Goal: Task Accomplishment & Management: Manage account settings

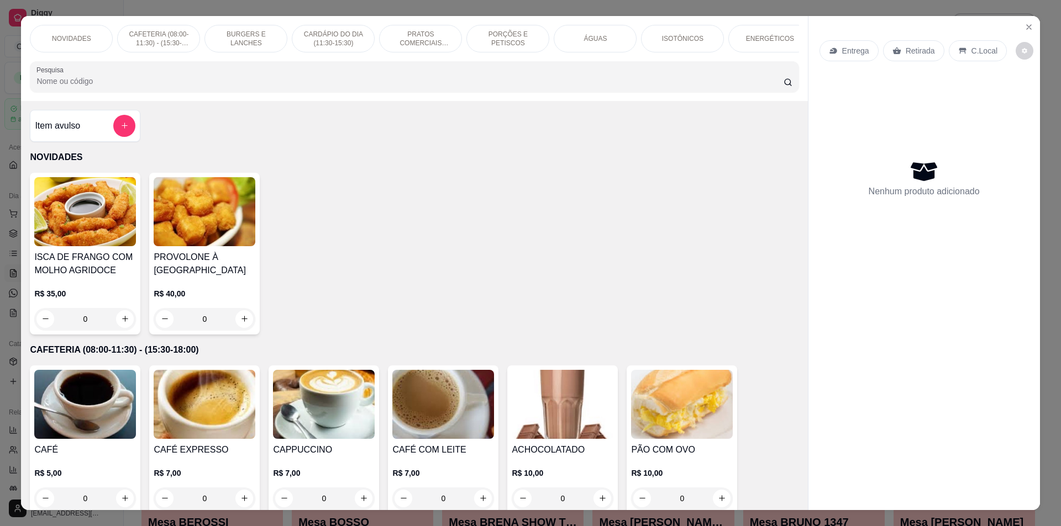
drag, startPoint x: 246, startPoint y: 77, endPoint x: 64, endPoint y: 85, distance: 181.9
click at [245, 76] on div at bounding box center [413, 77] width 755 height 22
click at [240, 83] on div at bounding box center [413, 77] width 755 height 22
click at [171, 87] on input "Pesquisa" at bounding box center [409, 81] width 746 height 11
click at [170, 85] on input "Pesquisa" at bounding box center [409, 81] width 746 height 11
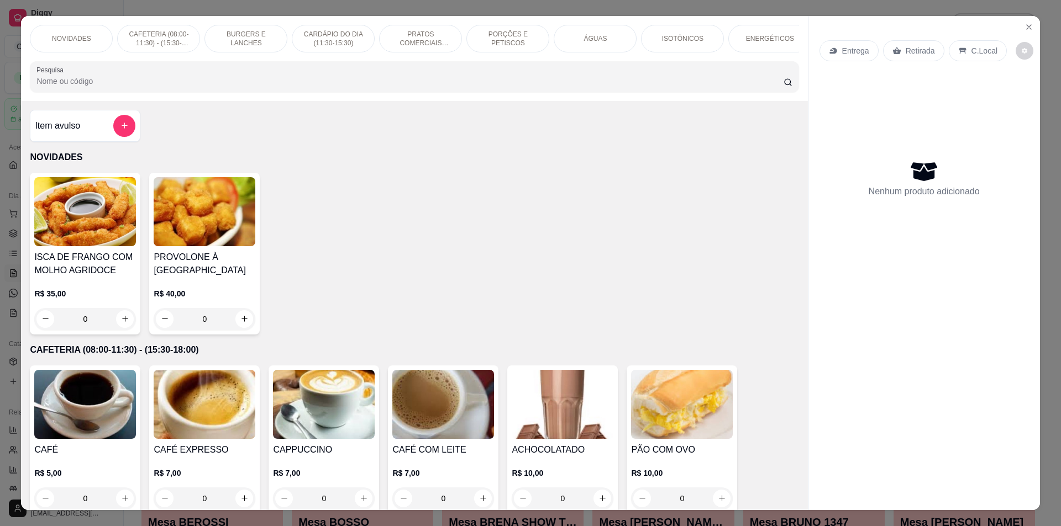
click at [161, 71] on div "Pesquisa" at bounding box center [414, 76] width 768 height 31
click at [141, 88] on div at bounding box center [413, 77] width 755 height 22
click at [133, 80] on div at bounding box center [413, 77] width 755 height 22
click at [126, 82] on div at bounding box center [413, 77] width 755 height 22
click at [126, 83] on div at bounding box center [413, 77] width 755 height 22
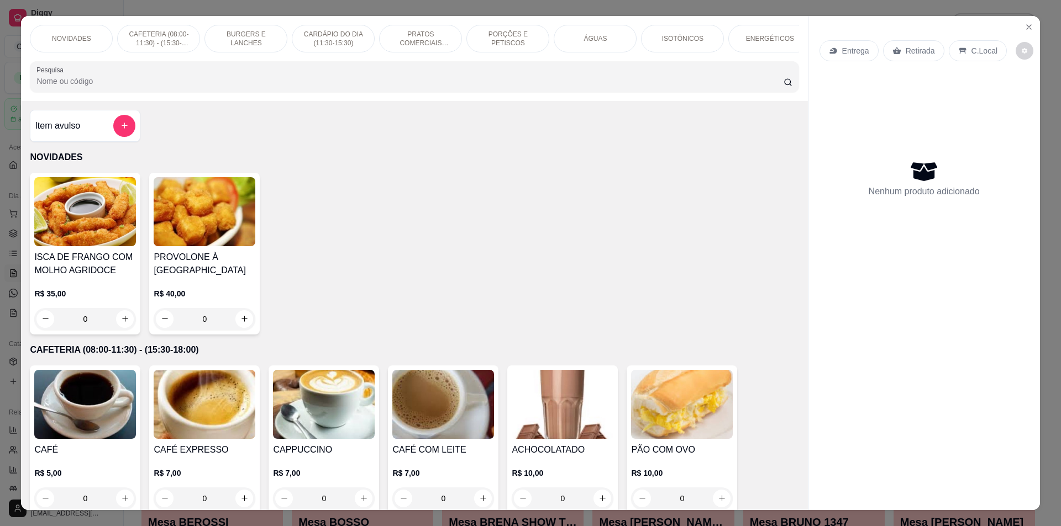
click at [126, 83] on div at bounding box center [413, 77] width 755 height 22
click at [113, 83] on div at bounding box center [413, 77] width 755 height 22
click at [37, 101] on div "NOVIDADES CAFETERIA (08:00-11:30) - (15:30-18:00) BURGERS E LANCHES CARDÁPIO DO…" at bounding box center [414, 58] width 786 height 85
click at [65, 84] on input "Pesquisa" at bounding box center [409, 81] width 746 height 11
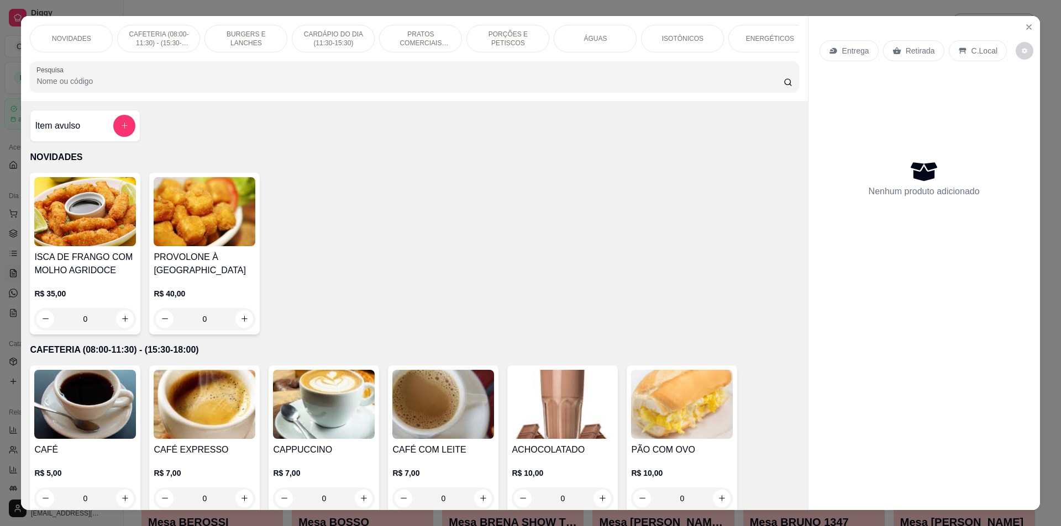
click at [65, 84] on input "Pesquisa" at bounding box center [409, 81] width 746 height 11
click at [64, 85] on input "Pesquisa" at bounding box center [409, 81] width 746 height 11
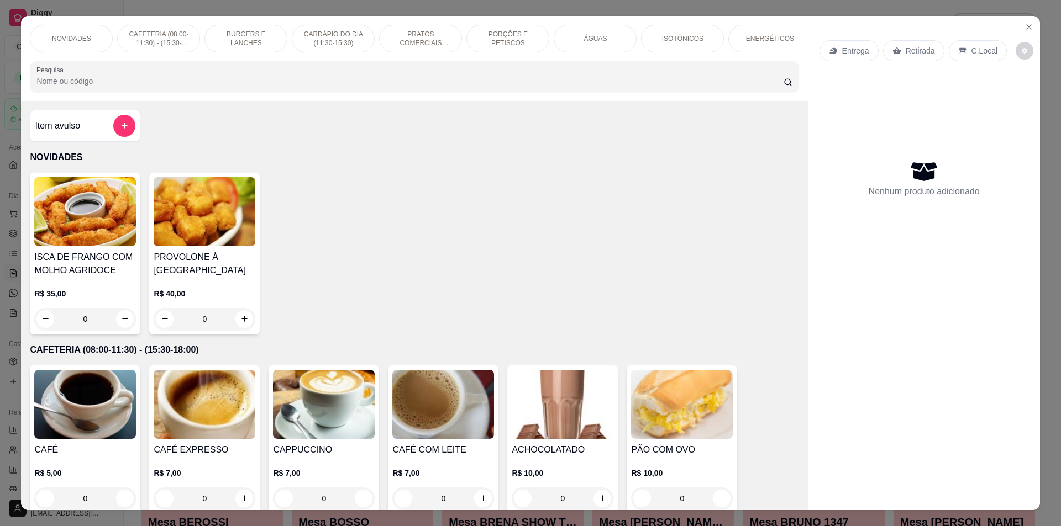
click at [64, 85] on input "Pesquisa" at bounding box center [409, 81] width 746 height 11
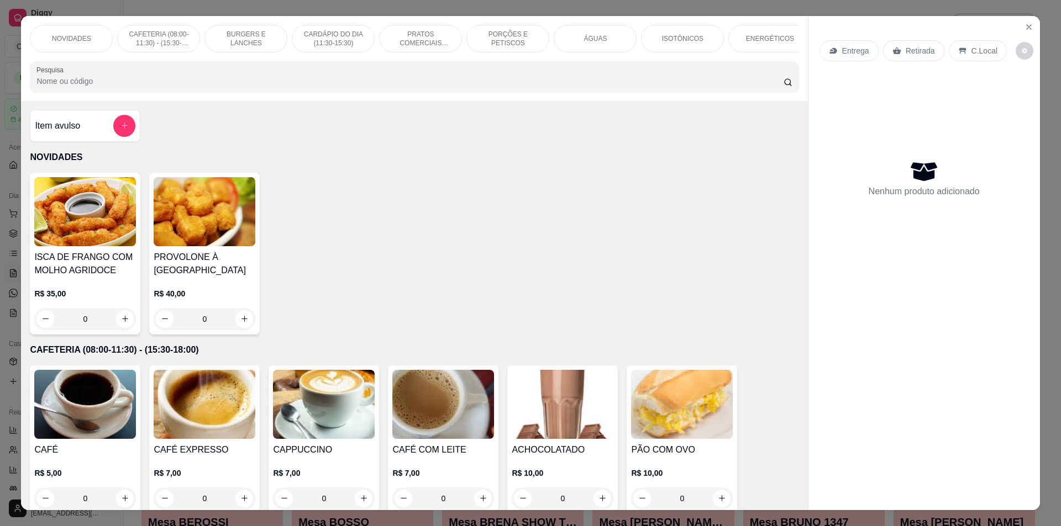
drag, startPoint x: 64, startPoint y: 85, endPoint x: 392, endPoint y: 55, distance: 328.9
click at [82, 87] on input "Pesquisa" at bounding box center [409, 81] width 746 height 11
click at [222, 86] on input "Pesquisa" at bounding box center [409, 81] width 746 height 11
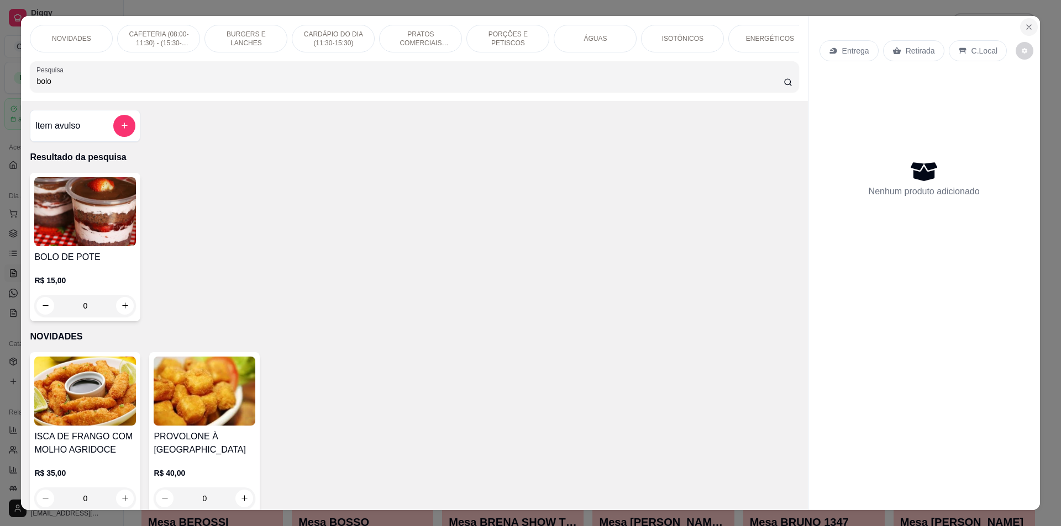
type input "bolo"
click at [1020, 27] on button "Close" at bounding box center [1029, 27] width 18 height 18
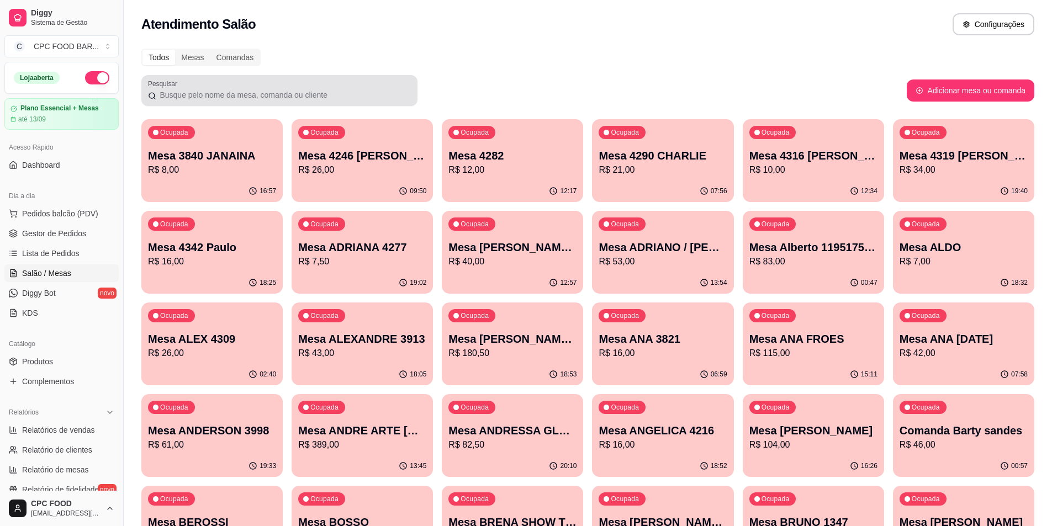
click at [199, 87] on div at bounding box center [279, 91] width 263 height 22
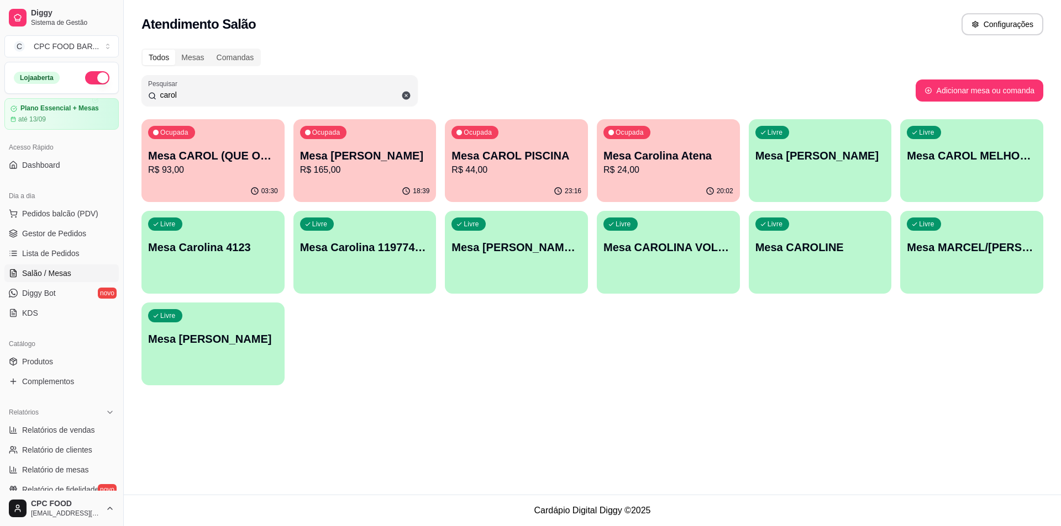
type input "carol"
click at [518, 177] on div "Ocupada Mesa CAROL PISCINA R$ 44,00" at bounding box center [516, 149] width 143 height 61
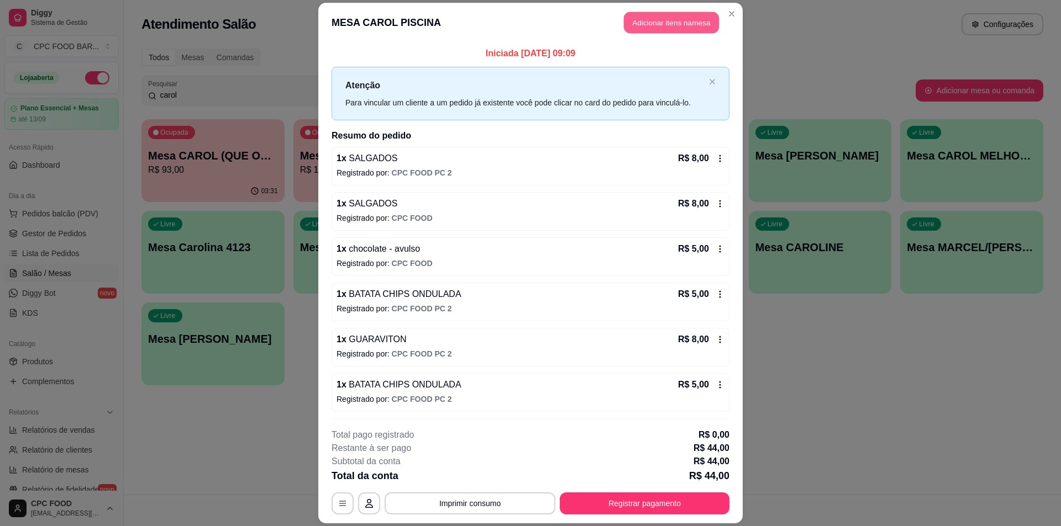
click at [652, 13] on button "Adicionar itens na mesa" at bounding box center [671, 23] width 95 height 22
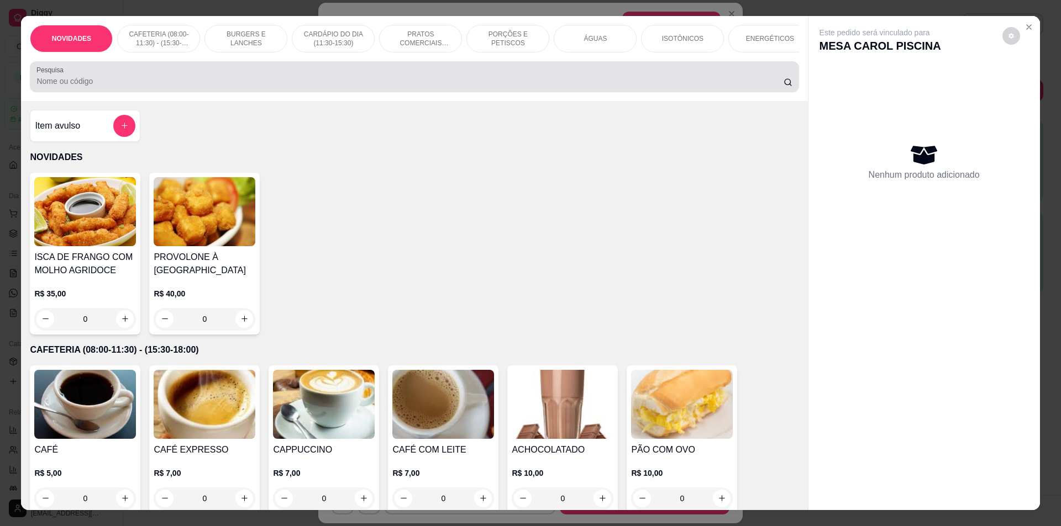
click at [354, 76] on div at bounding box center [413, 77] width 755 height 22
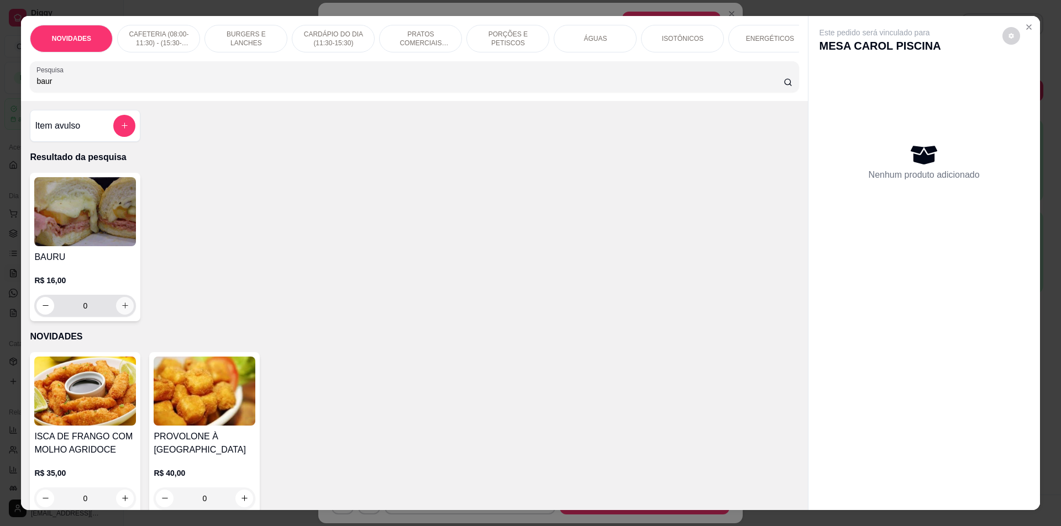
type input "baur"
click at [121, 310] on icon "increase-product-quantity" at bounding box center [125, 306] width 8 height 8
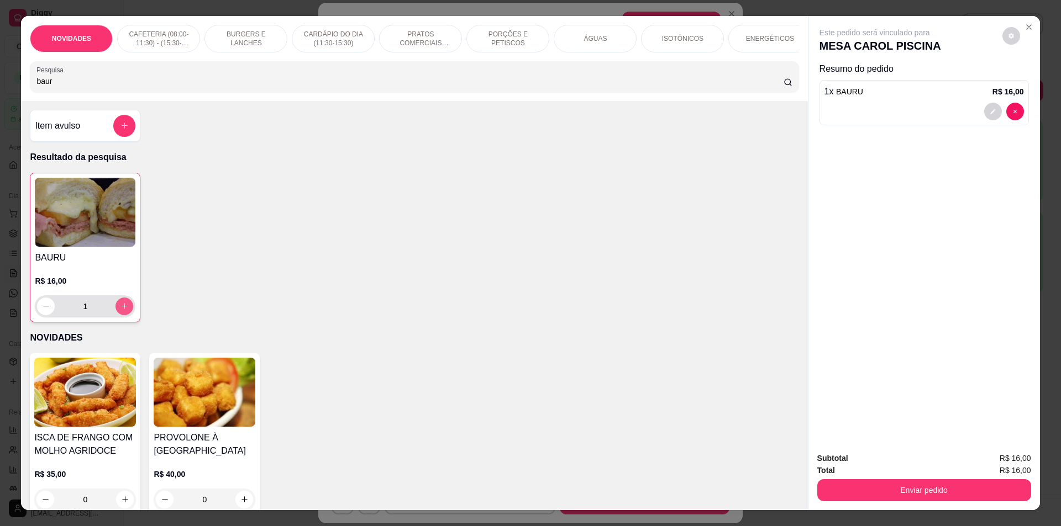
type input "1"
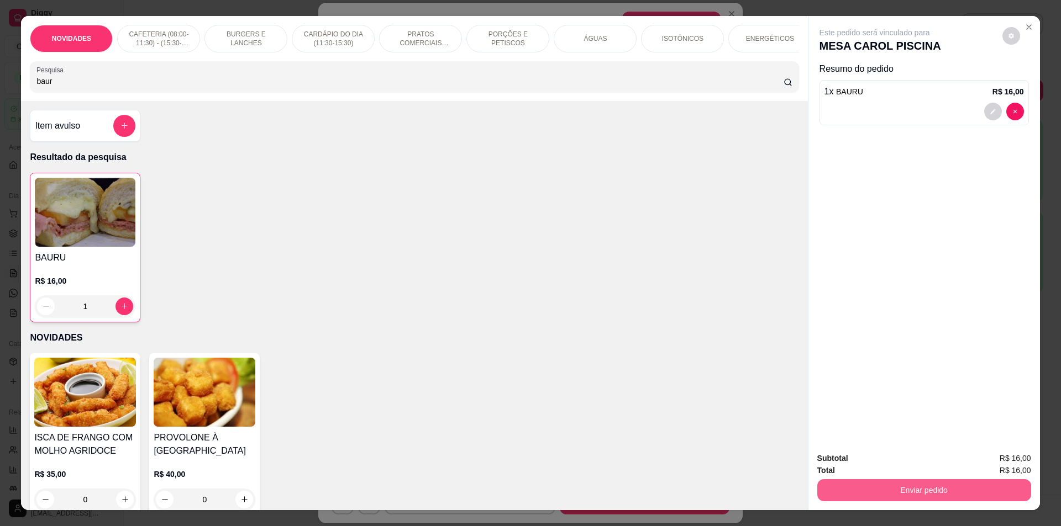
click at [977, 486] on button "Enviar pedido" at bounding box center [924, 490] width 214 height 22
click at [895, 467] on button "Não registrar e enviar pedido" at bounding box center [887, 464] width 115 height 21
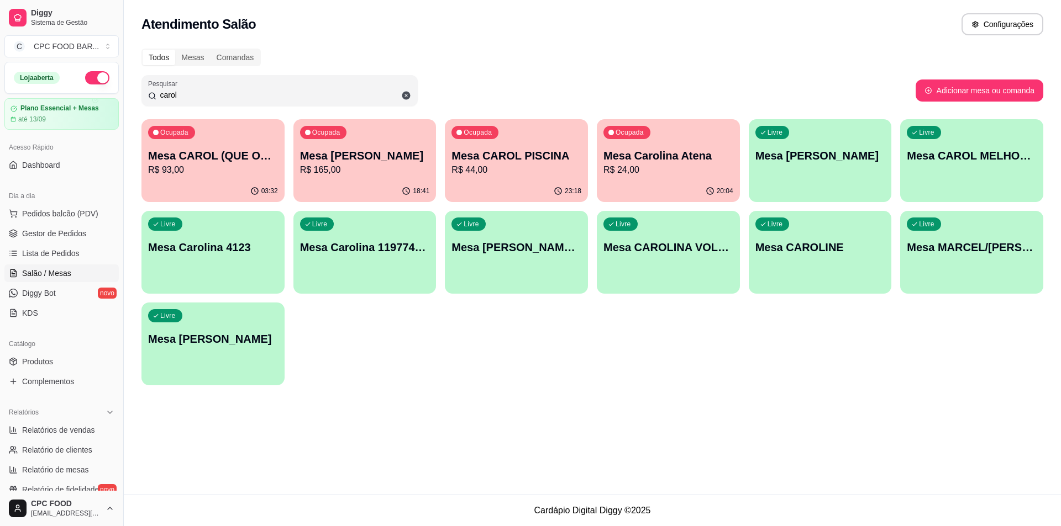
click at [212, 94] on input "carol" at bounding box center [283, 94] width 255 height 11
type input "c"
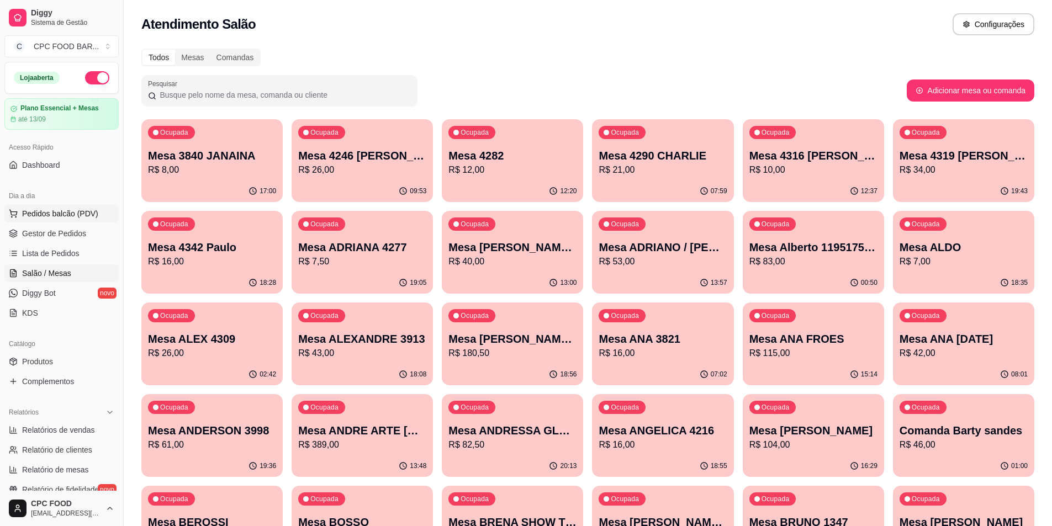
click at [57, 209] on span "Pedidos balcão (PDV)" at bounding box center [60, 213] width 76 height 11
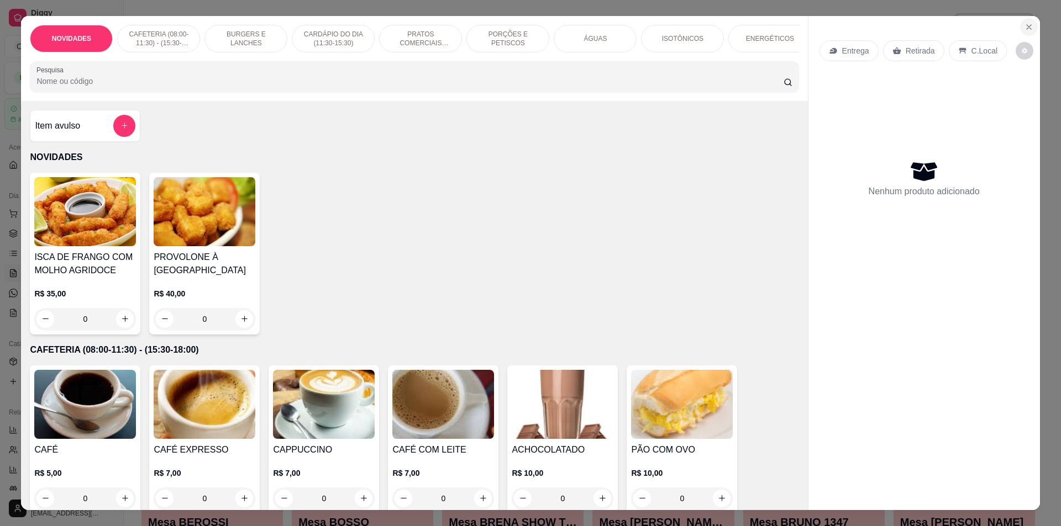
click at [1026, 26] on icon "Close" at bounding box center [1028, 27] width 9 height 9
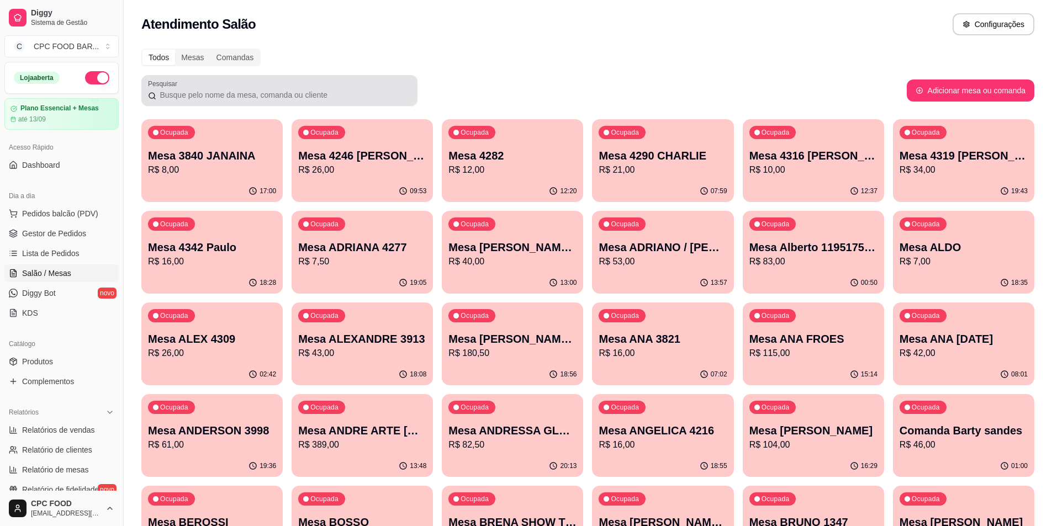
click at [271, 98] on input "Pesquisar" at bounding box center [283, 94] width 255 height 11
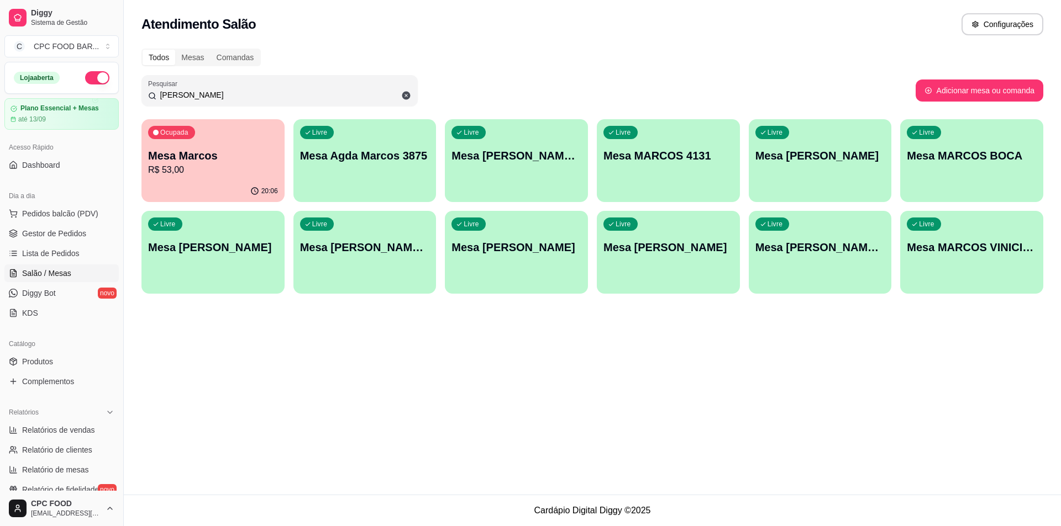
type input "marcos"
click at [969, 151] on p "Mesa MARCOS BOCA" at bounding box center [971, 155] width 130 height 15
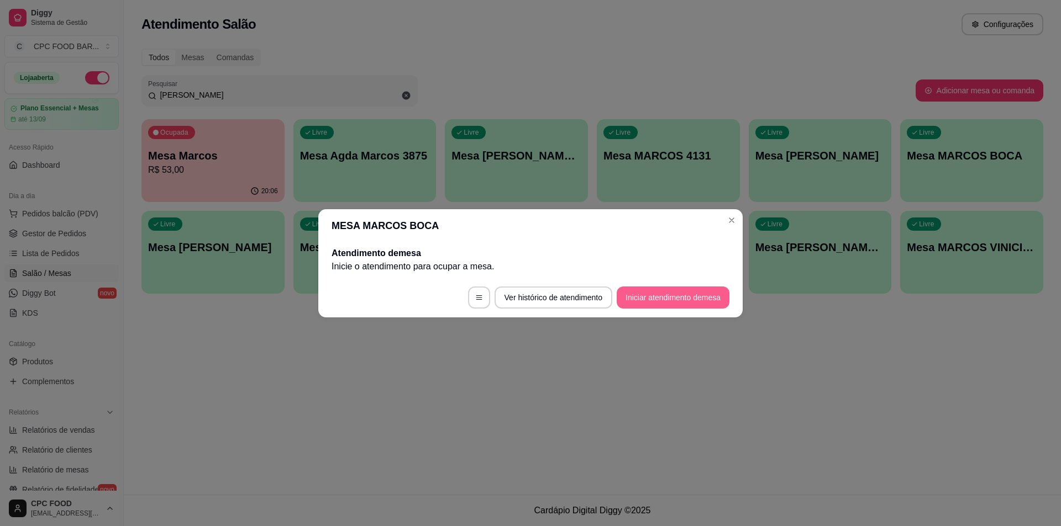
click at [666, 292] on button "Iniciar atendimento de mesa" at bounding box center [672, 298] width 113 height 22
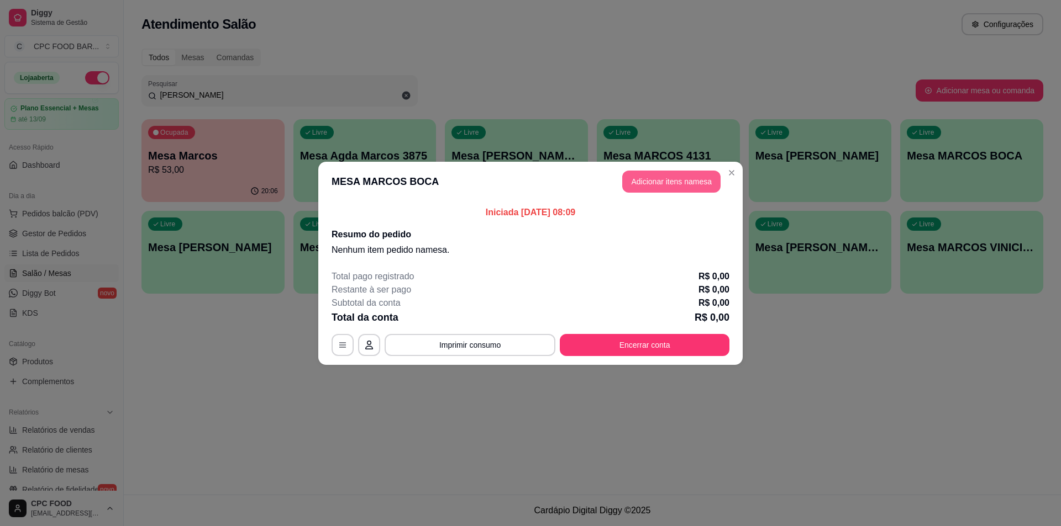
click at [666, 176] on button "Adicionar itens na mesa" at bounding box center [671, 182] width 98 height 22
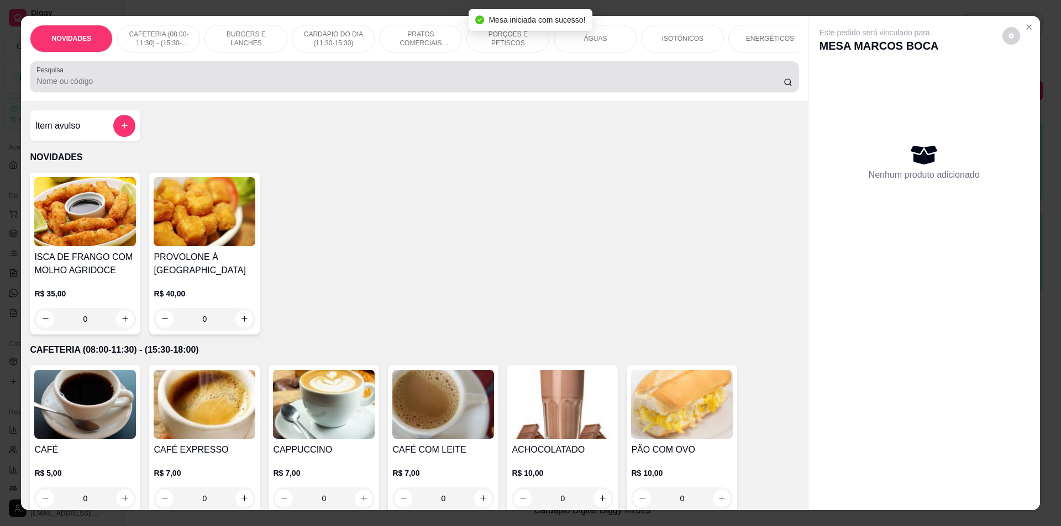
click at [315, 92] on div "Pesquisa" at bounding box center [414, 76] width 768 height 31
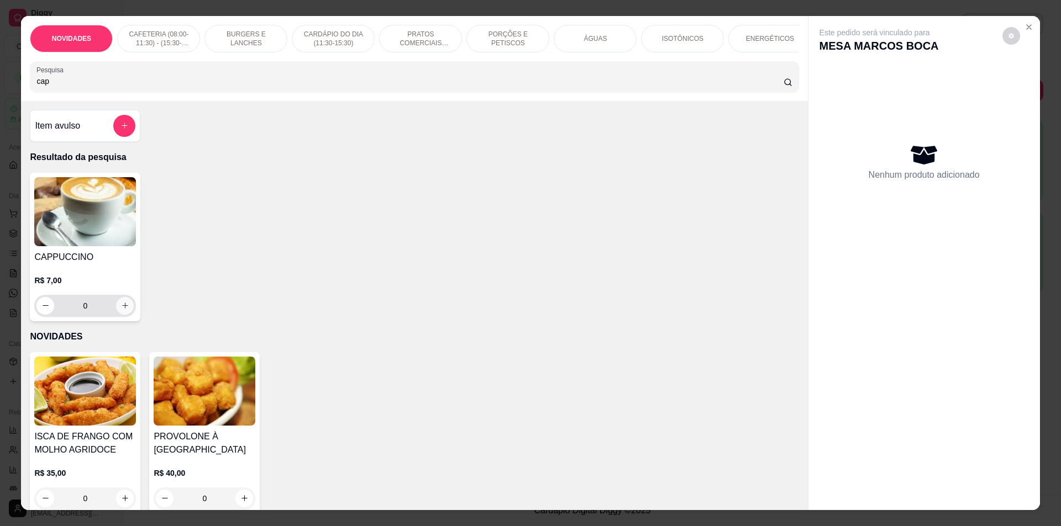
type input "cap"
click at [126, 313] on button "increase-product-quantity" at bounding box center [125, 306] width 18 height 18
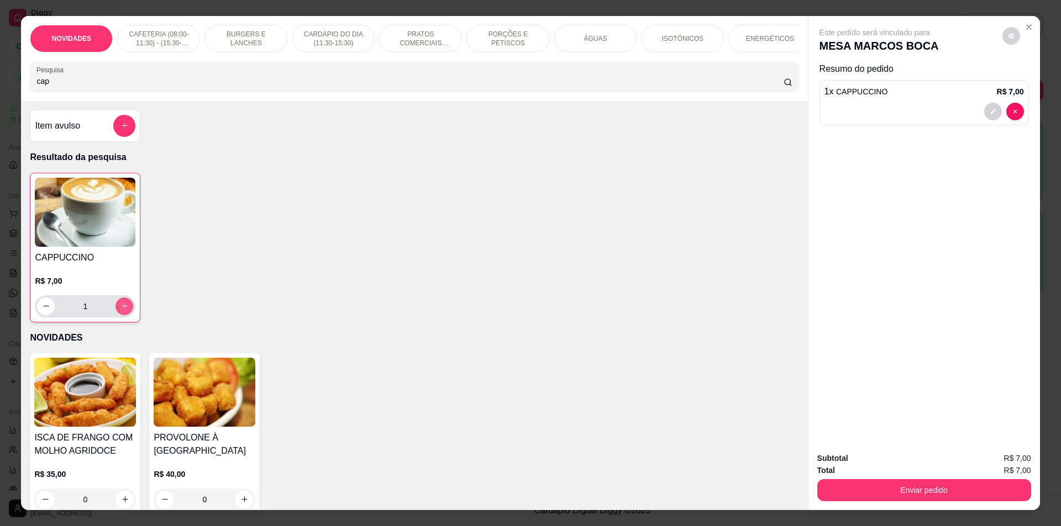
type input "1"
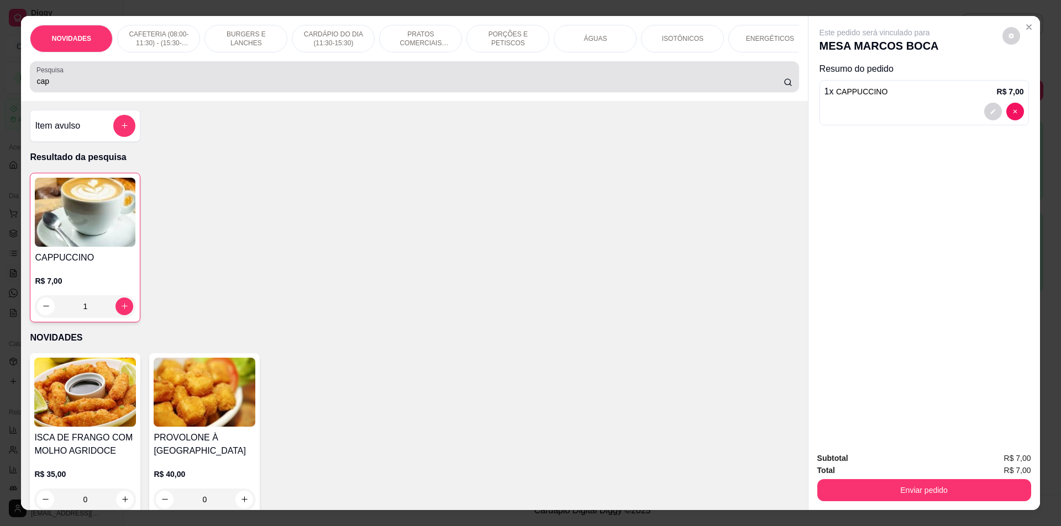
click at [187, 87] on input "cap" at bounding box center [409, 81] width 746 height 11
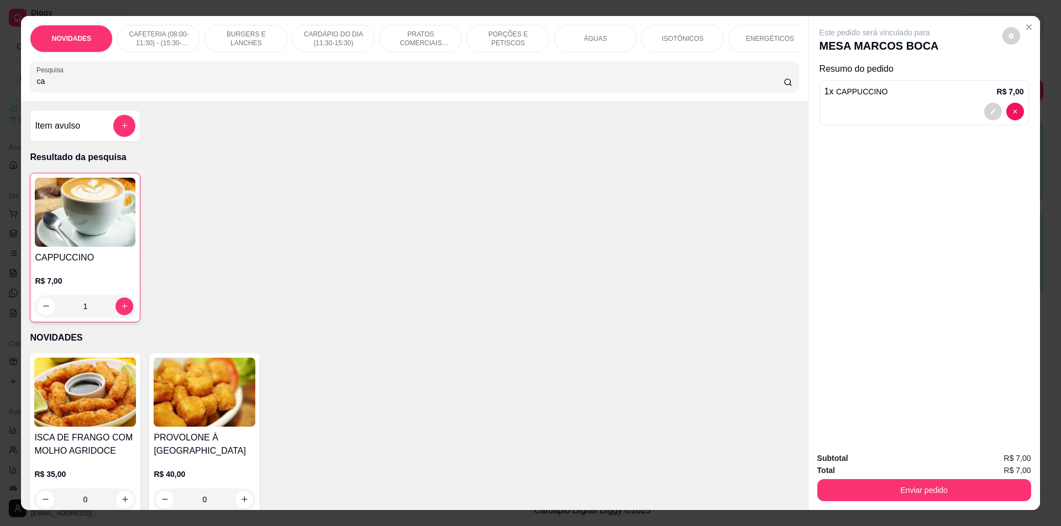
type input "c"
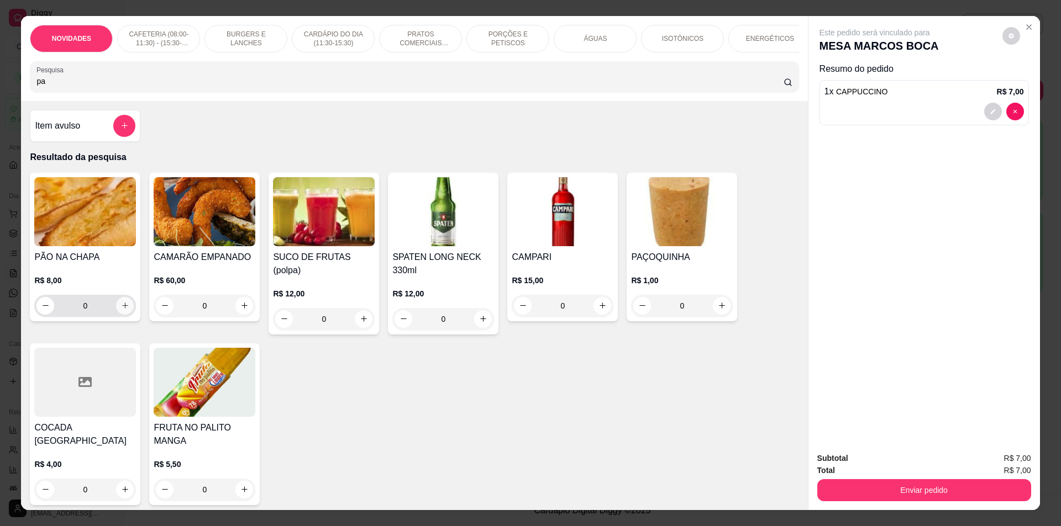
type input "pa"
click at [117, 314] on button "increase-product-quantity" at bounding box center [125, 305] width 17 height 17
type input "2"
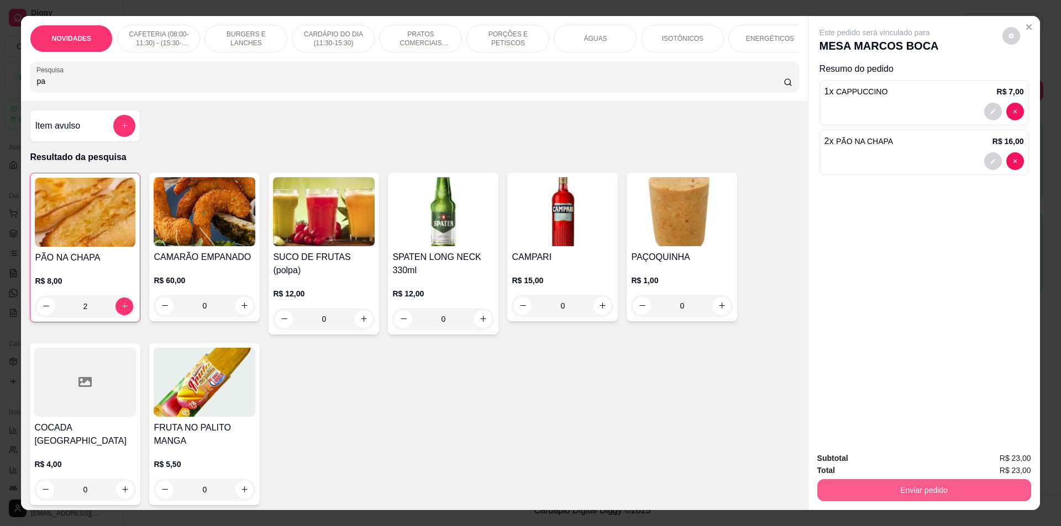
click at [941, 487] on button "Enviar pedido" at bounding box center [924, 490] width 214 height 22
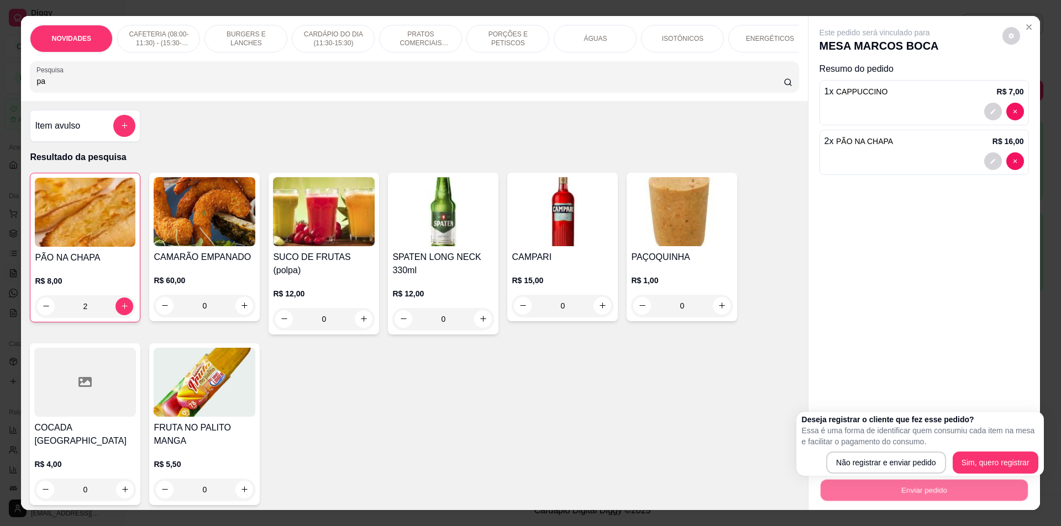
click at [876, 441] on p "Essa é uma forma de identificar quem consumiu cada item na mesa e facilitar o p…" at bounding box center [920, 436] width 236 height 22
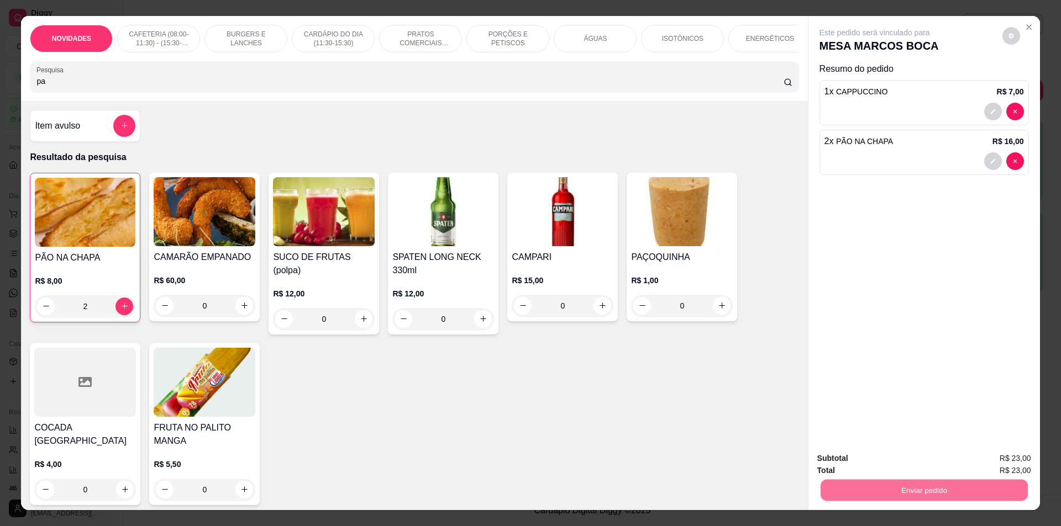
click at [880, 470] on button "Não registrar e enviar pedido" at bounding box center [887, 463] width 112 height 20
click at [882, 461] on button "Não registrar e enviar pedido" at bounding box center [887, 463] width 112 height 20
click at [858, 460] on div "Subtotal R$ 23,00" at bounding box center [924, 458] width 214 height 12
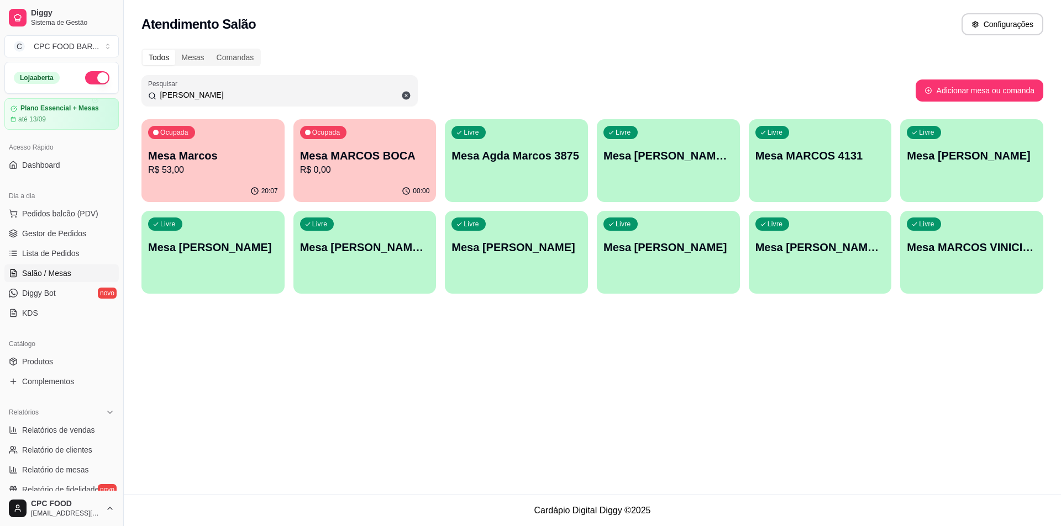
click at [209, 93] on input "marcos" at bounding box center [283, 94] width 255 height 11
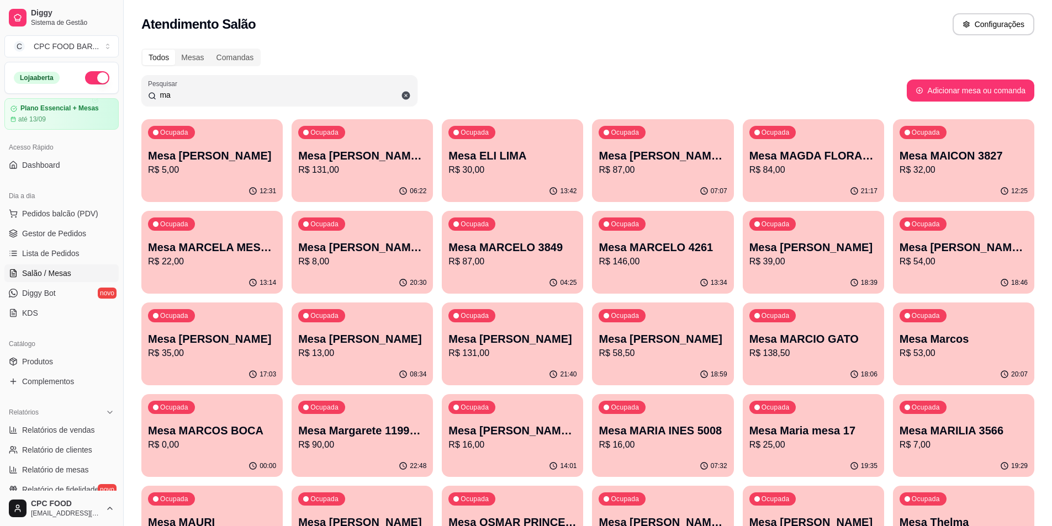
type input "m"
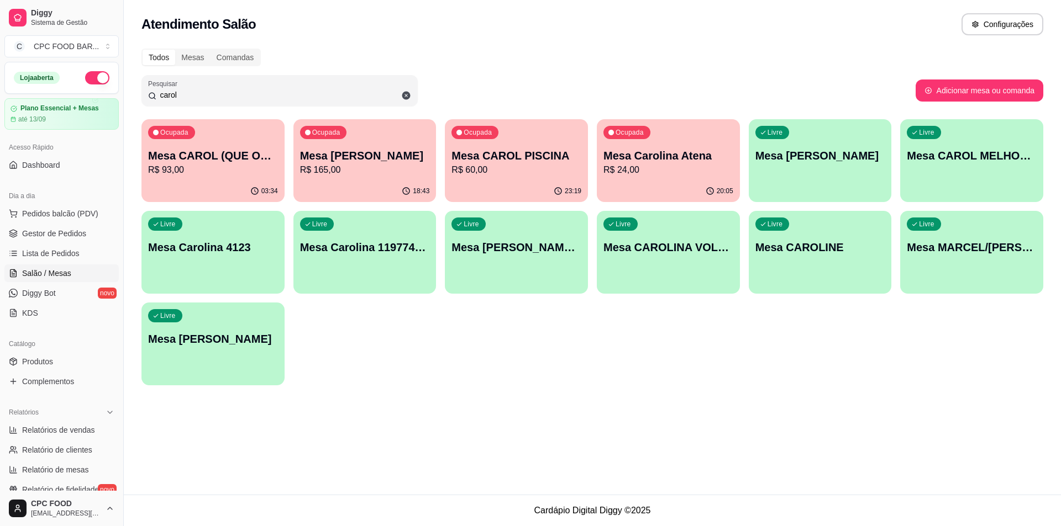
type input "carol"
click at [492, 175] on p "R$ 60,00" at bounding box center [517, 170] width 126 height 13
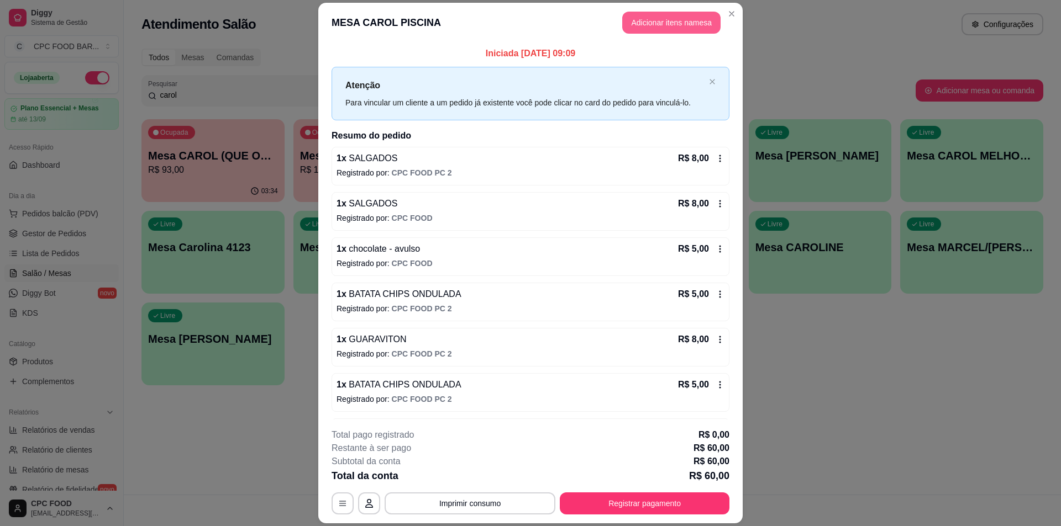
click at [639, 21] on button "Adicionar itens na mesa" at bounding box center [671, 23] width 98 height 22
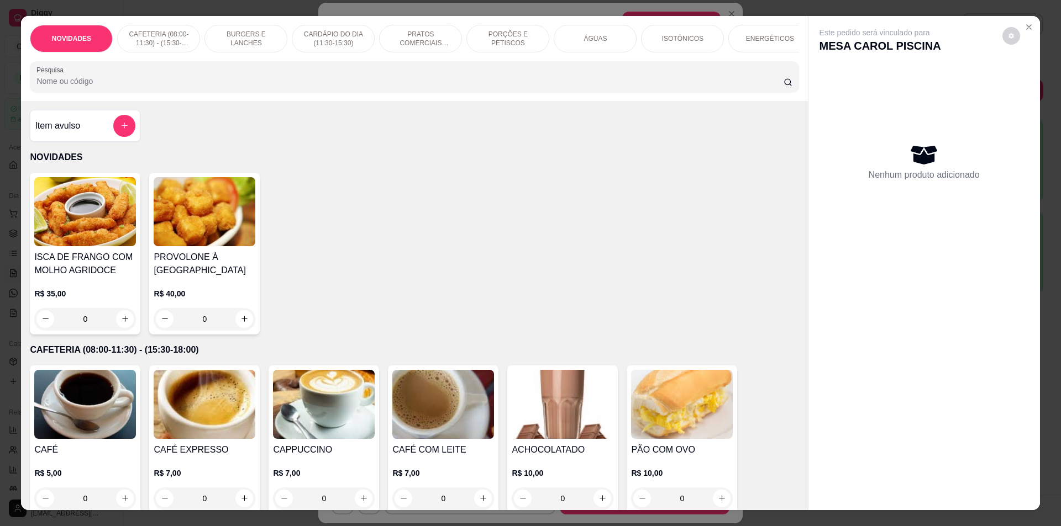
drag, startPoint x: 338, startPoint y: 89, endPoint x: 344, endPoint y: 89, distance: 6.6
click at [341, 87] on input "Pesquisa" at bounding box center [409, 81] width 746 height 11
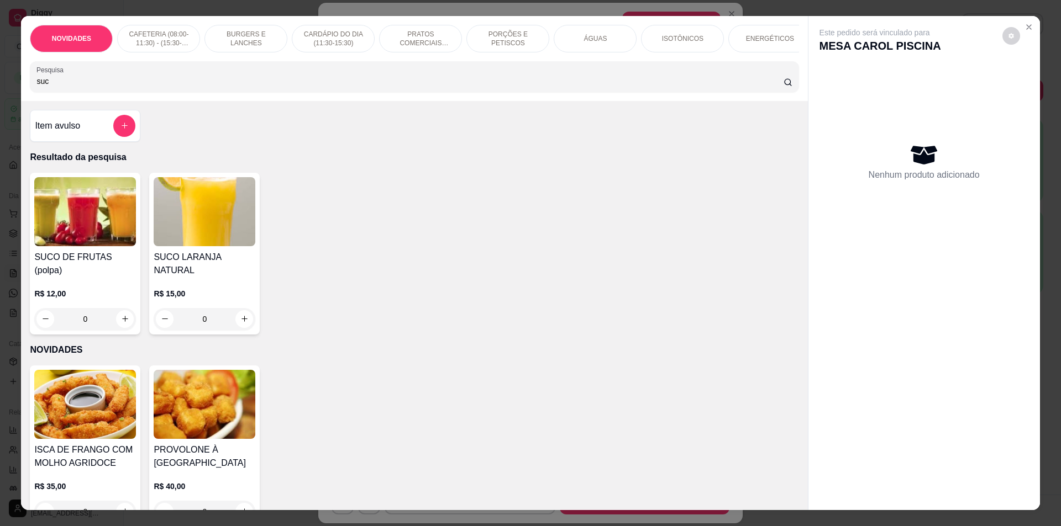
type input "suc"
click at [125, 308] on div "0" at bounding box center [85, 319] width 102 height 22
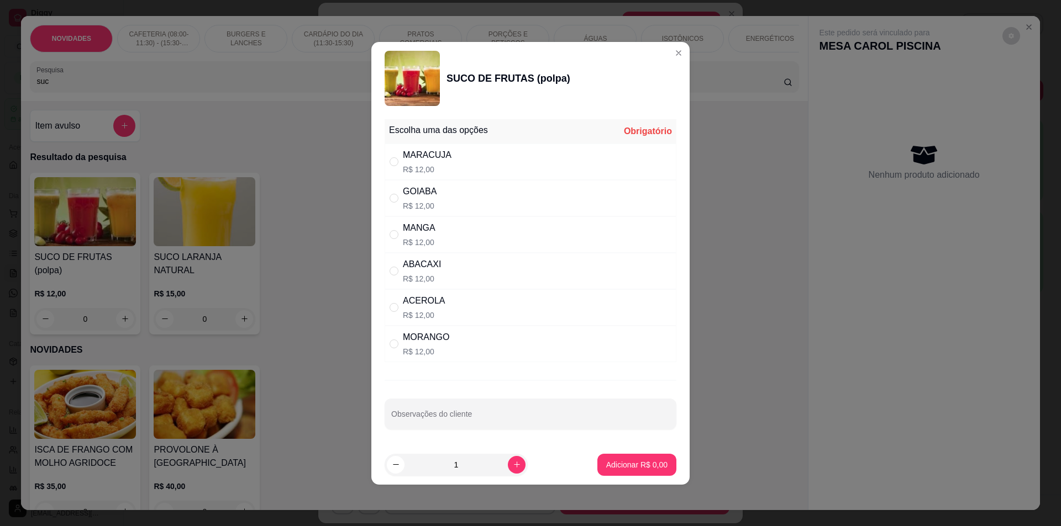
click at [476, 269] on div "ABACAXI R$ 12,00" at bounding box center [530, 271] width 292 height 36
radio input "true"
click at [628, 459] on button "Adicionar R$ 12,00" at bounding box center [634, 465] width 81 height 22
type input "1"
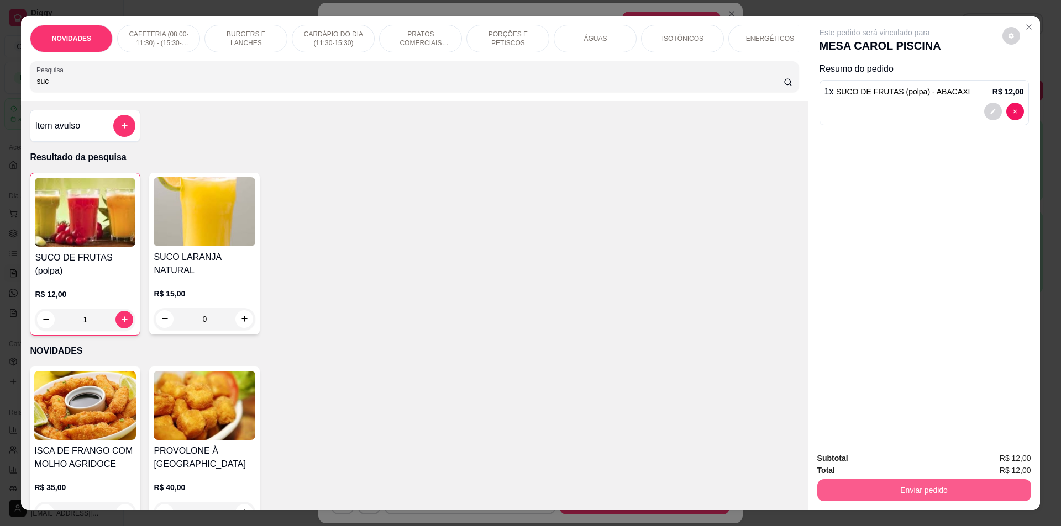
click at [860, 494] on button "Enviar pedido" at bounding box center [924, 490] width 214 height 22
click at [866, 468] on button "Não registrar e enviar pedido" at bounding box center [887, 463] width 112 height 20
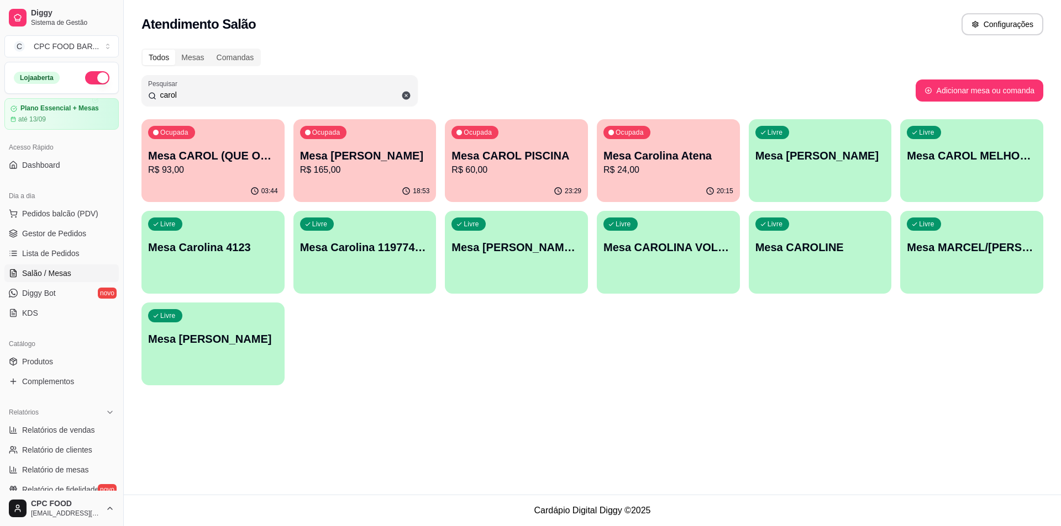
click at [216, 96] on input "carol" at bounding box center [283, 94] width 255 height 11
click at [214, 82] on div "carol" at bounding box center [279, 91] width 263 height 22
click at [190, 101] on div "carol" at bounding box center [279, 91] width 263 height 22
click at [192, 91] on input "carol" at bounding box center [283, 94] width 255 height 11
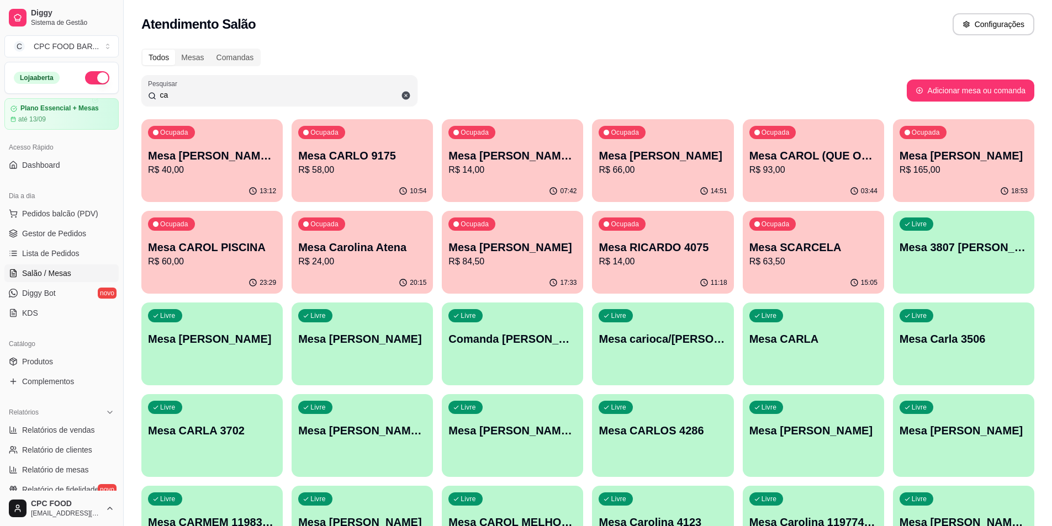
type input "c"
click at [958, 93] on button "Adicionar mesa ou comanda" at bounding box center [971, 91] width 128 height 22
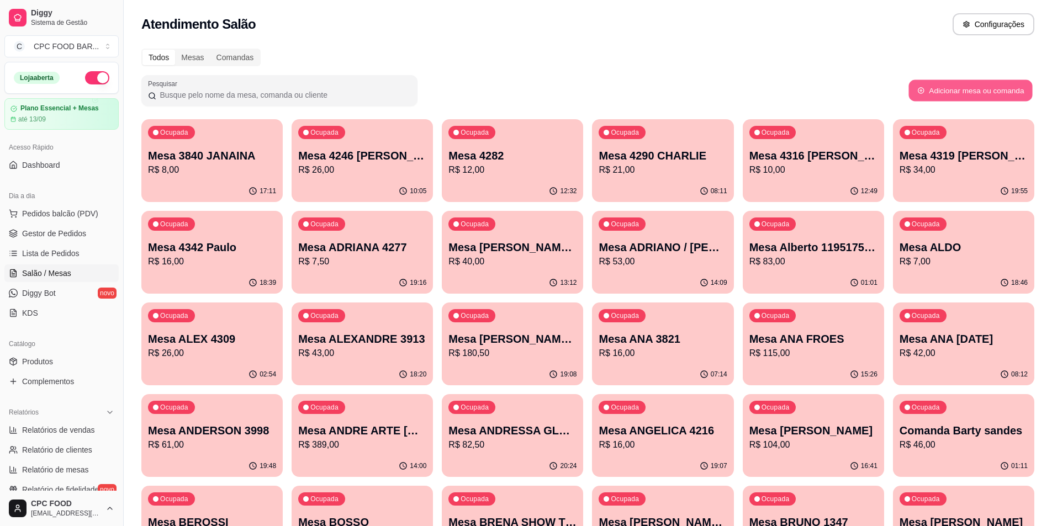
click at [953, 85] on button "Adicionar mesa ou comanda" at bounding box center [971, 91] width 124 height 22
select select "TABLE"
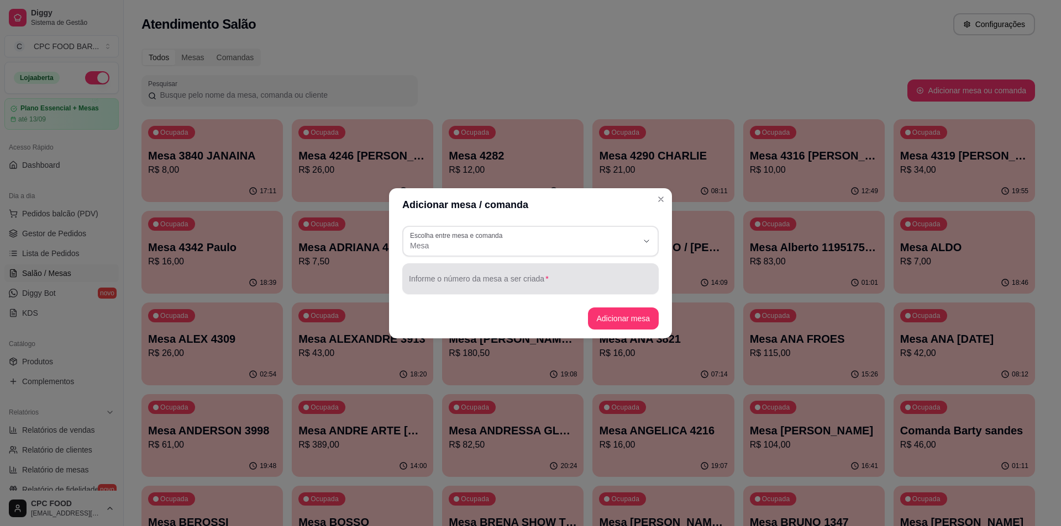
click at [551, 272] on div at bounding box center [530, 279] width 243 height 22
type input "r"
type input "RODRIGO LOBURIO"
click at [642, 319] on button "Adicionar mesa" at bounding box center [623, 319] width 71 height 22
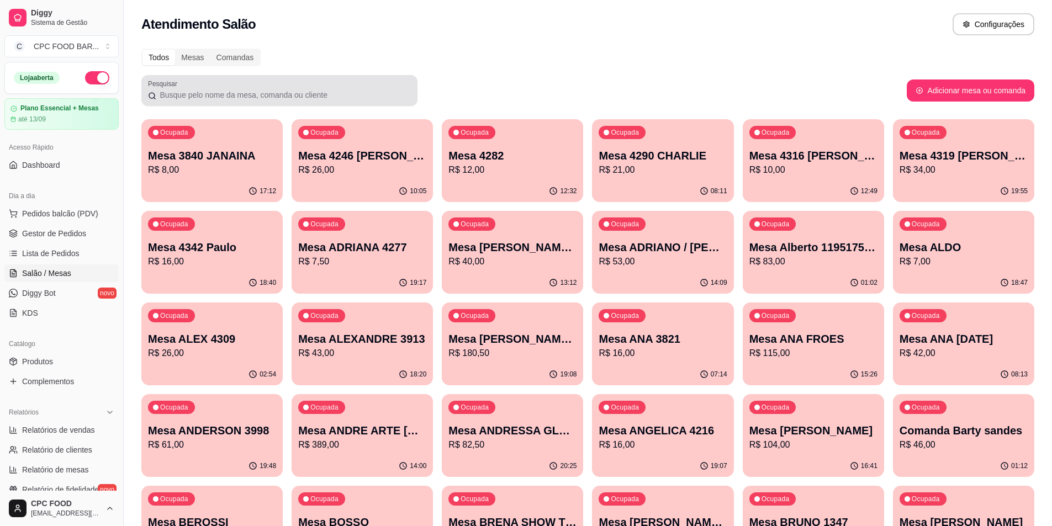
click at [309, 89] on input "Pesquisar" at bounding box center [283, 94] width 255 height 11
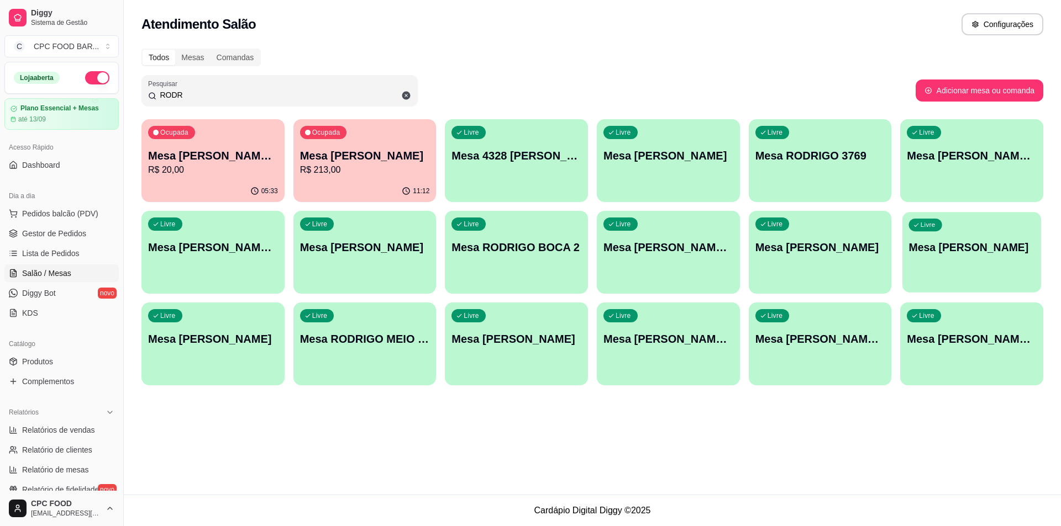
click at [945, 237] on div "Livre Mesa RODRIGO LOBUIO" at bounding box center [971, 245] width 139 height 67
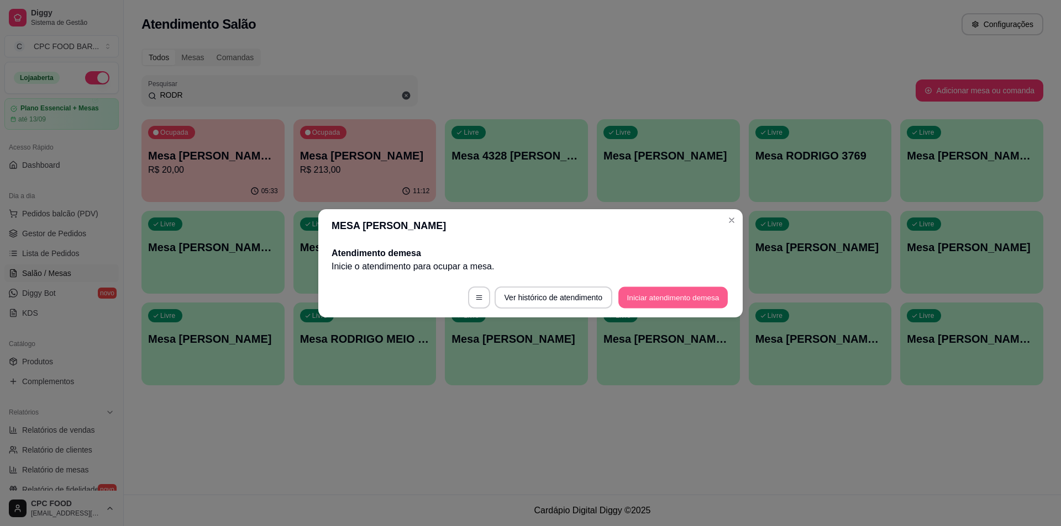
click at [665, 299] on button "Iniciar atendimento de mesa" at bounding box center [672, 298] width 109 height 22
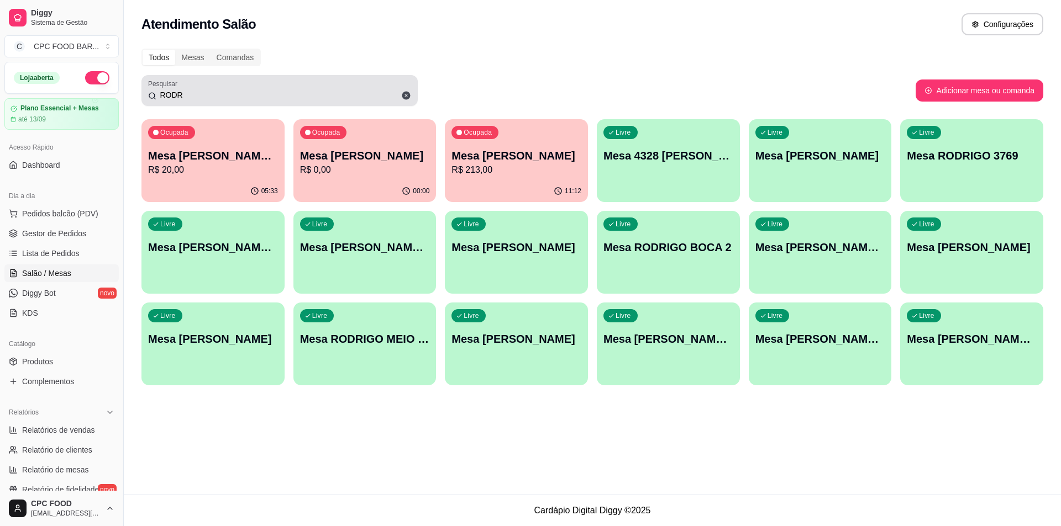
drag, startPoint x: 286, startPoint y: 103, endPoint x: 287, endPoint y: 94, distance: 8.9
click at [286, 102] on div "Pesquisar RODR" at bounding box center [279, 90] width 276 height 31
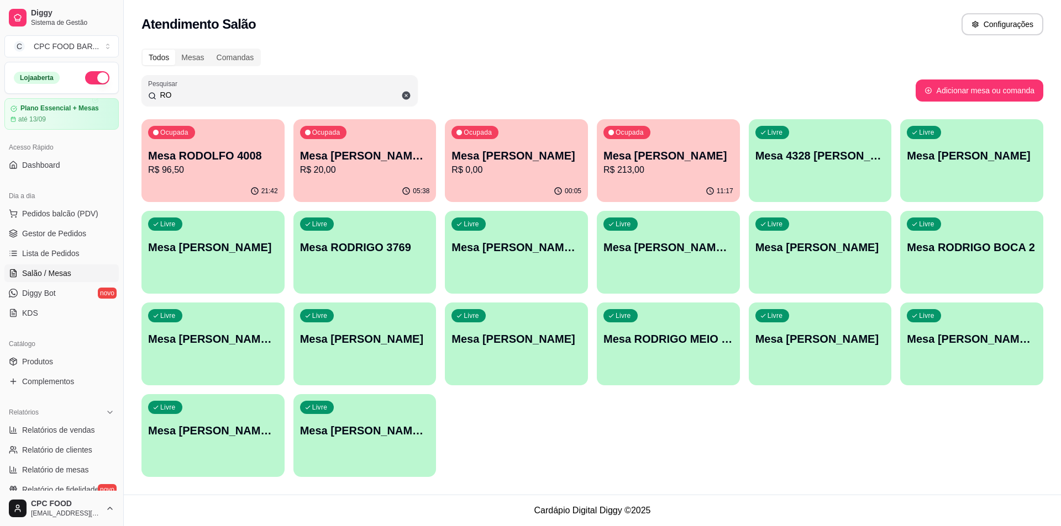
type input "R"
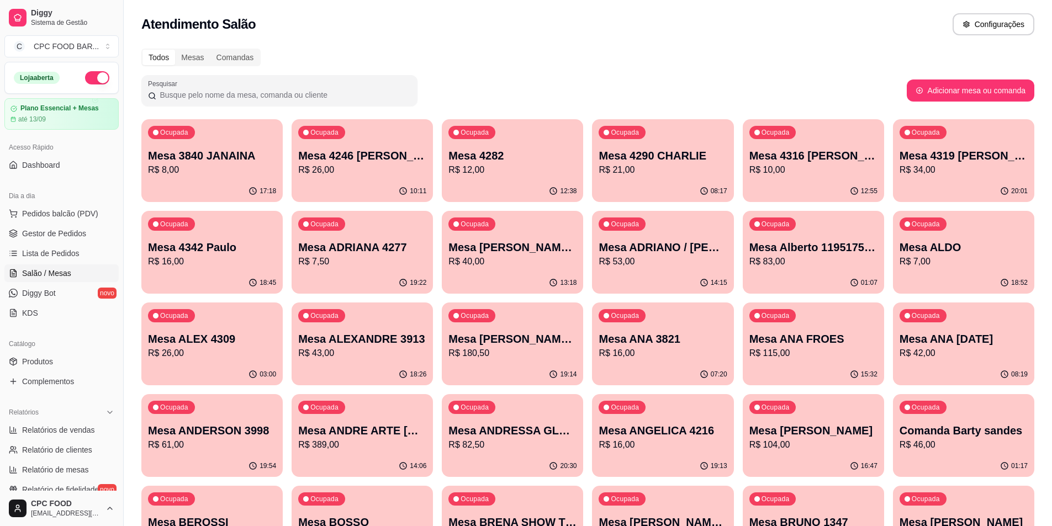
click at [48, 204] on div "Dia a dia" at bounding box center [61, 196] width 114 height 18
click at [51, 208] on button "Pedidos balcão (PDV)" at bounding box center [61, 214] width 114 height 18
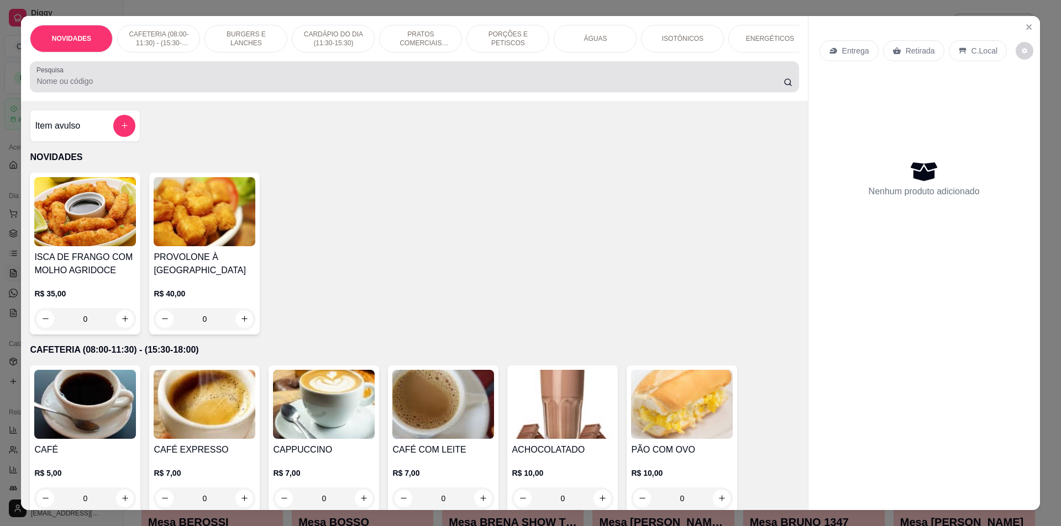
click at [243, 83] on div at bounding box center [413, 77] width 755 height 22
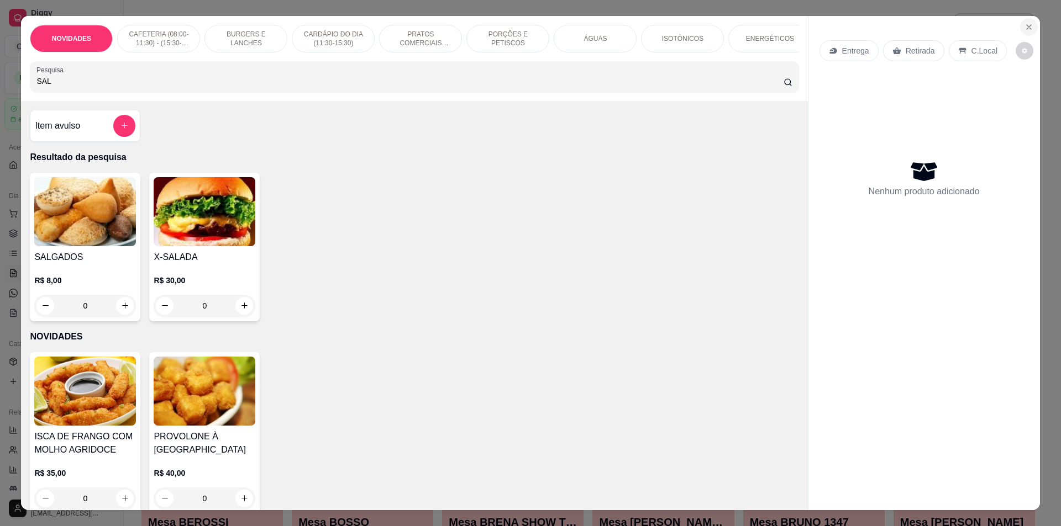
type input "SAL"
click at [1022, 22] on button "Close" at bounding box center [1029, 27] width 18 height 18
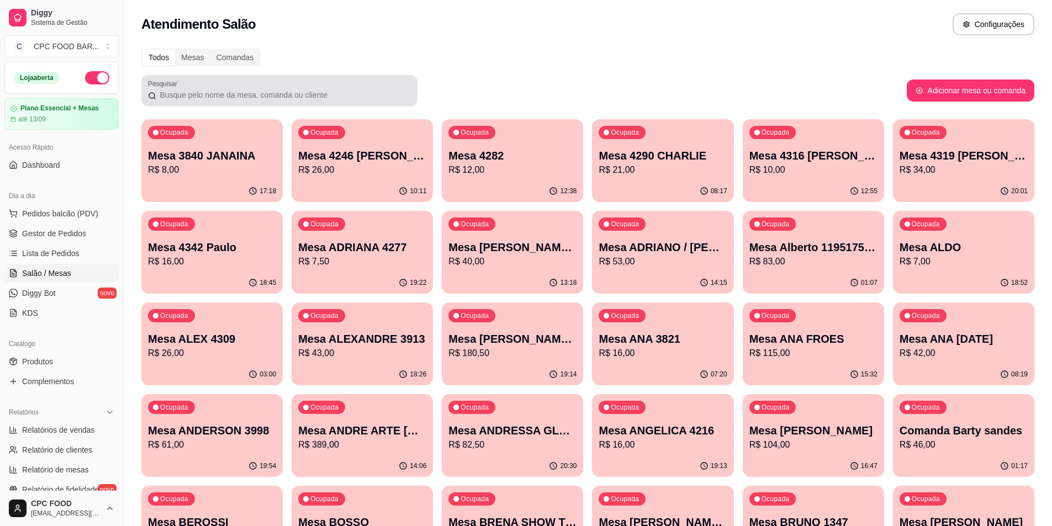
click at [250, 92] on input "Pesquisar" at bounding box center [283, 94] width 255 height 11
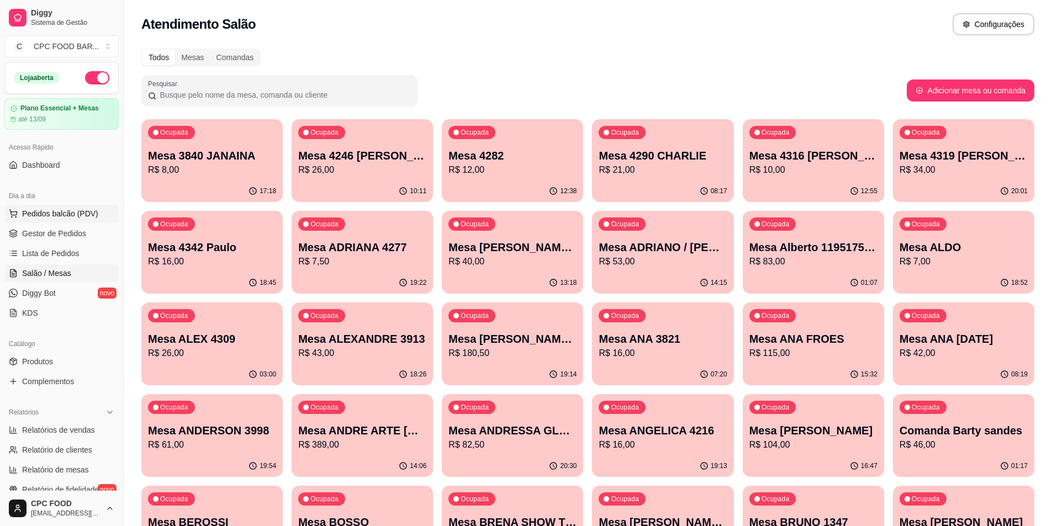
click at [72, 208] on span "Pedidos balcão (PDV)" at bounding box center [60, 213] width 76 height 11
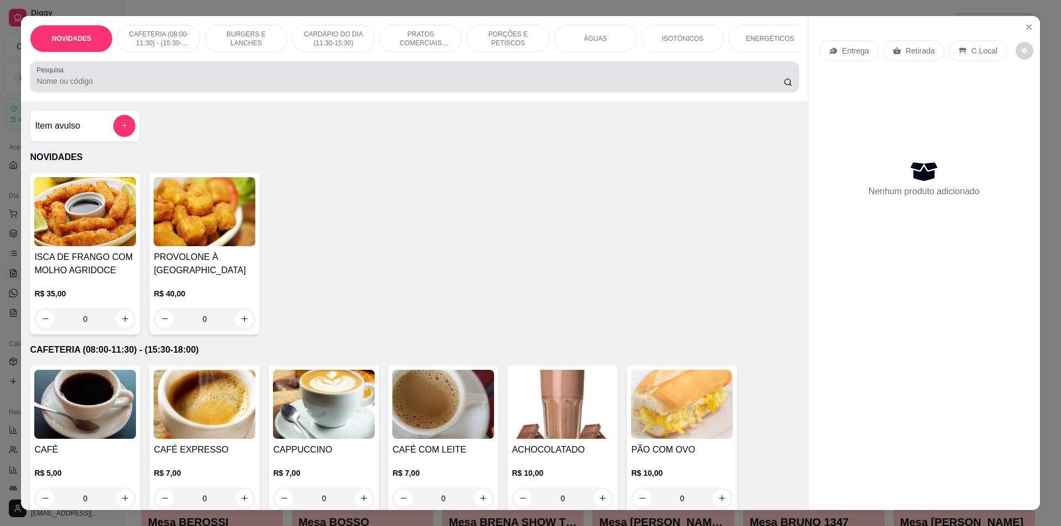
click at [202, 87] on input "Pesquisa" at bounding box center [409, 81] width 746 height 11
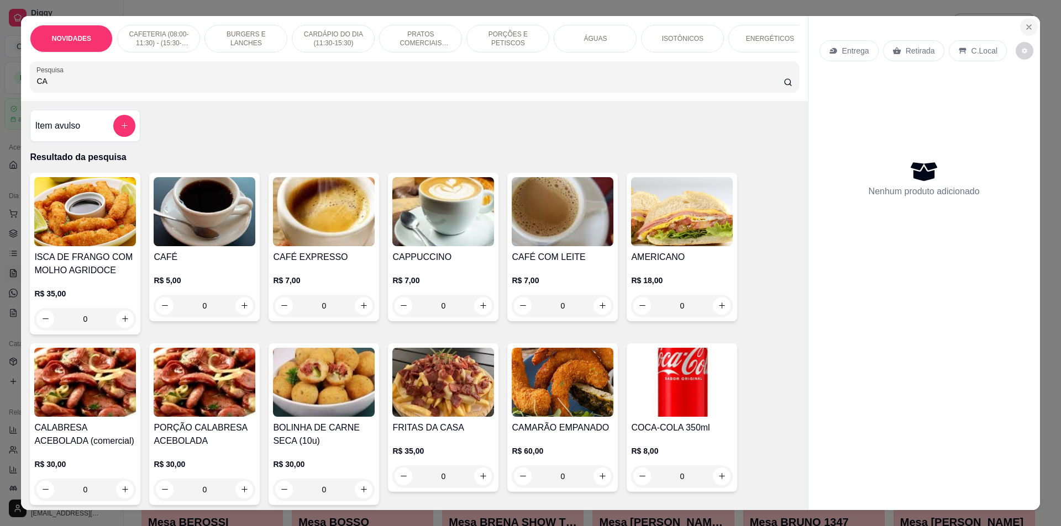
type input "CA"
click at [1020, 30] on button "Close" at bounding box center [1029, 27] width 18 height 18
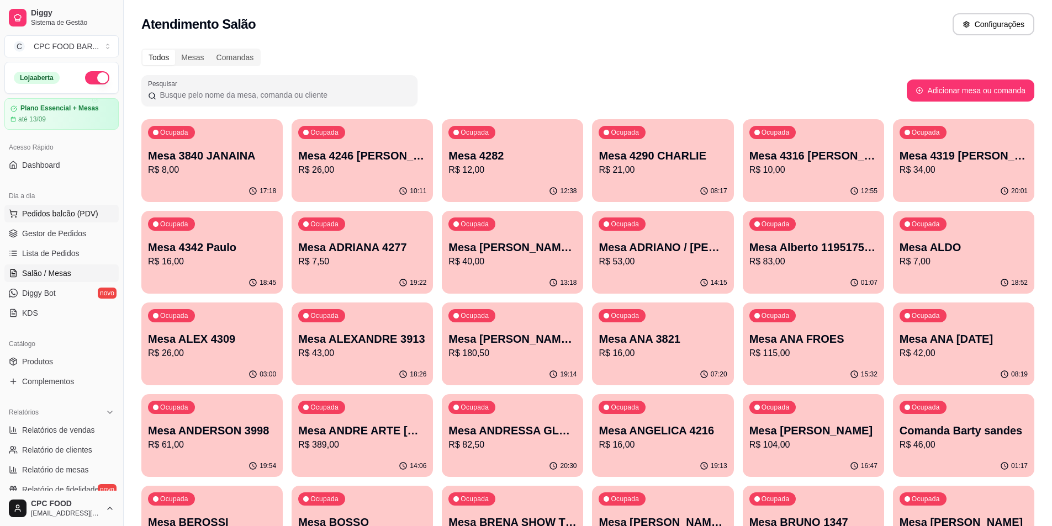
click at [49, 216] on span "Pedidos balcão (PDV)" at bounding box center [60, 213] width 76 height 11
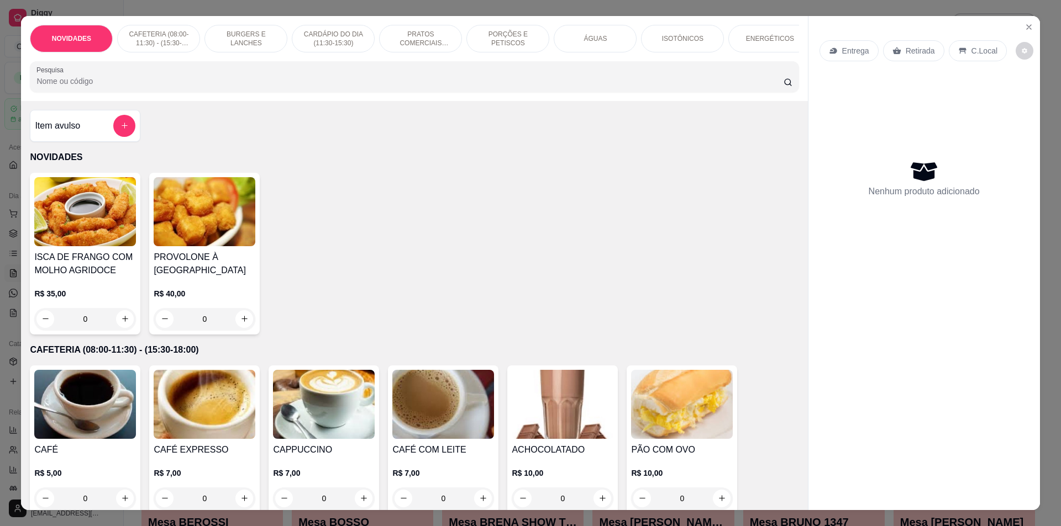
click at [199, 82] on div at bounding box center [413, 77] width 755 height 22
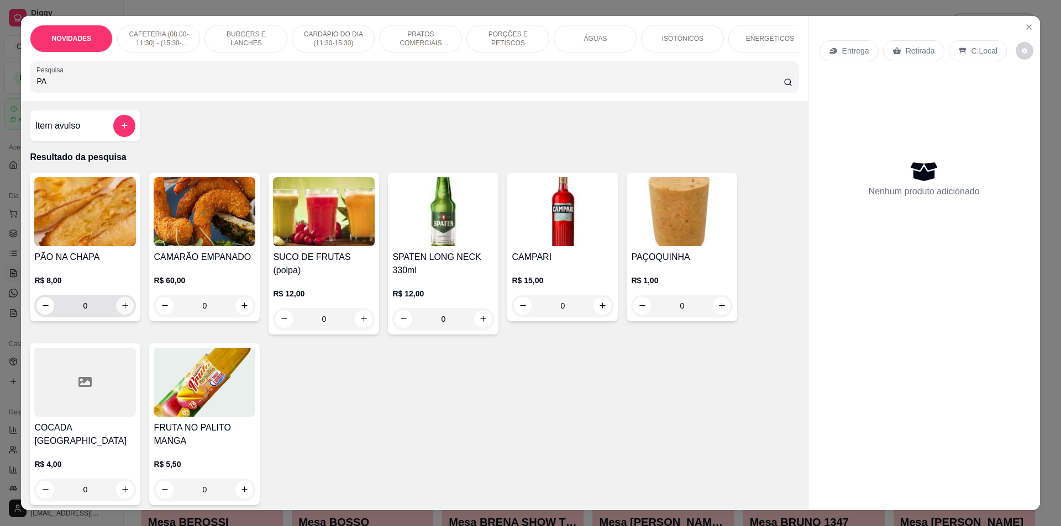
type input "PA"
click at [126, 315] on button "increase-product-quantity" at bounding box center [125, 306] width 18 height 18
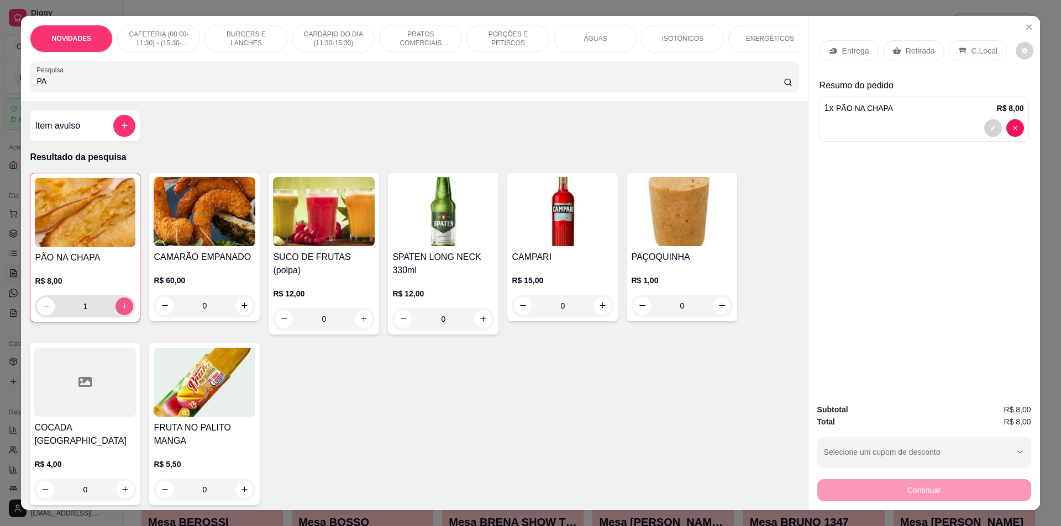
type input "1"
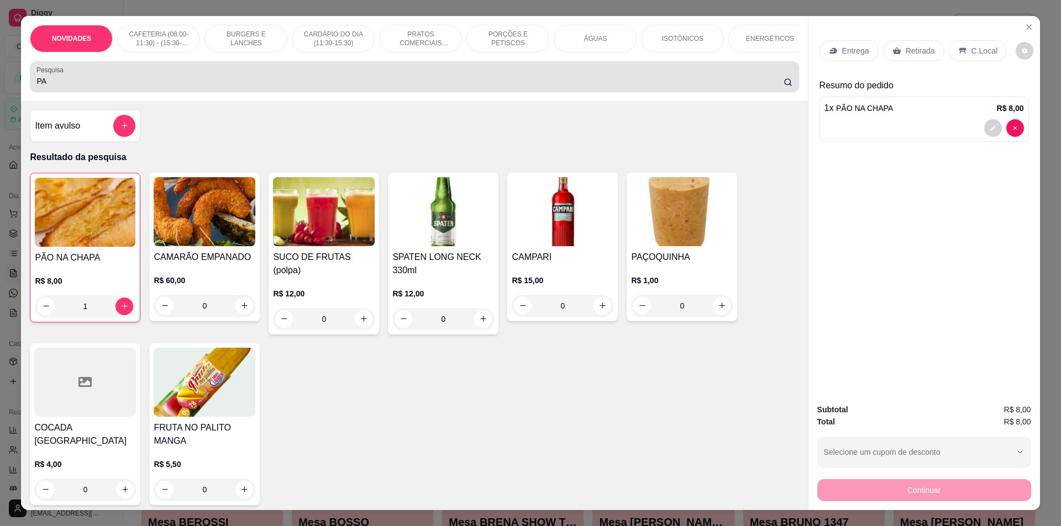
click at [134, 87] on input "PA" at bounding box center [409, 81] width 746 height 11
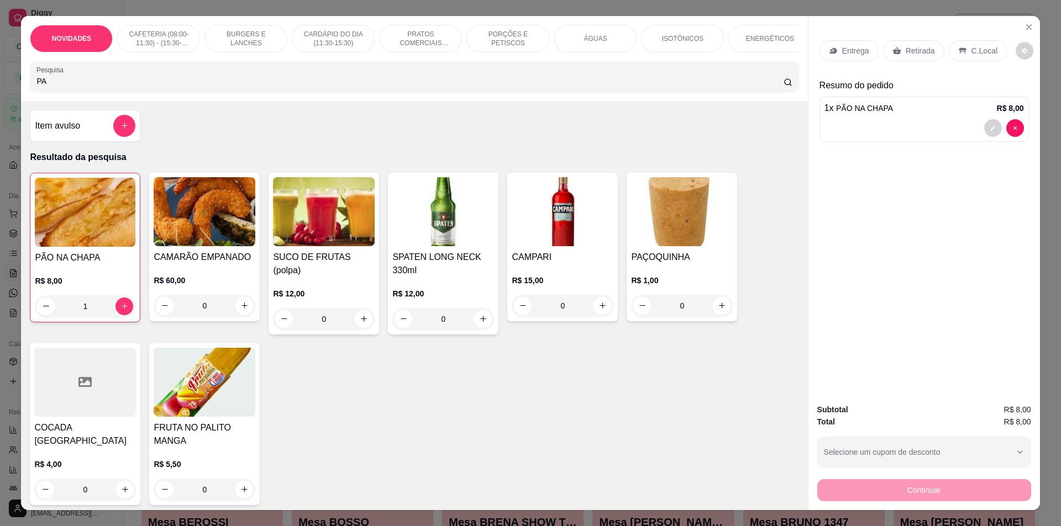
type input "P"
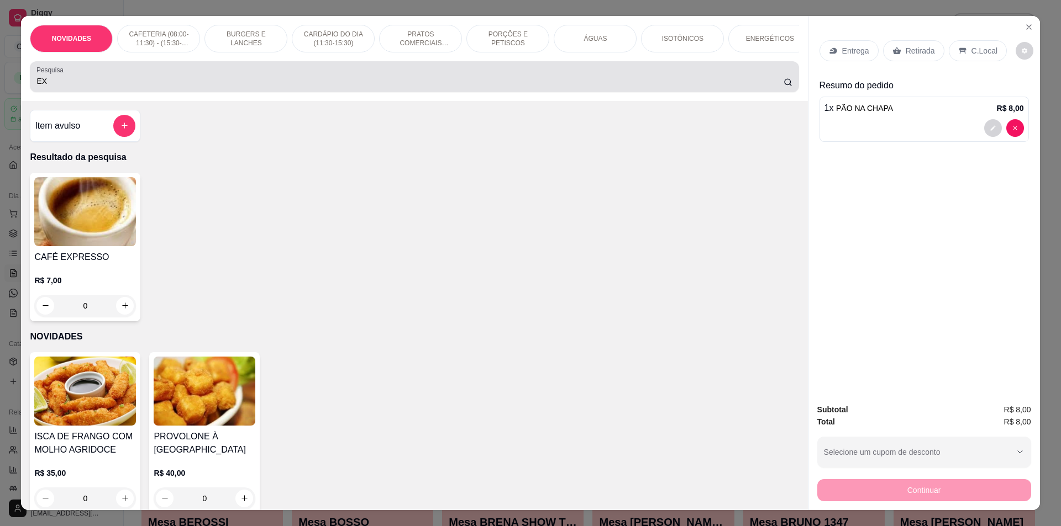
click at [309, 88] on div "EX" at bounding box center [413, 77] width 755 height 22
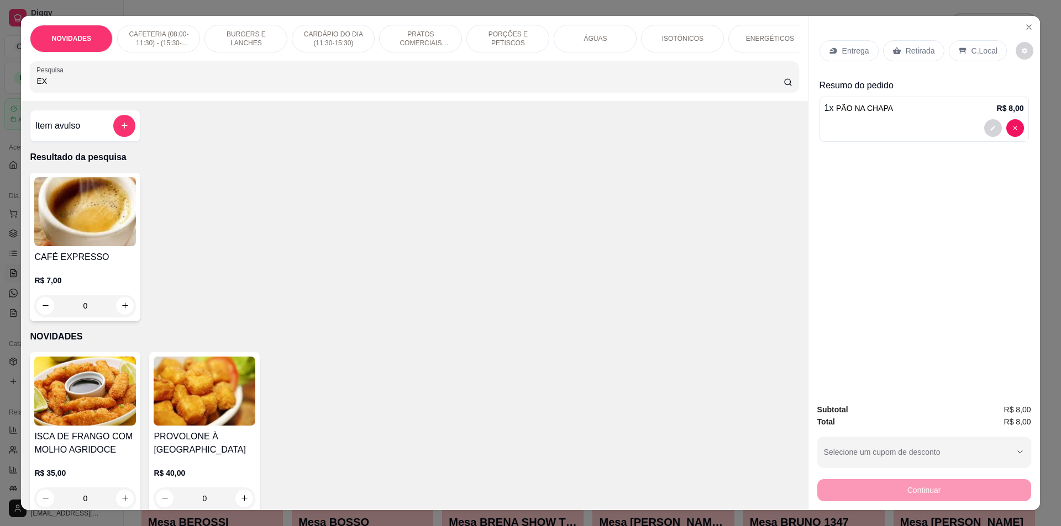
type input "E"
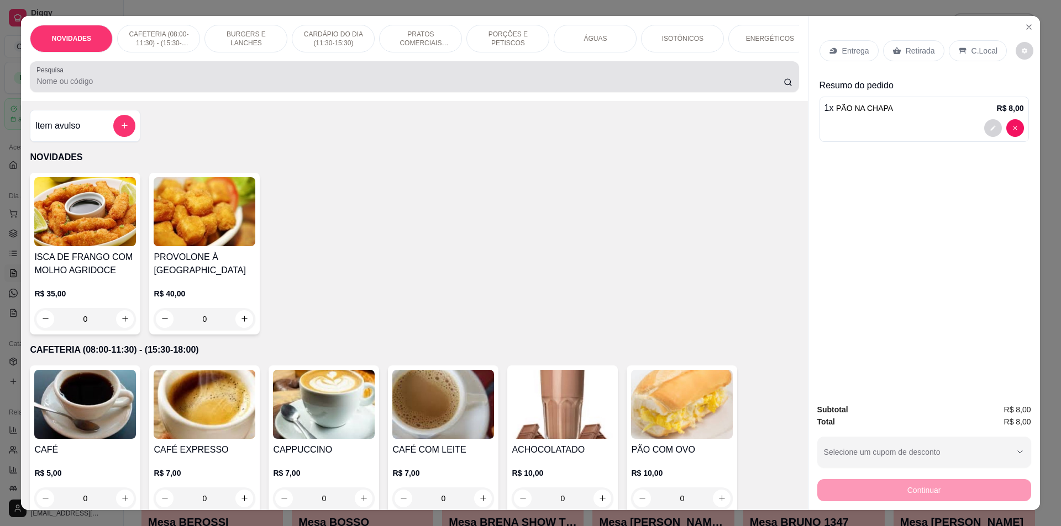
click at [305, 76] on div at bounding box center [413, 77] width 755 height 22
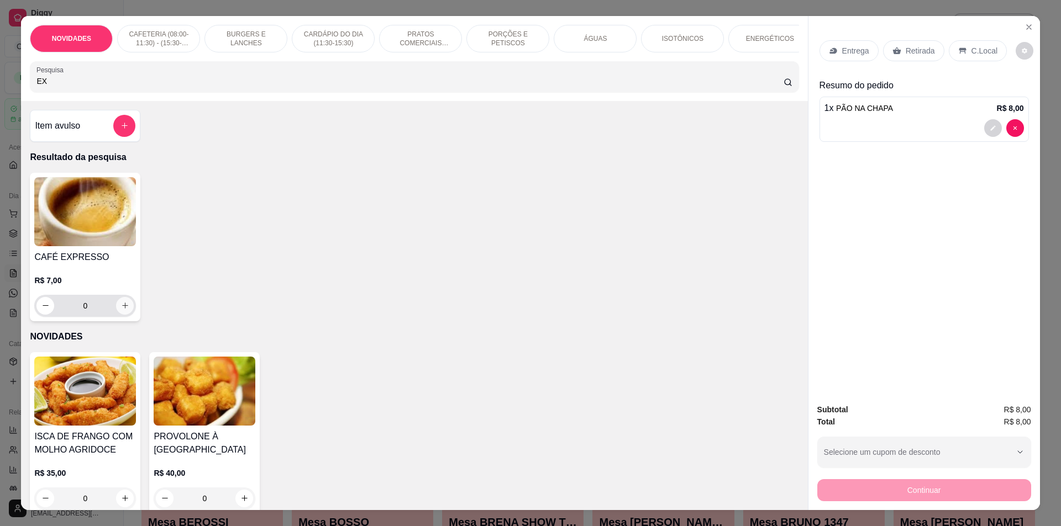
type input "EX"
click at [124, 308] on button "increase-product-quantity" at bounding box center [125, 306] width 18 height 18
type input "1"
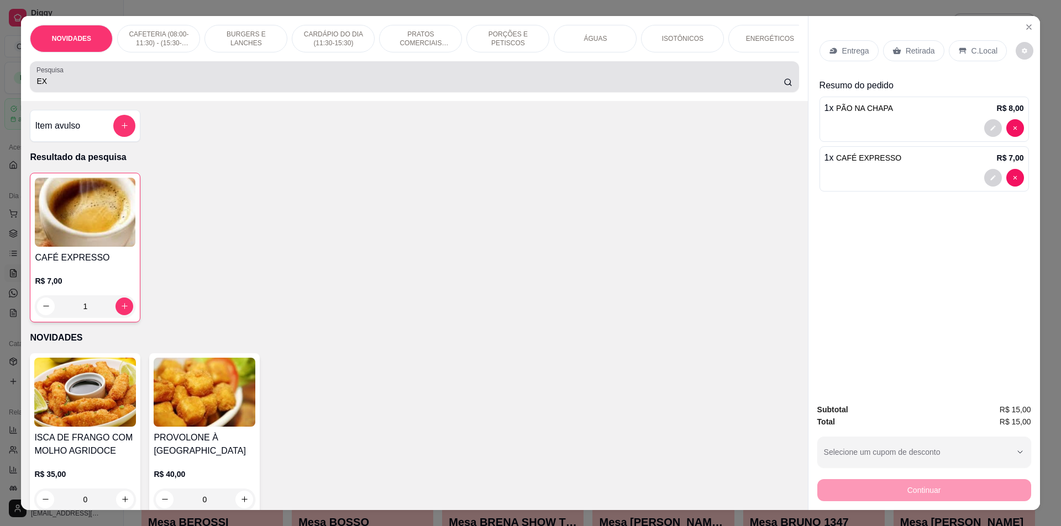
click at [160, 83] on div "EX" at bounding box center [413, 77] width 755 height 22
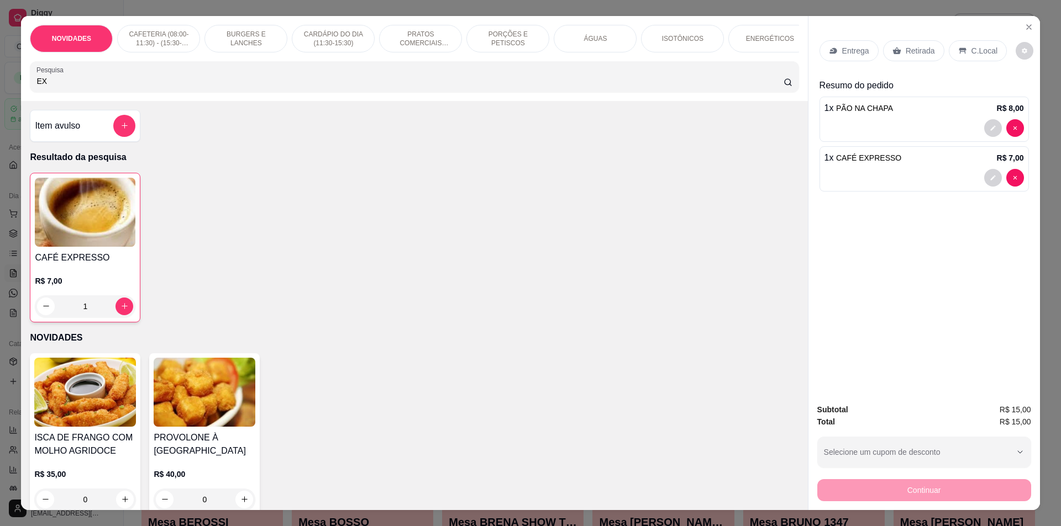
type input "E"
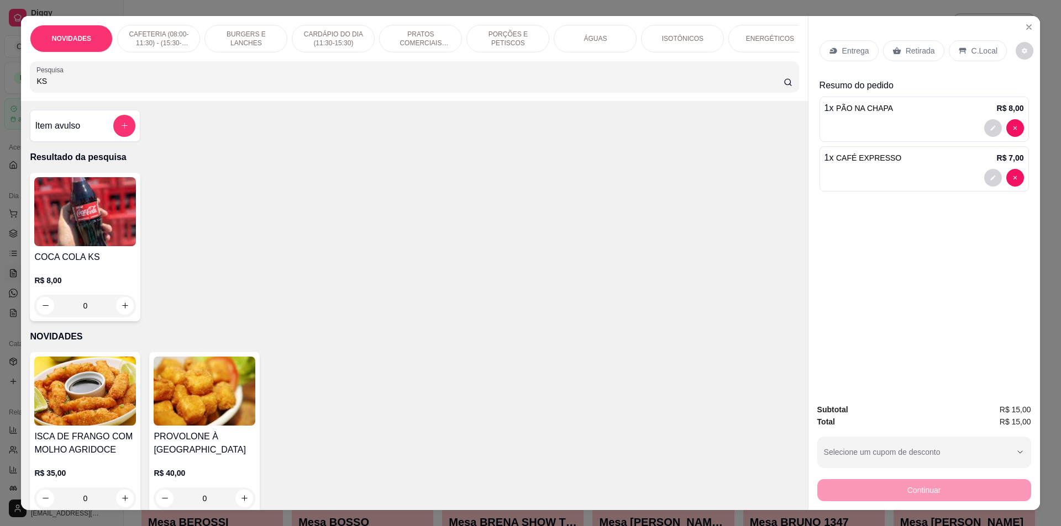
type input "KS"
click at [124, 317] on div "0" at bounding box center [84, 306] width 97 height 22
click at [121, 310] on icon "increase-product-quantity" at bounding box center [125, 306] width 8 height 8
type input "1"
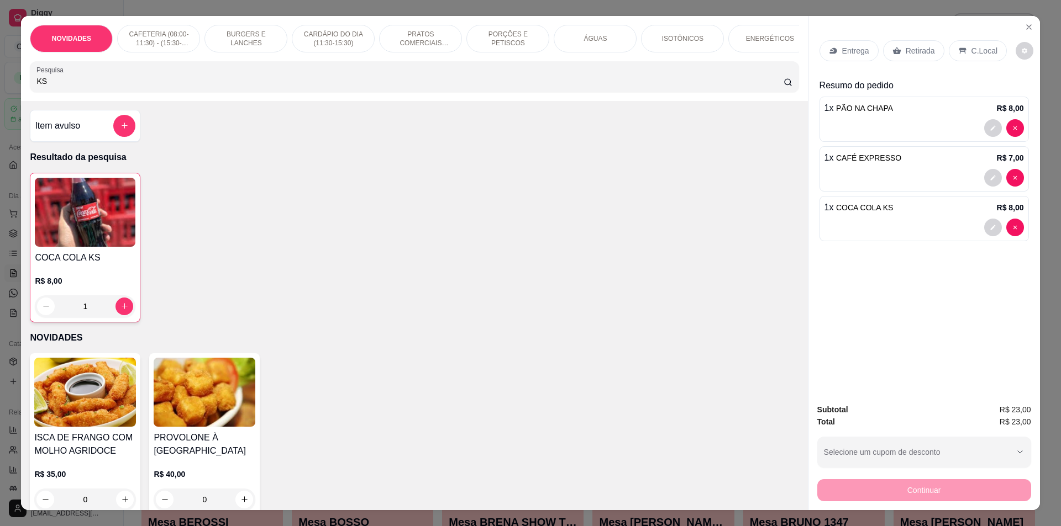
click at [958, 51] on icon at bounding box center [962, 50] width 9 height 9
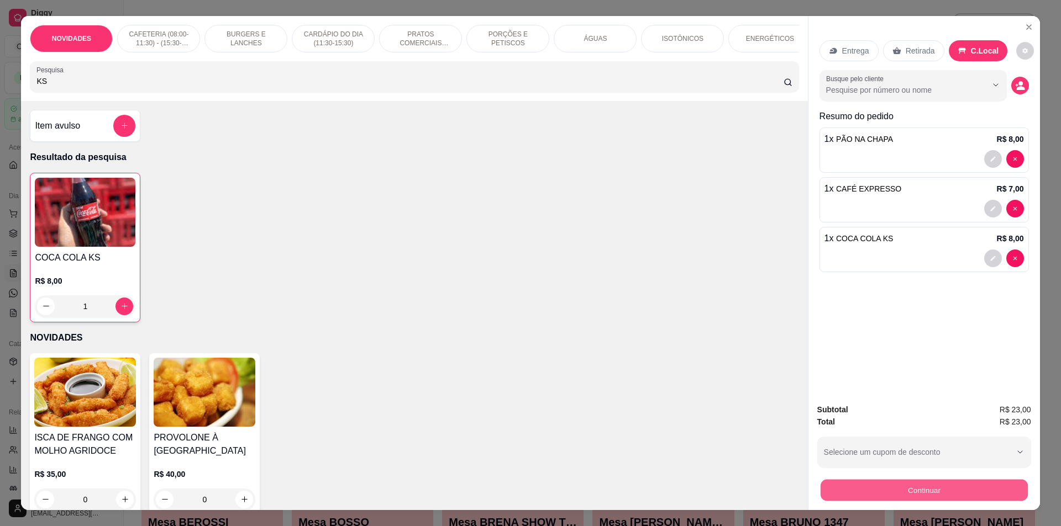
click at [876, 484] on button "Continuar" at bounding box center [923, 491] width 207 height 22
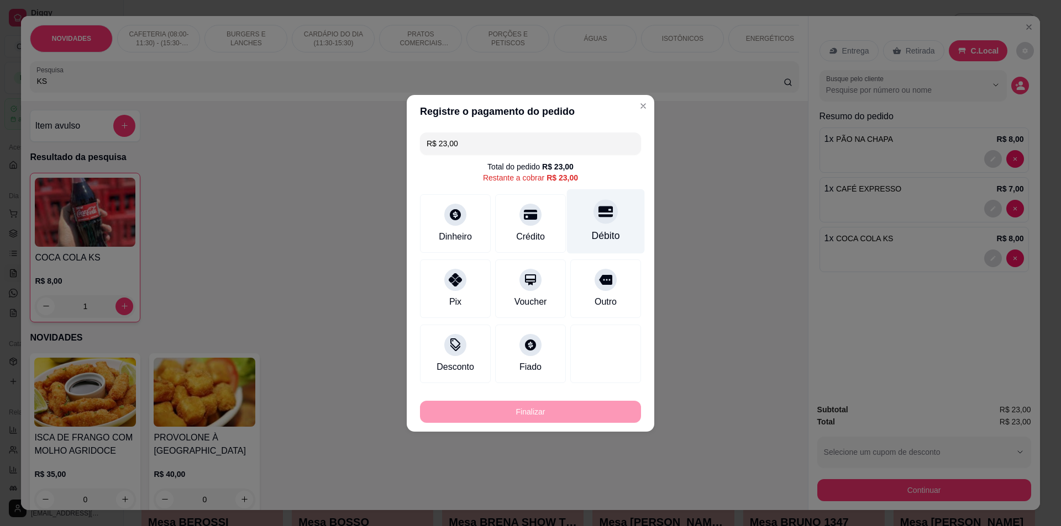
click at [593, 214] on div at bounding box center [605, 211] width 24 height 24
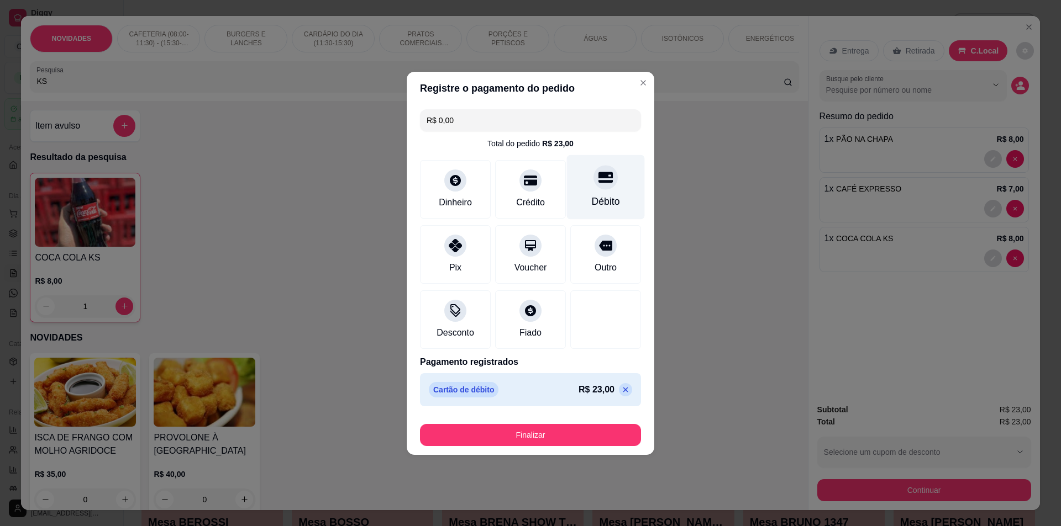
type input "R$ 0,00"
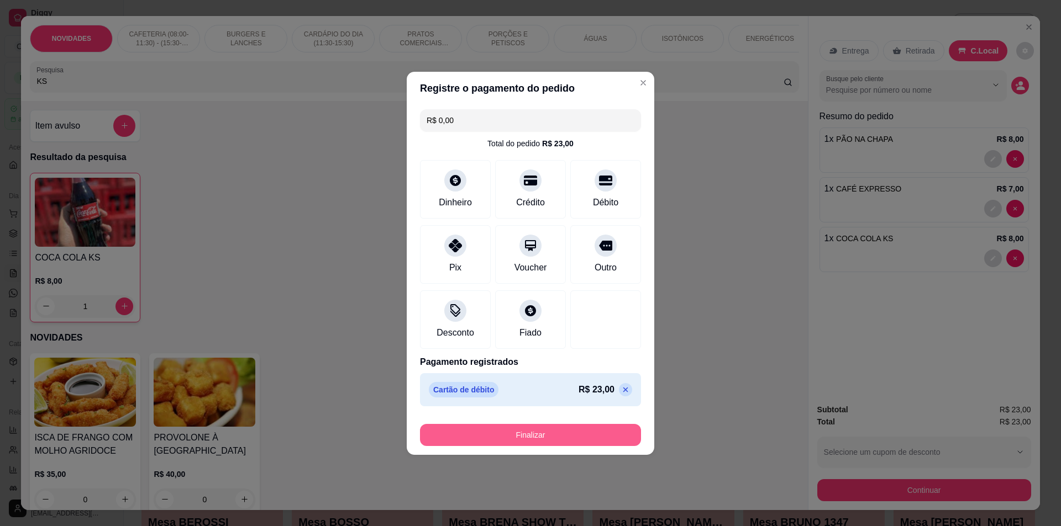
click at [496, 440] on button "Finalizar" at bounding box center [530, 435] width 221 height 22
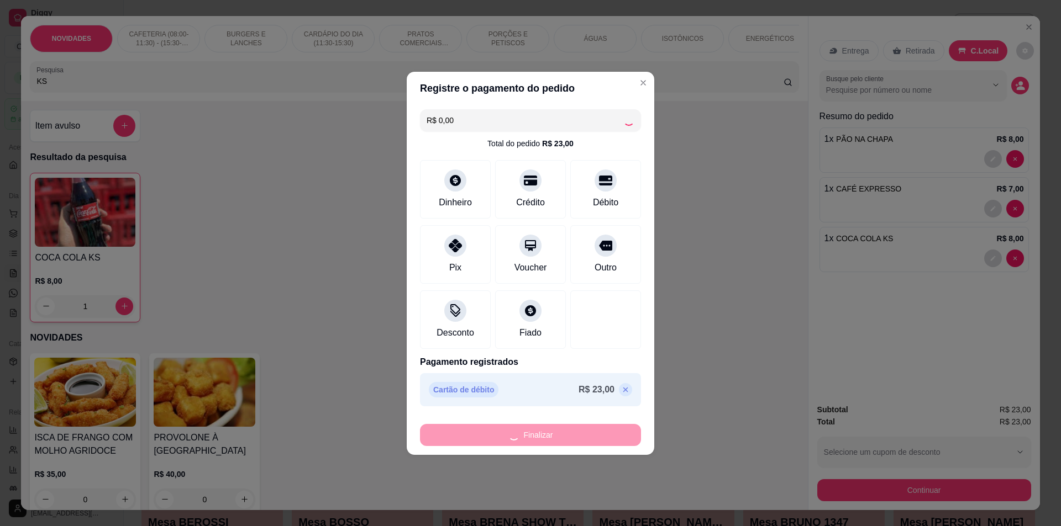
type input "0"
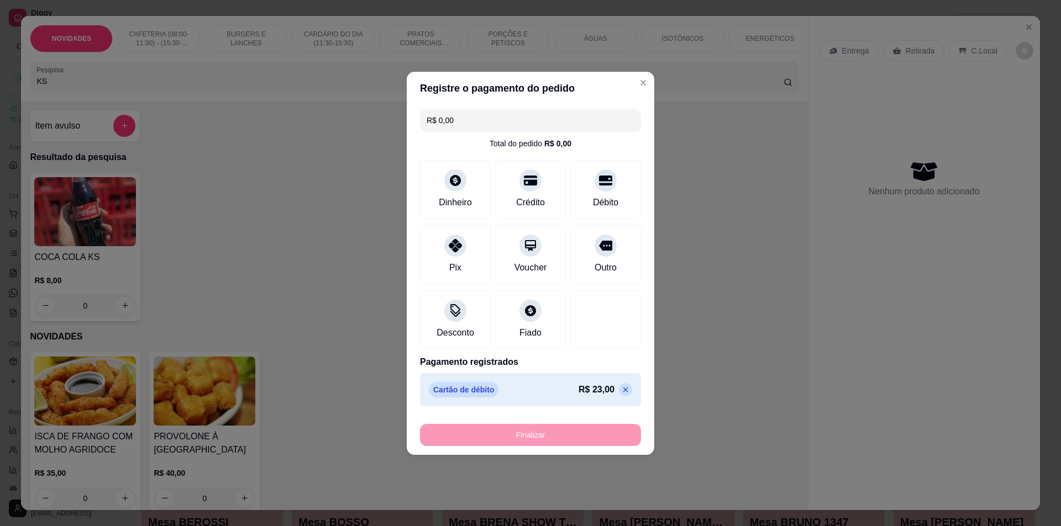
type input "-R$ 23,00"
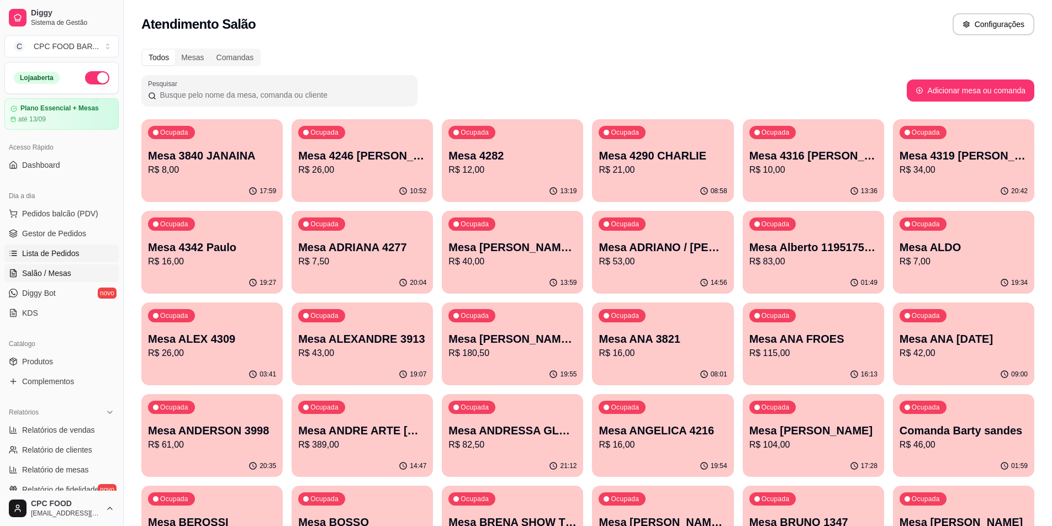
click at [66, 252] on span "Lista de Pedidos" at bounding box center [50, 253] width 57 height 11
drag, startPoint x: 95, startPoint y: 249, endPoint x: 92, endPoint y: 242, distance: 7.9
click at [95, 251] on link "Lista de Pedidos" at bounding box center [61, 254] width 114 height 18
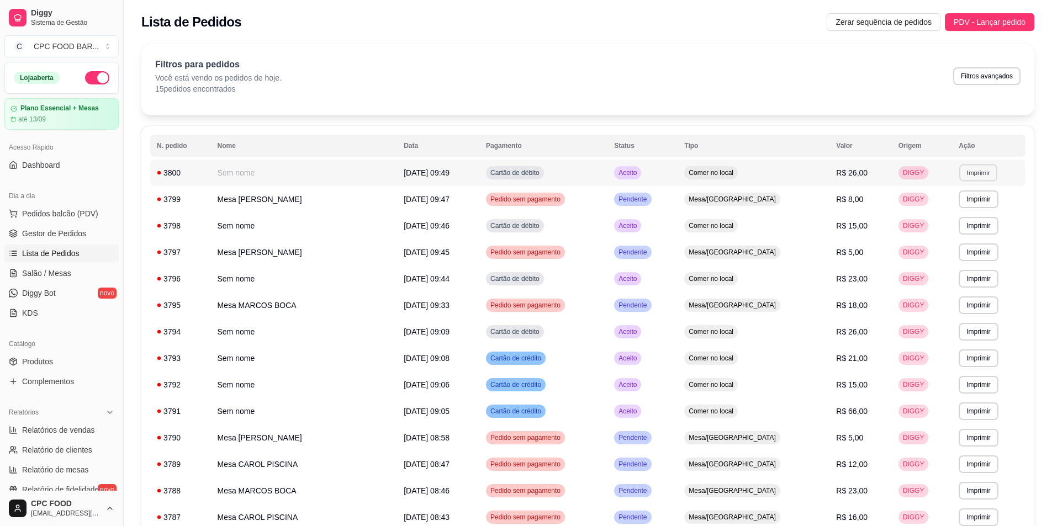
click at [974, 168] on button "Imprimir" at bounding box center [979, 172] width 38 height 17
click at [934, 205] on button "IMPRESSORA" at bounding box center [950, 212] width 80 height 18
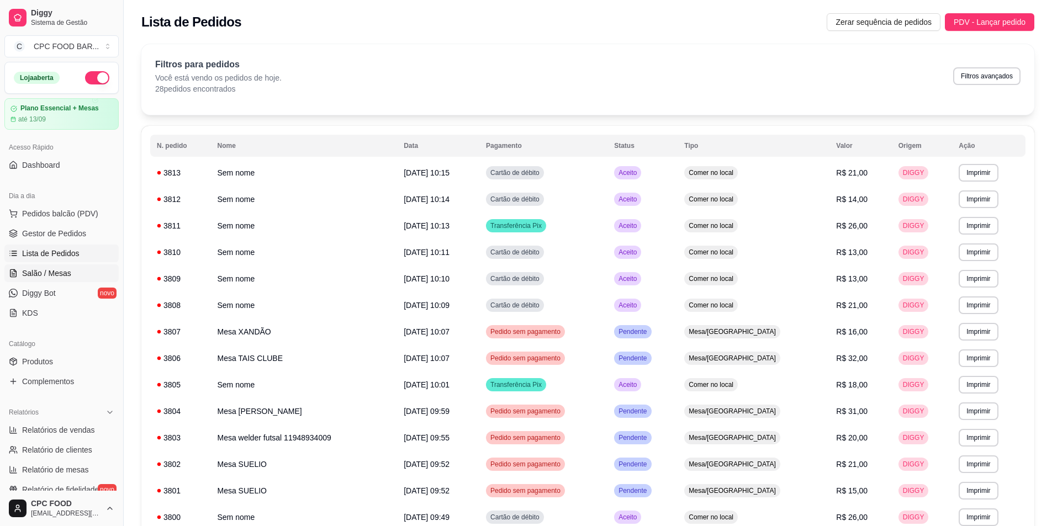
click at [53, 272] on span "Salão / Mesas" at bounding box center [46, 273] width 49 height 11
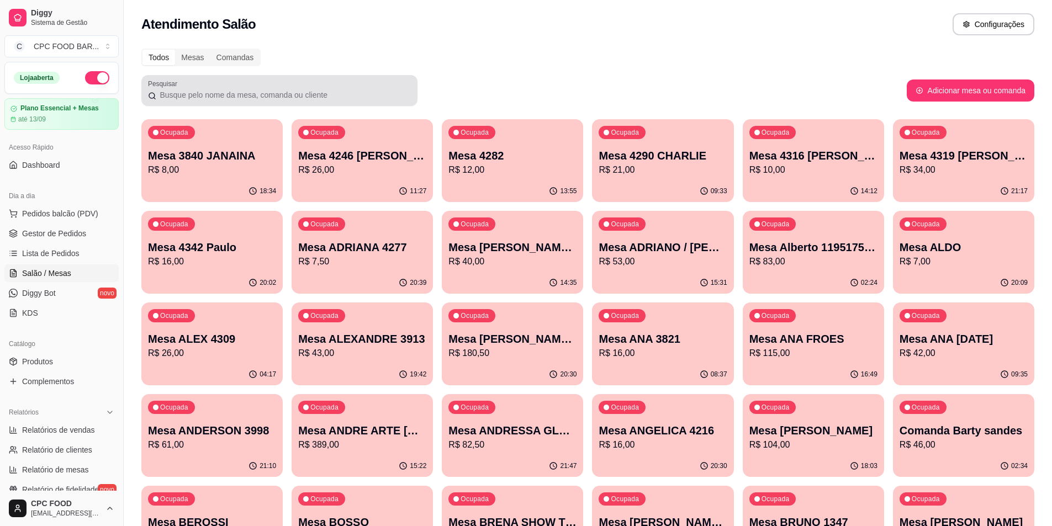
click at [204, 86] on div at bounding box center [279, 91] width 263 height 22
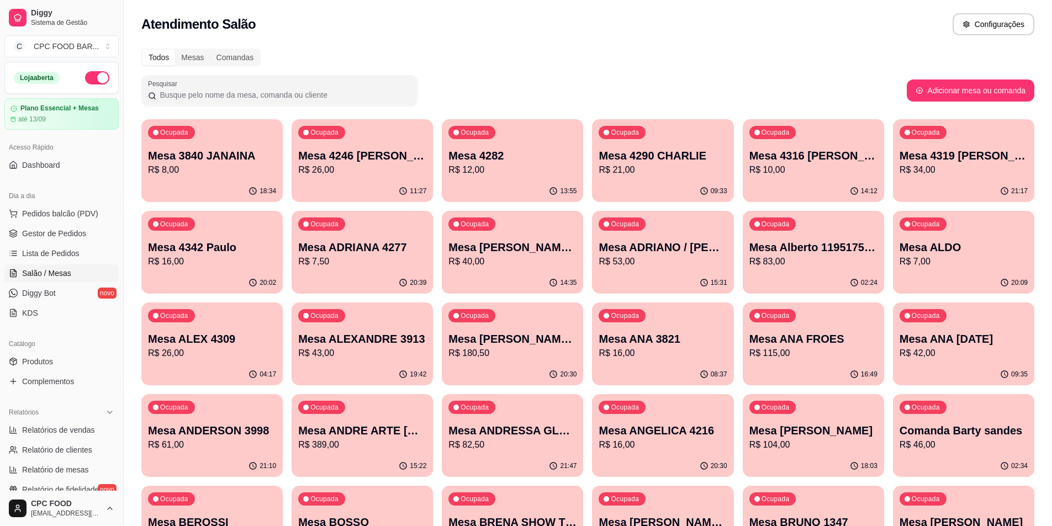
click at [271, 91] on input "Pesquisar" at bounding box center [283, 94] width 255 height 11
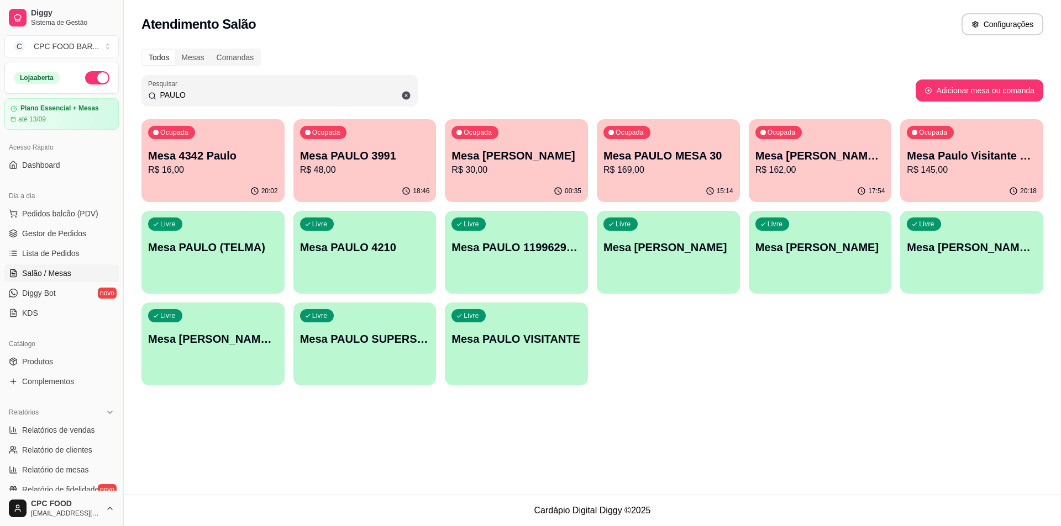
type input "PAULO"
click at [510, 172] on p "R$ 30,00" at bounding box center [516, 170] width 130 height 13
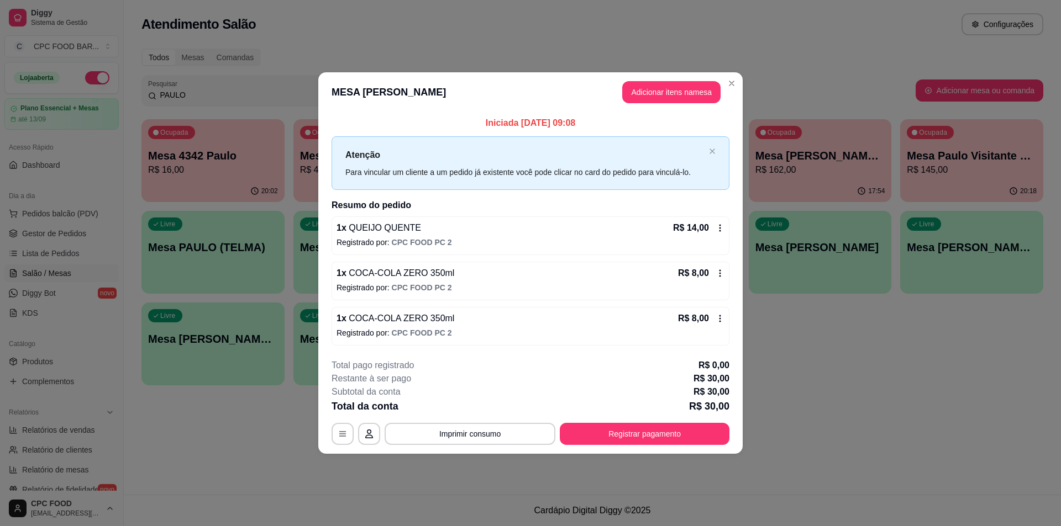
click at [721, 227] on icon at bounding box center [719, 228] width 9 height 9
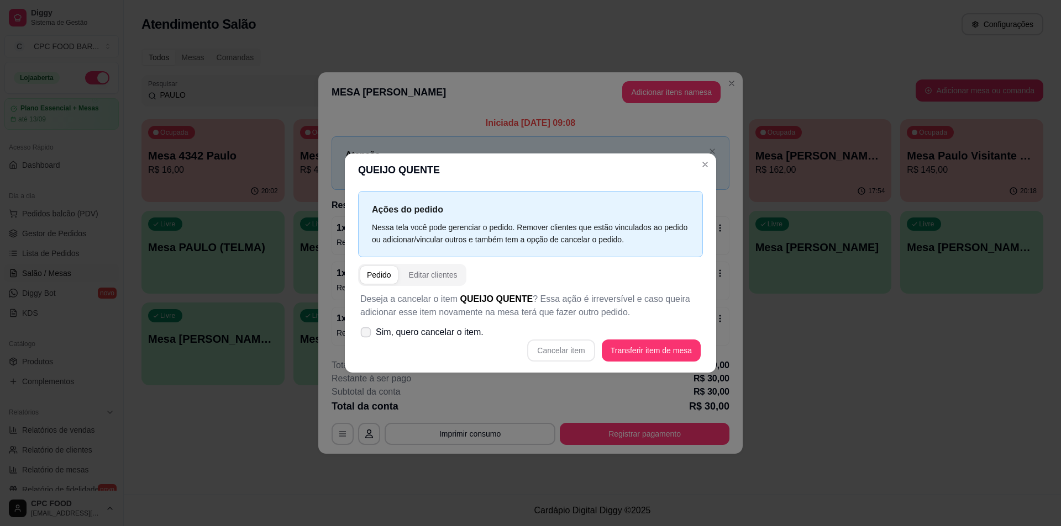
click at [363, 333] on icon at bounding box center [365, 332] width 8 height 6
click at [363, 334] on input "Sim, quero cancelar o item." at bounding box center [363, 337] width 7 height 7
checkbox input "true"
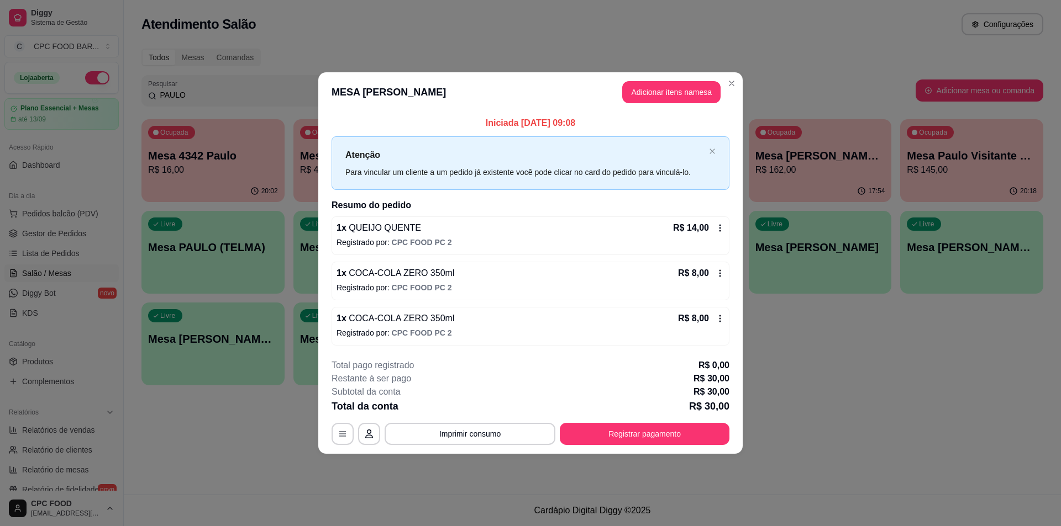
click at [723, 232] on icon at bounding box center [719, 228] width 9 height 9
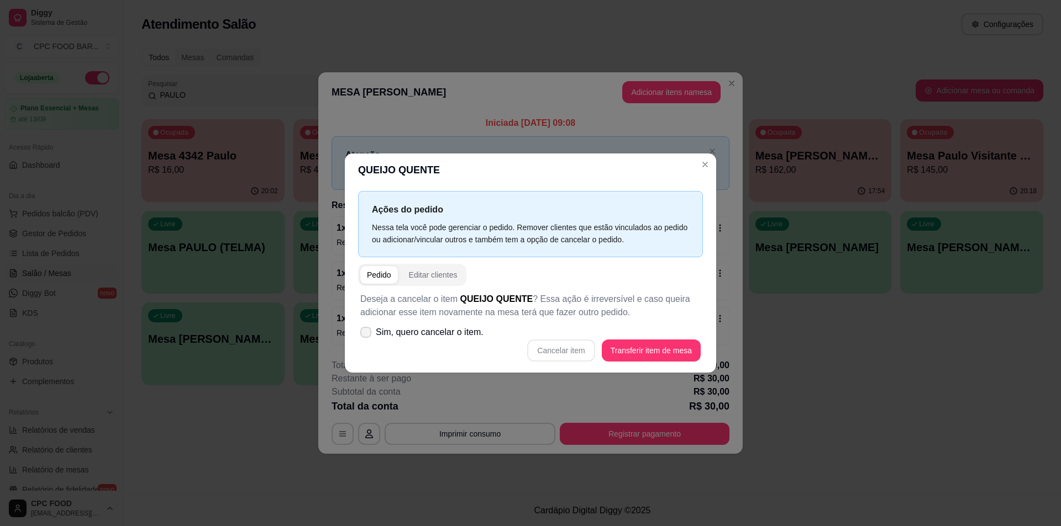
click at [359, 329] on label "Sim, quero cancelar o item." at bounding box center [422, 332] width 132 height 22
click at [360, 334] on input "Sim, quero cancelar o item." at bounding box center [363, 337] width 7 height 7
checkbox input "true"
click at [570, 353] on button "Cancelar item" at bounding box center [560, 351] width 67 height 22
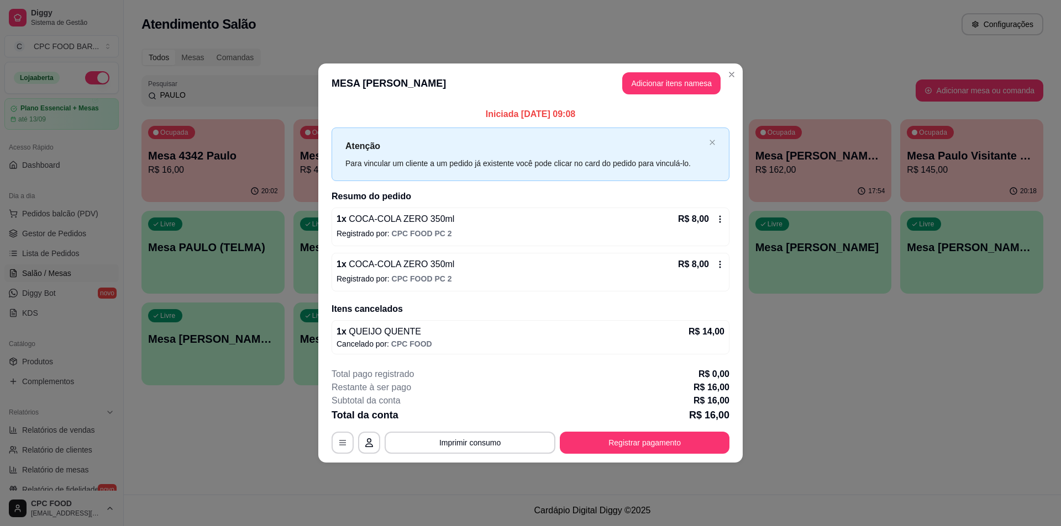
click at [720, 222] on icon at bounding box center [720, 219] width 2 height 7
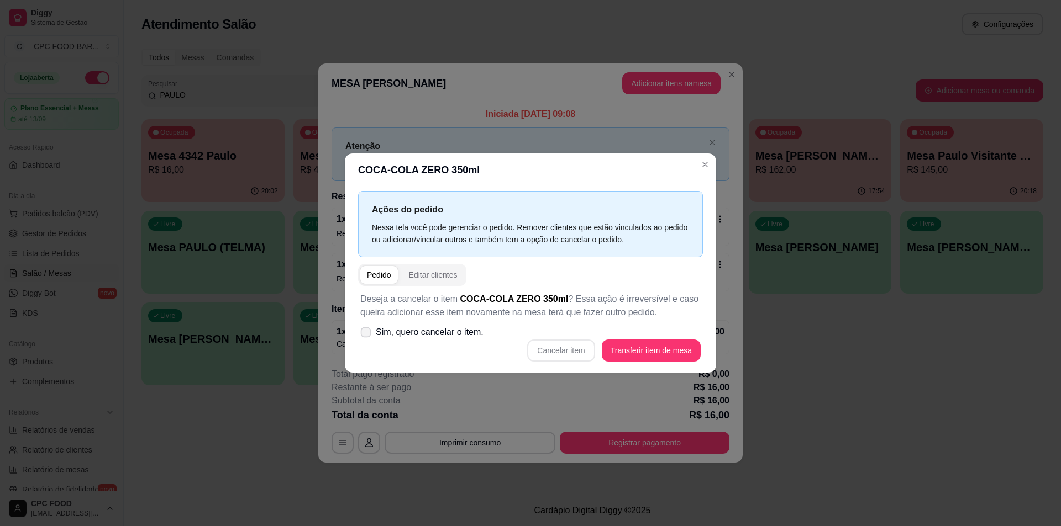
click at [368, 329] on span at bounding box center [366, 332] width 10 height 10
click at [367, 334] on input "Sim, quero cancelar o item." at bounding box center [363, 337] width 7 height 7
checkbox input "true"
click at [561, 354] on button "Cancelar item" at bounding box center [560, 351] width 67 height 22
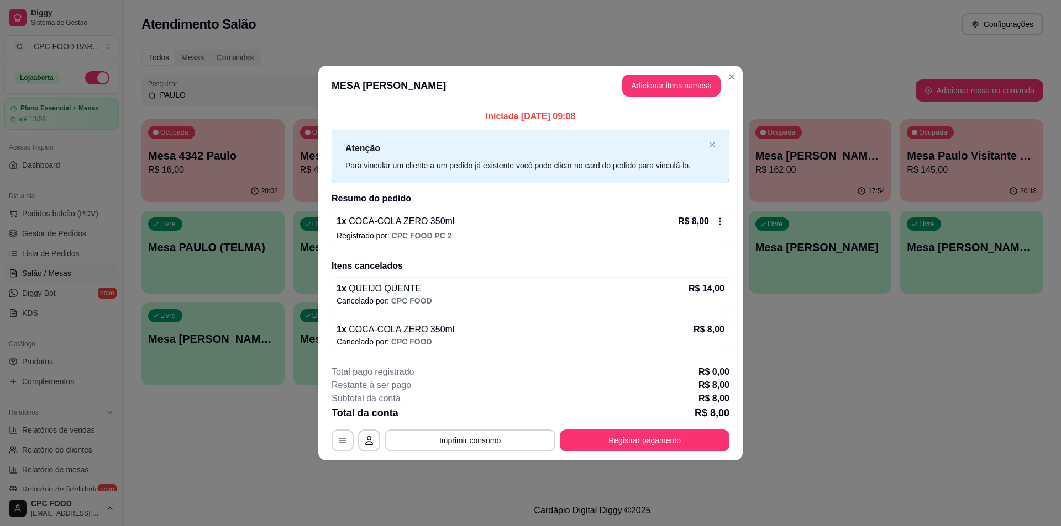
click at [724, 82] on header "MESA PAULO FONTES Adicionar itens na mesa" at bounding box center [530, 86] width 424 height 40
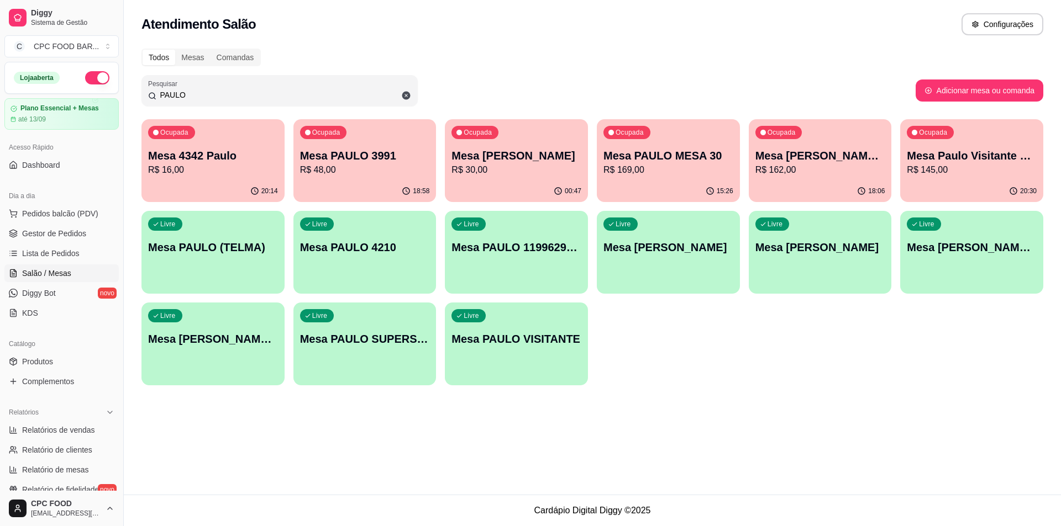
click at [238, 99] on input "PAULO" at bounding box center [283, 94] width 255 height 11
click at [236, 96] on input "PAULO" at bounding box center [283, 94] width 255 height 11
click at [235, 96] on input "PAULO" at bounding box center [283, 94] width 255 height 11
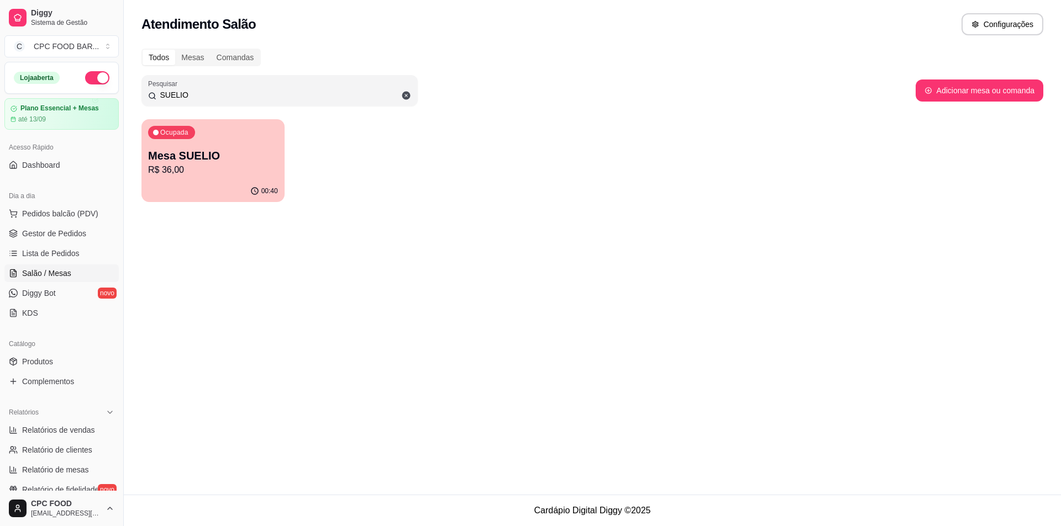
type input "SUELIO"
click at [183, 204] on div "Todos Mesas Comandas Pesquisar SUELIO Adicionar mesa ou comanda Ocupada Mesa SU…" at bounding box center [592, 128] width 937 height 173
click at [185, 155] on p "Mesa SUELIO" at bounding box center [213, 155] width 130 height 15
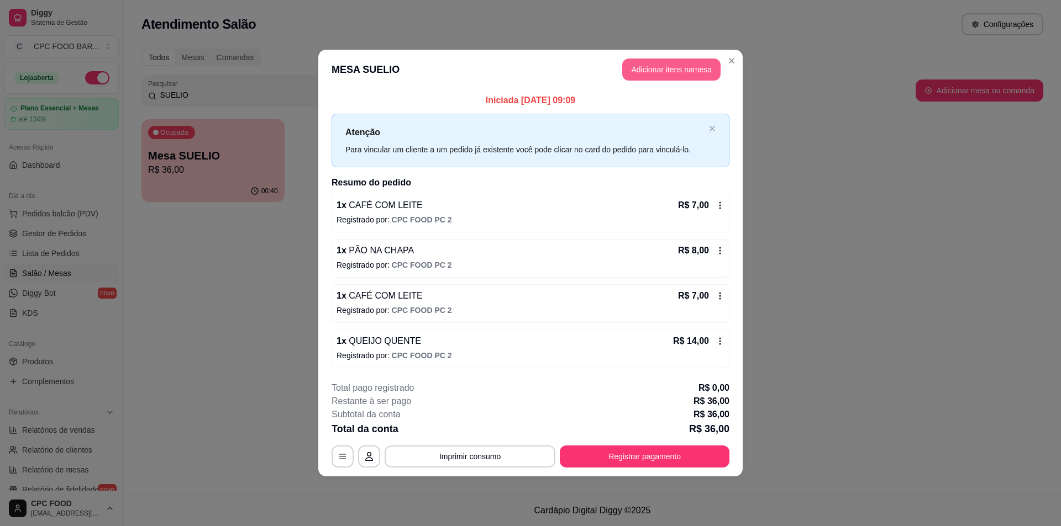
click at [691, 69] on button "Adicionar itens na mesa" at bounding box center [671, 70] width 98 height 22
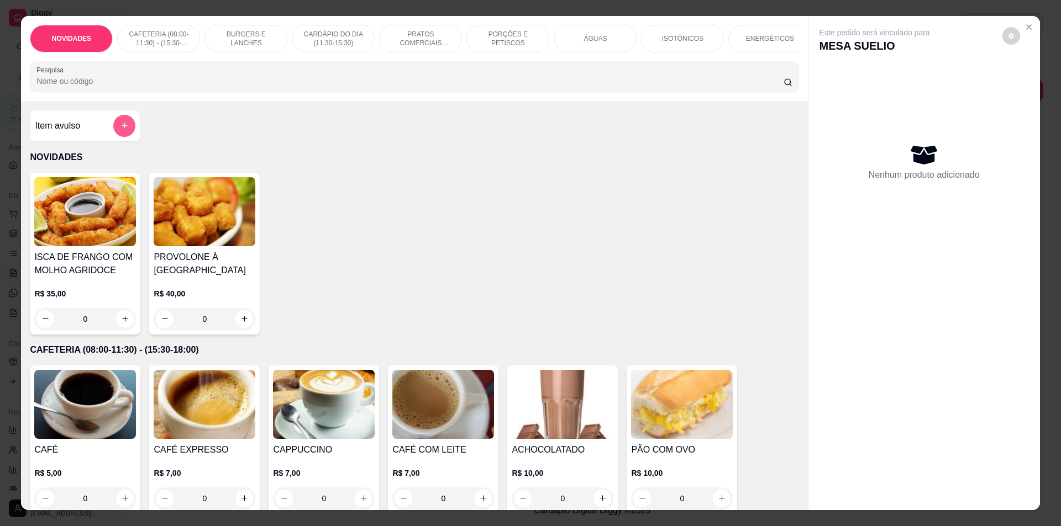
click at [118, 137] on button "add-separate-item" at bounding box center [124, 126] width 22 height 22
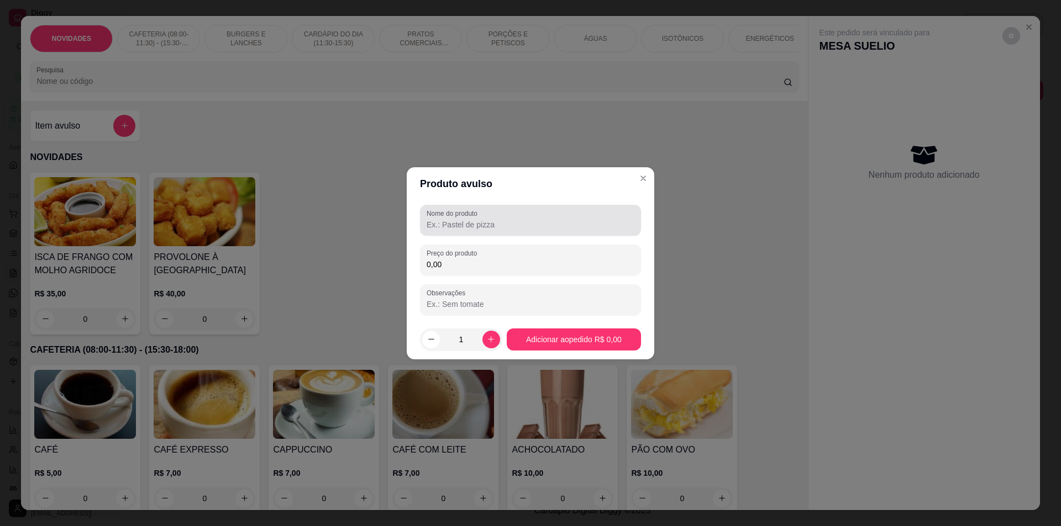
drag, startPoint x: 524, startPoint y: 225, endPoint x: 528, endPoint y: 213, distance: 12.8
click at [527, 217] on div at bounding box center [530, 220] width 208 height 22
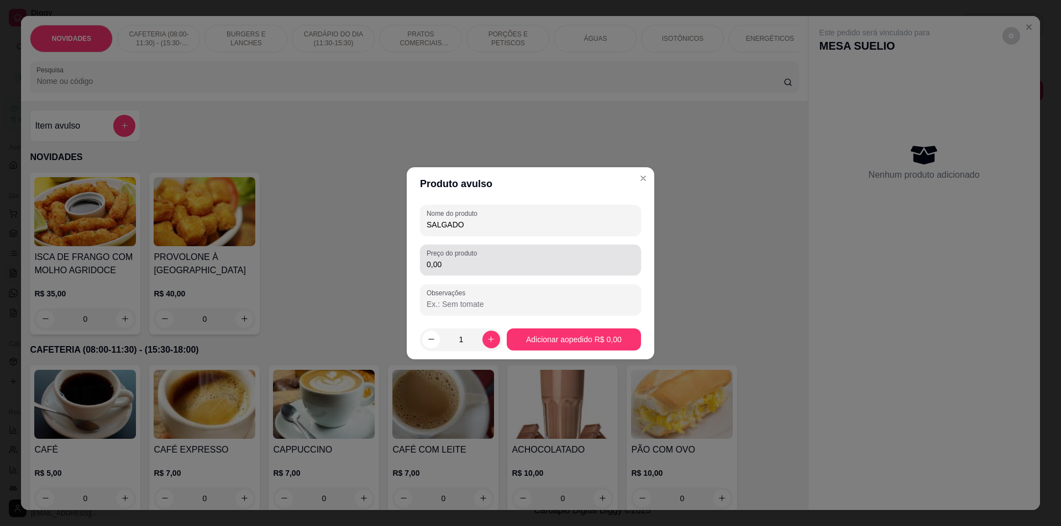
type input "SALGADO"
click at [555, 265] on input "0,00" at bounding box center [530, 264] width 208 height 11
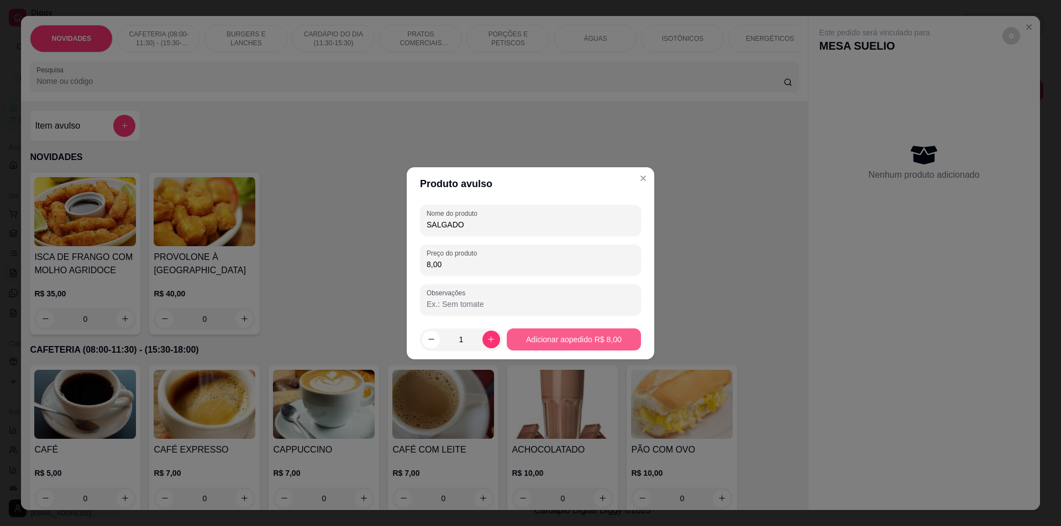
type input "8,00"
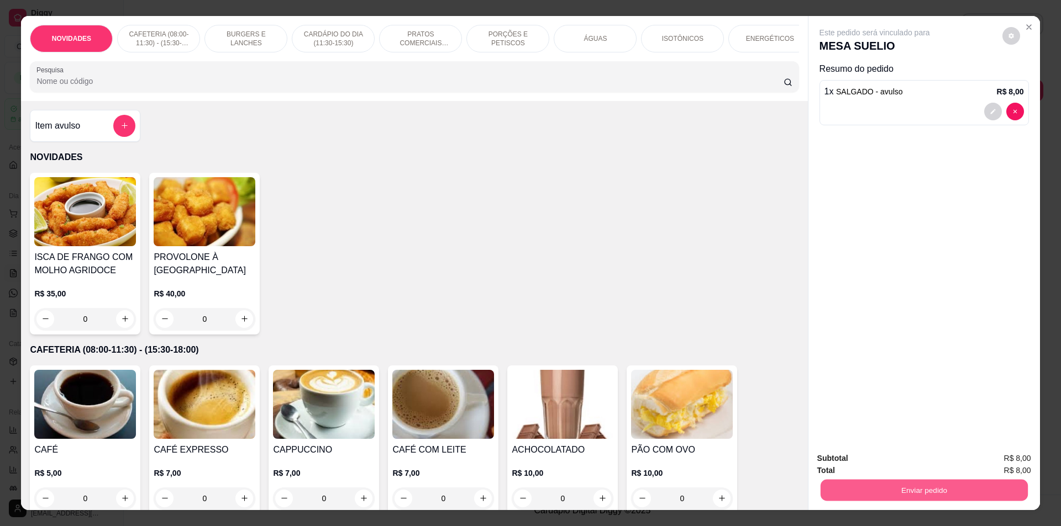
click at [995, 491] on button "Enviar pedido" at bounding box center [923, 491] width 207 height 22
click at [906, 454] on button "Não registrar e enviar pedido" at bounding box center [887, 463] width 112 height 20
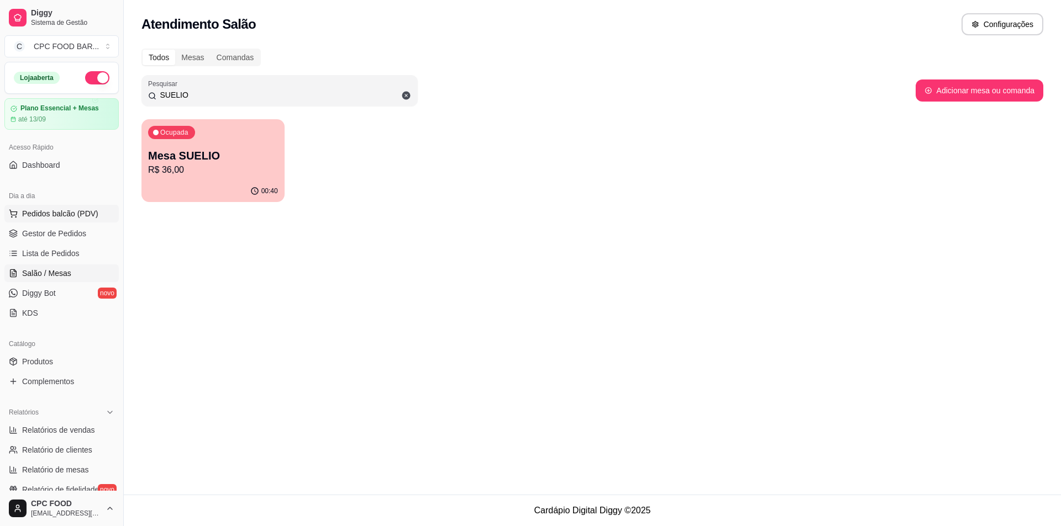
click at [45, 217] on span "Pedidos balcão (PDV)" at bounding box center [60, 213] width 76 height 11
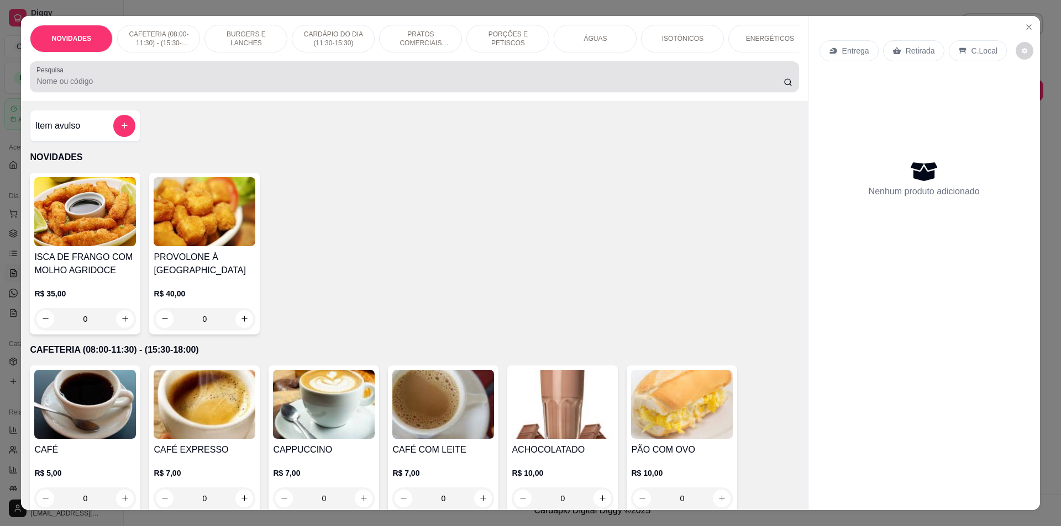
click at [240, 87] on input "Pesquisa" at bounding box center [409, 81] width 746 height 11
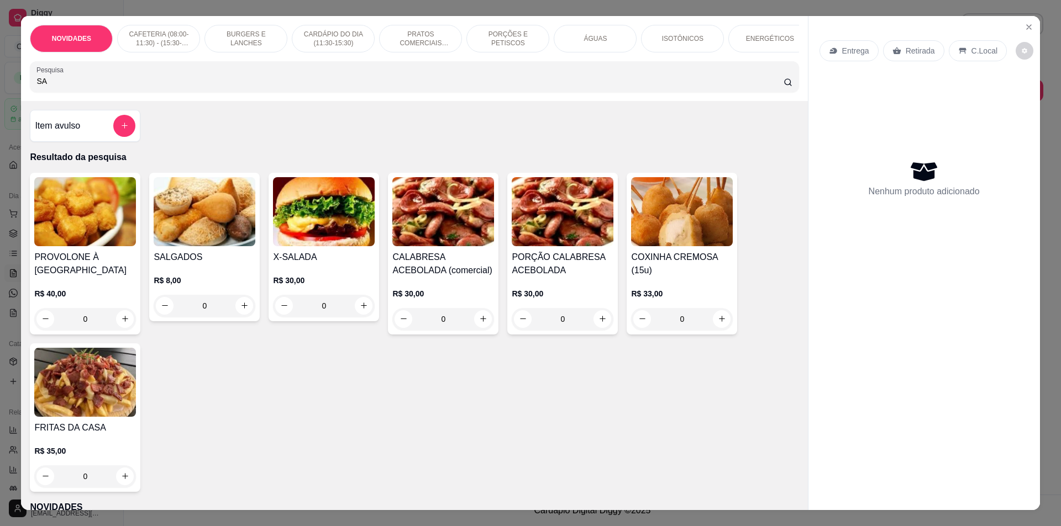
type input "SA"
click at [240, 310] on icon "increase-product-quantity" at bounding box center [244, 306] width 8 height 8
click at [241, 310] on icon "increase-product-quantity" at bounding box center [244, 306] width 8 height 8
type input "2"
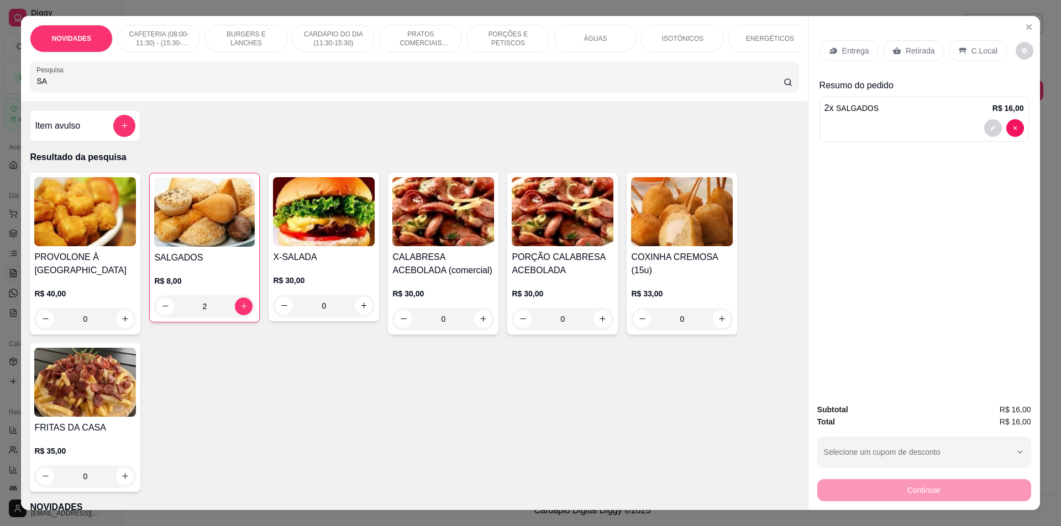
click at [156, 87] on input "SA" at bounding box center [409, 81] width 746 height 11
drag, startPoint x: 156, startPoint y: 94, endPoint x: 162, endPoint y: 97, distance: 6.7
click at [162, 92] on div "Pesquisa SA" at bounding box center [414, 76] width 768 height 31
type input "S"
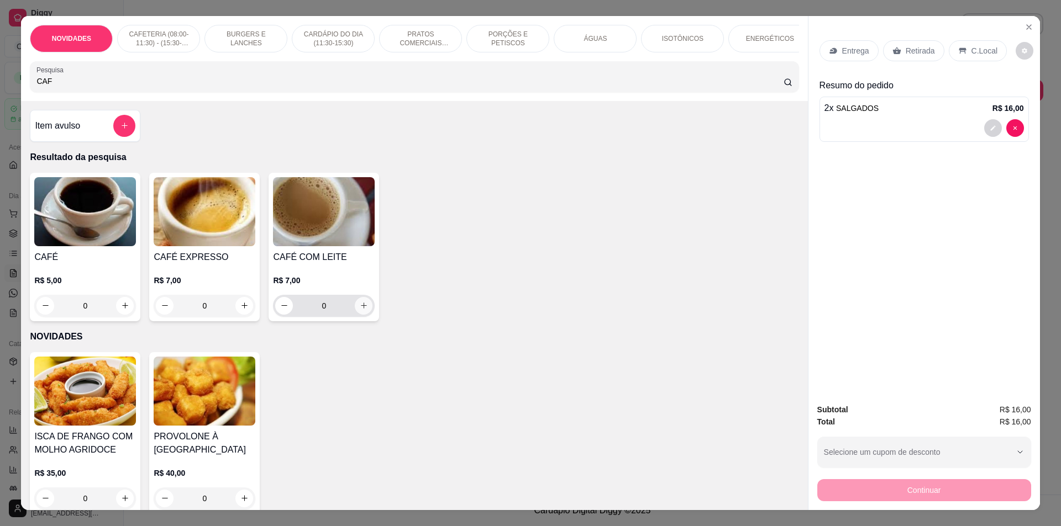
type input "CAF"
click at [360, 310] on icon "increase-product-quantity" at bounding box center [364, 306] width 8 height 8
type input "1"
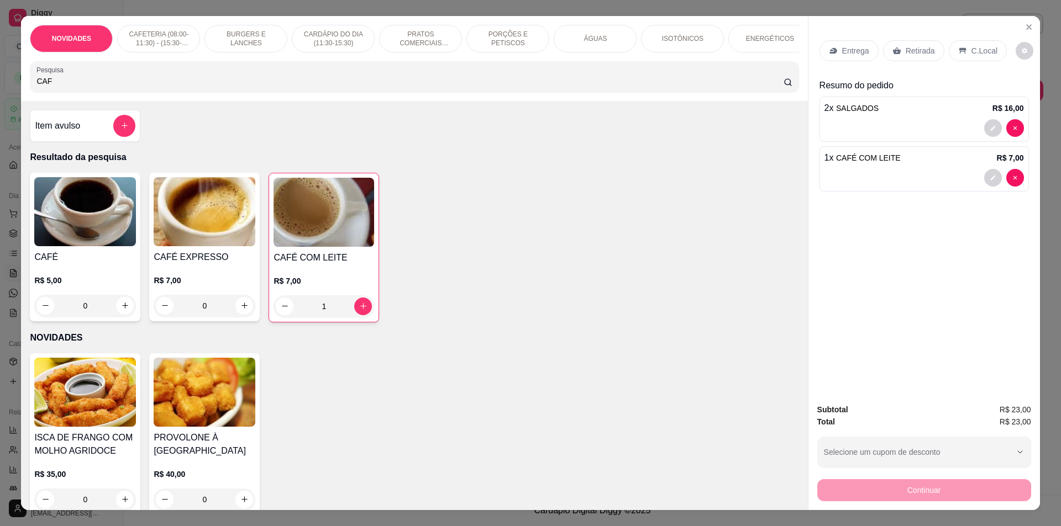
click at [980, 44] on div "C.Local" at bounding box center [977, 50] width 58 height 21
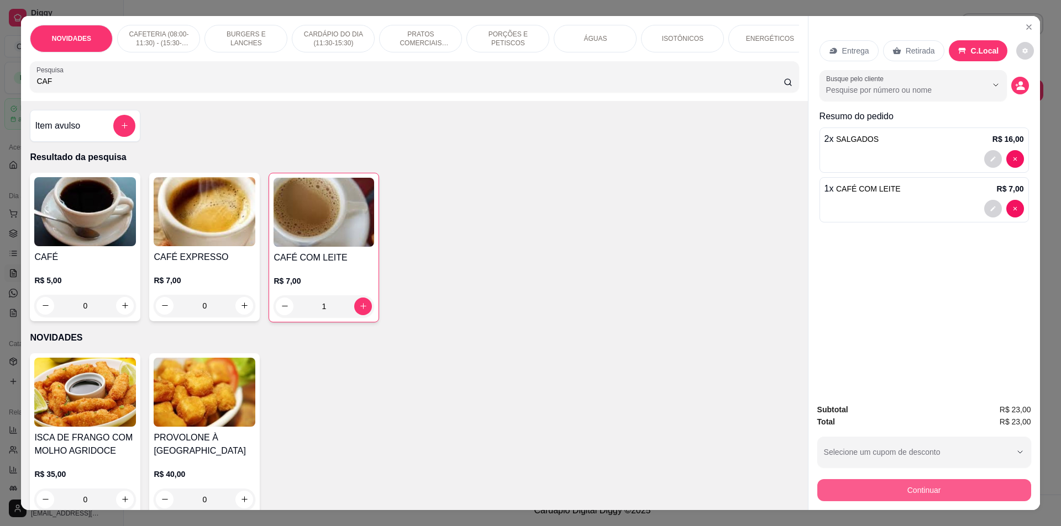
click at [853, 496] on button "Continuar" at bounding box center [924, 490] width 214 height 22
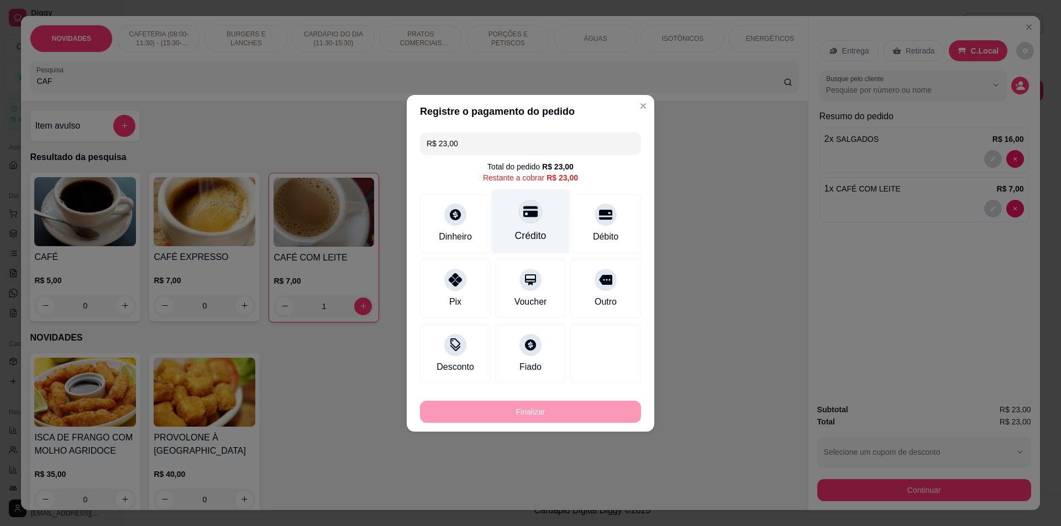
click at [547, 228] on div "Crédito" at bounding box center [531, 221] width 78 height 65
type input "R$ 0,00"
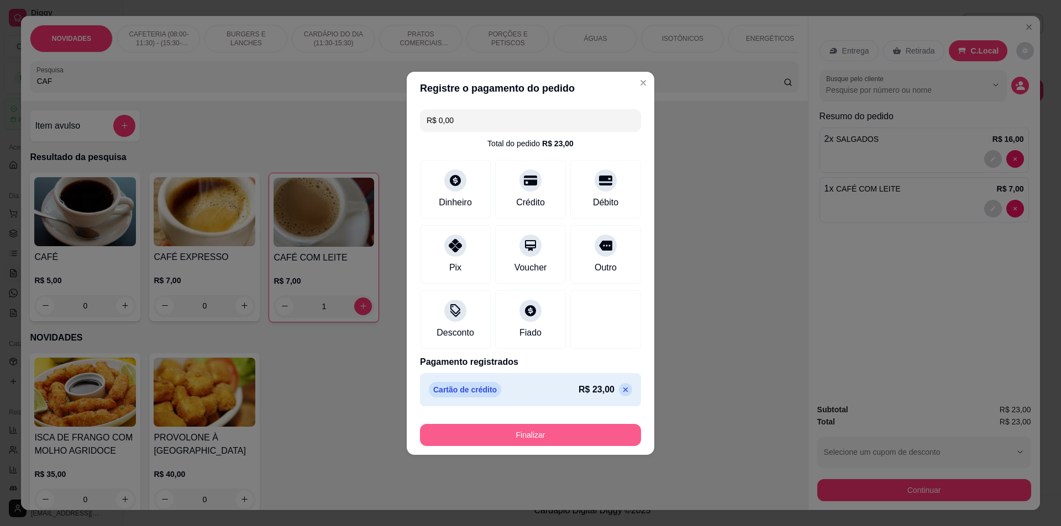
click at [446, 430] on button "Finalizar" at bounding box center [530, 435] width 221 height 22
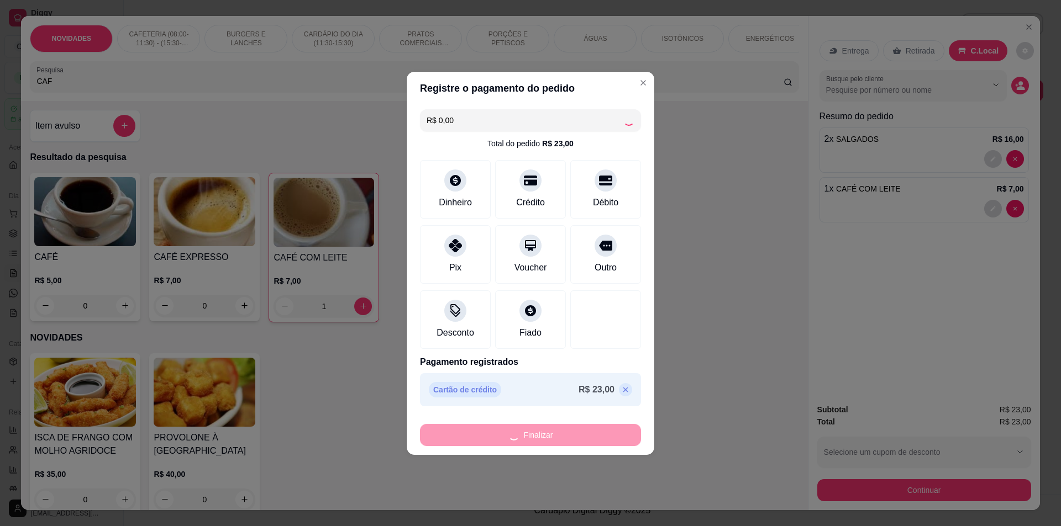
type input "0"
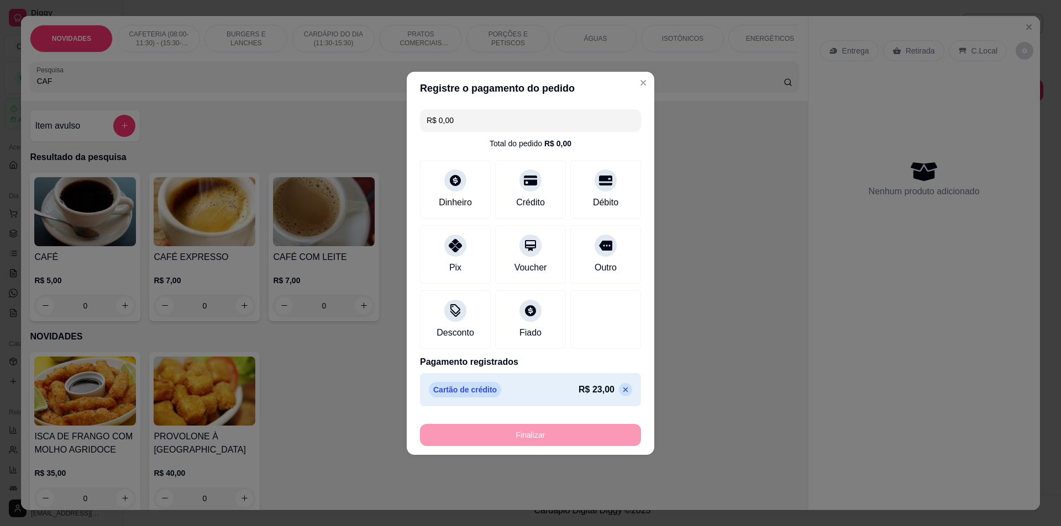
type input "-R$ 23,00"
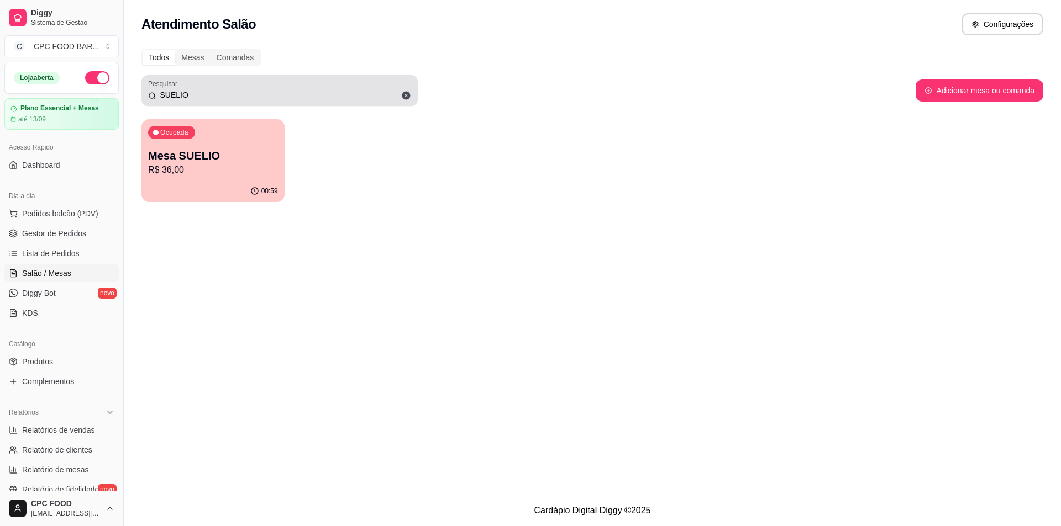
click at [224, 84] on div "SUELIO" at bounding box center [279, 91] width 263 height 22
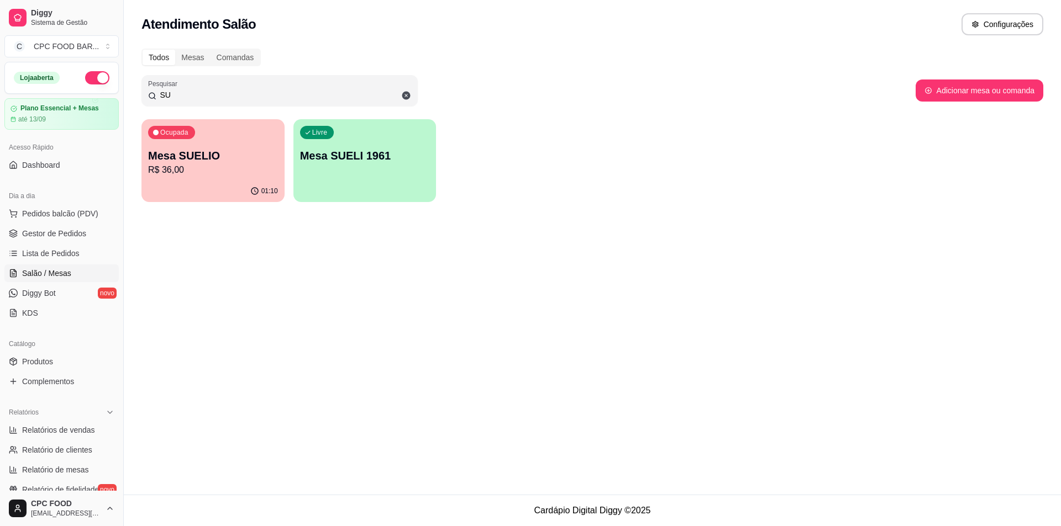
type input "S"
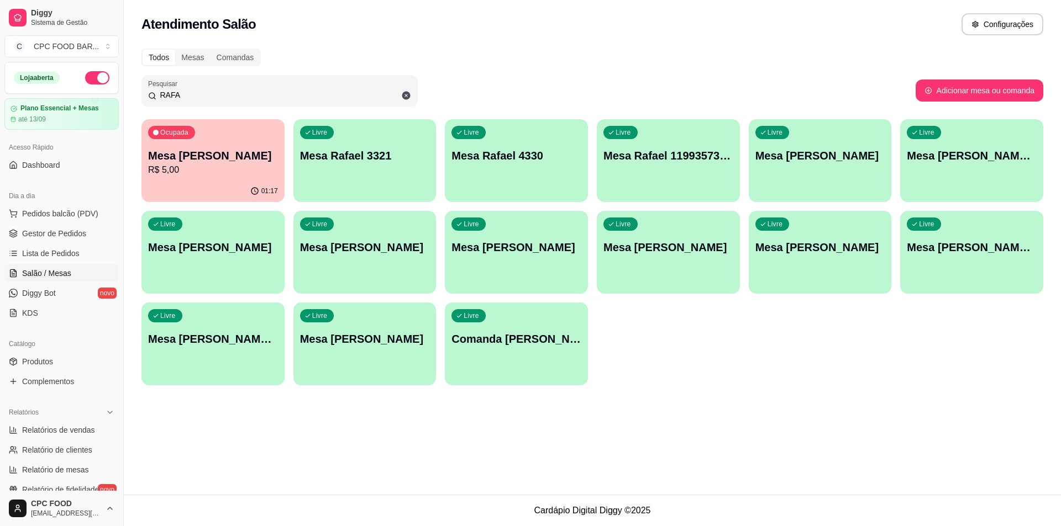
type input "RAFA"
click at [246, 174] on p "R$ 5,00" at bounding box center [213, 170] width 130 height 13
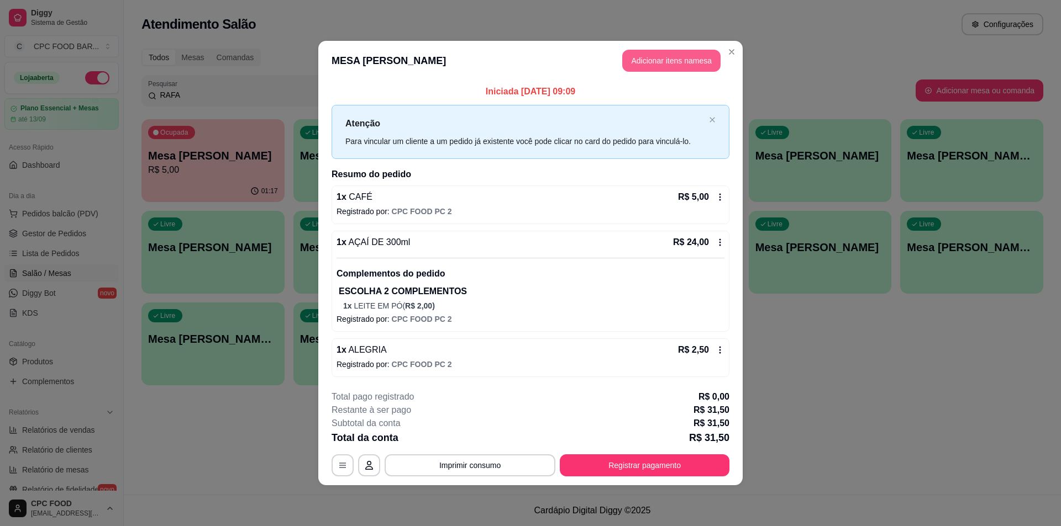
click at [649, 61] on button "Adicionar itens na mesa" at bounding box center [671, 61] width 98 height 22
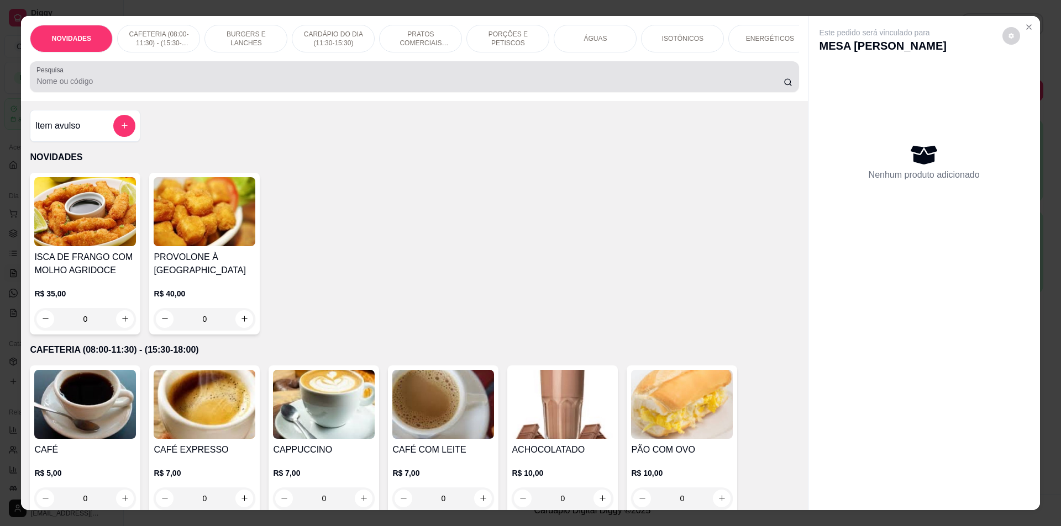
click at [147, 78] on div at bounding box center [413, 77] width 755 height 22
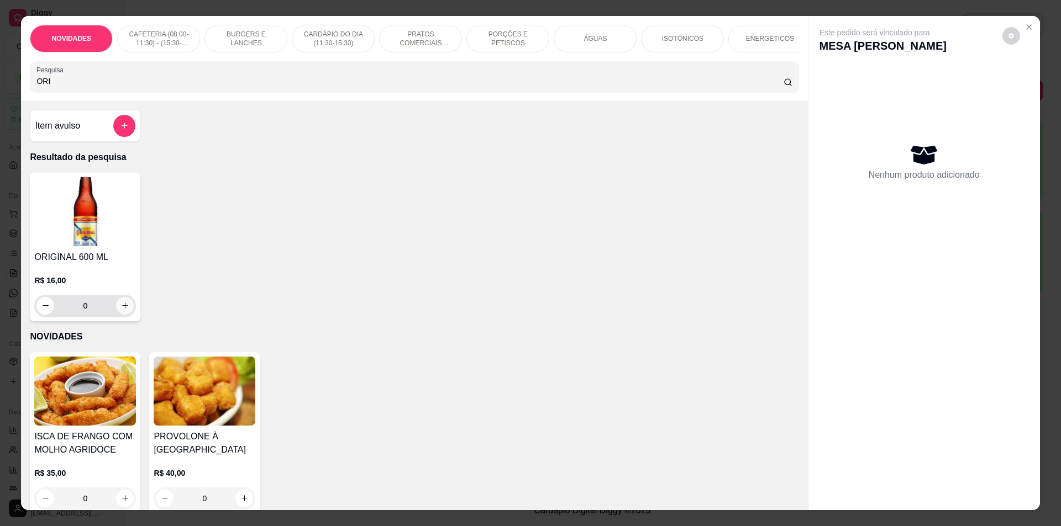
type input "ORI"
click at [122, 309] on button "increase-product-quantity" at bounding box center [125, 306] width 18 height 18
type input "1"
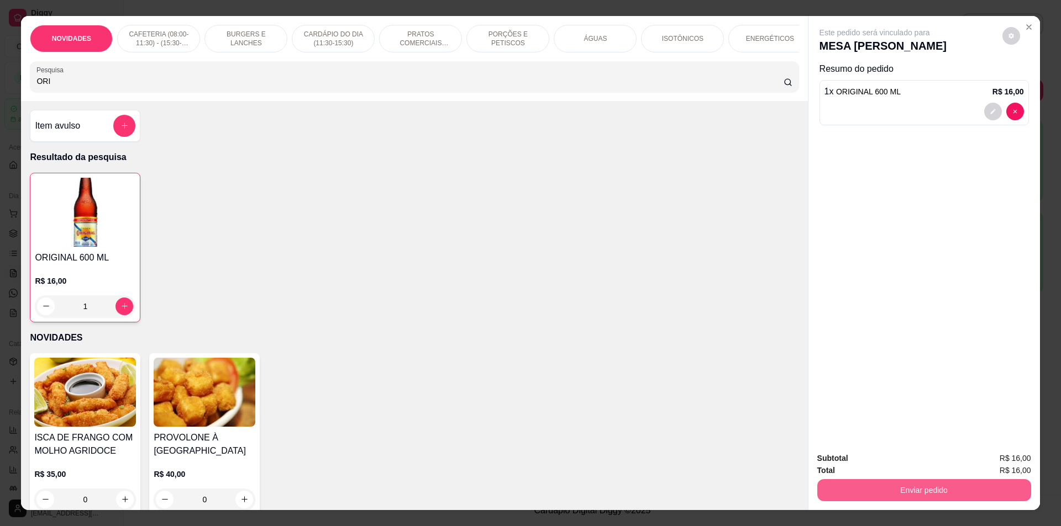
click at [831, 498] on button "Enviar pedido" at bounding box center [924, 490] width 214 height 22
click at [853, 457] on button "Não registrar e enviar pedido" at bounding box center [887, 463] width 115 height 21
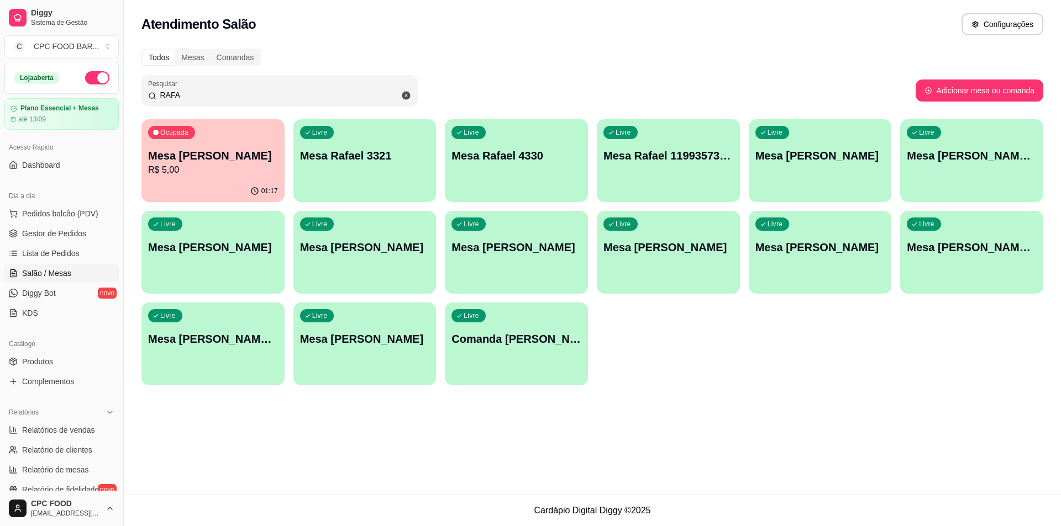
click at [172, 175] on p "R$ 5,00" at bounding box center [213, 170] width 130 height 13
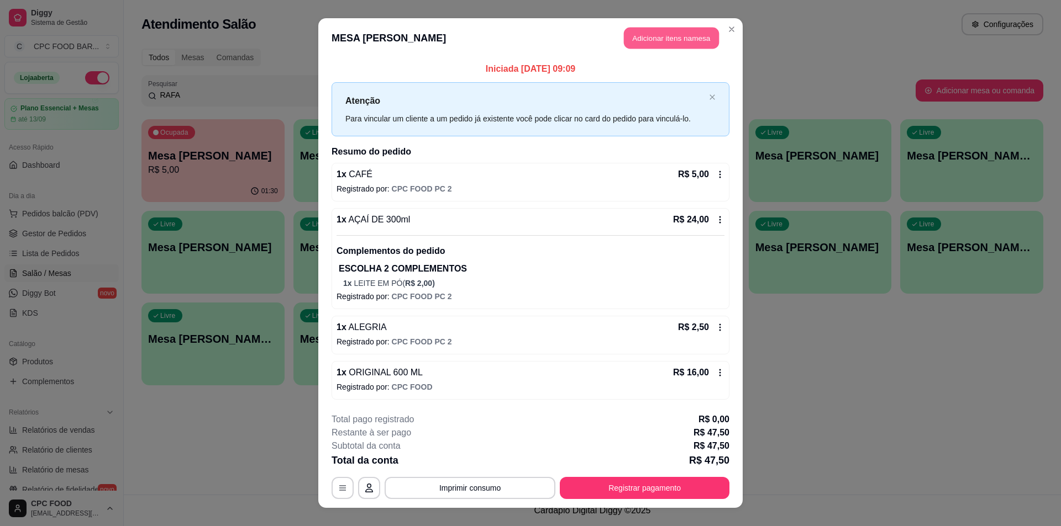
click at [689, 45] on button "Adicionar itens na mesa" at bounding box center [671, 39] width 95 height 22
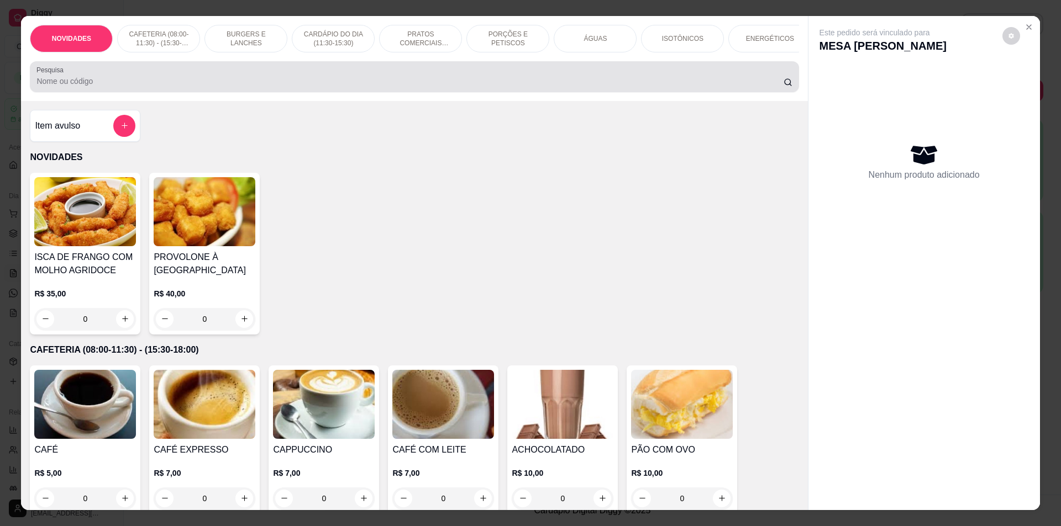
click at [472, 87] on input "Pesquisa" at bounding box center [409, 81] width 746 height 11
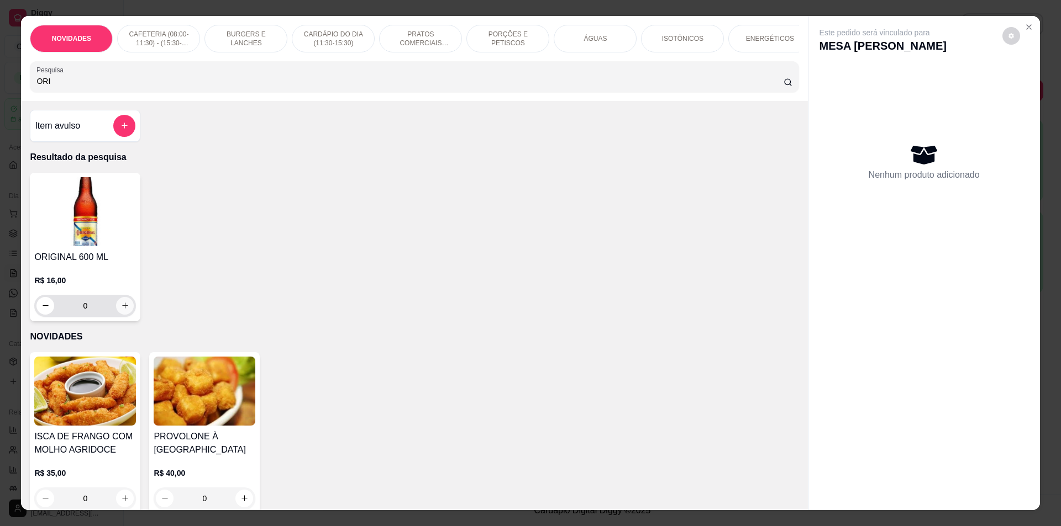
type input "ORI"
click at [135, 320] on div "ORIGINAL 600 ML R$ 16,00 0" at bounding box center [85, 247] width 110 height 149
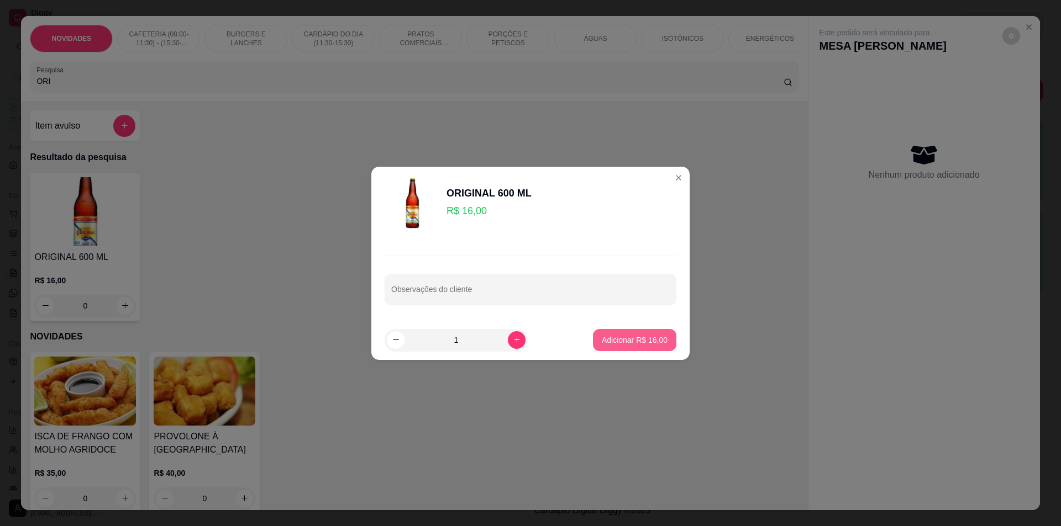
click at [636, 340] on p "Adicionar R$ 16,00" at bounding box center [635, 340] width 66 height 11
type input "1"
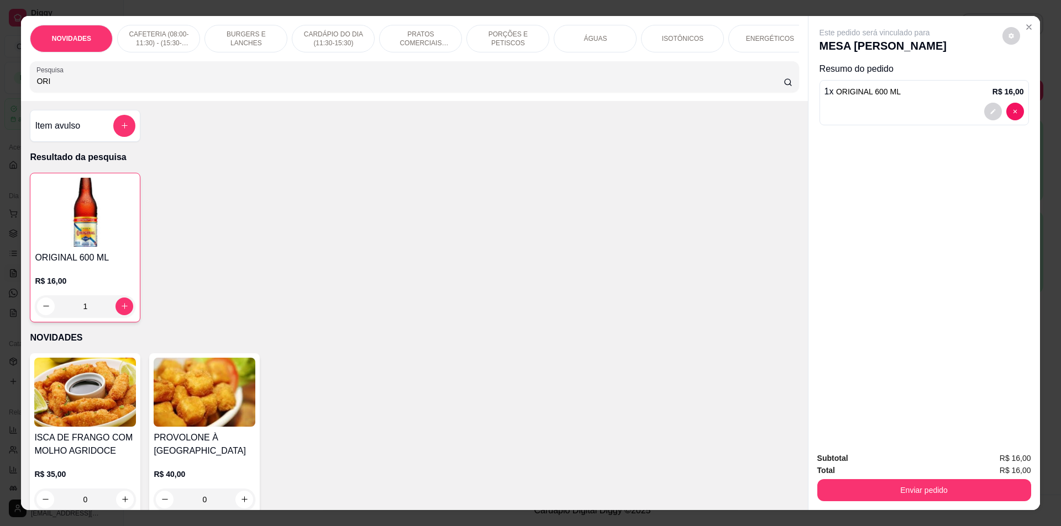
click at [931, 476] on div "Total R$ 16,00" at bounding box center [924, 471] width 214 height 12
click at [929, 491] on button "Enviar pedido" at bounding box center [924, 490] width 214 height 22
click at [1002, 463] on button "Sim, quero registrar" at bounding box center [992, 463] width 80 height 20
click at [916, 486] on button "Enviar pedido" at bounding box center [923, 491] width 207 height 22
click at [905, 470] on button "Não registrar e enviar pedido" at bounding box center [887, 463] width 115 height 21
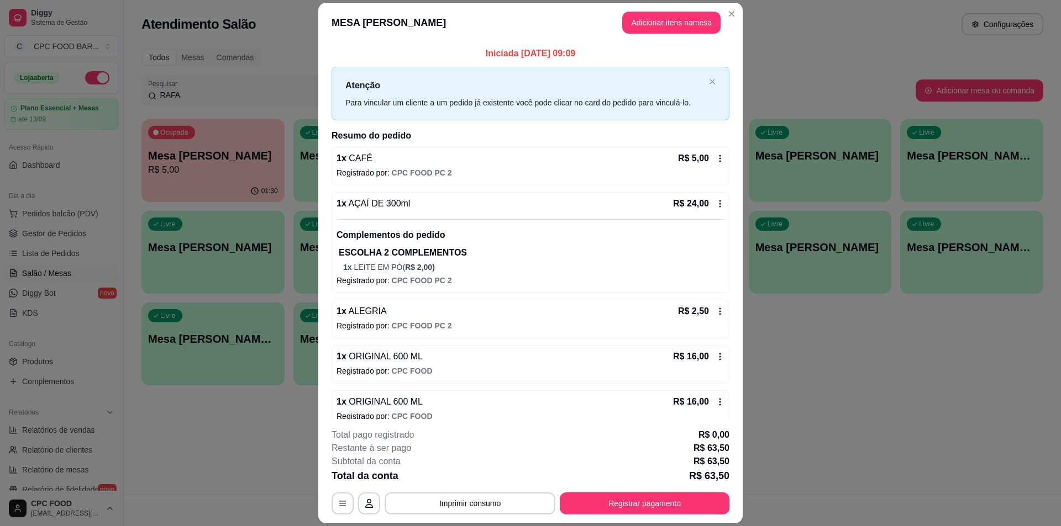
click at [636, 38] on header "MESA RAFAEL BOCA Adicionar itens na mesa" at bounding box center [530, 23] width 424 height 40
click at [639, 23] on button "Adicionar itens na mesa" at bounding box center [671, 23] width 98 height 22
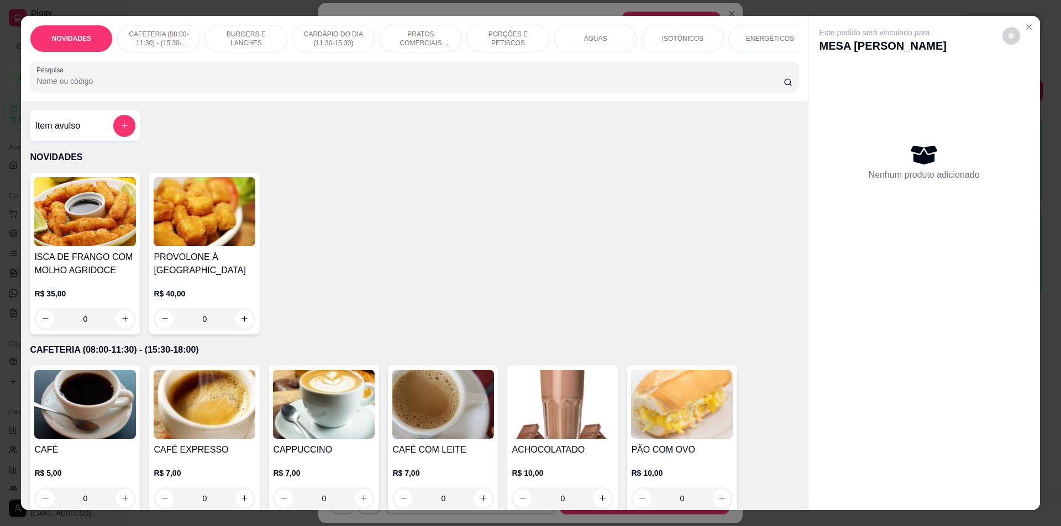
click at [298, 83] on div at bounding box center [413, 77] width 755 height 22
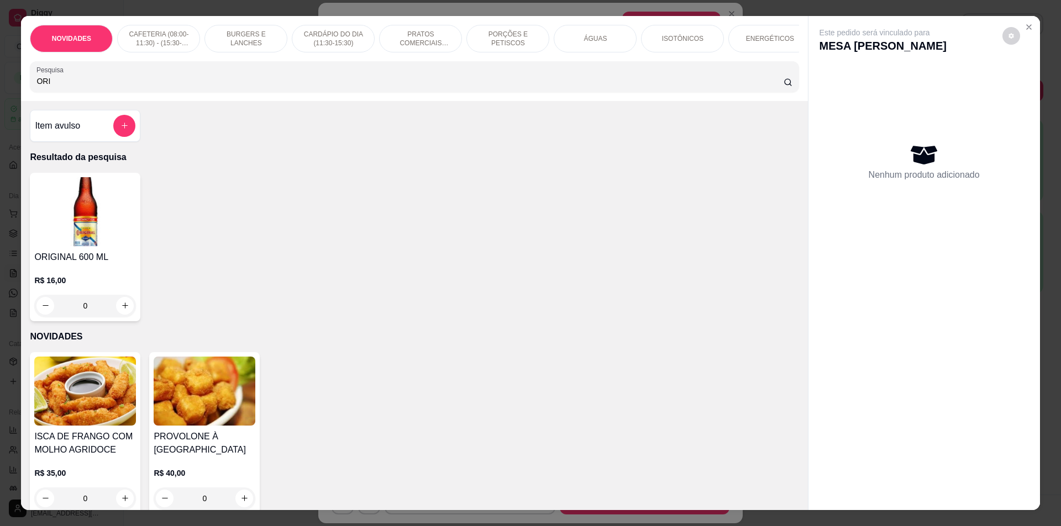
type input "ORI"
click at [121, 310] on icon "increase-product-quantity" at bounding box center [125, 306] width 8 height 8
type input "1"
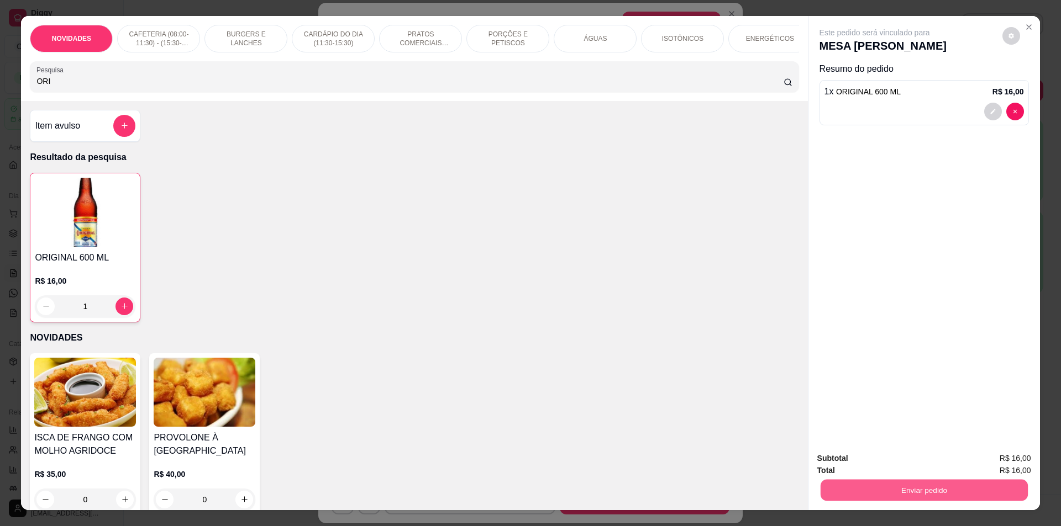
click at [873, 482] on button "Enviar pedido" at bounding box center [923, 491] width 207 height 22
click at [874, 459] on button "Não registrar e enviar pedido" at bounding box center [887, 463] width 115 height 21
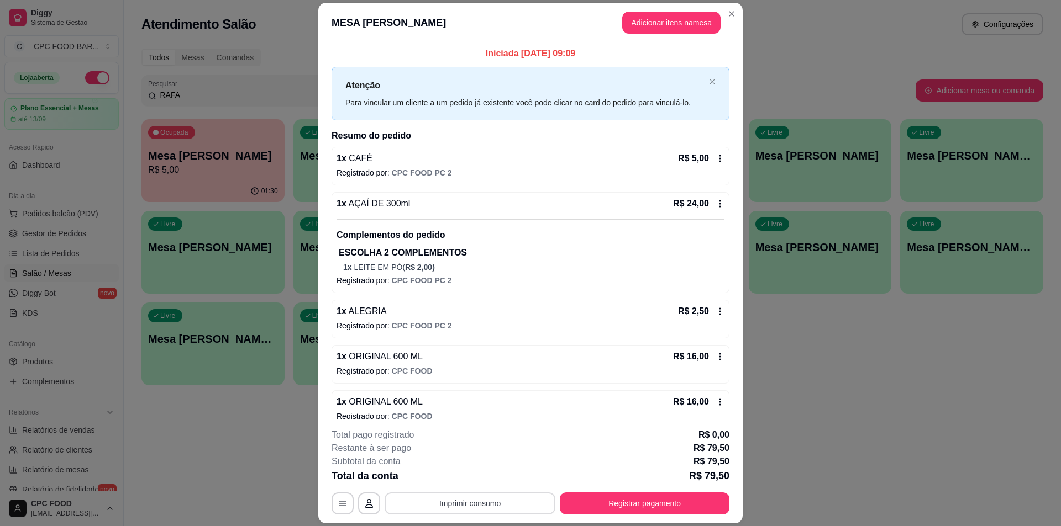
click at [516, 503] on button "Imprimir consumo" at bounding box center [469, 504] width 171 height 22
click at [479, 480] on button "IMPRESSORA" at bounding box center [469, 479] width 80 height 18
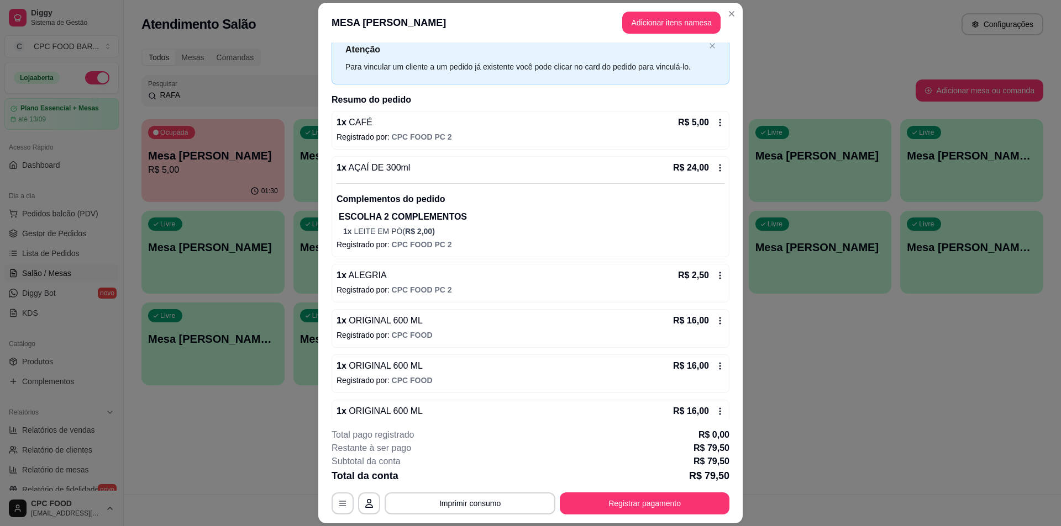
scroll to position [55, 0]
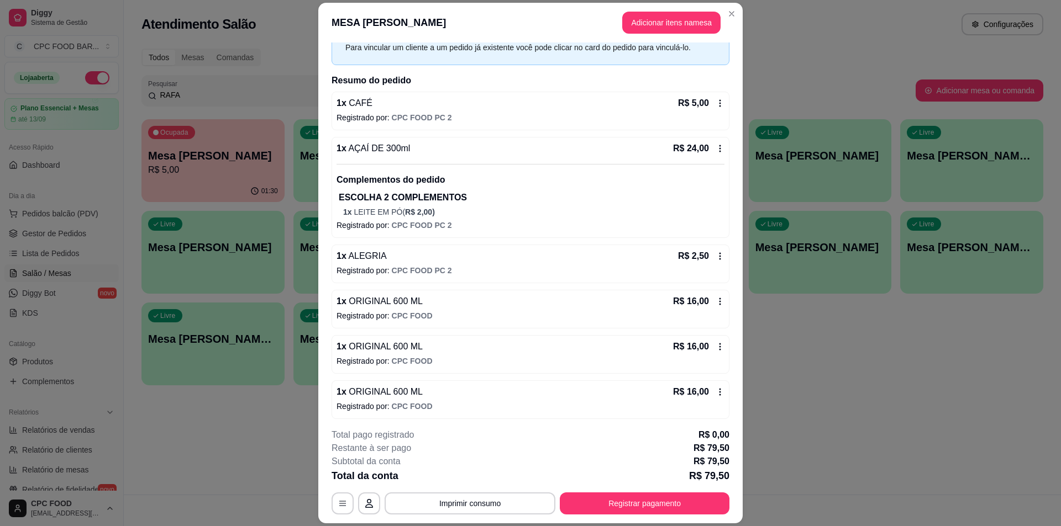
drag, startPoint x: 476, startPoint y: 339, endPoint x: 483, endPoint y: 325, distance: 15.8
click at [483, 325] on div "1 x CAFÉ R$ 5,00 Registrado por: CPC FOOD PC 2 1 x AÇAÍ DE 300ml R$ 24,00 Compl…" at bounding box center [530, 256] width 398 height 328
click at [703, 347] on div "R$ 16,00" at bounding box center [698, 346] width 51 height 13
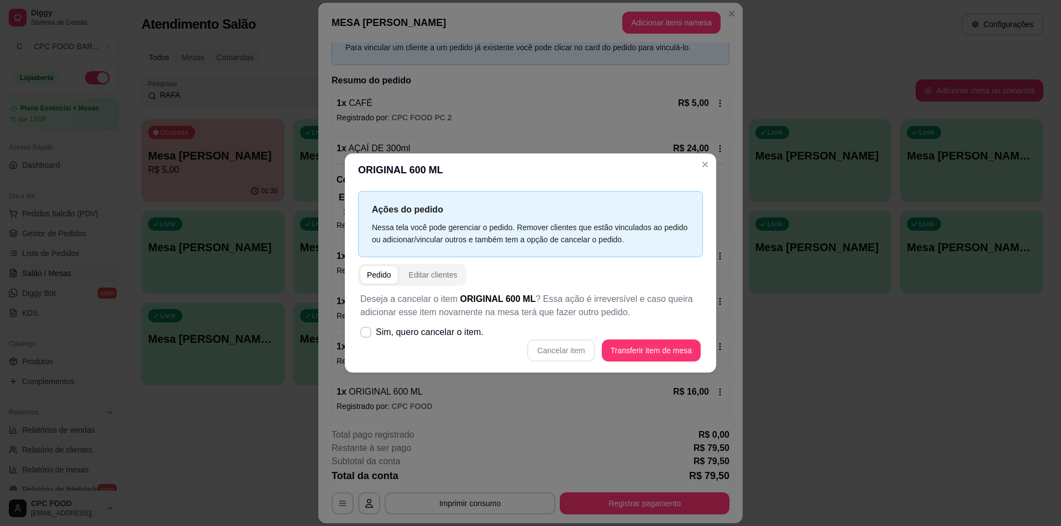
click at [554, 352] on div "Cancelar item Transferir item de mesa" at bounding box center [530, 351] width 340 height 22
click at [473, 329] on span "Sim, quero cancelar o item." at bounding box center [430, 332] width 108 height 13
click at [367, 334] on input "Sim, quero cancelar o item." at bounding box center [363, 337] width 7 height 7
checkbox input "true"
click at [558, 364] on div "Deseja a cancelar o item ORIGINAL 600 ML ? Essa ação é irreversível e caso quei…" at bounding box center [530, 327] width 345 height 82
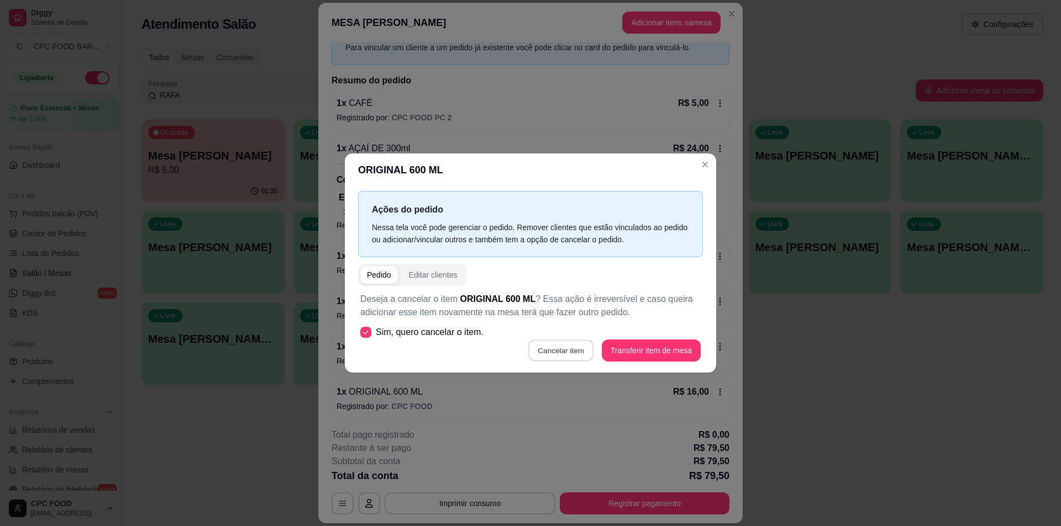
click at [557, 359] on button "Cancelar item" at bounding box center [561, 351] width 66 height 22
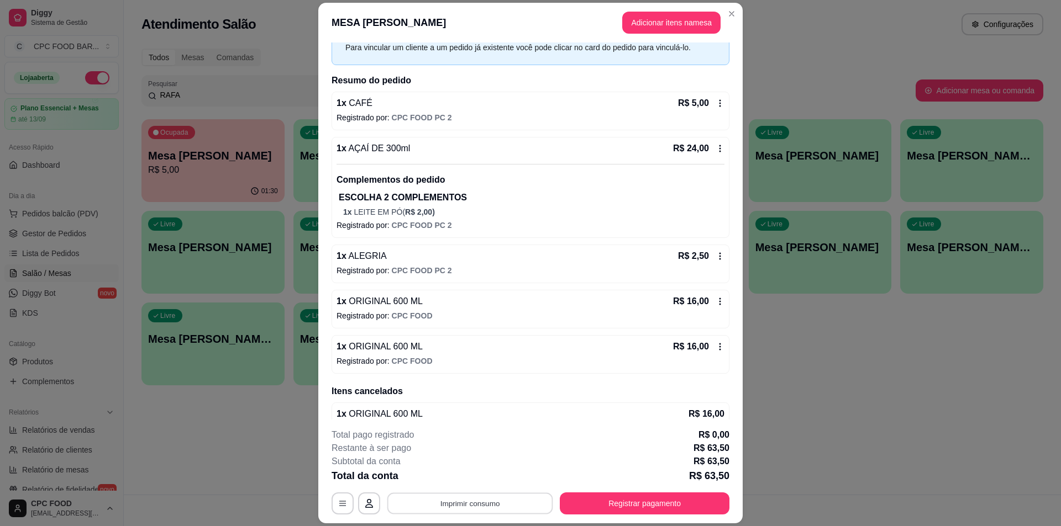
click at [472, 505] on button "Imprimir consumo" at bounding box center [470, 504] width 166 height 22
click at [492, 472] on button "IMPRESSORA" at bounding box center [468, 478] width 77 height 17
click at [660, 23] on button "Adicionar itens na mesa" at bounding box center [671, 23] width 98 height 22
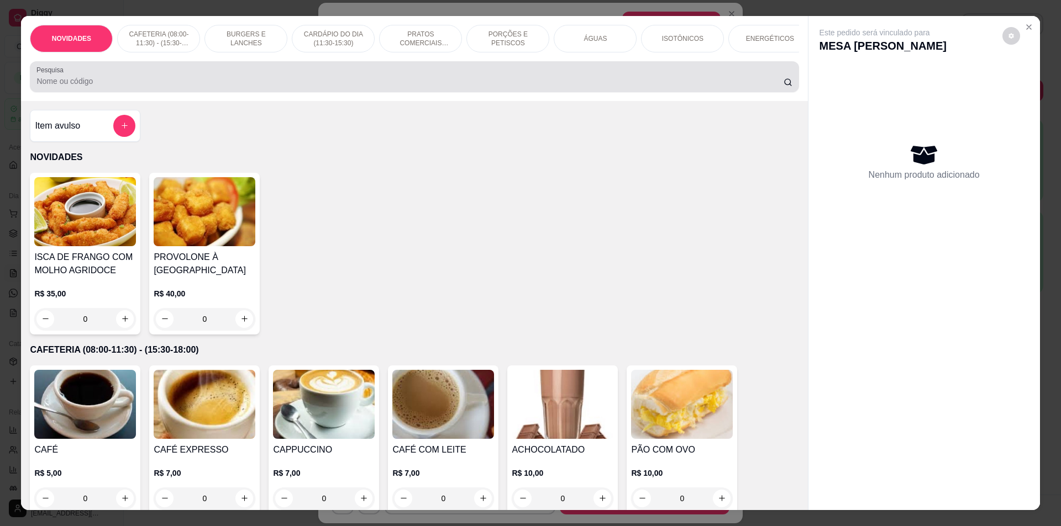
click at [302, 80] on div at bounding box center [413, 77] width 755 height 22
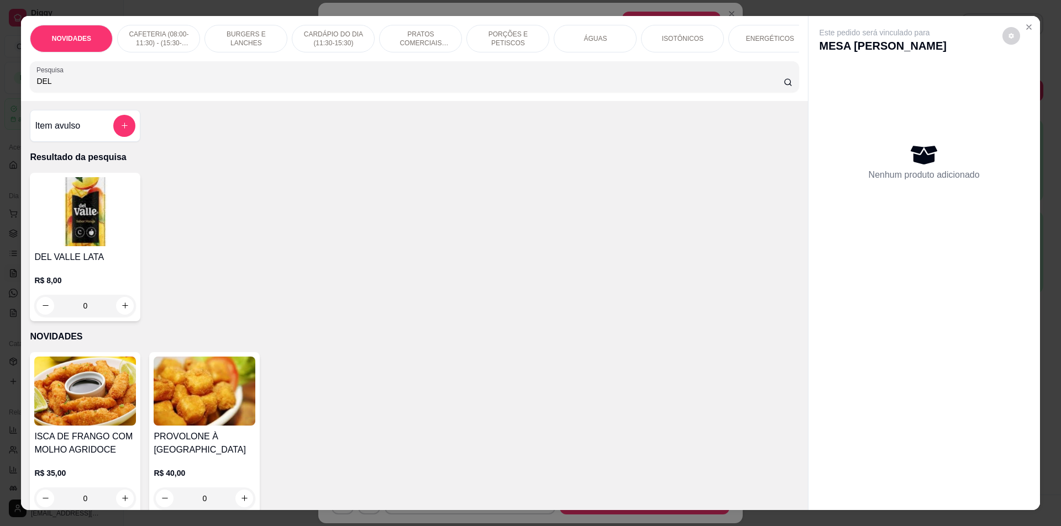
type input "DEL"
click at [117, 317] on div "0" at bounding box center [85, 306] width 102 height 22
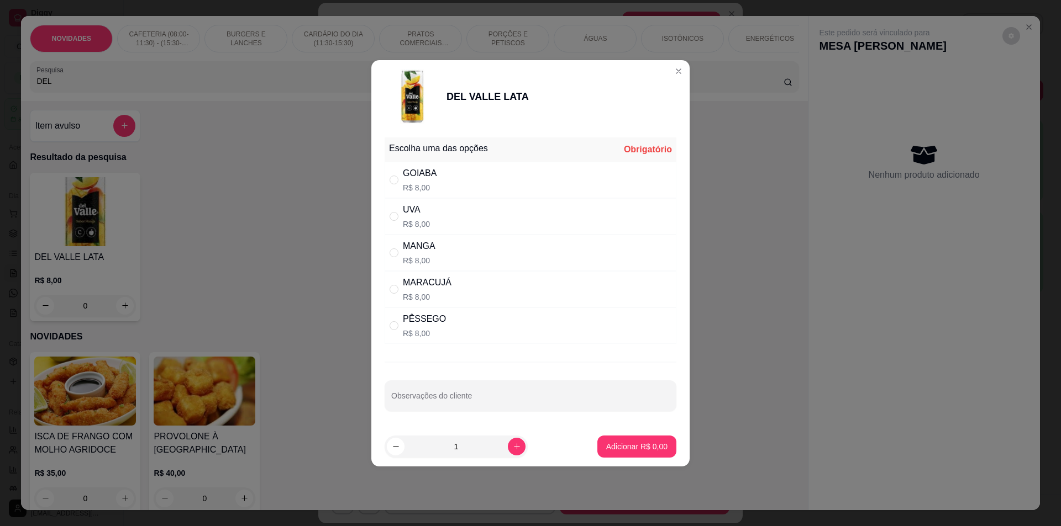
click at [457, 219] on div "UVA R$ 8,00" at bounding box center [530, 216] width 292 height 36
radio input "true"
click at [659, 446] on button "Adicionar R$ 8,00" at bounding box center [636, 447] width 77 height 22
type input "1"
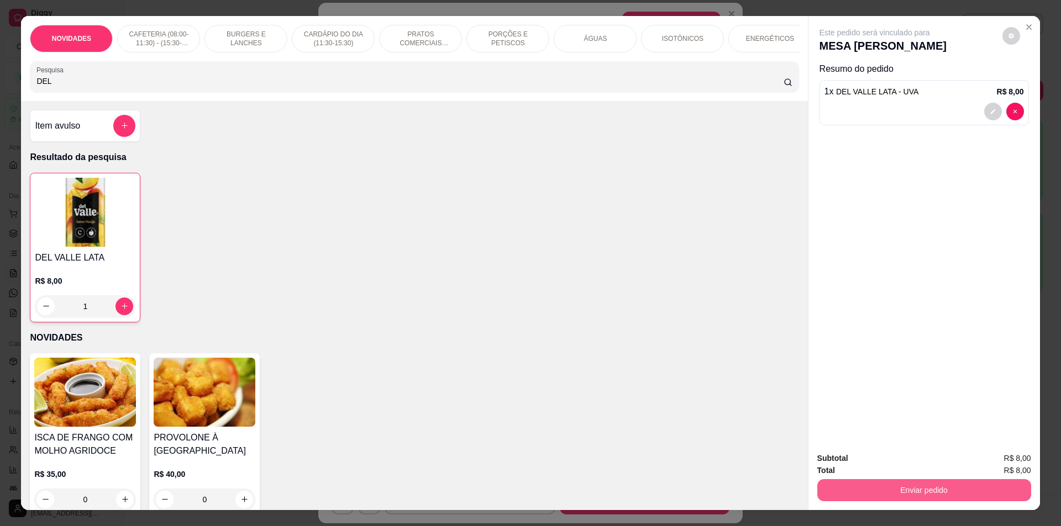
click at [863, 491] on button "Enviar pedido" at bounding box center [924, 490] width 214 height 22
click at [878, 468] on button "Não registrar e enviar pedido" at bounding box center [887, 463] width 112 height 20
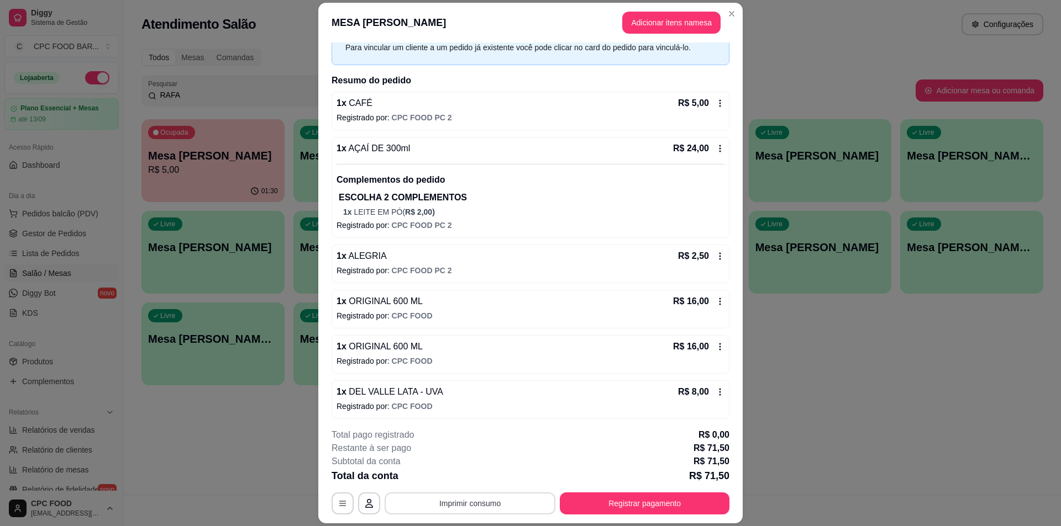
click at [429, 498] on button "Imprimir consumo" at bounding box center [469, 504] width 171 height 22
click at [452, 477] on button "IMPRESSORA" at bounding box center [468, 478] width 77 height 17
click at [713, 496] on button "Registrar pagamento" at bounding box center [644, 504] width 165 height 22
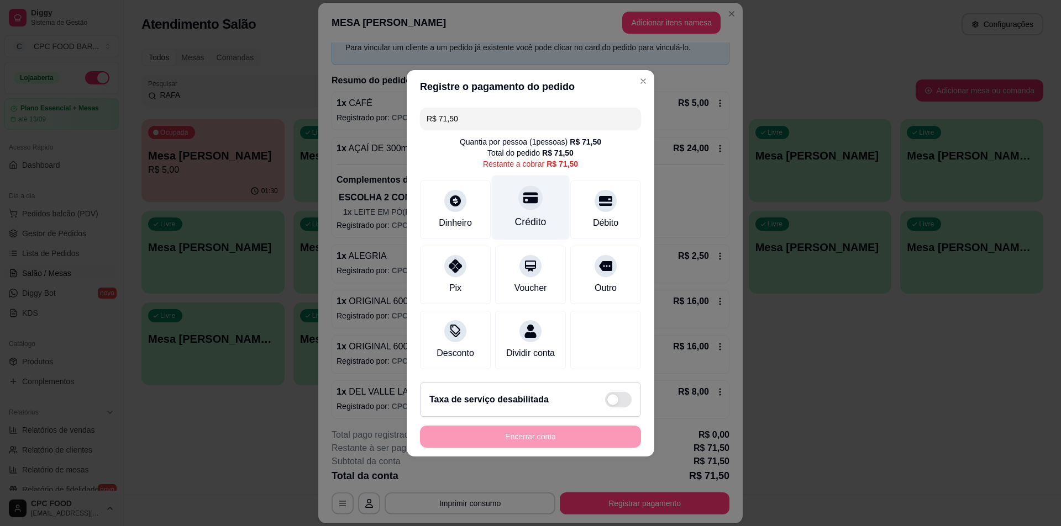
click at [534, 226] on div "Crédito" at bounding box center [531, 207] width 78 height 65
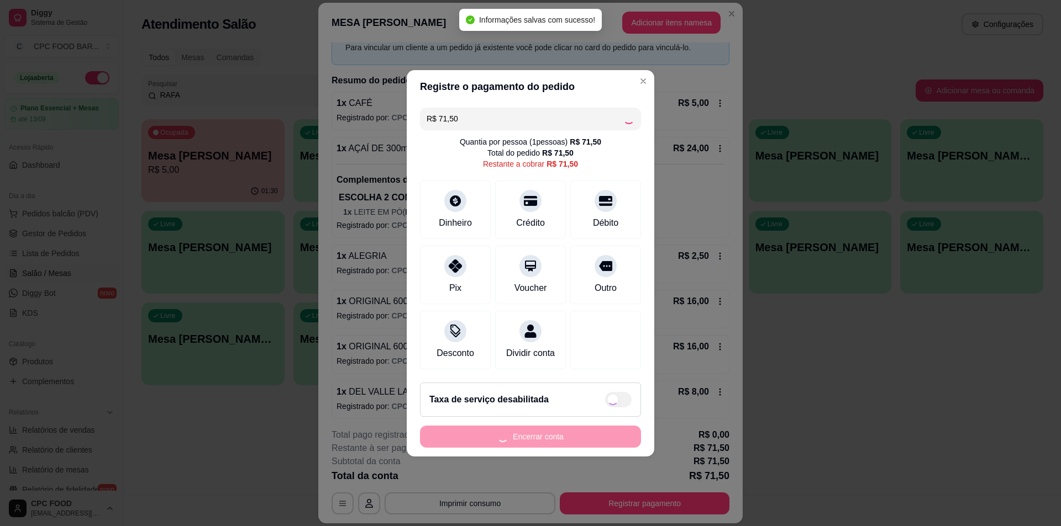
type input "R$ 0,00"
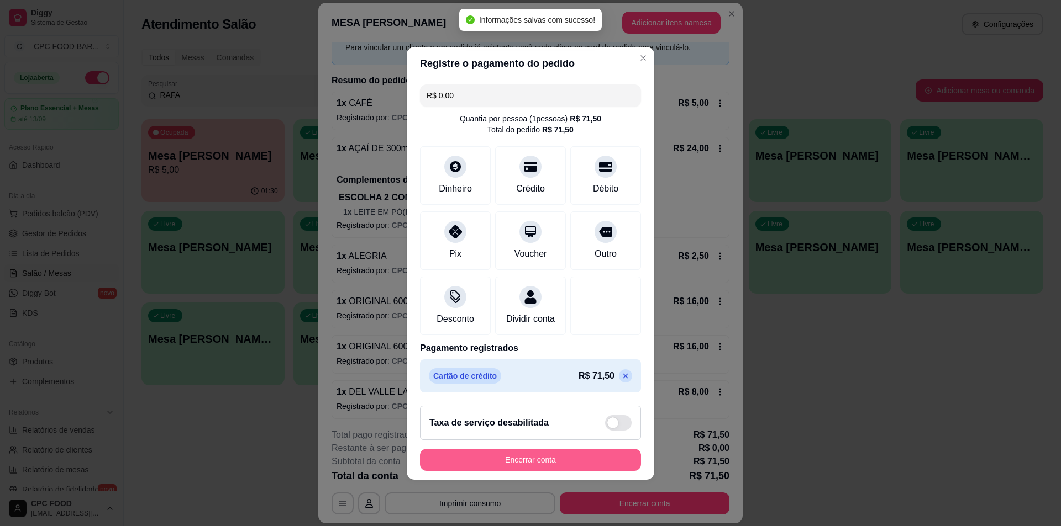
click at [516, 463] on button "Encerrar conta" at bounding box center [530, 460] width 221 height 22
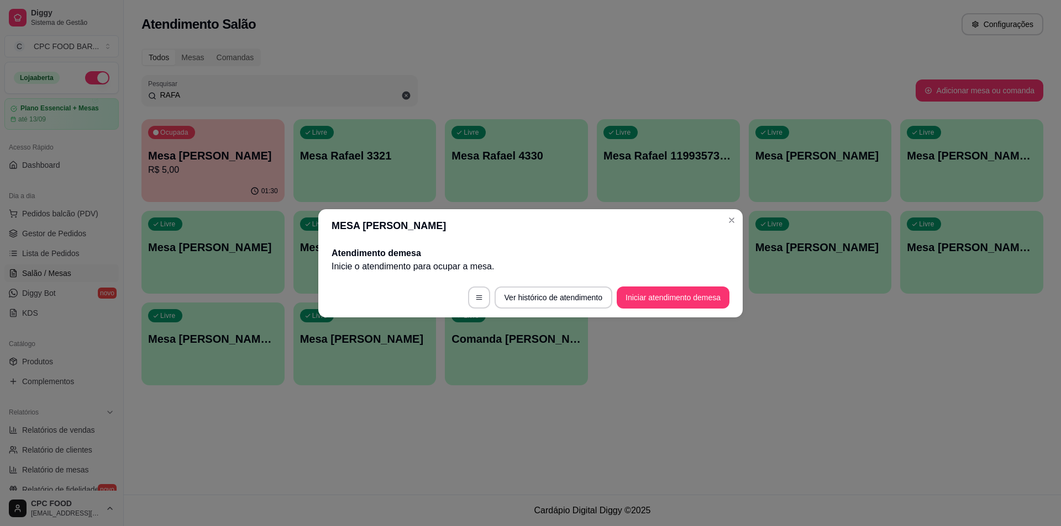
scroll to position [0, 0]
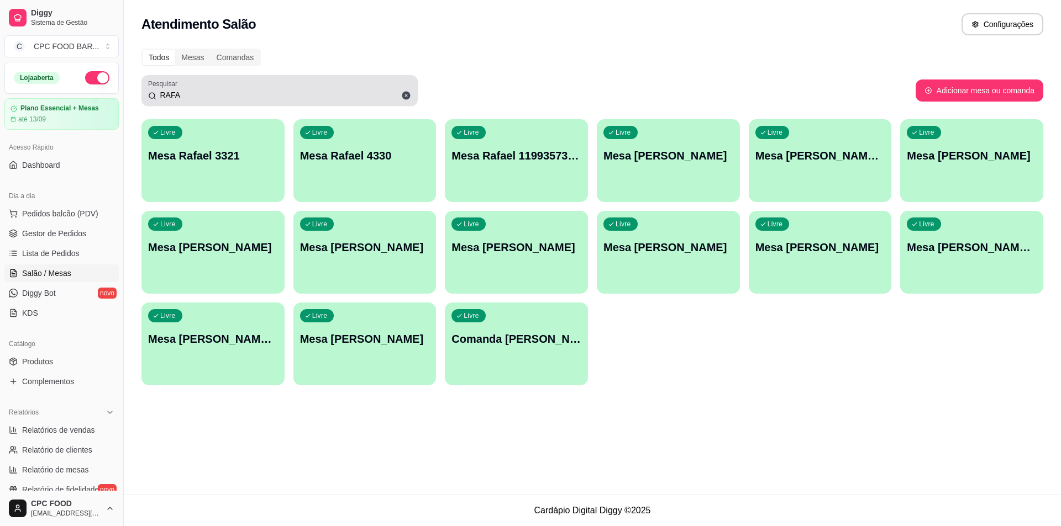
click at [412, 93] on span at bounding box center [406, 95] width 19 height 19
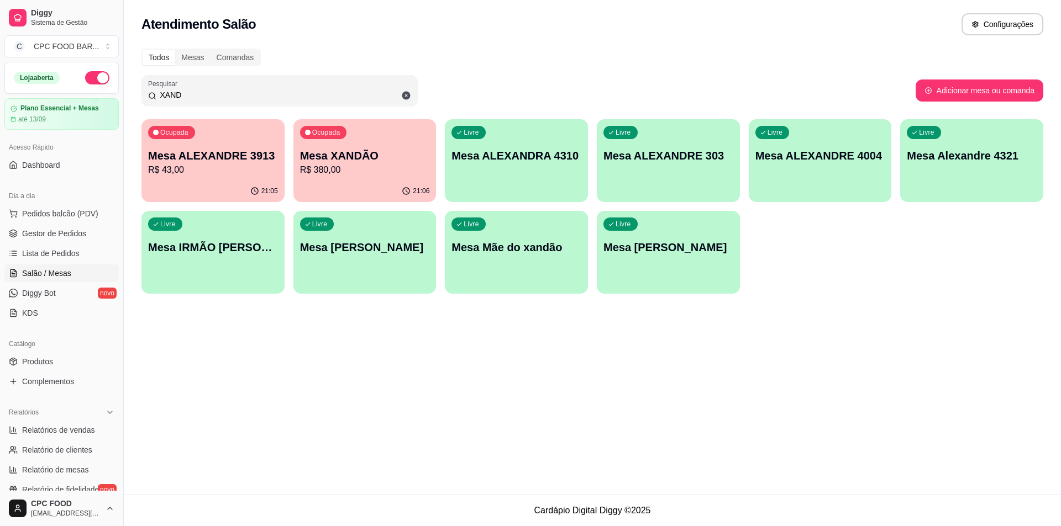
type input "XAND"
click at [368, 164] on p "R$ 380,00" at bounding box center [365, 170] width 130 height 13
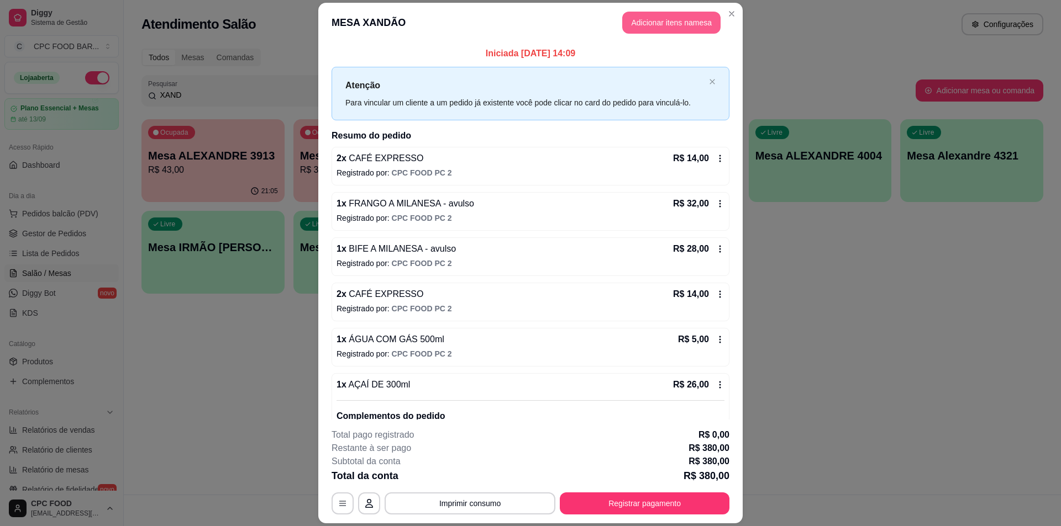
click at [673, 14] on button "Adicionar itens na mesa" at bounding box center [671, 23] width 98 height 22
click at [293, 78] on div at bounding box center [413, 77] width 755 height 22
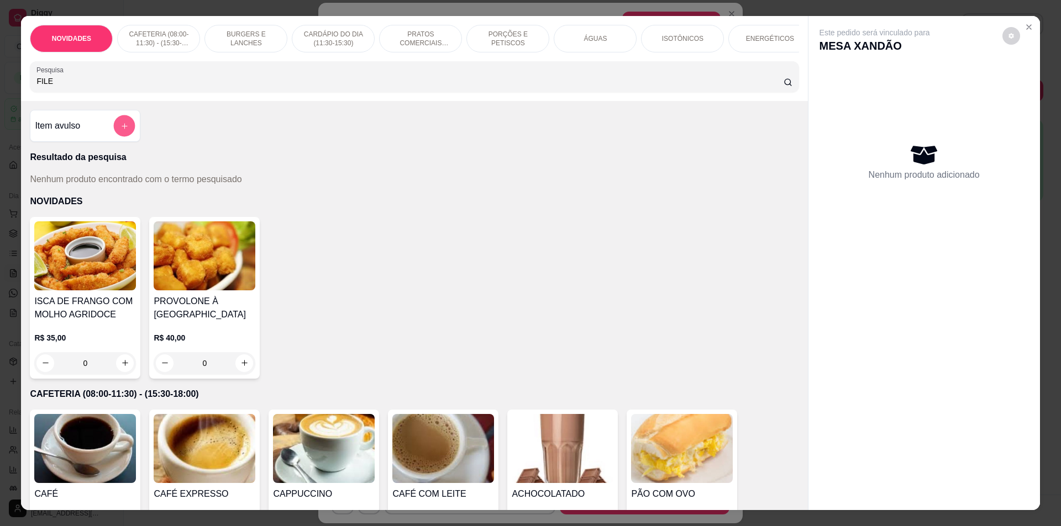
click at [124, 130] on icon "add-separate-item" at bounding box center [124, 126] width 8 height 8
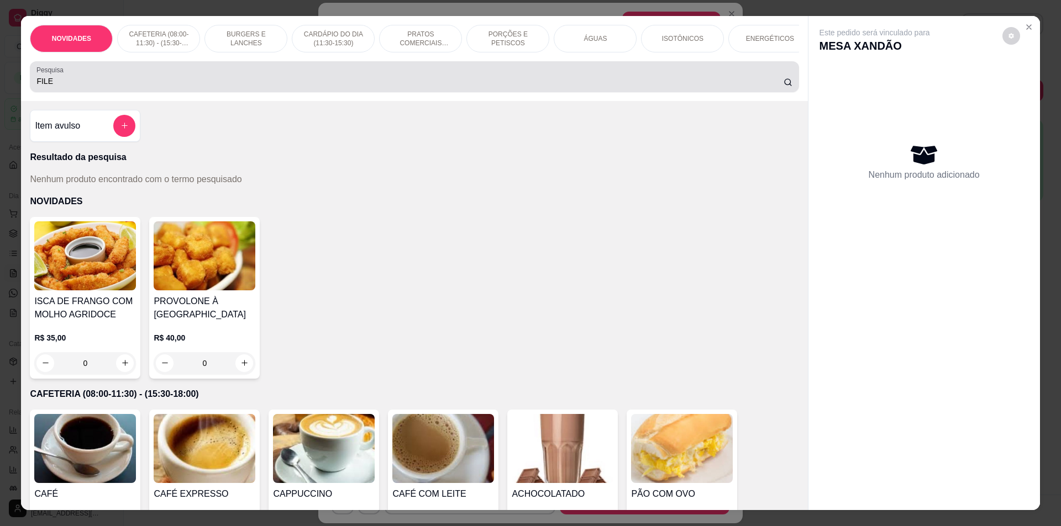
click at [611, 87] on input "FILE" at bounding box center [409, 81] width 746 height 11
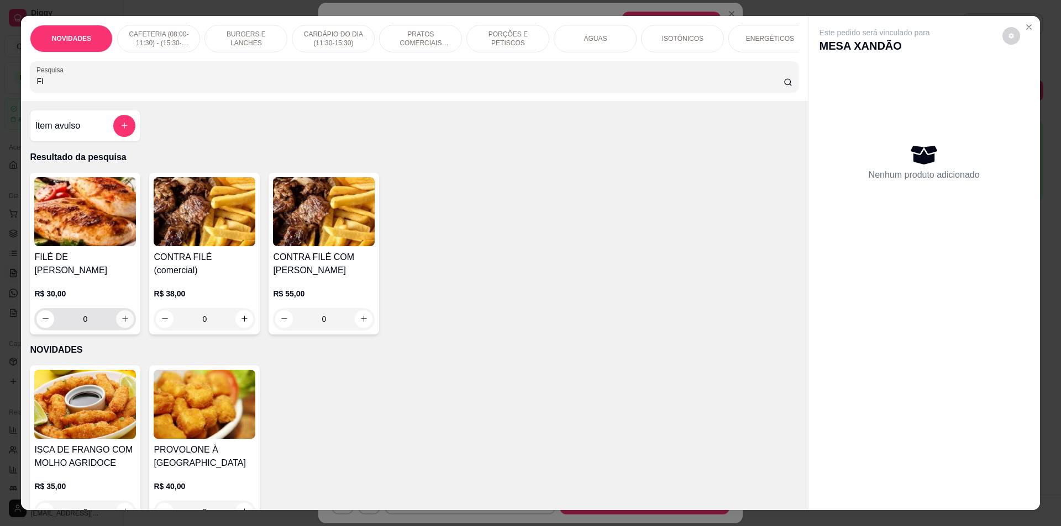
type input "FI"
click at [125, 315] on icon "increase-product-quantity" at bounding box center [125, 319] width 8 height 8
type input "1"
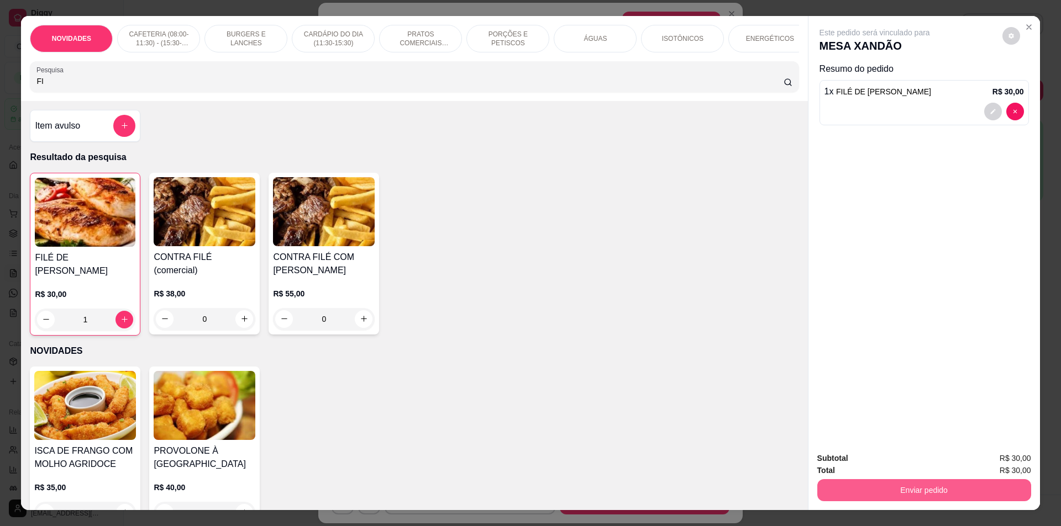
click at [952, 491] on button "Enviar pedido" at bounding box center [924, 490] width 214 height 22
click at [886, 459] on button "Não registrar e enviar pedido" at bounding box center [887, 463] width 115 height 21
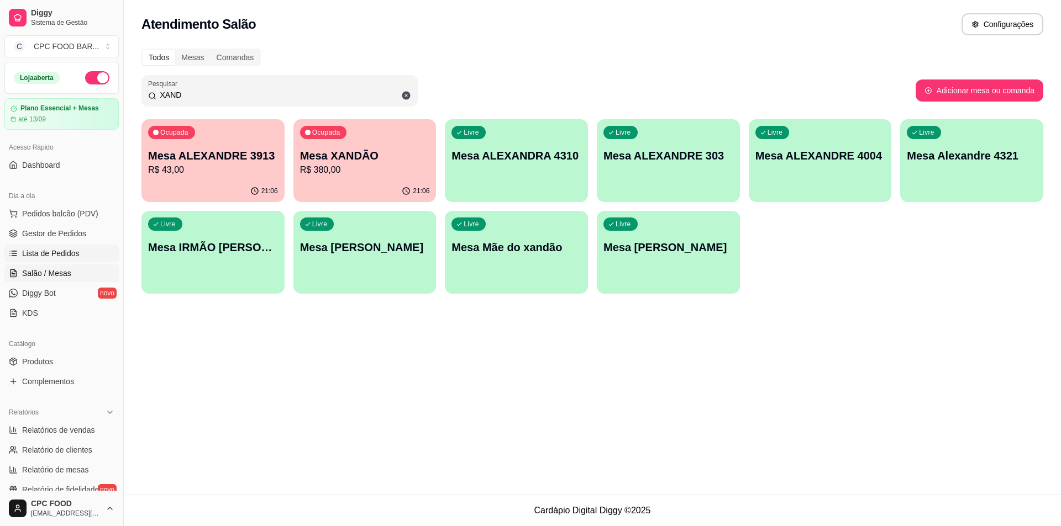
click at [61, 258] on span "Lista de Pedidos" at bounding box center [50, 253] width 57 height 11
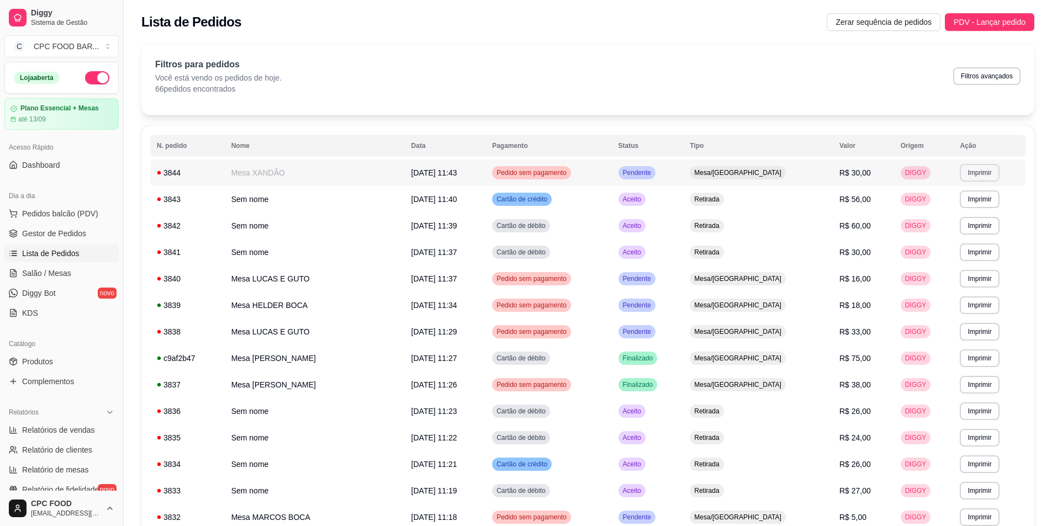
click at [978, 161] on td "**********" at bounding box center [989, 173] width 72 height 27
click at [979, 176] on button "Imprimir" at bounding box center [979, 173] width 39 height 18
click at [973, 211] on button "IMPRESSORA" at bounding box center [956, 212] width 80 height 18
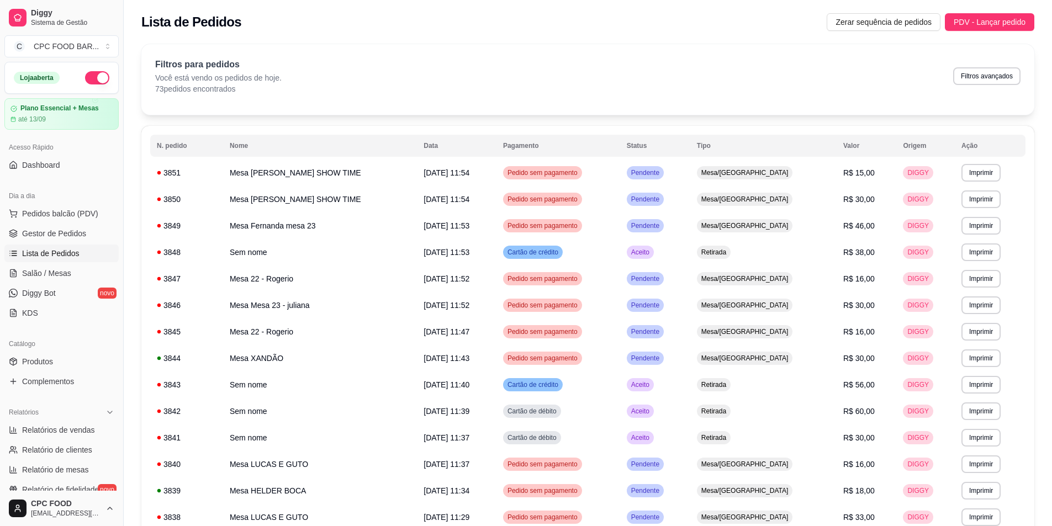
click at [51, 203] on div "Dia a dia" at bounding box center [61, 196] width 114 height 18
click at [52, 208] on button "Pedidos balcão (PDV)" at bounding box center [61, 214] width 114 height 18
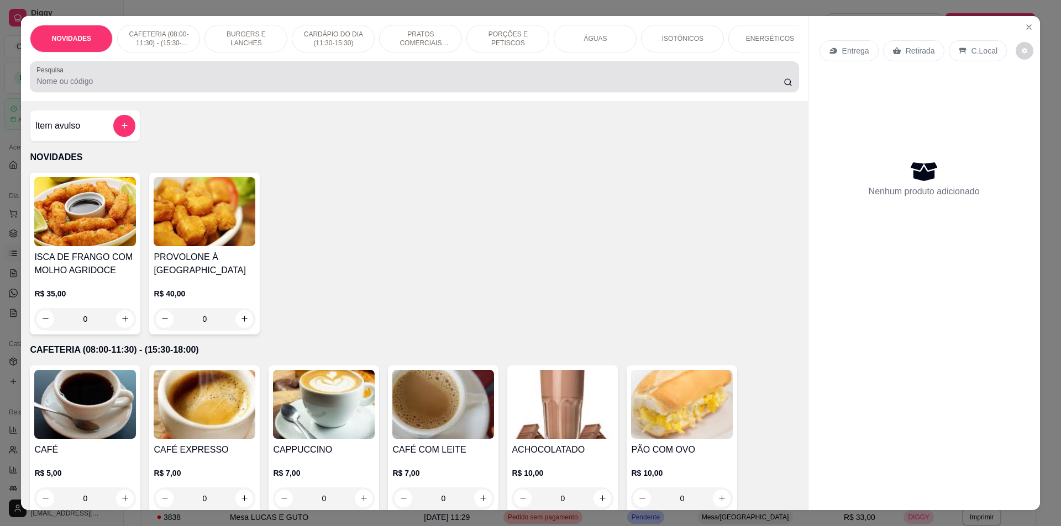
click at [340, 72] on div "Pesquisa" at bounding box center [414, 76] width 768 height 31
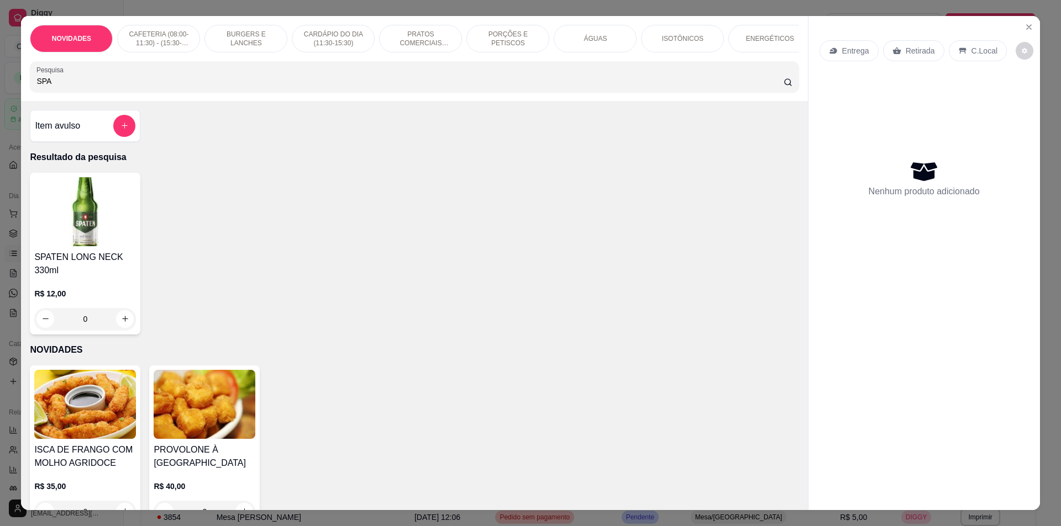
type input "SPA"
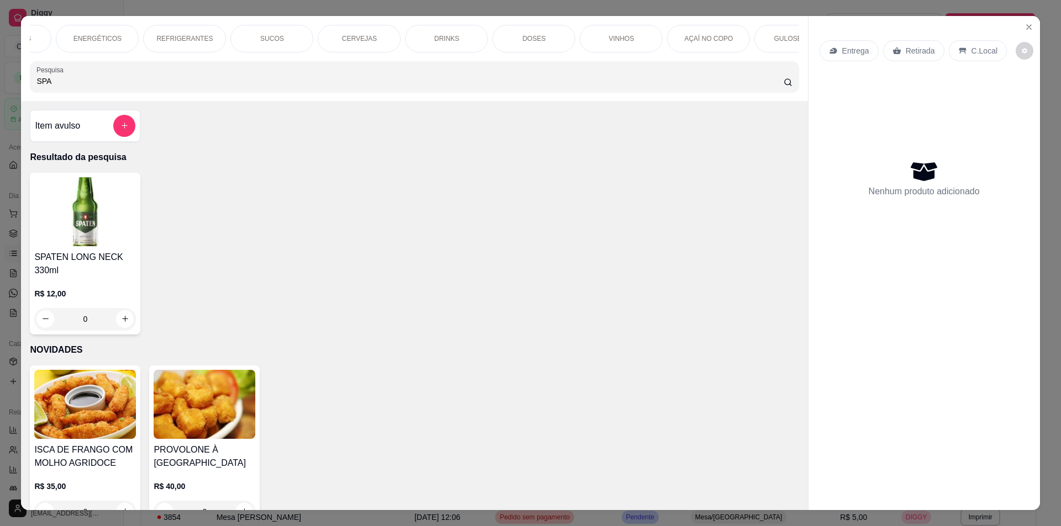
scroll to position [0, 885]
click at [503, 36] on p "AÇAÍ NO COPO" at bounding box center [495, 38] width 49 height 9
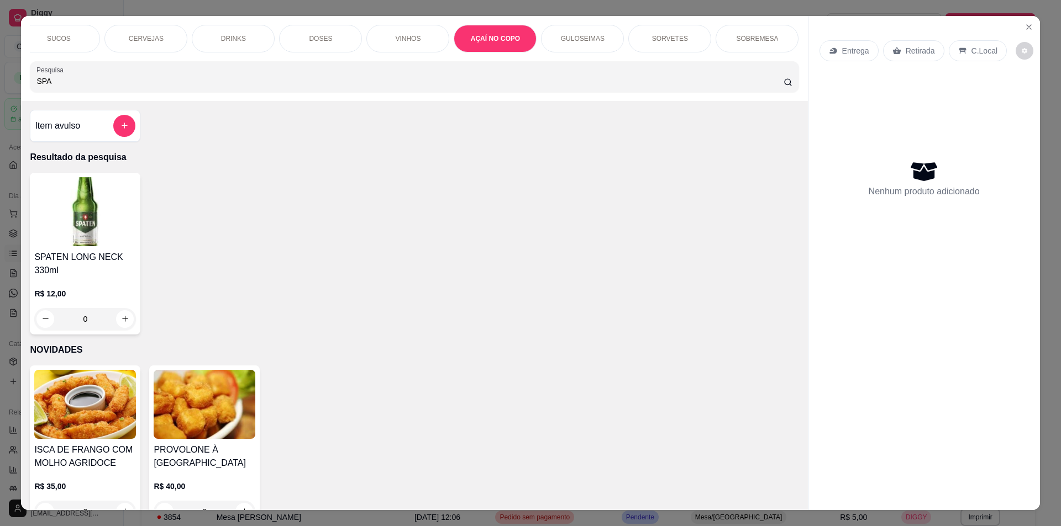
scroll to position [19, 0]
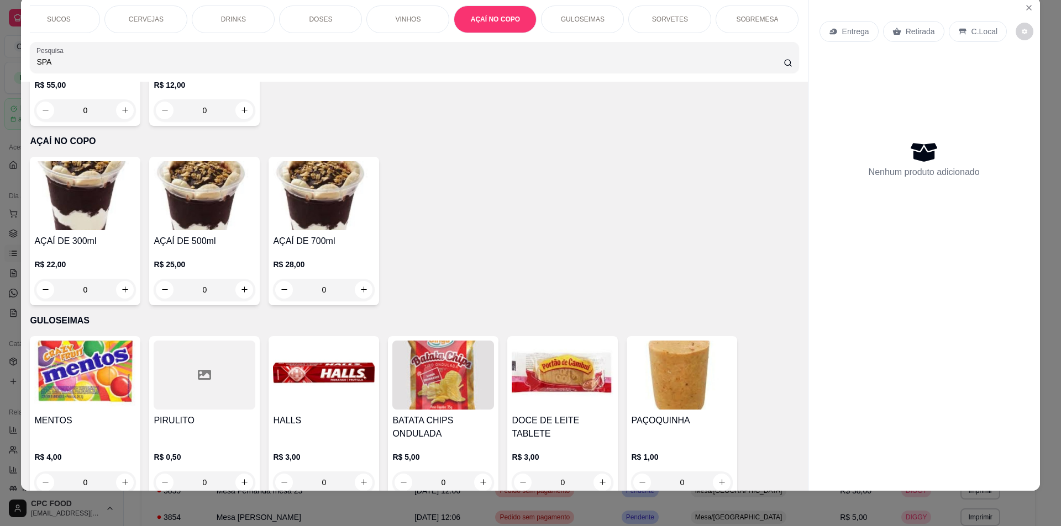
click at [354, 279] on div "0" at bounding box center [324, 290] width 102 height 22
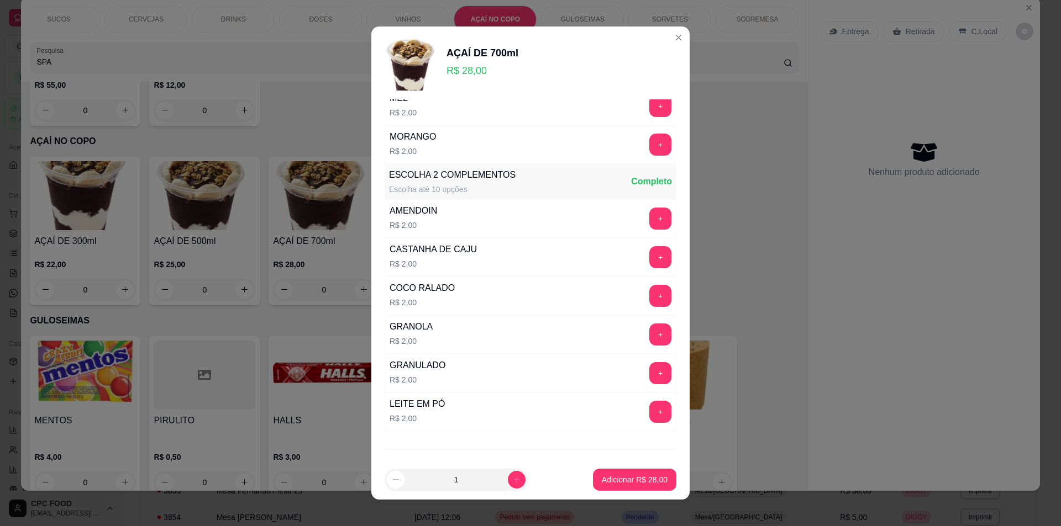
scroll to position [320, 0]
click at [649, 418] on button "+" at bounding box center [660, 413] width 22 height 22
click at [639, 480] on p "Adicionar R$ 30,00" at bounding box center [635, 480] width 66 height 11
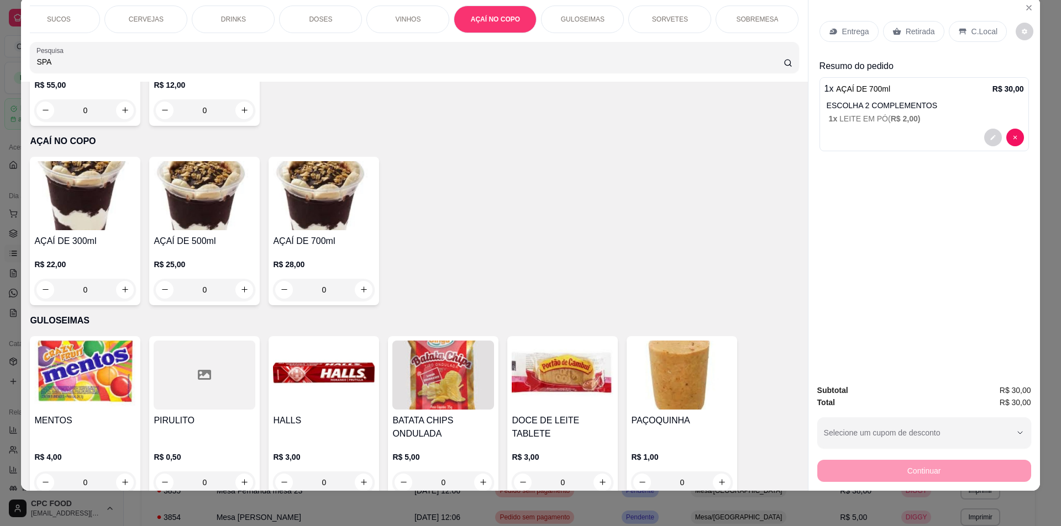
click at [972, 30] on p "C.Local" at bounding box center [984, 31] width 26 height 11
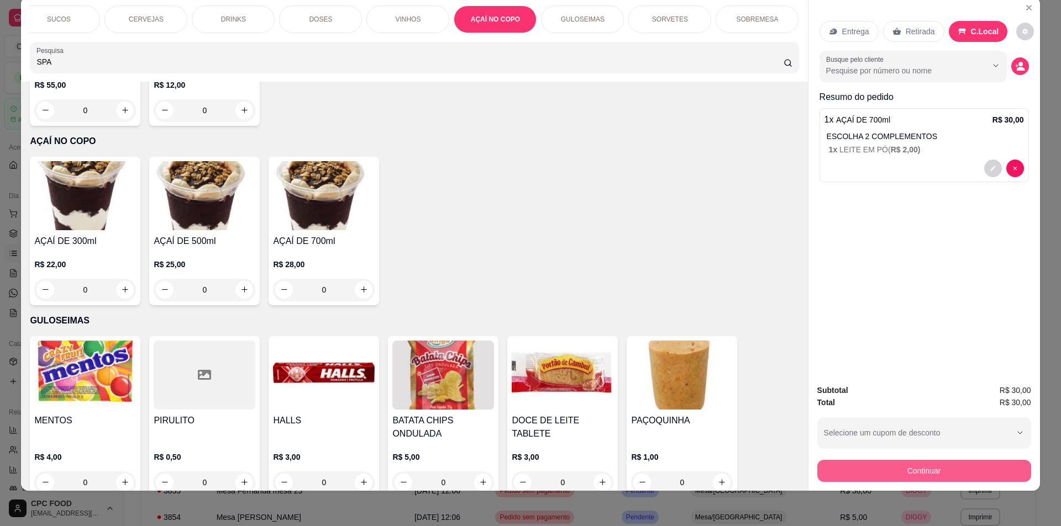
click at [939, 463] on button "Continuar" at bounding box center [924, 471] width 214 height 22
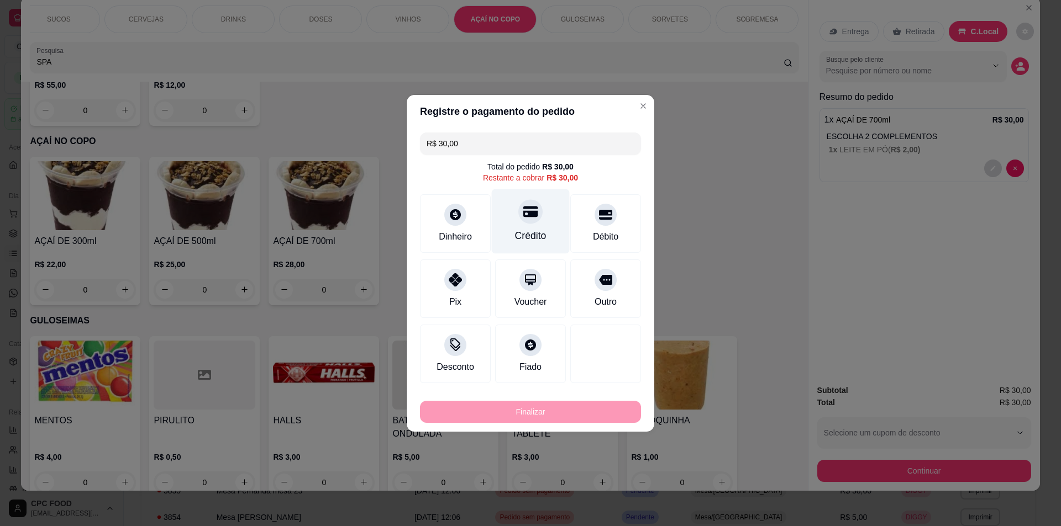
click at [507, 240] on div "Crédito" at bounding box center [531, 221] width 78 height 65
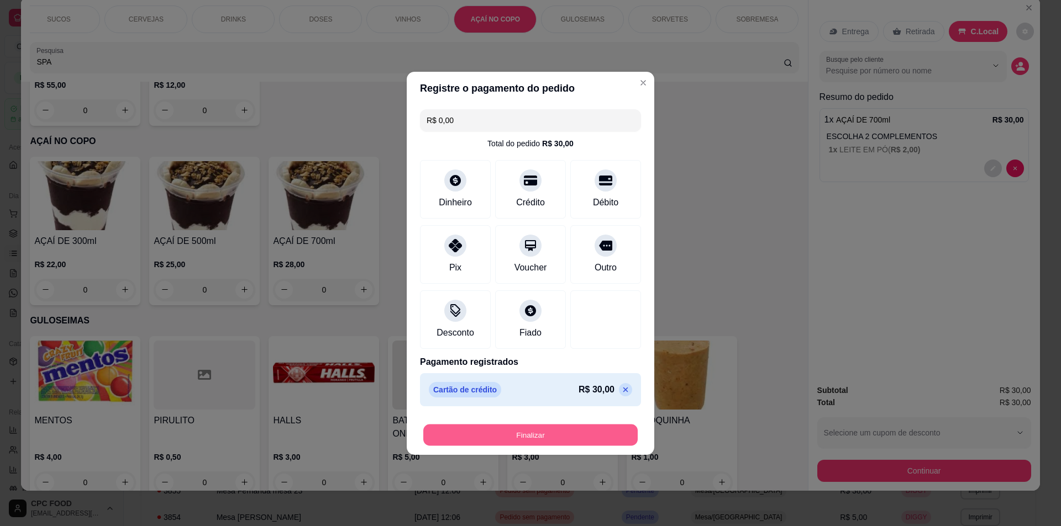
click at [559, 426] on button "Finalizar" at bounding box center [530, 435] width 214 height 22
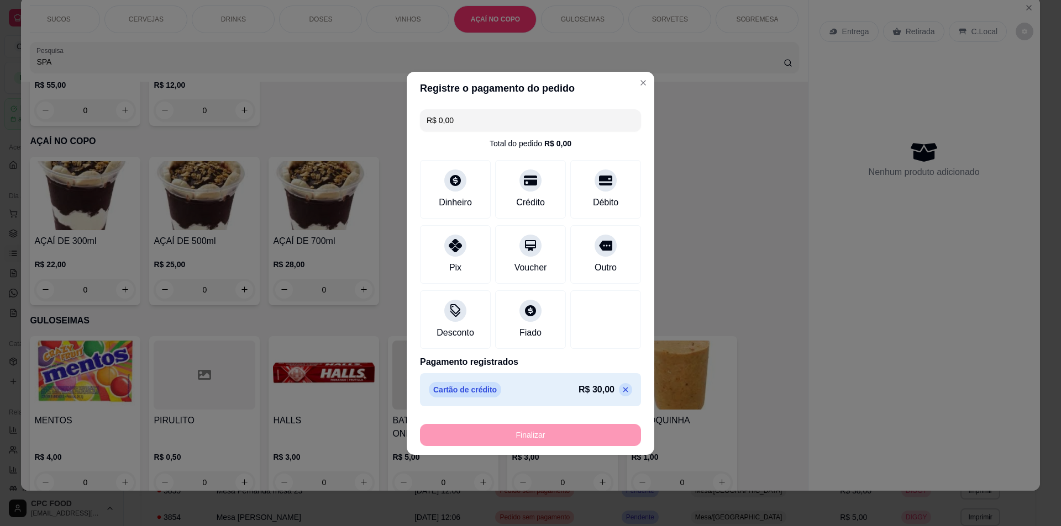
type input "-R$ 30,00"
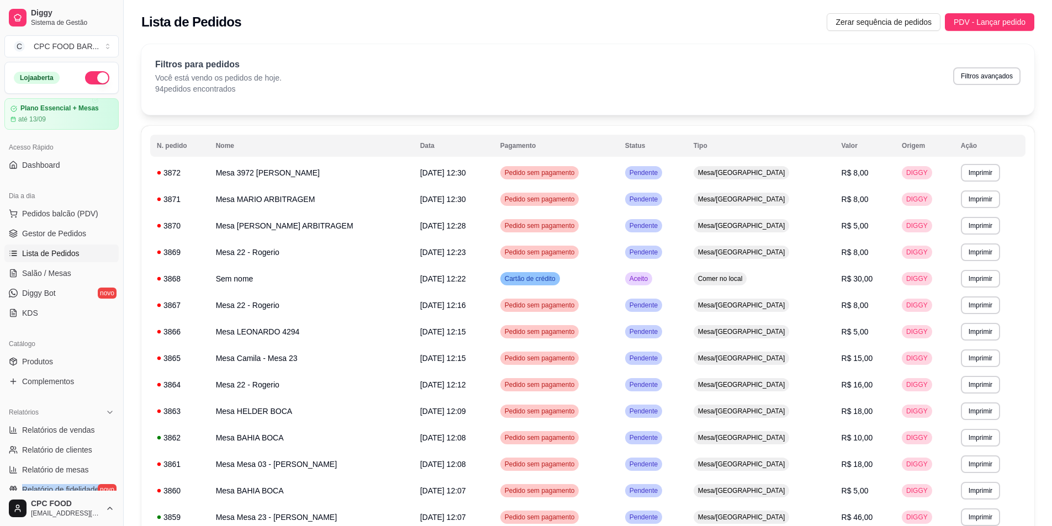
click at [0, 512] on div "Diggy Sistema de Gestão C CPC FOOD BAR ... Loja aberta Plano Essencial + Mesas …" at bounding box center [61, 263] width 123 height 526
click at [62, 268] on span "Salão / Mesas" at bounding box center [46, 273] width 49 height 11
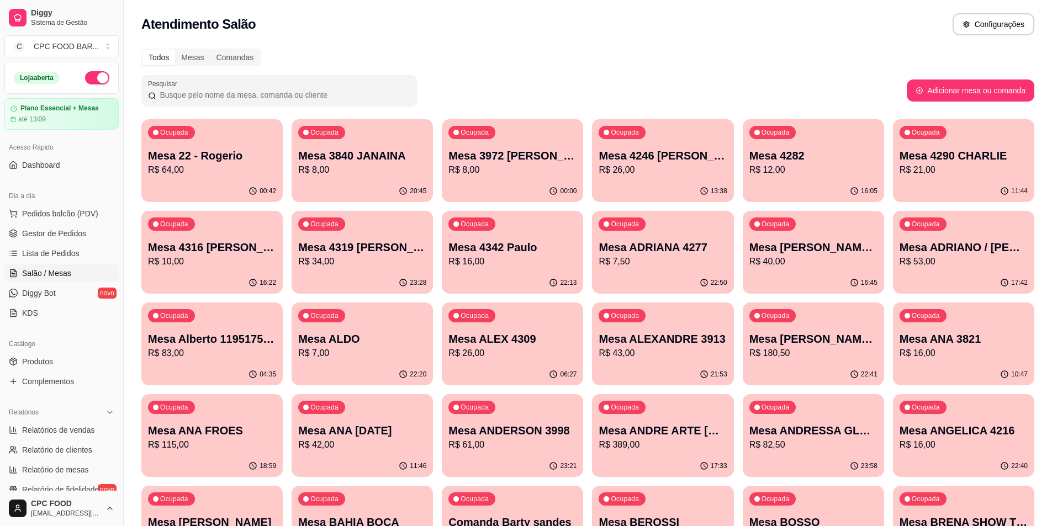
click at [379, 104] on div "Pesquisar" at bounding box center [279, 90] width 276 height 31
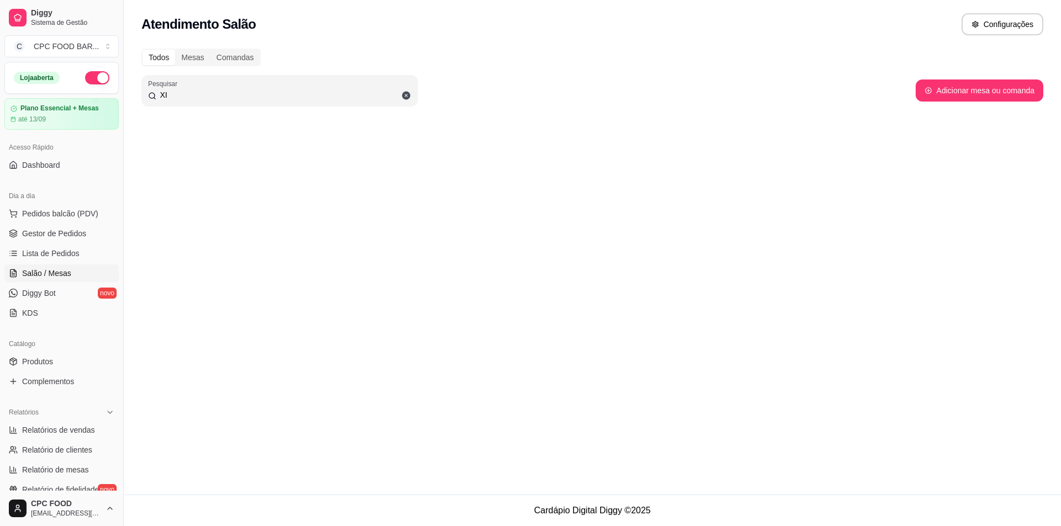
type input "XI"
click at [1017, 104] on div "Pesquisar XI Adicionar mesa ou comanda" at bounding box center [592, 90] width 902 height 31
click at [1021, 89] on button "Adicionar mesa ou comanda" at bounding box center [979, 91] width 128 height 22
select select "TABLE"
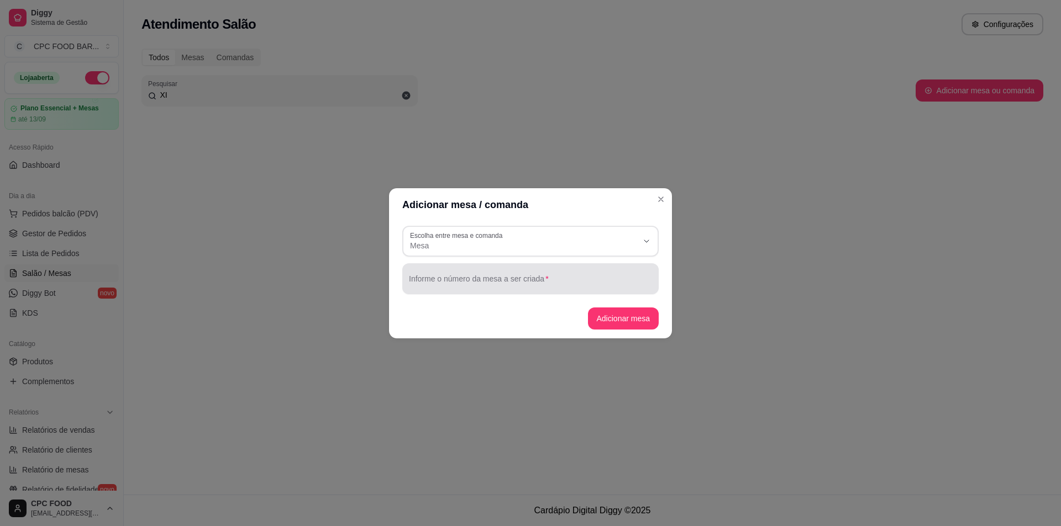
click at [489, 291] on div "Informe o número da mesa a ser criada" at bounding box center [530, 278] width 256 height 31
type input "XITAO TAY/[PERSON_NAME]"
click at [619, 329] on button "Adicionar mesa" at bounding box center [622, 319] width 69 height 22
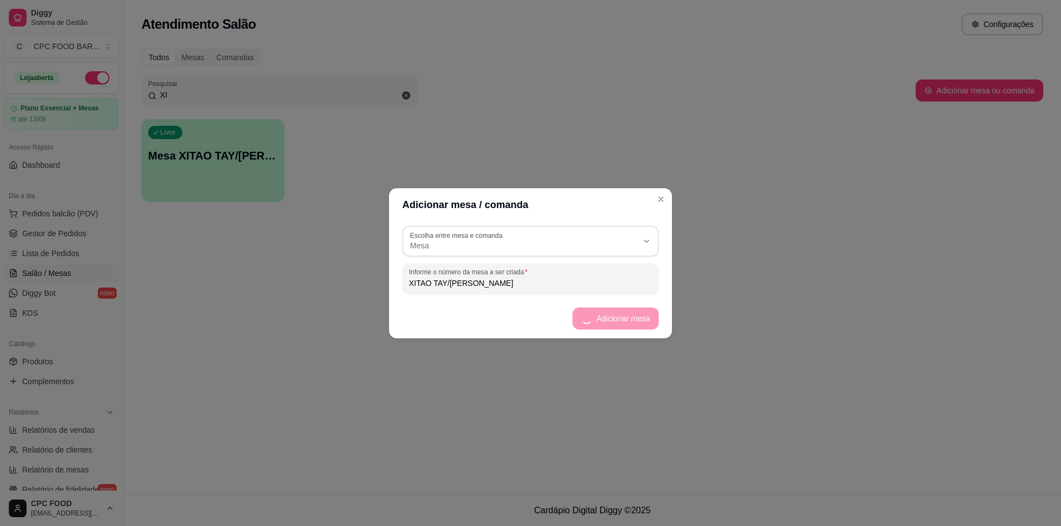
click at [180, 165] on div "Livre Mesa XITAO TAY/ALLAN" at bounding box center [212, 154] width 143 height 70
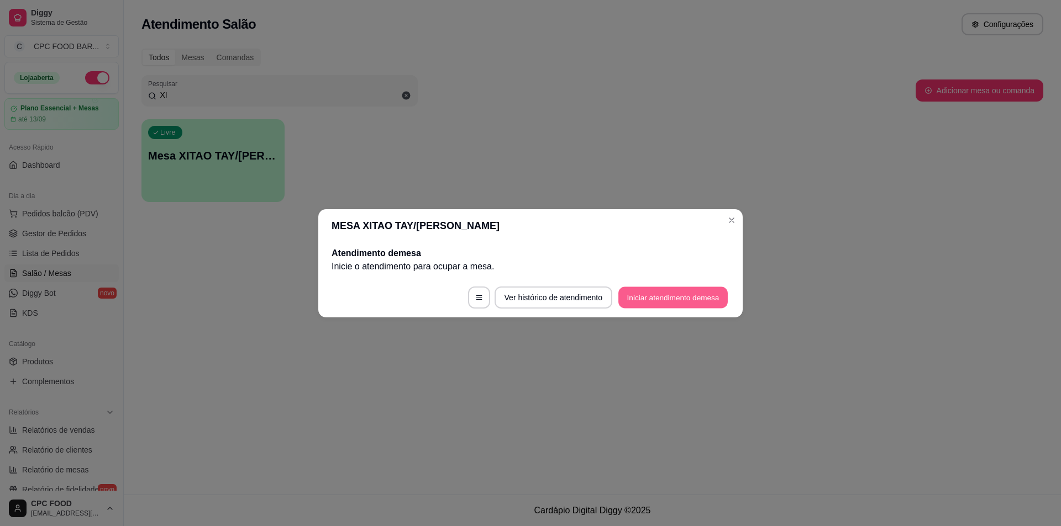
click at [679, 299] on button "Iniciar atendimento de mesa" at bounding box center [672, 298] width 109 height 22
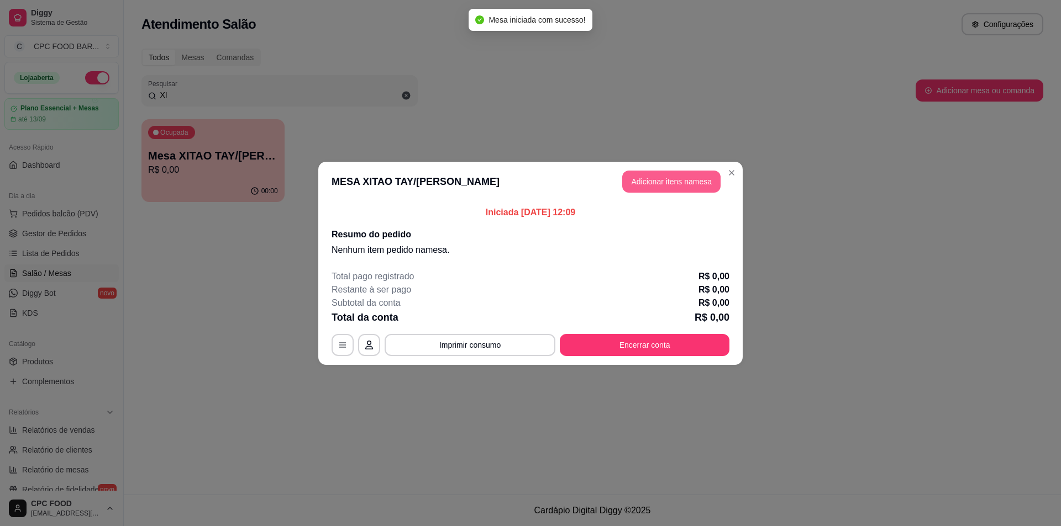
click at [676, 180] on button "Adicionar itens na mesa" at bounding box center [671, 182] width 98 height 22
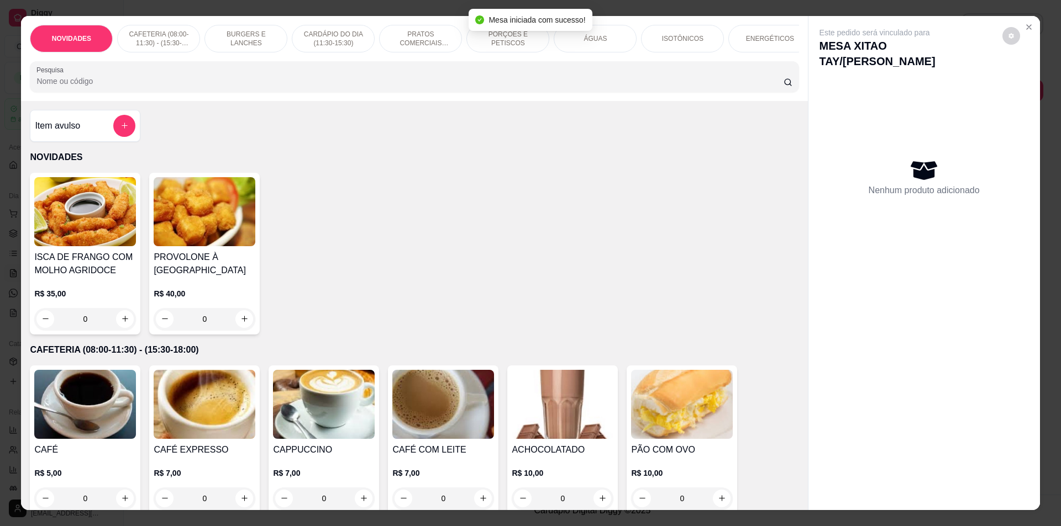
click at [556, 81] on div at bounding box center [413, 77] width 755 height 22
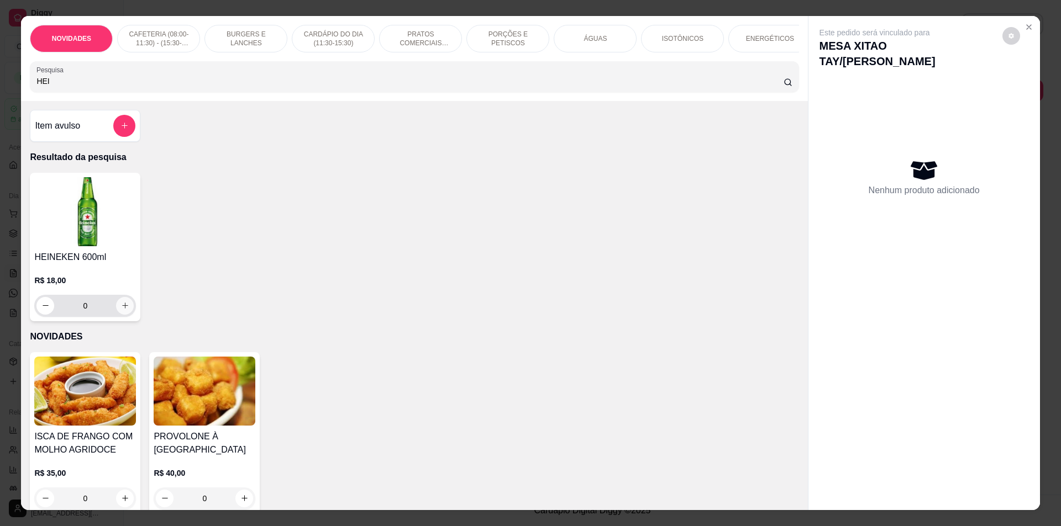
type input "HEI"
click at [120, 307] on button "increase-product-quantity" at bounding box center [125, 306] width 18 height 18
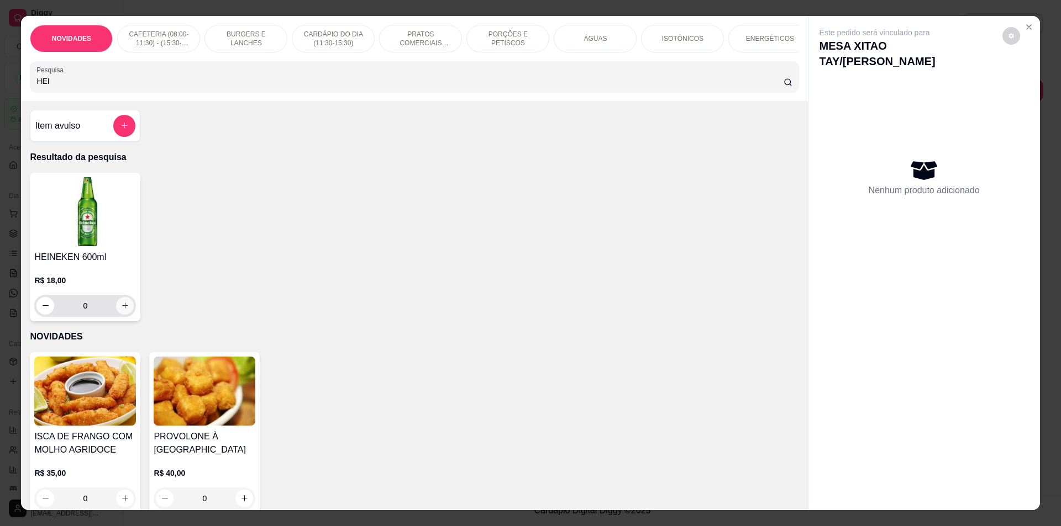
type input "4"
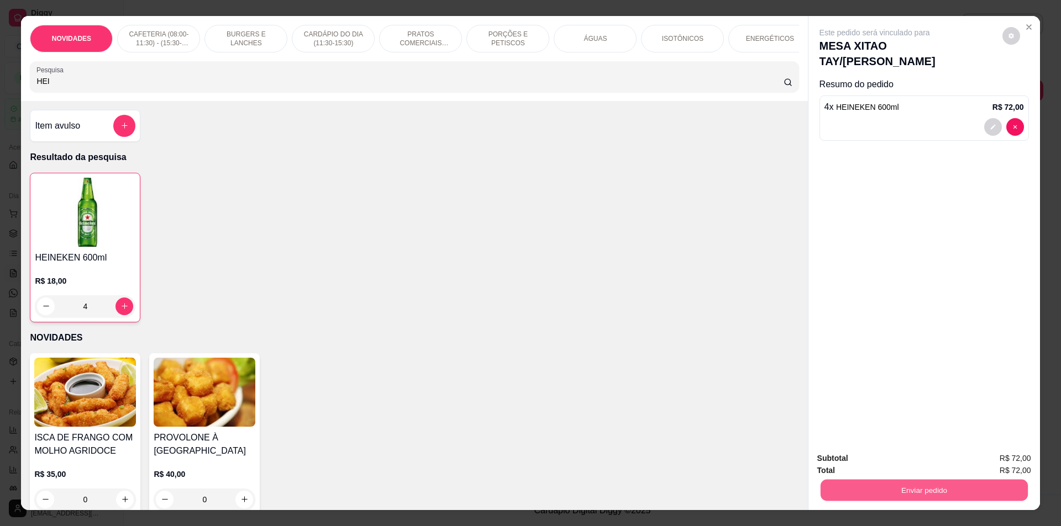
click at [961, 492] on button "Enviar pedido" at bounding box center [923, 491] width 207 height 22
click at [921, 464] on button "Não registrar e enviar pedido" at bounding box center [887, 463] width 115 height 21
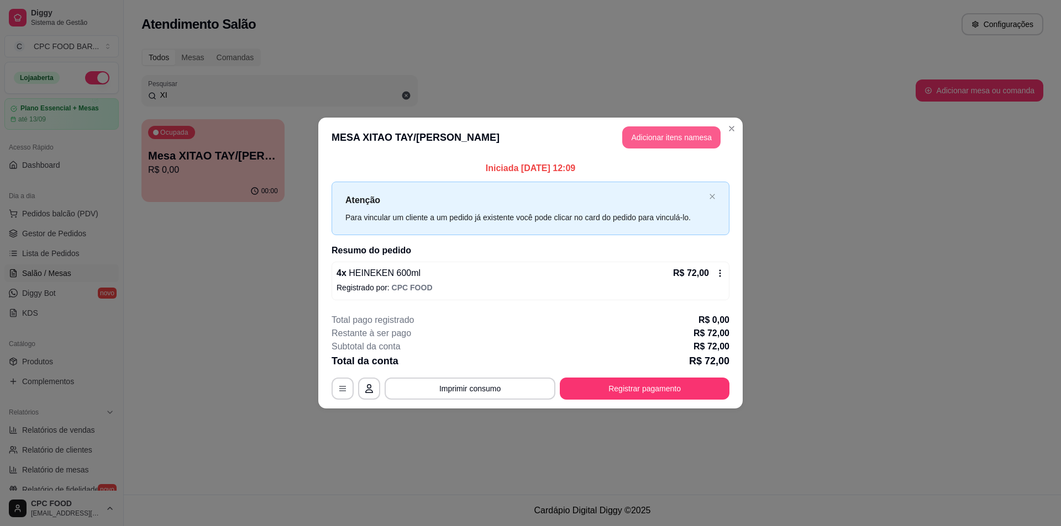
click at [648, 138] on button "Adicionar itens na mesa" at bounding box center [671, 137] width 98 height 22
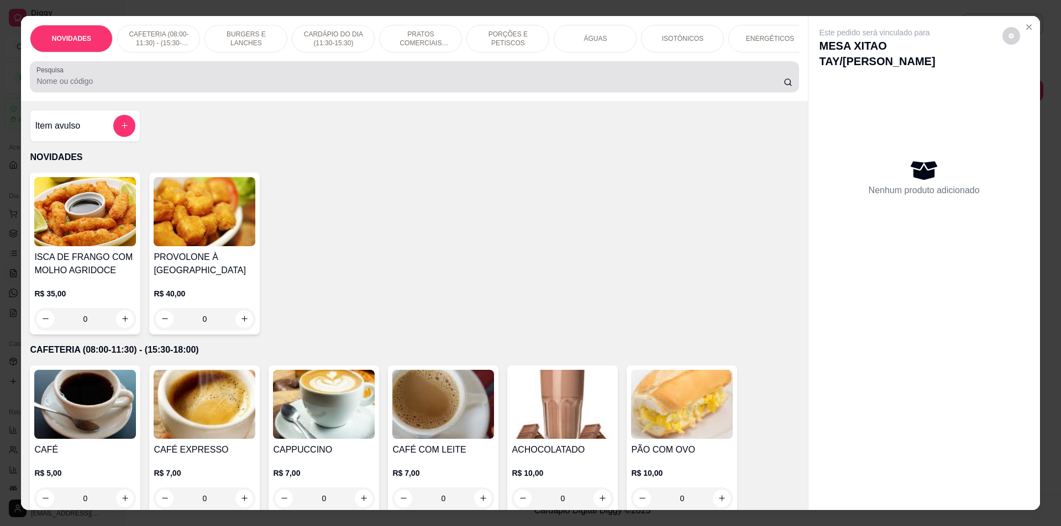
click at [119, 87] on input "Pesquisa" at bounding box center [409, 81] width 746 height 11
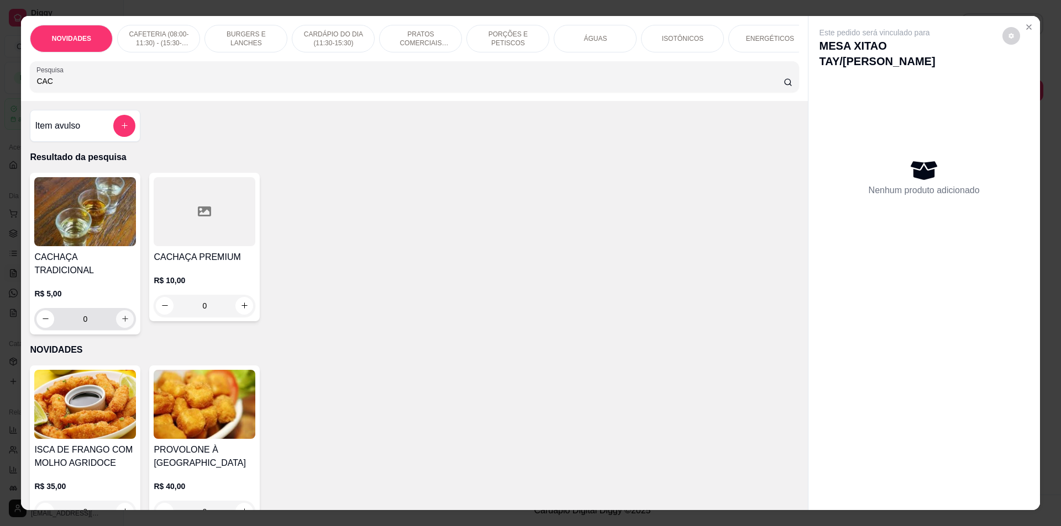
type input "CAC"
click at [123, 315] on icon "increase-product-quantity" at bounding box center [125, 319] width 8 height 8
type input "1"
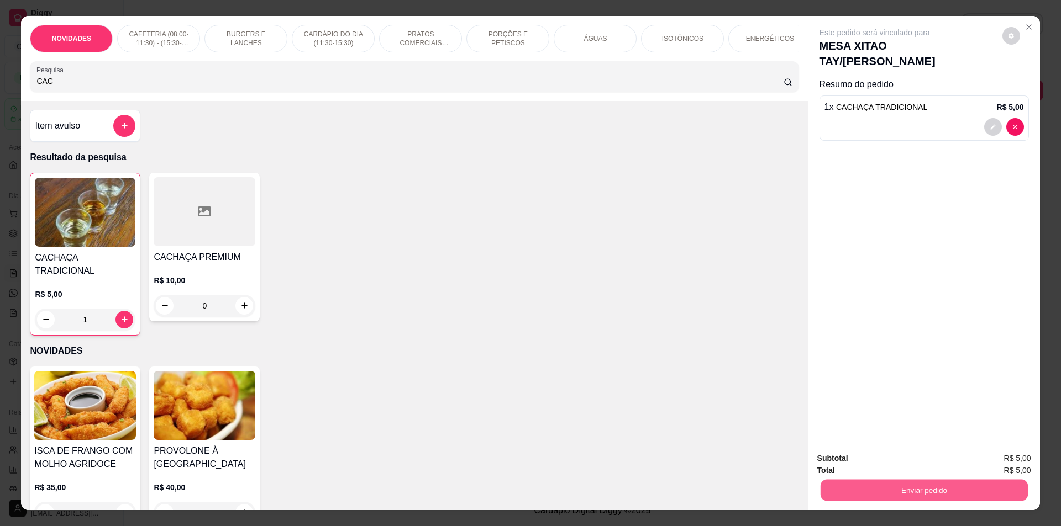
click at [845, 489] on button "Enviar pedido" at bounding box center [923, 491] width 207 height 22
click at [860, 455] on button "Não registrar e enviar pedido" at bounding box center [887, 463] width 112 height 20
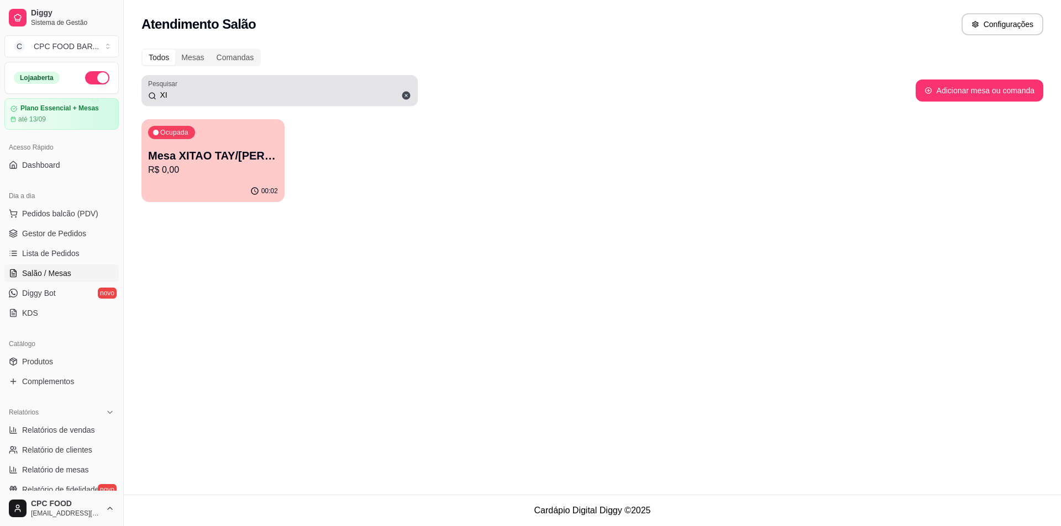
click at [400, 94] on span at bounding box center [406, 95] width 19 height 19
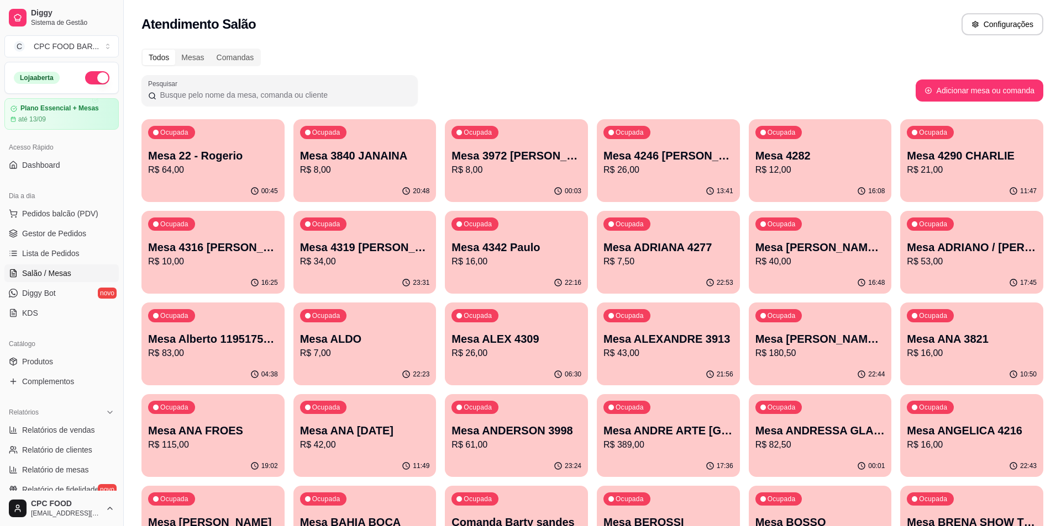
click at [404, 94] on input "Pesquisar" at bounding box center [283, 94] width 255 height 11
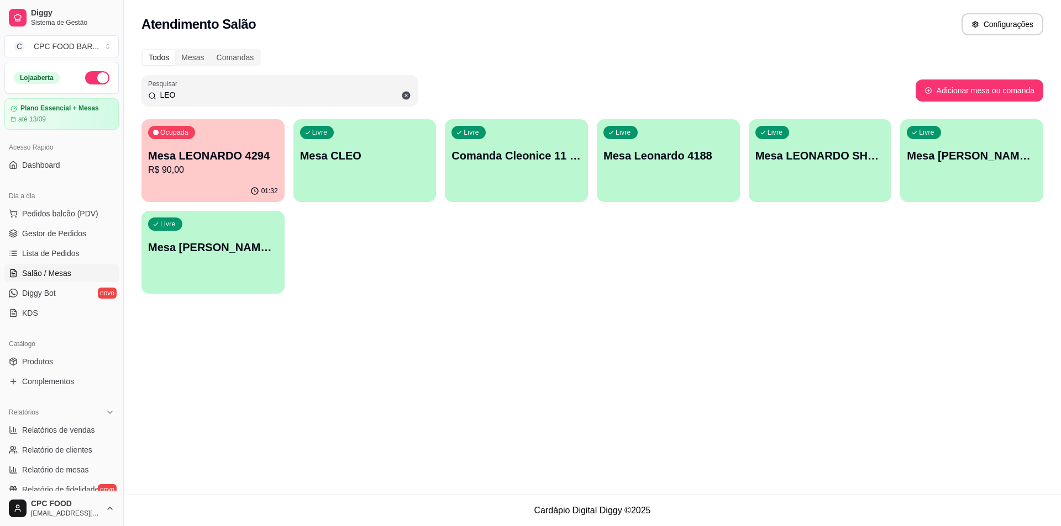
type input "LEO"
click at [267, 162] on p "Mesa LEONARDO 4294" at bounding box center [213, 156] width 126 height 15
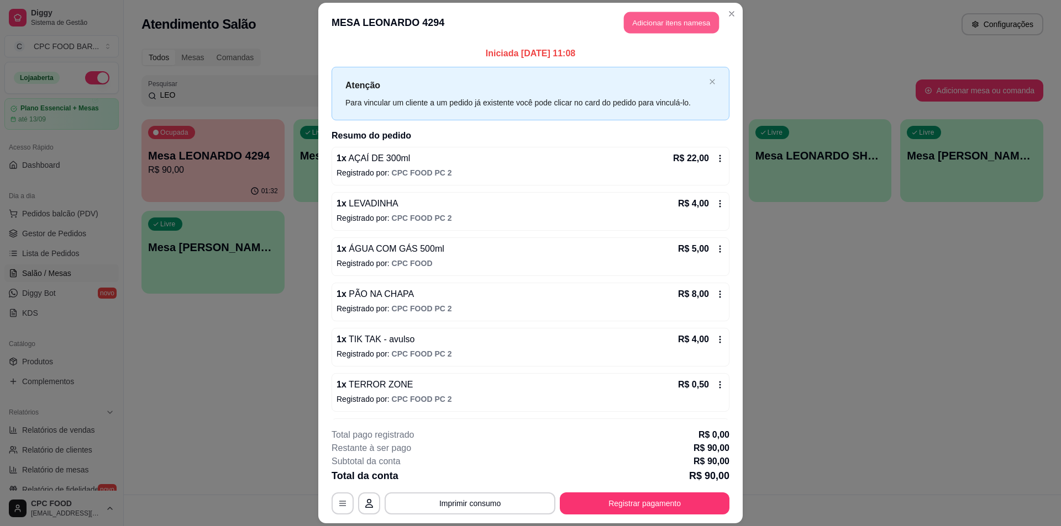
click at [657, 18] on button "Adicionar itens na mesa" at bounding box center [671, 23] width 95 height 22
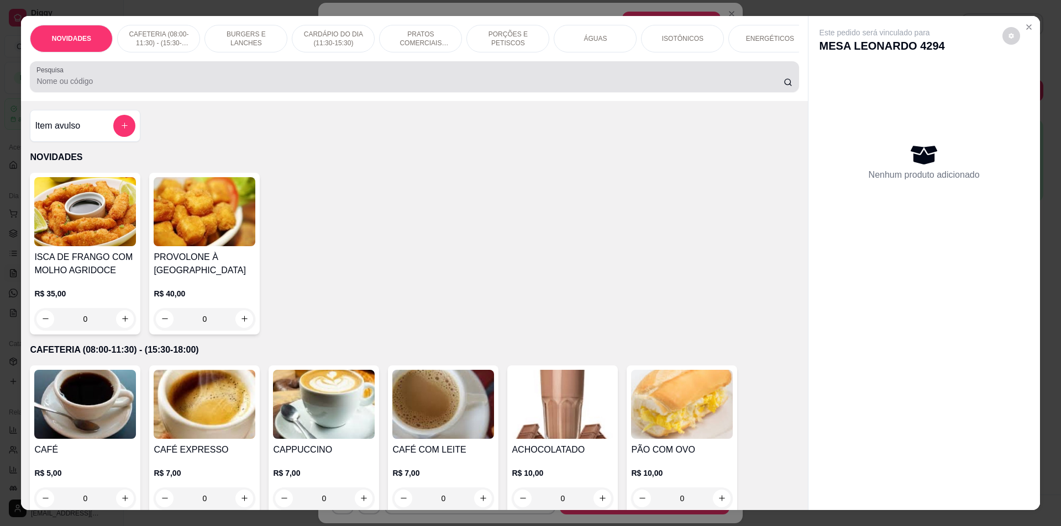
click at [300, 92] on div "Pesquisa" at bounding box center [414, 76] width 768 height 31
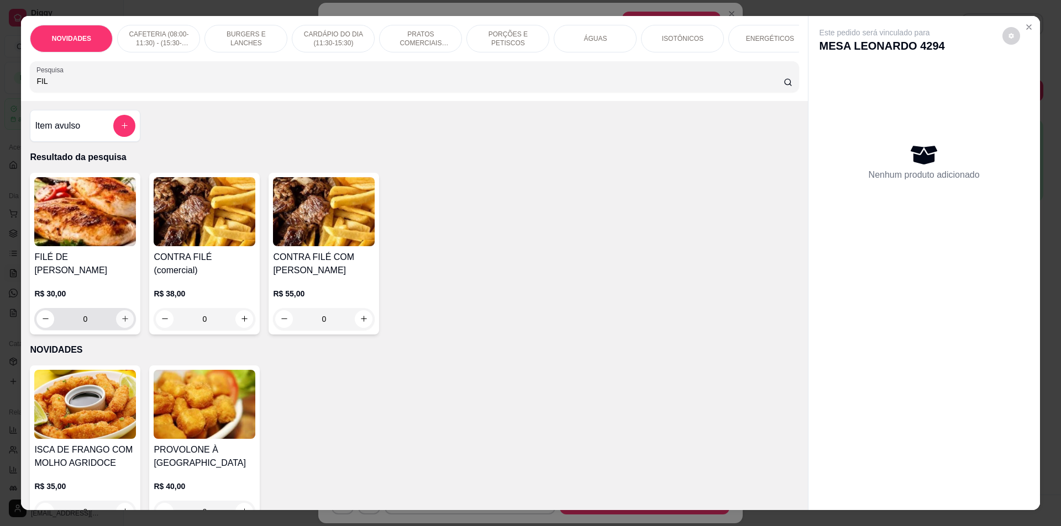
type input "FIL"
click at [121, 315] on icon "increase-product-quantity" at bounding box center [125, 319] width 8 height 8
type input "1"
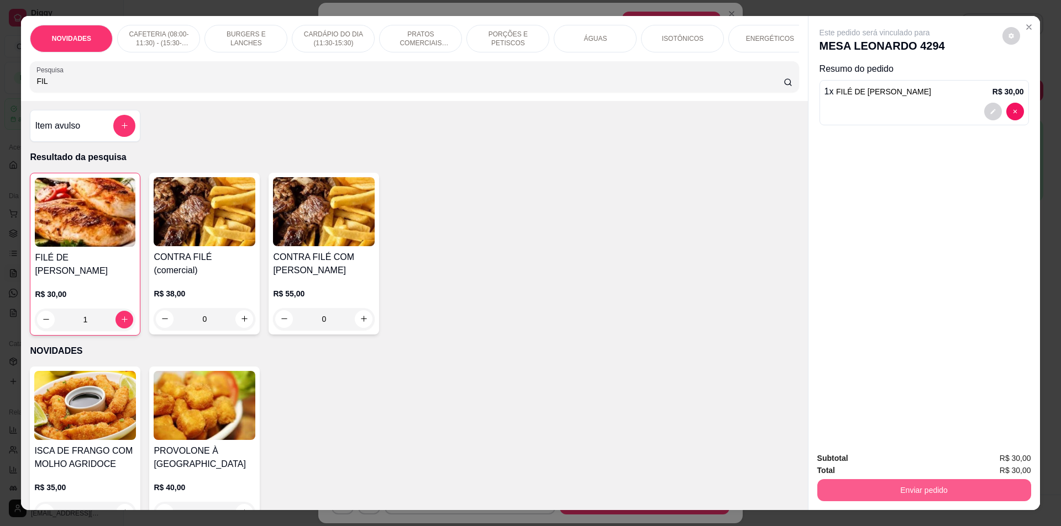
click at [854, 484] on button "Enviar pedido" at bounding box center [924, 490] width 214 height 22
click at [848, 455] on button "Não registrar e enviar pedido" at bounding box center [887, 463] width 112 height 20
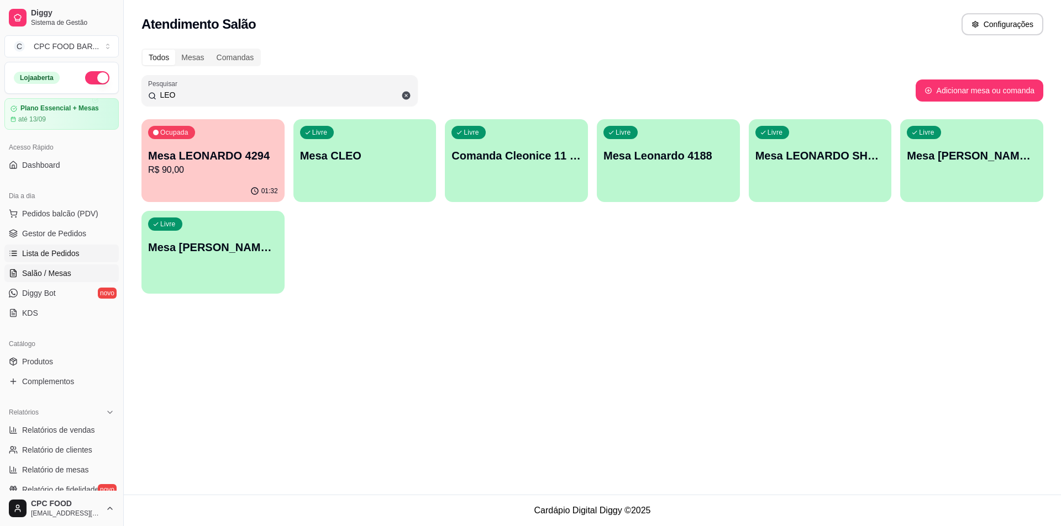
click at [30, 259] on link "Lista de Pedidos" at bounding box center [61, 254] width 114 height 18
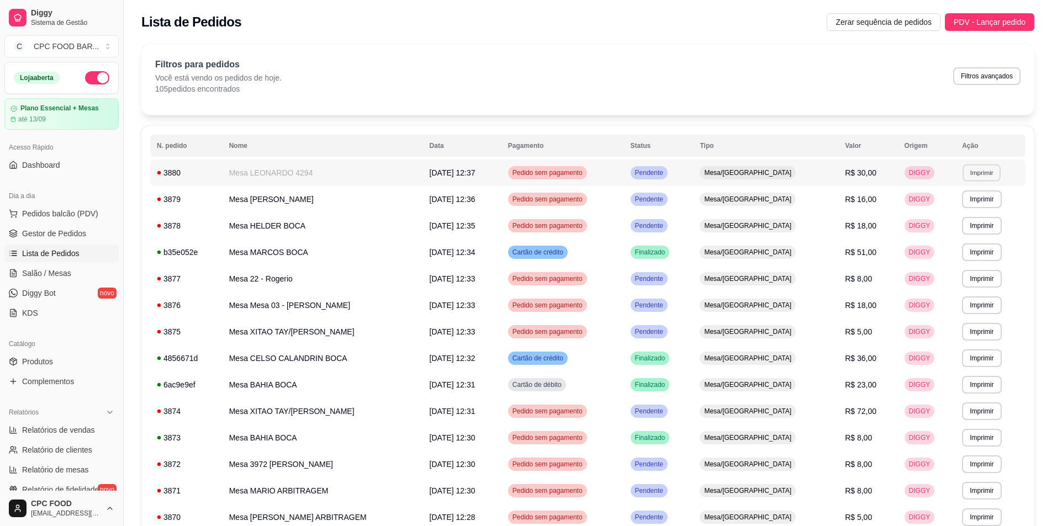
click at [977, 180] on button "Imprimir" at bounding box center [982, 172] width 38 height 17
click at [957, 214] on button "IMPRESSORA" at bounding box center [954, 211] width 77 height 17
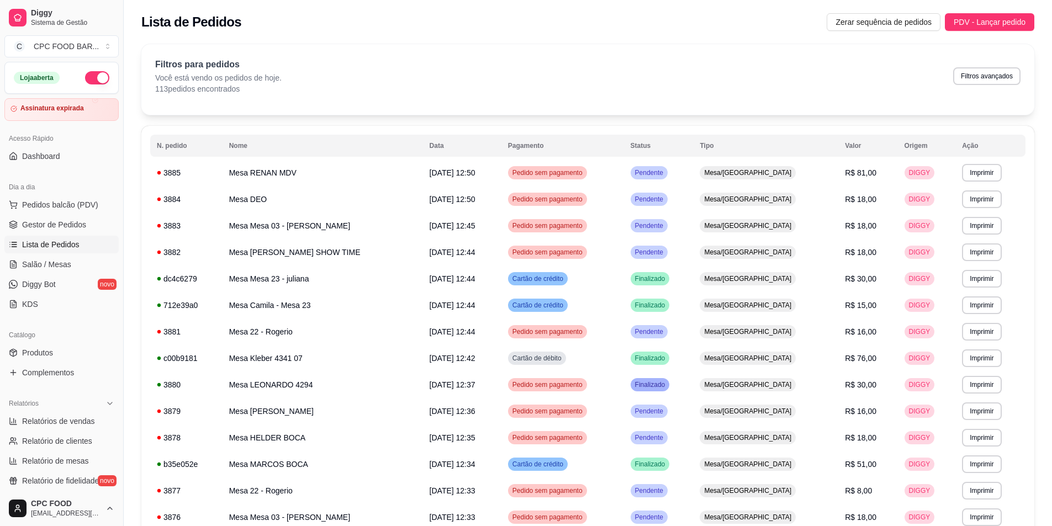
click at [666, 254] on span "Pendente" at bounding box center [649, 252] width 33 height 9
drag, startPoint x: 24, startPoint y: 196, endPoint x: 35, endPoint y: 219, distance: 25.5
click at [41, 176] on div "Dia a dia Pedidos balcão (PDV) Gestor de Pedidos Lista de Pedidos Salão / Mesas…" at bounding box center [61, 246] width 123 height 144
drag, startPoint x: 41, startPoint y: 268, endPoint x: 37, endPoint y: 278, distance: 10.7
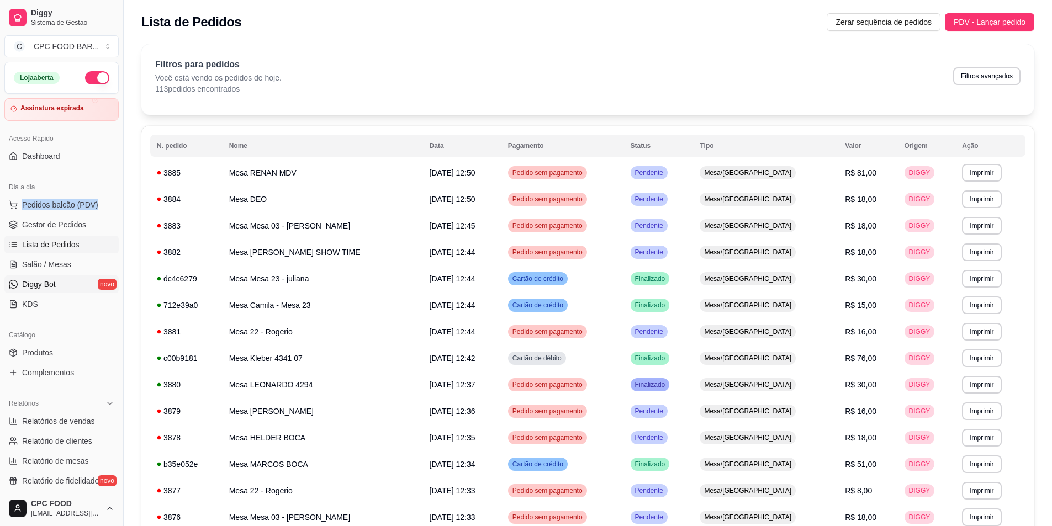
click at [41, 268] on span "Salão / Mesas" at bounding box center [46, 264] width 49 height 11
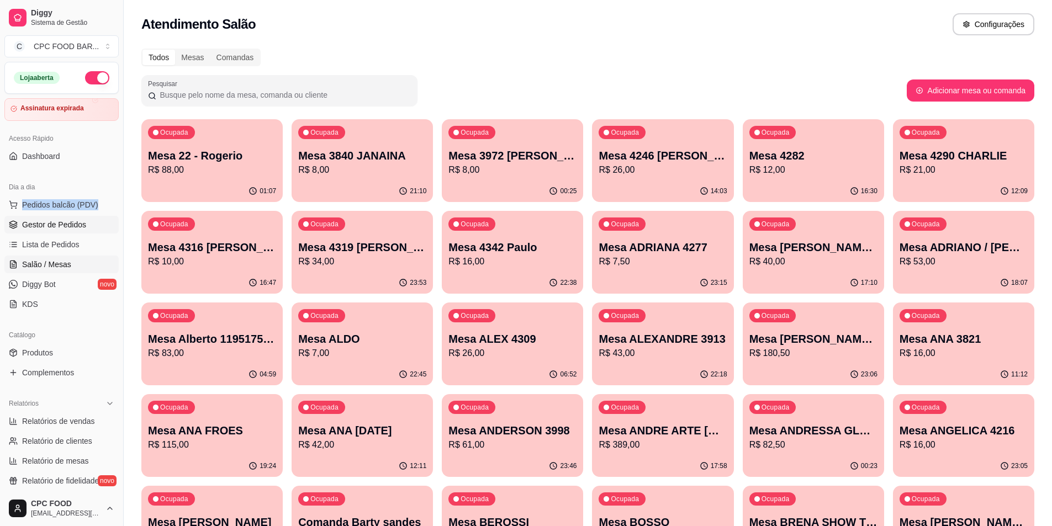
click at [77, 222] on span "Gestor de Pedidos" at bounding box center [54, 224] width 64 height 11
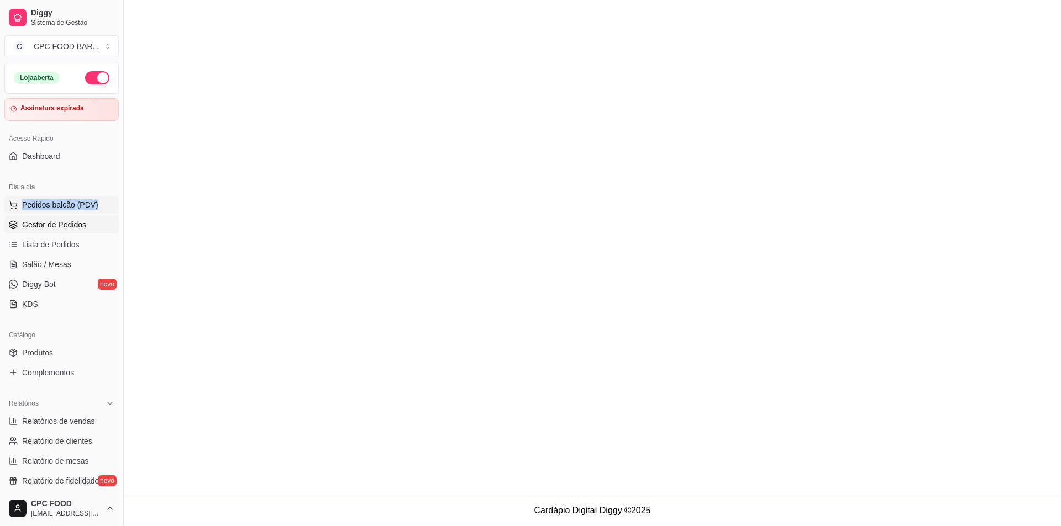
click at [89, 207] on span "Pedidos balcão (PDV)" at bounding box center [60, 204] width 76 height 11
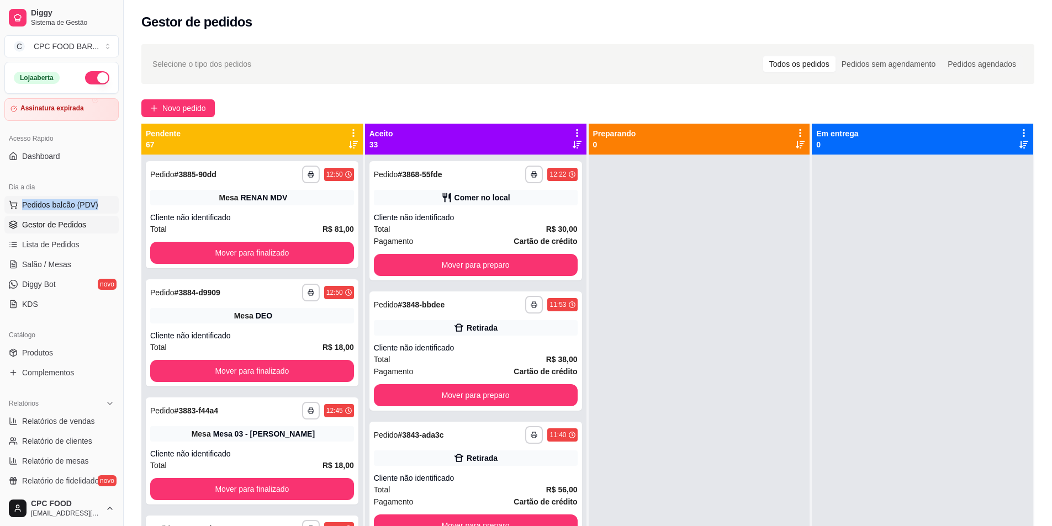
click at [76, 206] on span "Pedidos balcão (PDV)" at bounding box center [60, 204] width 76 height 11
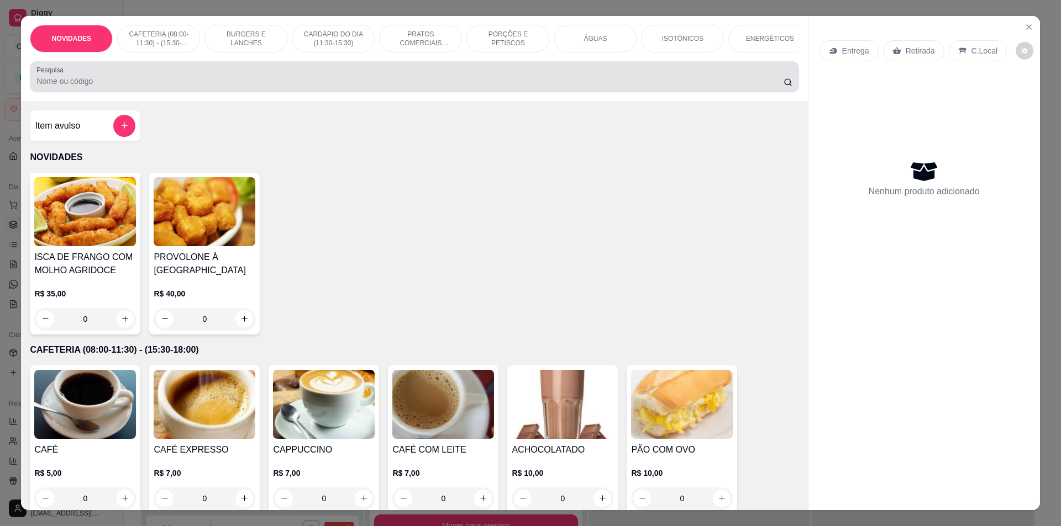
click at [345, 84] on input "Pesquisa" at bounding box center [409, 81] width 746 height 11
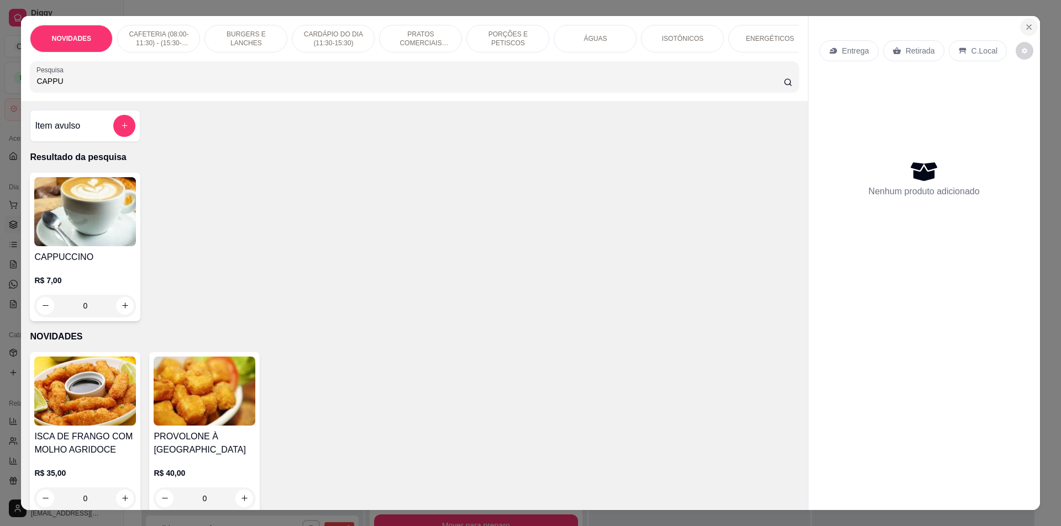
type input "CAPPU"
click at [1020, 29] on button "Close" at bounding box center [1029, 27] width 18 height 18
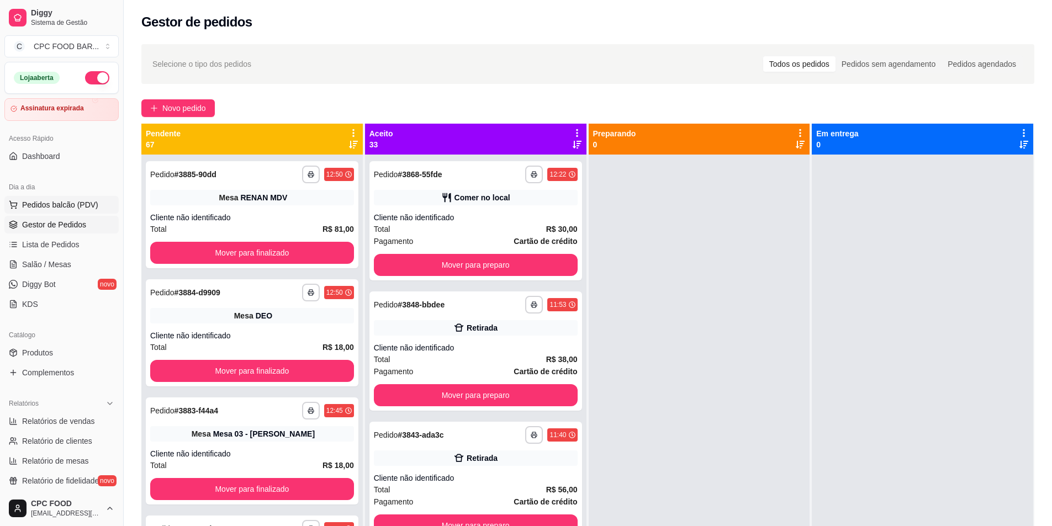
click at [45, 210] on span "Pedidos balcão (PDV)" at bounding box center [60, 204] width 76 height 11
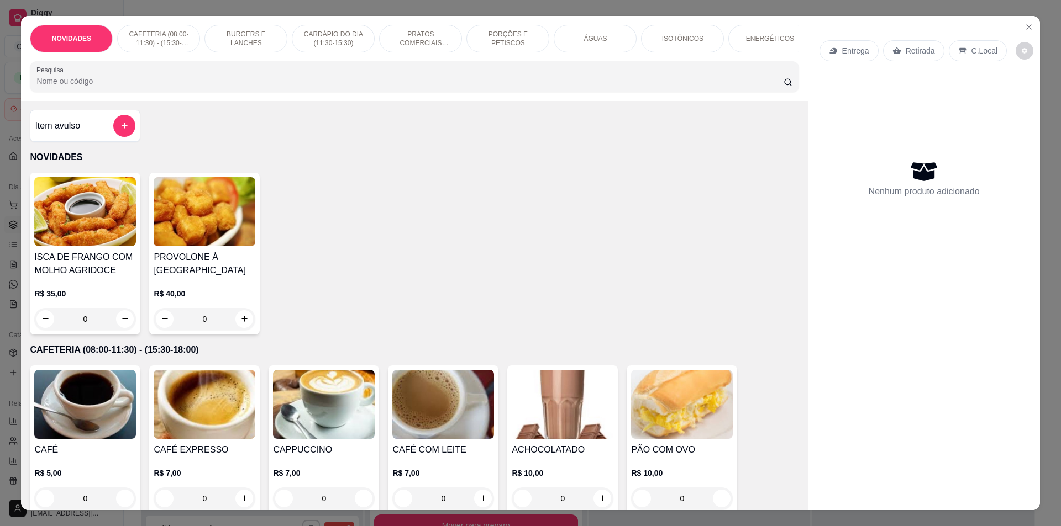
scroll to position [0, 672]
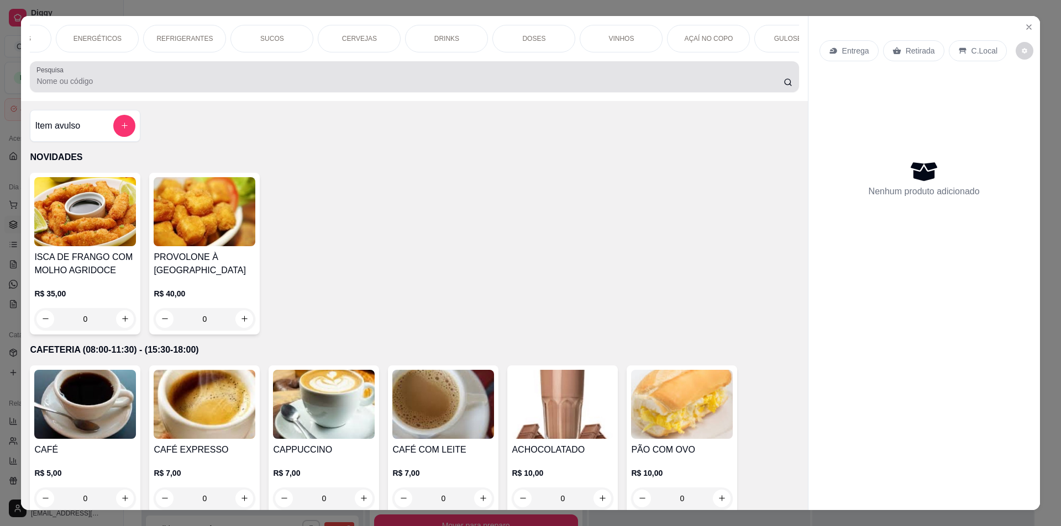
click at [428, 81] on div at bounding box center [413, 77] width 755 height 22
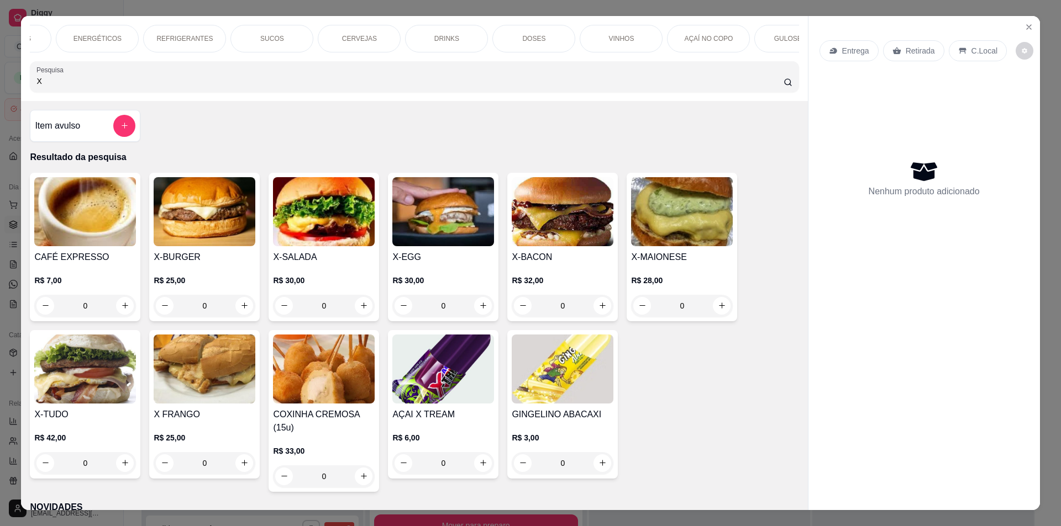
type input "X"
click at [51, 101] on div "NOVIDADES CAFETERIA (08:00-11:30) - (15:30-18:00) BURGERS E LANCHES CARDÁPIO DO…" at bounding box center [414, 58] width 786 height 85
click at [1014, 28] on div "Entrega Retirada C.Local Nenhum produto adicionado" at bounding box center [923, 254] width 231 height 477
click at [1024, 27] on icon "Close" at bounding box center [1028, 27] width 9 height 9
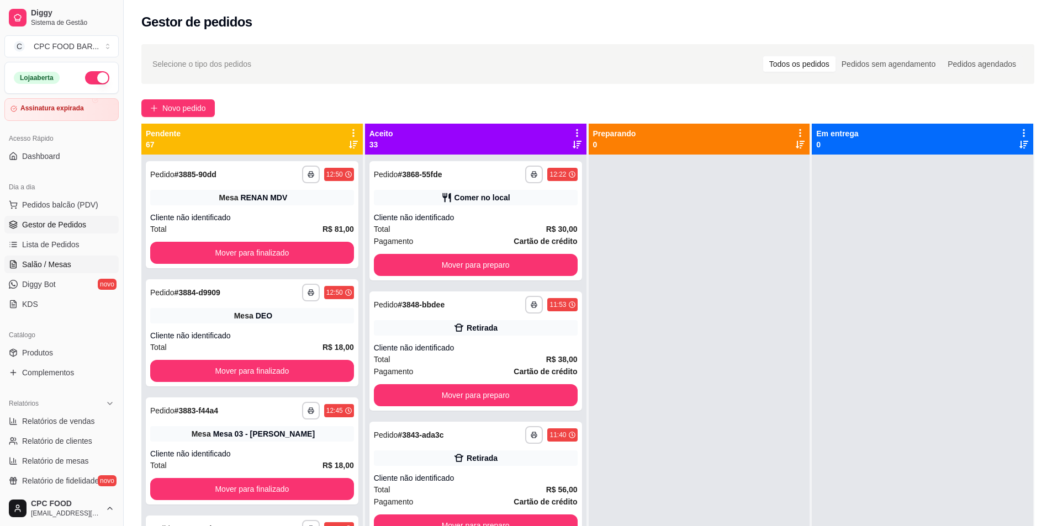
click at [75, 260] on link "Salão / Mesas" at bounding box center [61, 265] width 114 height 18
click at [47, 258] on link "Salão / Mesas" at bounding box center [61, 265] width 114 height 18
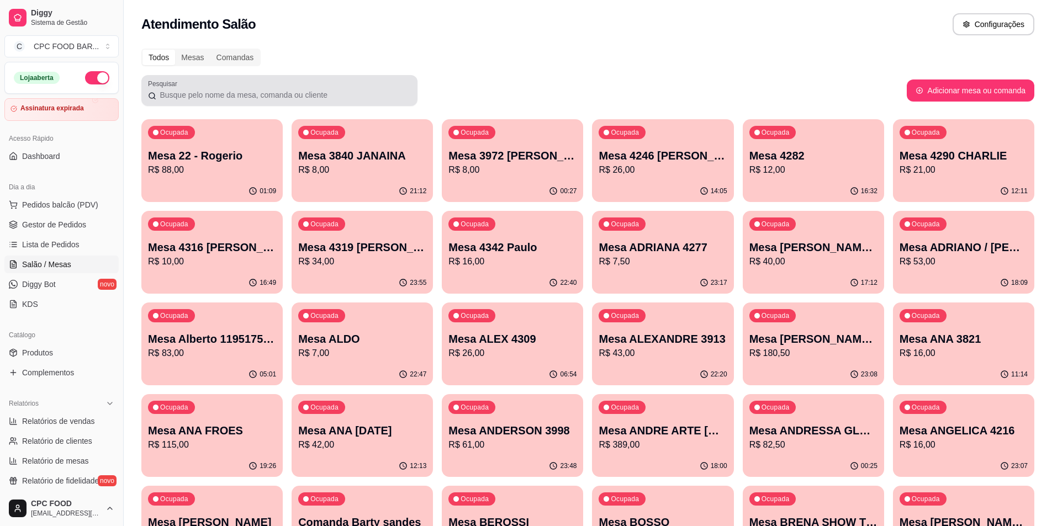
click at [309, 98] on input "Pesquisar" at bounding box center [283, 94] width 255 height 11
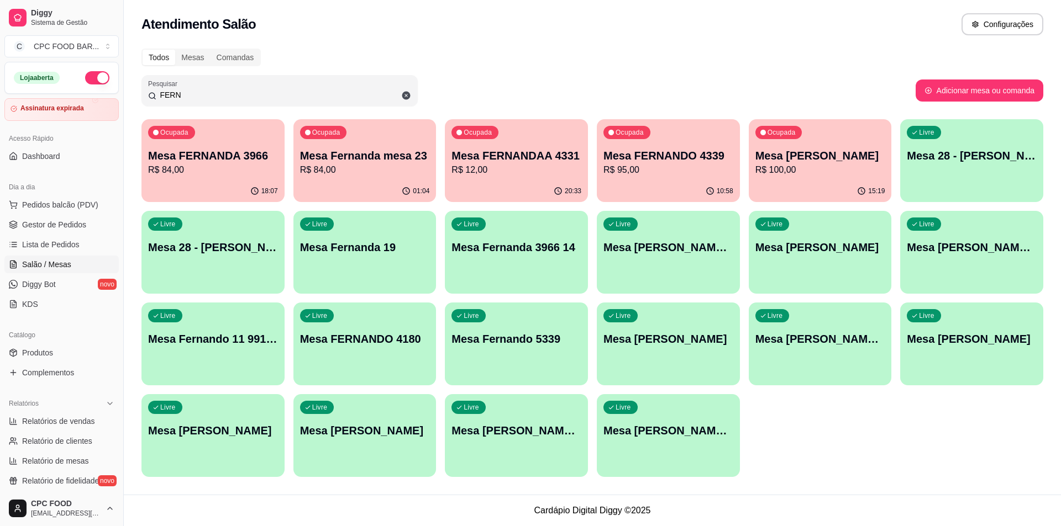
type input "FERN"
click at [818, 321] on div "Livre Mesa Fernando contador 11974005490" at bounding box center [820, 338] width 143 height 70
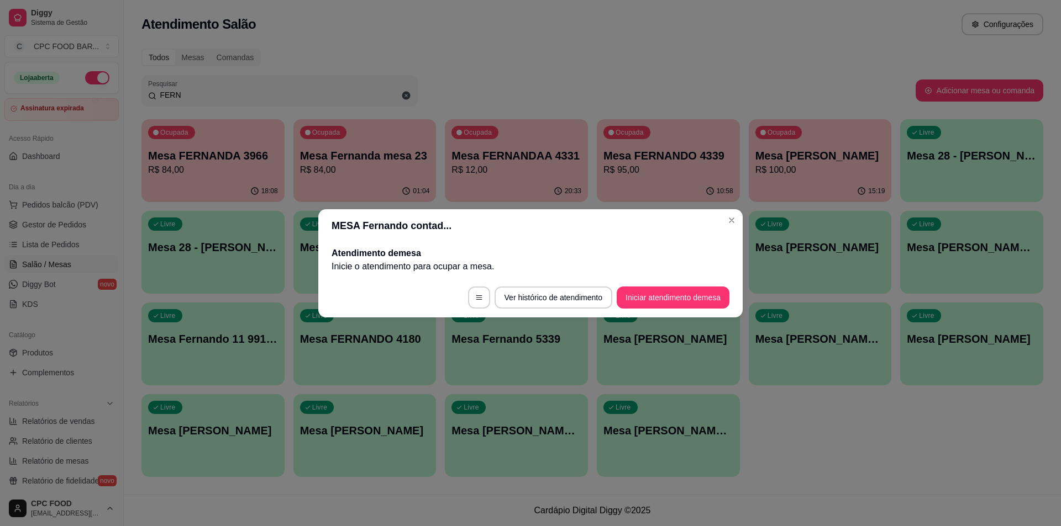
click at [673, 254] on h2 "Atendimento de mesa" at bounding box center [530, 253] width 398 height 13
click at [671, 283] on footer "Ver histórico de atendimento Iniciar atendimento de mesa" at bounding box center [530, 298] width 424 height 40
click at [674, 292] on button "Iniciar atendimento de mesa" at bounding box center [672, 298] width 113 height 22
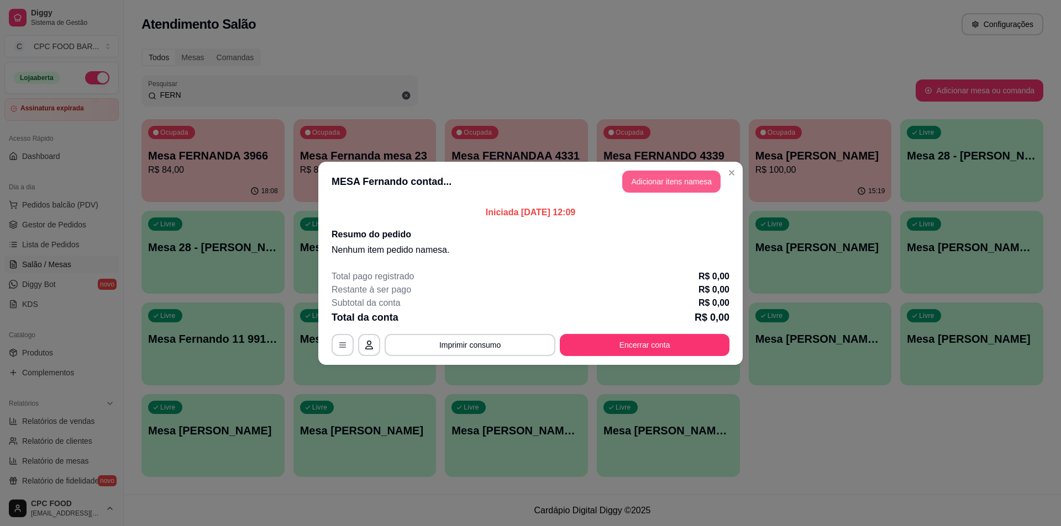
click at [687, 172] on button "Adicionar itens na mesa" at bounding box center [671, 182] width 98 height 22
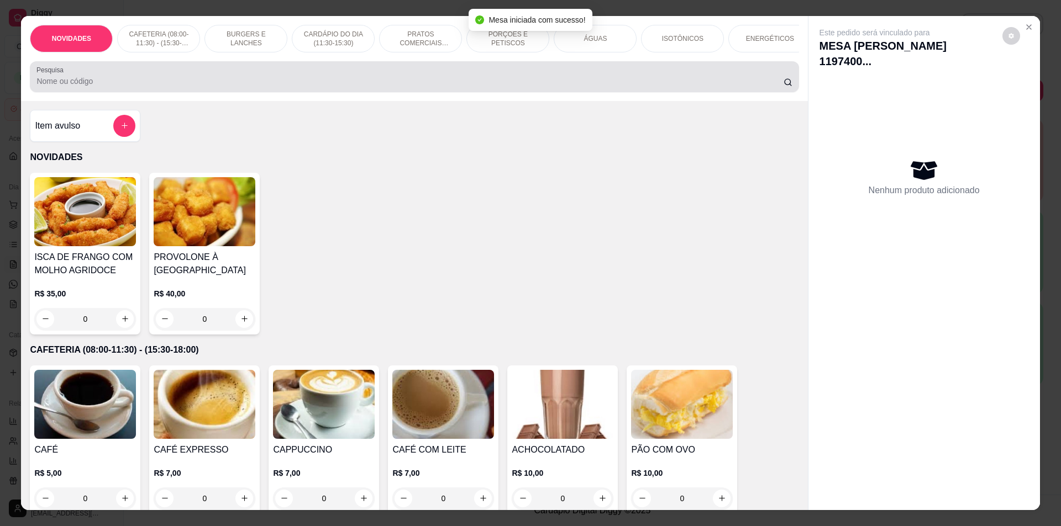
click at [409, 87] on input "Pesquisa" at bounding box center [409, 81] width 746 height 11
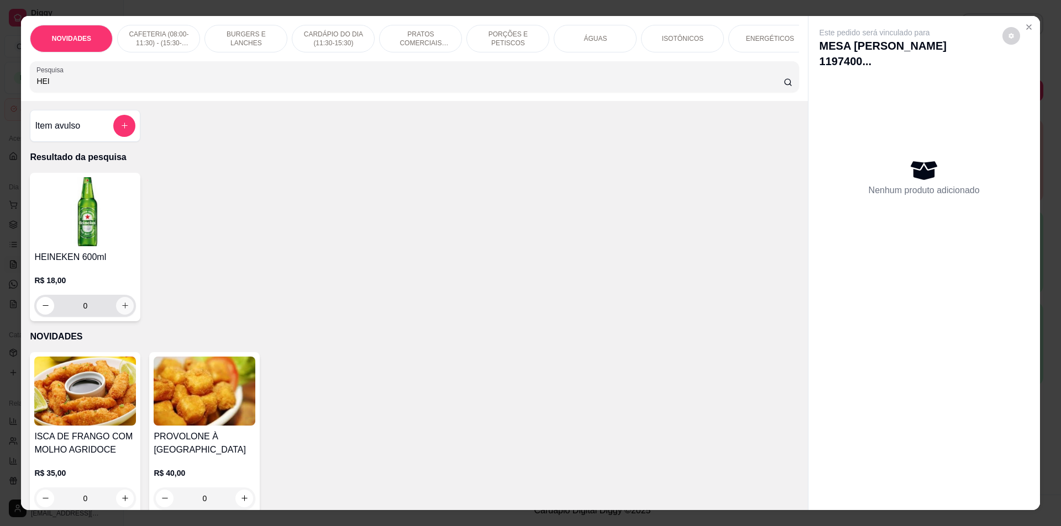
type input "HEI"
click at [122, 309] on button "increase-product-quantity" at bounding box center [125, 306] width 18 height 18
type input "1"
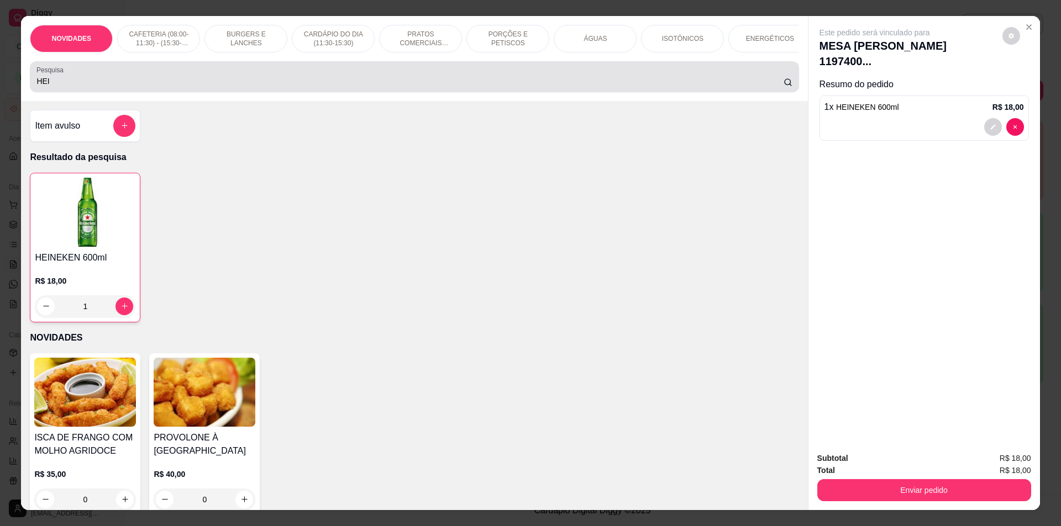
click at [207, 83] on div "HEI" at bounding box center [413, 77] width 755 height 22
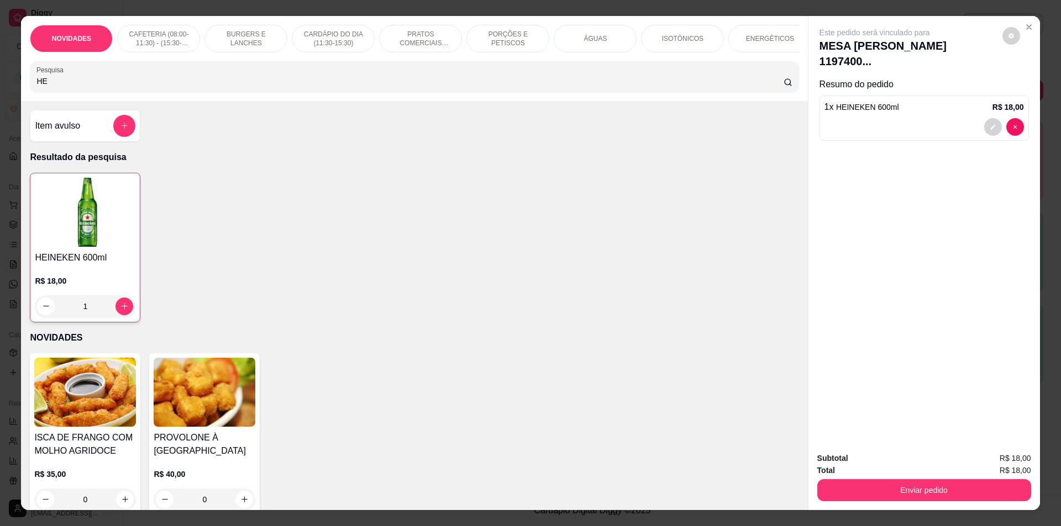
type input "H"
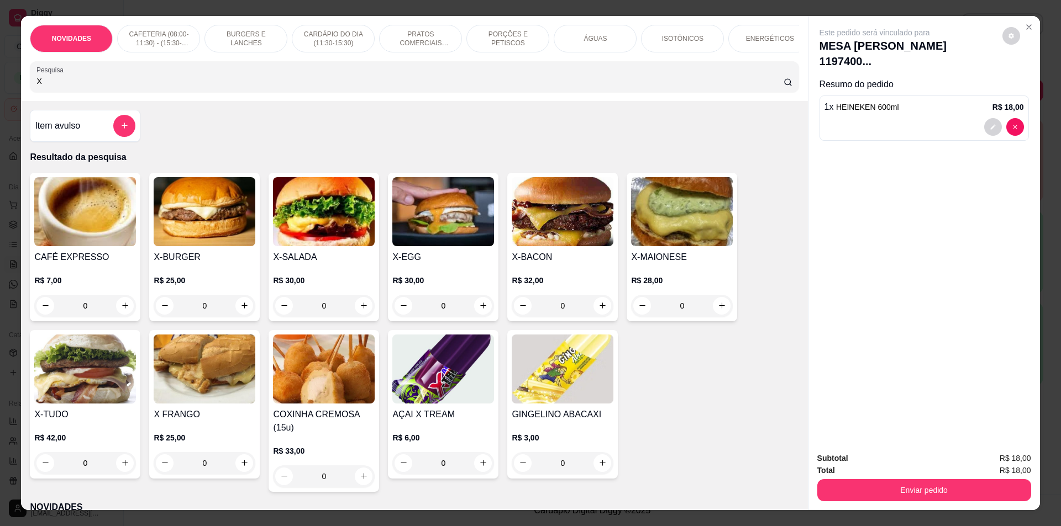
type input "X"
click at [363, 313] on div "0" at bounding box center [324, 306] width 102 height 22
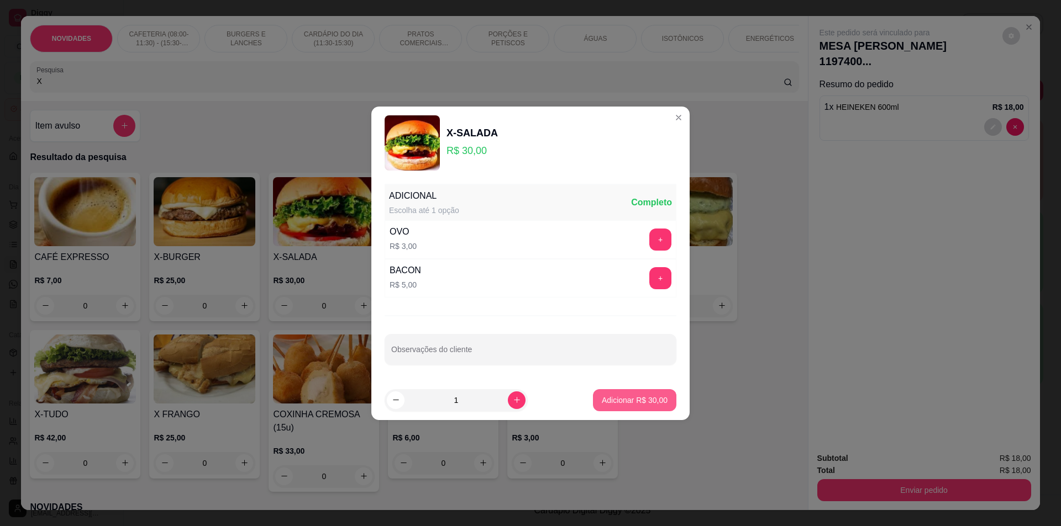
click at [621, 410] on button "Adicionar R$ 30,00" at bounding box center [634, 400] width 83 height 22
type input "1"
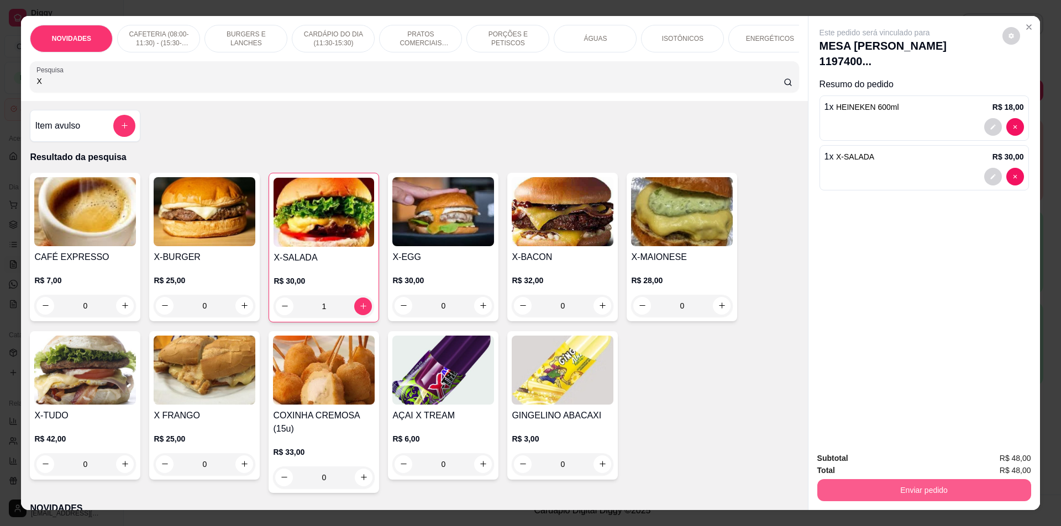
click at [997, 481] on button "Enviar pedido" at bounding box center [924, 490] width 214 height 22
click at [900, 456] on button "Não registrar e enviar pedido" at bounding box center [887, 463] width 115 height 21
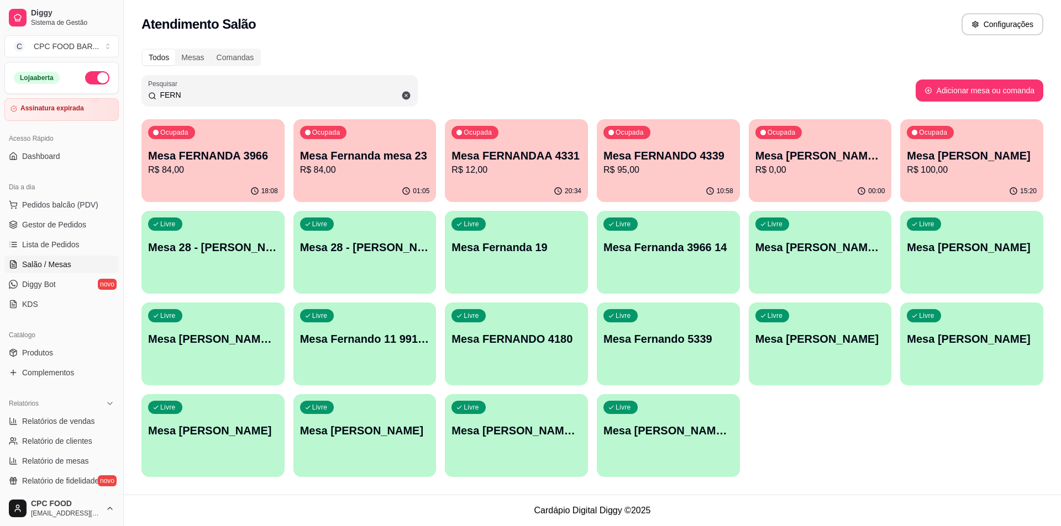
drag, startPoint x: 282, startPoint y: 98, endPoint x: 0, endPoint y: 69, distance: 283.2
click at [0, 69] on div "Diggy Sistema de Gestão C CPC FOOD BAR ... Loja aberta Assinatura expirada Aces…" at bounding box center [530, 263] width 1061 height 526
click at [41, 202] on span "Pedidos balcão (PDV)" at bounding box center [60, 204] width 76 height 11
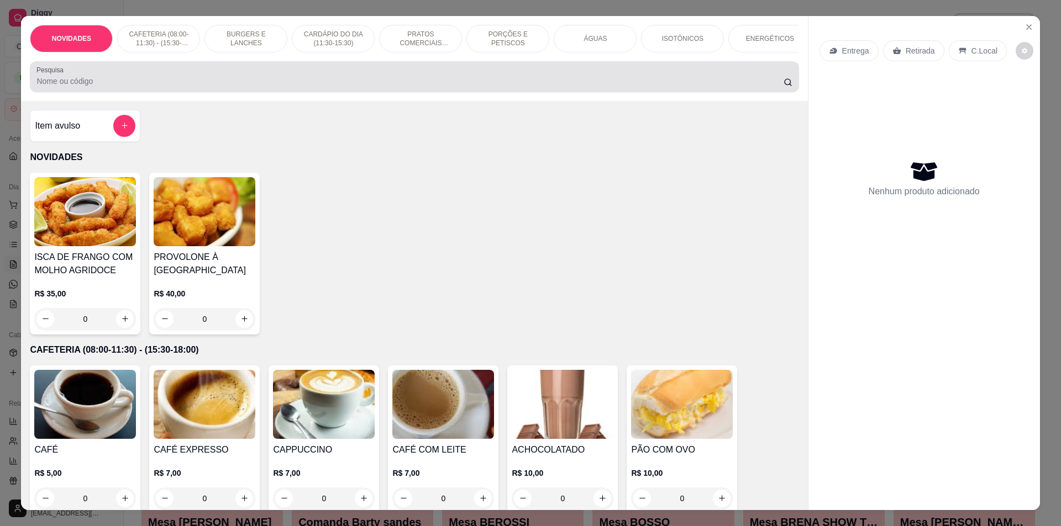
click at [110, 87] on input "Pesquisa" at bounding box center [409, 81] width 746 height 11
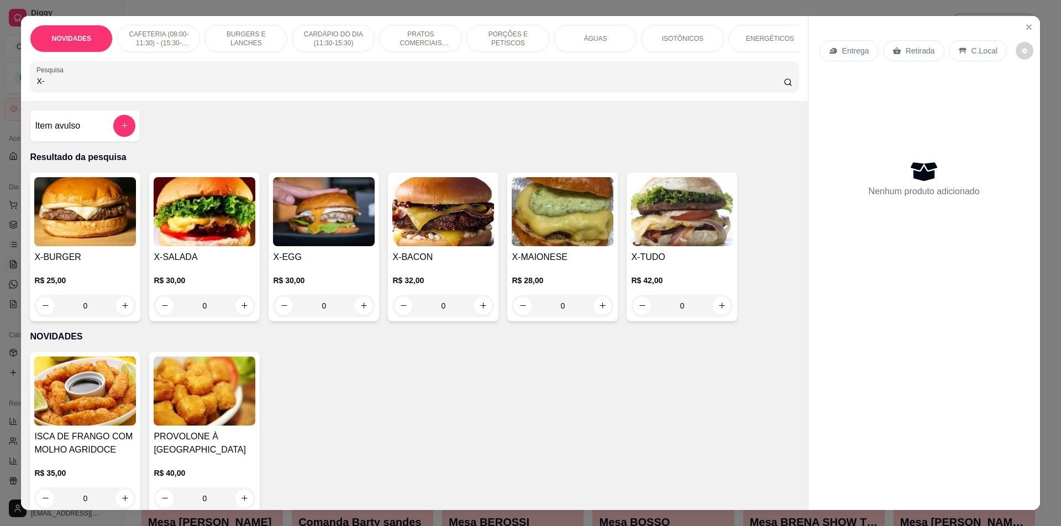
type input "X-"
click at [476, 309] on div "0" at bounding box center [443, 306] width 102 height 22
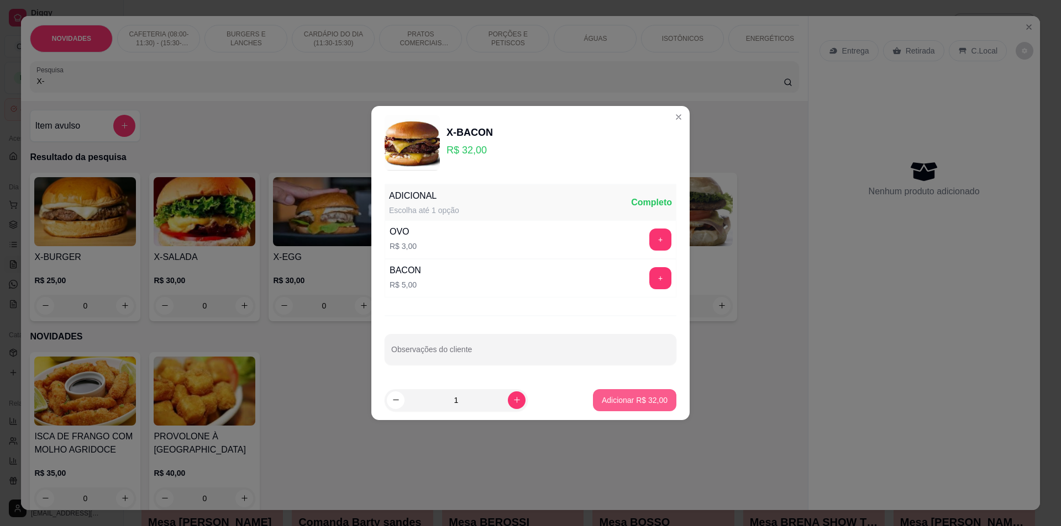
click at [641, 400] on p "Adicionar R$ 32,00" at bounding box center [635, 400] width 66 height 11
type input "1"
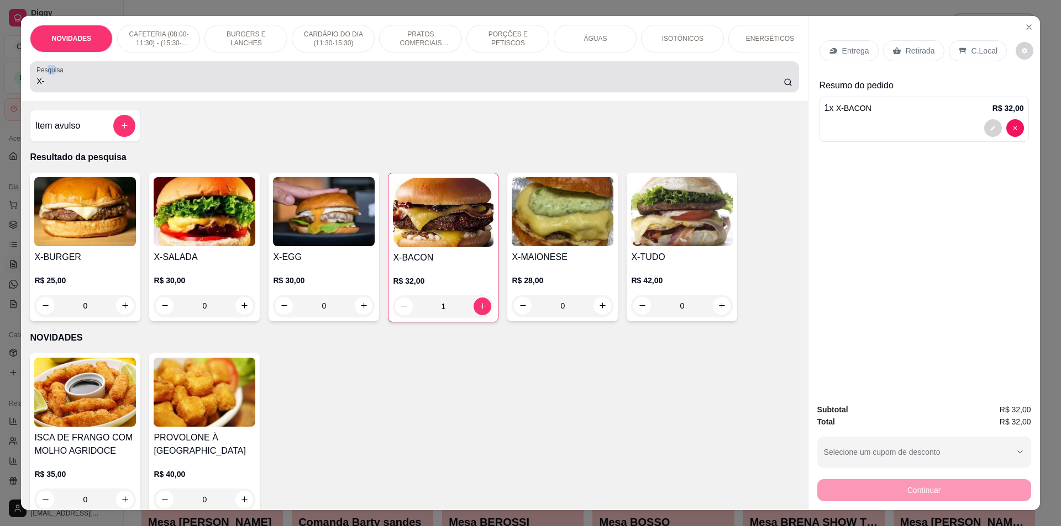
drag, startPoint x: 49, startPoint y: 82, endPoint x: 42, endPoint y: 82, distance: 7.2
click at [42, 75] on label "Pesquisa" at bounding box center [51, 69] width 31 height 9
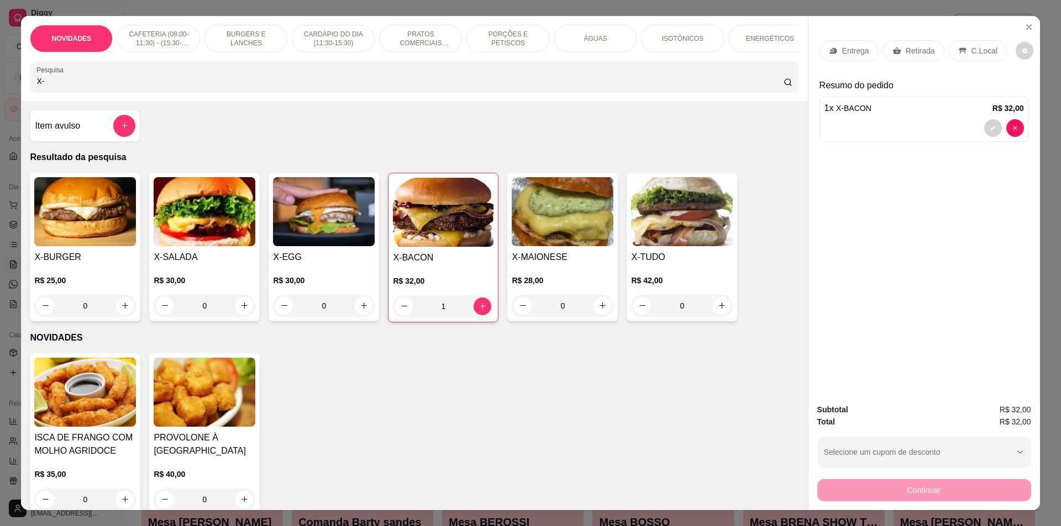
drag, startPoint x: 59, startPoint y: 91, endPoint x: 0, endPoint y: 43, distance: 76.2
click at [0, 78] on div "NOVIDADES CAFETERIA (08:00-11:30) - (15:30-18:00) BURGERS E LANCHES CARDÁPIO DO…" at bounding box center [530, 263] width 1061 height 526
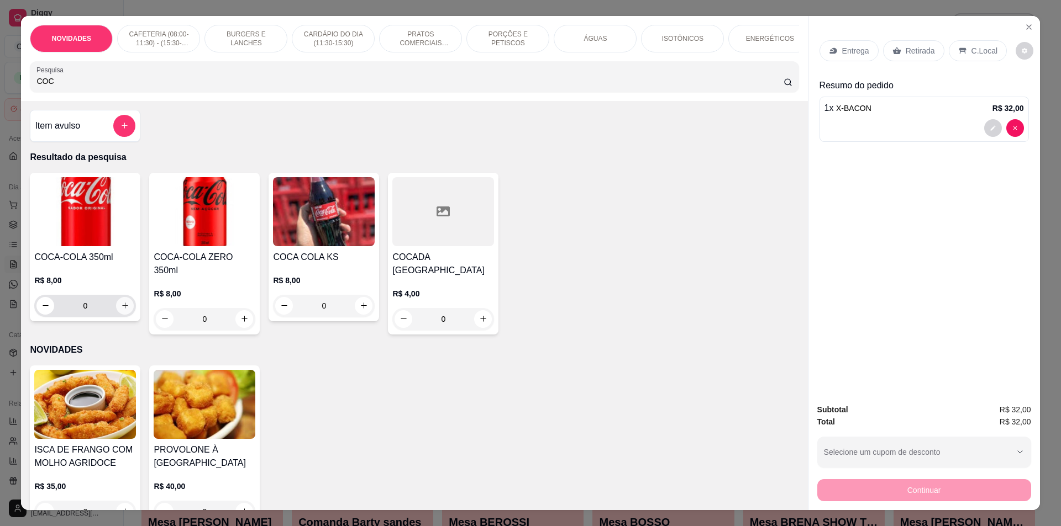
type input "COC"
click at [121, 310] on icon "increase-product-quantity" at bounding box center [125, 306] width 8 height 8
type input "1"
click at [962, 52] on div "C.Local" at bounding box center [977, 50] width 58 height 21
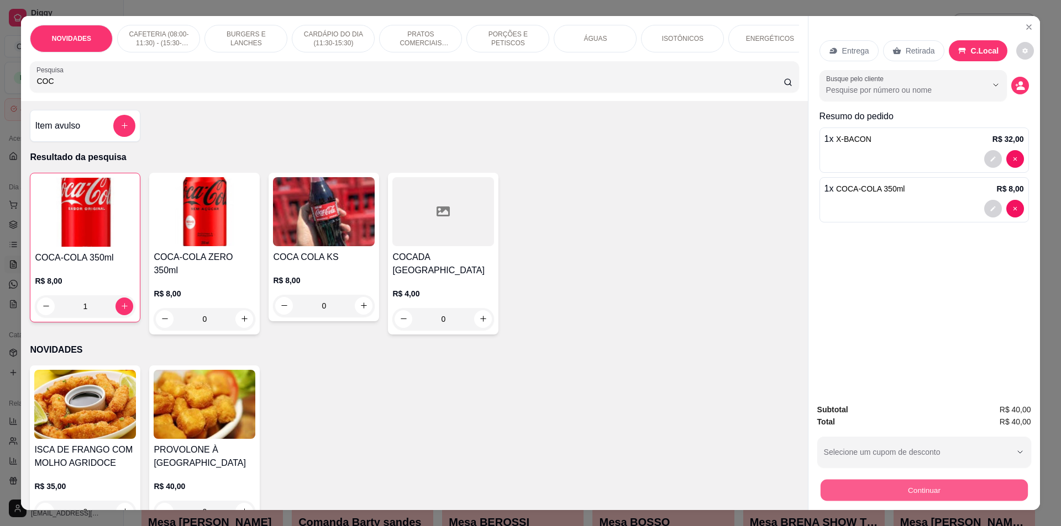
click at [902, 488] on button "Continuar" at bounding box center [923, 491] width 207 height 22
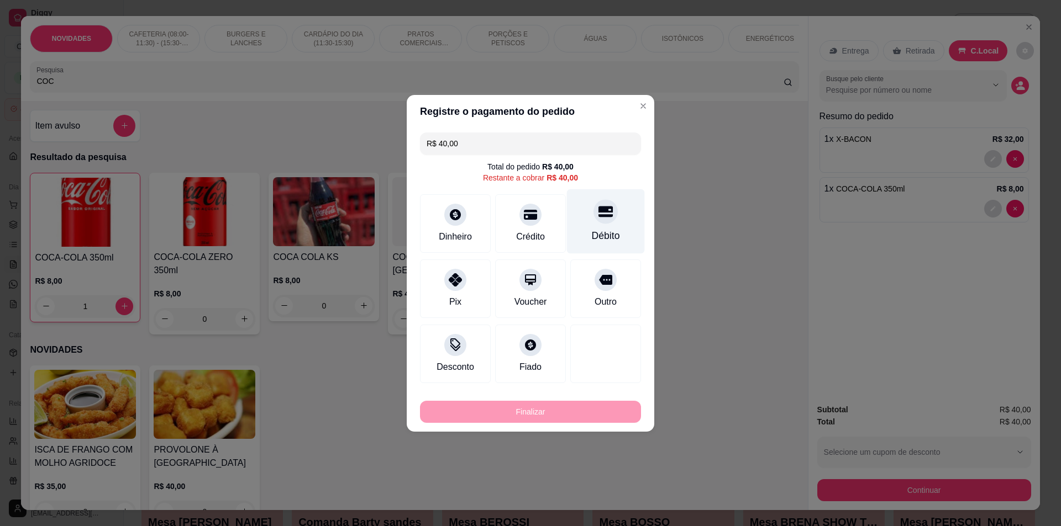
click at [610, 238] on div "Débito" at bounding box center [606, 236] width 28 height 14
type input "R$ 0,00"
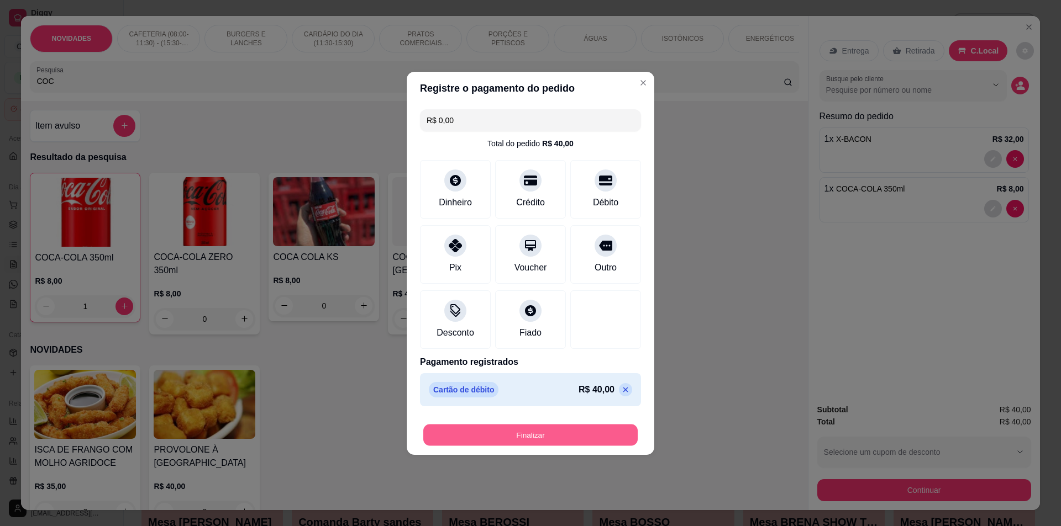
click at [579, 436] on button "Finalizar" at bounding box center [530, 435] width 214 height 22
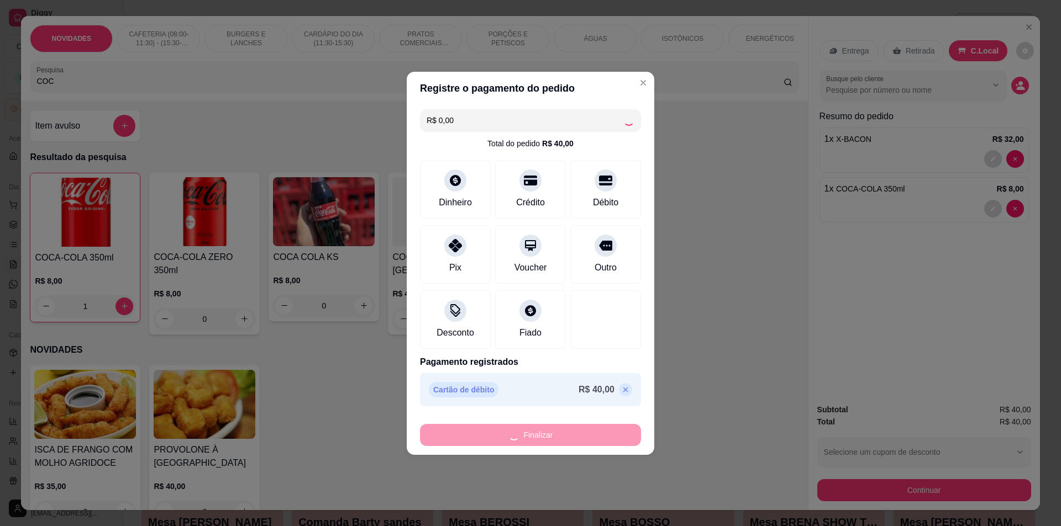
type input "0"
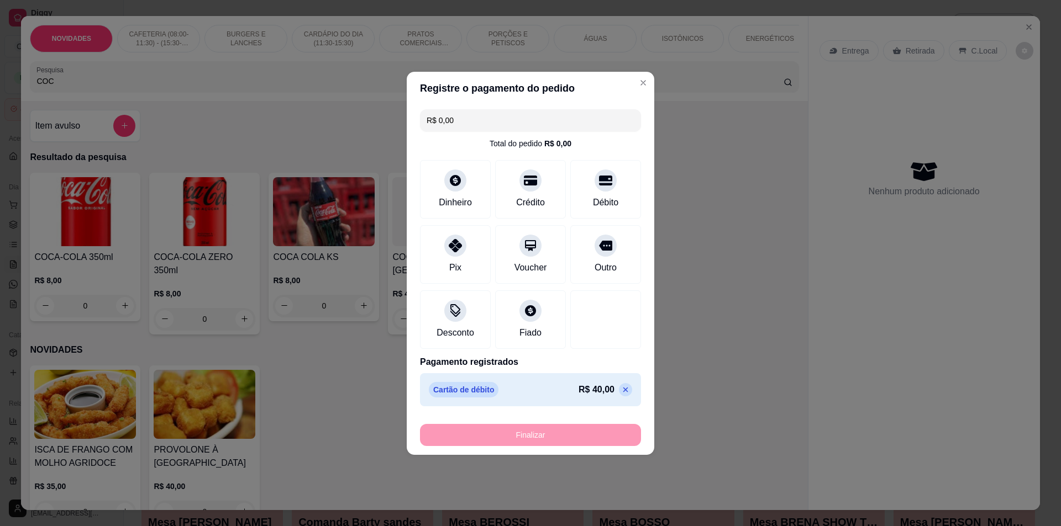
type input "-R$ 40,00"
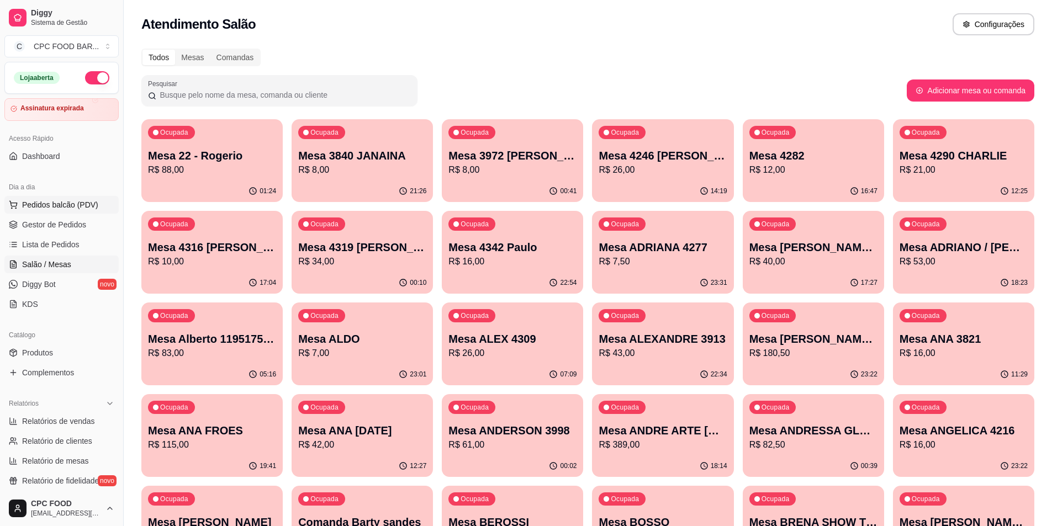
click at [73, 208] on span "Pedidos balcão (PDV)" at bounding box center [60, 204] width 76 height 11
click at [57, 209] on span "Pedidos balcão (PDV)" at bounding box center [60, 204] width 76 height 11
click at [83, 246] on link "Lista de Pedidos" at bounding box center [61, 245] width 114 height 18
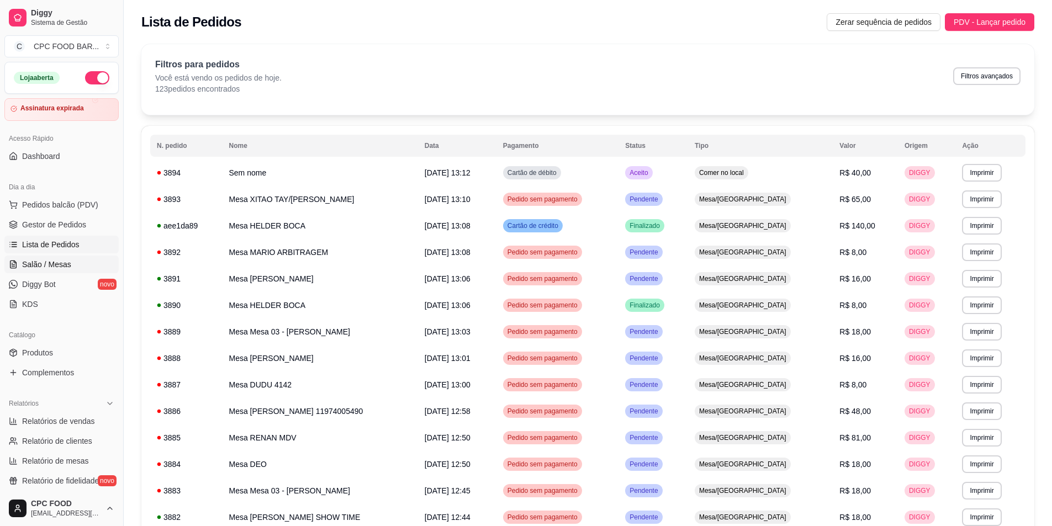
click at [56, 261] on span "Salão / Mesas" at bounding box center [46, 264] width 49 height 11
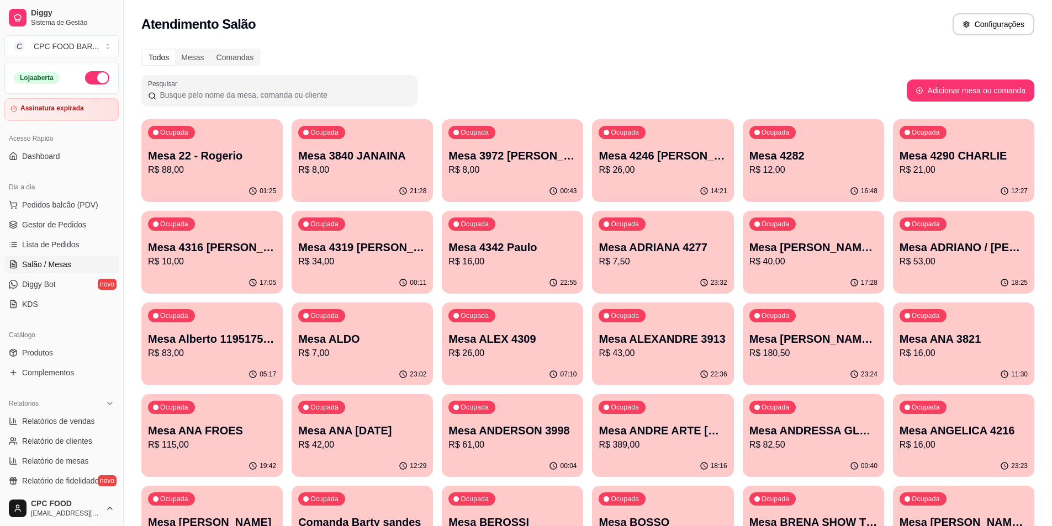
click at [245, 97] on input "Pesquisar" at bounding box center [283, 94] width 255 height 11
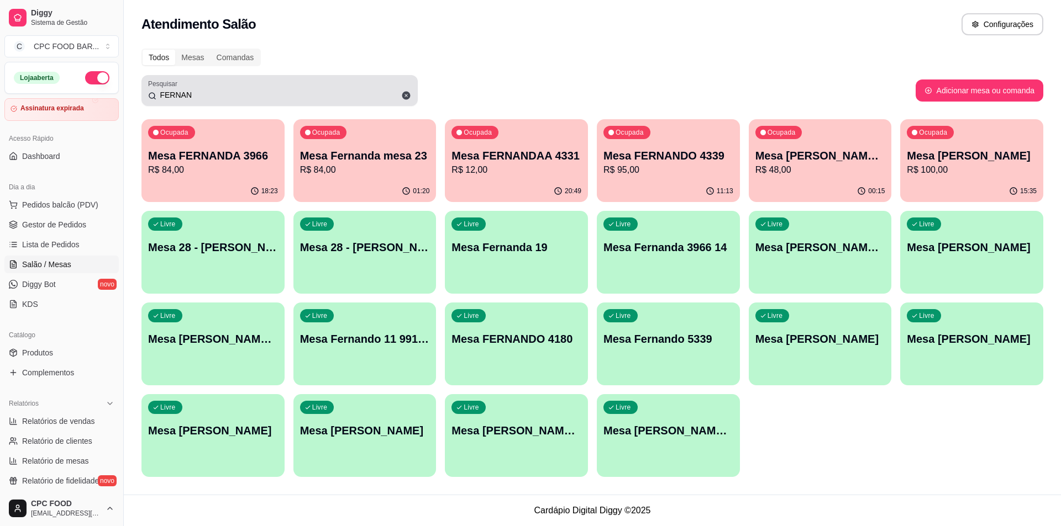
click at [281, 83] on div "FERNAN" at bounding box center [279, 91] width 263 height 22
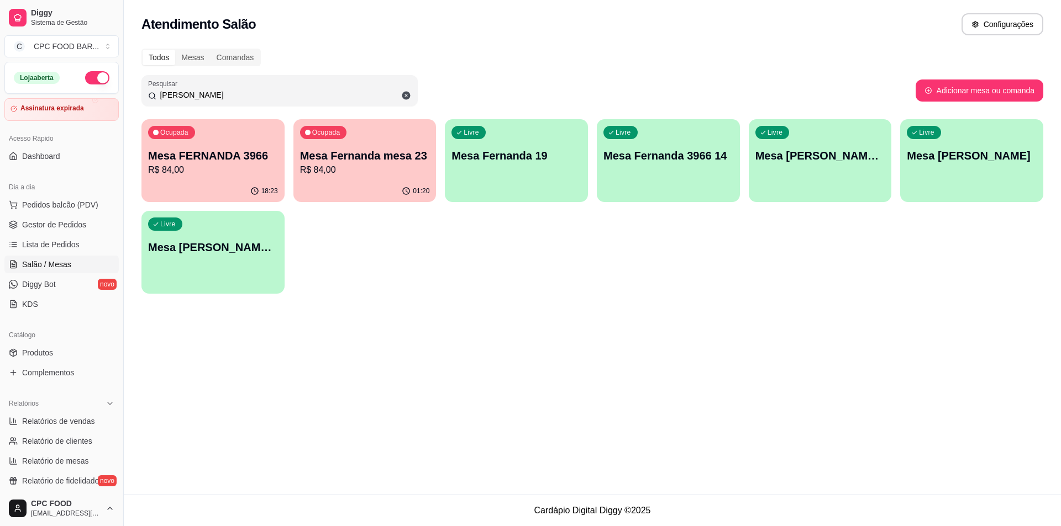
type input "FERNANDA"
click at [415, 162] on p "Mesa Fernanda mesa 23" at bounding box center [365, 156] width 126 height 15
click at [934, 82] on button "Adicionar mesa ou comanda" at bounding box center [979, 91] width 124 height 22
select select "TABLE"
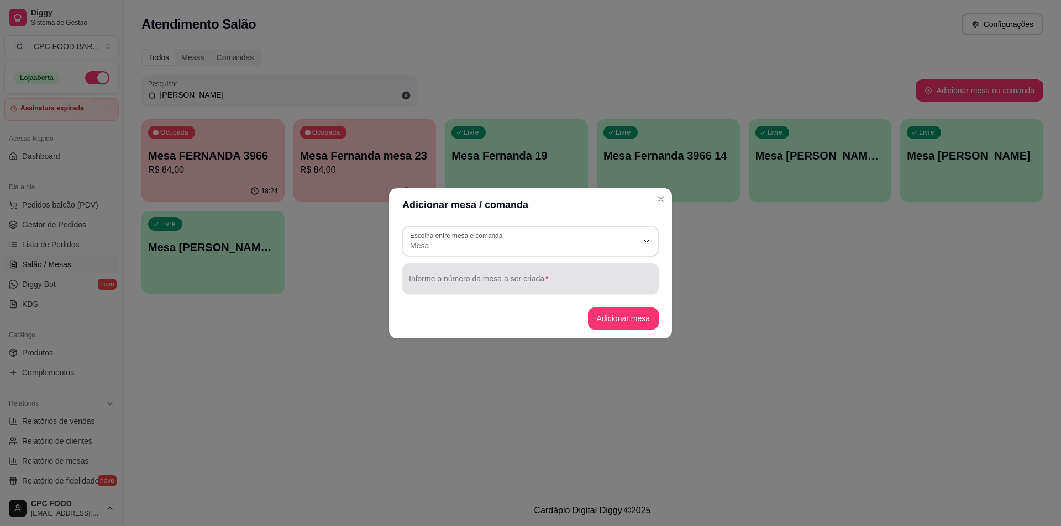
click at [499, 265] on div "Informe o número da mesa a ser criada" at bounding box center [530, 278] width 256 height 31
type input "FERNANDA SHOWT"
select select "TABLE"
type input "FERNANDA SHOWTIME"
click at [634, 322] on button "Adicionar mesa" at bounding box center [622, 319] width 69 height 22
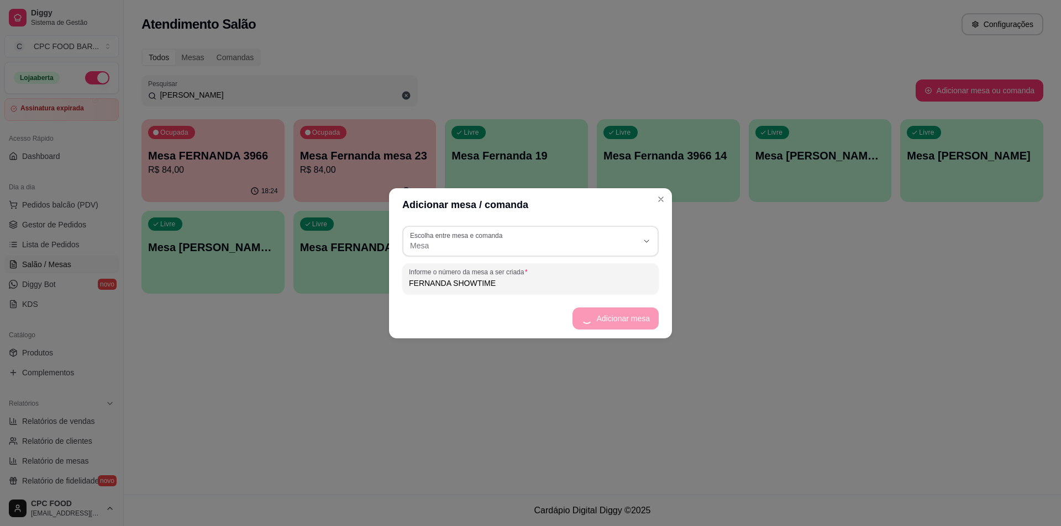
drag, startPoint x: 409, startPoint y: 258, endPoint x: 373, endPoint y: 248, distance: 37.3
click at [404, 259] on div "TABLE Escolha entre mesa e comanda Mesa Comanda Escolha entre mesa e comanda Me…" at bounding box center [530, 260] width 283 height 77
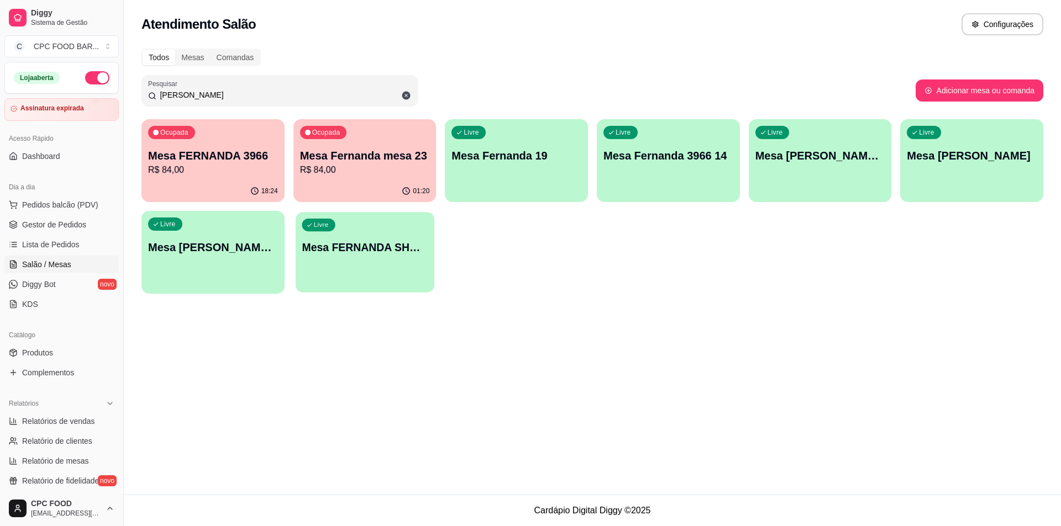
click at [360, 261] on div "Livre Mesa FERNANDA SHOWTIME" at bounding box center [365, 245] width 139 height 67
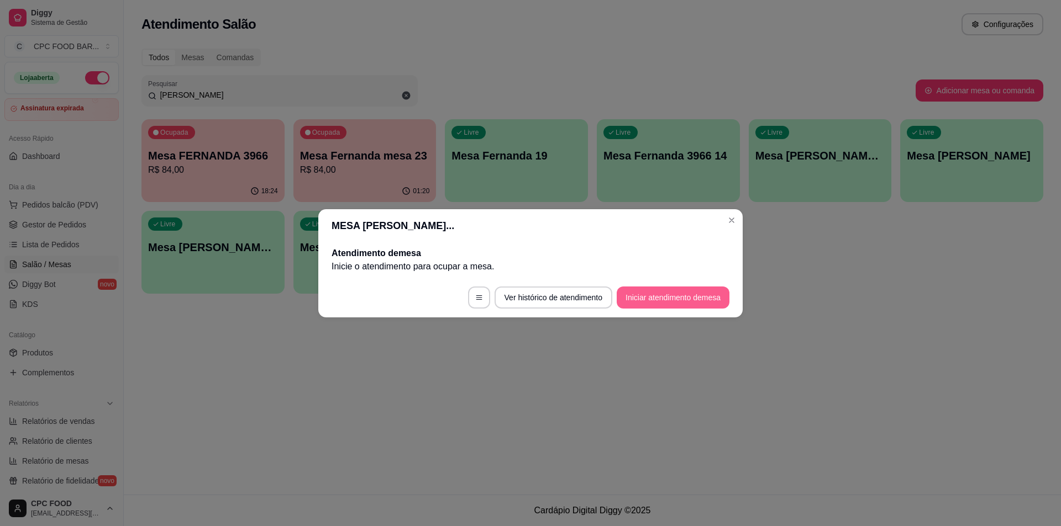
click at [697, 302] on button "Iniciar atendimento de mesa" at bounding box center [672, 298] width 113 height 22
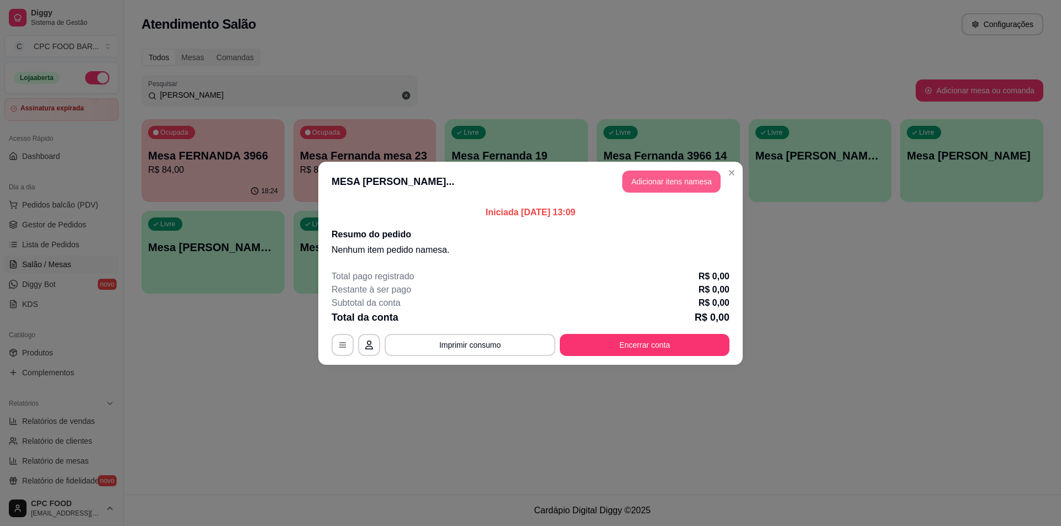
click at [673, 178] on button "Adicionar itens na mesa" at bounding box center [671, 182] width 98 height 22
click at [507, 85] on input "Pesquisa" at bounding box center [409, 81] width 746 height 11
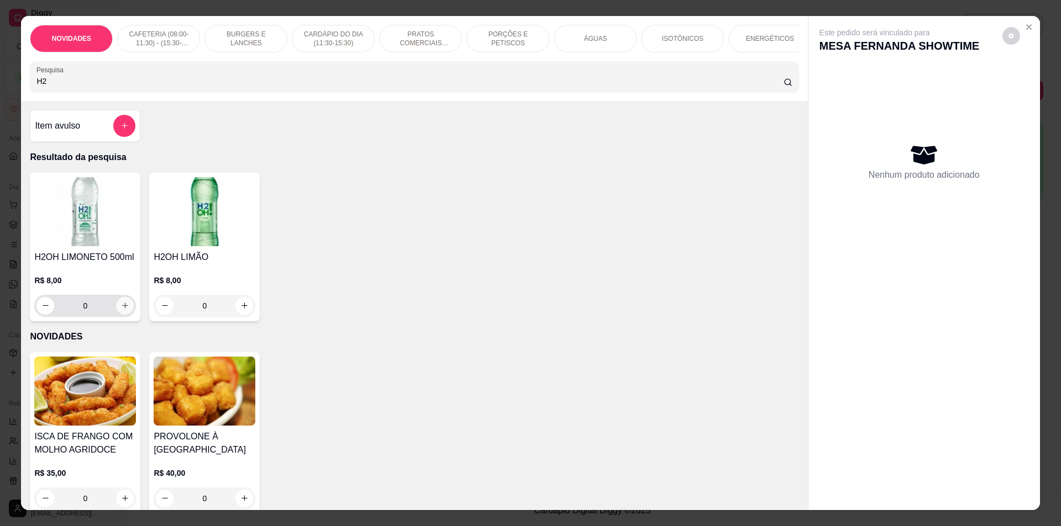
type input "H2"
click at [121, 310] on icon "increase-product-quantity" at bounding box center [125, 306] width 8 height 8
type input "1"
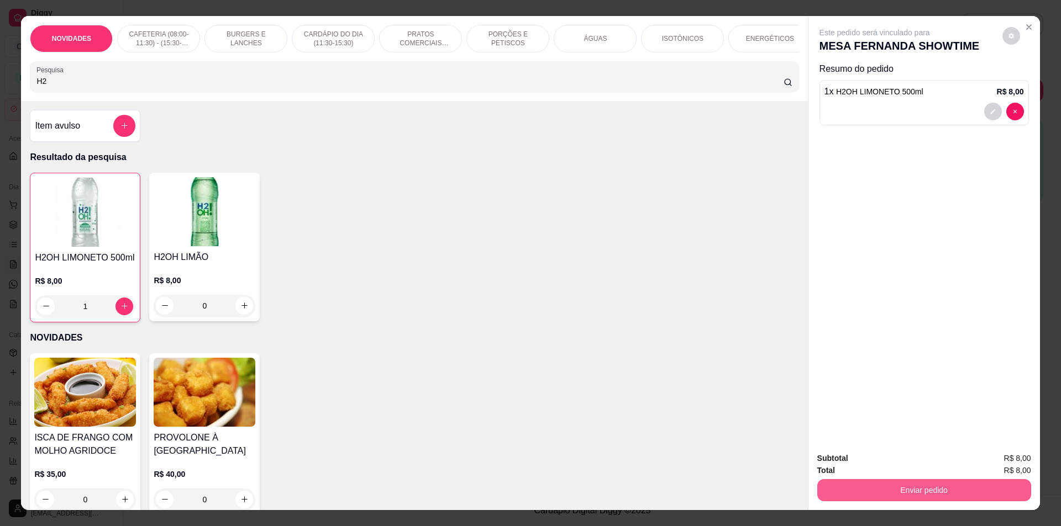
click at [939, 487] on button "Enviar pedido" at bounding box center [924, 490] width 214 height 22
click at [908, 462] on button "Não registrar e enviar pedido" at bounding box center [887, 463] width 115 height 21
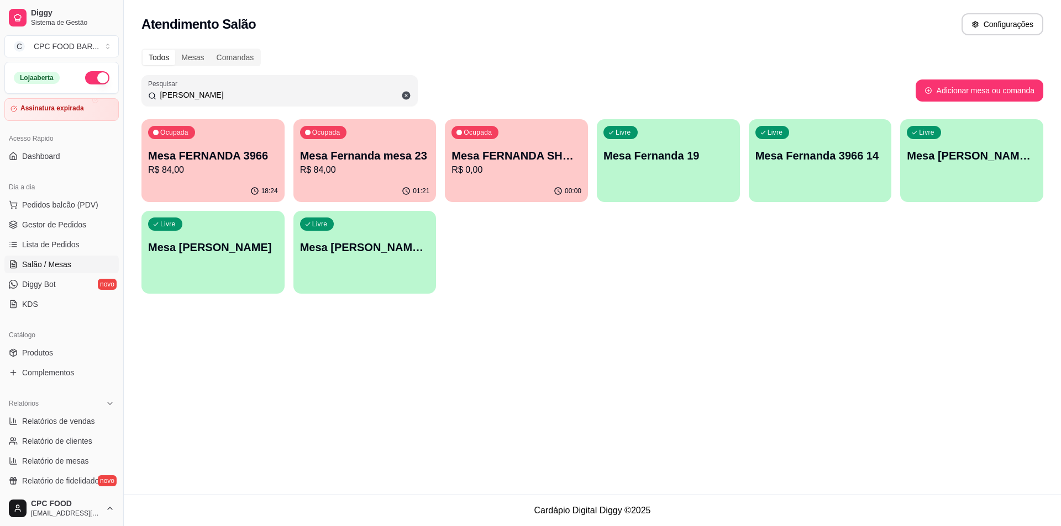
click at [303, 81] on div "FERNANDA" at bounding box center [279, 91] width 263 height 22
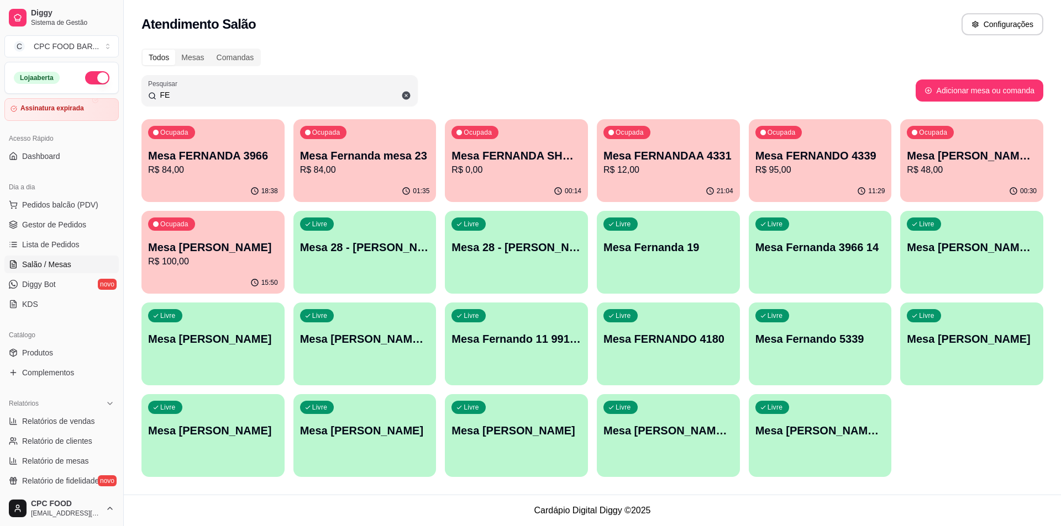
type input "F"
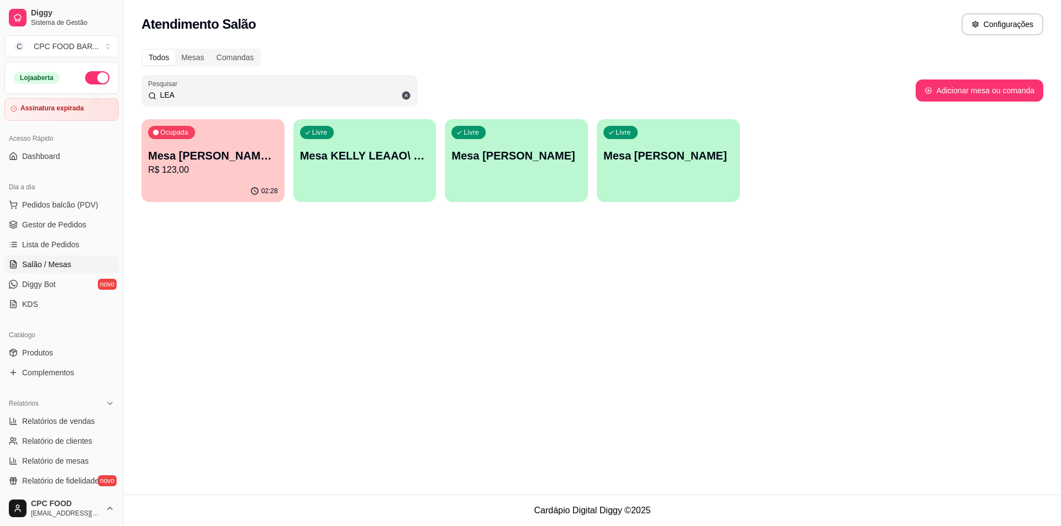
type input "LEA"
click at [190, 157] on p "Mesa [PERSON_NAME] ARBITRO" at bounding box center [213, 156] width 126 height 15
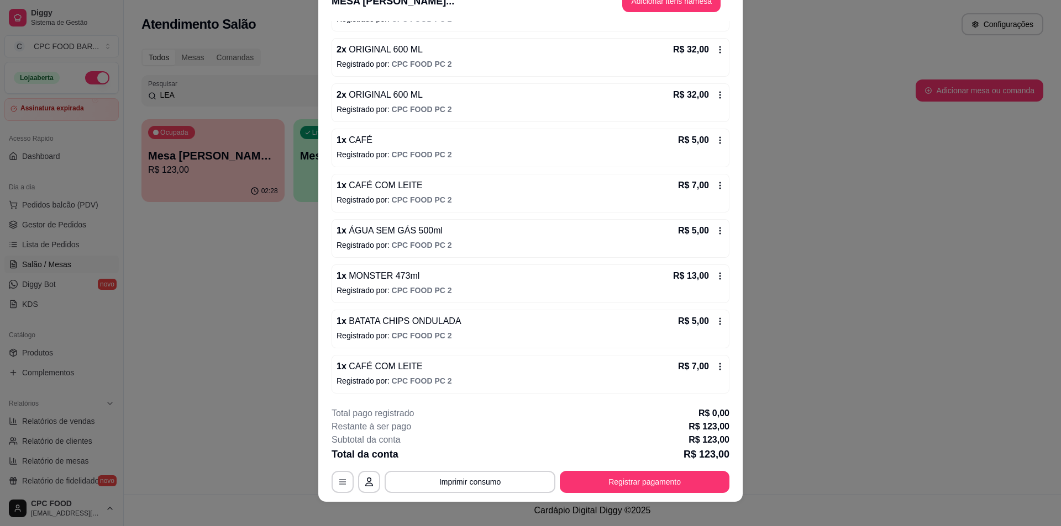
scroll to position [33, 0]
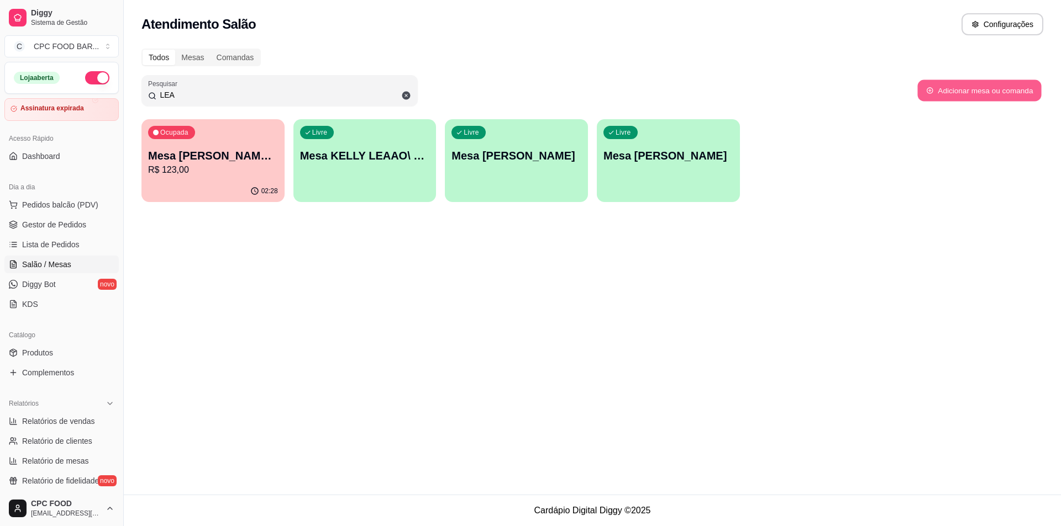
click at [1021, 90] on button "Adicionar mesa ou comanda" at bounding box center [979, 91] width 124 height 22
select select "TABLE"
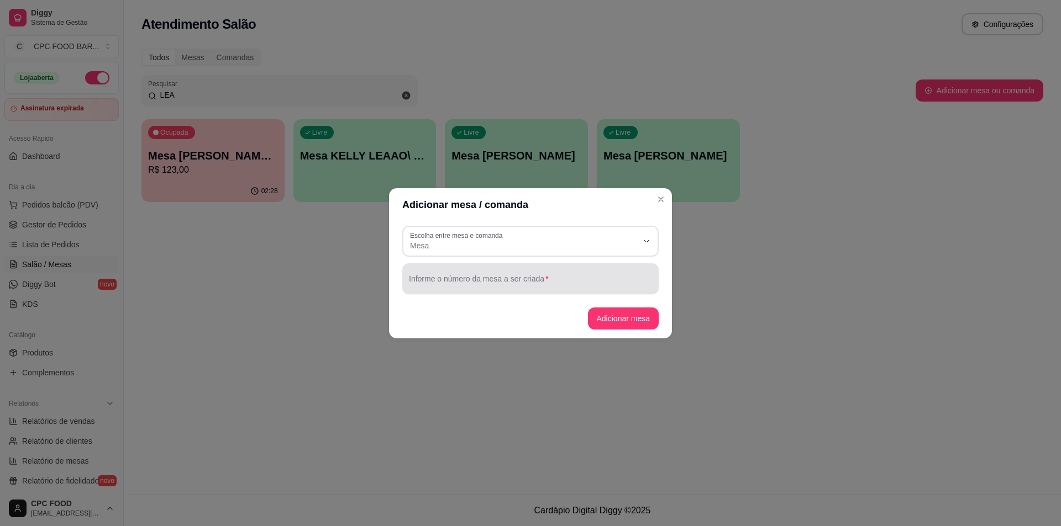
click at [491, 278] on input "Informe o número da mesa a ser criada" at bounding box center [530, 283] width 243 height 11
type input "LEAN"
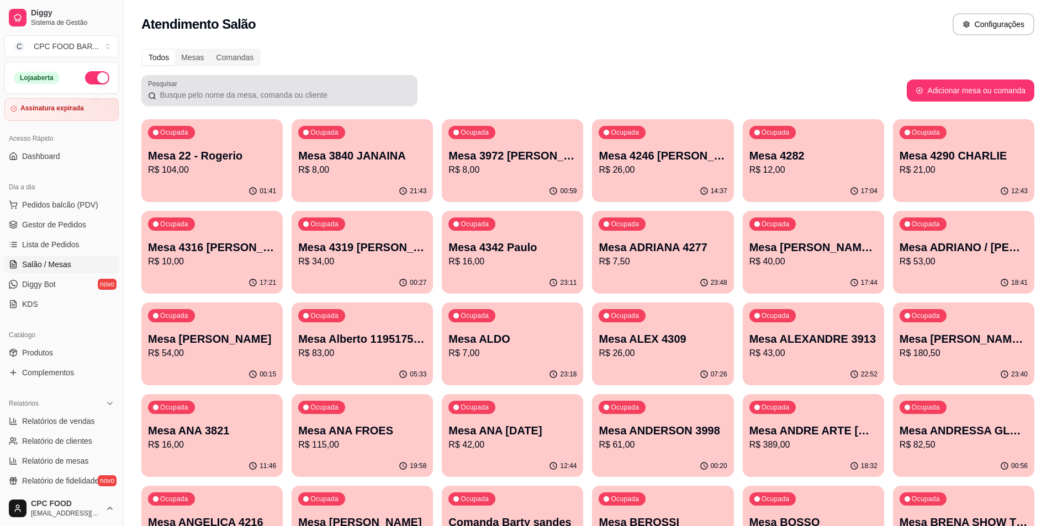
click at [266, 78] on div "Pesquisar" at bounding box center [279, 90] width 276 height 31
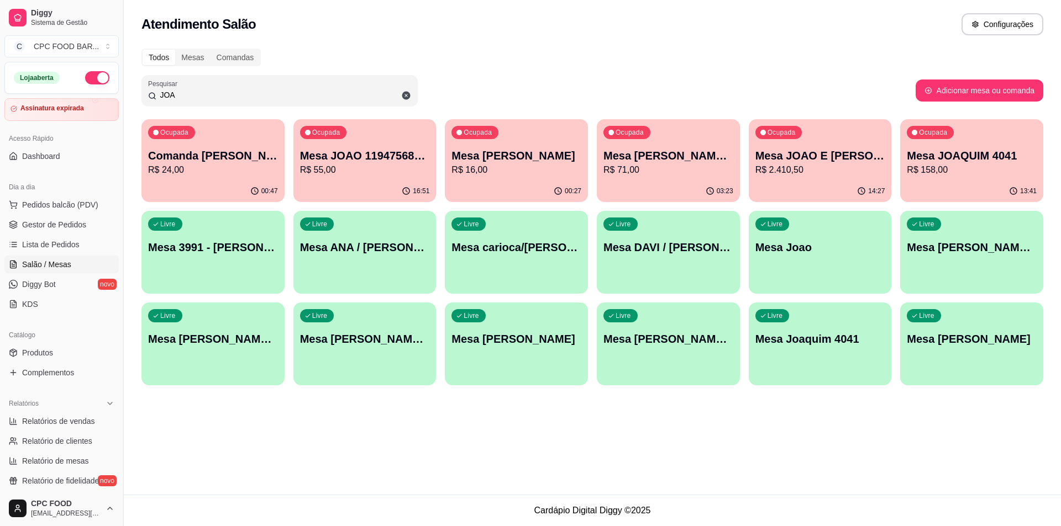
type input "JOA"
click at [523, 159] on p "Mesa [PERSON_NAME]" at bounding box center [516, 155] width 130 height 15
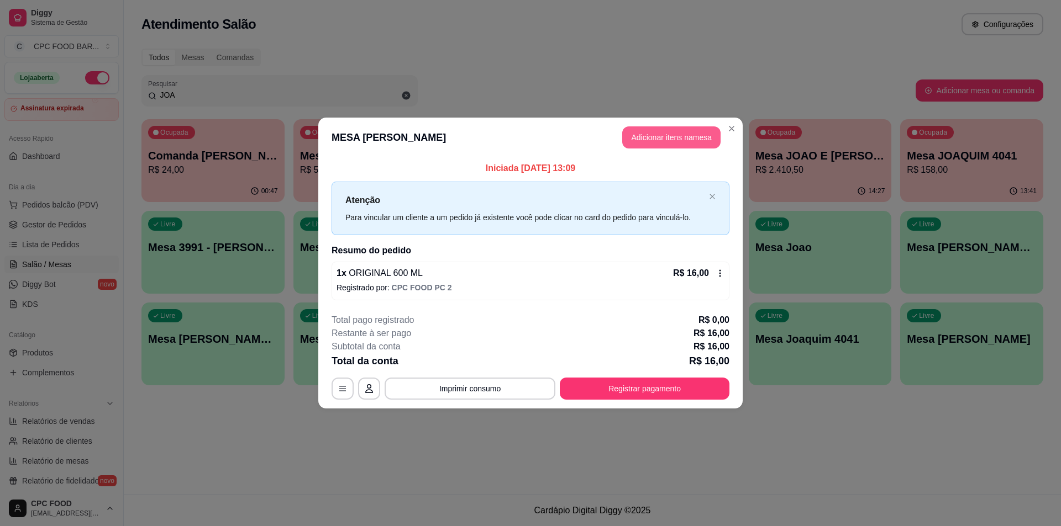
click at [657, 136] on button "Adicionar itens na mesa" at bounding box center [671, 137] width 98 height 22
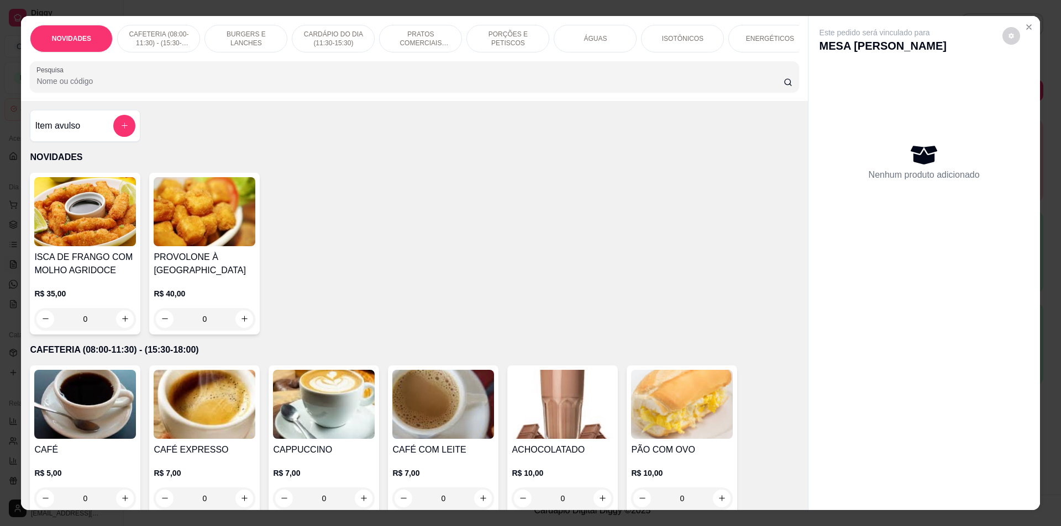
click at [445, 88] on div at bounding box center [413, 77] width 755 height 22
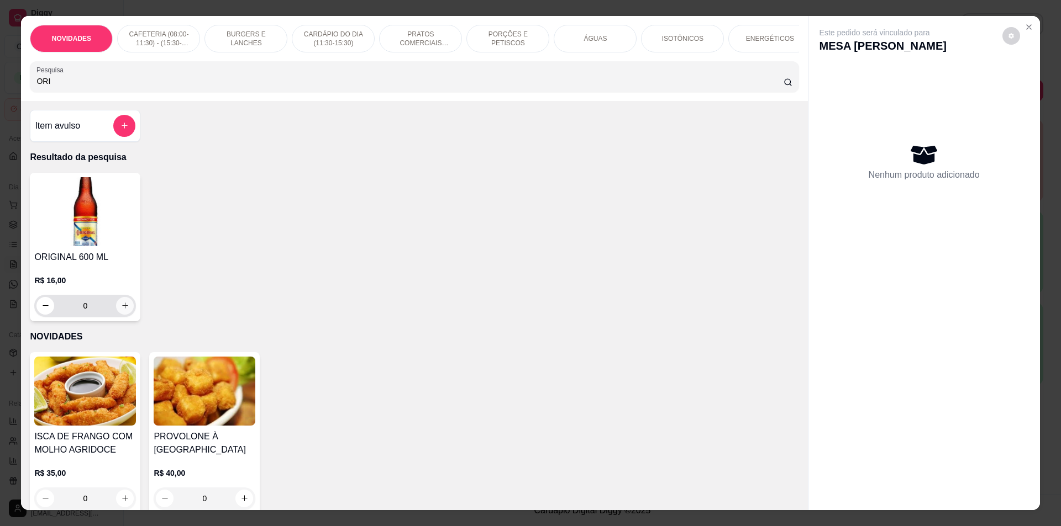
type input "ORI"
click at [118, 305] on button "increase-product-quantity" at bounding box center [125, 305] width 17 height 17
type input "1"
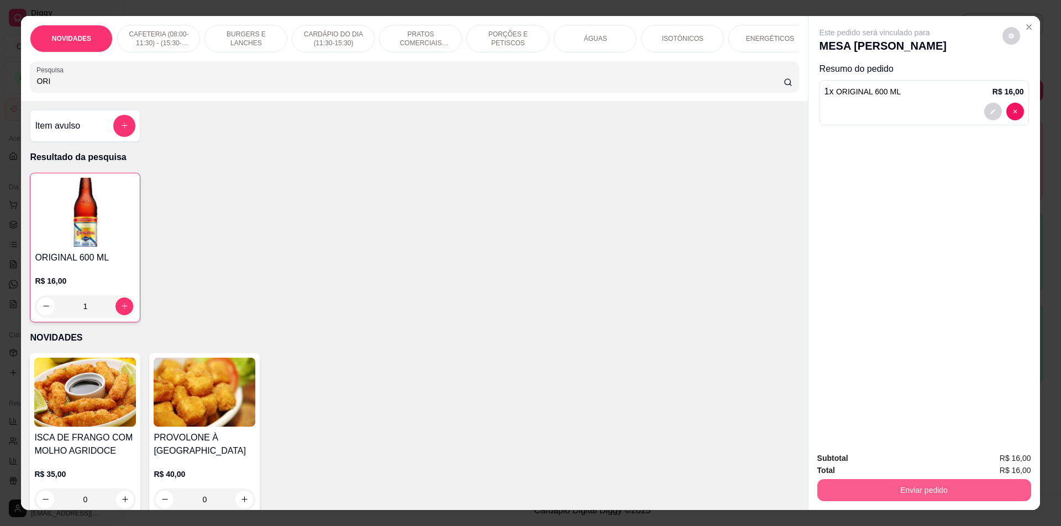
click at [906, 483] on button "Enviar pedido" at bounding box center [924, 490] width 214 height 22
click at [891, 453] on button "Não registrar e enviar pedido" at bounding box center [887, 463] width 112 height 20
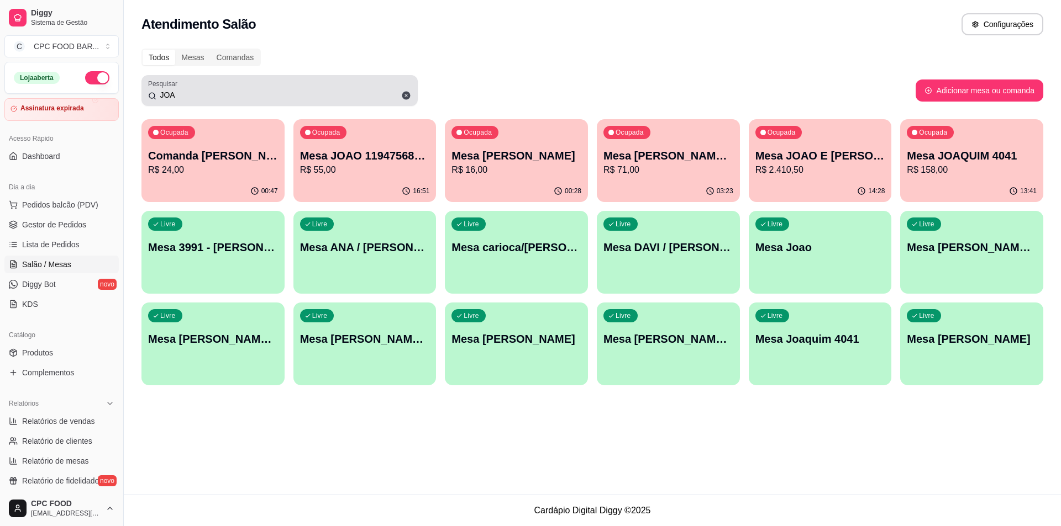
click at [255, 96] on input "JOA" at bounding box center [283, 94] width 255 height 11
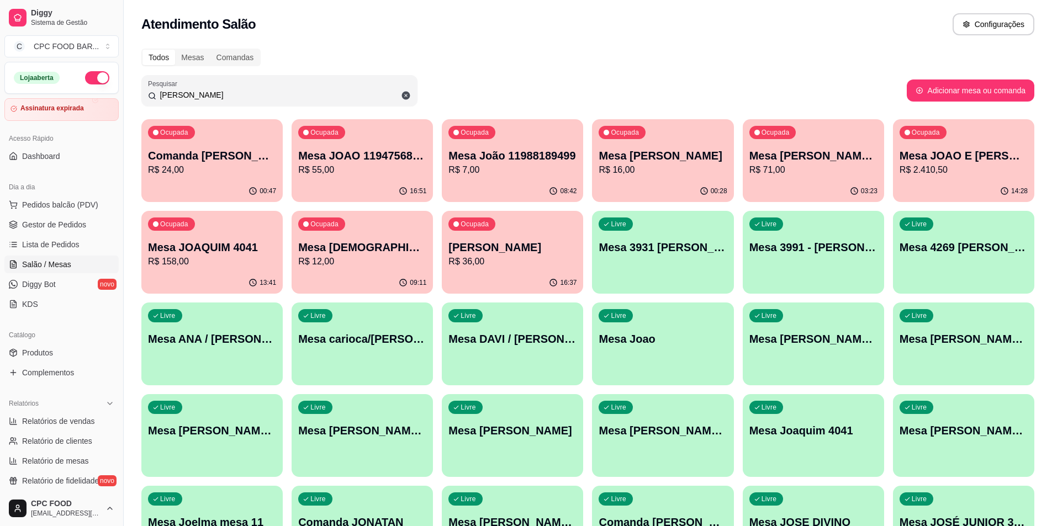
type input "J"
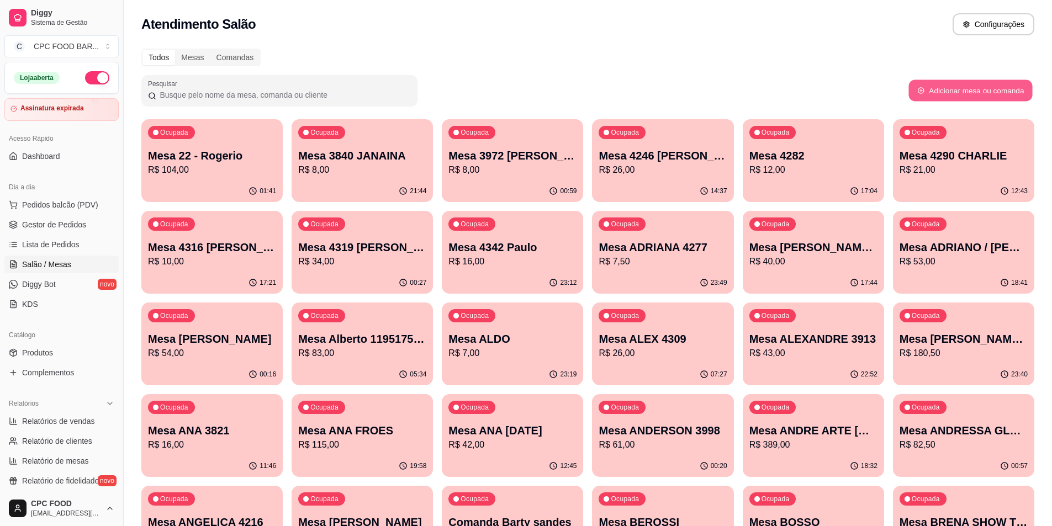
click at [1018, 98] on button "Adicionar mesa ou comanda" at bounding box center [971, 91] width 124 height 22
select select "TABLE"
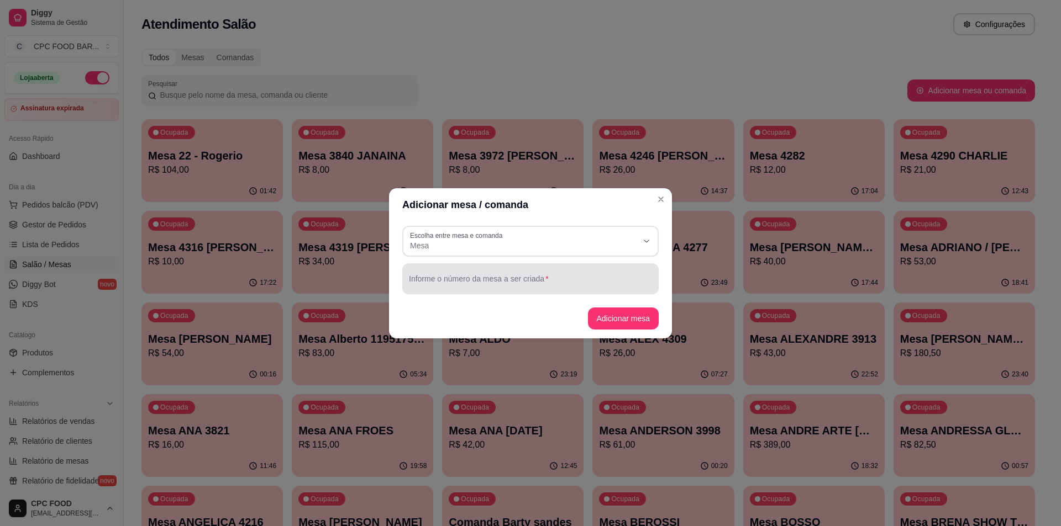
click at [493, 288] on input "Informe o número da mesa a ser criada" at bounding box center [530, 283] width 243 height 11
type input "LEANDRO TAY/ALLAN"
click at [624, 320] on button "Adicionar mesa" at bounding box center [622, 319] width 69 height 22
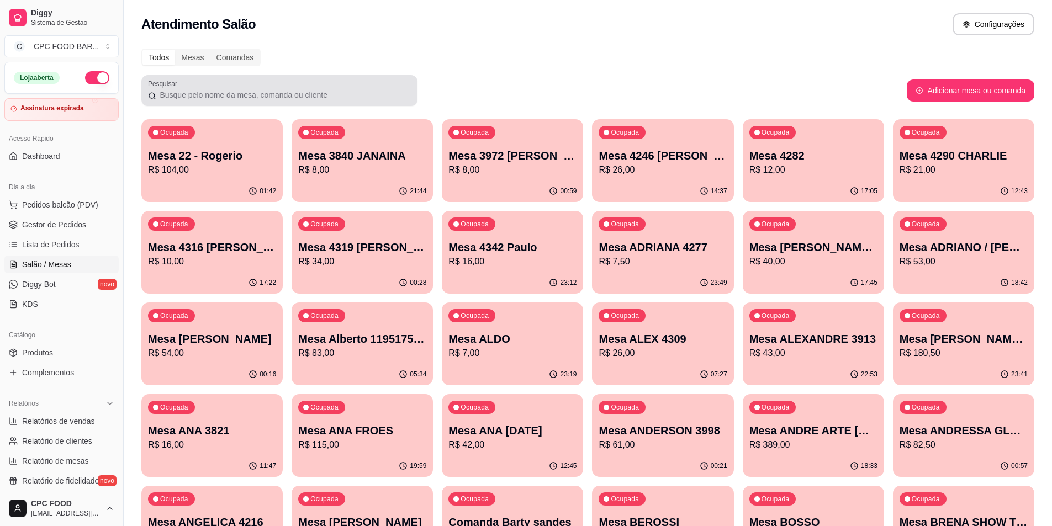
click at [262, 91] on input "Pesquisar" at bounding box center [283, 94] width 255 height 11
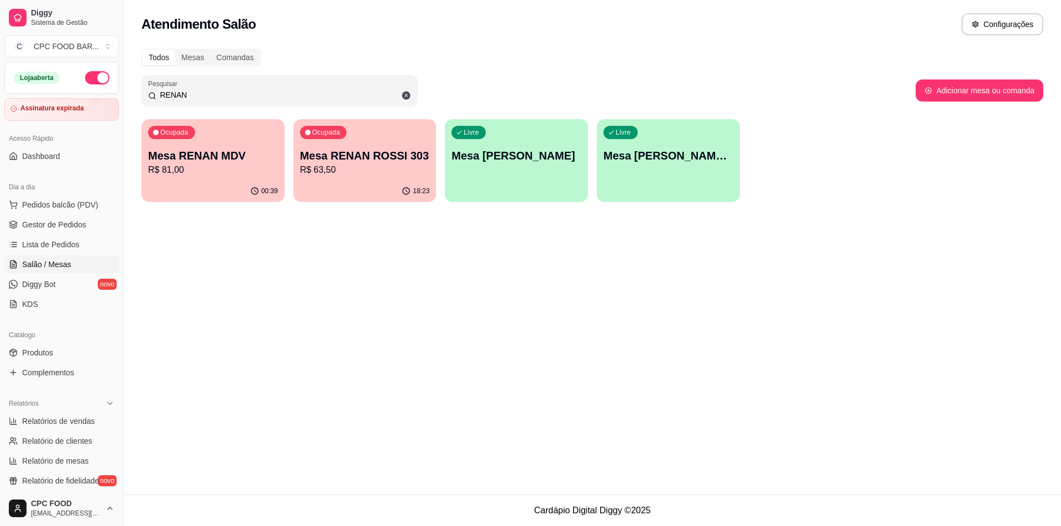
type input "RENAN"
click at [167, 145] on div "Ocupada Mesa RENAN MDV R$ 81,00" at bounding box center [212, 149] width 143 height 61
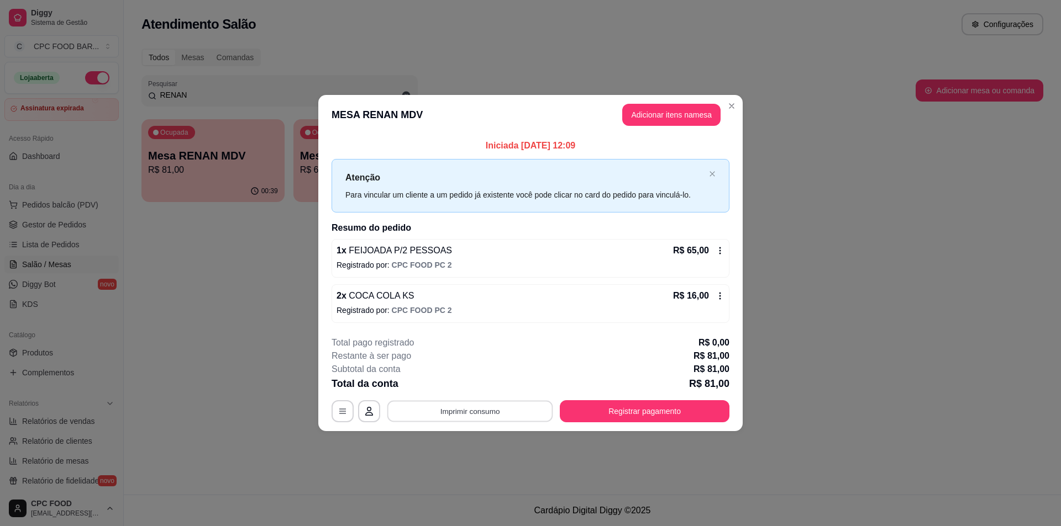
click at [473, 418] on button "Imprimir consumo" at bounding box center [470, 412] width 166 height 22
click at [486, 380] on button "IMPRESSORA" at bounding box center [473, 385] width 77 height 17
click at [700, 417] on button "Registrar pagamento" at bounding box center [645, 411] width 170 height 22
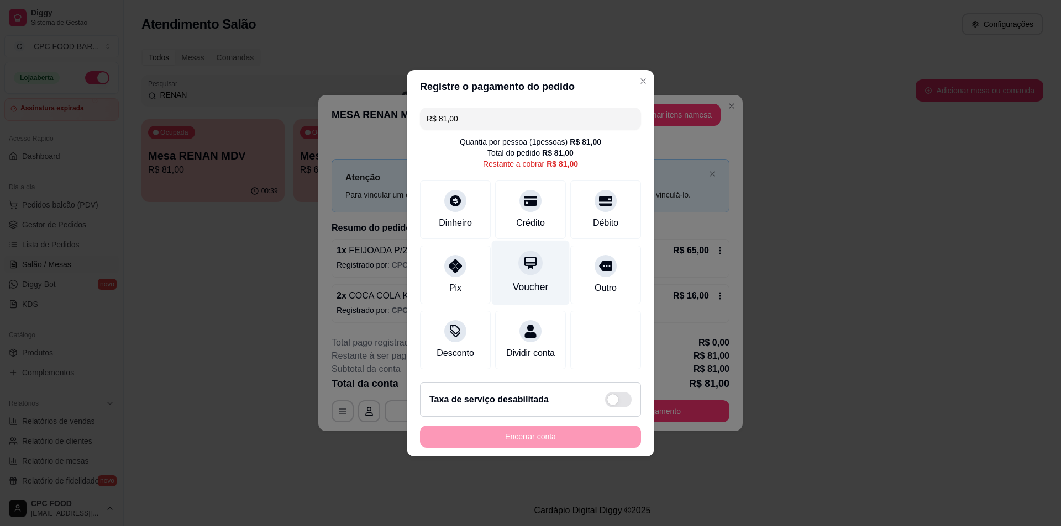
click at [537, 280] on div "Voucher" at bounding box center [531, 287] width 36 height 14
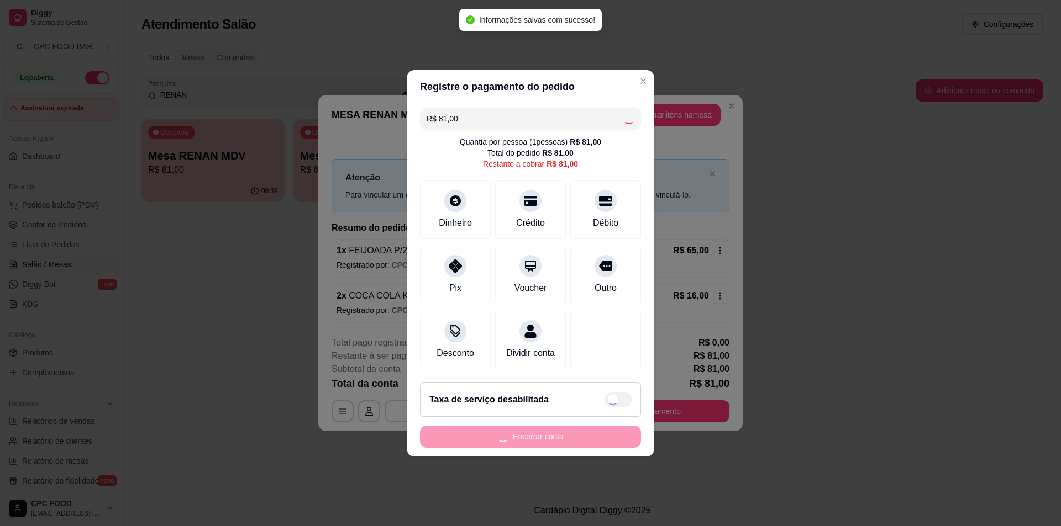
type input "R$ 0,00"
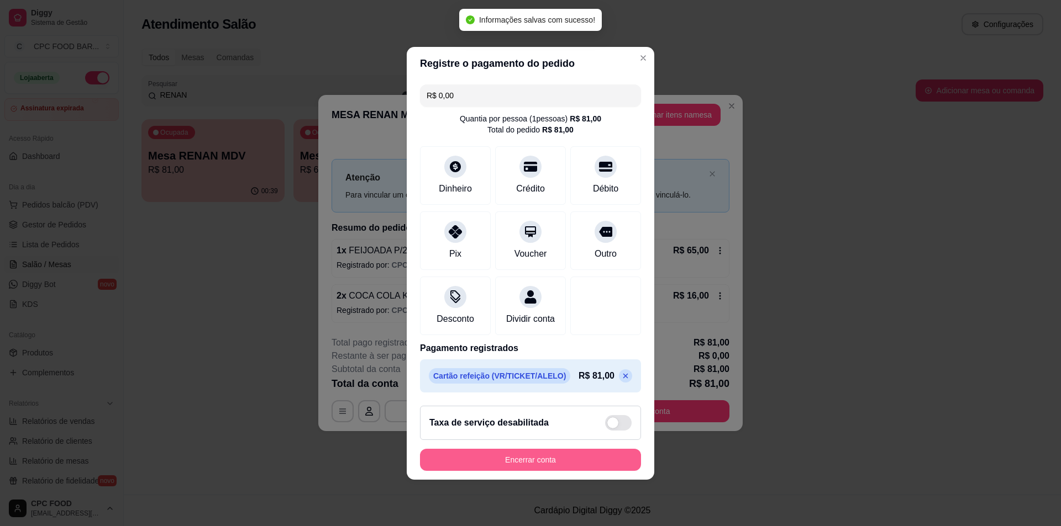
click at [545, 467] on button "Encerrar conta" at bounding box center [530, 460] width 221 height 22
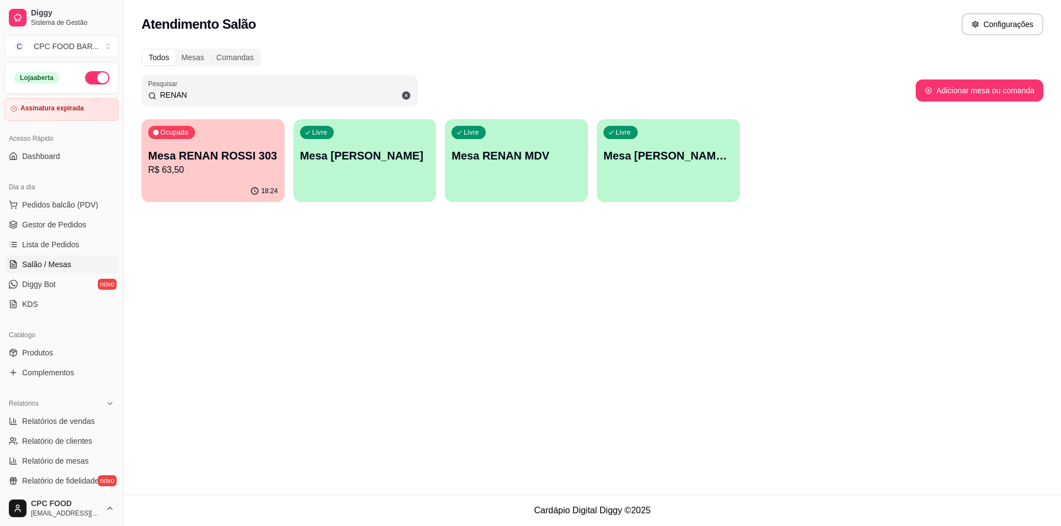
click at [191, 93] on input "RENAN" at bounding box center [283, 94] width 255 height 11
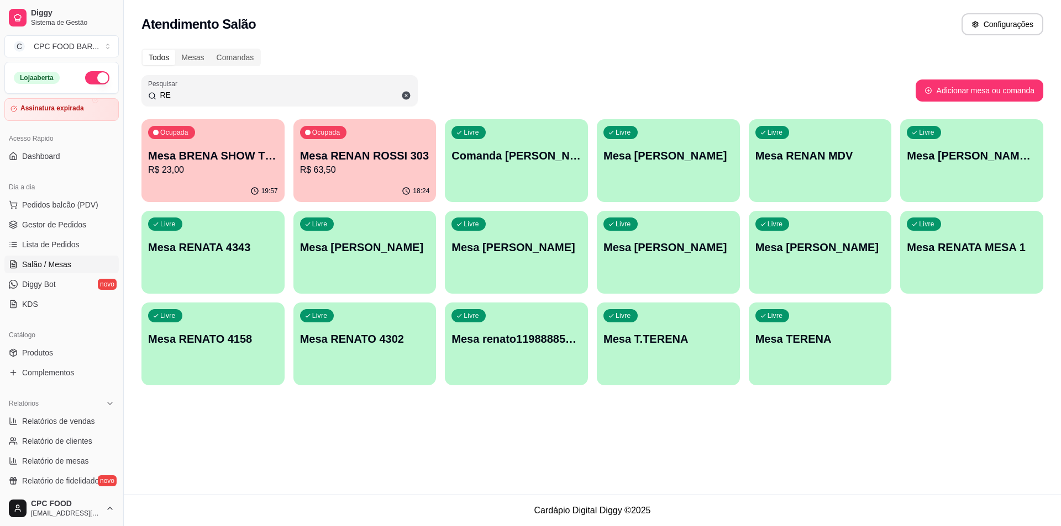
type input "R"
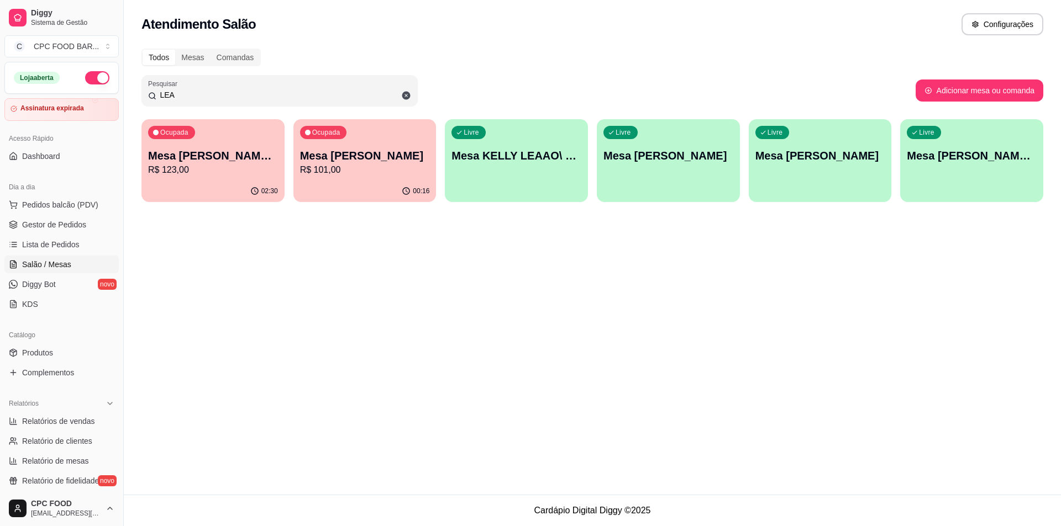
type input "LEA"
click at [383, 187] on div "00:16" at bounding box center [364, 192] width 143 height 22
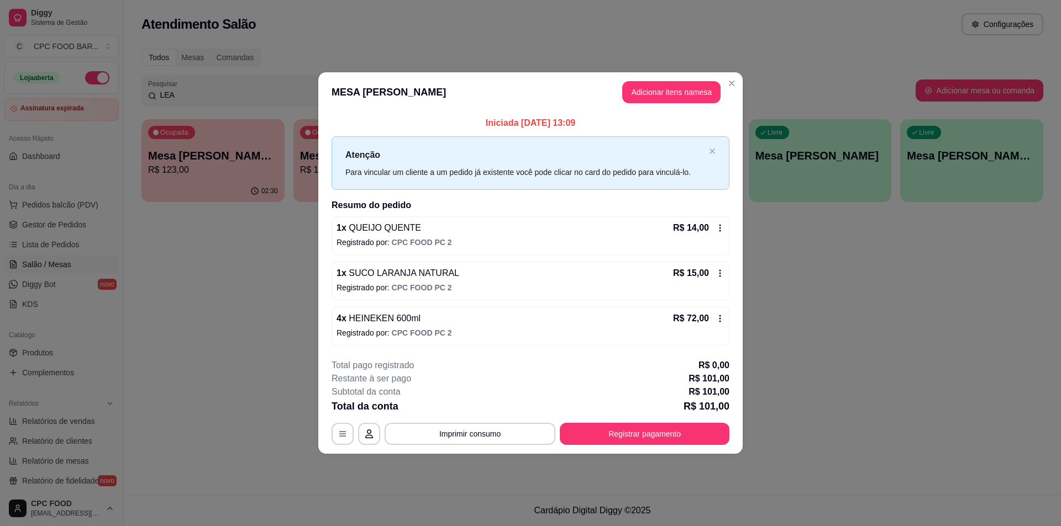
click at [733, 92] on header "MESA LEANDRO TAY Adicionar itens na mesa" at bounding box center [530, 92] width 424 height 40
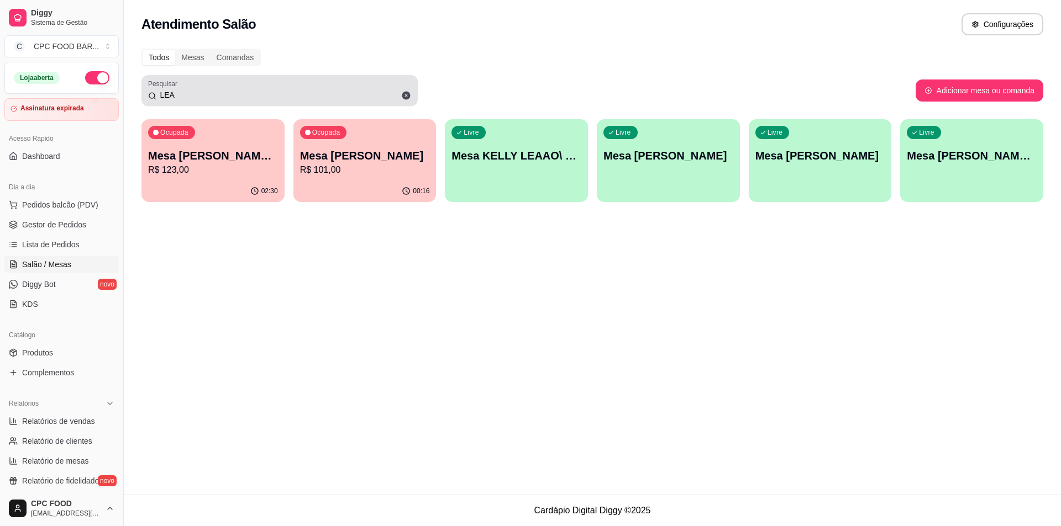
click at [402, 92] on icon at bounding box center [406, 96] width 10 height 10
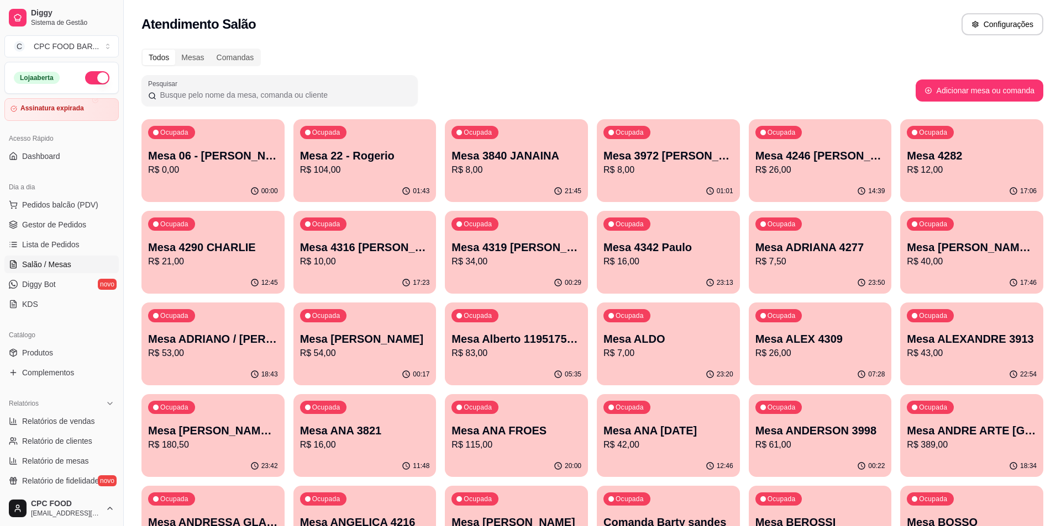
click at [402, 95] on input "Pesquisar" at bounding box center [283, 94] width 255 height 11
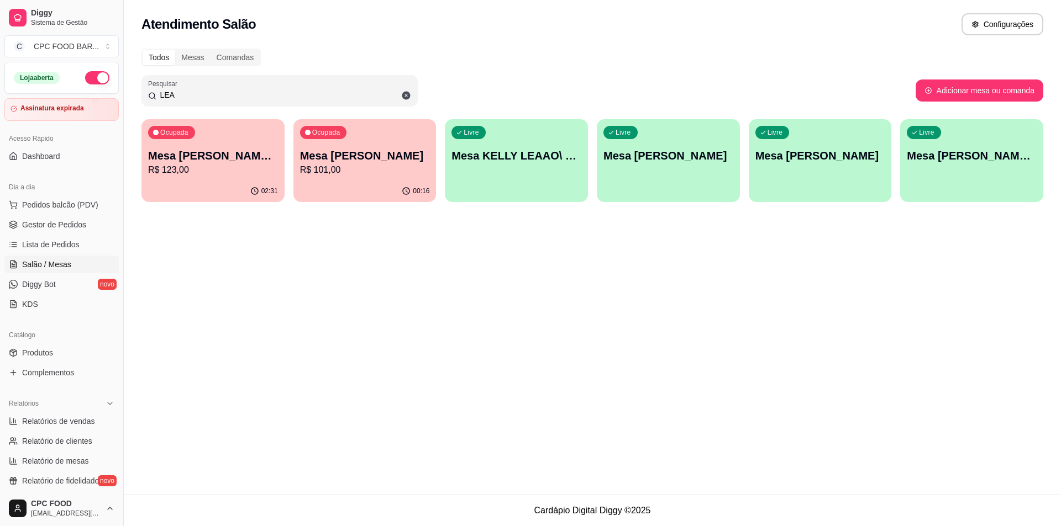
type input "LEA"
click at [380, 158] on p "Mesa [PERSON_NAME]" at bounding box center [365, 155] width 130 height 15
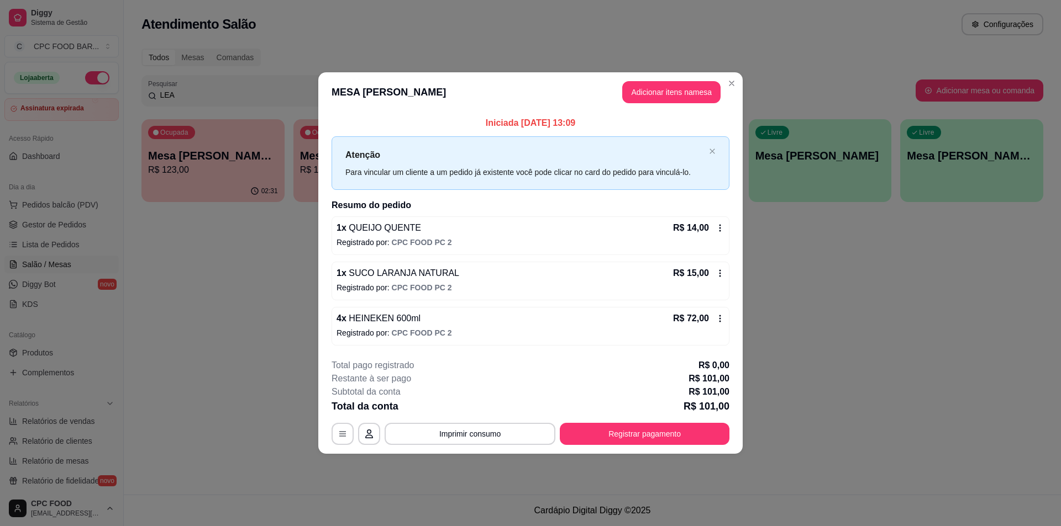
click at [660, 97] on button "Adicionar itens na mesa" at bounding box center [671, 92] width 98 height 22
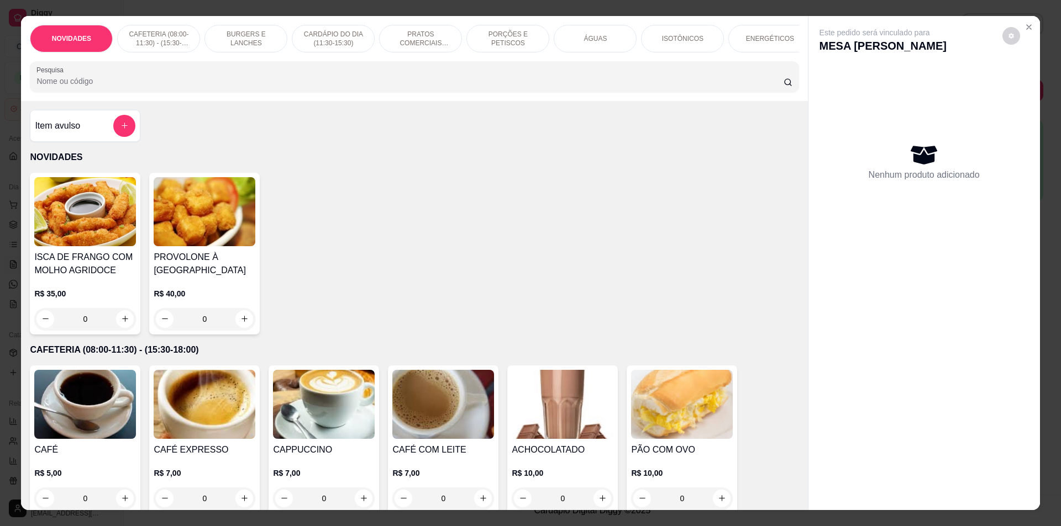
click at [387, 82] on div at bounding box center [413, 77] width 755 height 22
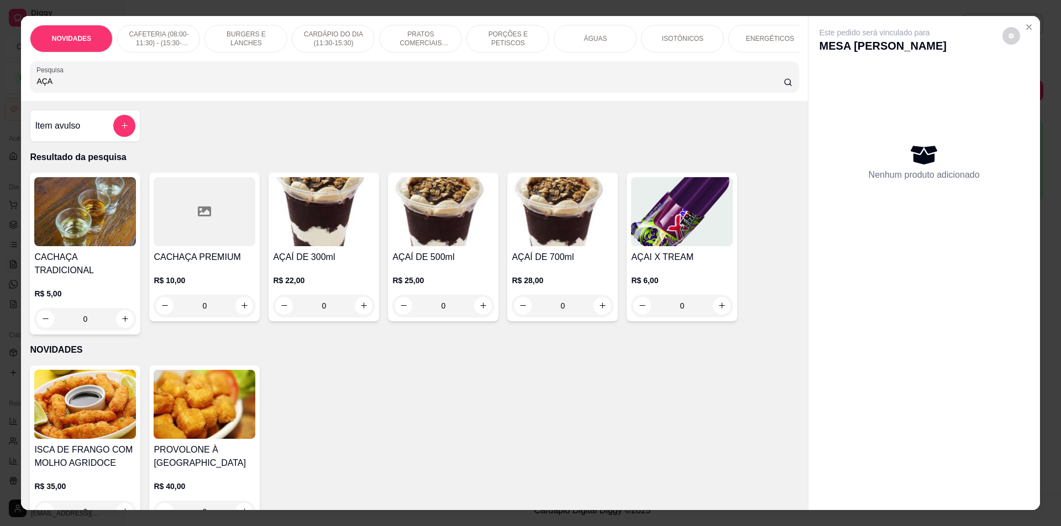
type input "AÇA"
click at [726, 314] on button "increase-product-quantity" at bounding box center [721, 305] width 17 height 17
type input "1"
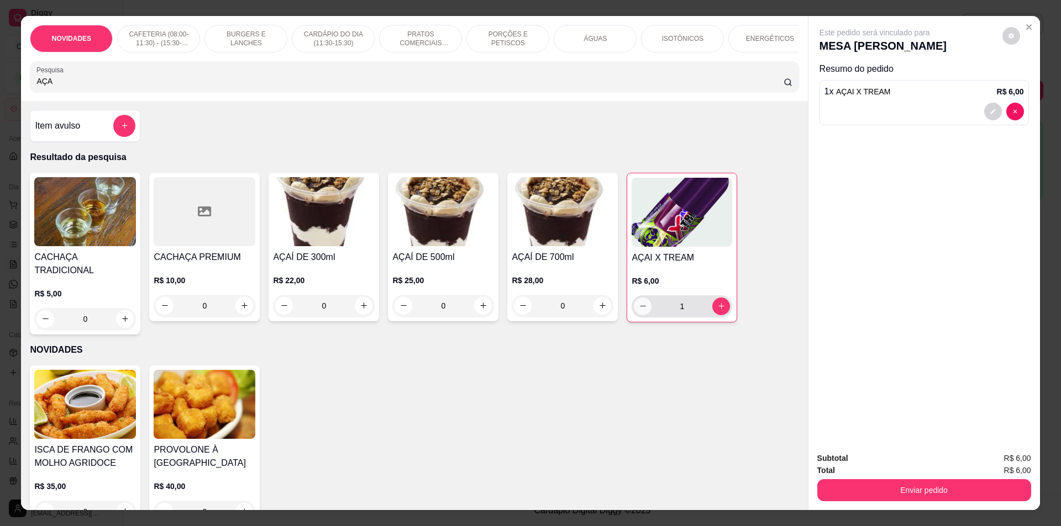
click at [634, 313] on button "decrease-product-quantity" at bounding box center [643, 307] width 18 height 18
type input "0"
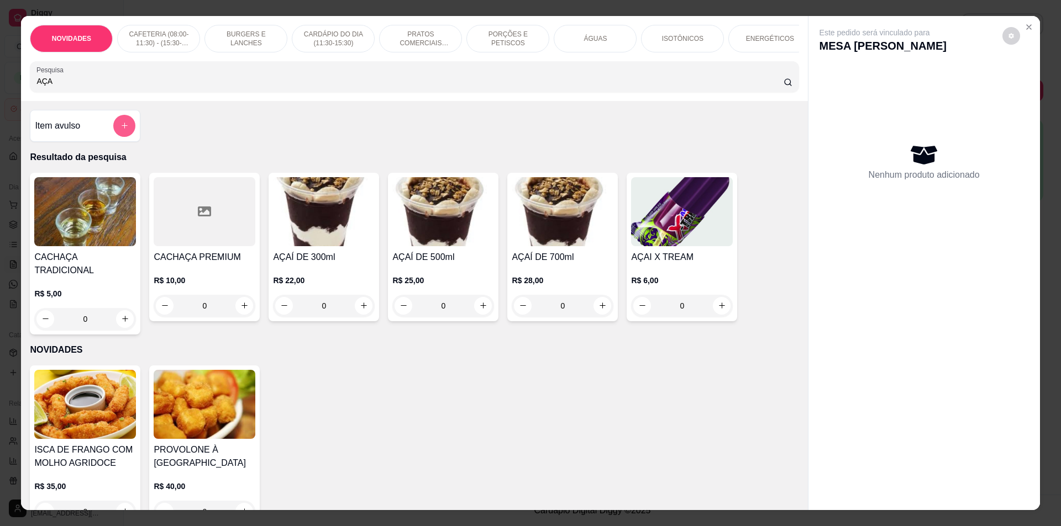
click at [127, 132] on button "add-separate-item" at bounding box center [124, 126] width 22 height 22
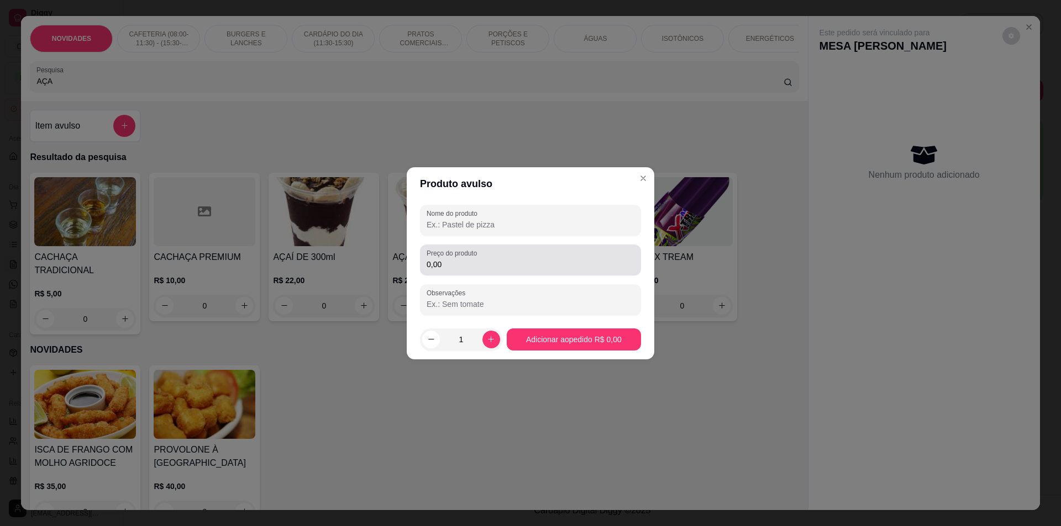
click at [463, 268] on input "0,00" at bounding box center [530, 264] width 208 height 11
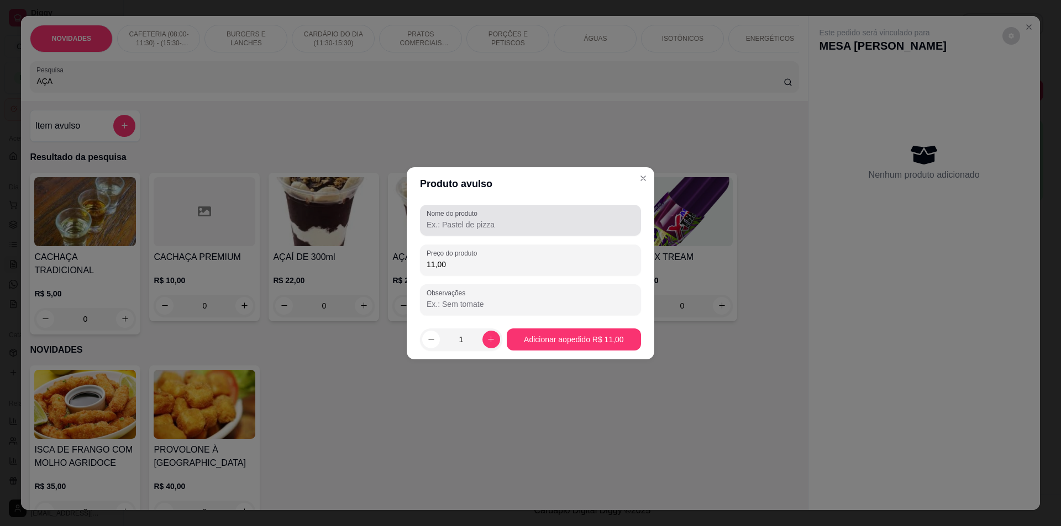
type input "11,00"
click at [490, 233] on div "Nome do produto" at bounding box center [530, 220] width 221 height 31
type input "A"
type input "PICOLE DE AÇAI"
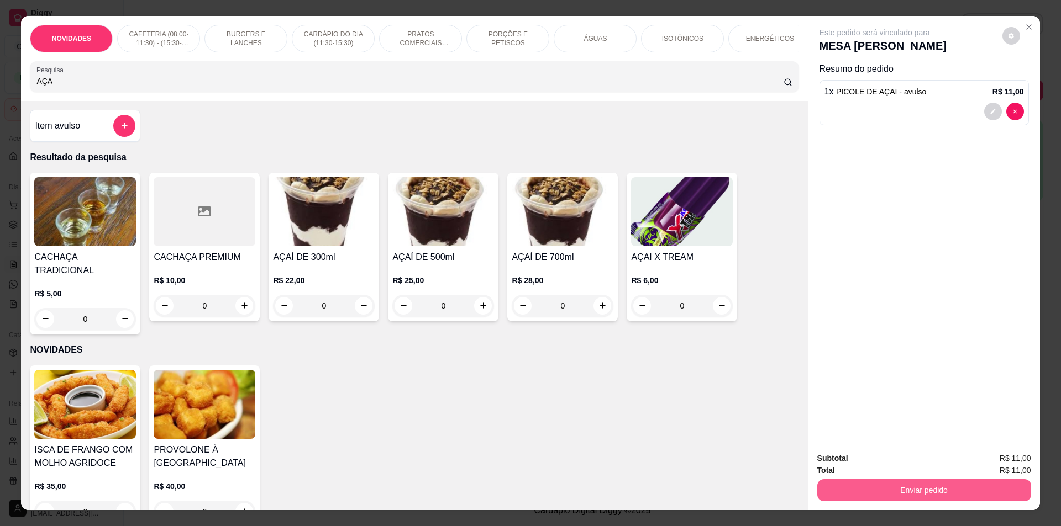
click at [1003, 482] on button "Enviar pedido" at bounding box center [924, 490] width 214 height 22
click at [850, 465] on button "Não registrar e enviar pedido" at bounding box center [887, 463] width 115 height 21
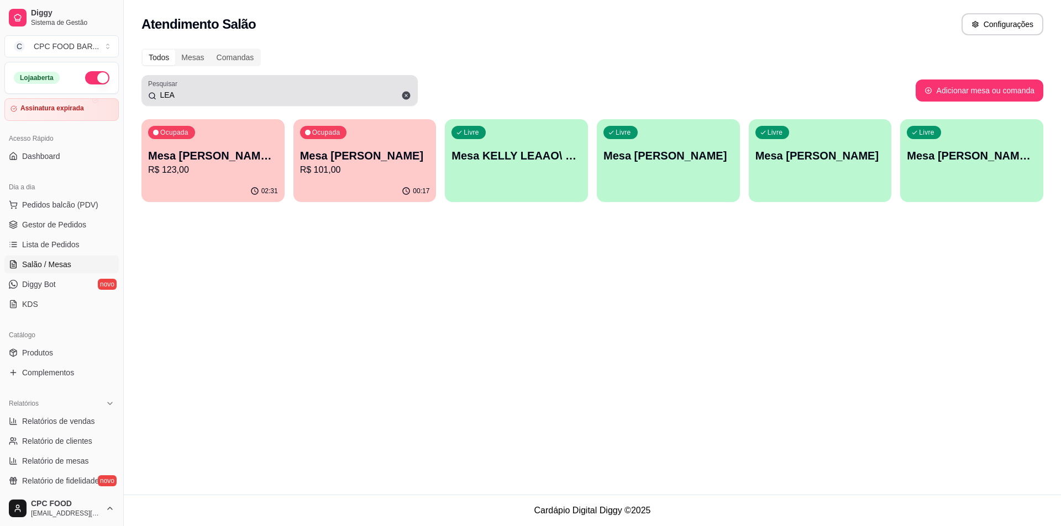
click at [315, 98] on input "LEA" at bounding box center [283, 94] width 255 height 11
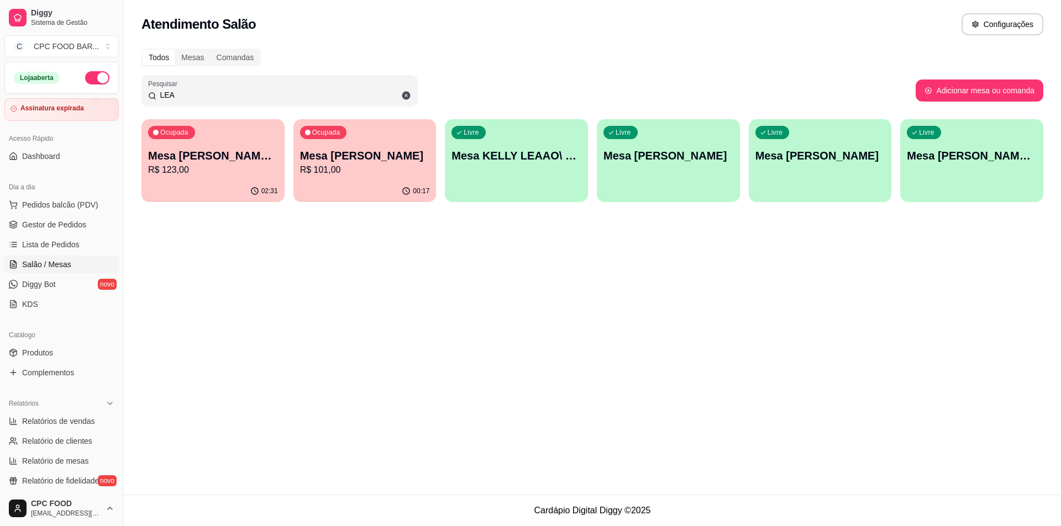
click at [315, 98] on input "LEA" at bounding box center [283, 94] width 255 height 11
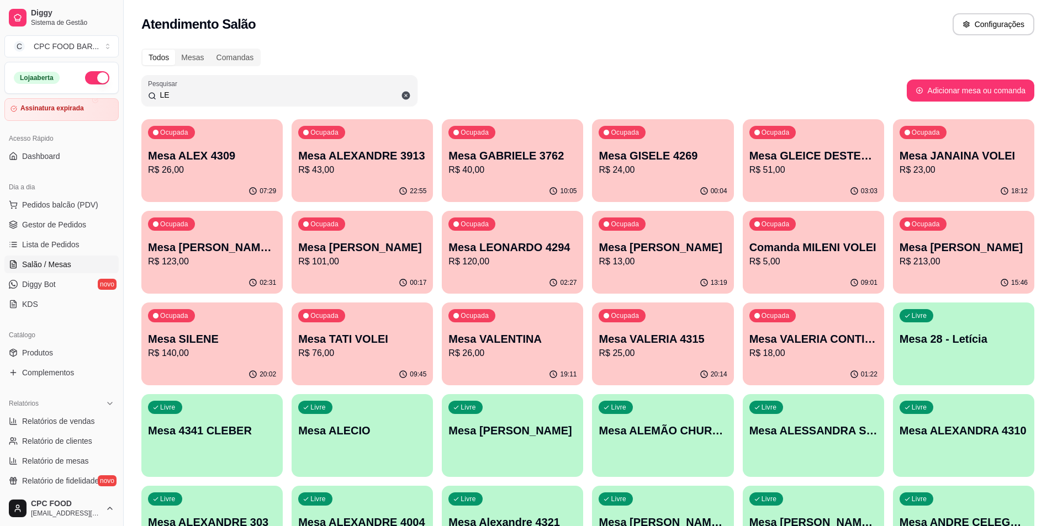
type input "L"
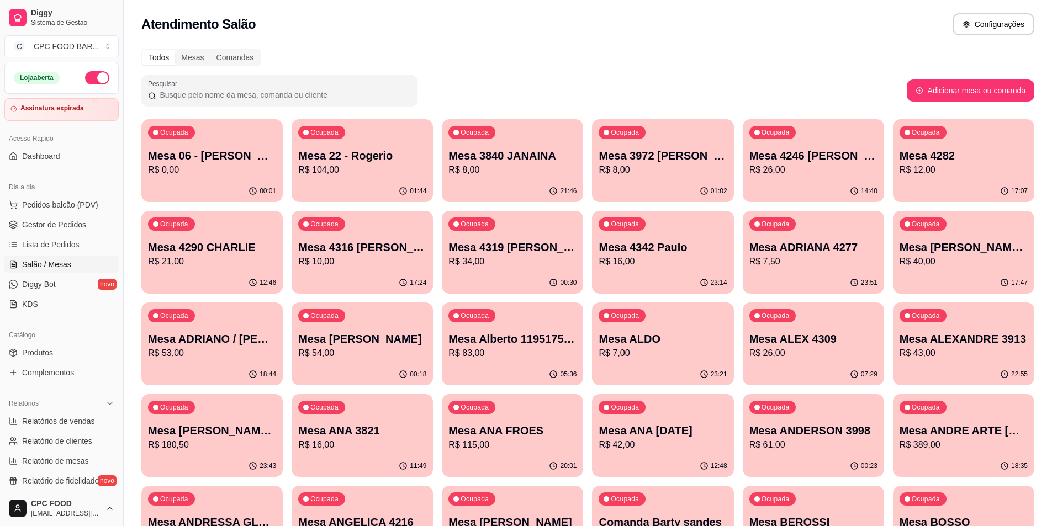
click at [929, 93] on button "Adicionar mesa ou comanda" at bounding box center [971, 91] width 128 height 22
select select "TABLE"
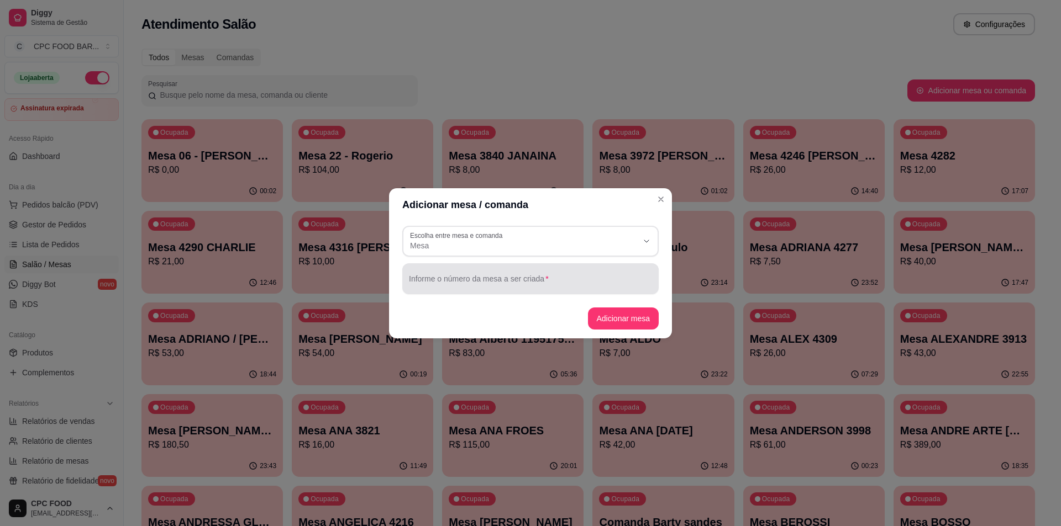
click at [443, 274] on div at bounding box center [530, 279] width 243 height 22
type input "[PERSON_NAME]/[PERSON_NAME]"
click at [598, 313] on button "Adicionar mesa" at bounding box center [623, 319] width 71 height 22
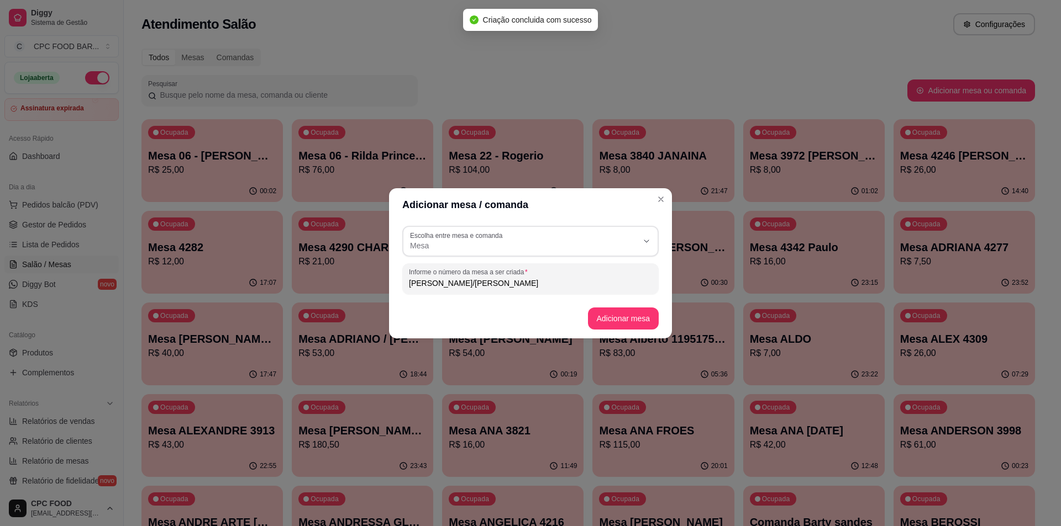
click at [197, 88] on div at bounding box center [279, 91] width 263 height 22
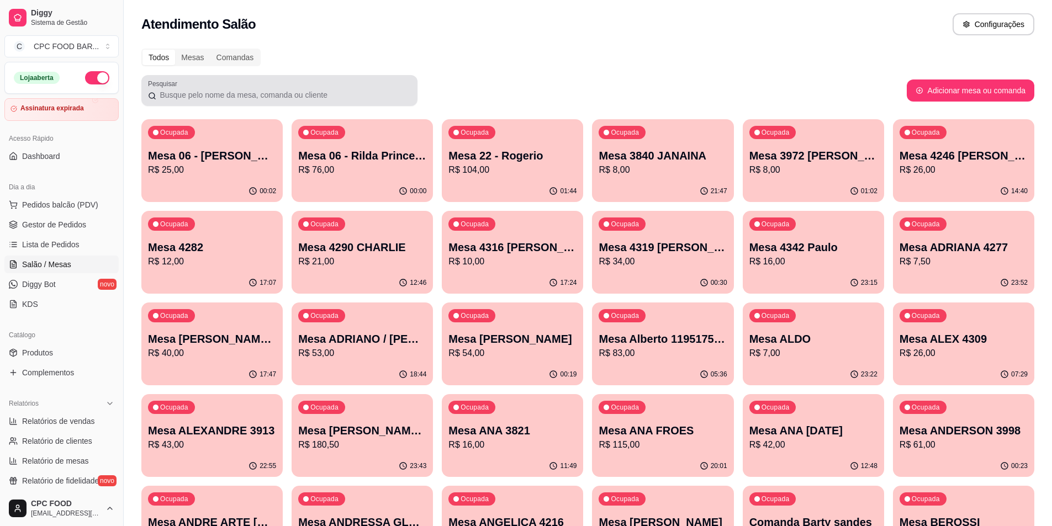
click at [202, 88] on div at bounding box center [279, 91] width 263 height 22
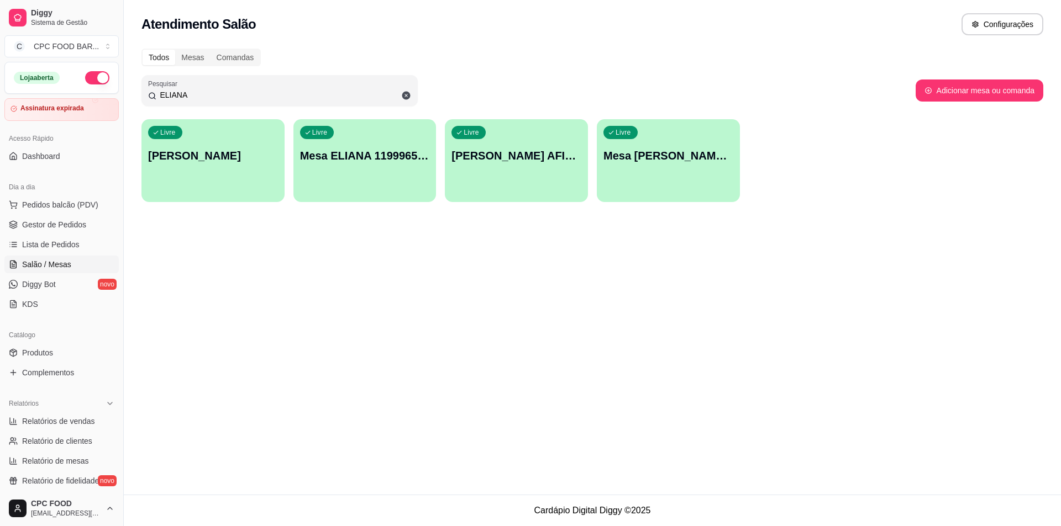
type input "ELIANA"
click at [683, 181] on div "Livre Mesa ELIANA TAY/ALLAN" at bounding box center [668, 154] width 143 height 70
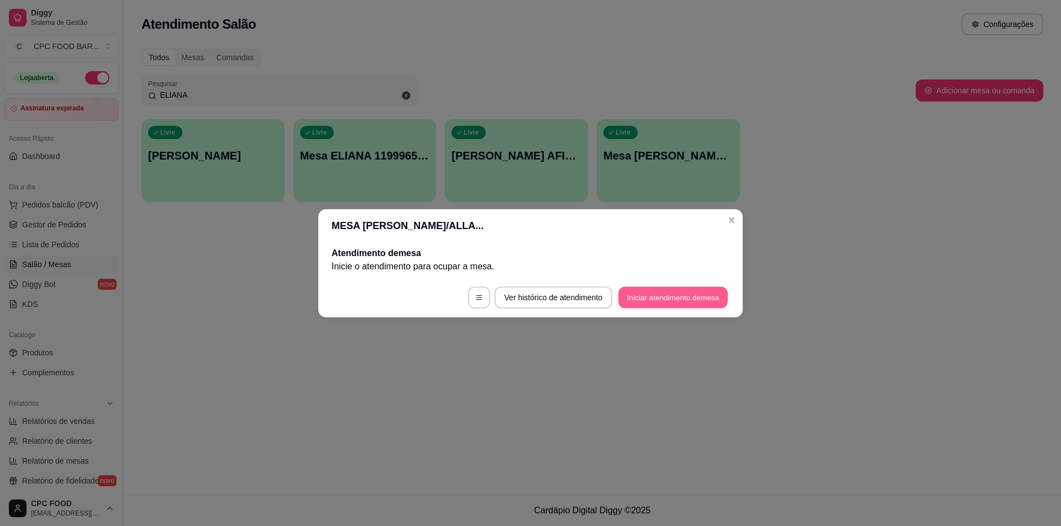
click at [673, 307] on button "Iniciar atendimento de mesa" at bounding box center [672, 298] width 109 height 22
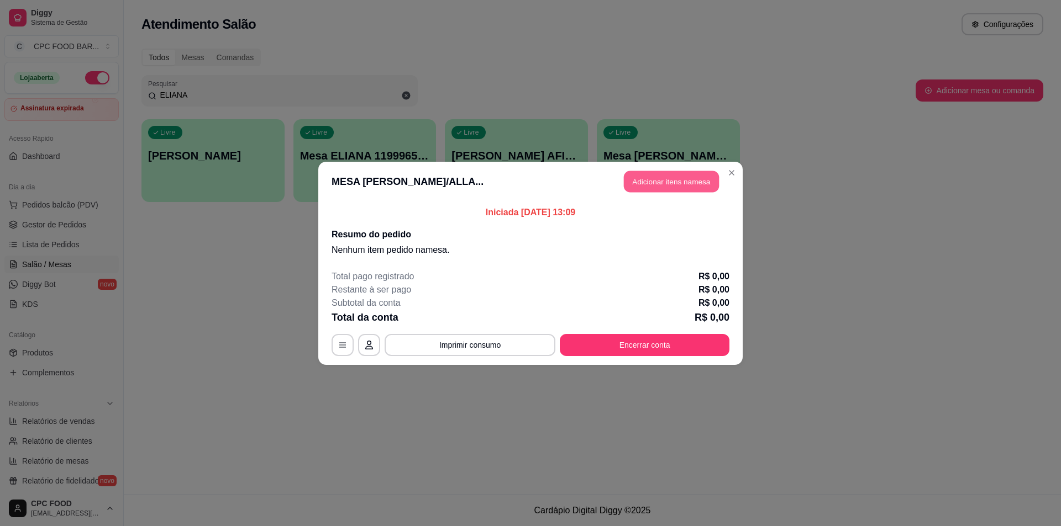
click at [655, 191] on button "Adicionar itens na mesa" at bounding box center [671, 182] width 95 height 22
click at [514, 72] on div "Pesquisa" at bounding box center [414, 76] width 768 height 31
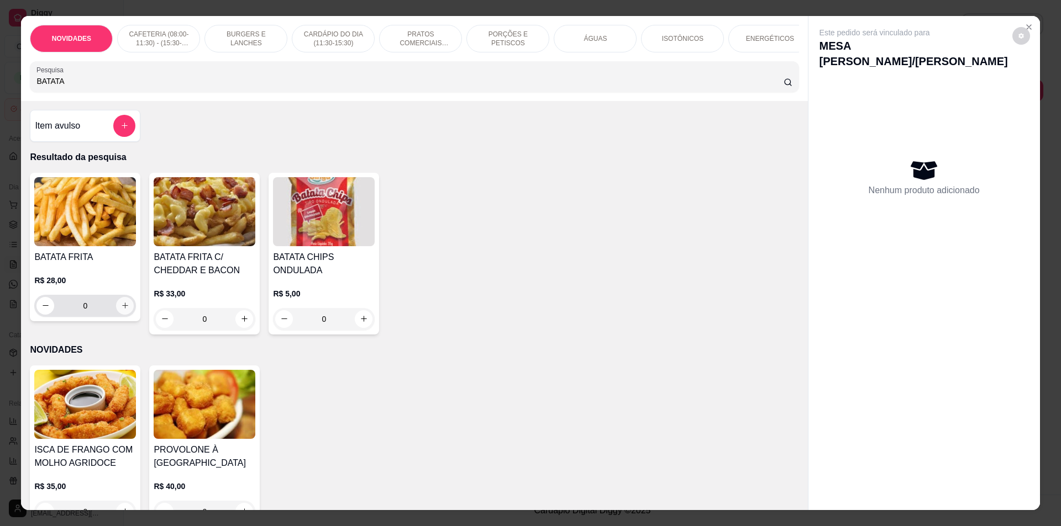
type input "BATATA"
click at [116, 315] on button "increase-product-quantity" at bounding box center [125, 306] width 18 height 18
type input "1"
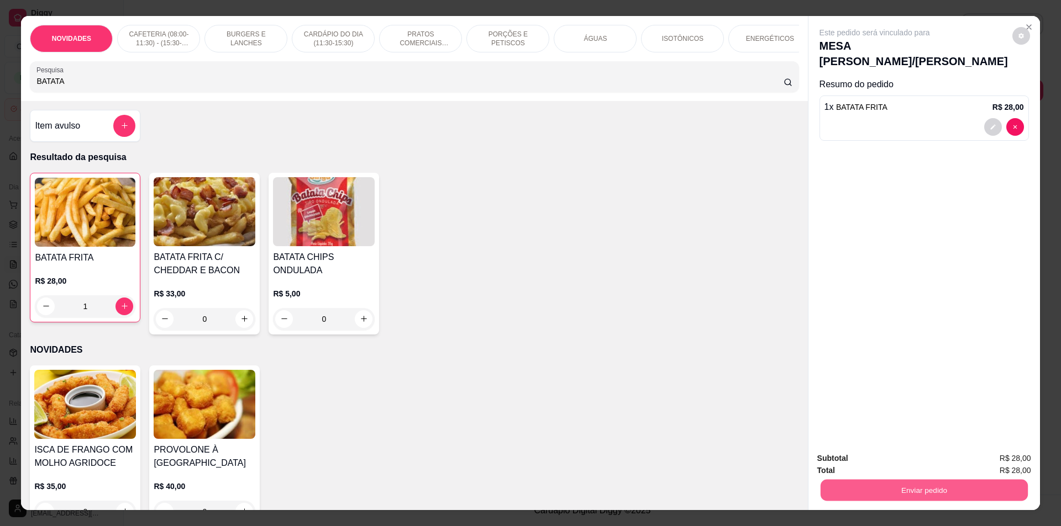
click at [908, 496] on button "Enviar pedido" at bounding box center [923, 491] width 207 height 22
click at [896, 461] on button "Não registrar e enviar pedido" at bounding box center [887, 463] width 115 height 21
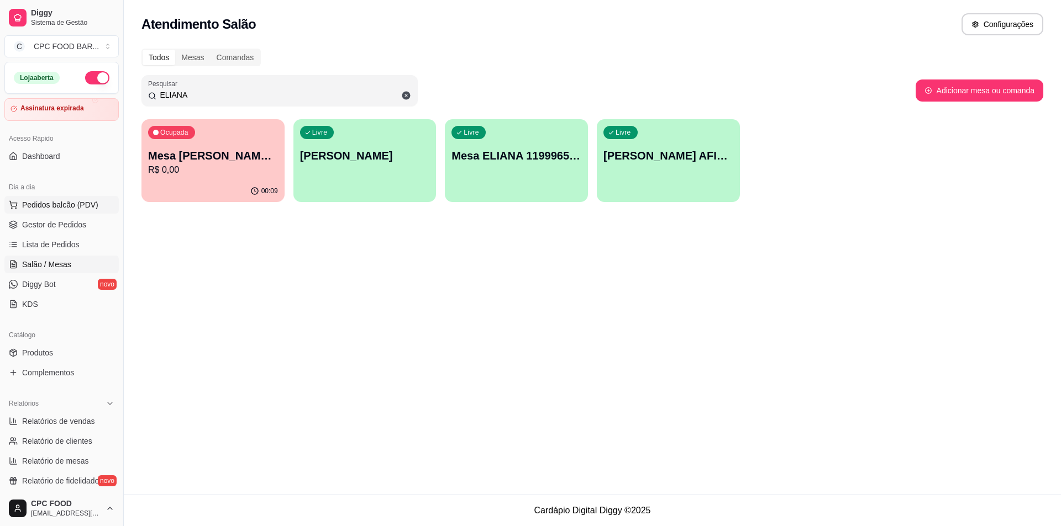
click at [46, 203] on span "Pedidos balcão (PDV)" at bounding box center [60, 204] width 76 height 11
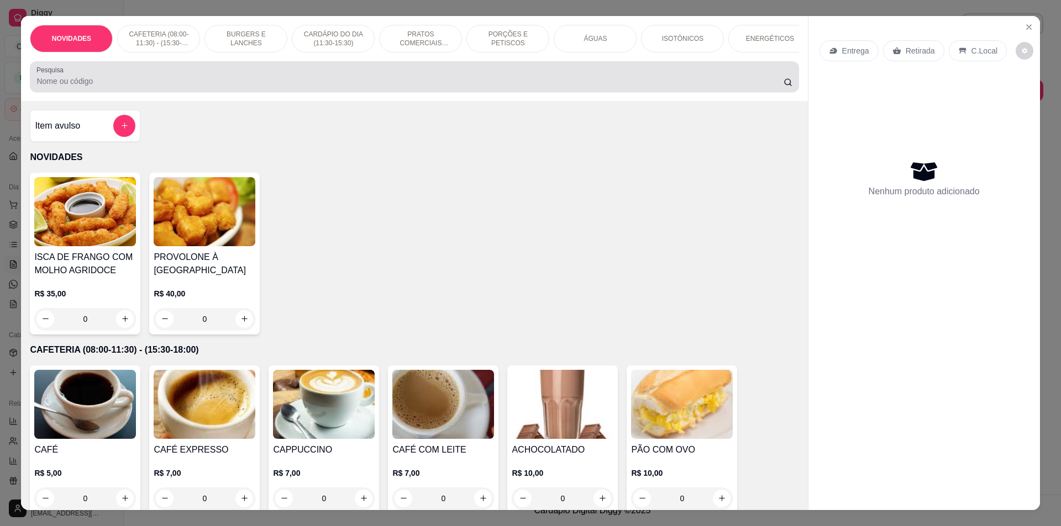
click at [197, 92] on div "Pesquisa" at bounding box center [414, 76] width 768 height 31
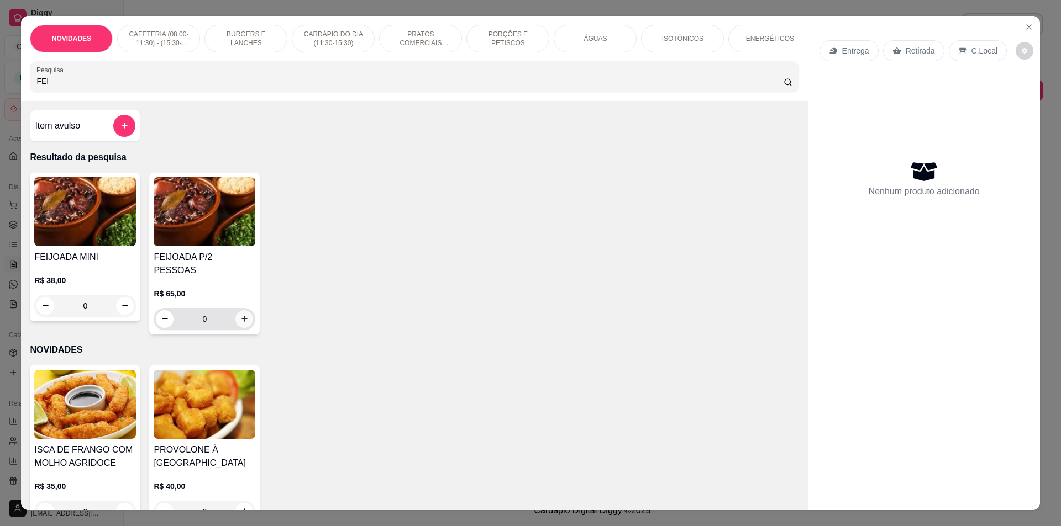
type input "FEI"
click at [240, 315] on icon "increase-product-quantity" at bounding box center [244, 319] width 8 height 8
type input "1"
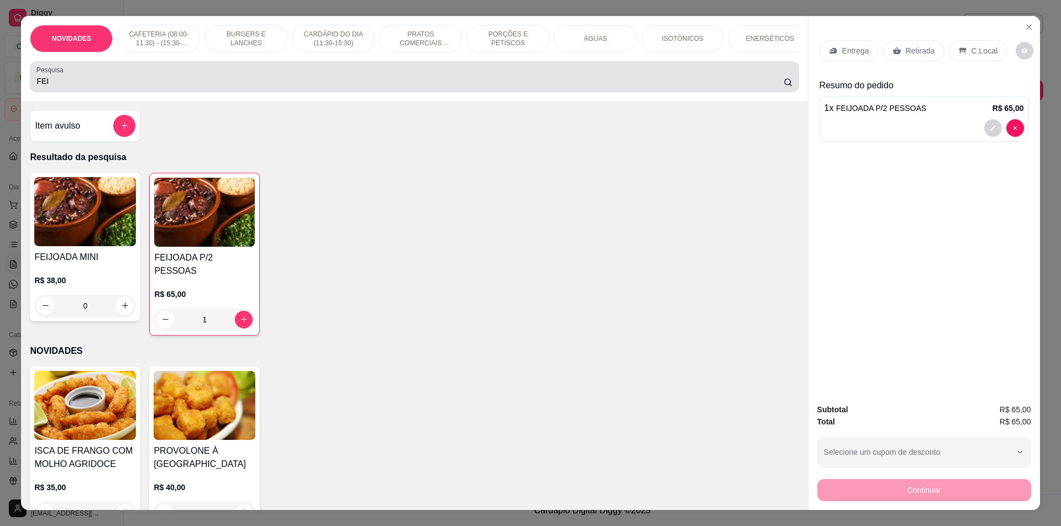
click at [120, 92] on div "Pesquisa FEI" at bounding box center [414, 76] width 768 height 31
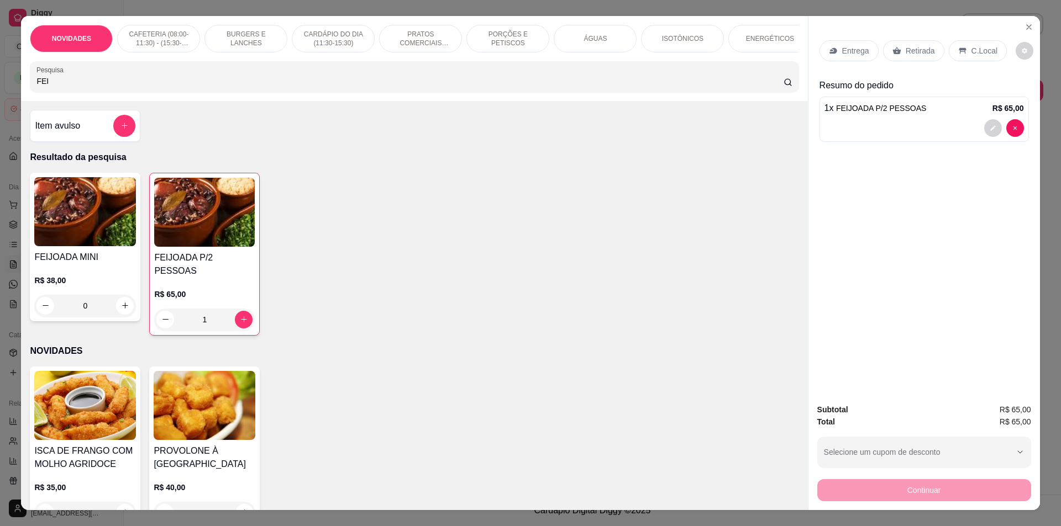
click at [120, 92] on div "Pesquisa FEI" at bounding box center [414, 76] width 768 height 31
click at [121, 88] on div "FEI" at bounding box center [413, 77] width 755 height 22
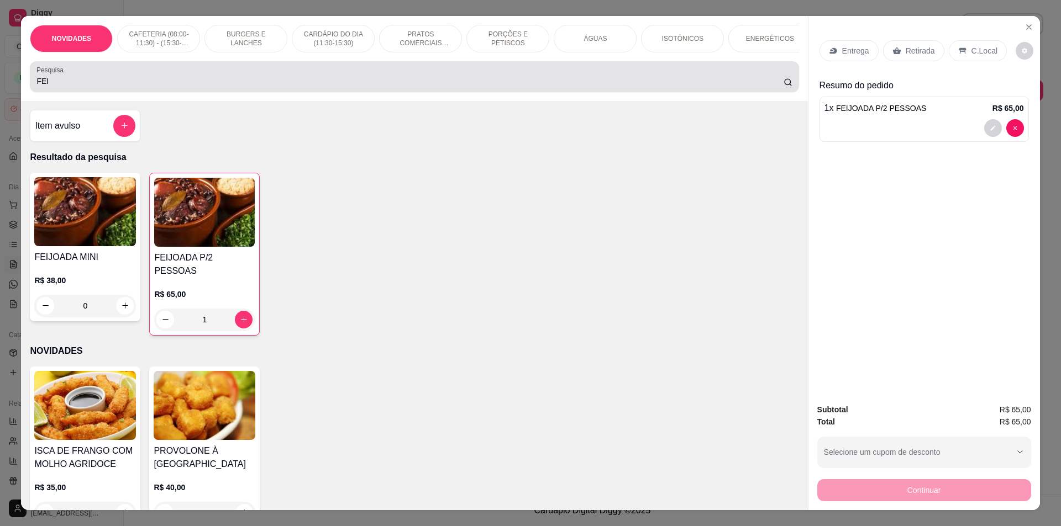
click at [121, 88] on div "FEI" at bounding box center [413, 77] width 755 height 22
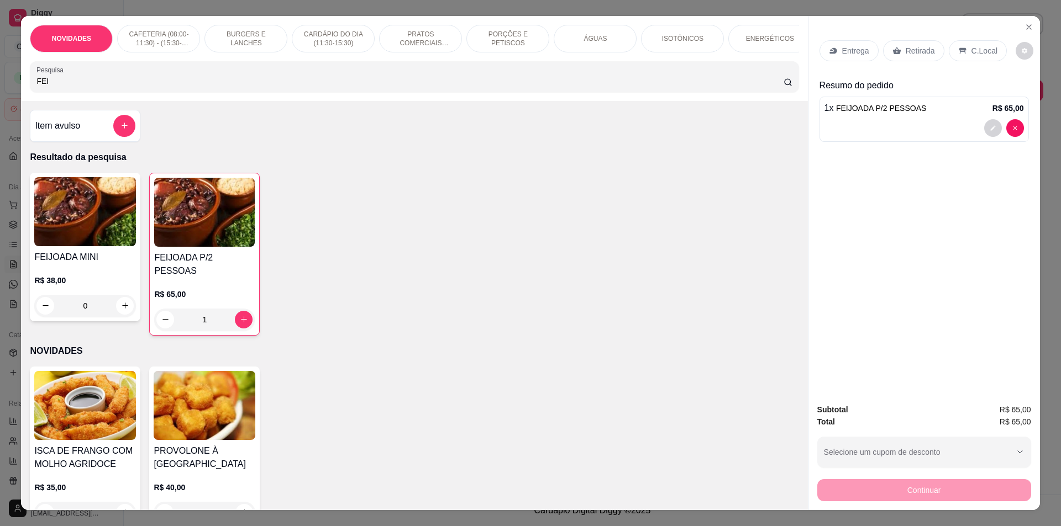
click at [111, 87] on input "FEI" at bounding box center [409, 81] width 746 height 11
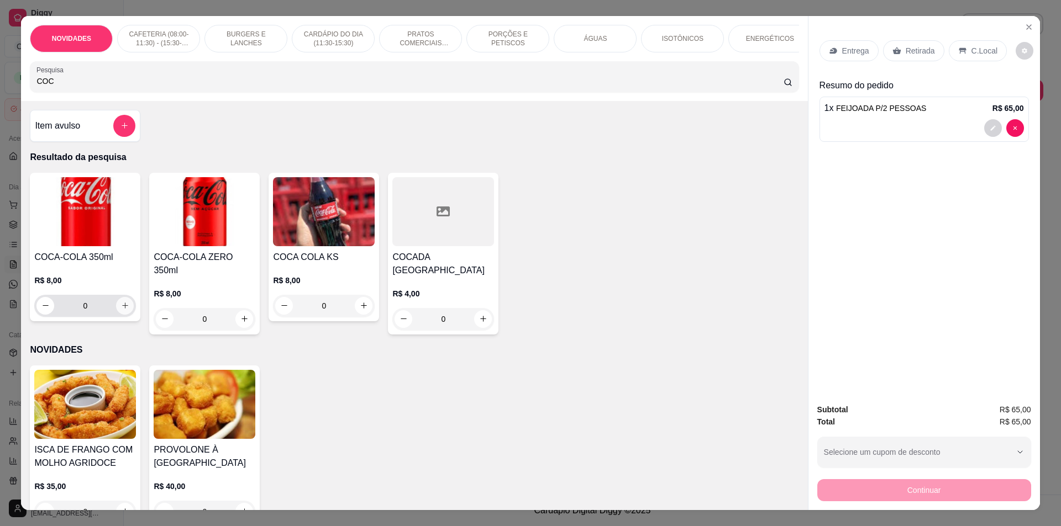
type input "COC"
click at [125, 314] on button "increase-product-quantity" at bounding box center [125, 305] width 17 height 17
type input "1"
click at [125, 315] on button "increase-product-quantity" at bounding box center [124, 307] width 18 height 18
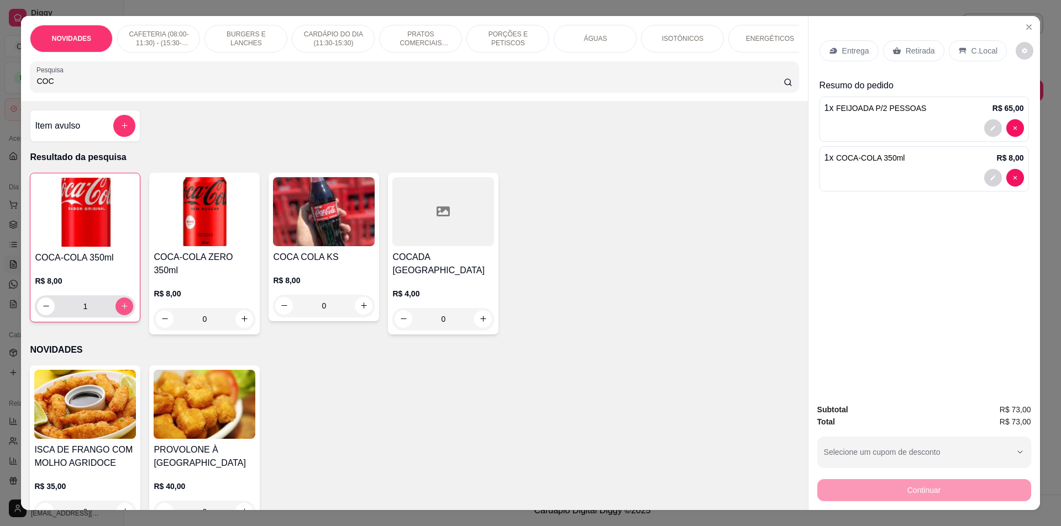
type input "2"
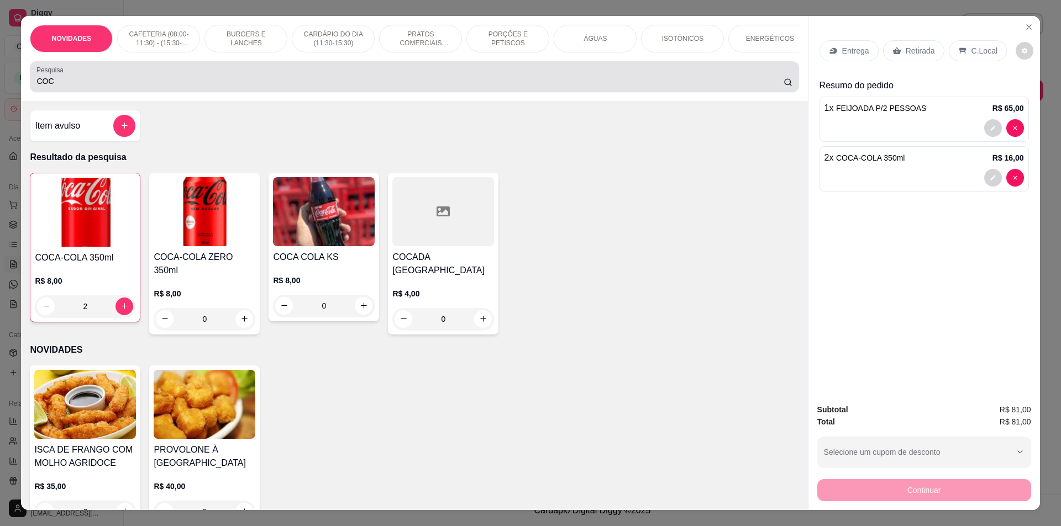
click at [175, 87] on input "COC" at bounding box center [409, 81] width 746 height 11
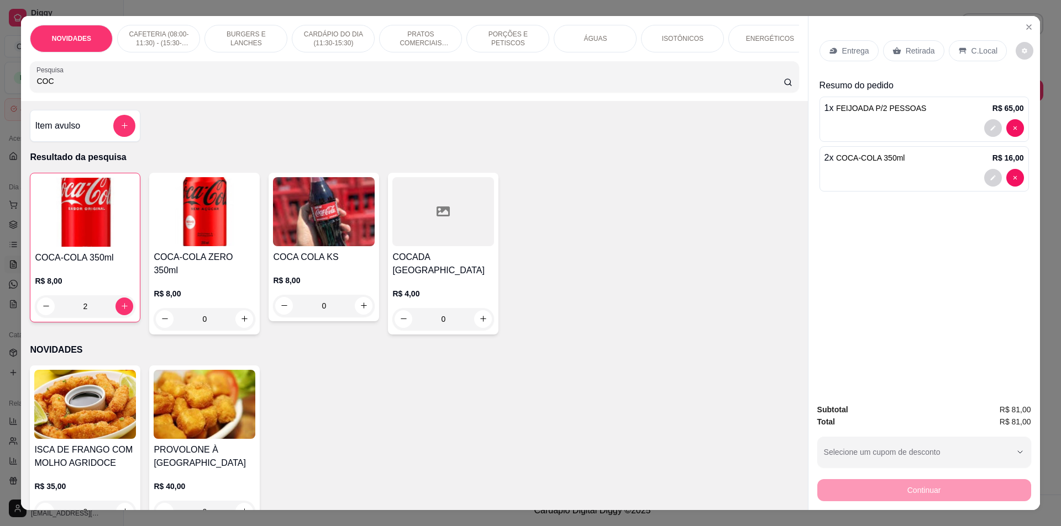
click at [175, 87] on input "COC" at bounding box center [409, 81] width 746 height 11
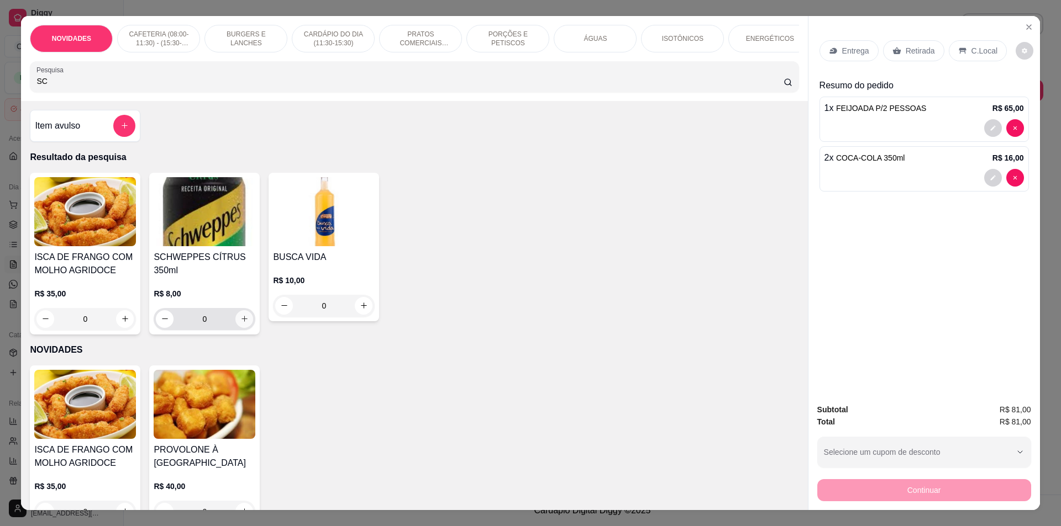
type input "SC"
click at [240, 320] on button "increase-product-quantity" at bounding box center [244, 319] width 18 height 18
type input "1"
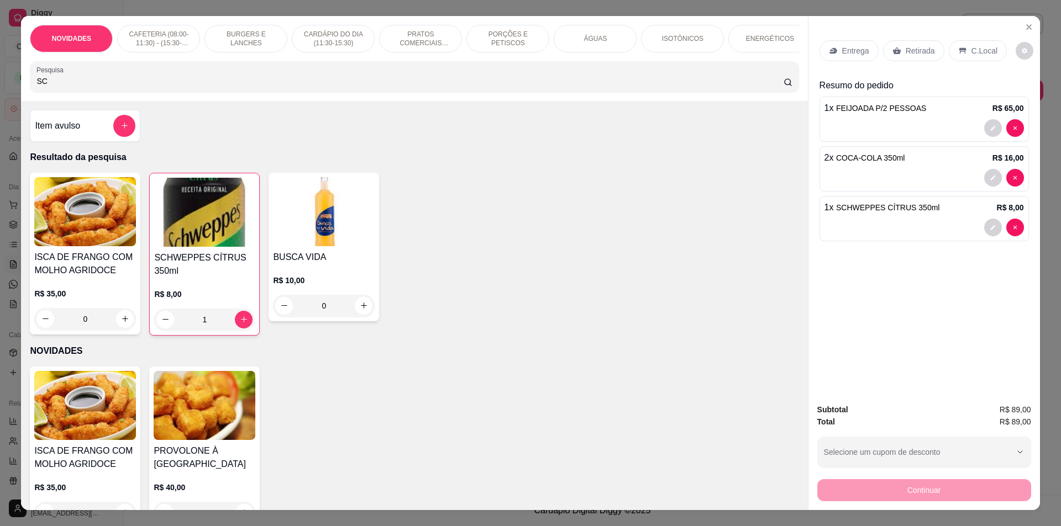
click at [906, 487] on div "Continuar" at bounding box center [924, 489] width 214 height 25
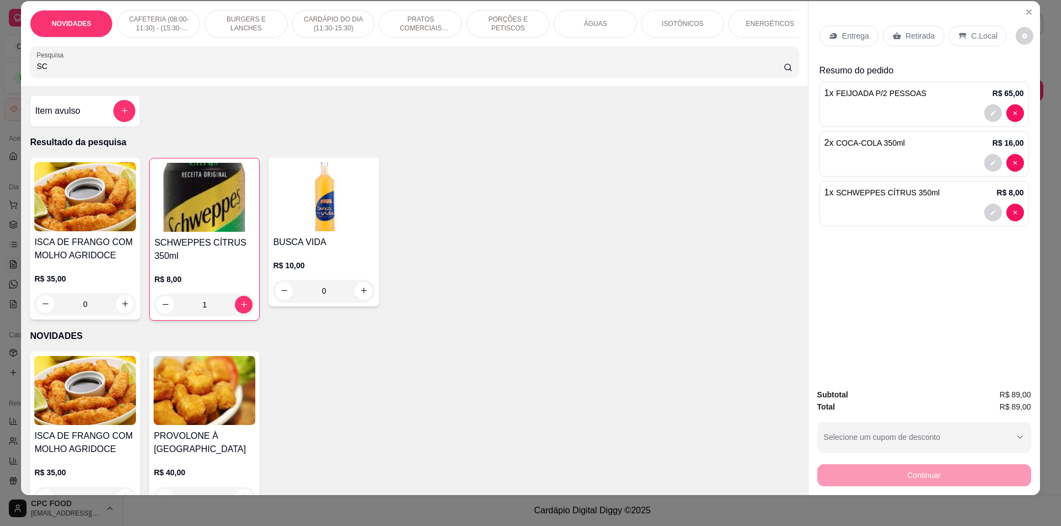
scroll to position [19, 0]
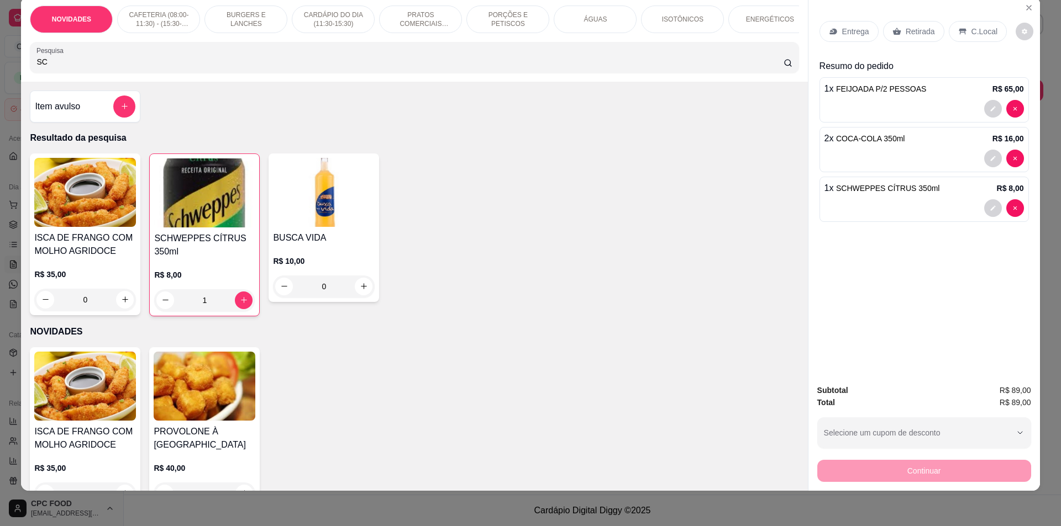
click at [909, 26] on p "Retirada" at bounding box center [919, 31] width 29 height 11
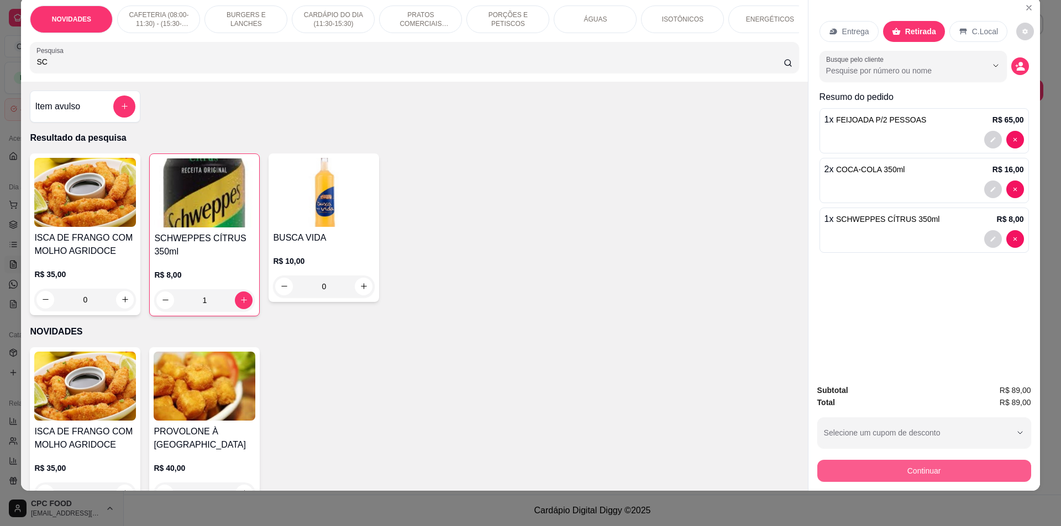
click at [912, 471] on button "Continuar" at bounding box center [924, 471] width 214 height 22
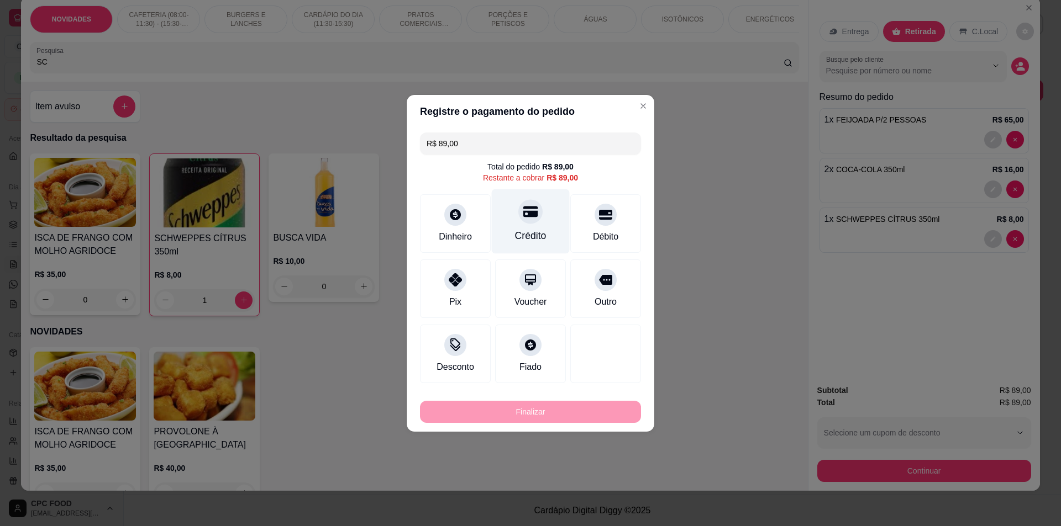
click at [533, 231] on div "Crédito" at bounding box center [530, 236] width 31 height 14
type input "R$ 0,00"
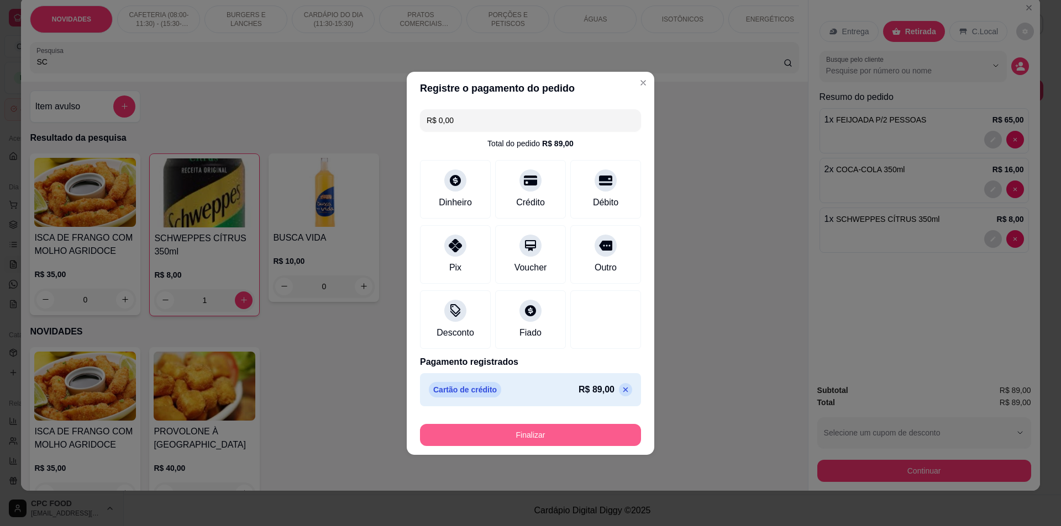
click at [529, 440] on button "Finalizar" at bounding box center [530, 435] width 221 height 22
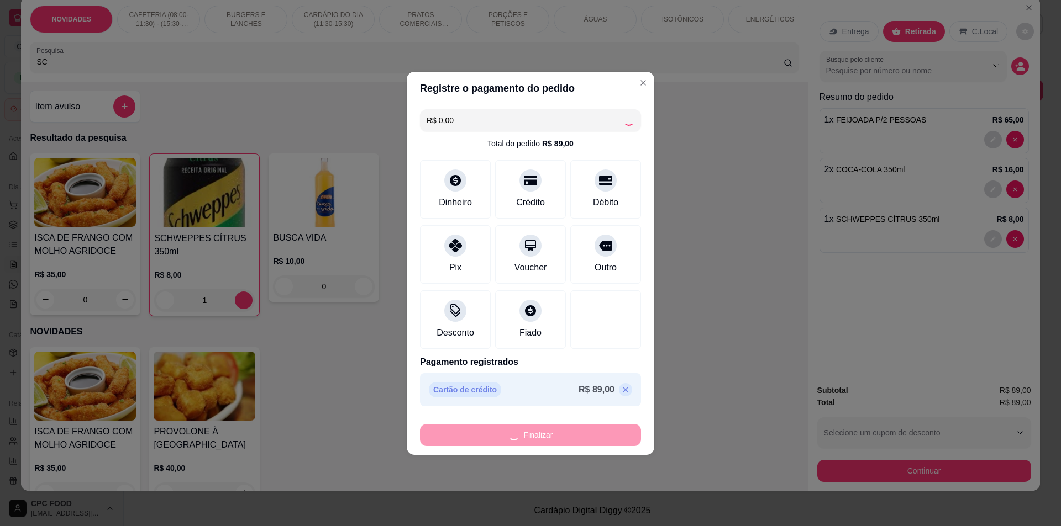
type input "0"
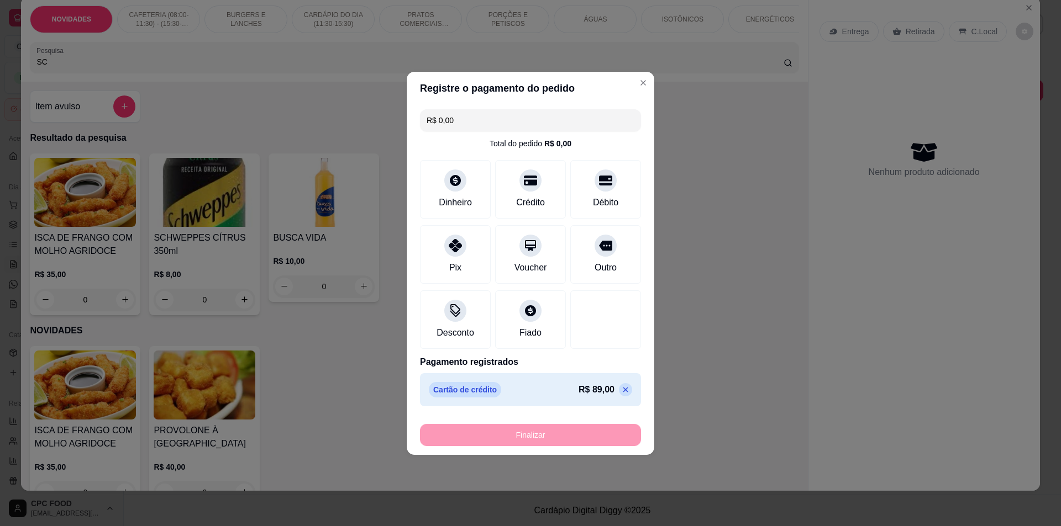
type input "-R$ 89,00"
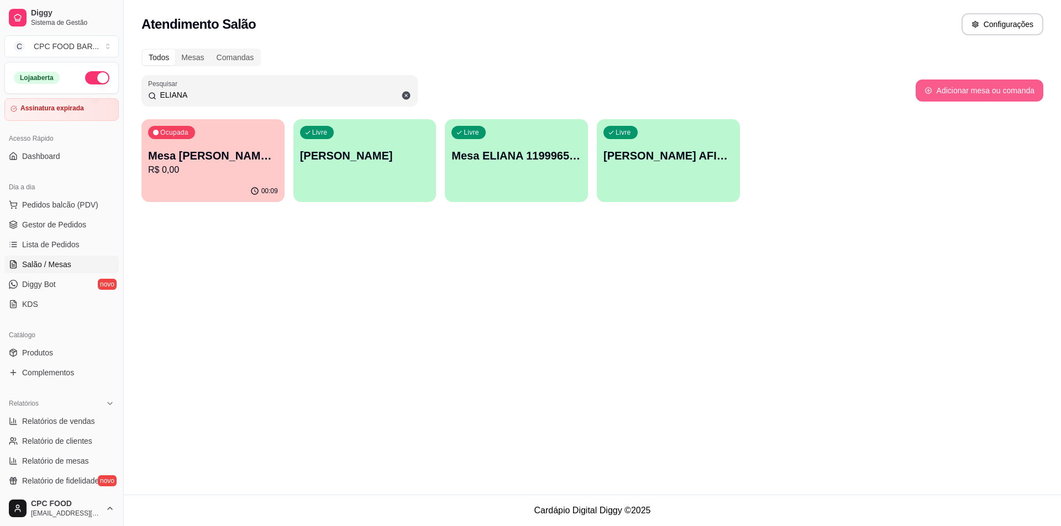
click at [995, 96] on button "Adicionar mesa ou comanda" at bounding box center [979, 91] width 128 height 22
select select "TABLE"
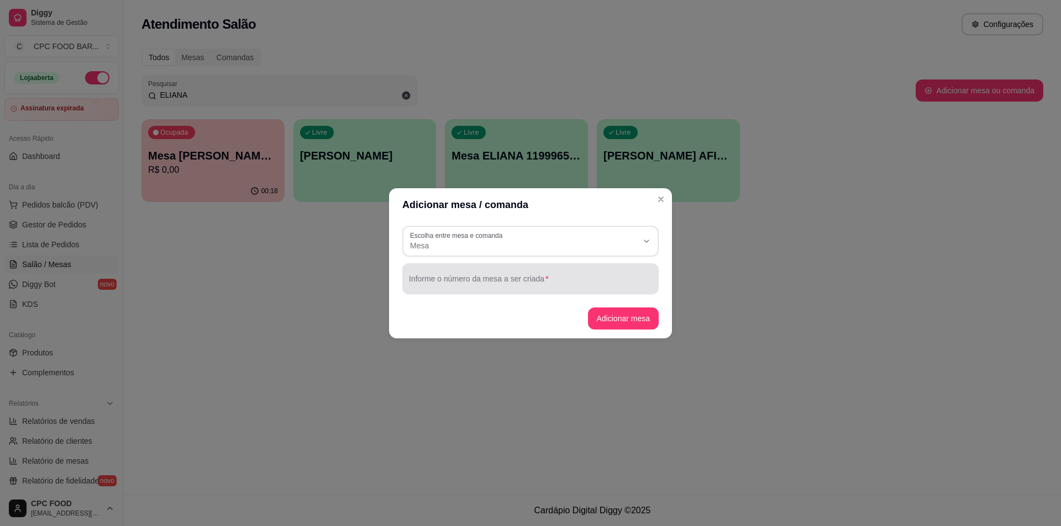
click at [510, 272] on div at bounding box center [530, 279] width 243 height 22
type input "[PERSON_NAME]/[PERSON_NAME]"
click at [631, 323] on button "Adicionar mesa" at bounding box center [623, 319] width 71 height 22
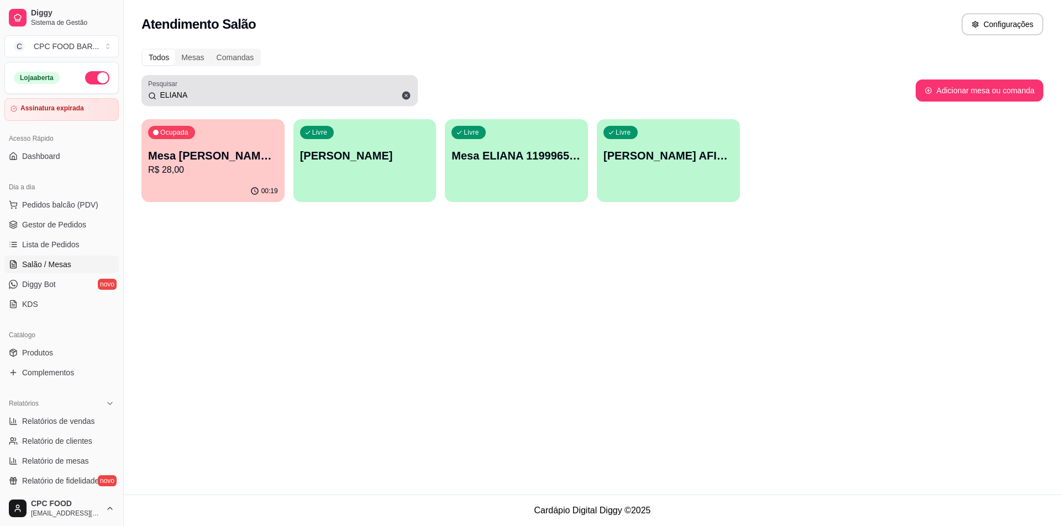
click at [403, 89] on span at bounding box center [406, 95] width 19 height 19
click at [259, 100] on div "ELIANA" at bounding box center [279, 91] width 263 height 22
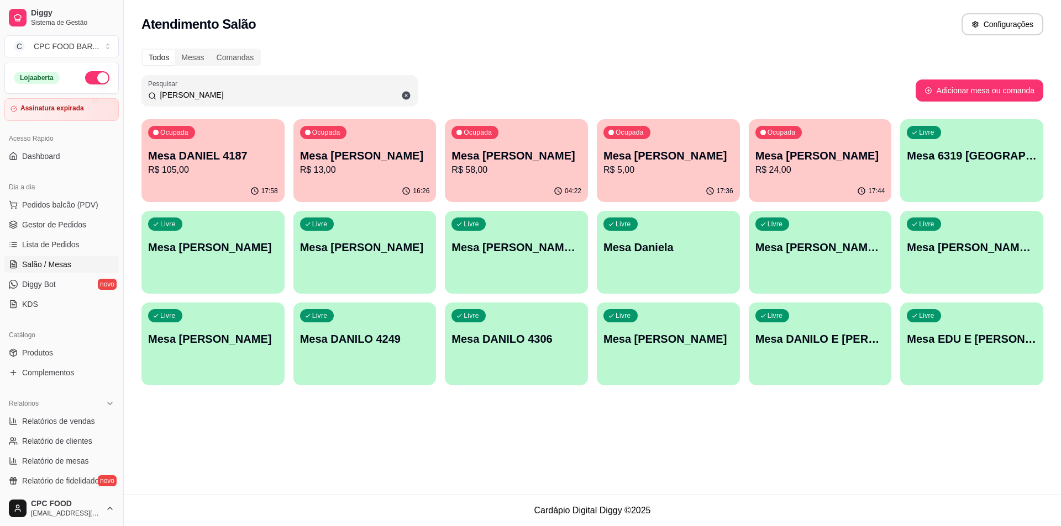
type input "DANIE"
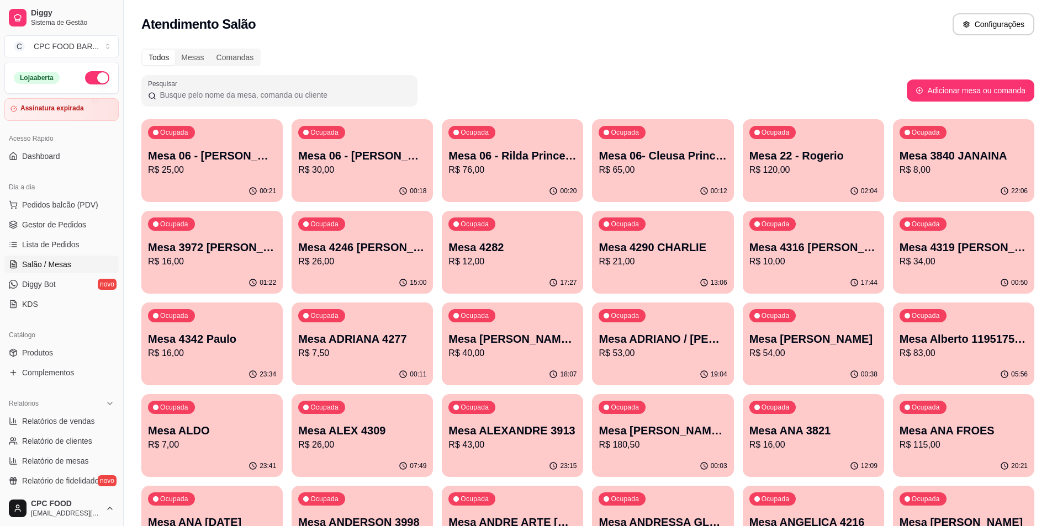
click at [281, 101] on div at bounding box center [279, 91] width 263 height 22
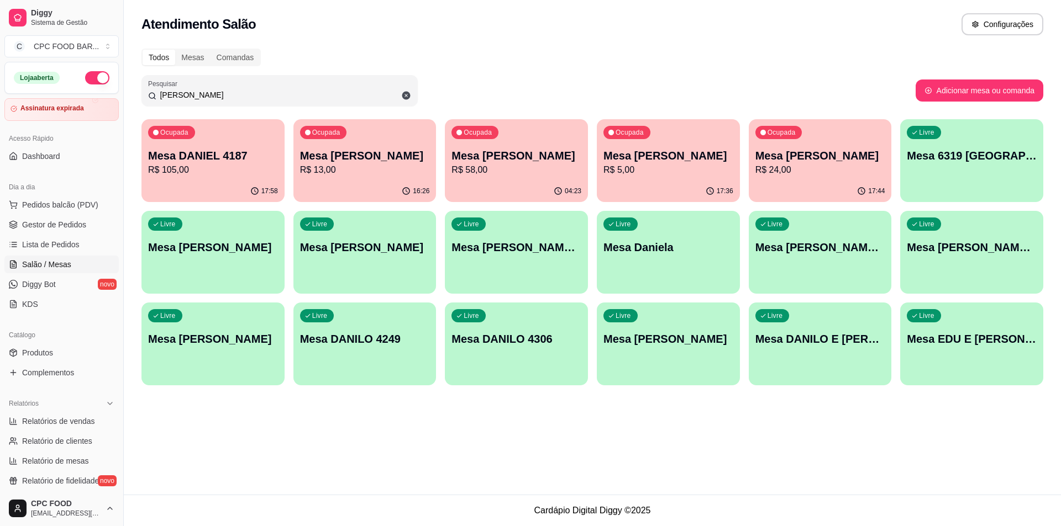
type input "[PERSON_NAME]"
click at [533, 270] on div "Livre Mesa [PERSON_NAME]/[PERSON_NAME]" at bounding box center [516, 246] width 143 height 70
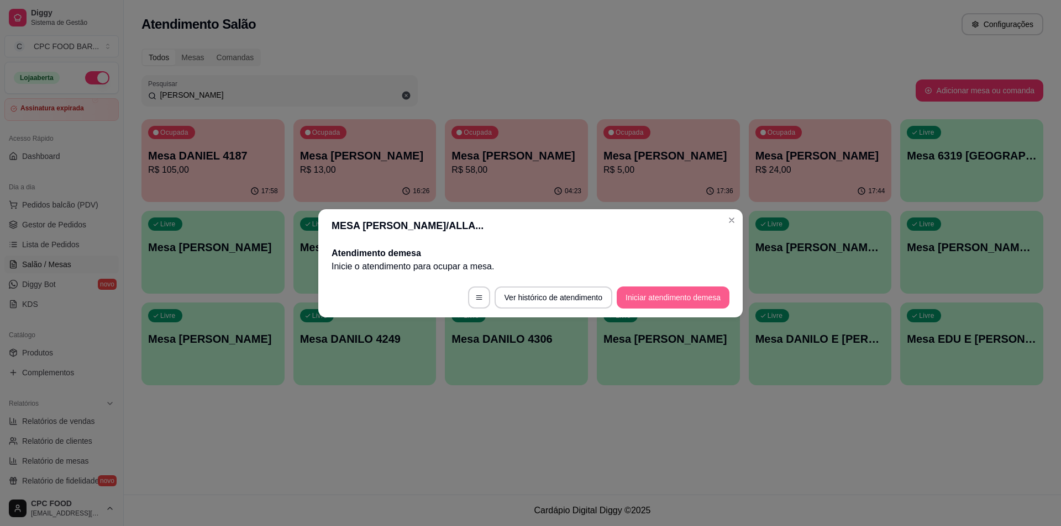
click at [721, 305] on button "Iniciar atendimento de mesa" at bounding box center [672, 298] width 113 height 22
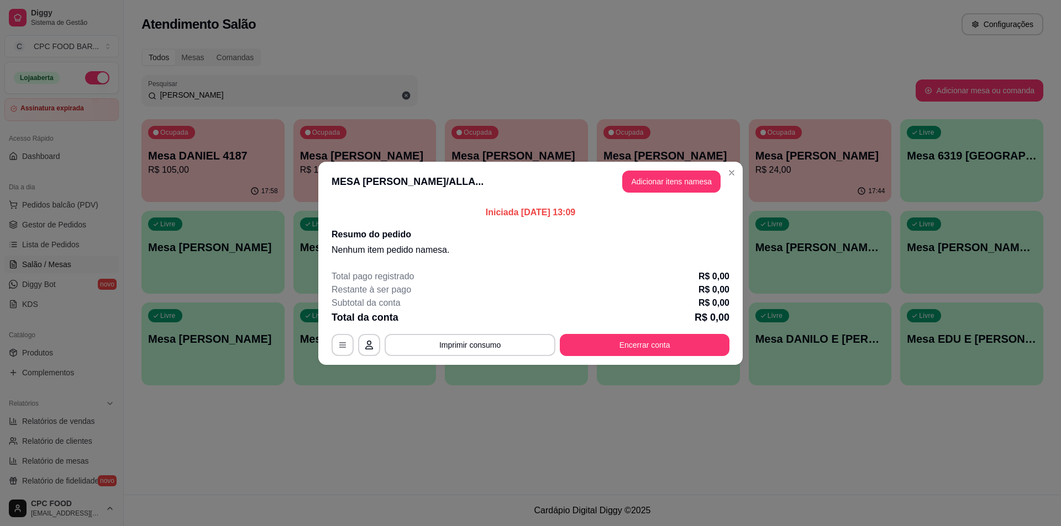
click at [640, 185] on button "Adicionar itens na mesa" at bounding box center [671, 182] width 98 height 22
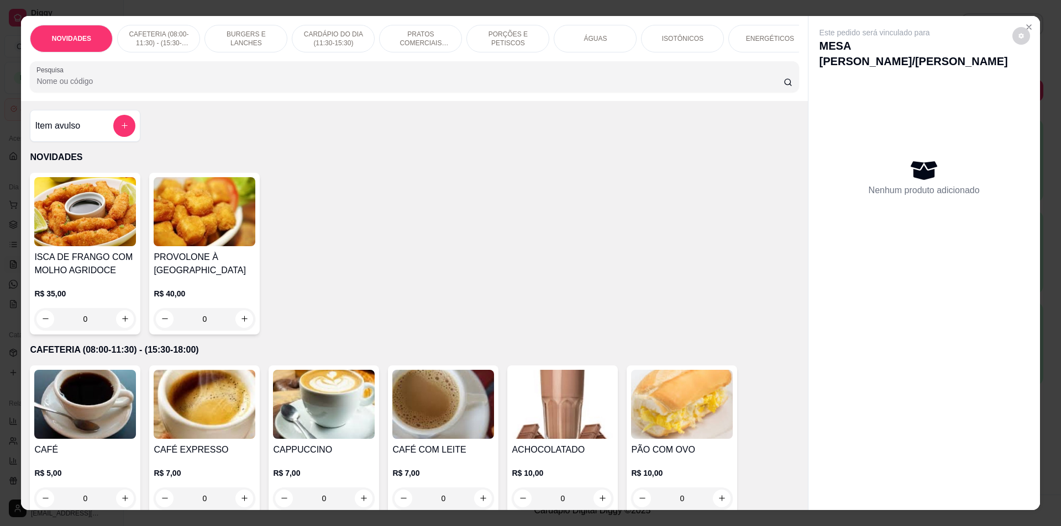
click at [478, 87] on input "Pesquisa" at bounding box center [409, 81] width 746 height 11
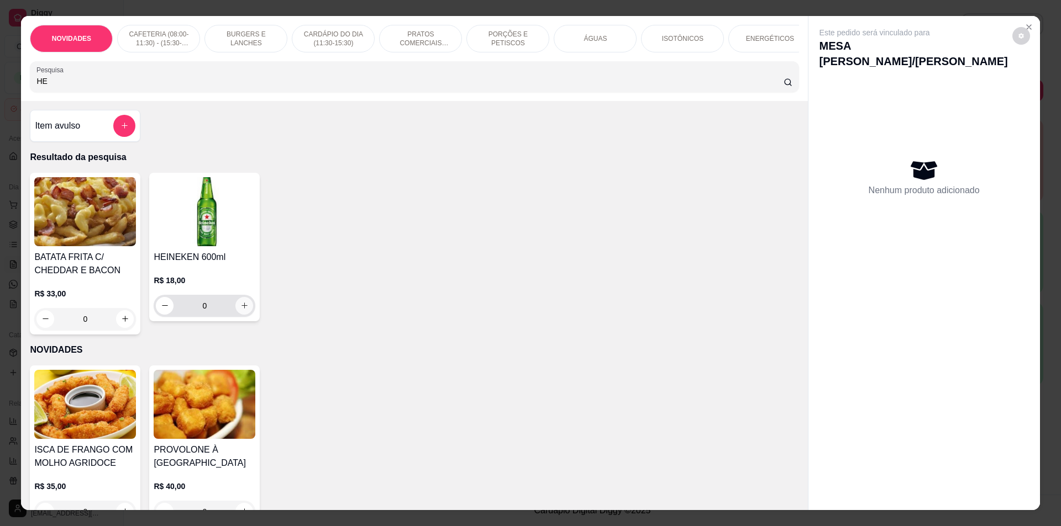
type input "HE"
click at [246, 315] on button "increase-product-quantity" at bounding box center [244, 306] width 18 height 18
type input "1"
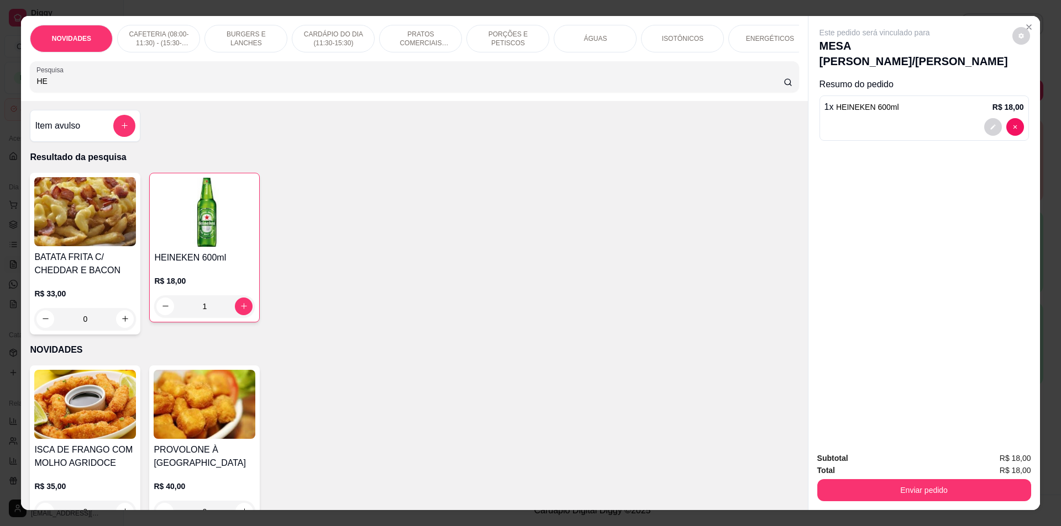
click at [882, 510] on div "Subtotal R$ 18,00 Total R$ 18,00 Enviar pedido" at bounding box center [923, 477] width 231 height 67
click at [888, 489] on button "Enviar pedido" at bounding box center [924, 490] width 214 height 22
click at [893, 467] on button "Não registrar e enviar pedido" at bounding box center [887, 463] width 115 height 21
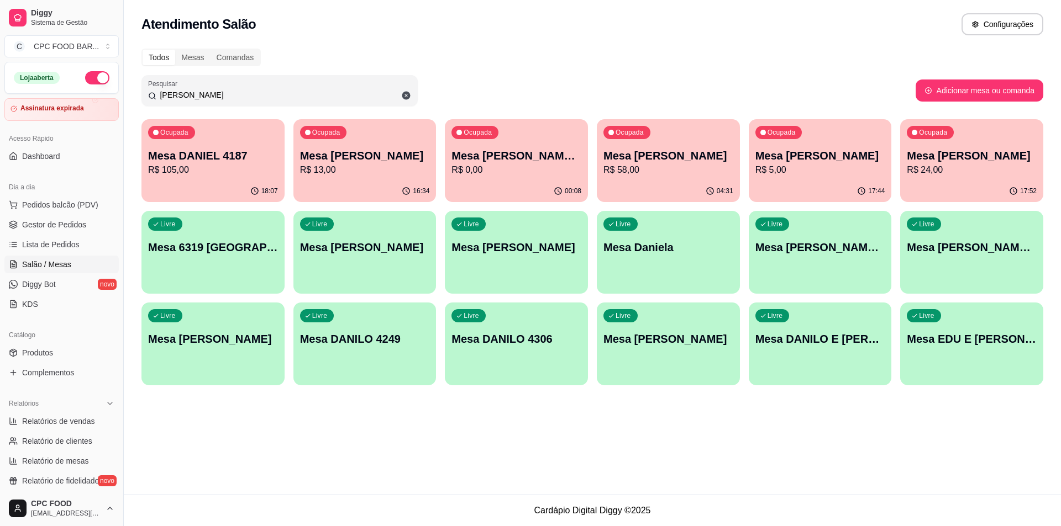
click at [196, 107] on div "Todos Mesas Comandas Pesquisar DANI Adicionar mesa ou comanda Ocupada Mesa DANI…" at bounding box center [592, 220] width 937 height 357
click at [196, 96] on input "[PERSON_NAME]" at bounding box center [283, 94] width 255 height 11
type input "D"
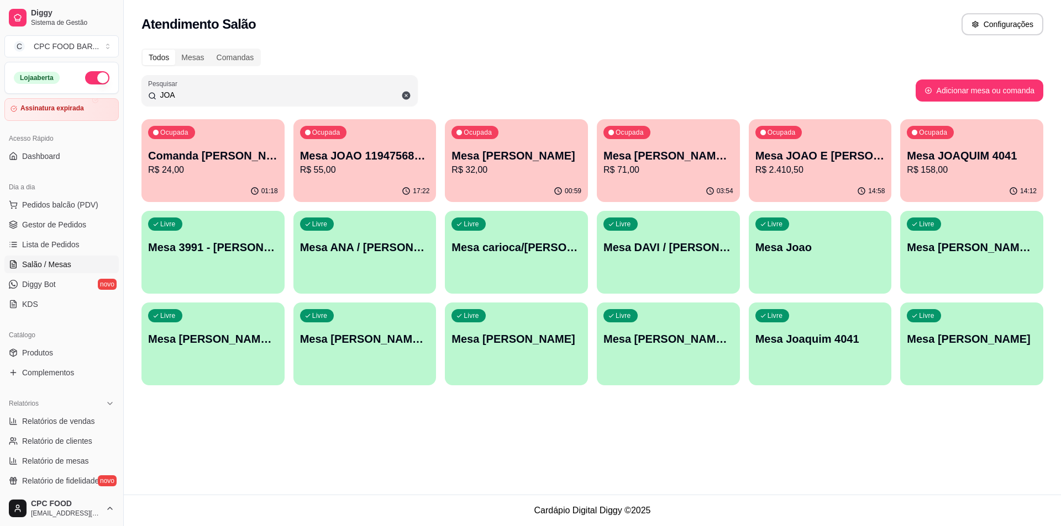
type input "JOA"
click at [531, 152] on p "Mesa [PERSON_NAME]" at bounding box center [517, 156] width 126 height 15
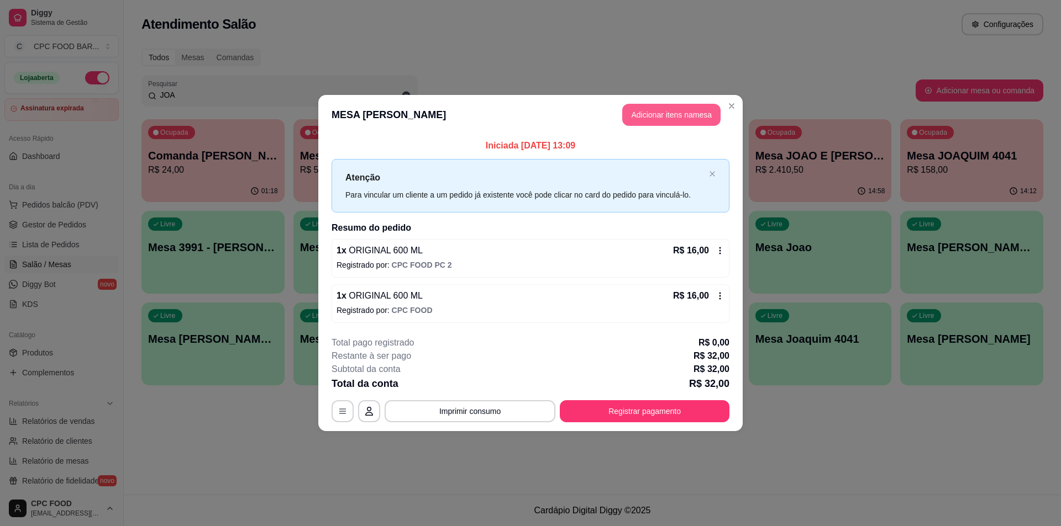
click at [637, 125] on button "Adicionar itens na mesa" at bounding box center [671, 115] width 98 height 22
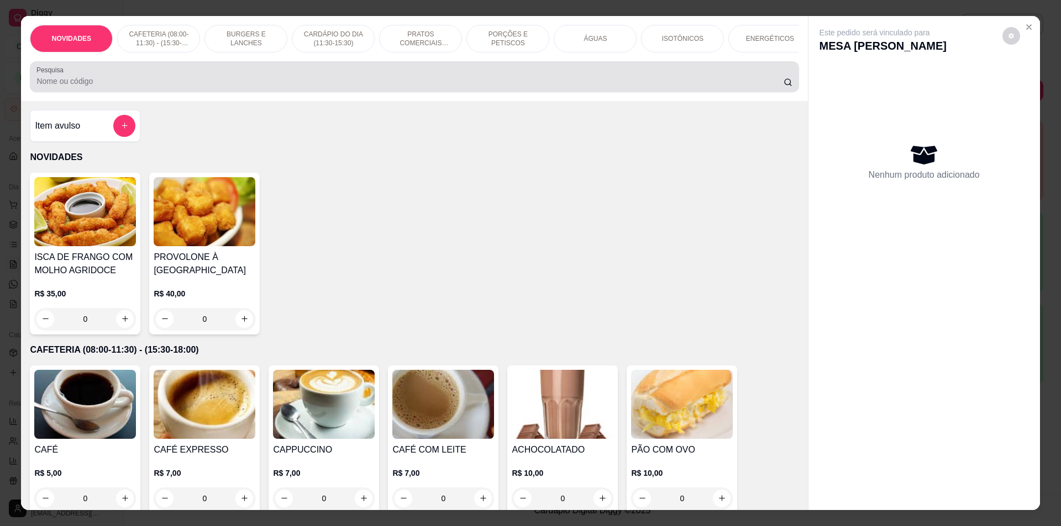
click at [528, 87] on input "Pesquisa" at bounding box center [409, 81] width 746 height 11
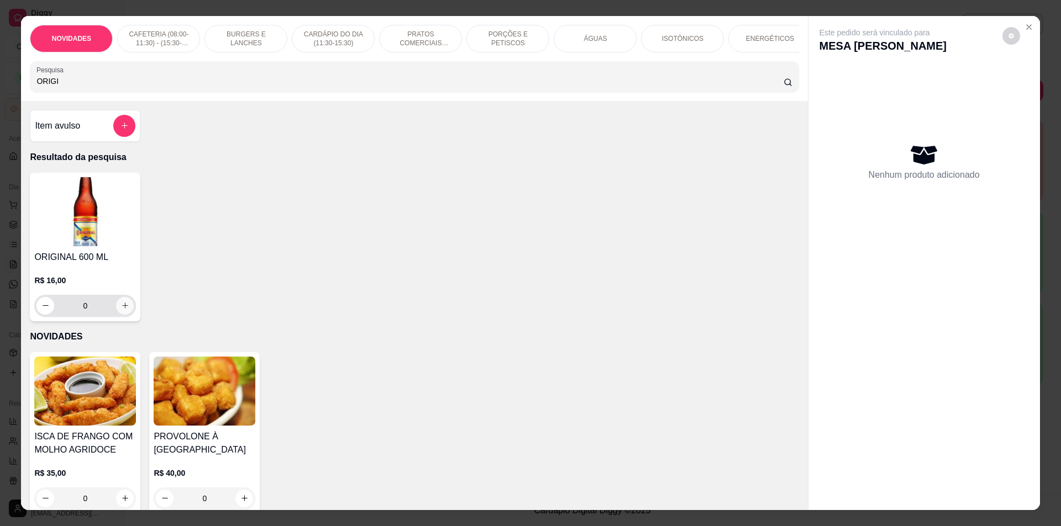
type input "ORIGI"
click at [117, 312] on button "increase-product-quantity" at bounding box center [125, 305] width 17 height 17
type input "1"
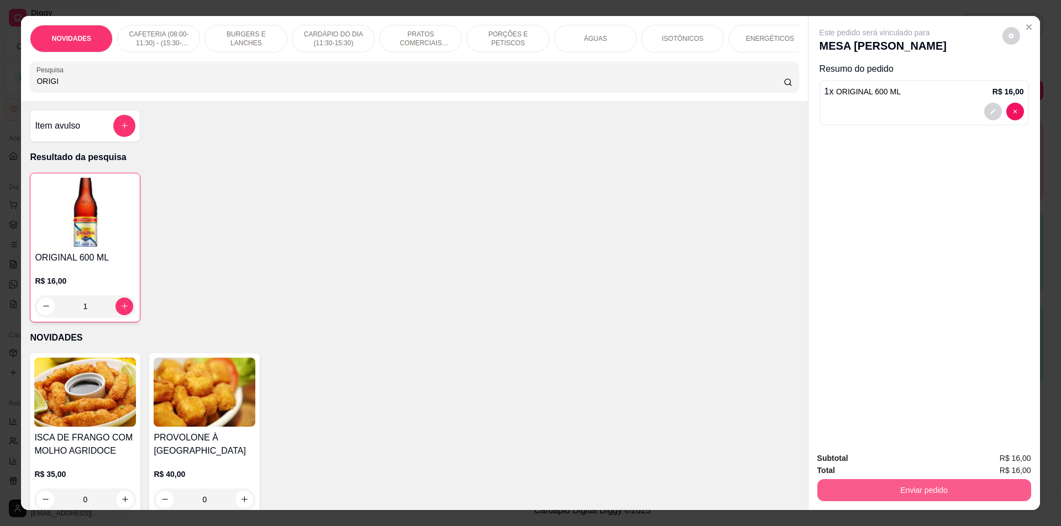
click at [893, 498] on button "Enviar pedido" at bounding box center [924, 490] width 214 height 22
click at [872, 461] on button "Não registrar e enviar pedido" at bounding box center [887, 463] width 115 height 21
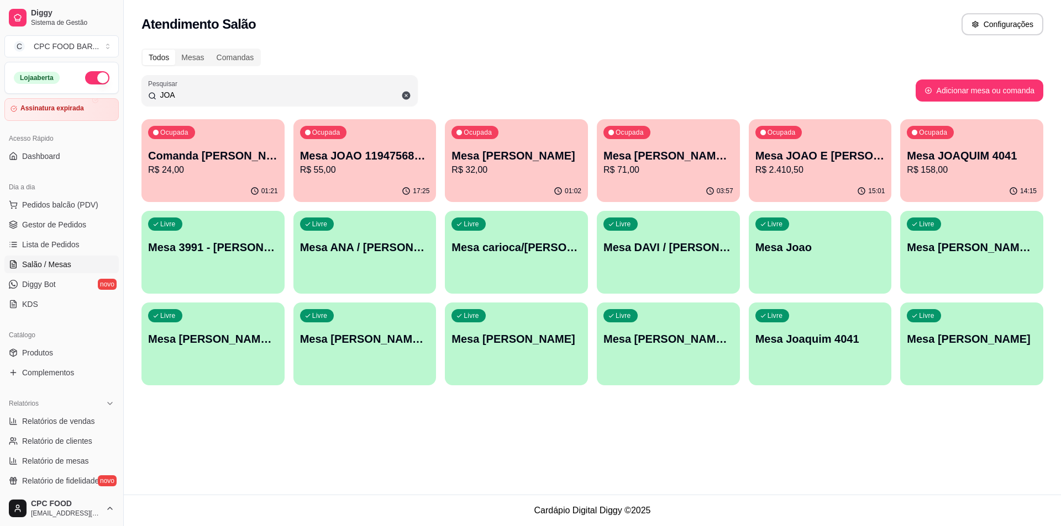
click at [223, 94] on input "JOA" at bounding box center [283, 94] width 255 height 11
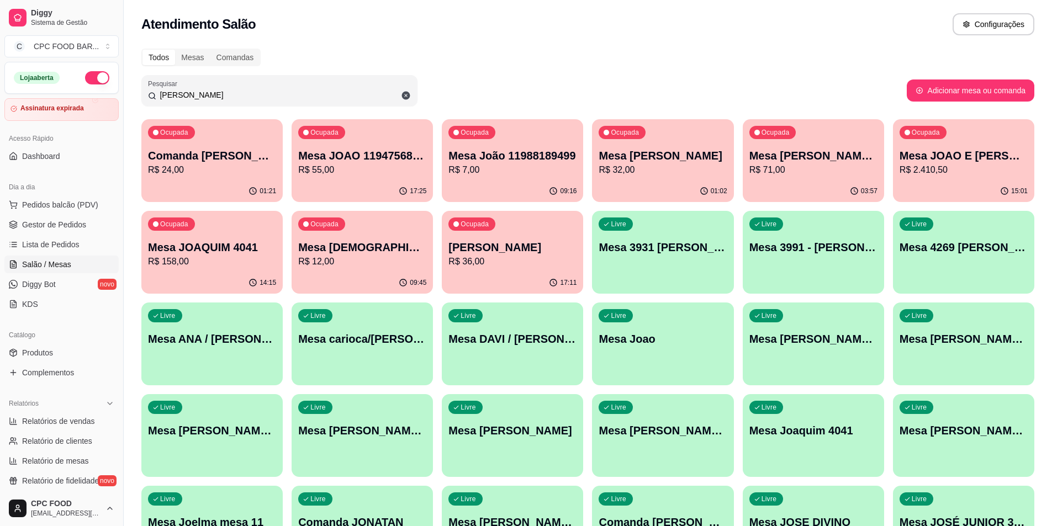
type input "J"
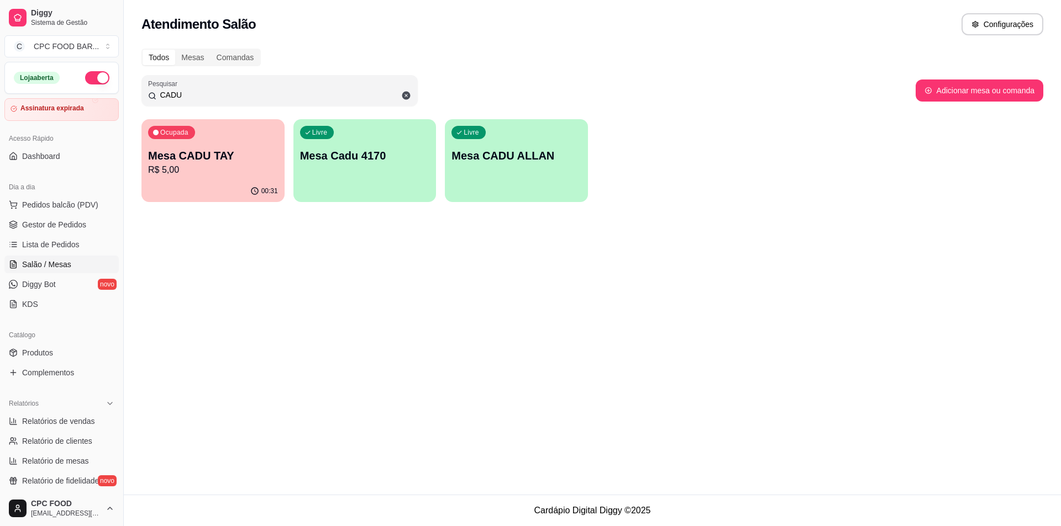
type input "CADU"
click at [213, 189] on div "00:31" at bounding box center [212, 192] width 143 height 22
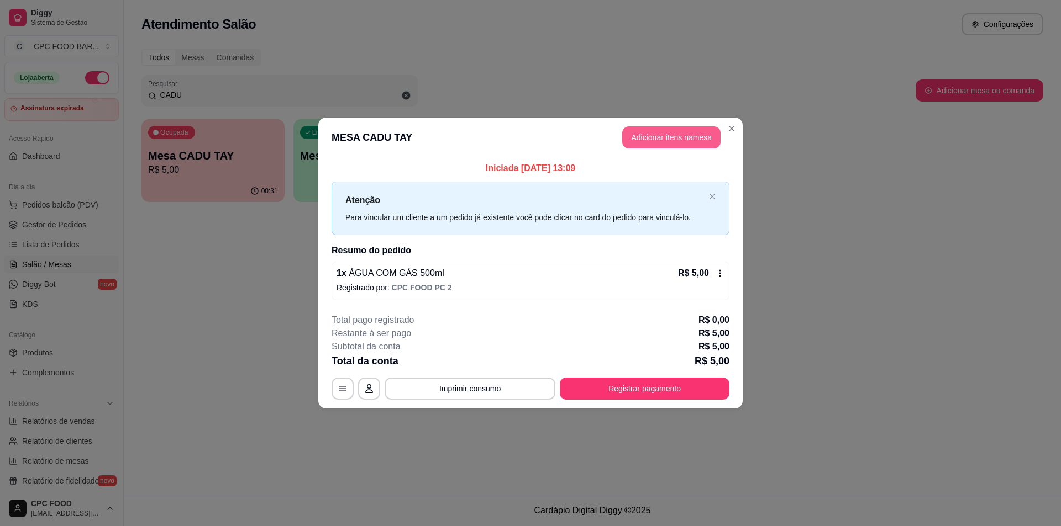
click at [693, 131] on button "Adicionar itens na mesa" at bounding box center [671, 137] width 98 height 22
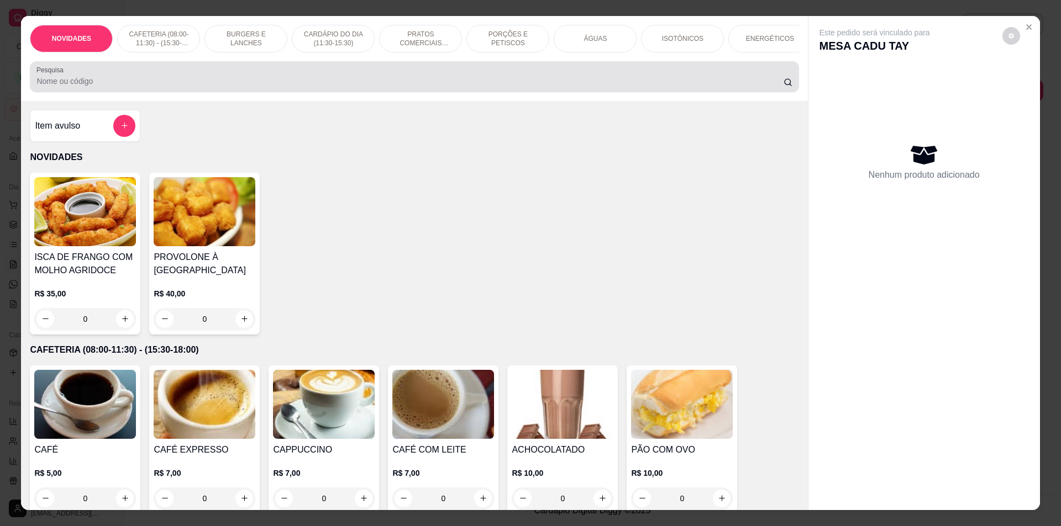
click at [382, 81] on div at bounding box center [413, 77] width 755 height 22
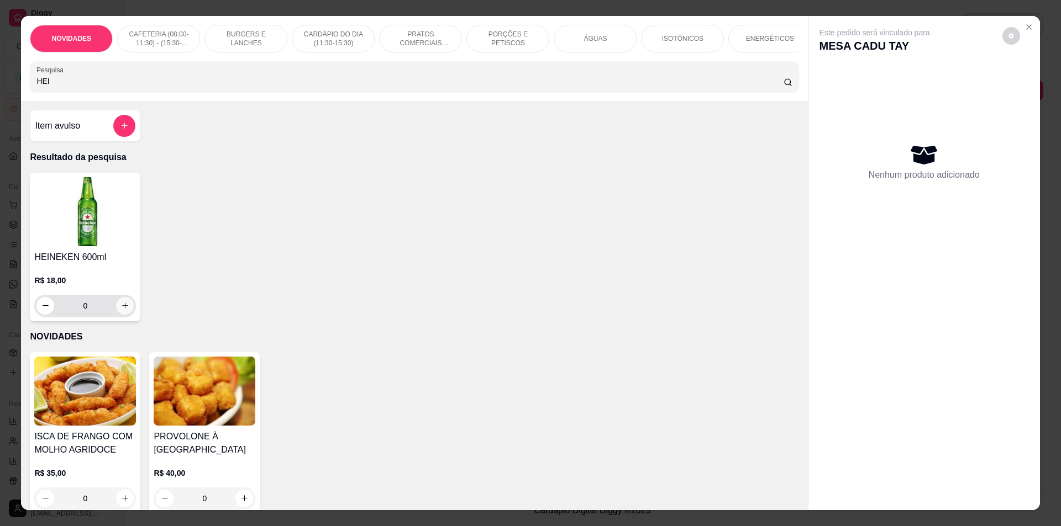
type input "HEI"
click at [123, 310] on icon "increase-product-quantity" at bounding box center [125, 306] width 8 height 8
type input "3"
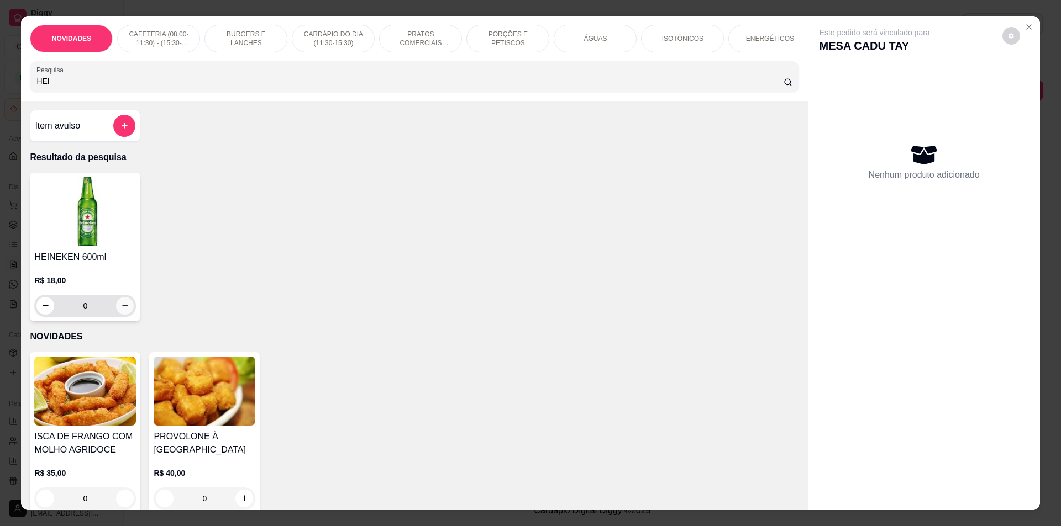
type input "3"
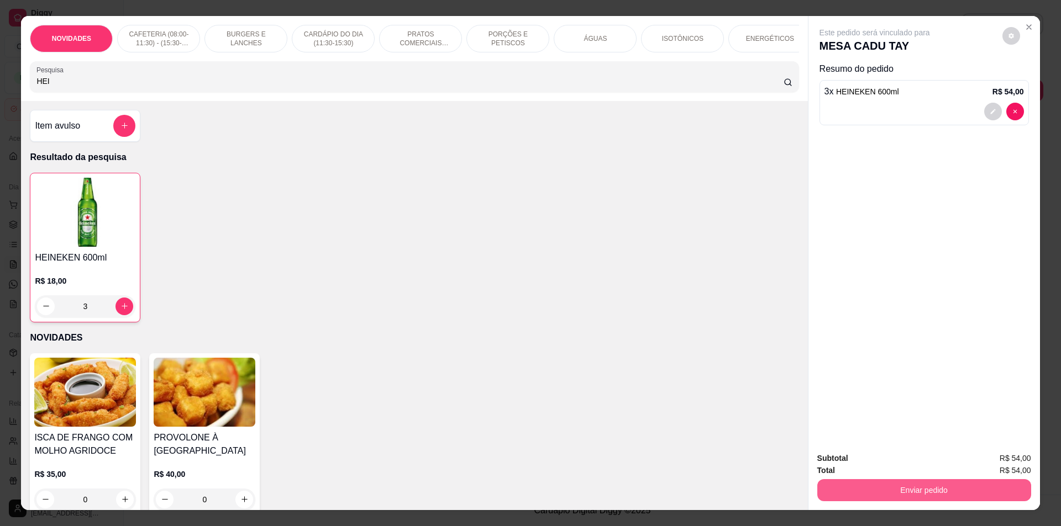
click at [990, 509] on div "Subtotal R$ 54,00 Total R$ 54,00 Enviar pedido" at bounding box center [923, 477] width 231 height 67
click at [964, 492] on button "Enviar pedido" at bounding box center [923, 491] width 207 height 22
click at [881, 461] on button "Não registrar e enviar pedido" at bounding box center [887, 463] width 115 height 21
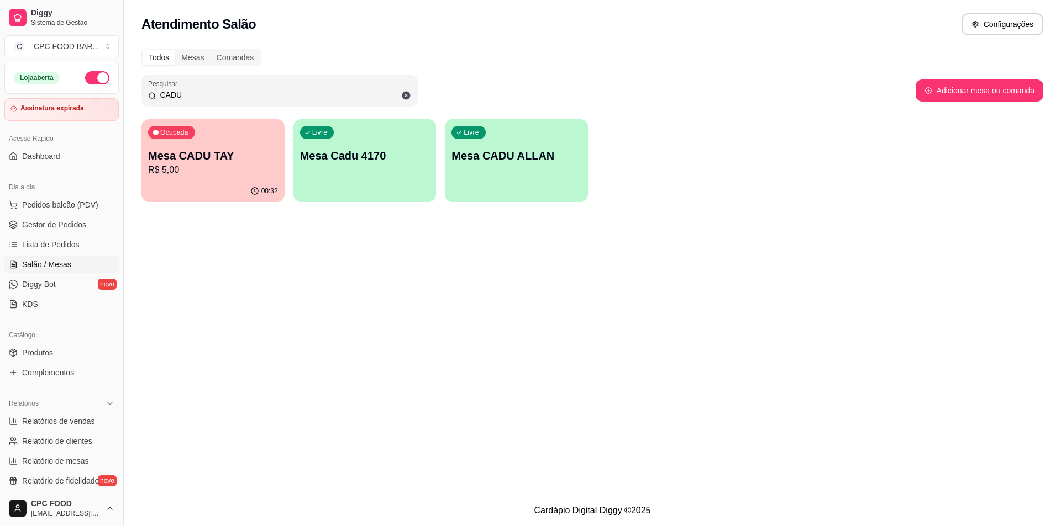
click at [191, 175] on p "R$ 5,00" at bounding box center [213, 170] width 130 height 13
click at [226, 92] on input "CADU" at bounding box center [283, 94] width 255 height 11
type input "C"
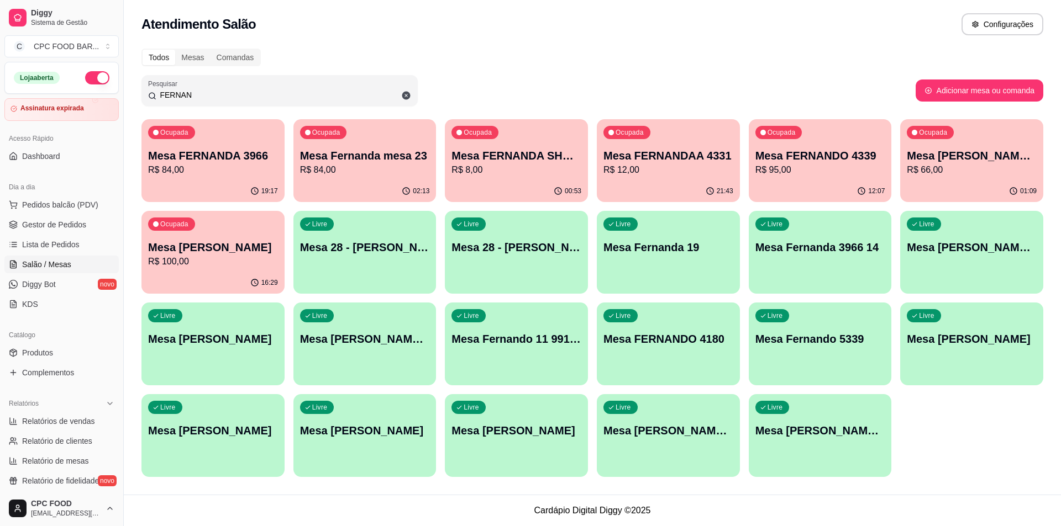
type input "FERNAN"
click at [973, 181] on div "01:09" at bounding box center [971, 192] width 143 height 22
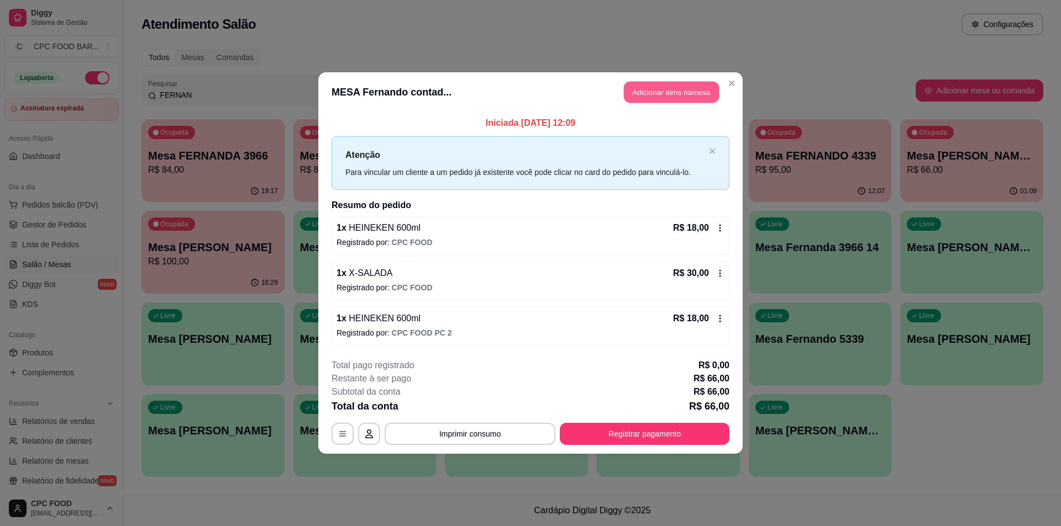
click at [671, 83] on button "Adicionar itens na mesa" at bounding box center [671, 93] width 95 height 22
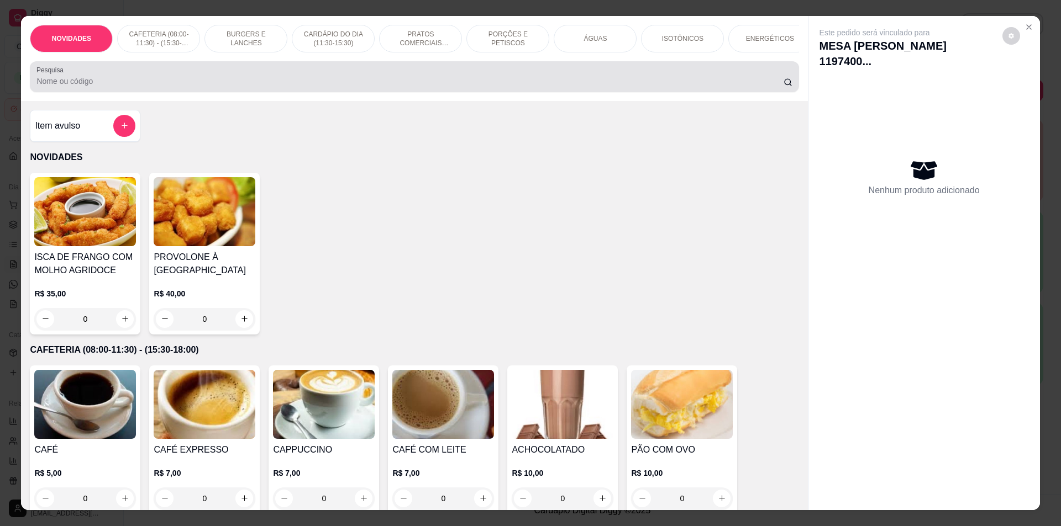
drag, startPoint x: 253, startPoint y: 80, endPoint x: 239, endPoint y: 62, distance: 22.4
click at [253, 79] on div at bounding box center [413, 77] width 755 height 22
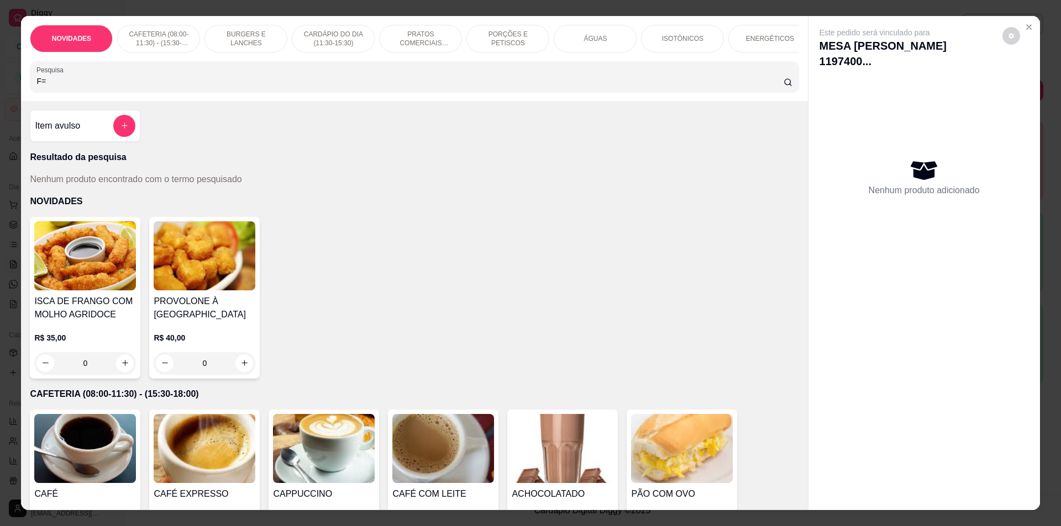
type input "F"
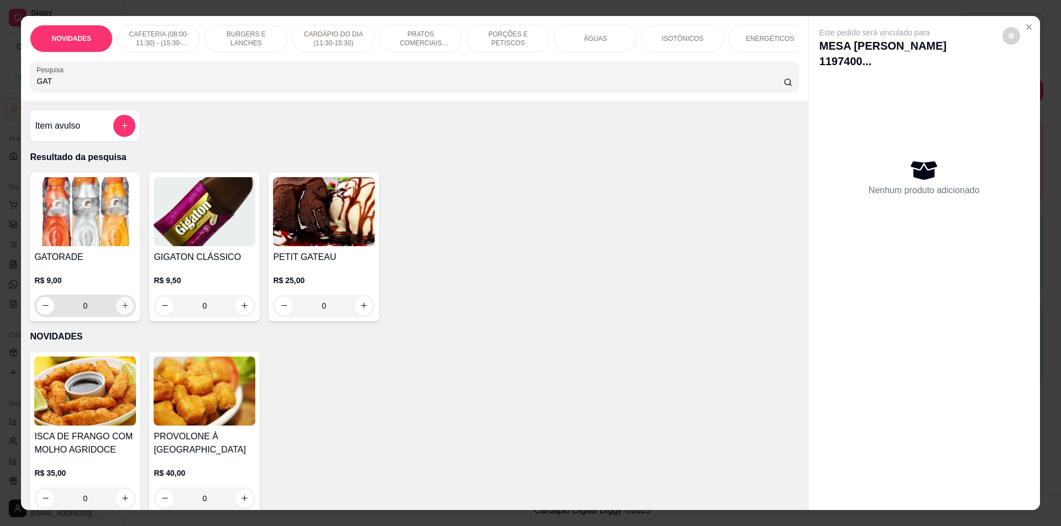
type input "GAT"
click at [121, 310] on icon "increase-product-quantity" at bounding box center [125, 306] width 8 height 8
type input "1"
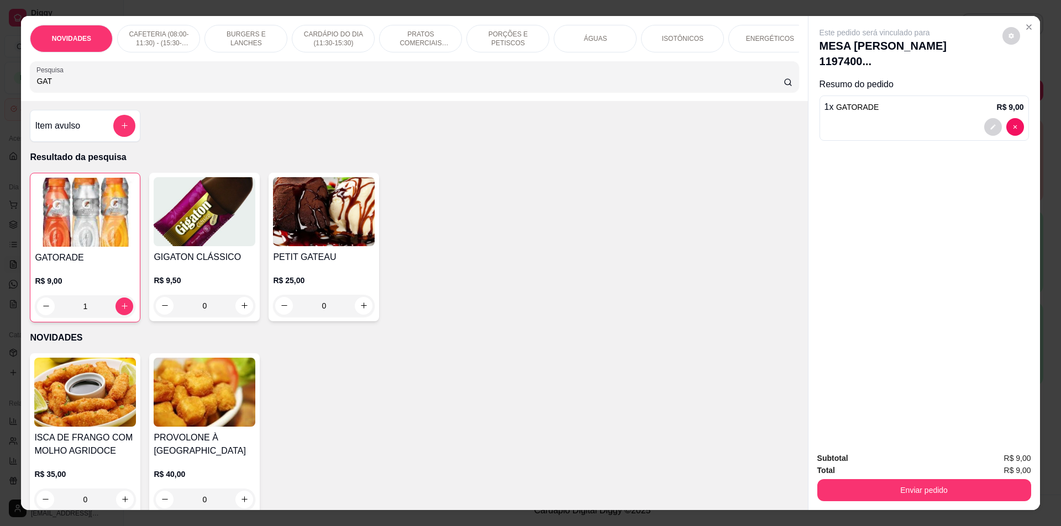
click at [957, 477] on div "Enviar pedido" at bounding box center [924, 489] width 214 height 25
click at [948, 488] on button "Enviar pedido" at bounding box center [924, 490] width 214 height 22
click at [890, 471] on button "Não registrar e enviar pedido" at bounding box center [887, 463] width 115 height 21
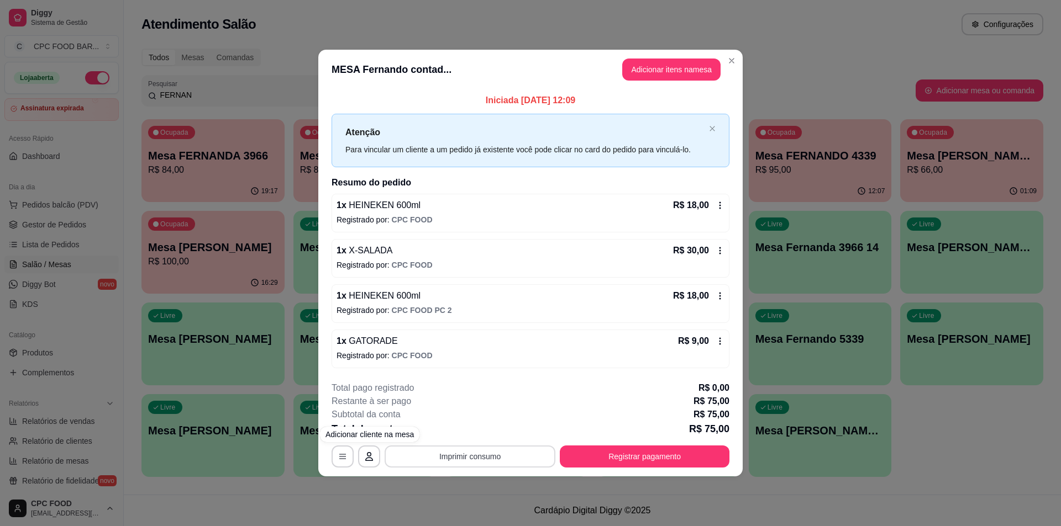
click at [430, 462] on button "Imprimir consumo" at bounding box center [469, 457] width 171 height 22
click at [452, 430] on button "IMPRESSORA" at bounding box center [473, 432] width 80 height 18
click at [672, 457] on button "Registrar pagamento" at bounding box center [644, 457] width 165 height 22
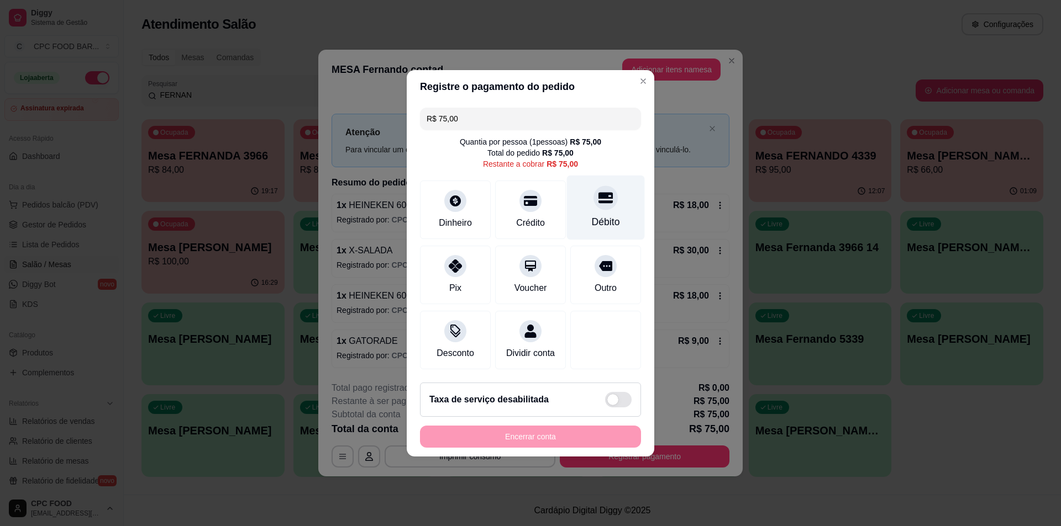
click at [618, 195] on div "Débito" at bounding box center [606, 207] width 78 height 65
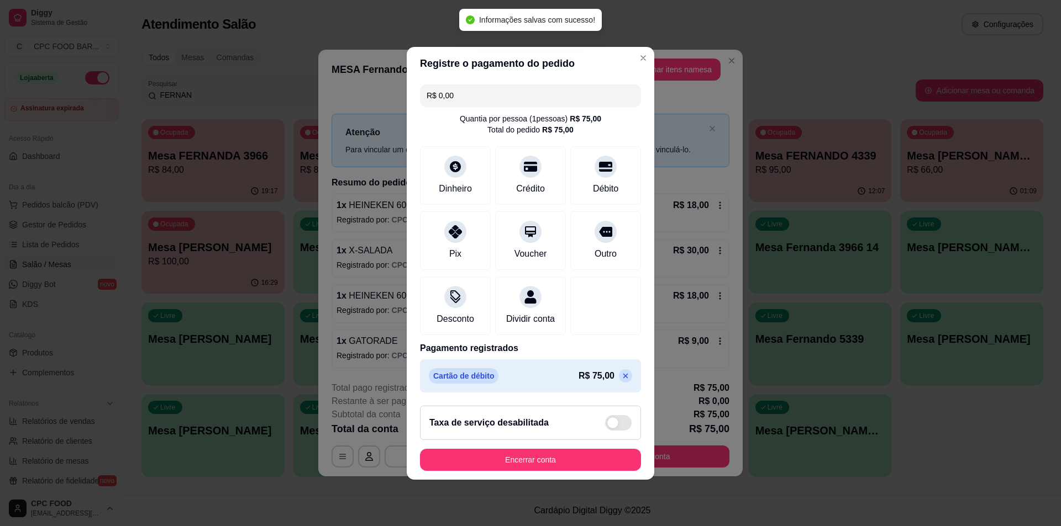
type input "R$ 0,00"
click at [552, 463] on button "Encerrar conta" at bounding box center [530, 460] width 214 height 22
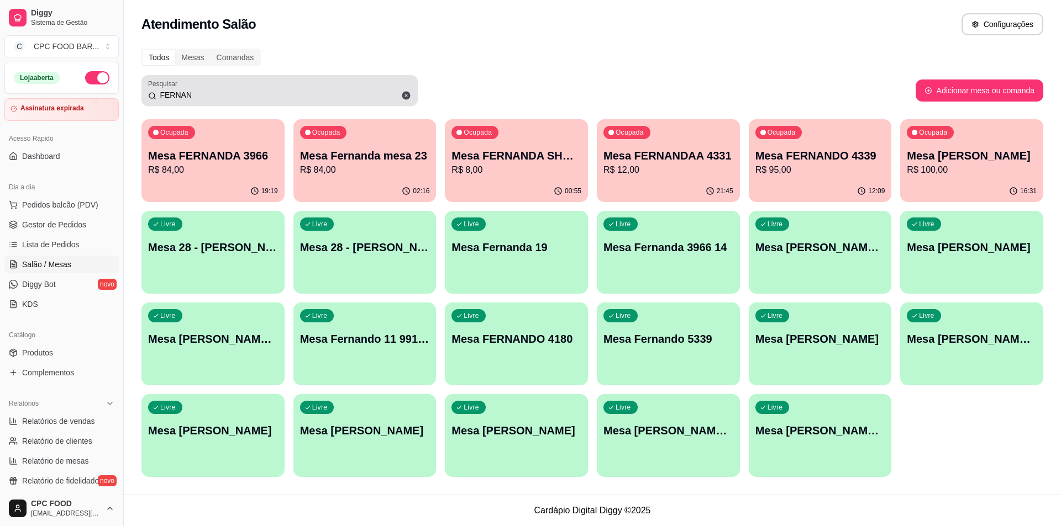
click at [392, 104] on div "Pesquisar FERNAN" at bounding box center [279, 90] width 276 height 31
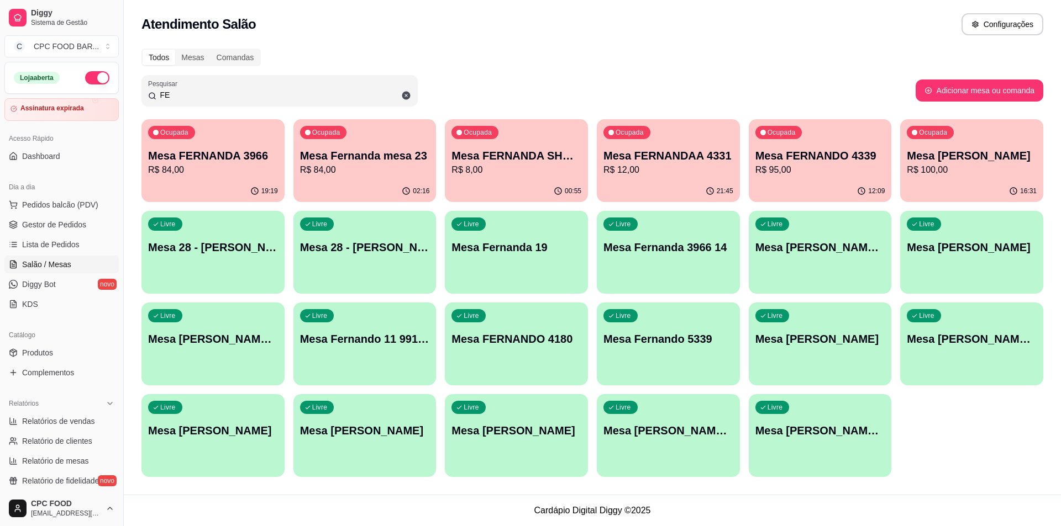
type input "F"
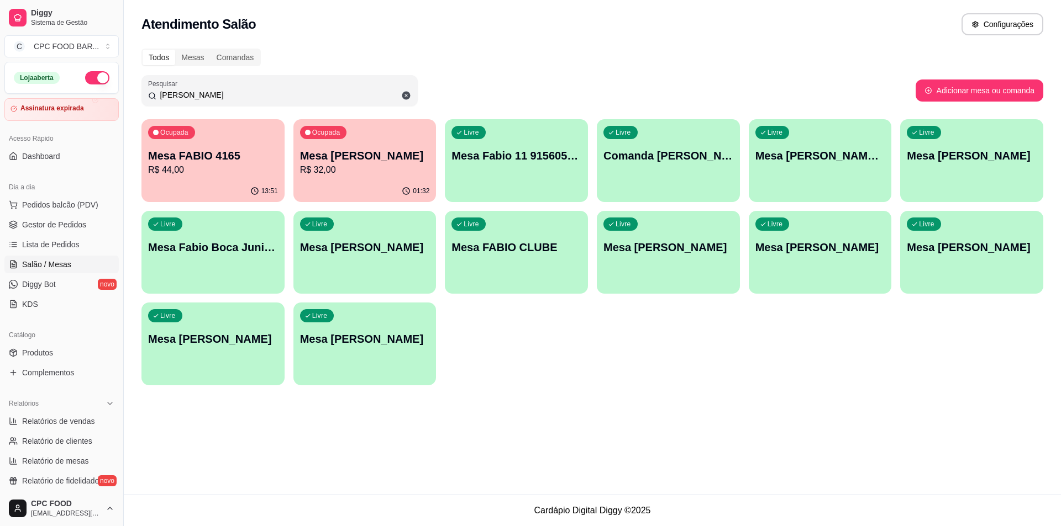
type input "[PERSON_NAME]"
click at [382, 208] on div "Ocupada Mesa FABIO 4165 R$ 44,00 13:51 Ocupada Mesa [PERSON_NAME] R$ 32,00 01:3…" at bounding box center [592, 252] width 902 height 266
click at [402, 185] on div "01:32" at bounding box center [364, 192] width 143 height 22
click at [368, 161] on p "Mesa [PERSON_NAME]" at bounding box center [365, 155] width 130 height 15
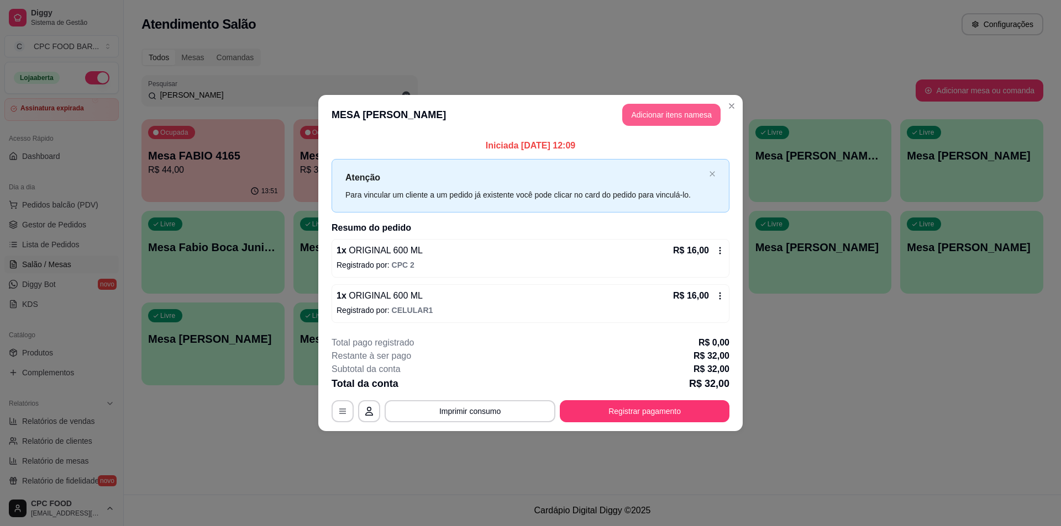
click at [647, 110] on button "Adicionar itens na mesa" at bounding box center [671, 115] width 98 height 22
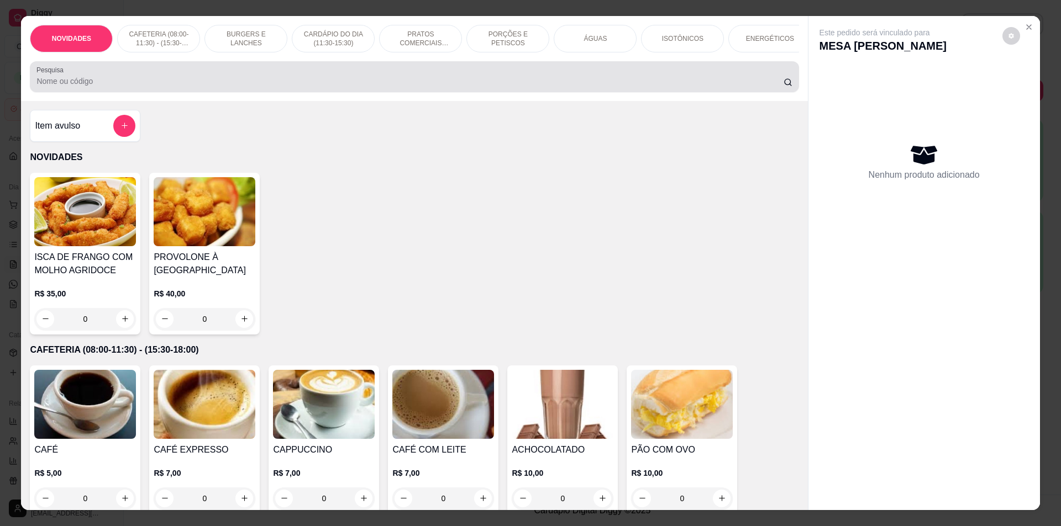
click at [504, 74] on div at bounding box center [413, 77] width 755 height 22
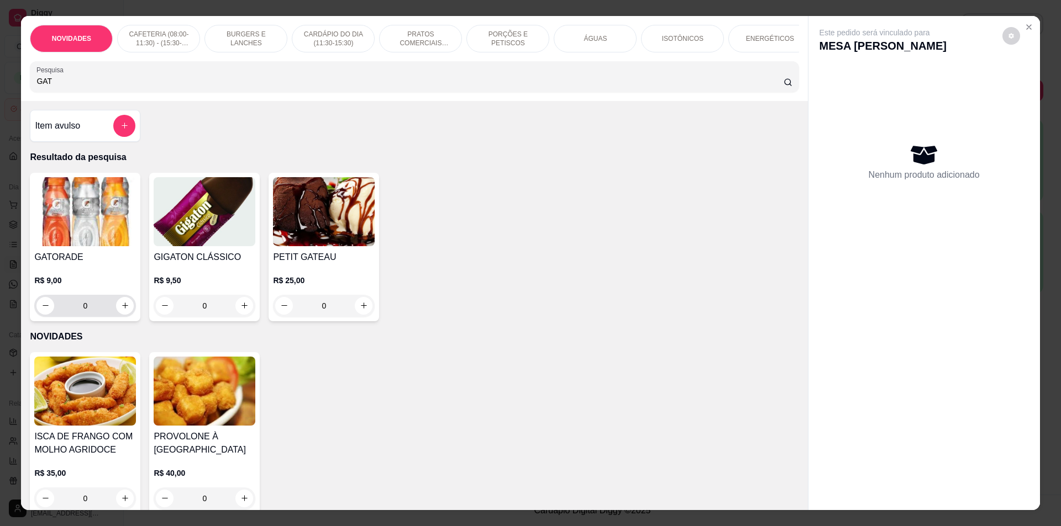
type input "GAT"
click at [119, 308] on button "increase-product-quantity" at bounding box center [125, 306] width 18 height 18
type input "1"
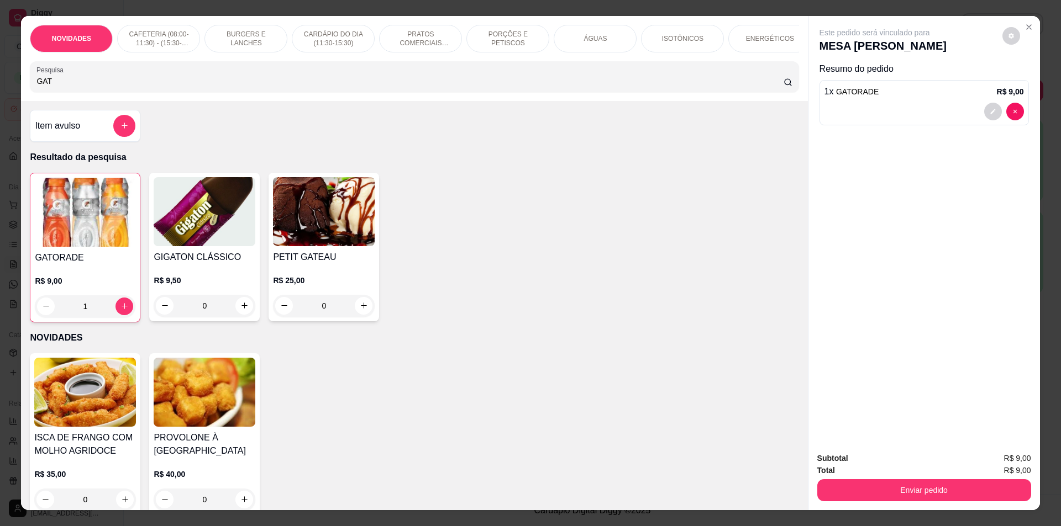
click at [872, 487] on button "Enviar pedido" at bounding box center [924, 490] width 214 height 22
click at [874, 465] on button "Não registrar e enviar pedido" at bounding box center [887, 463] width 115 height 21
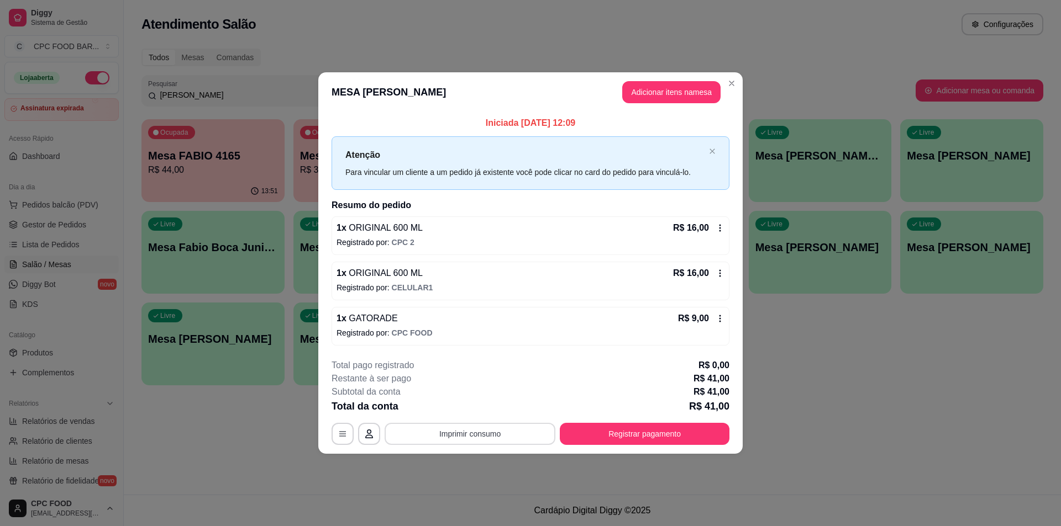
click at [509, 435] on button "Imprimir consumo" at bounding box center [469, 434] width 171 height 22
click at [476, 409] on button "IMPRESSORA" at bounding box center [473, 409] width 80 height 18
click at [646, 442] on button "Registrar pagamento" at bounding box center [645, 434] width 170 height 22
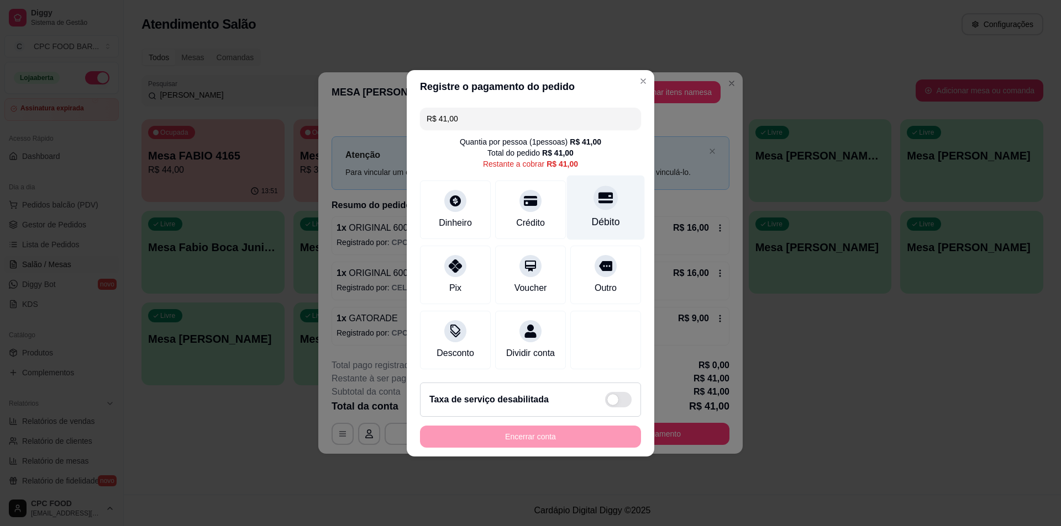
click at [603, 215] on div "Débito" at bounding box center [606, 222] width 28 height 14
type input "R$ 0,00"
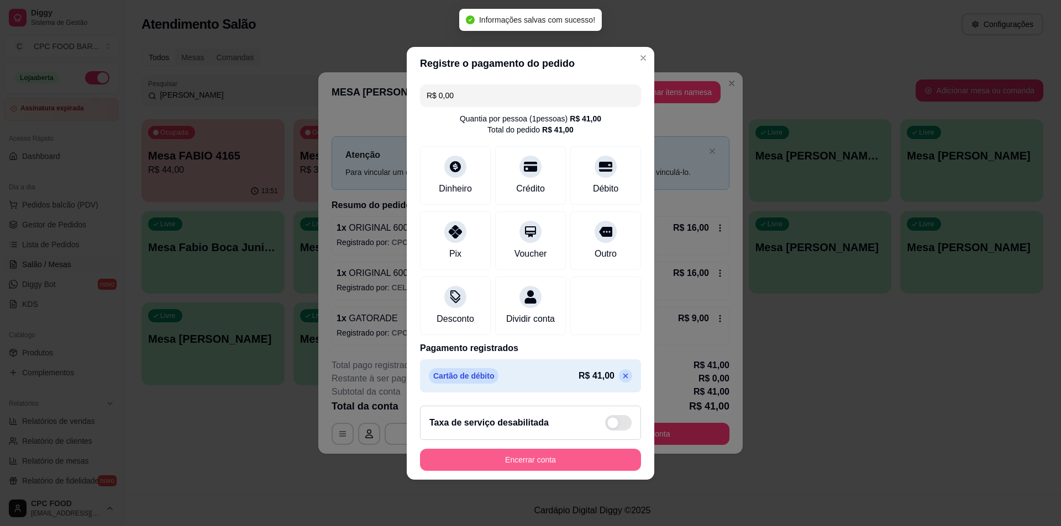
click at [534, 471] on button "Encerrar conta" at bounding box center [530, 460] width 221 height 22
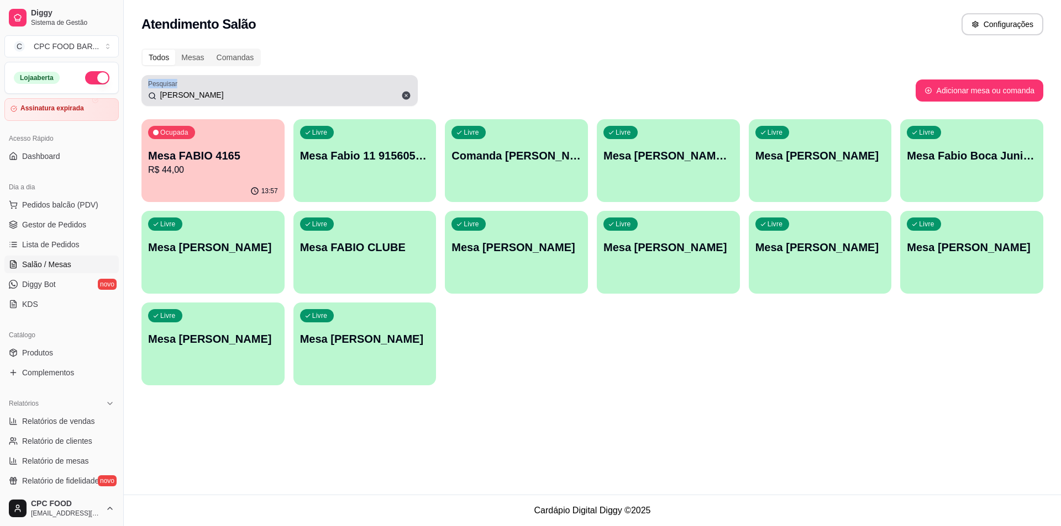
click at [259, 86] on div "[PERSON_NAME]" at bounding box center [279, 91] width 263 height 22
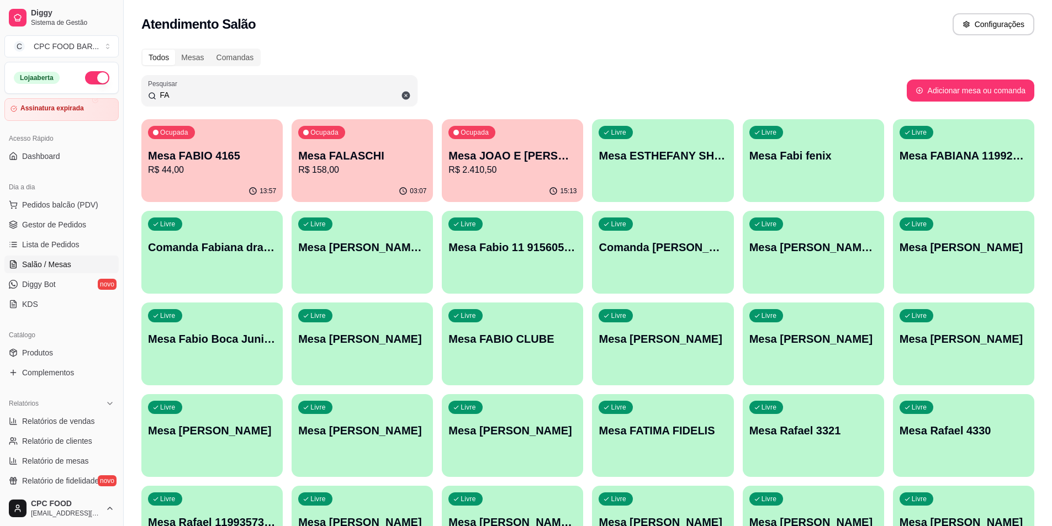
type input "F"
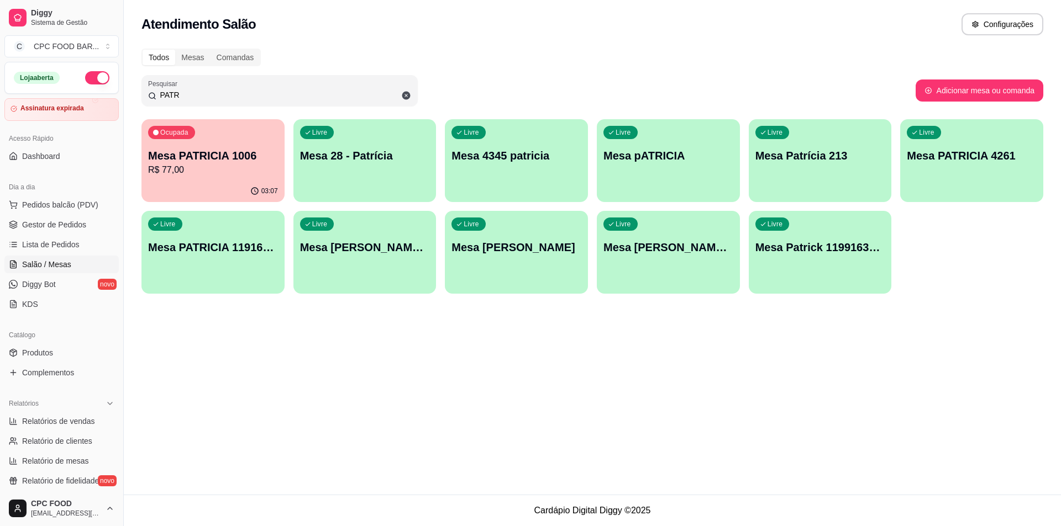
type input "PATR"
click at [723, 269] on div "Livre Mesa [PERSON_NAME] HOUSE" at bounding box center [668, 246] width 143 height 70
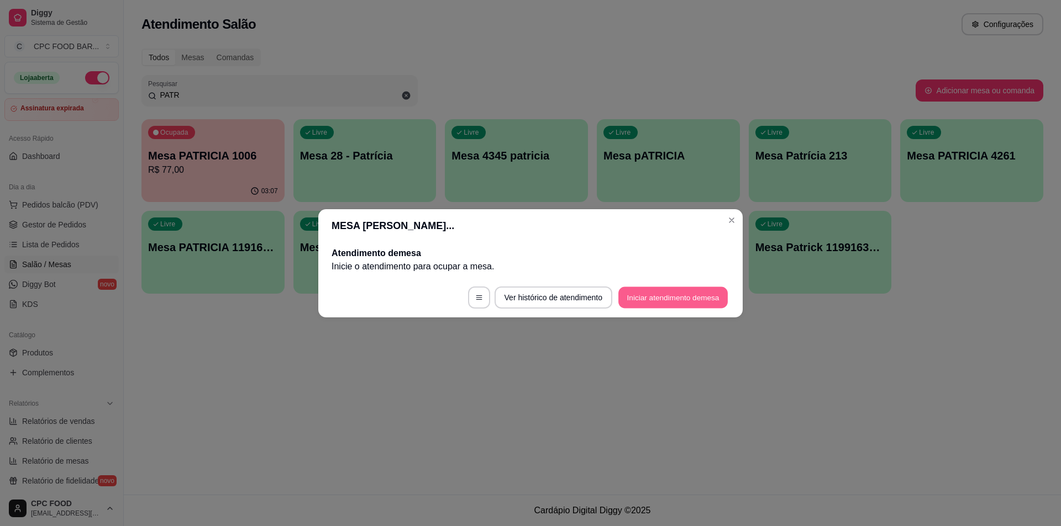
click at [720, 290] on button "Iniciar atendimento de mesa" at bounding box center [672, 298] width 109 height 22
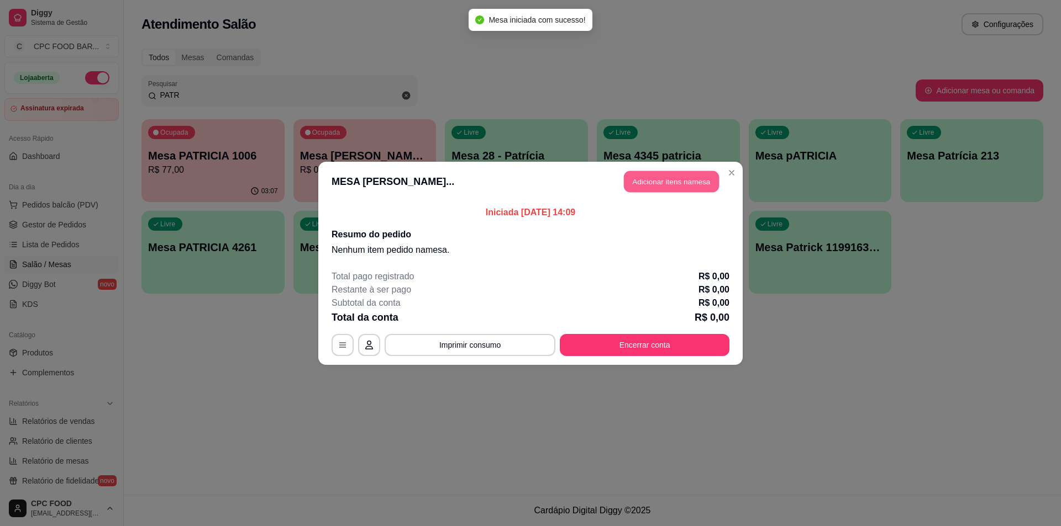
click at [684, 174] on button "Adicionar itens na mesa" at bounding box center [671, 182] width 95 height 22
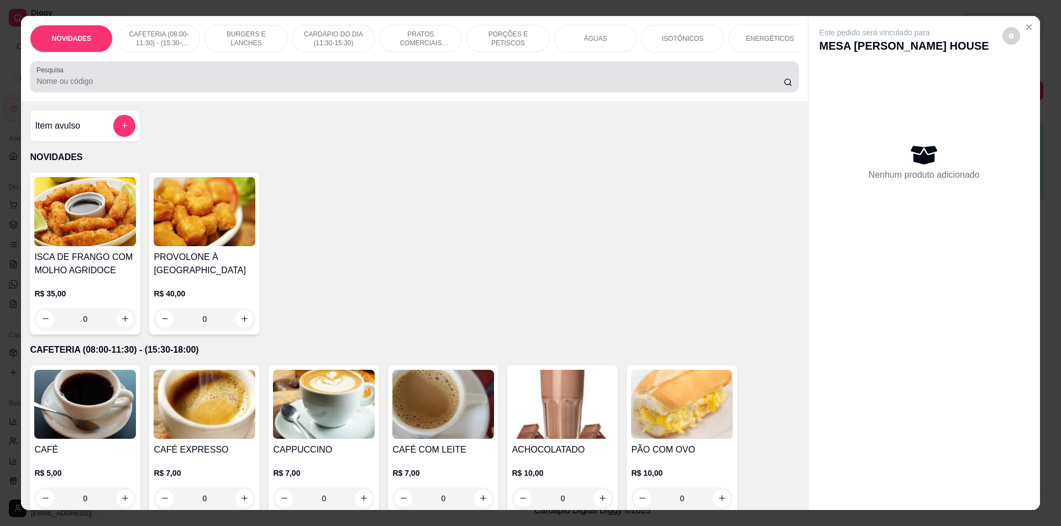
click at [554, 78] on div at bounding box center [413, 77] width 755 height 22
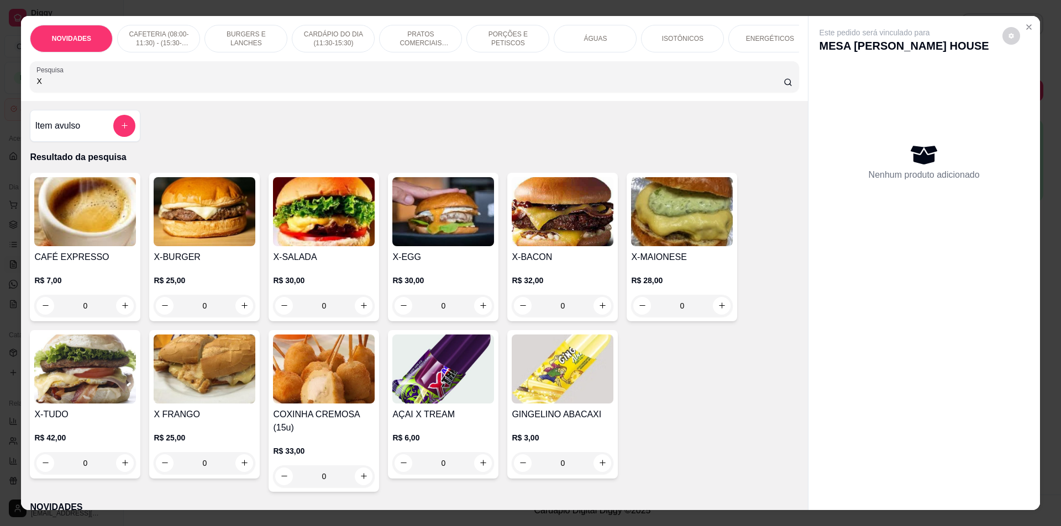
type input "X"
click at [604, 312] on div "0" at bounding box center [563, 306] width 102 height 22
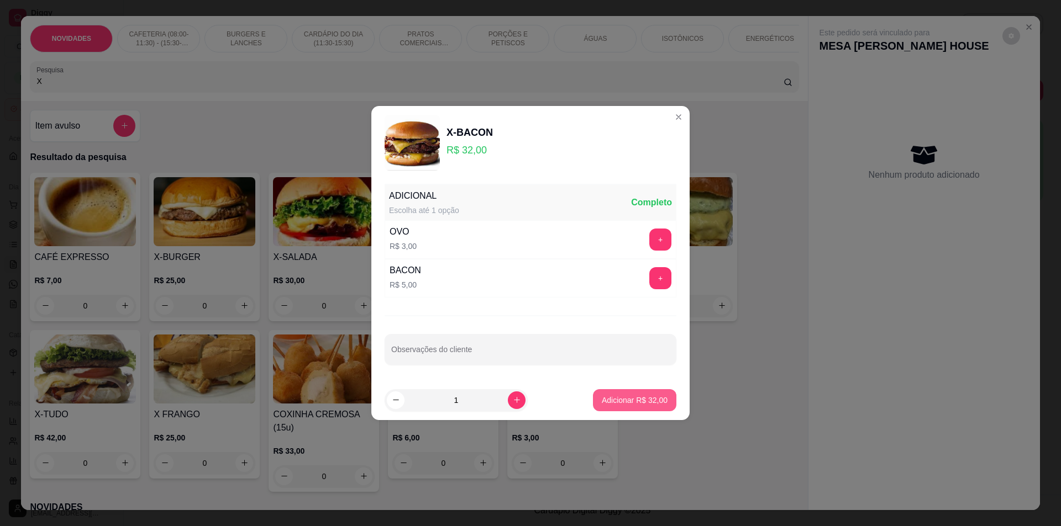
click at [606, 395] on p "Adicionar R$ 32,00" at bounding box center [635, 400] width 66 height 11
type input "1"
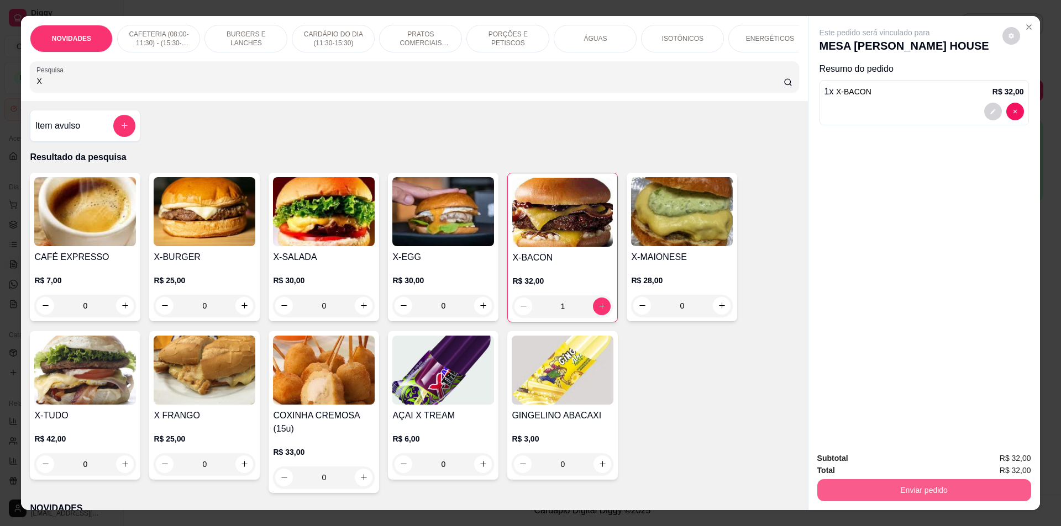
click at [933, 499] on button "Enviar pedido" at bounding box center [924, 490] width 214 height 22
click at [896, 455] on button "Não registrar e enviar pedido" at bounding box center [887, 463] width 115 height 21
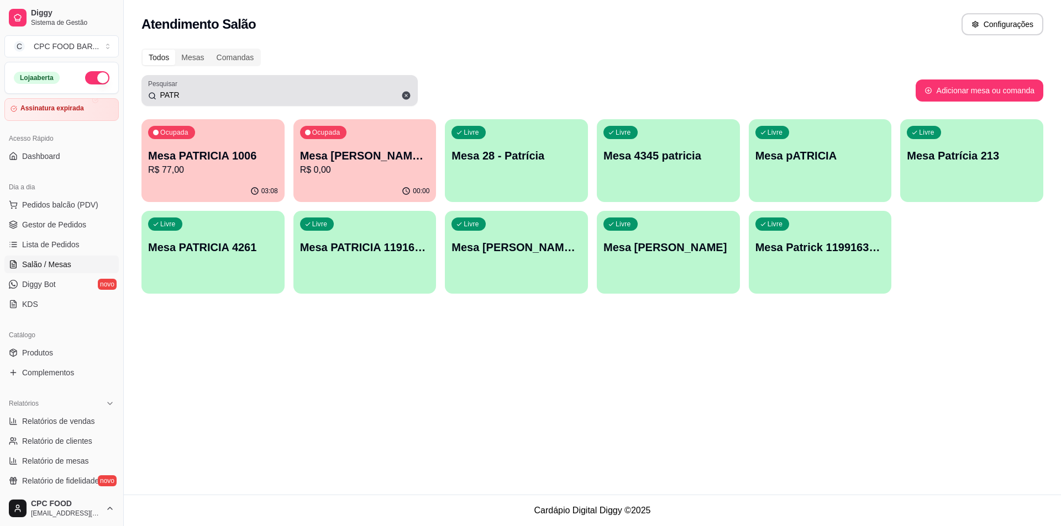
click at [223, 83] on div "PATR" at bounding box center [279, 91] width 263 height 22
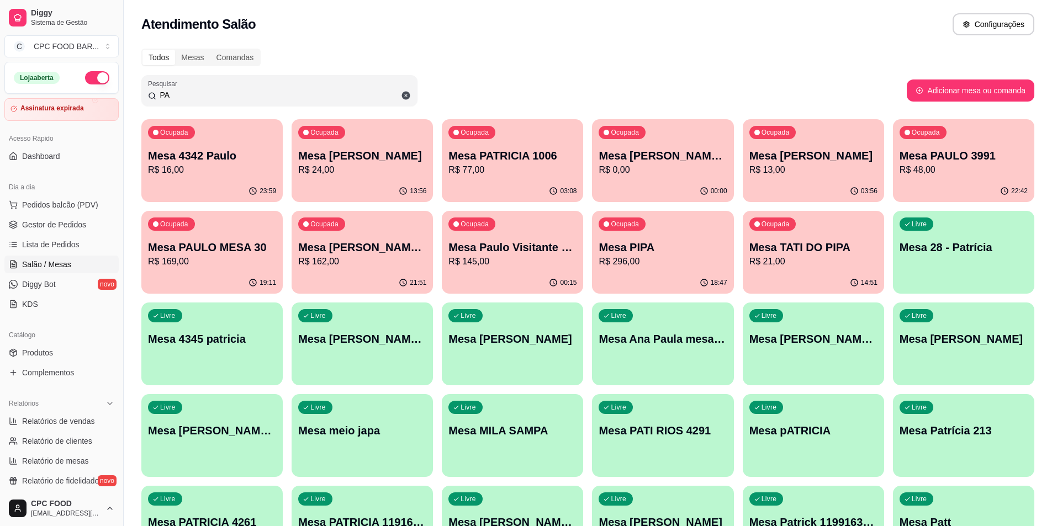
type input "P"
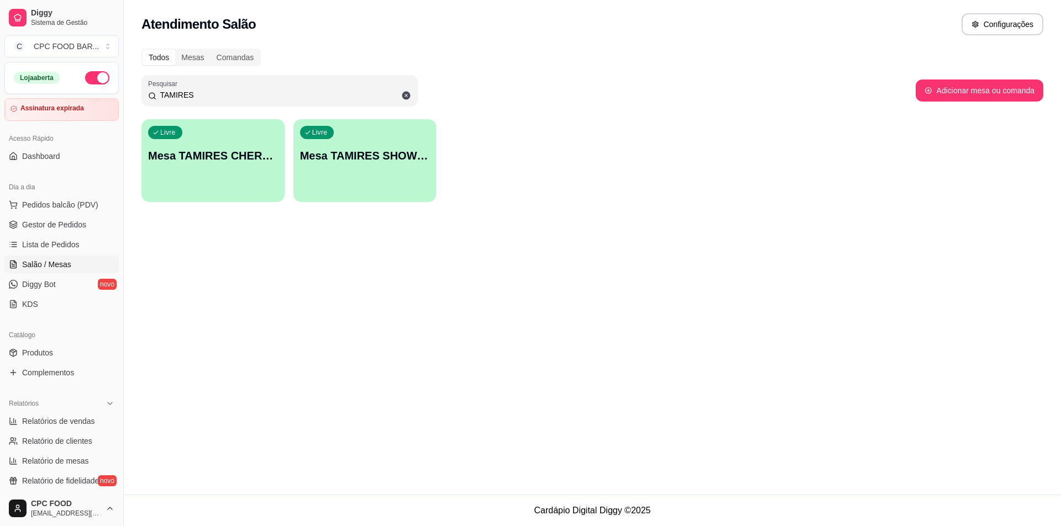
type input "TAMIRES"
click at [398, 191] on div "button" at bounding box center [364, 195] width 143 height 13
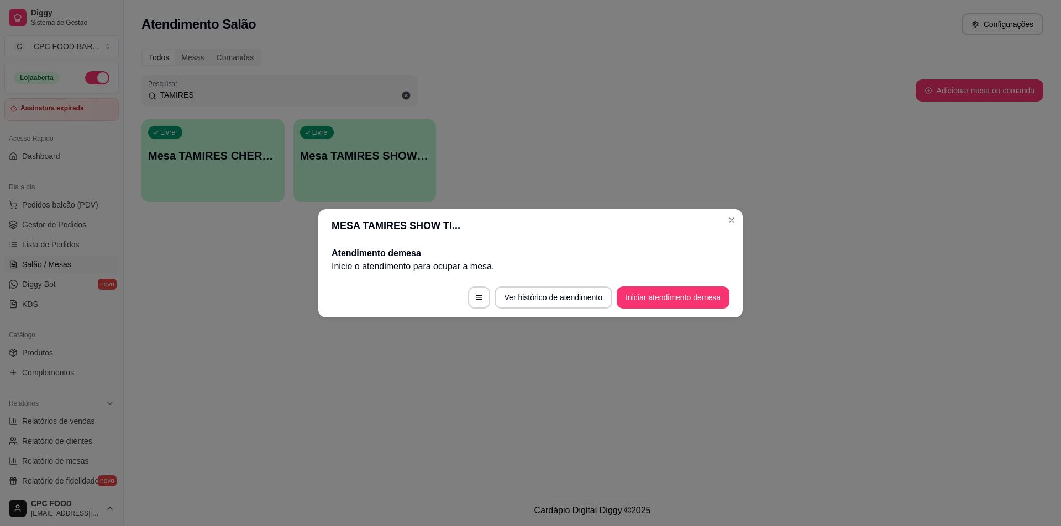
click at [643, 309] on footer "Ver histórico de atendimento Iniciar atendimento de mesa" at bounding box center [530, 298] width 424 height 40
click at [646, 304] on button "Iniciar atendimento de mesa" at bounding box center [672, 298] width 113 height 22
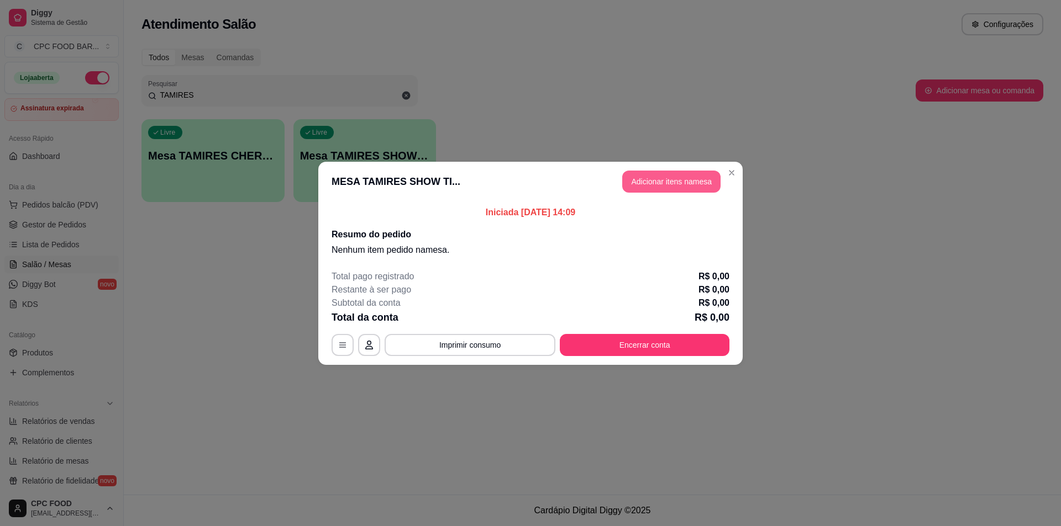
click at [671, 187] on button "Adicionar itens na mesa" at bounding box center [671, 182] width 98 height 22
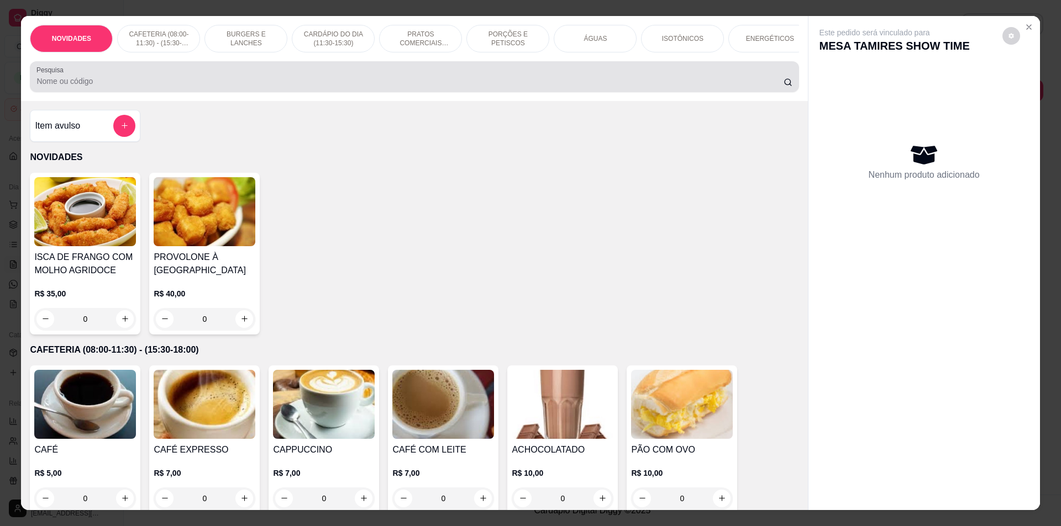
click at [568, 85] on input "Pesquisa" at bounding box center [409, 81] width 746 height 11
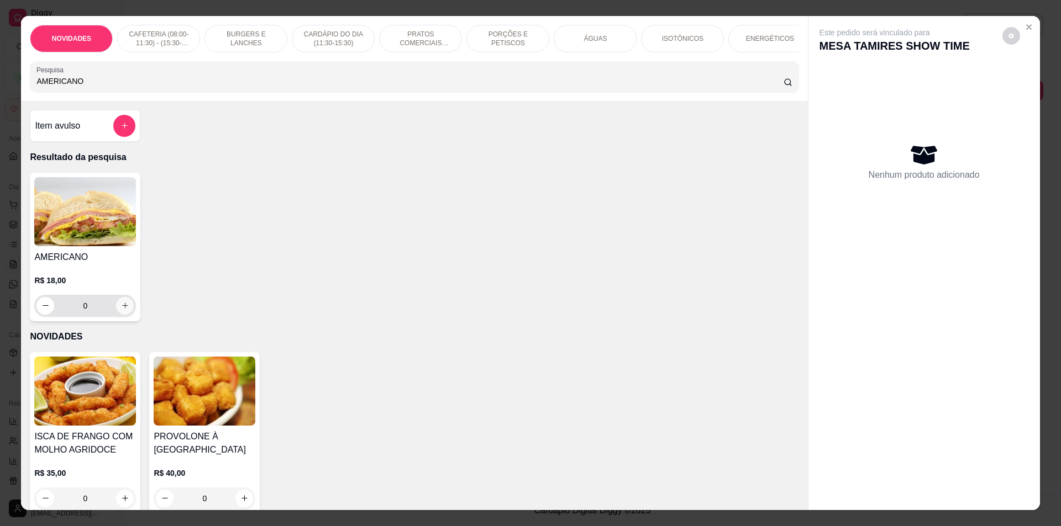
type input "AMERICANO"
click at [124, 314] on button "increase-product-quantity" at bounding box center [125, 305] width 17 height 17
type input "1"
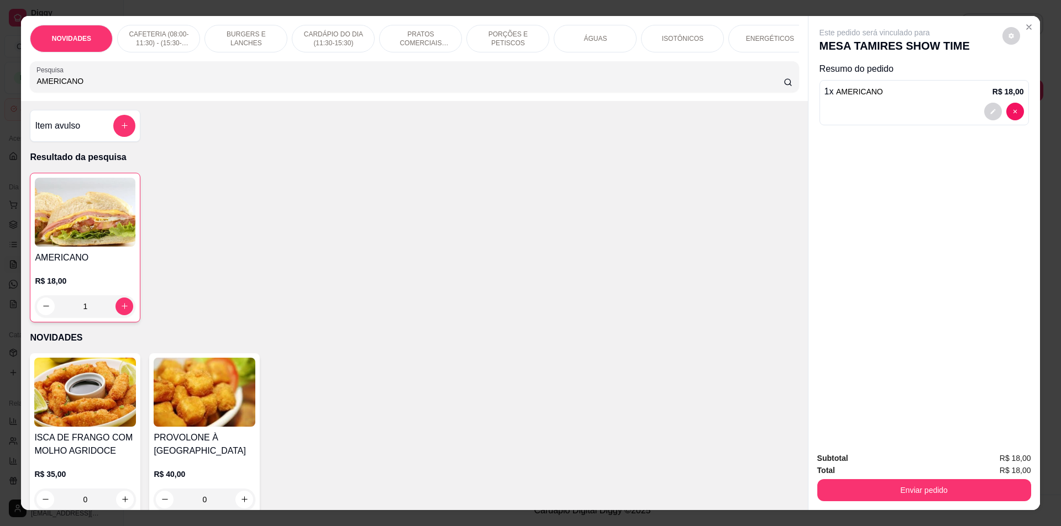
drag, startPoint x: 241, startPoint y: 181, endPoint x: 288, endPoint y: 233, distance: 69.6
click at [245, 184] on div "AMERICANO R$ 18,00 1" at bounding box center [414, 248] width 768 height 150
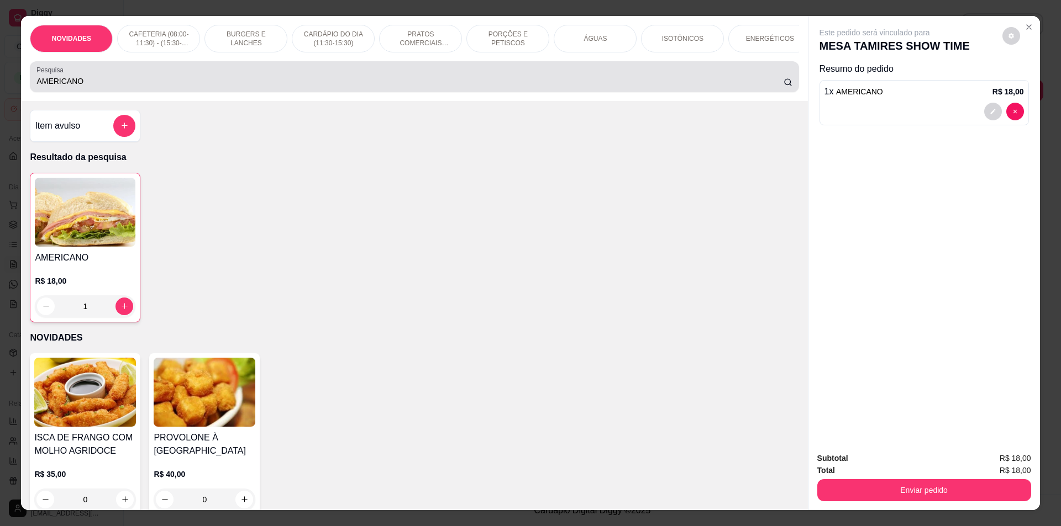
click at [224, 87] on input "AMERICANO" at bounding box center [409, 81] width 746 height 11
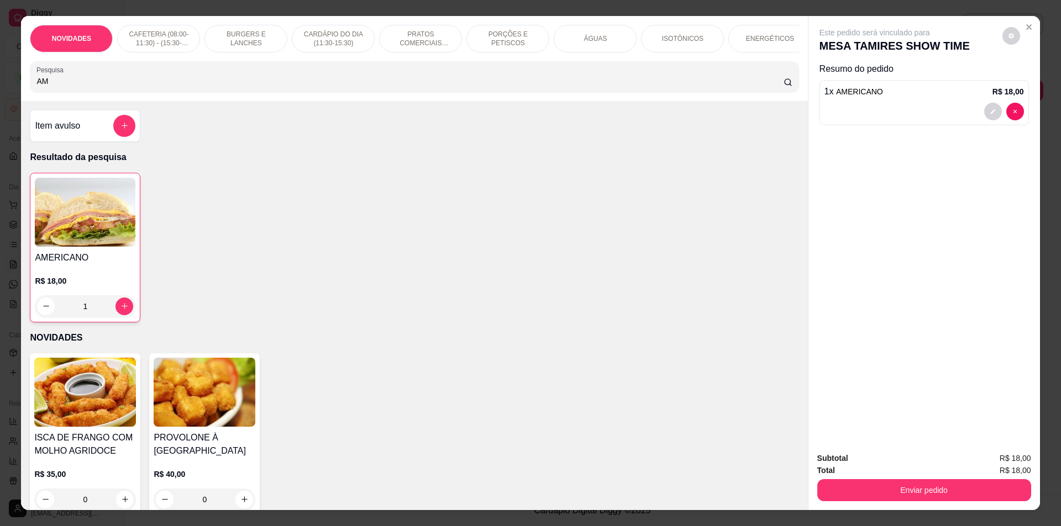
type input "A"
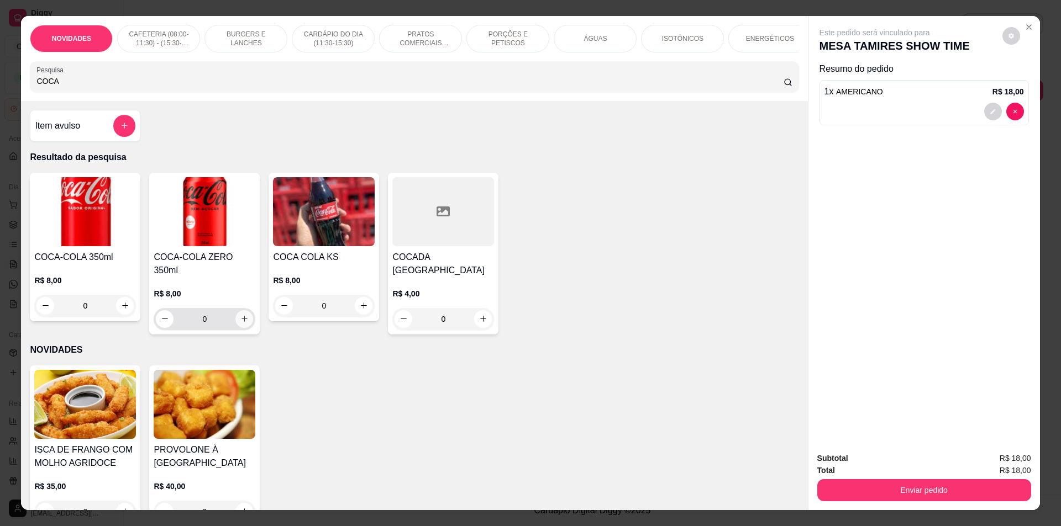
type input "COCA"
click at [254, 307] on div "COCA-COLA ZERO 350ml R$ 8,00 0" at bounding box center [204, 254] width 110 height 162
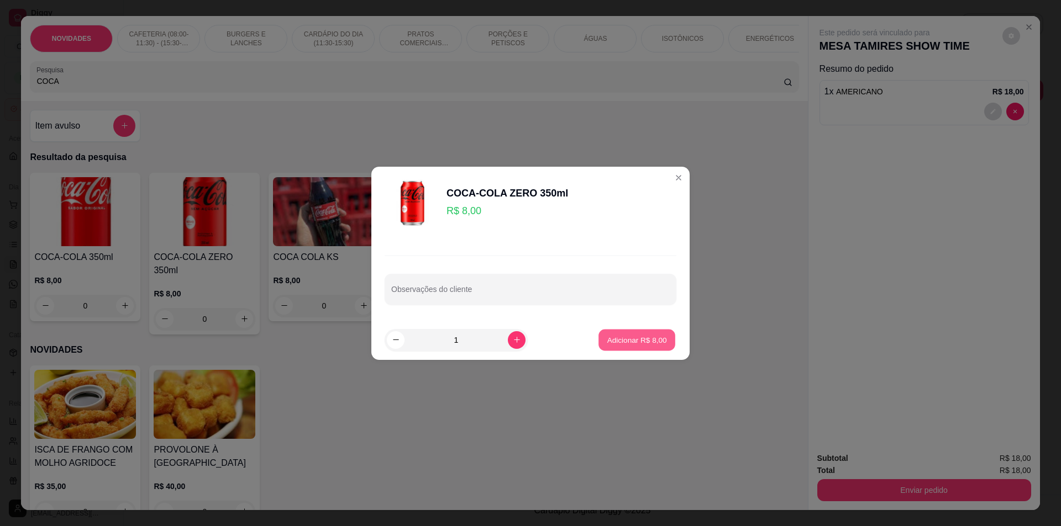
click at [645, 330] on button "Adicionar R$ 8,00" at bounding box center [636, 340] width 77 height 22
type input "1"
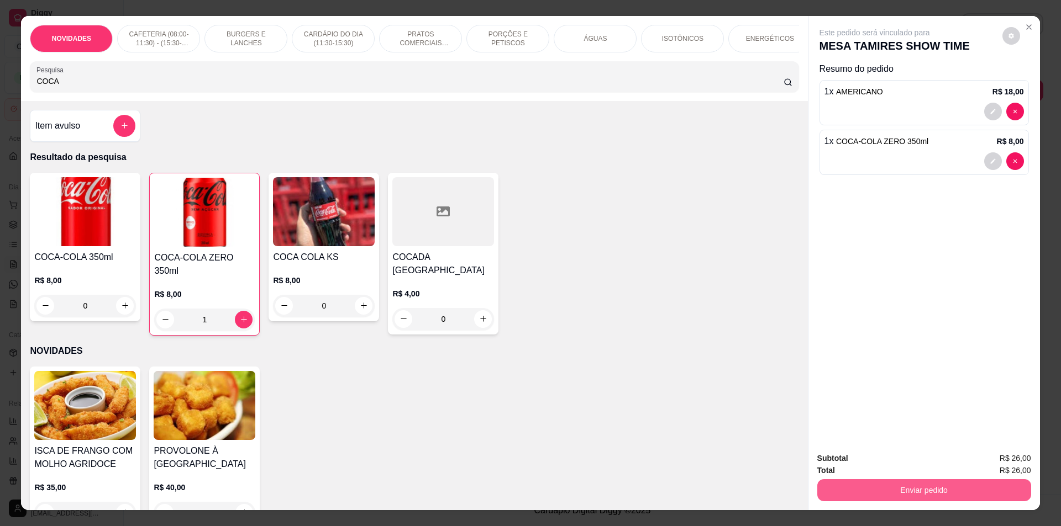
click at [914, 487] on button "Enviar pedido" at bounding box center [924, 490] width 214 height 22
click at [904, 466] on button "Não registrar e enviar pedido" at bounding box center [887, 463] width 115 height 21
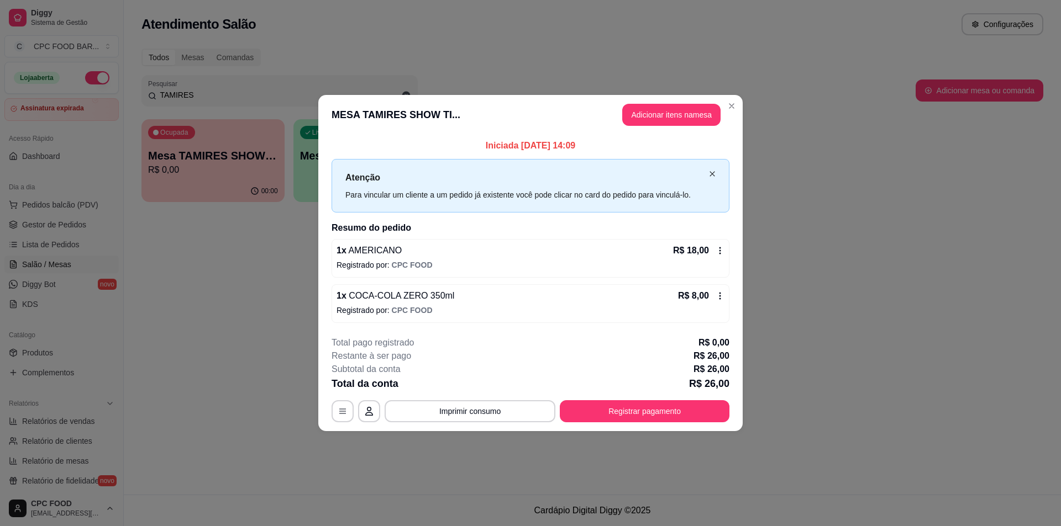
click at [710, 177] on icon "close" at bounding box center [712, 174] width 7 height 7
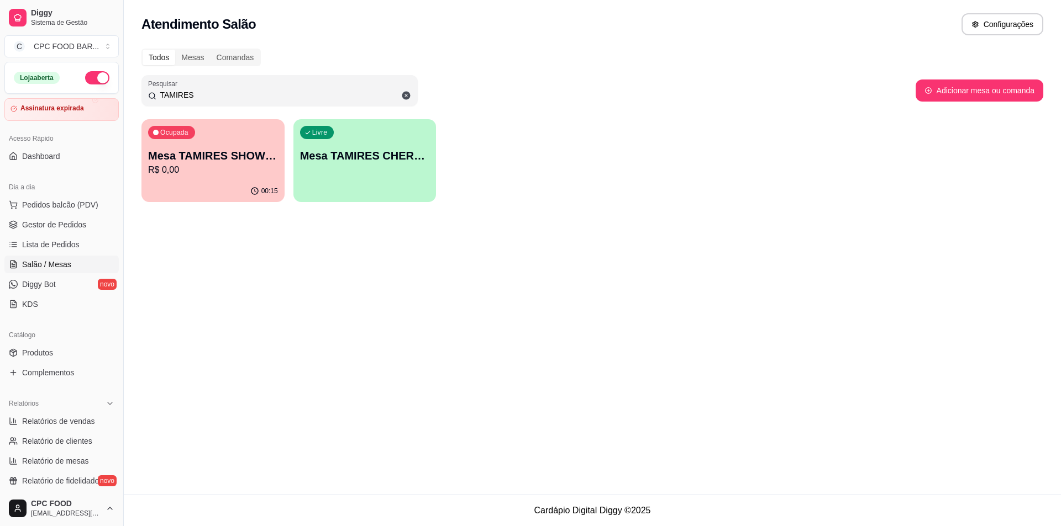
drag, startPoint x: 206, startPoint y: 91, endPoint x: 131, endPoint y: 94, distance: 74.7
click at [131, 94] on div "Todos Mesas Comandas Pesquisar TAMIRES Adicionar mesa ou comanda Ocupada Mesa T…" at bounding box center [592, 128] width 937 height 173
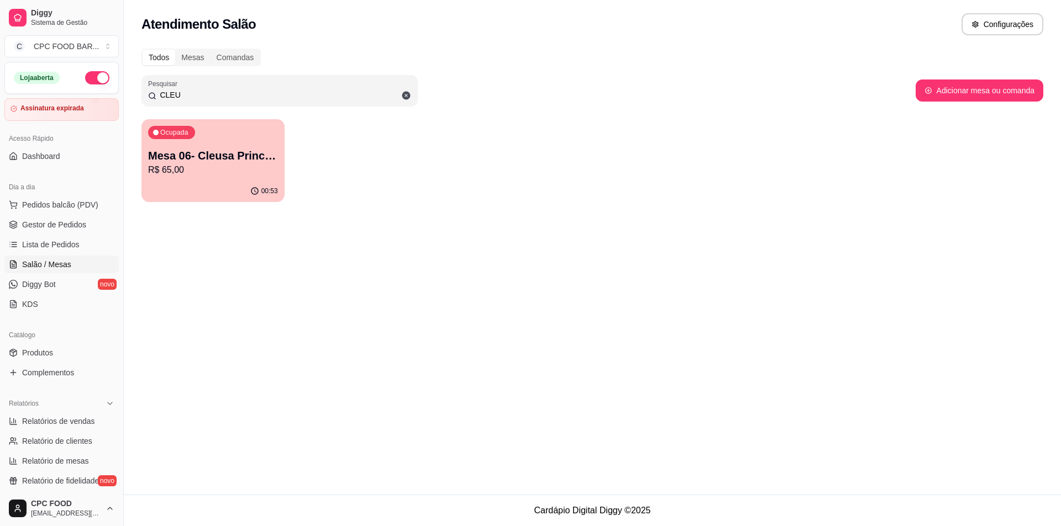
type input "CLEU"
click at [217, 162] on p "Mesa 06- Cleusa Princesas" at bounding box center [213, 155] width 130 height 15
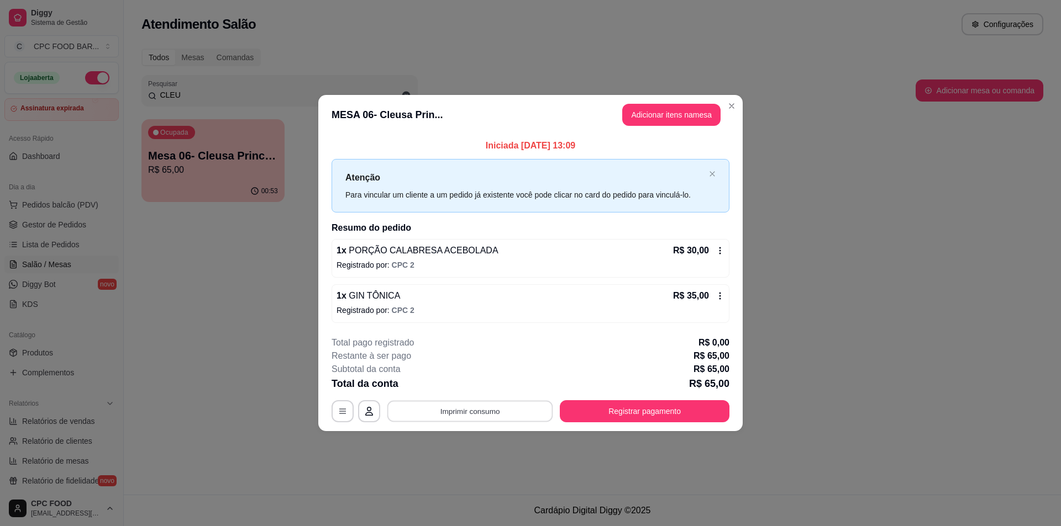
click at [484, 410] on button "Imprimir consumo" at bounding box center [470, 412] width 166 height 22
click at [474, 372] on h4 "Escolha a impressora" at bounding box center [473, 367] width 80 height 11
click at [475, 390] on button "IMPRESSORA" at bounding box center [473, 385] width 77 height 17
click at [586, 413] on button "Registrar pagamento" at bounding box center [645, 411] width 170 height 22
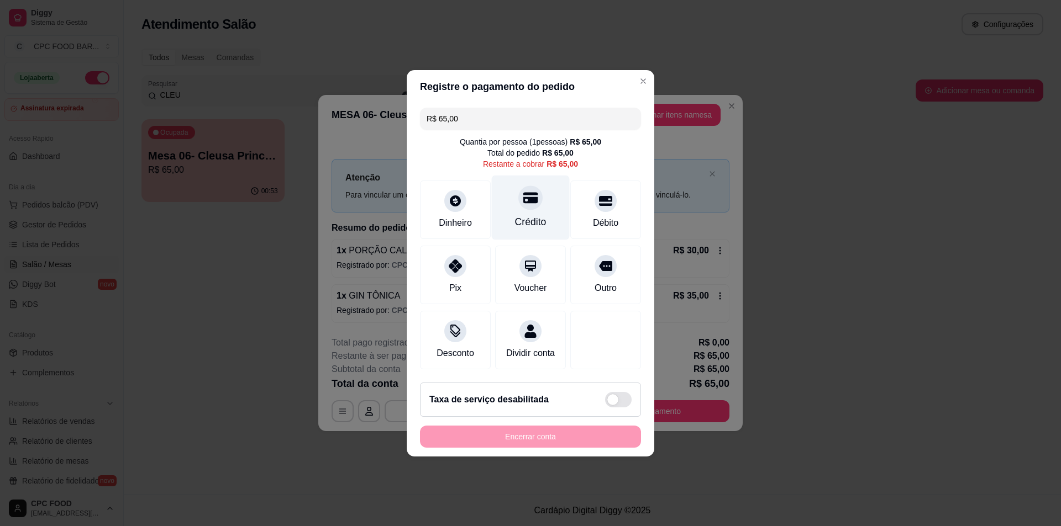
click at [533, 198] on icon at bounding box center [530, 198] width 14 height 14
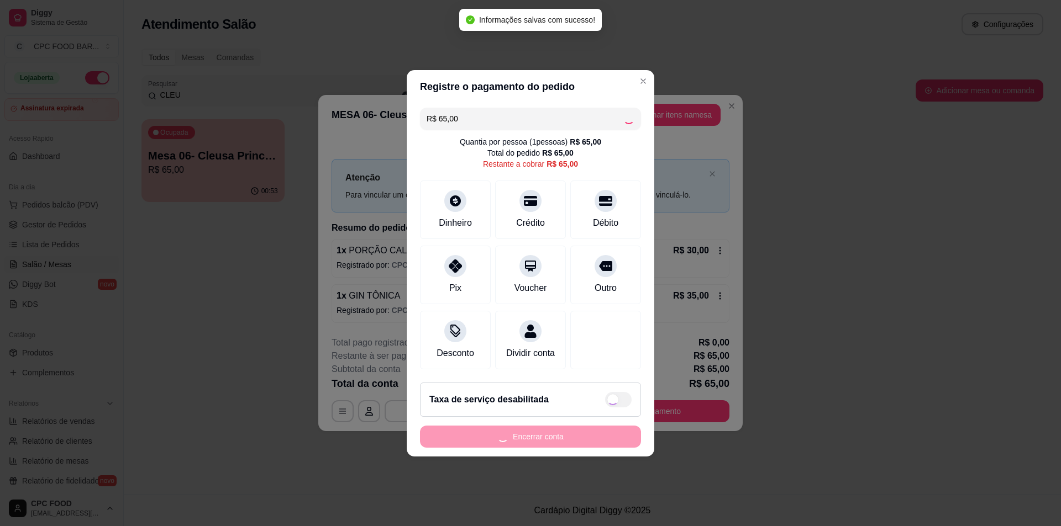
type input "R$ 0,00"
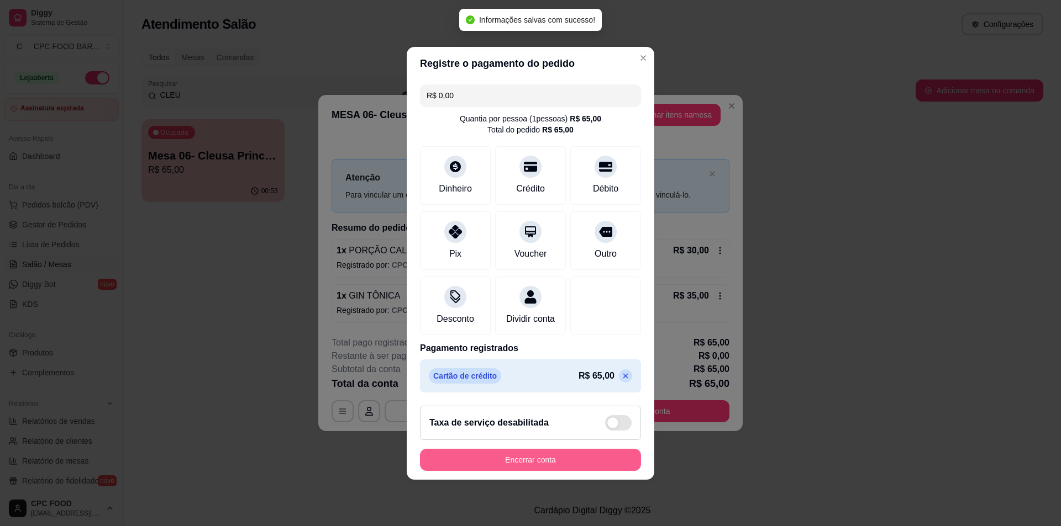
click at [577, 462] on button "Encerrar conta" at bounding box center [530, 460] width 221 height 22
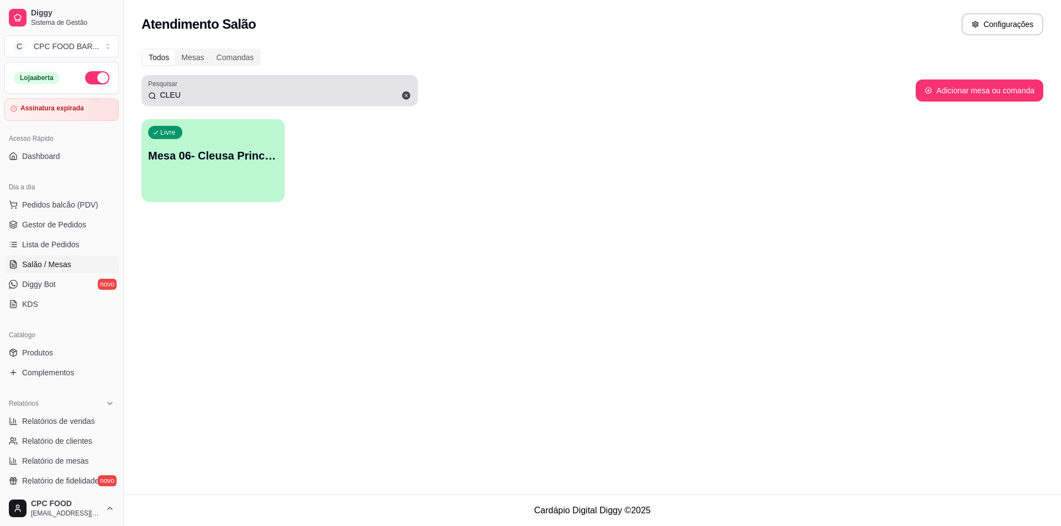
click at [257, 97] on input "CLEU" at bounding box center [283, 94] width 255 height 11
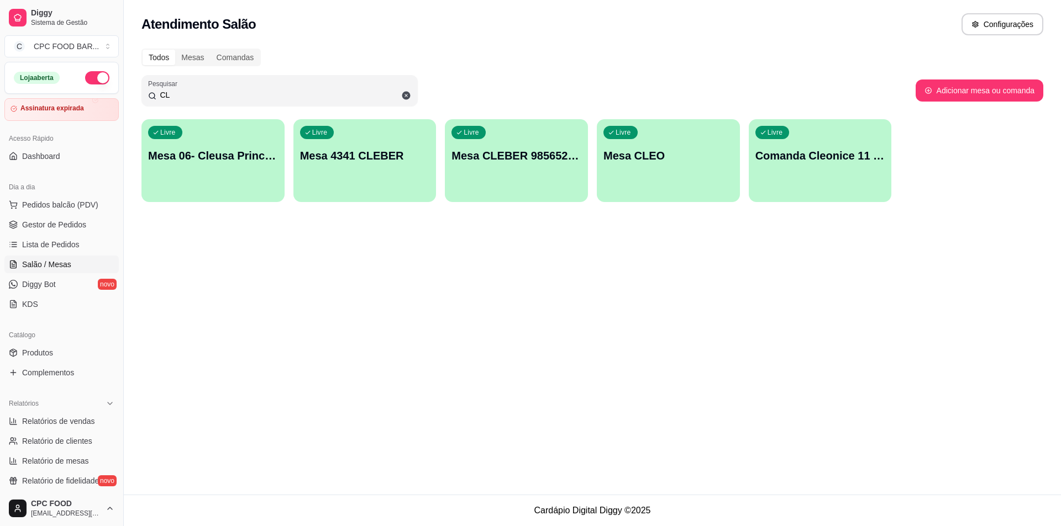
type input "C"
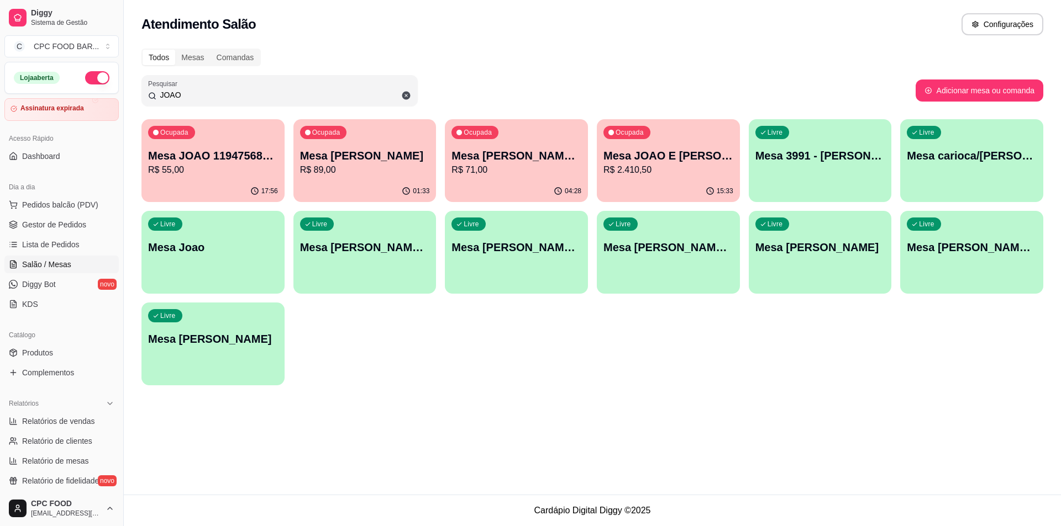
type input "JOAO"
click at [400, 149] on p "Mesa [PERSON_NAME]" at bounding box center [365, 156] width 126 height 15
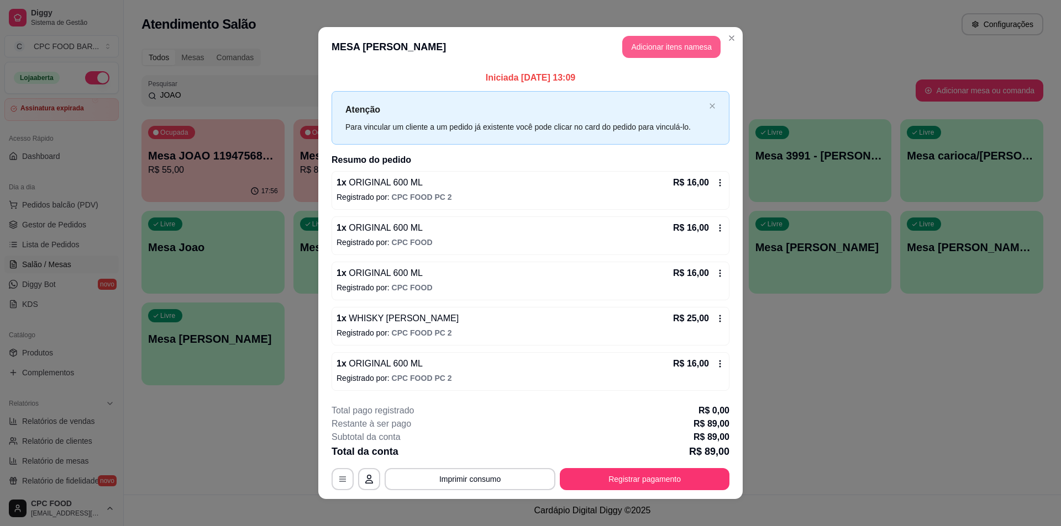
click at [693, 37] on button "Adicionar itens na mesa" at bounding box center [671, 47] width 98 height 22
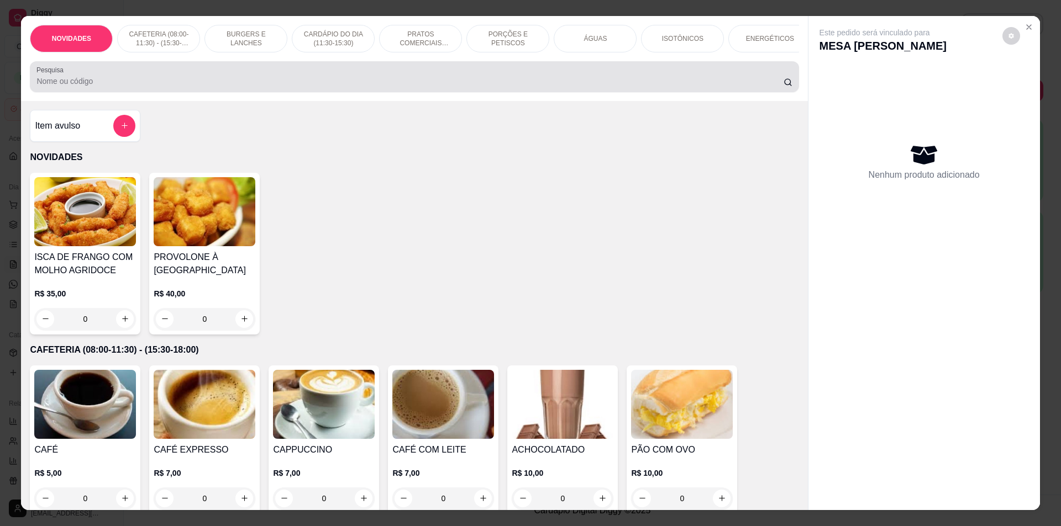
click at [327, 78] on div at bounding box center [413, 77] width 755 height 22
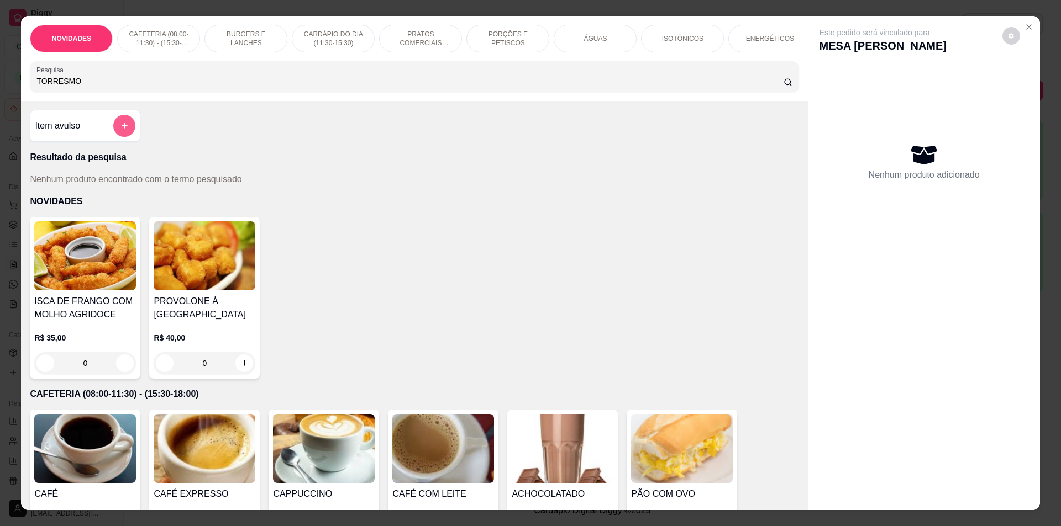
type input "TORRESMO"
click at [131, 133] on button "add-separate-item" at bounding box center [124, 126] width 22 height 22
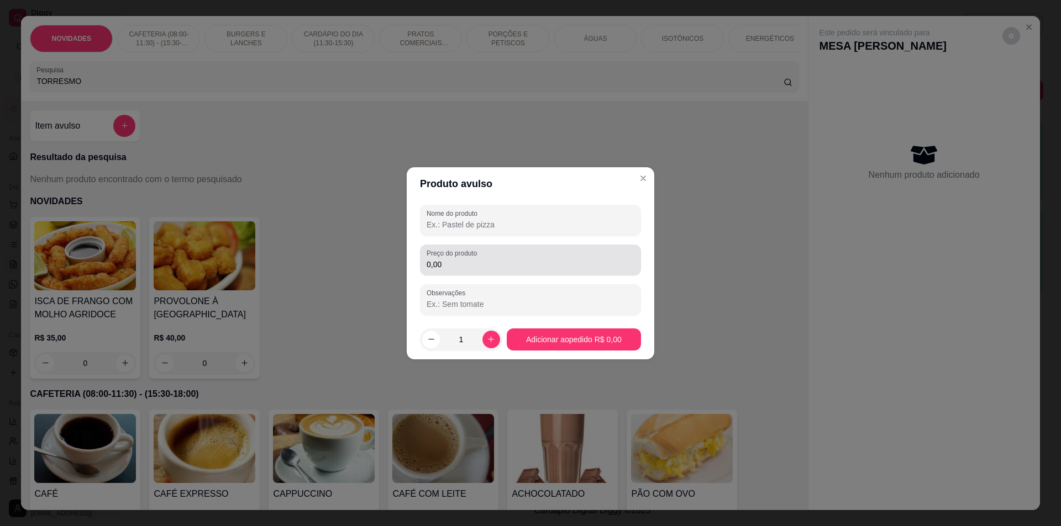
click at [453, 257] on label "Preço do produto" at bounding box center [453, 253] width 54 height 9
click at [453, 259] on input "0,00" at bounding box center [530, 264] width 208 height 11
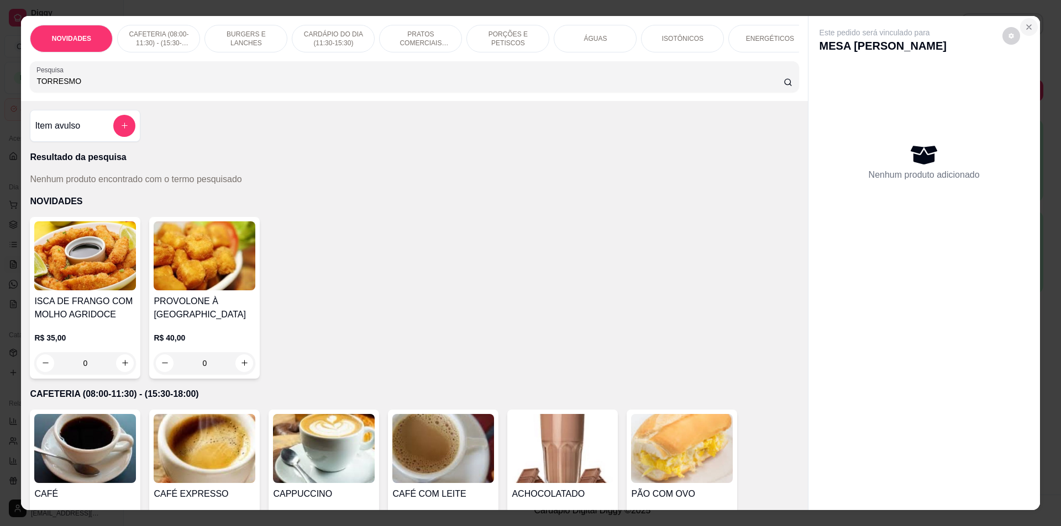
click at [1024, 27] on icon "Close" at bounding box center [1028, 27] width 9 height 9
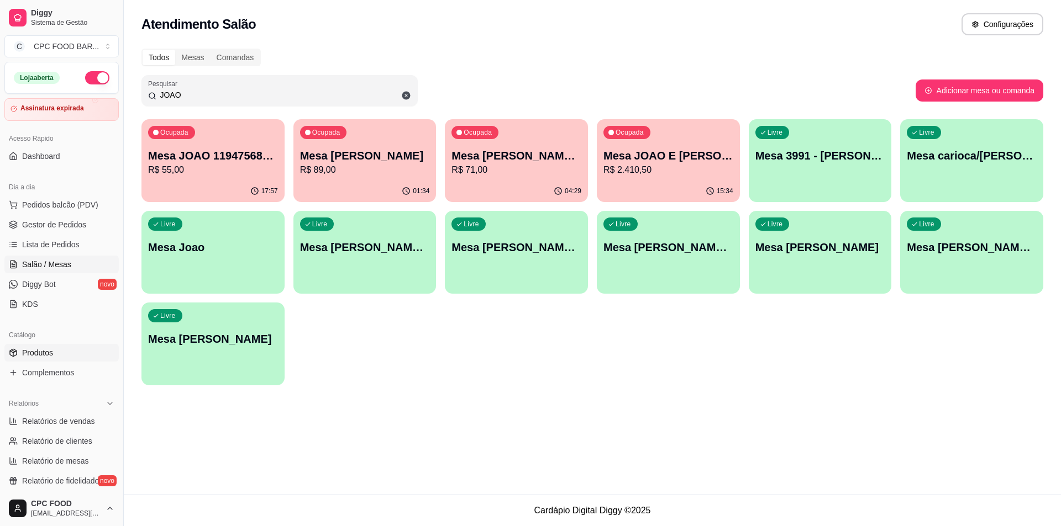
click at [44, 359] on link "Produtos" at bounding box center [61, 353] width 114 height 18
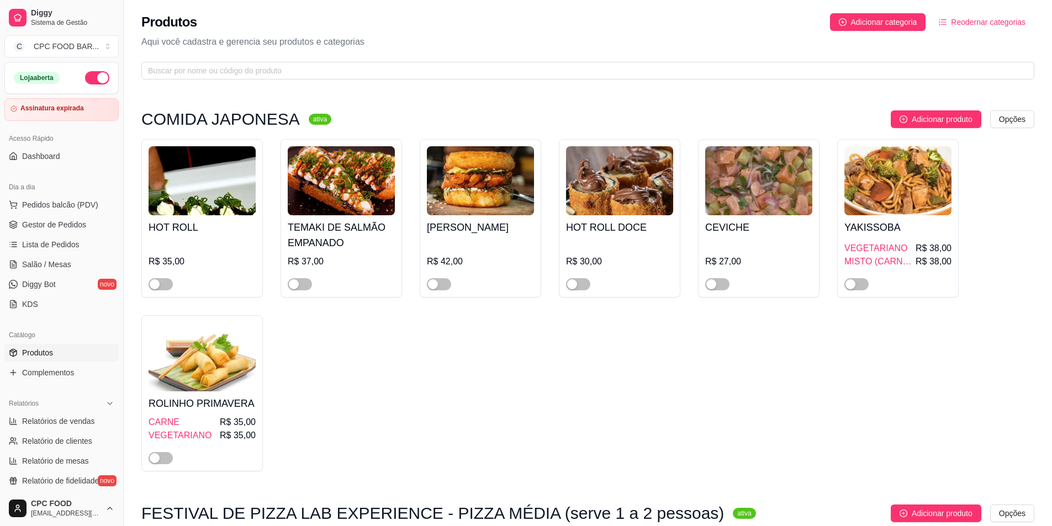
click at [373, 49] on div "Produtos Adicionar categoria Reodernar categorias Aqui você cadastra e gerencia…" at bounding box center [588, 43] width 929 height 86
click at [377, 69] on input "text" at bounding box center [583, 71] width 871 height 12
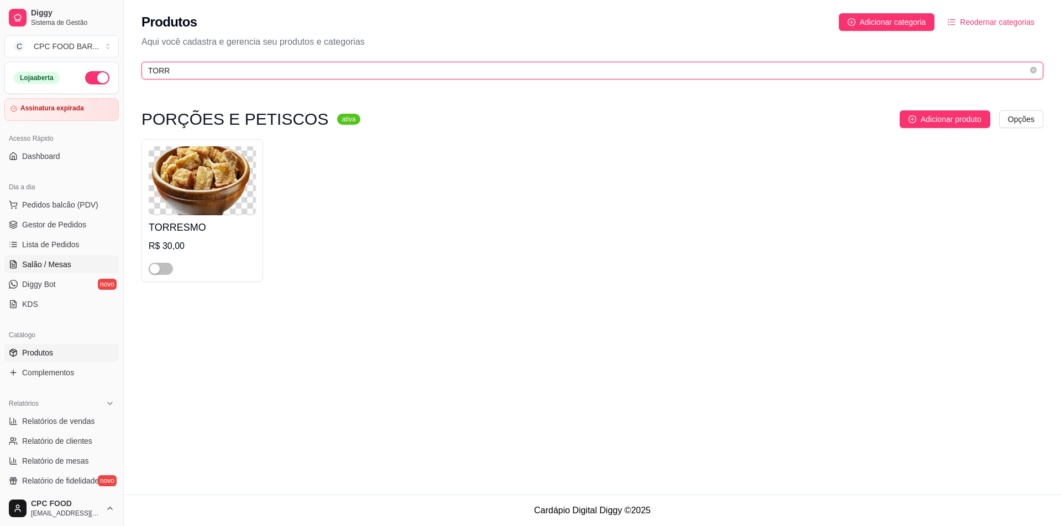
type input "TORR"
drag, startPoint x: 58, startPoint y: 260, endPoint x: 48, endPoint y: 267, distance: 13.0
click at [57, 261] on span "Salão / Mesas" at bounding box center [46, 264] width 49 height 11
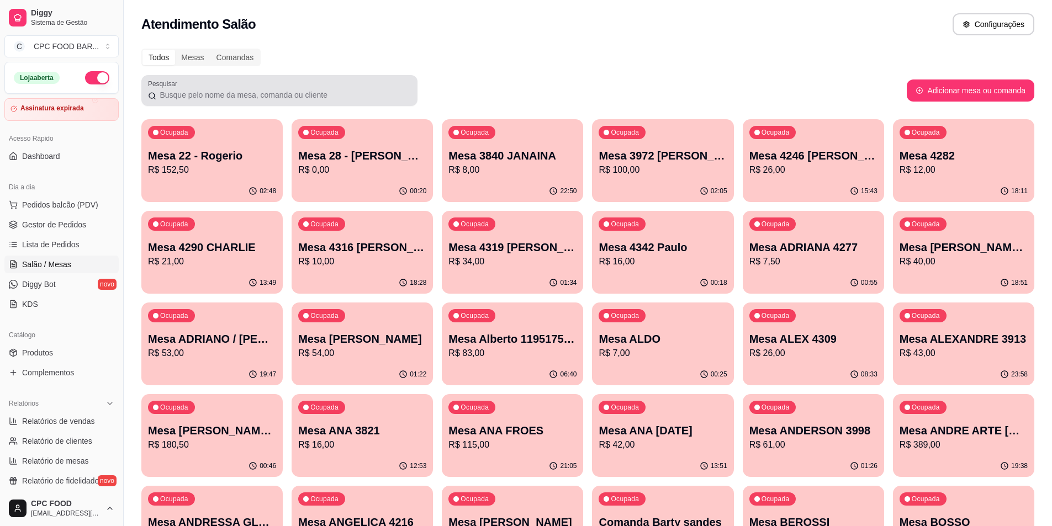
click at [296, 106] on div "Pesquisar" at bounding box center [279, 90] width 276 height 31
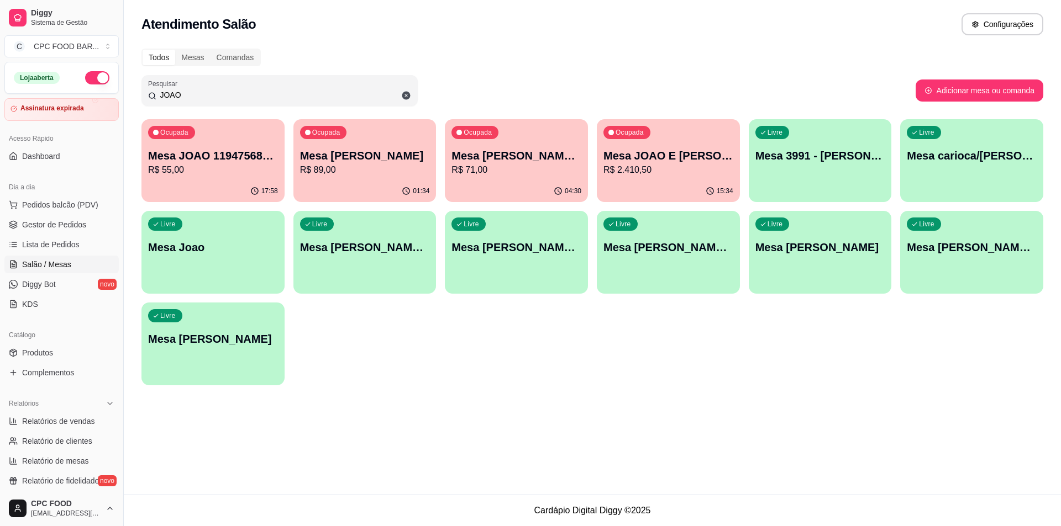
type input "JOAO"
click at [324, 170] on p "R$ 89,00" at bounding box center [365, 170] width 130 height 13
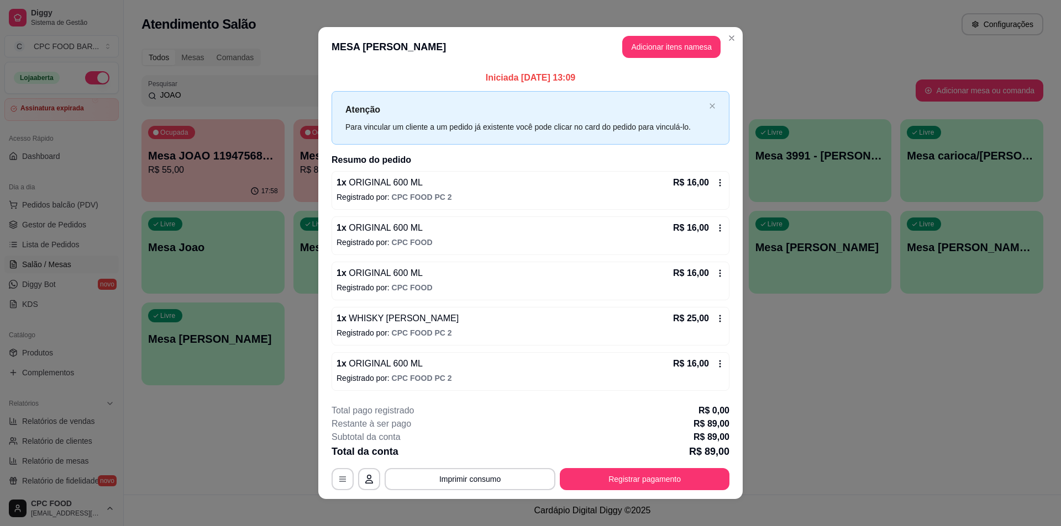
drag, startPoint x: 676, startPoint y: 34, endPoint x: 673, endPoint y: 39, distance: 5.7
click at [674, 38] on header "MESA [PERSON_NAME] Adicionar itens na mesa" at bounding box center [530, 47] width 424 height 40
click at [673, 40] on button "Adicionar itens na mesa" at bounding box center [671, 47] width 98 height 22
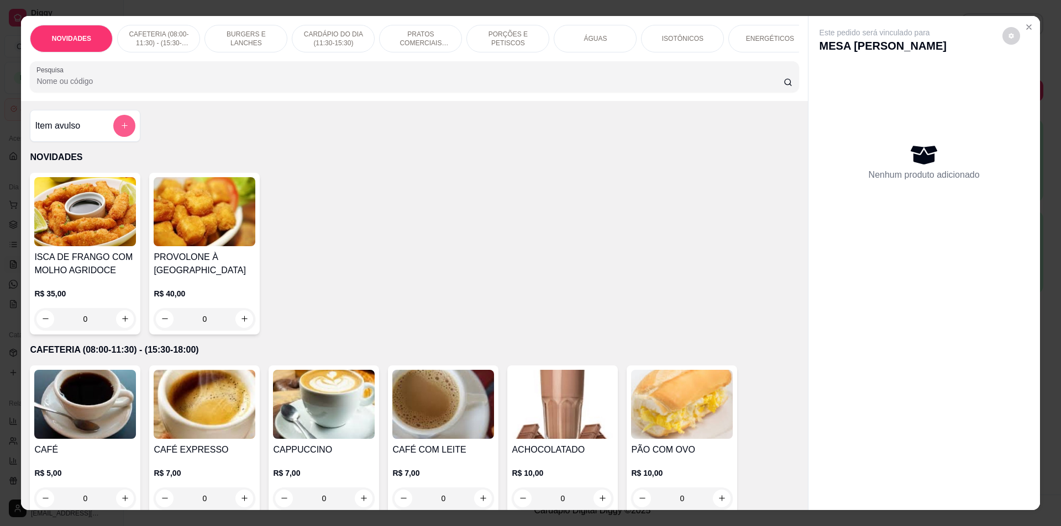
click at [122, 126] on button "add-separate-item" at bounding box center [124, 126] width 22 height 22
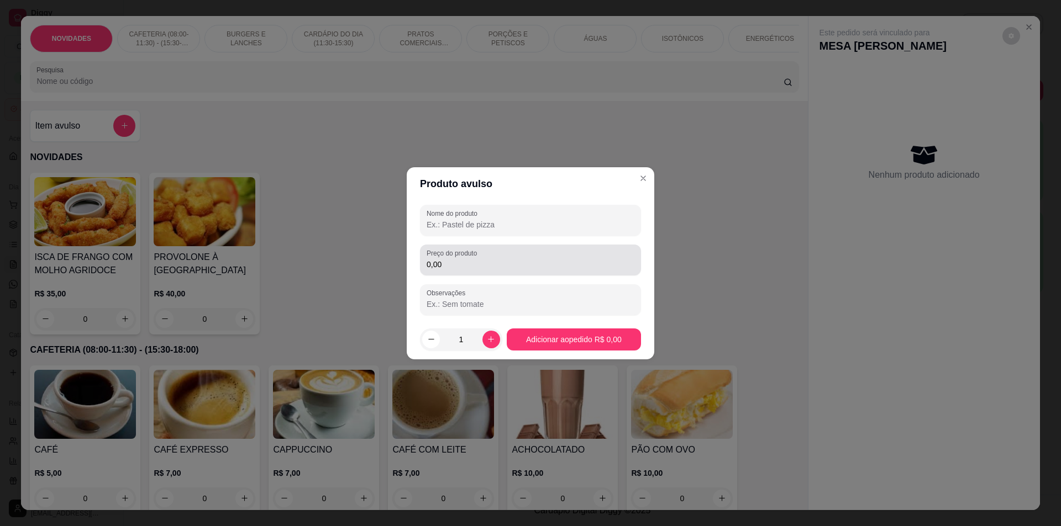
click at [544, 251] on div "0,00" at bounding box center [530, 260] width 208 height 22
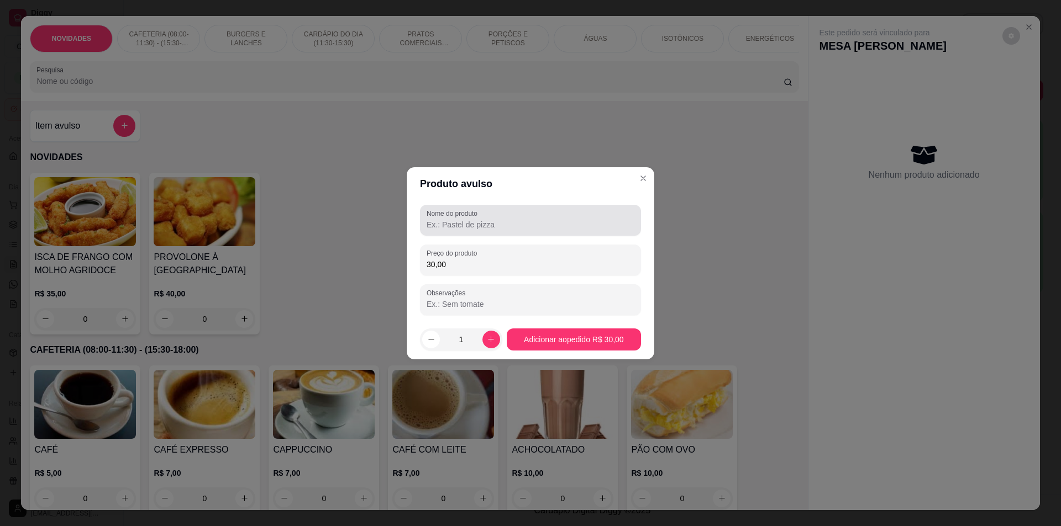
type input "30,00"
click at [560, 226] on input "Nome do produto" at bounding box center [530, 224] width 208 height 11
type input "TORRESMO"
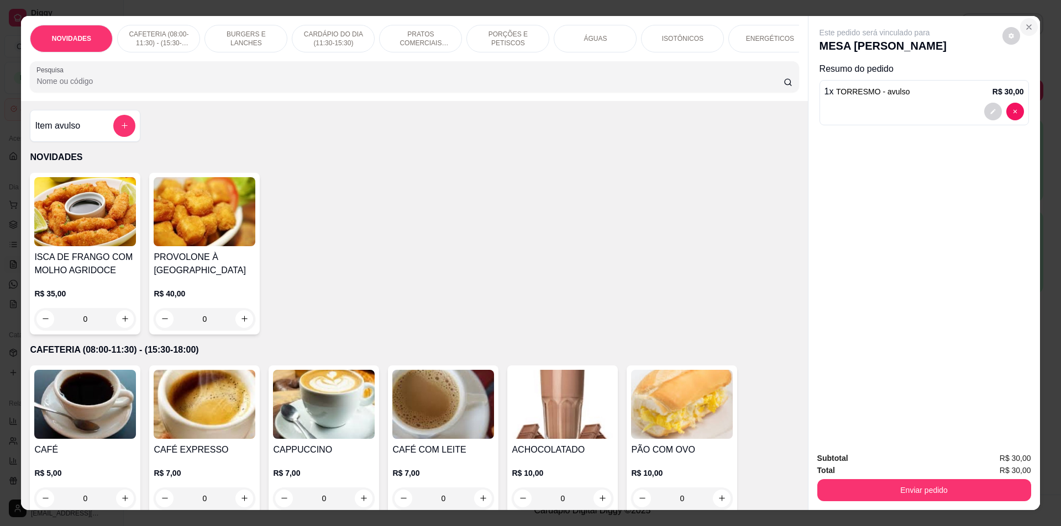
click at [1024, 24] on icon "Close" at bounding box center [1028, 27] width 9 height 9
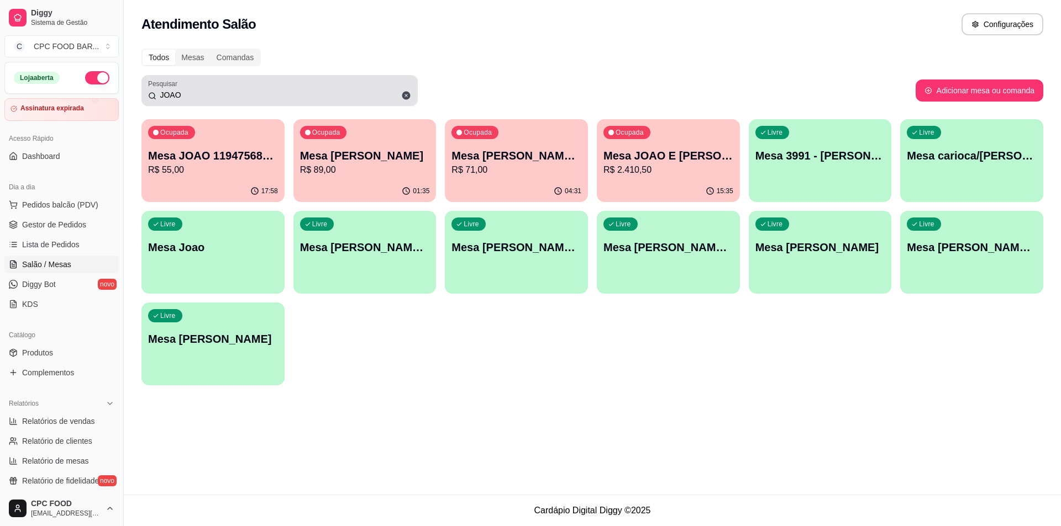
click at [250, 101] on div "JOAO" at bounding box center [279, 91] width 263 height 22
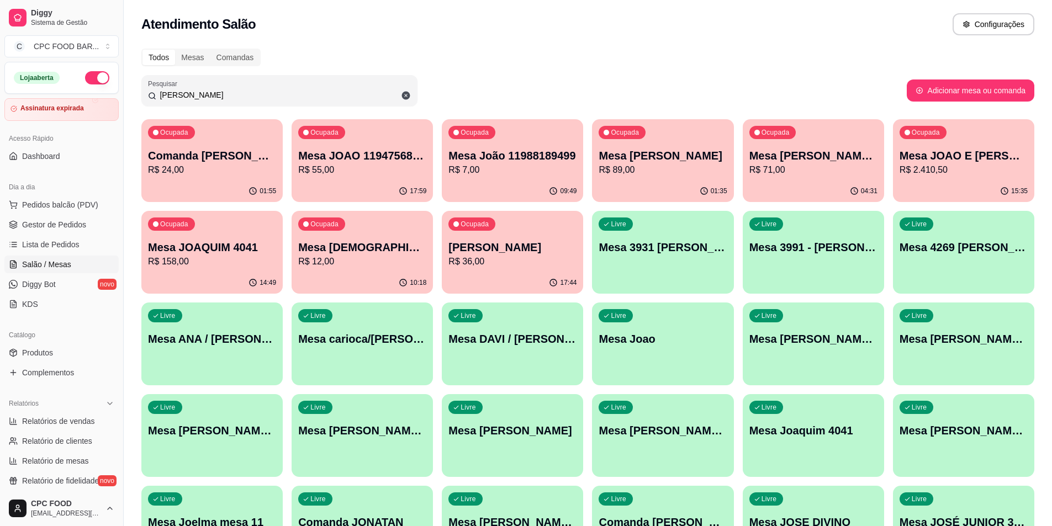
type input "J"
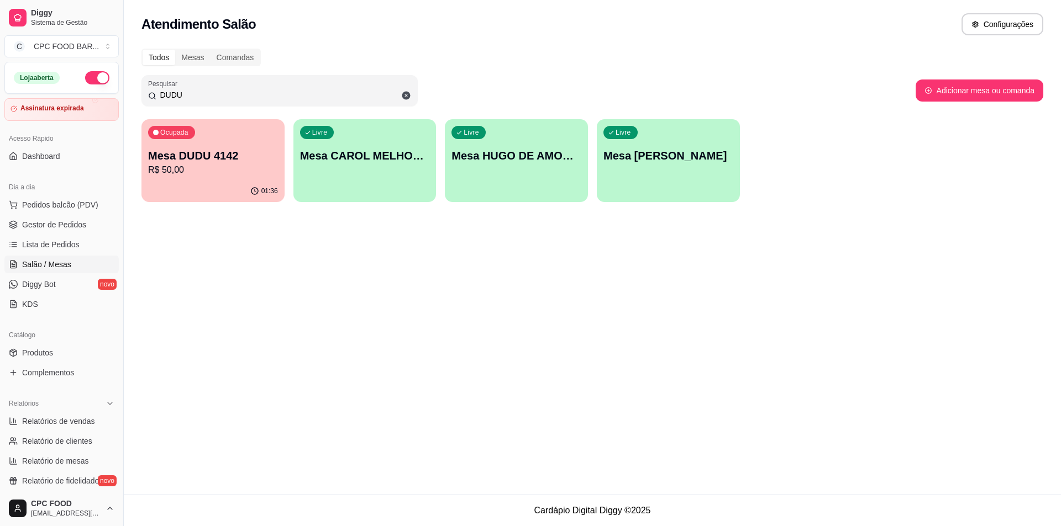
type input "DUDU"
click at [252, 134] on div "Ocupada Mesa DUDU 4142 R$ 50,00" at bounding box center [212, 149] width 143 height 61
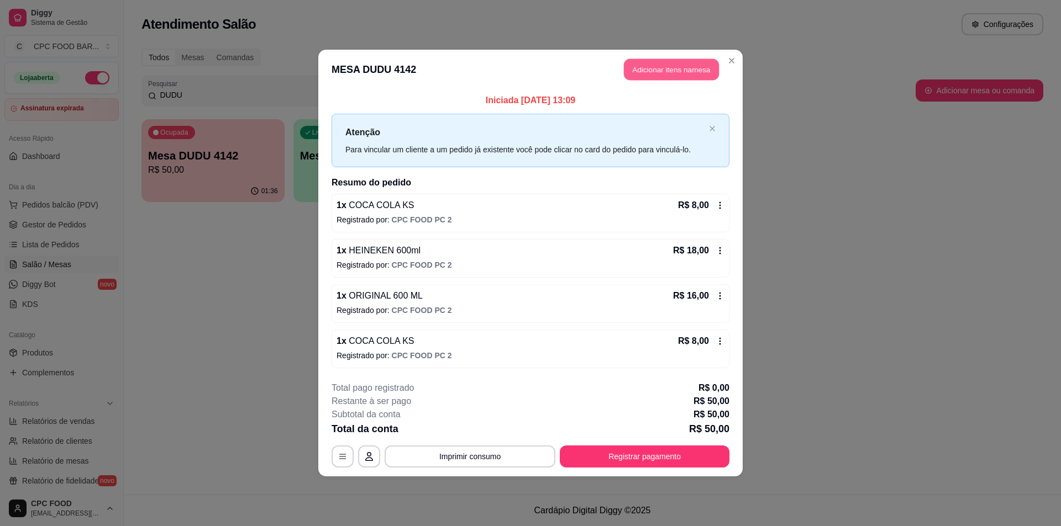
click at [698, 71] on button "Adicionar itens na mesa" at bounding box center [671, 70] width 95 height 22
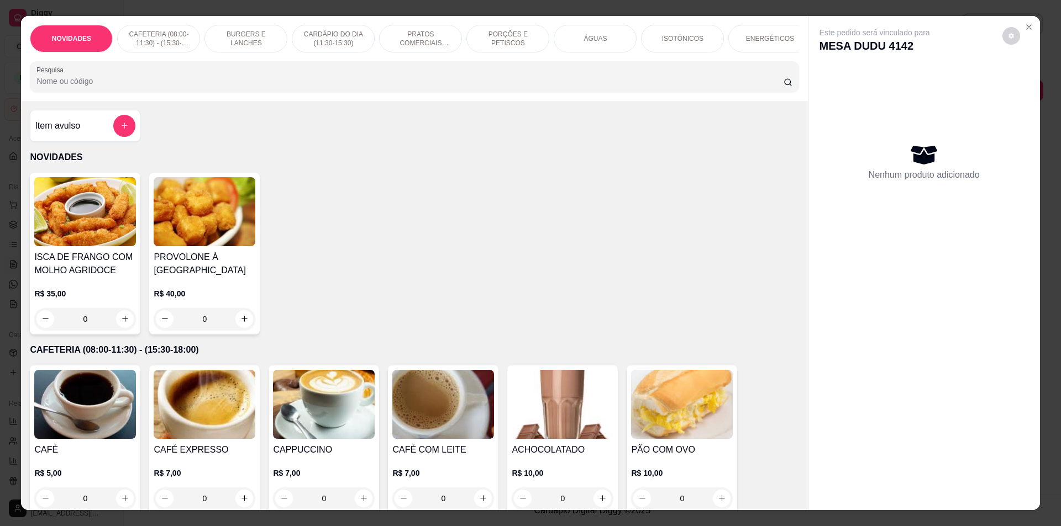
click at [507, 101] on div "NOVIDADES CAFETERIA (08:00-11:30) - (15:30-18:00) BURGERS E LANCHES CARDÁPIO DO…" at bounding box center [414, 58] width 786 height 85
click at [507, 87] on input "Pesquisa" at bounding box center [409, 81] width 746 height 11
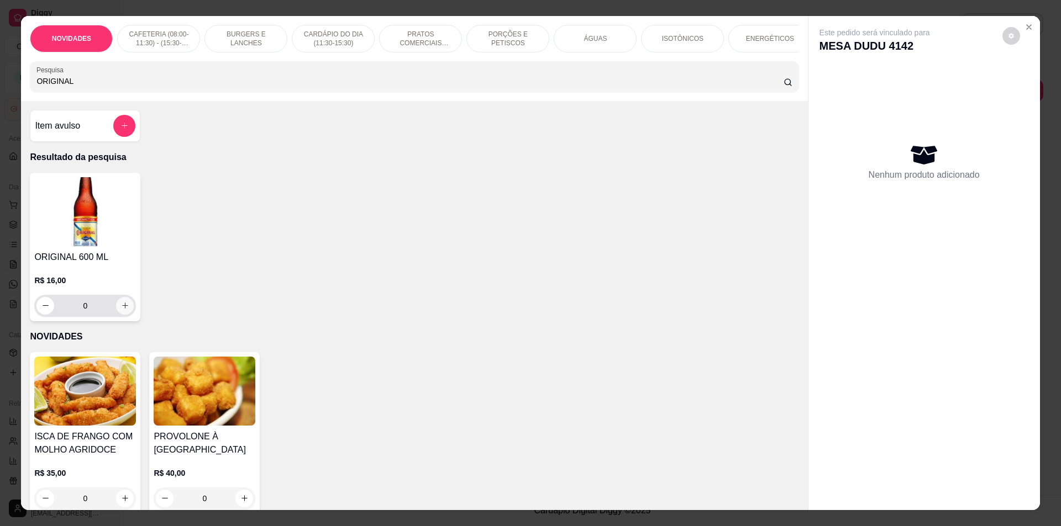
type input "ORIGINAL"
click at [119, 315] on button "increase-product-quantity" at bounding box center [125, 306] width 18 height 18
type input "1"
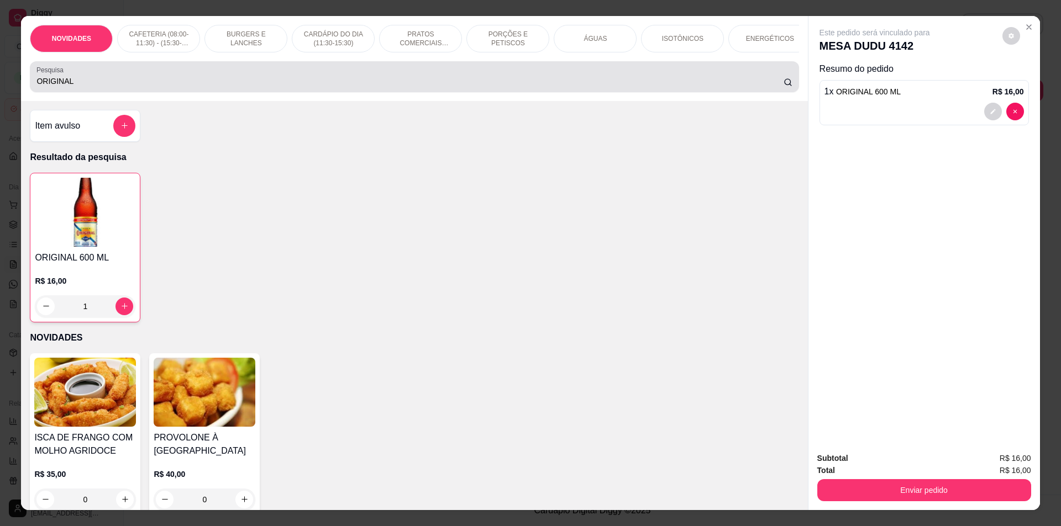
click at [272, 92] on div "Pesquisa ORIGINAL" at bounding box center [414, 76] width 768 height 31
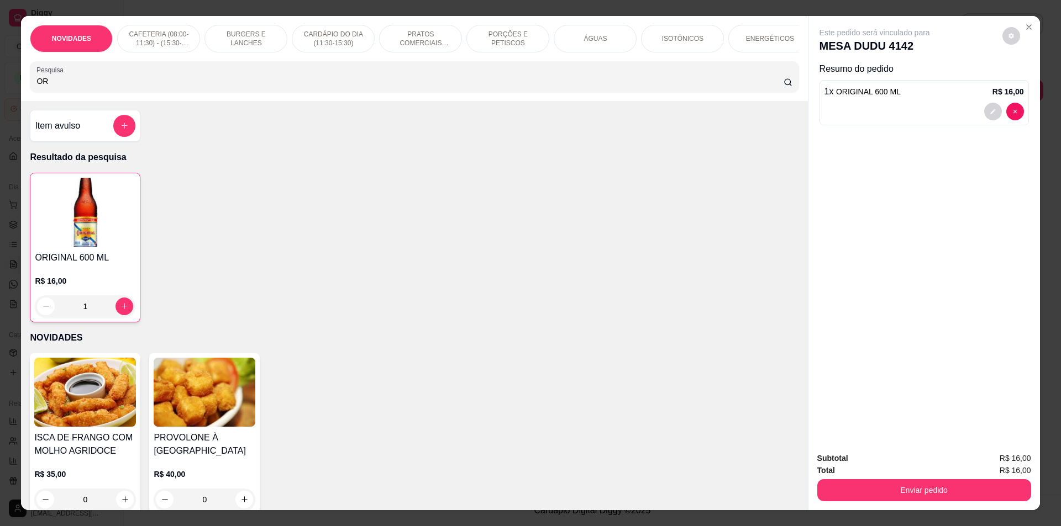
type input "O"
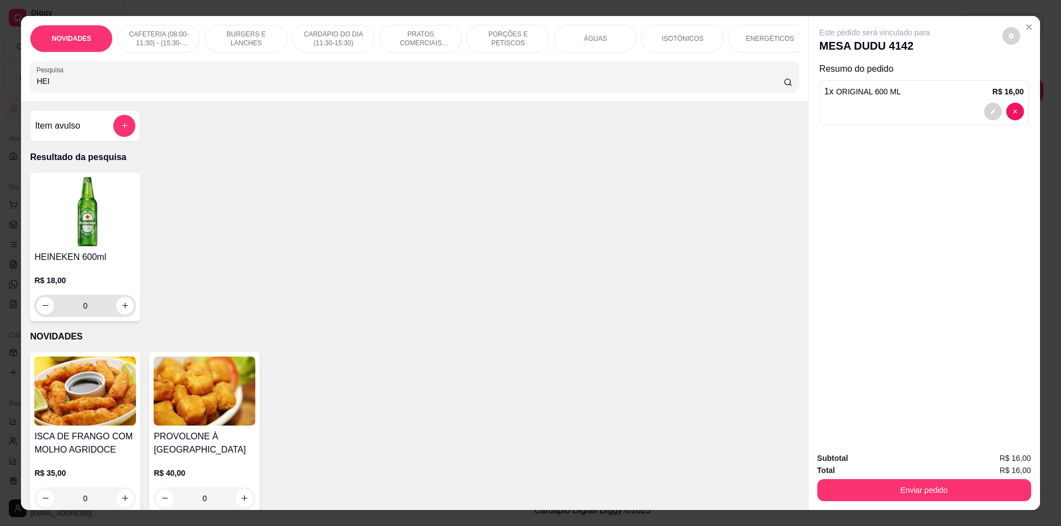
type input "HEI"
click at [129, 315] on button "increase-product-quantity" at bounding box center [125, 306] width 18 height 18
type input "1"
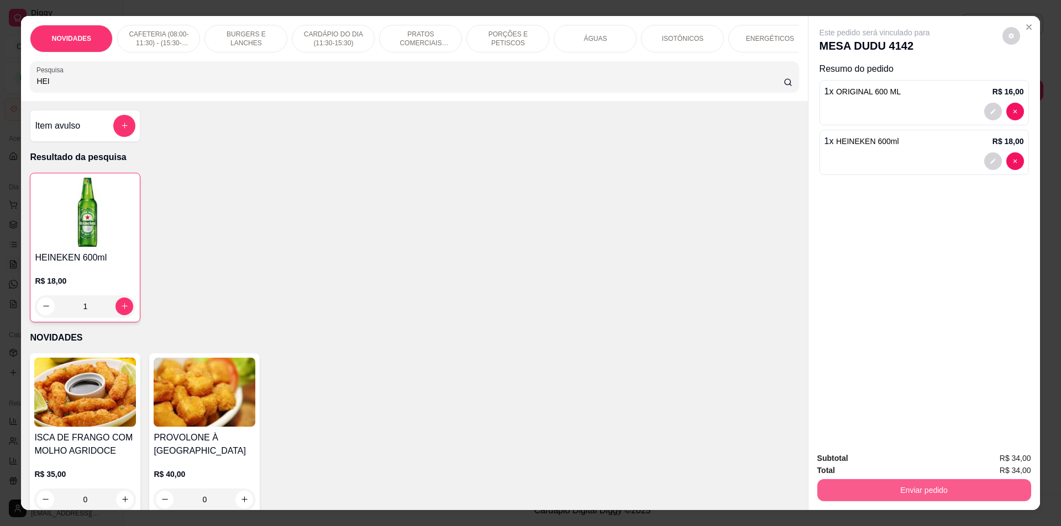
click at [876, 494] on button "Enviar pedido" at bounding box center [924, 490] width 214 height 22
click at [873, 461] on button "Não registrar e enviar pedido" at bounding box center [887, 463] width 115 height 21
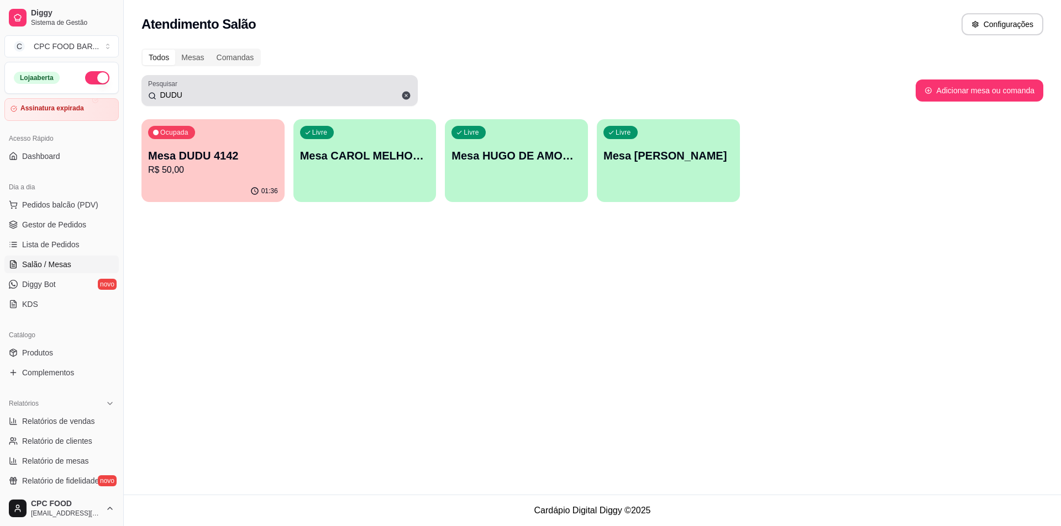
drag, startPoint x: 197, startPoint y: 101, endPoint x: 218, endPoint y: 86, distance: 25.0
click at [240, 97] on div "DUDU" at bounding box center [279, 91] width 263 height 22
drag, startPoint x: 170, startPoint y: 106, endPoint x: 177, endPoint y: 99, distance: 9.8
click at [172, 106] on div "Pesquisar DUDU" at bounding box center [279, 90] width 276 height 31
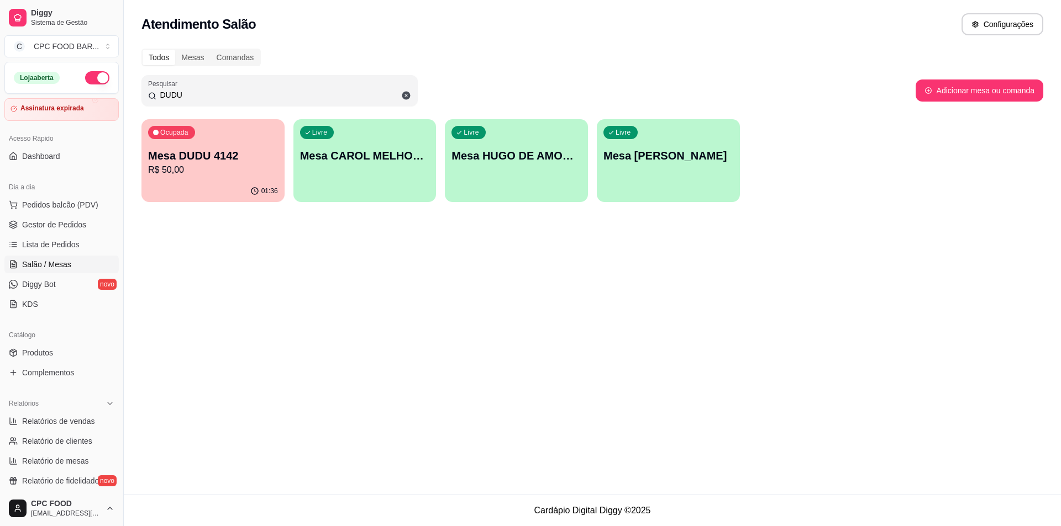
drag, startPoint x: 181, startPoint y: 97, endPoint x: 144, endPoint y: 103, distance: 36.9
click at [144, 103] on div "Pesquisar DUDU" at bounding box center [279, 90] width 276 height 31
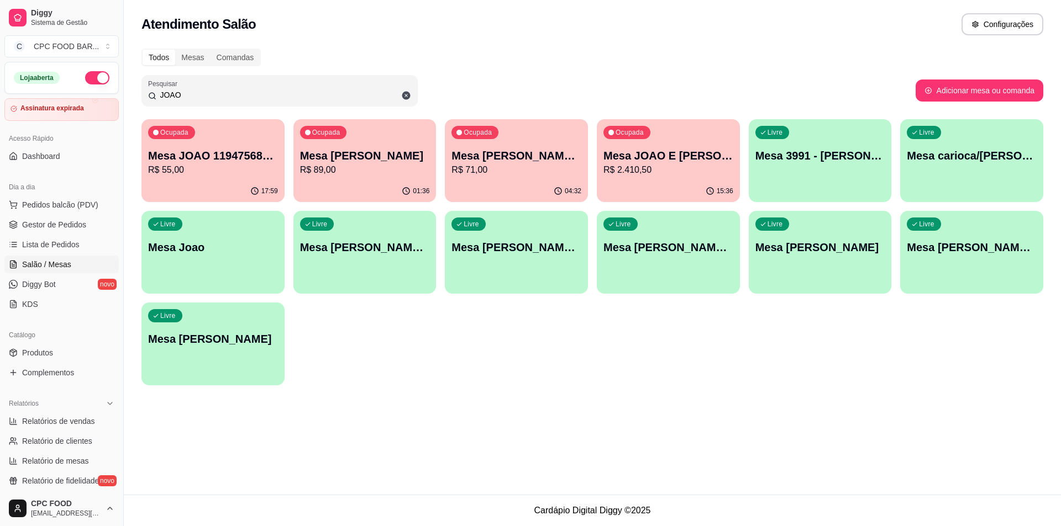
type input "JOAO"
click at [384, 149] on p "Mesa [PERSON_NAME]" at bounding box center [365, 155] width 130 height 15
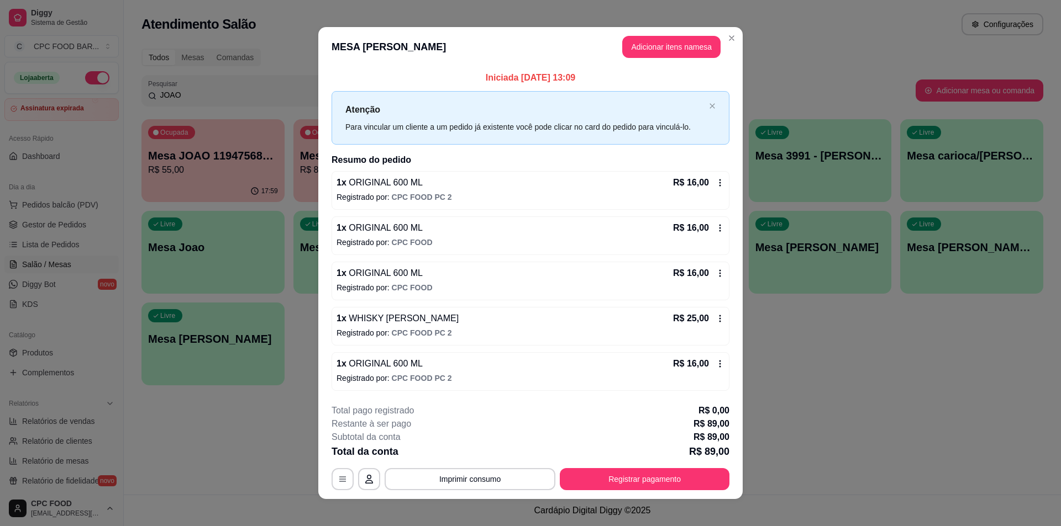
scroll to position [8, 0]
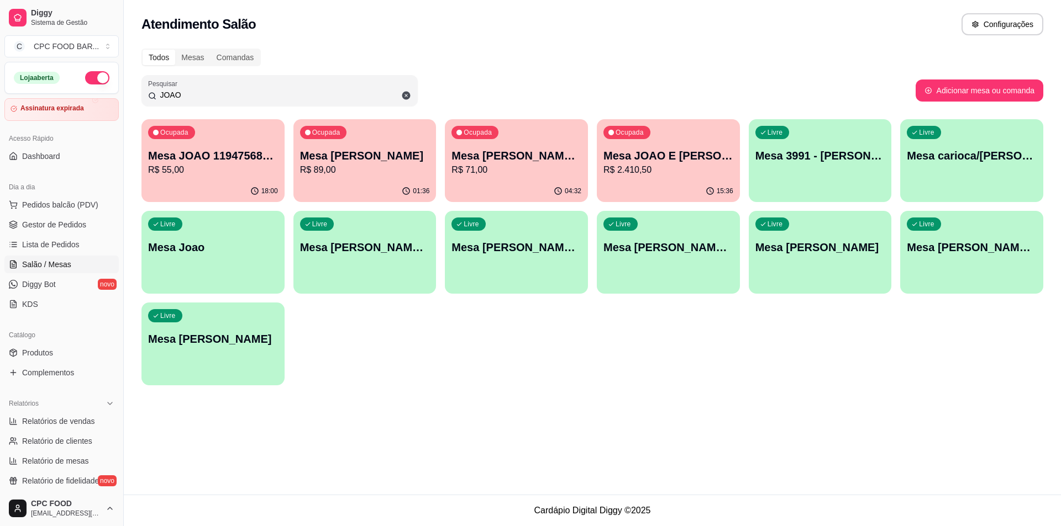
drag, startPoint x: 185, startPoint y: 94, endPoint x: 97, endPoint y: 95, distance: 87.8
click at [97, 95] on div "Diggy Sistema de Gestão C CPC FOOD BAR ... Loja aberta Assinatura expirada Aces…" at bounding box center [530, 263] width 1061 height 526
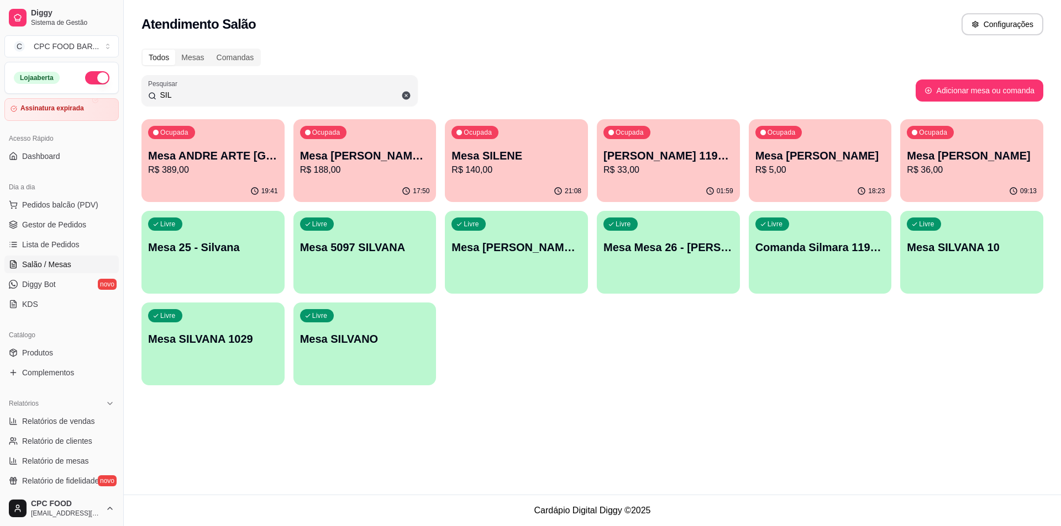
type input "SIL"
click at [518, 161] on p "Mesa SILENE" at bounding box center [517, 156] width 126 height 15
drag, startPoint x: 187, startPoint y: 101, endPoint x: 138, endPoint y: 97, distance: 49.8
click at [138, 97] on div "Todos Mesas Comandas Pesquisar SIL Adicionar mesa ou comanda Ocupada Mesa ANDRE…" at bounding box center [592, 220] width 937 height 357
drag, startPoint x: 175, startPoint y: 94, endPoint x: 135, endPoint y: 80, distance: 41.8
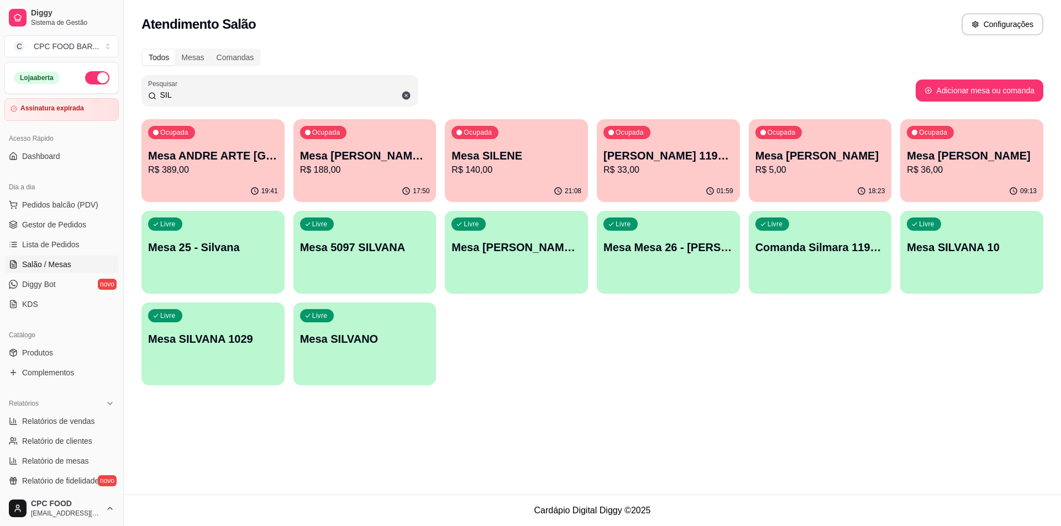
click at [145, 88] on div "Pesquisar SIL" at bounding box center [279, 90] width 276 height 31
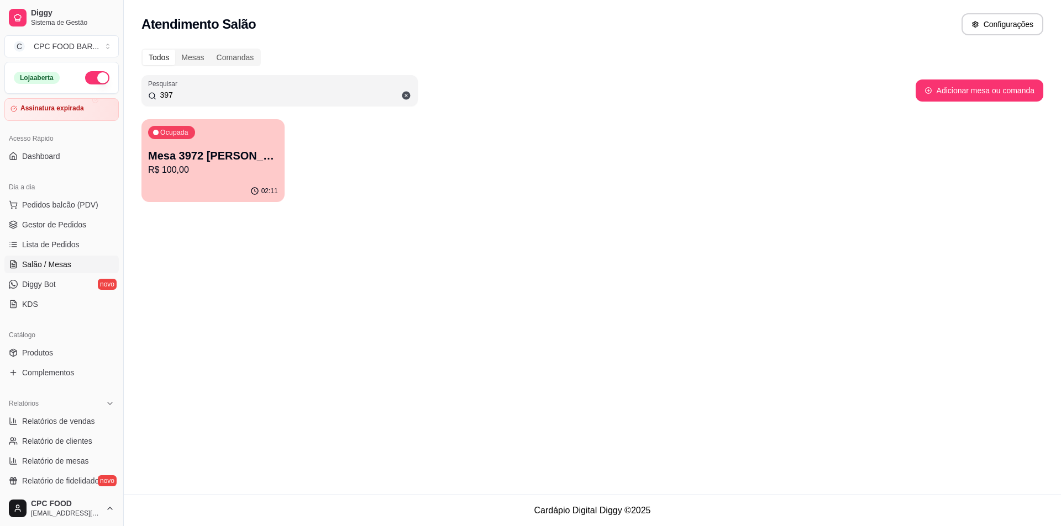
type input "397"
click at [254, 130] on div "Ocupada Mesa 3972 [PERSON_NAME]$ 100,00" at bounding box center [212, 149] width 143 height 61
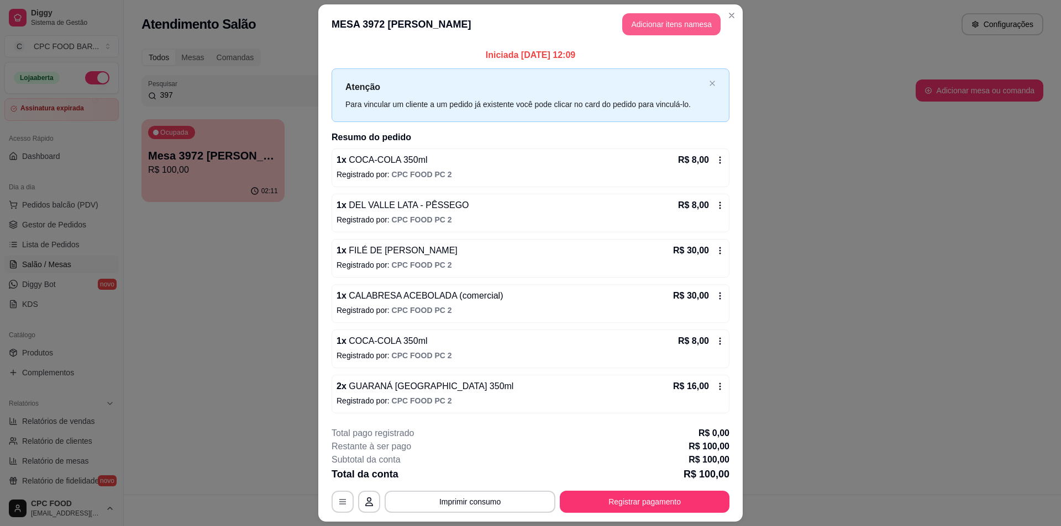
click at [692, 31] on button "Adicionar itens na mesa" at bounding box center [671, 24] width 98 height 22
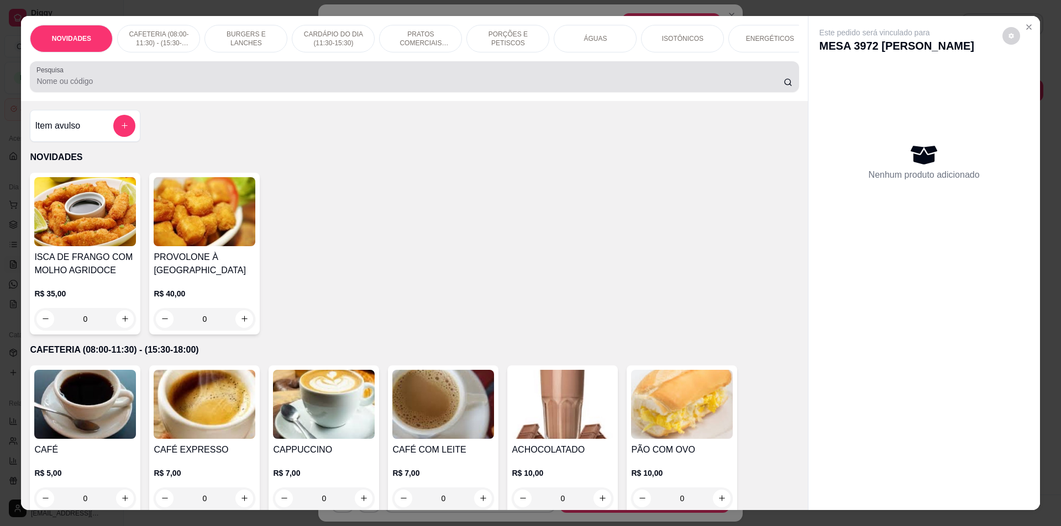
click at [200, 101] on div "NOVIDADES CAFETERIA (08:00-11:30) - (15:30-18:00) BURGERS E LANCHES CARDÁPIO DO…" at bounding box center [414, 58] width 786 height 85
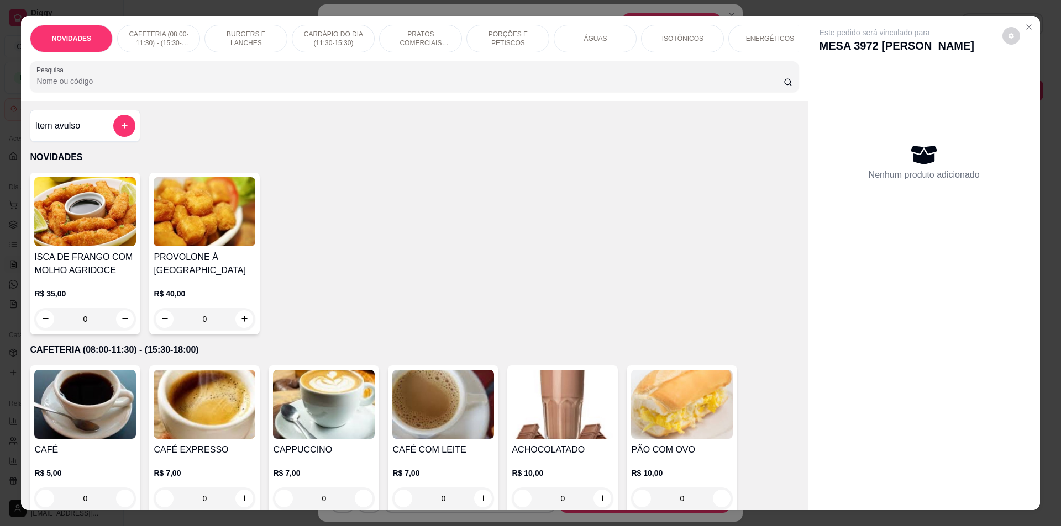
click at [209, 87] on input "Pesquisa" at bounding box center [409, 81] width 746 height 11
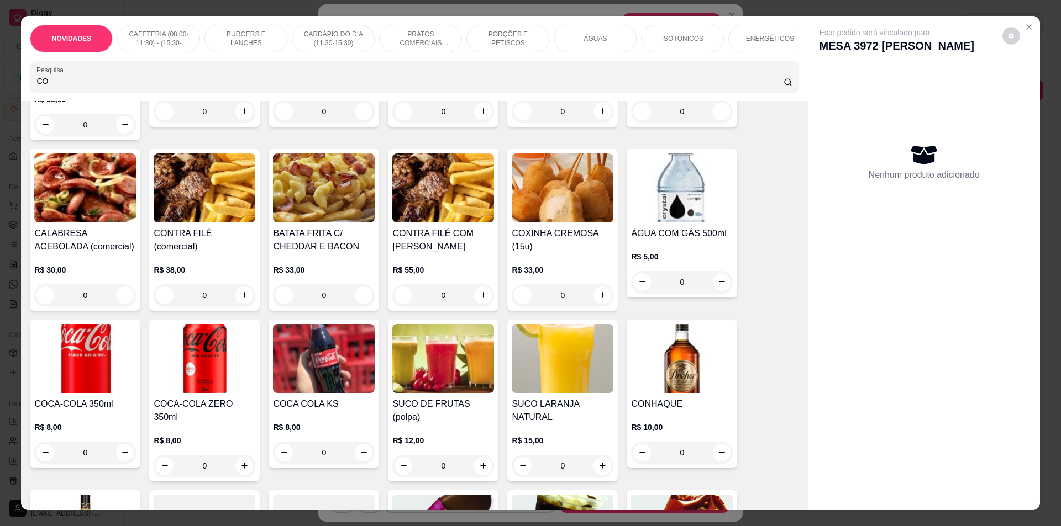
scroll to position [331, 0]
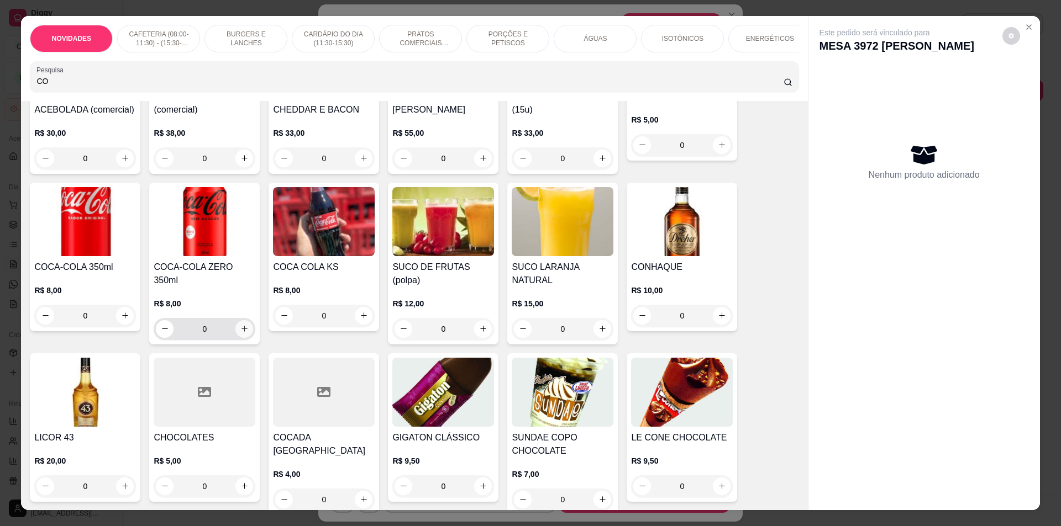
type input "CO"
click at [241, 326] on icon "increase-product-quantity" at bounding box center [244, 329] width 8 height 8
type input "1"
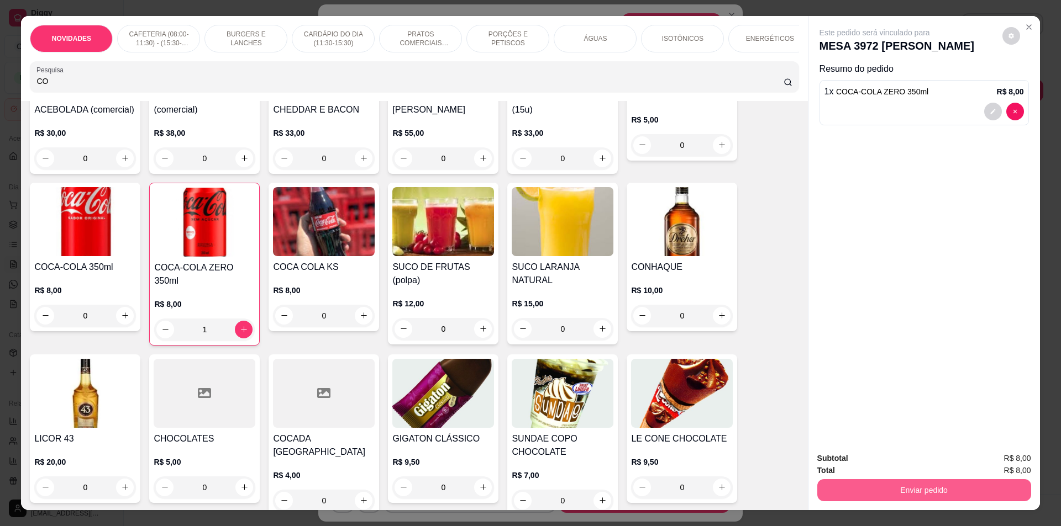
click at [858, 495] on button "Enviar pedido" at bounding box center [924, 490] width 214 height 22
click at [867, 461] on button "Não registrar e enviar pedido" at bounding box center [887, 463] width 115 height 21
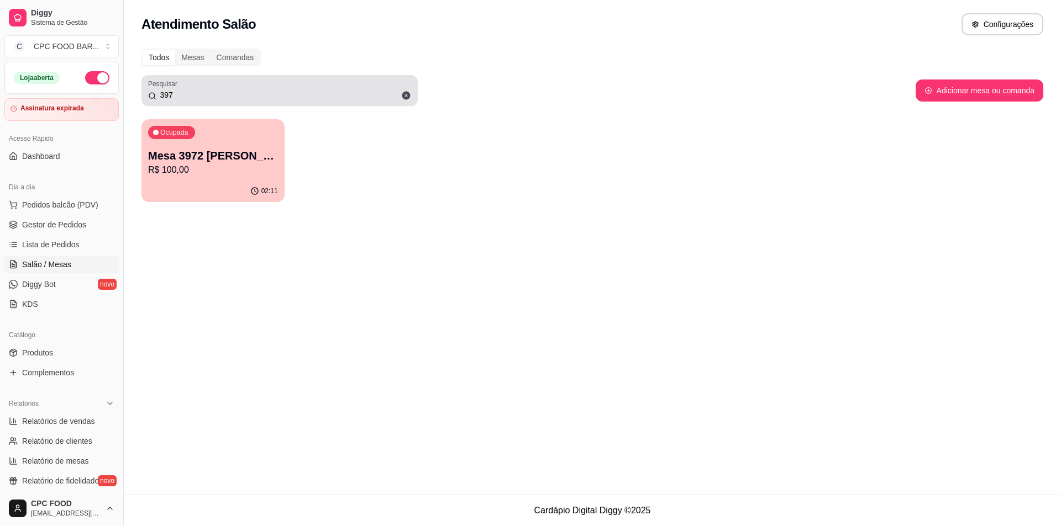
click at [402, 93] on icon at bounding box center [406, 96] width 10 height 10
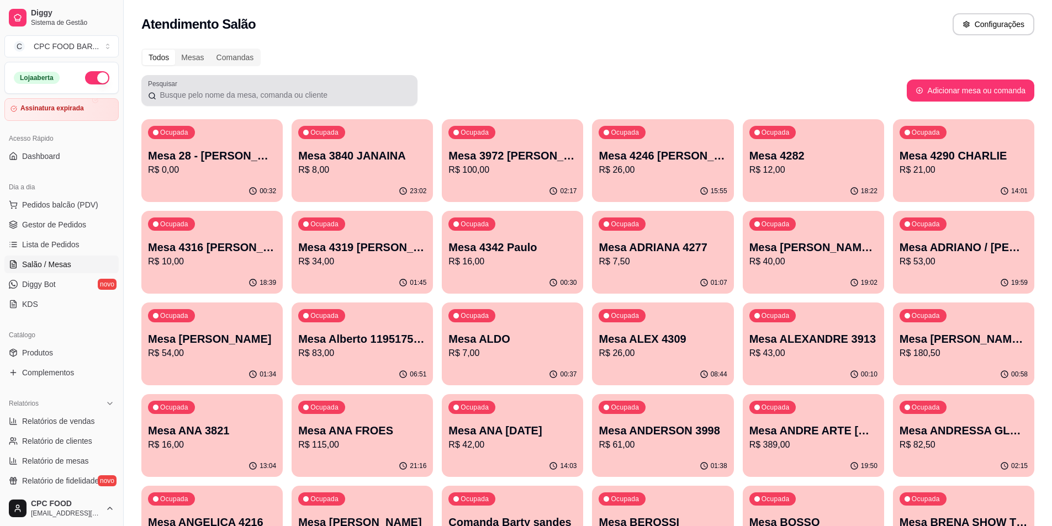
click at [333, 102] on div "Pesquisar" at bounding box center [279, 90] width 276 height 31
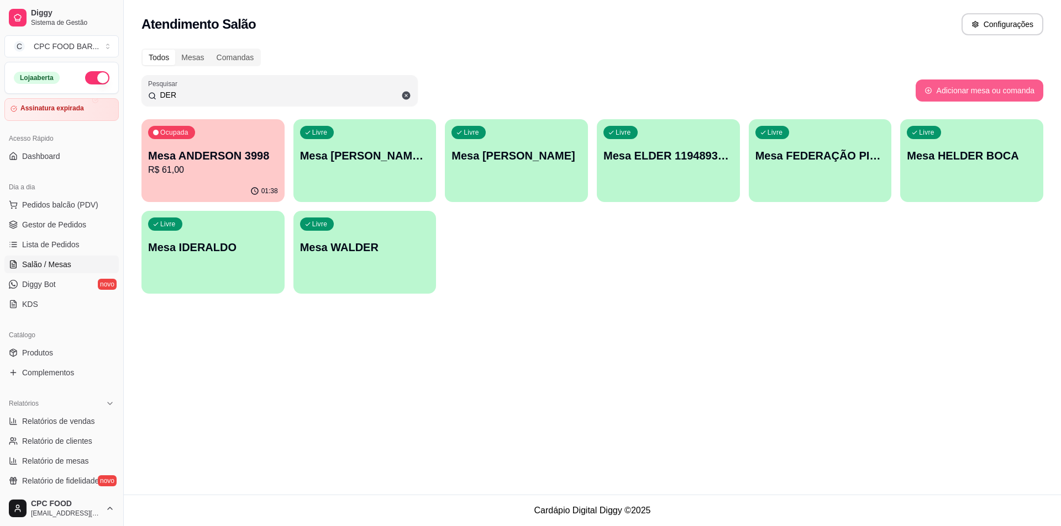
type input "DER"
click at [929, 89] on icon "button" at bounding box center [928, 91] width 8 height 8
select select "TABLE"
drag, startPoint x: 193, startPoint y: 86, endPoint x: 130, endPoint y: 98, distance: 64.0
click at [130, 98] on div "Todos Mesas Comandas Pesquisar DER Adicionar mesa ou comanda Ocupada Mesa ANDER…" at bounding box center [592, 174] width 937 height 265
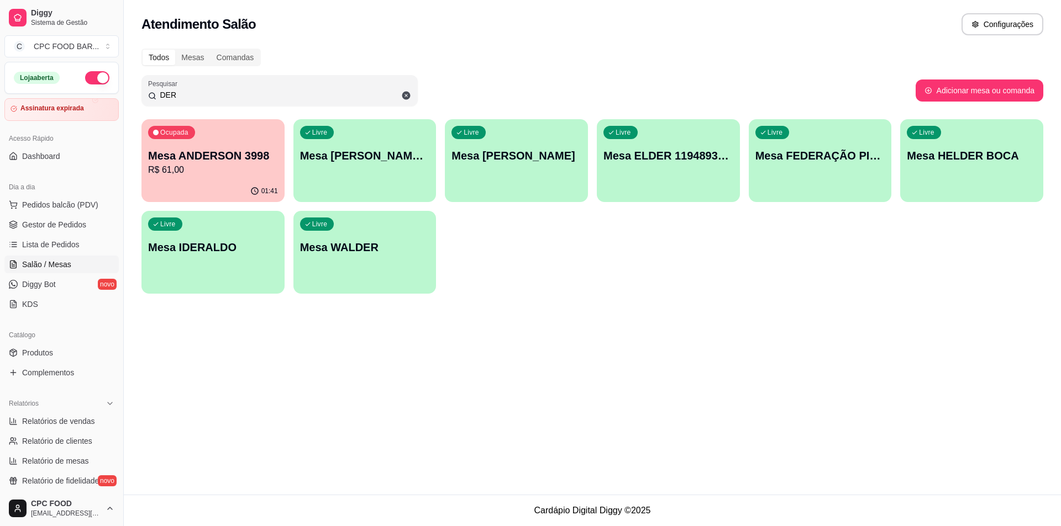
drag, startPoint x: 183, startPoint y: 97, endPoint x: 145, endPoint y: 99, distance: 38.2
click at [145, 101] on div "Pesquisar DER" at bounding box center [279, 90] width 276 height 31
type input "S"
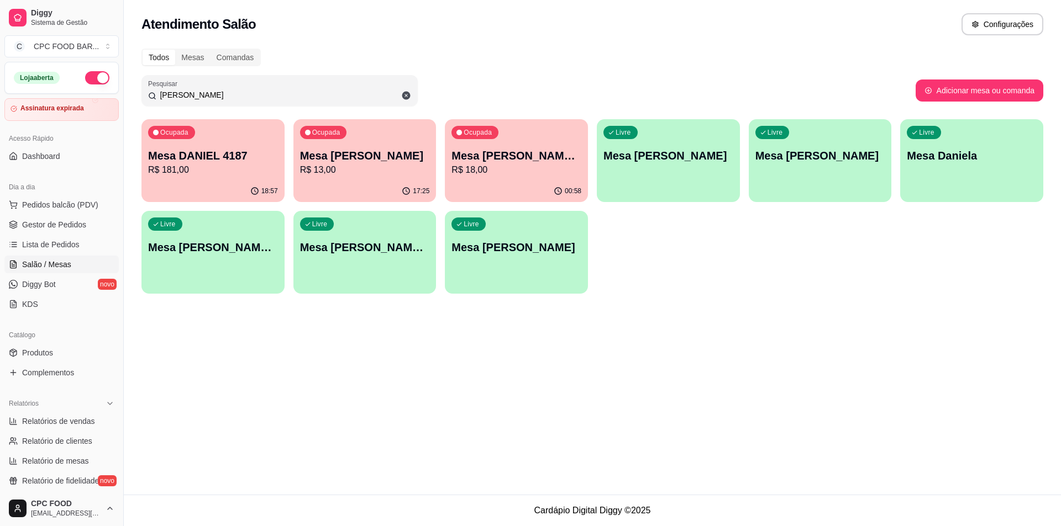
type input "[PERSON_NAME]"
click at [539, 156] on p "Mesa [PERSON_NAME]/[PERSON_NAME]" at bounding box center [516, 155] width 130 height 15
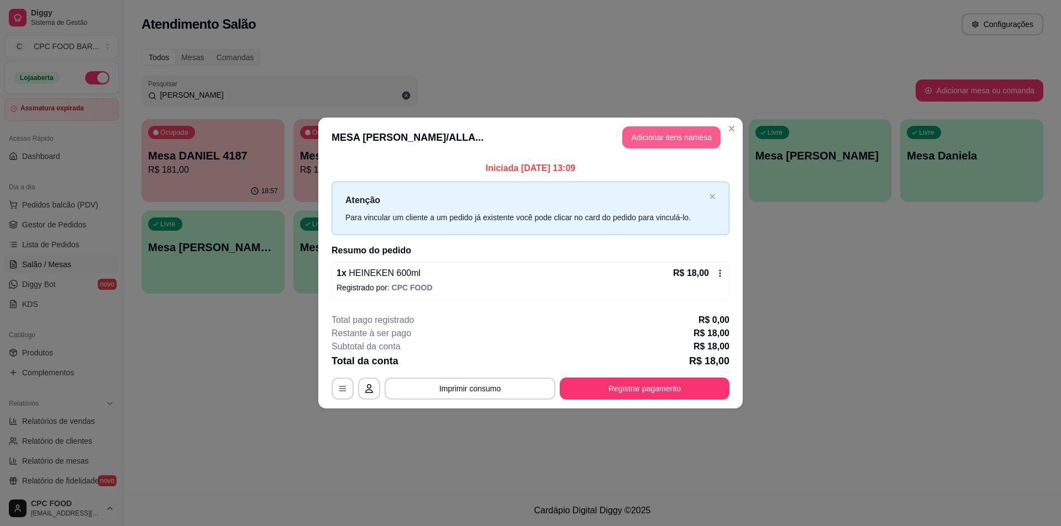
click at [658, 142] on button "Adicionar itens na mesa" at bounding box center [671, 137] width 98 height 22
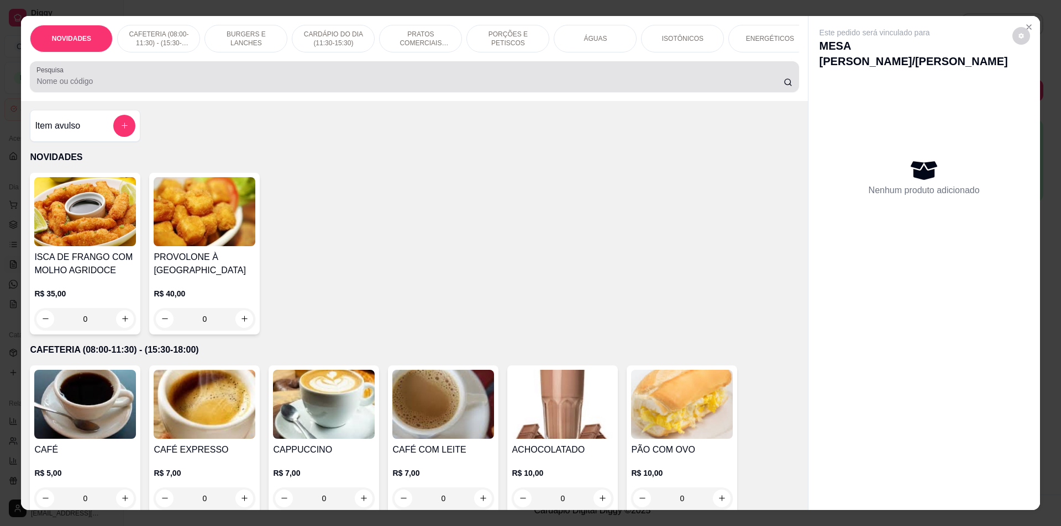
click at [504, 86] on input "Pesquisa" at bounding box center [409, 81] width 746 height 11
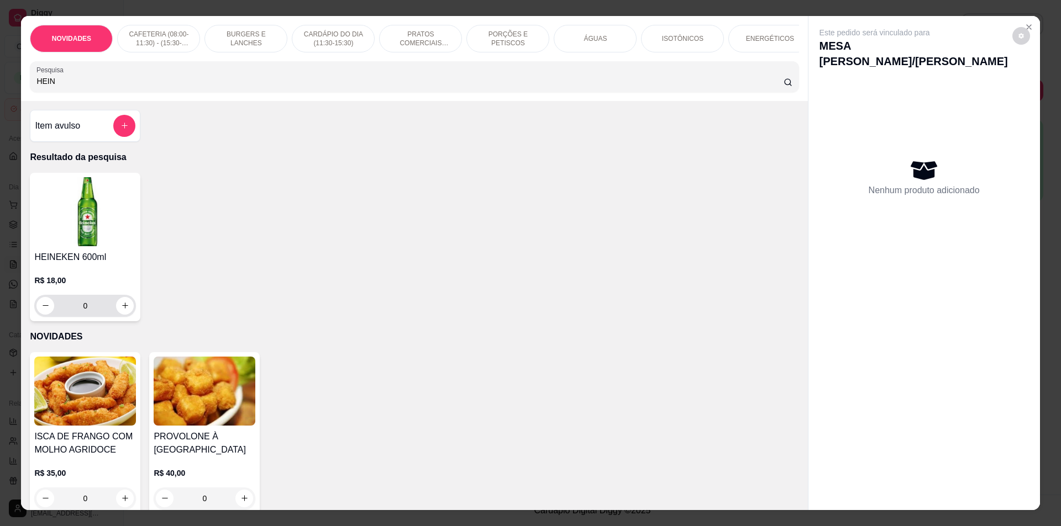
type input "HEIN"
click at [128, 312] on button "increase-product-quantity" at bounding box center [125, 306] width 18 height 18
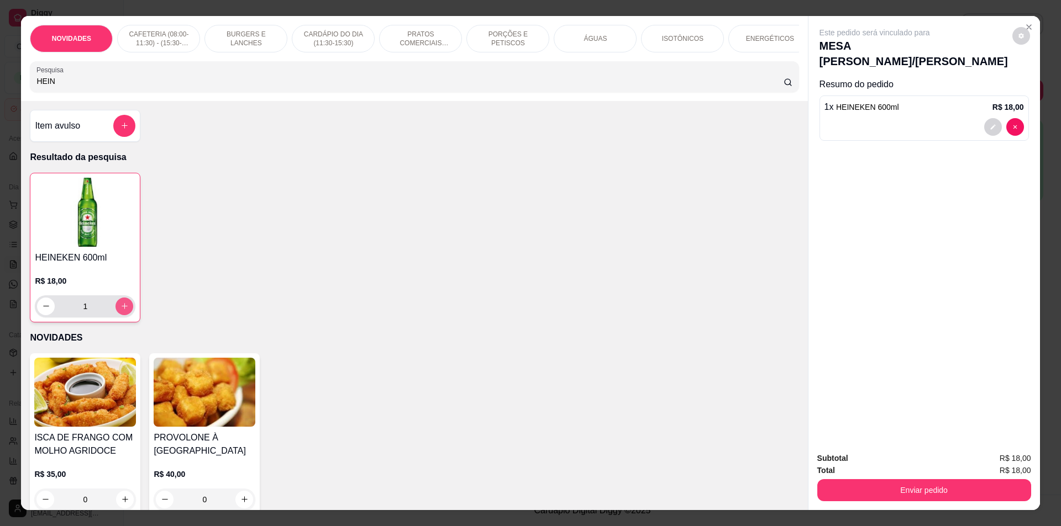
type input "1"
click at [934, 487] on button "Enviar pedido" at bounding box center [924, 490] width 214 height 22
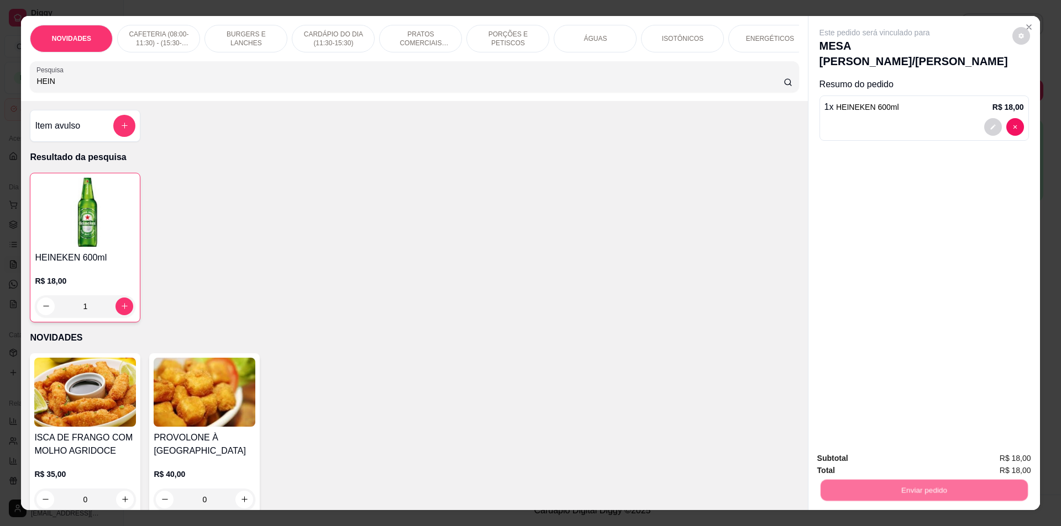
click at [917, 466] on button "Não registrar e enviar pedido" at bounding box center [887, 463] width 115 height 21
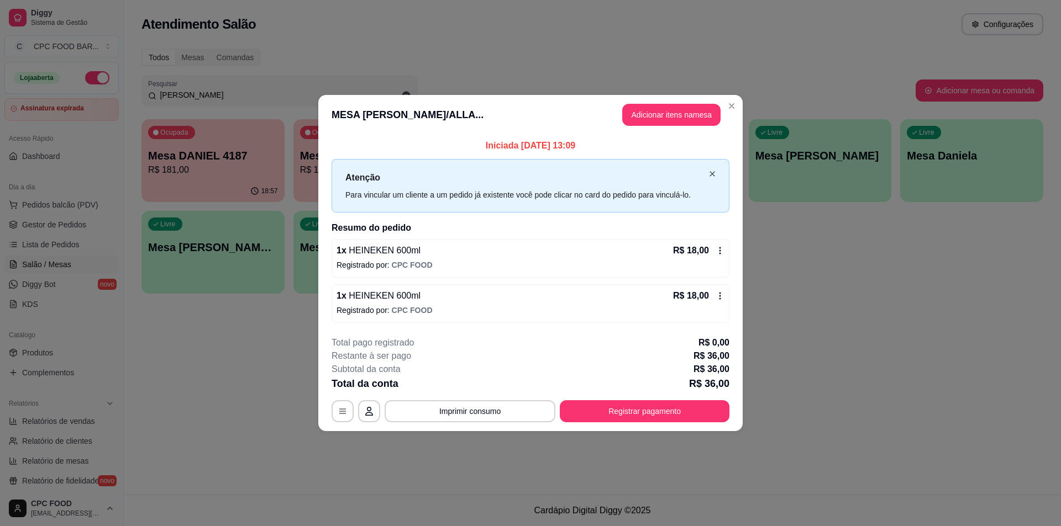
click at [711, 173] on icon "close" at bounding box center [711, 173] width 5 height 5
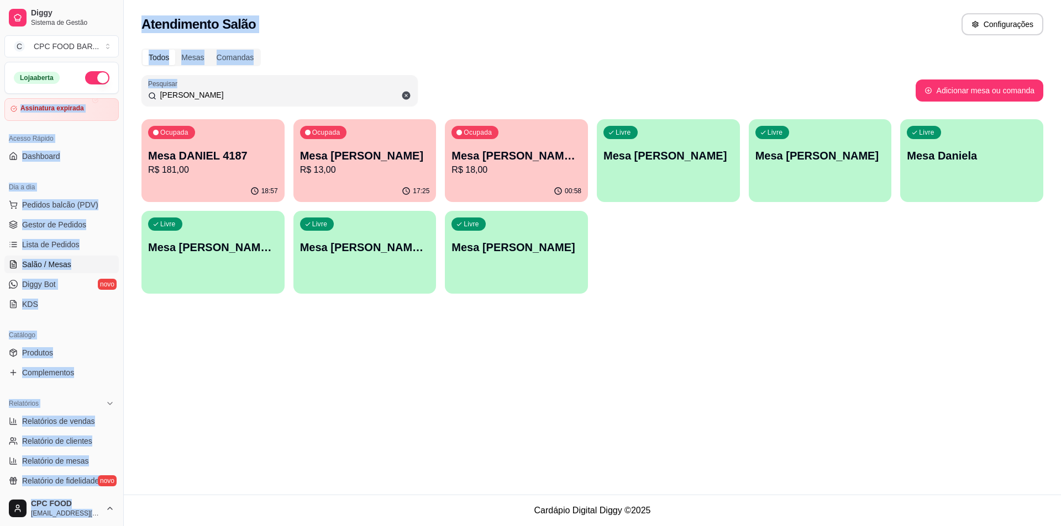
drag, startPoint x: 194, startPoint y: 102, endPoint x: 117, endPoint y: 83, distance: 80.3
click at [117, 83] on div "Diggy Sistema de Gestão C CPC FOOD BAR ... Loja aberta Assinatura expirada Aces…" at bounding box center [530, 263] width 1061 height 526
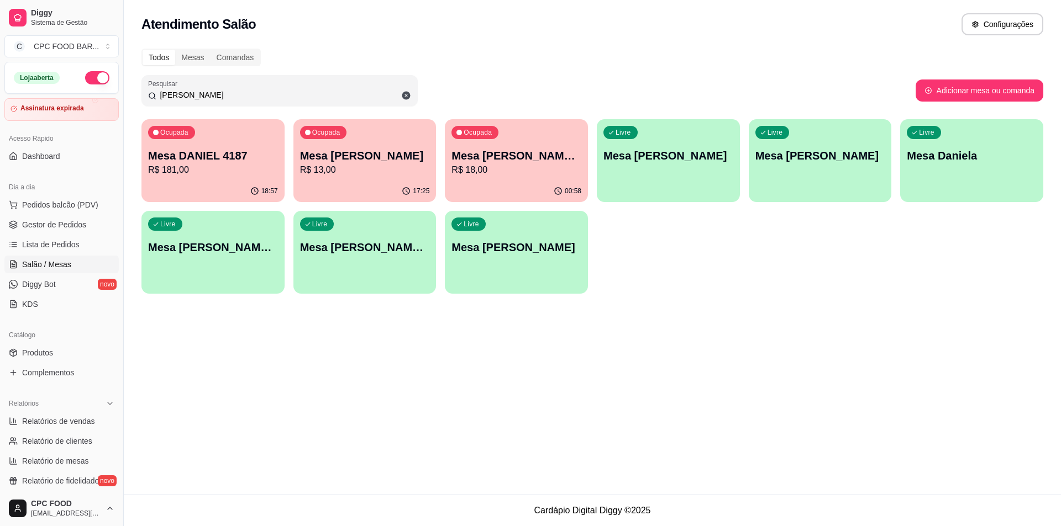
drag, startPoint x: 193, startPoint y: 98, endPoint x: 145, endPoint y: 87, distance: 49.9
click at [145, 87] on div "Pesquisar [PERSON_NAME]" at bounding box center [279, 90] width 276 height 31
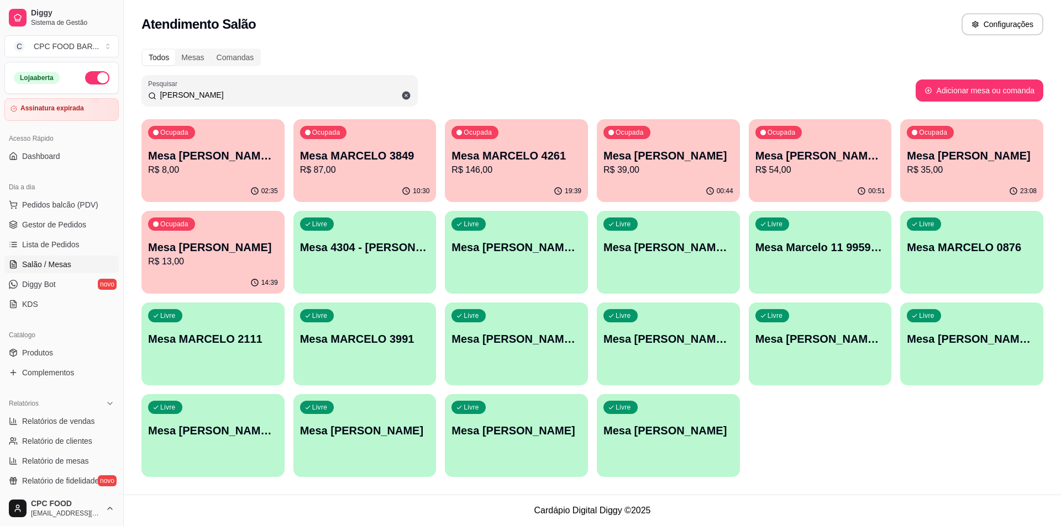
type input "[PERSON_NAME]"
click at [865, 164] on p "R$ 54,00" at bounding box center [820, 170] width 126 height 13
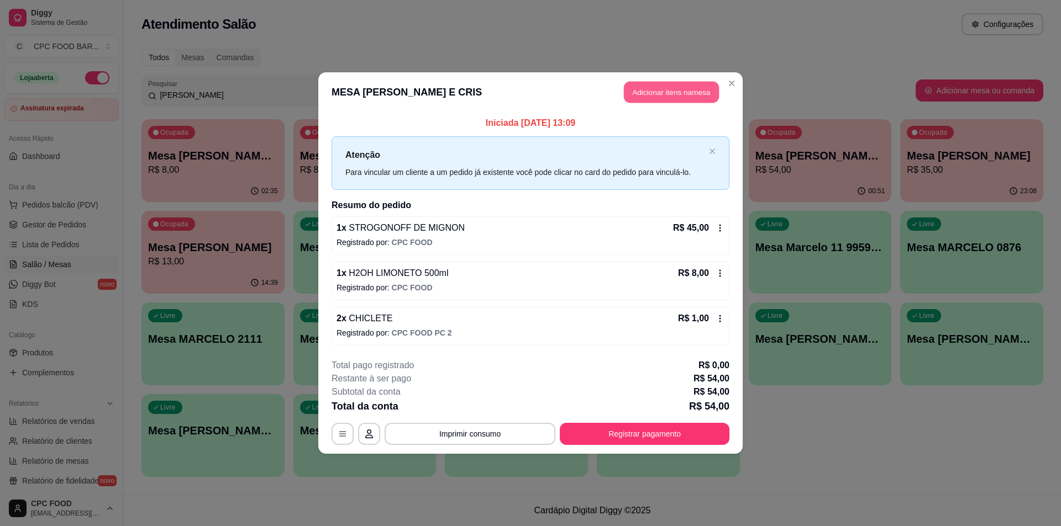
click at [685, 84] on button "Adicionar itens na mesa" at bounding box center [671, 93] width 95 height 22
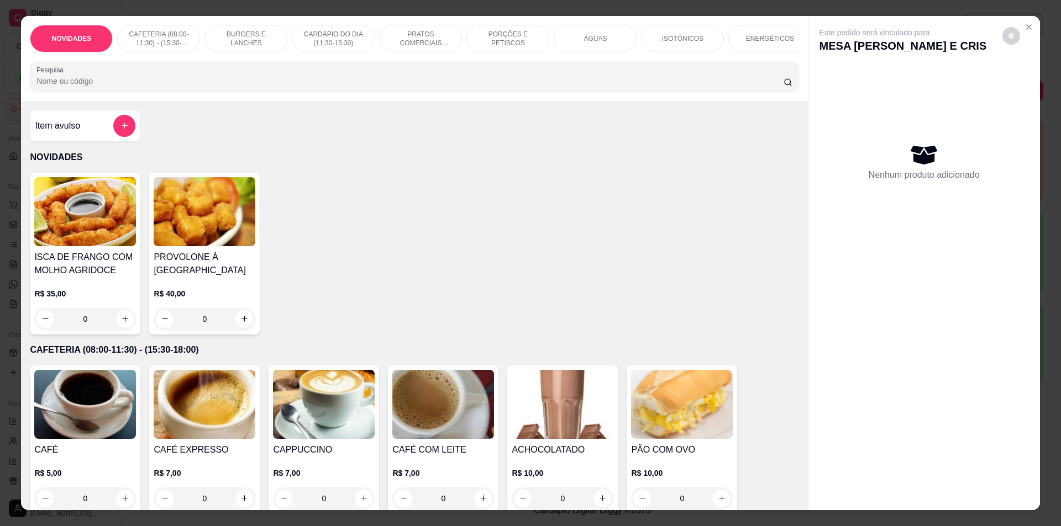
click at [427, 82] on div at bounding box center [413, 77] width 755 height 22
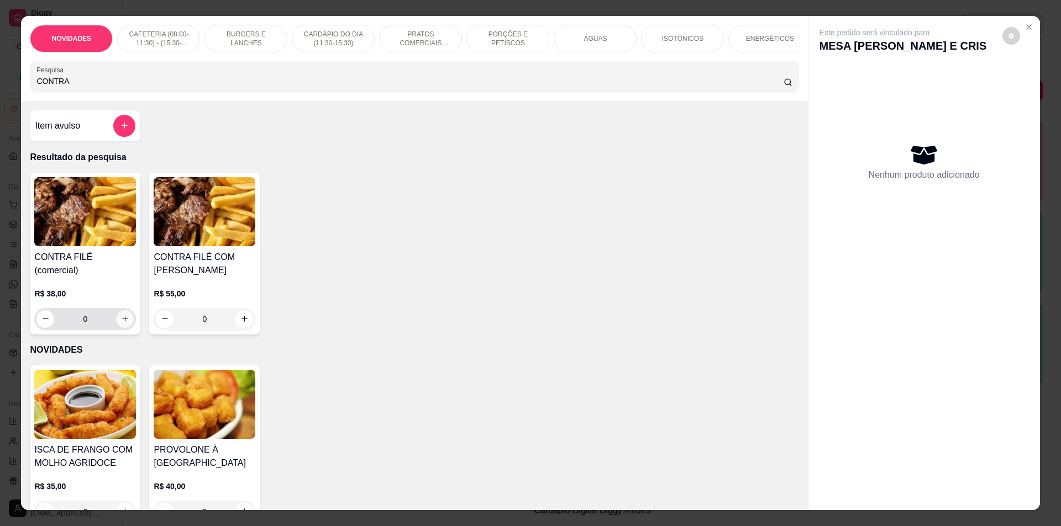
type input "CONTRA"
click at [121, 315] on icon "increase-product-quantity" at bounding box center [125, 319] width 8 height 8
type input "1"
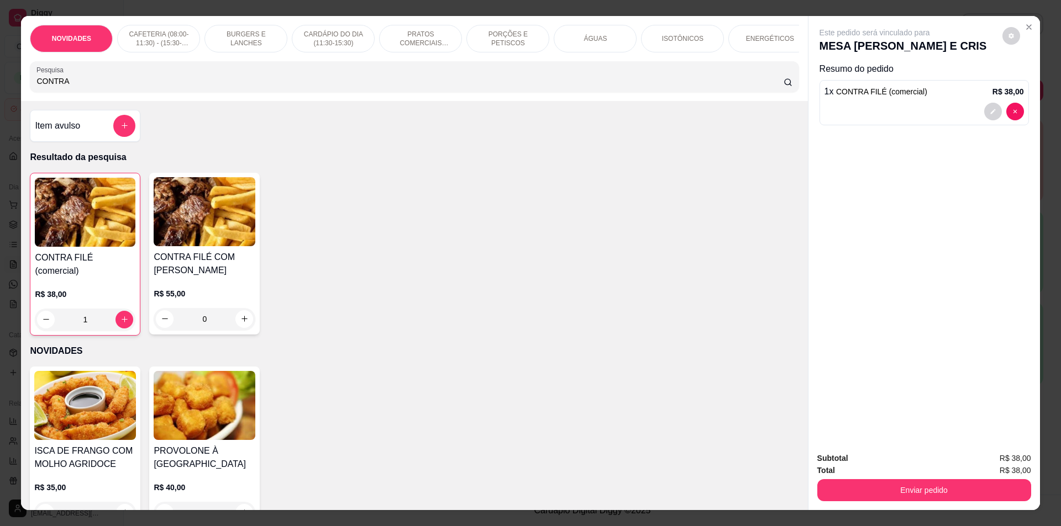
drag, startPoint x: 62, startPoint y: 89, endPoint x: 0, endPoint y: 91, distance: 61.9
click at [0, 91] on div "NOVIDADES CAFETERIA (08:00-11:30) - (15:30-18:00) BURGERS E LANCHES CARDÁPIO DO…" at bounding box center [530, 263] width 1061 height 526
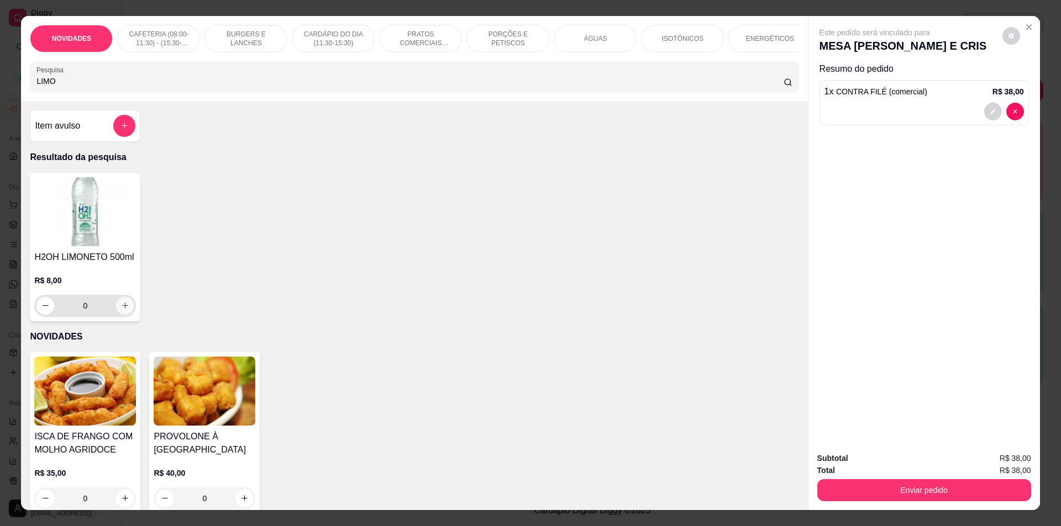
type input "LIMO"
click at [123, 310] on icon "increase-product-quantity" at bounding box center [125, 306] width 8 height 8
type input "1"
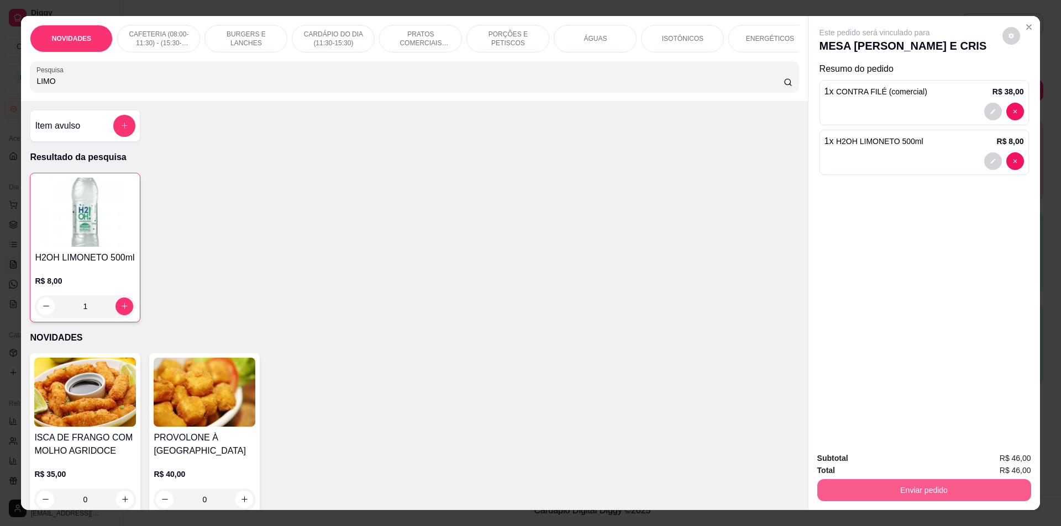
click at [985, 488] on button "Enviar pedido" at bounding box center [924, 490] width 214 height 22
click at [914, 467] on button "Não registrar e enviar pedido" at bounding box center [887, 463] width 115 height 21
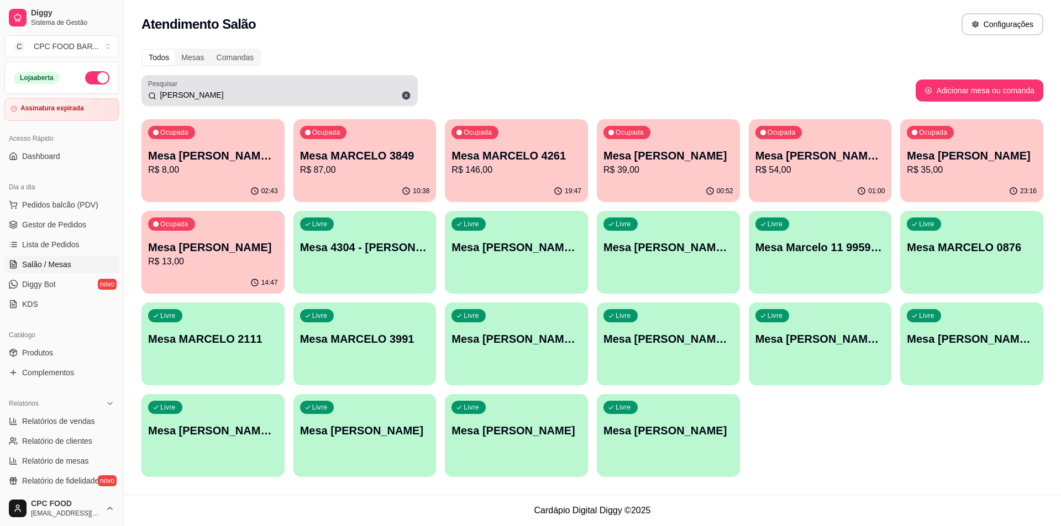
click at [409, 97] on icon at bounding box center [406, 96] width 8 height 8
click at [256, 85] on div "[PERSON_NAME]" at bounding box center [279, 91] width 263 height 22
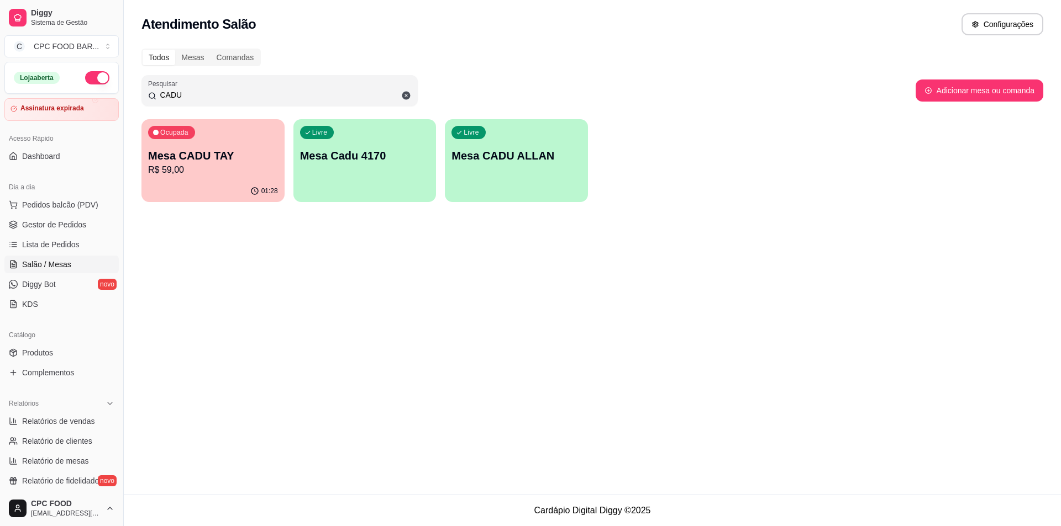
type input "CADU"
click at [211, 175] on p "R$ 59,00" at bounding box center [213, 170] width 126 height 13
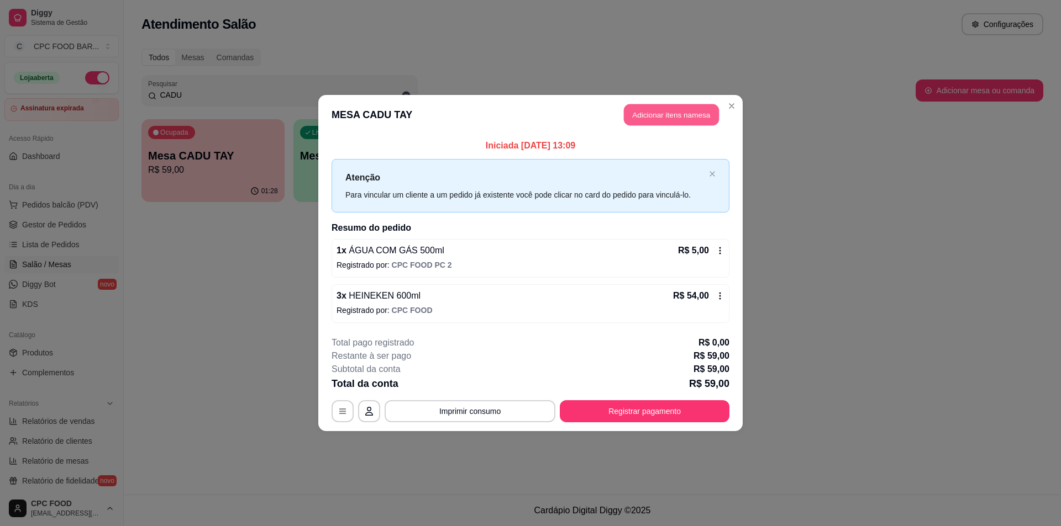
click at [655, 111] on button "Adicionar itens na mesa" at bounding box center [671, 115] width 95 height 22
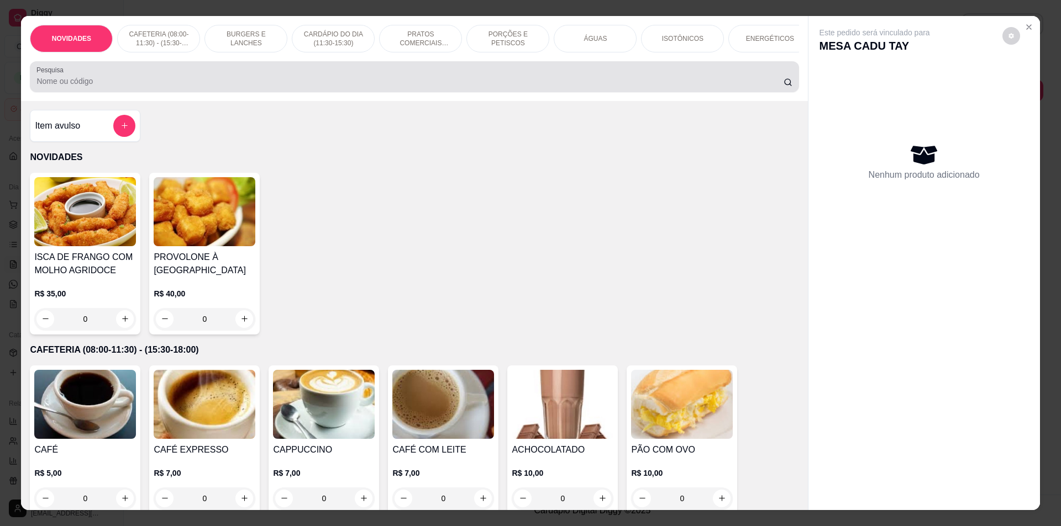
click at [291, 87] on input "Pesquisa" at bounding box center [409, 81] width 746 height 11
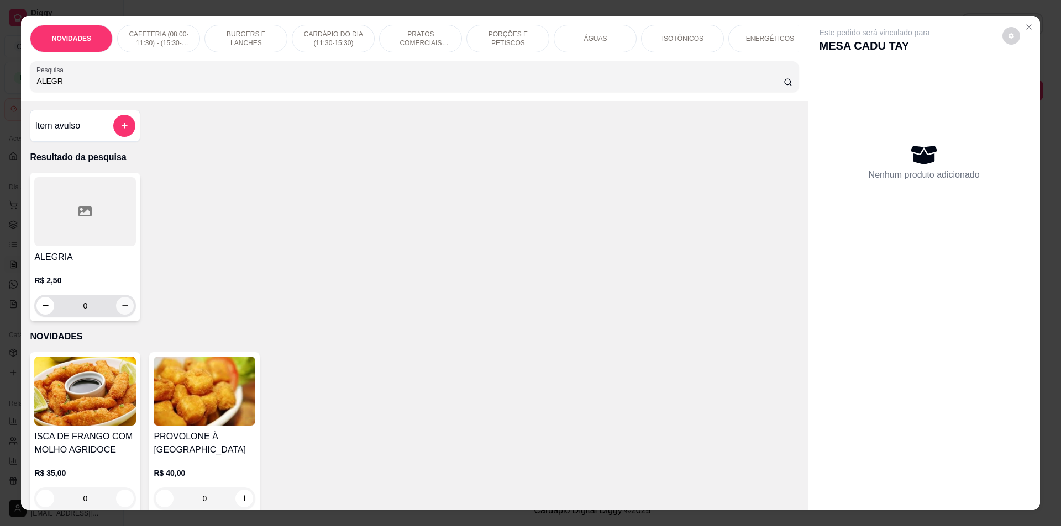
type input "ALEGR"
click at [118, 317] on div "0" at bounding box center [84, 306] width 97 height 22
click at [121, 310] on icon "increase-product-quantity" at bounding box center [125, 306] width 8 height 8
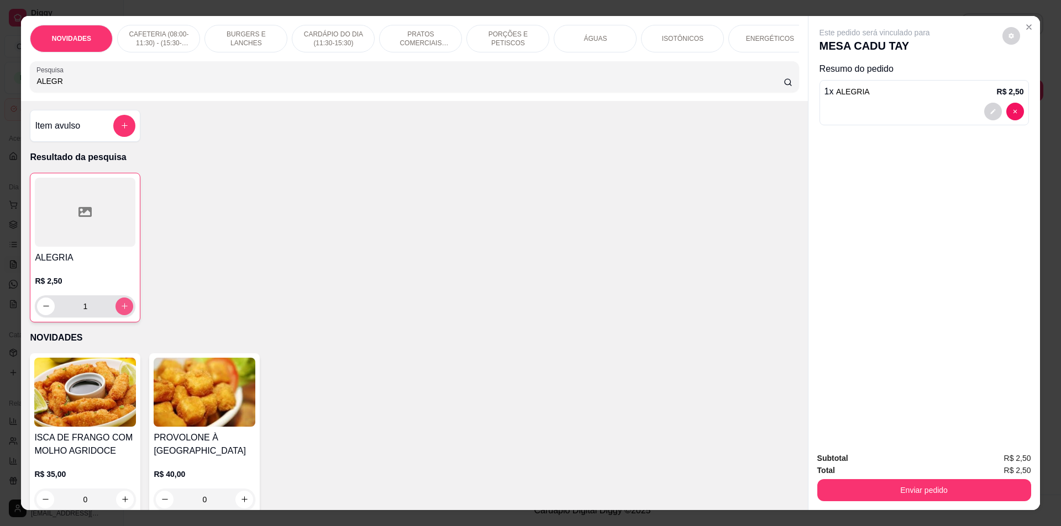
click at [121, 310] on icon "increase-product-quantity" at bounding box center [124, 306] width 8 height 8
type input "2"
drag, startPoint x: 119, startPoint y: 91, endPoint x: 0, endPoint y: 88, distance: 118.8
click at [0, 88] on div "NOVIDADES CAFETERIA (08:00-11:30) - (15:30-18:00) BURGERS E LANCHES CARDÁPIO DO…" at bounding box center [530, 263] width 1061 height 526
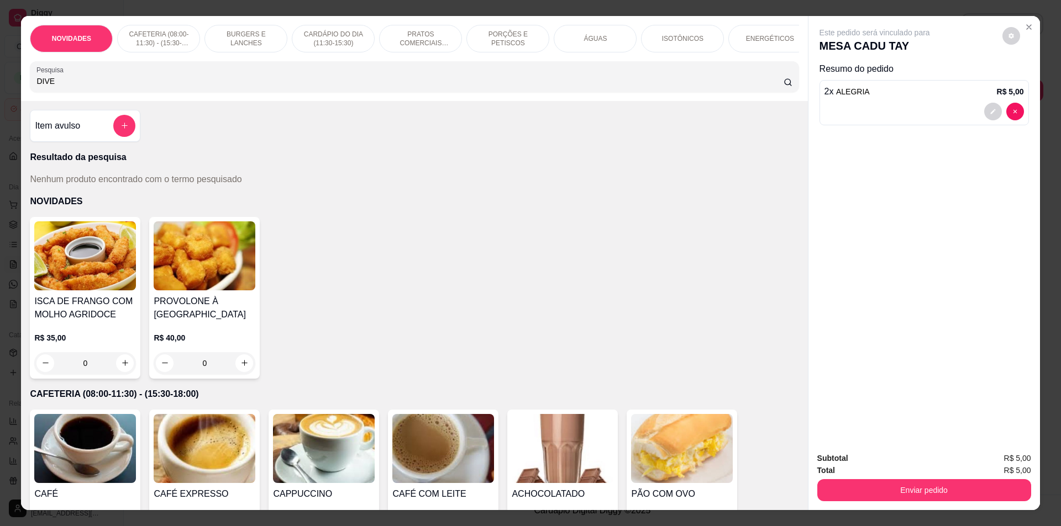
click at [70, 92] on div "Pesquisa DIVE" at bounding box center [414, 76] width 768 height 31
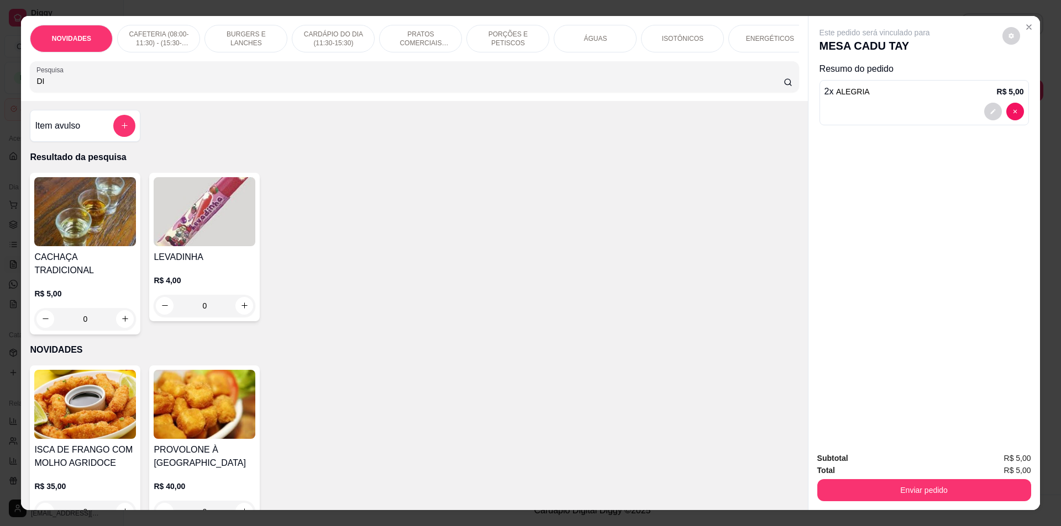
type input "DI"
click at [94, 129] on div "Item avulso" at bounding box center [85, 126] width 101 height 22
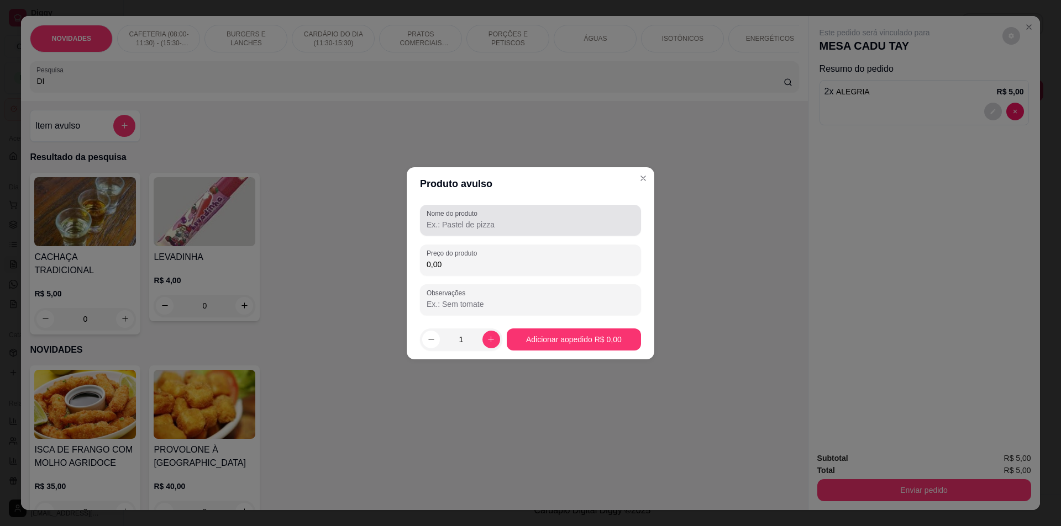
click at [488, 226] on input "Nome do produto" at bounding box center [530, 224] width 208 height 11
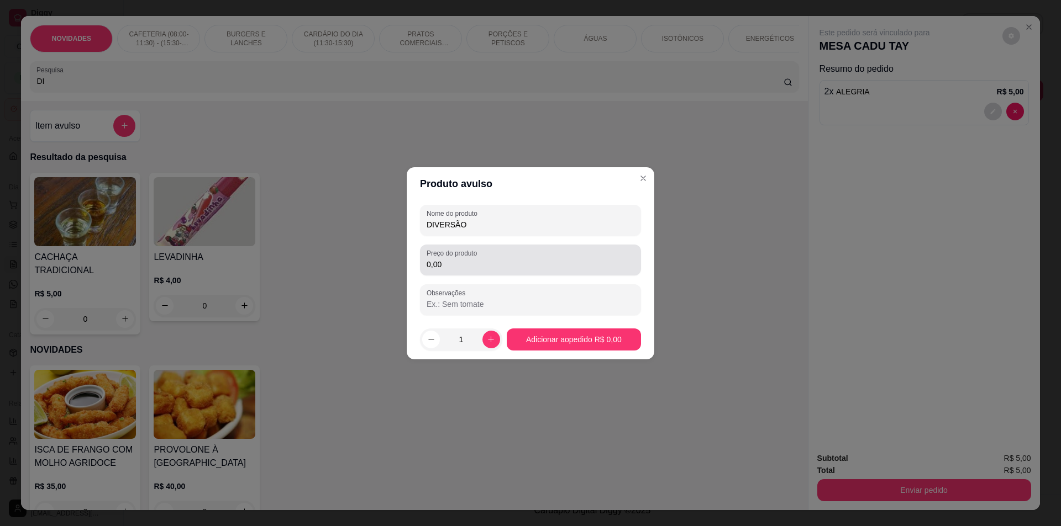
type input "DIVERSÃO"
click at [555, 267] on input "0,00" at bounding box center [530, 264] width 208 height 11
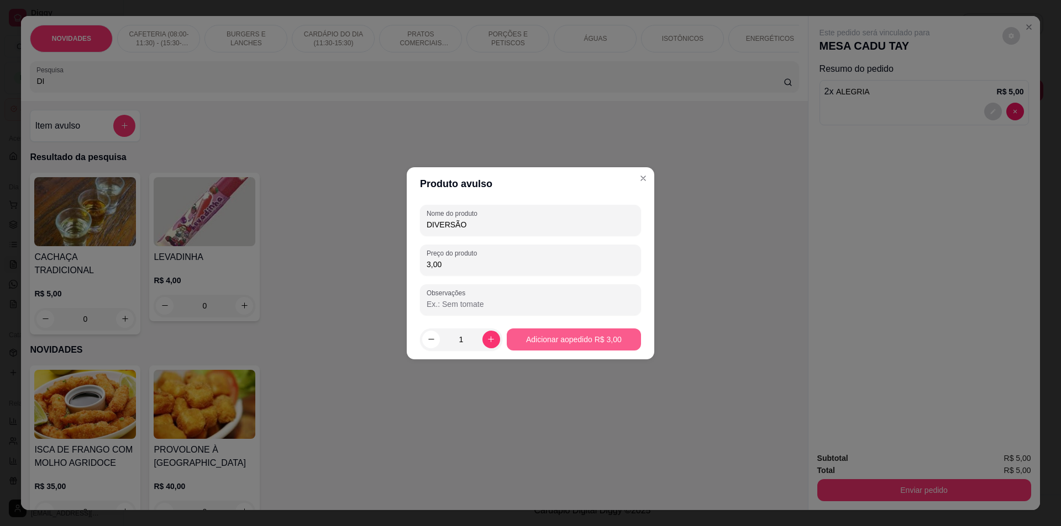
type input "3,00"
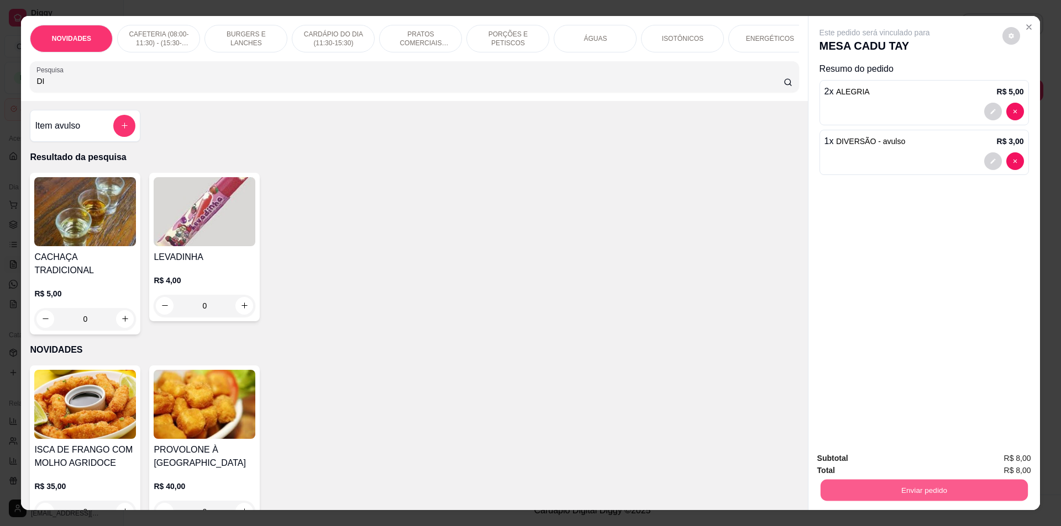
click at [874, 489] on button "Enviar pedido" at bounding box center [923, 491] width 207 height 22
click at [888, 466] on button "Não registrar e enviar pedido" at bounding box center [887, 463] width 115 height 21
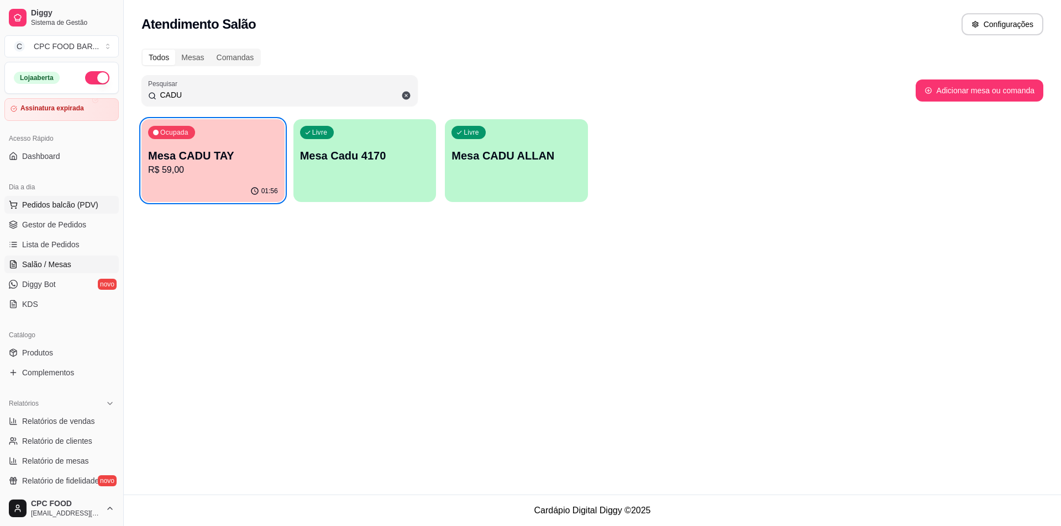
click at [50, 209] on span "Pedidos balcão (PDV)" at bounding box center [60, 204] width 76 height 11
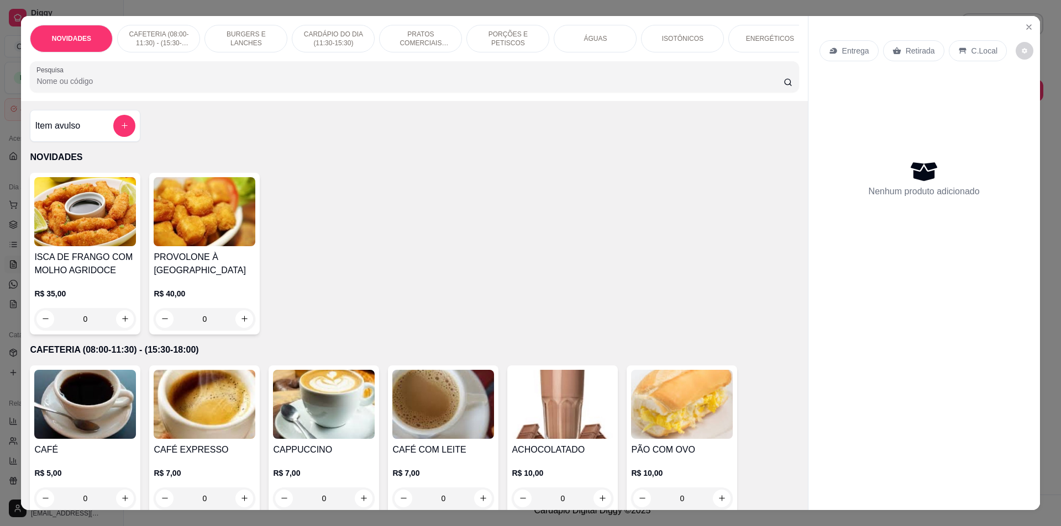
click at [208, 83] on input "Pesquisa" at bounding box center [409, 81] width 746 height 11
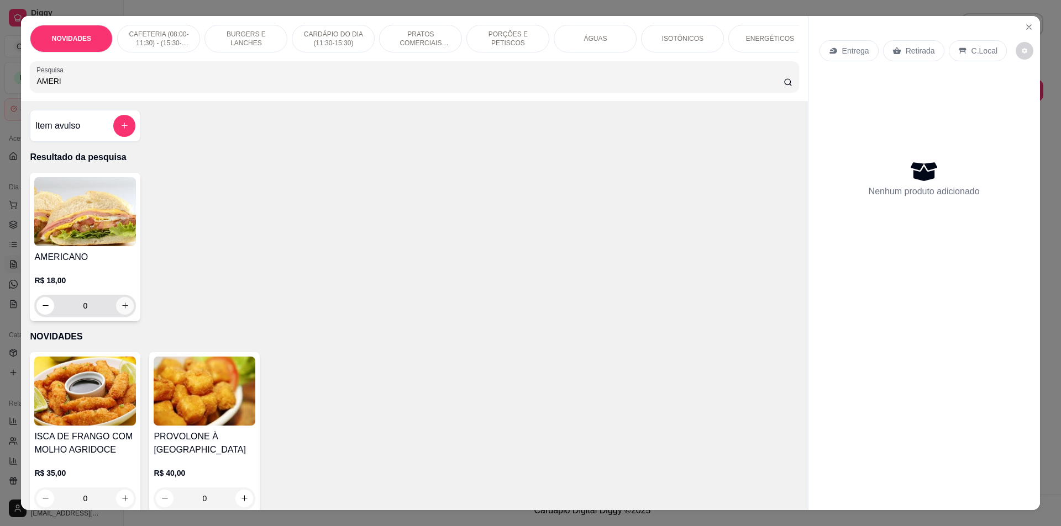
type input "AMERI"
click at [122, 309] on button "increase-product-quantity" at bounding box center [125, 306] width 18 height 18
type input "1"
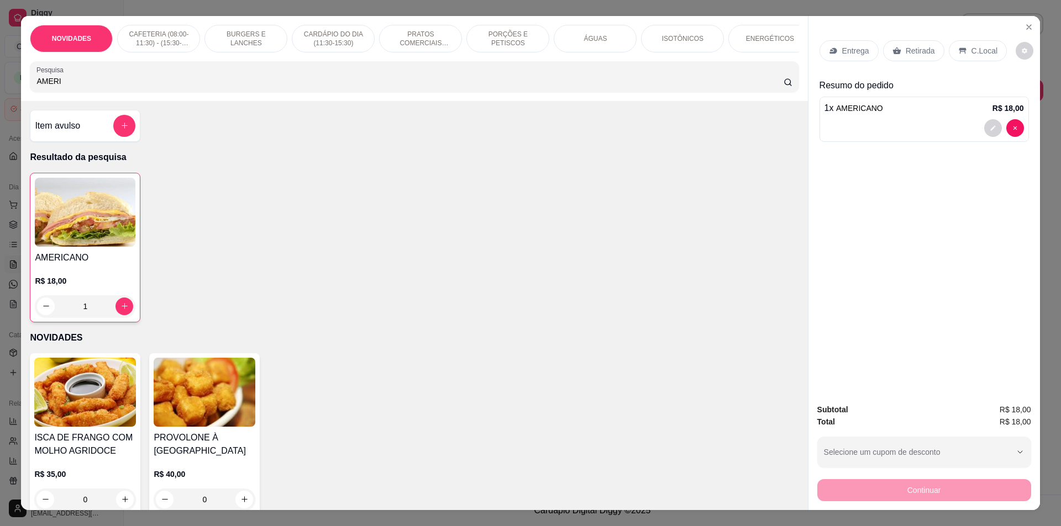
drag, startPoint x: 82, startPoint y: 86, endPoint x: 0, endPoint y: 76, distance: 83.0
click at [0, 76] on div "NOVIDADES CAFETERIA (08:00-11:30) - (15:30-18:00) BURGERS E LANCHES CARDÁPIO DO…" at bounding box center [530, 263] width 1061 height 526
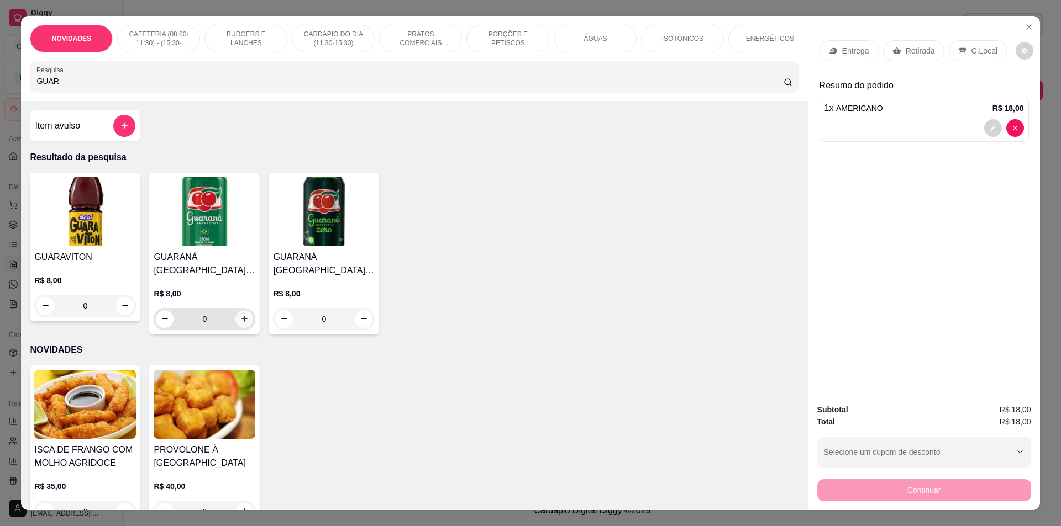
type input "GUAR"
click at [241, 323] on icon "increase-product-quantity" at bounding box center [244, 319] width 8 height 8
type input "1"
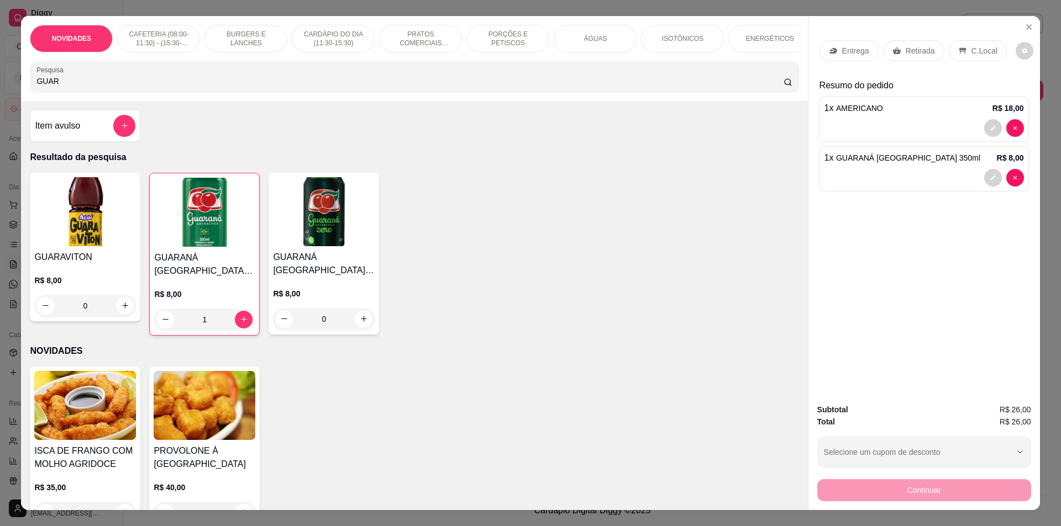
click at [970, 44] on div "C.Local" at bounding box center [977, 50] width 58 height 21
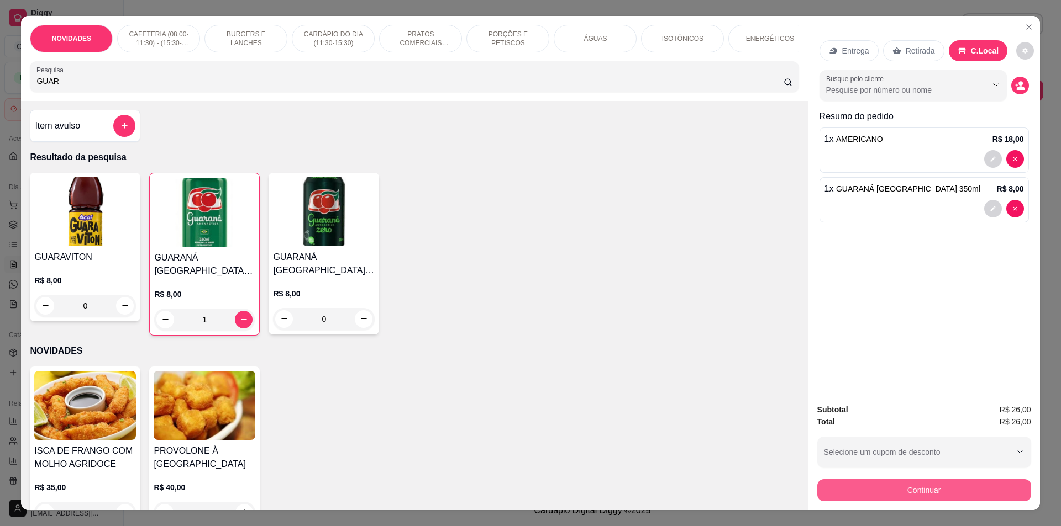
click at [966, 480] on button "Continuar" at bounding box center [924, 490] width 214 height 22
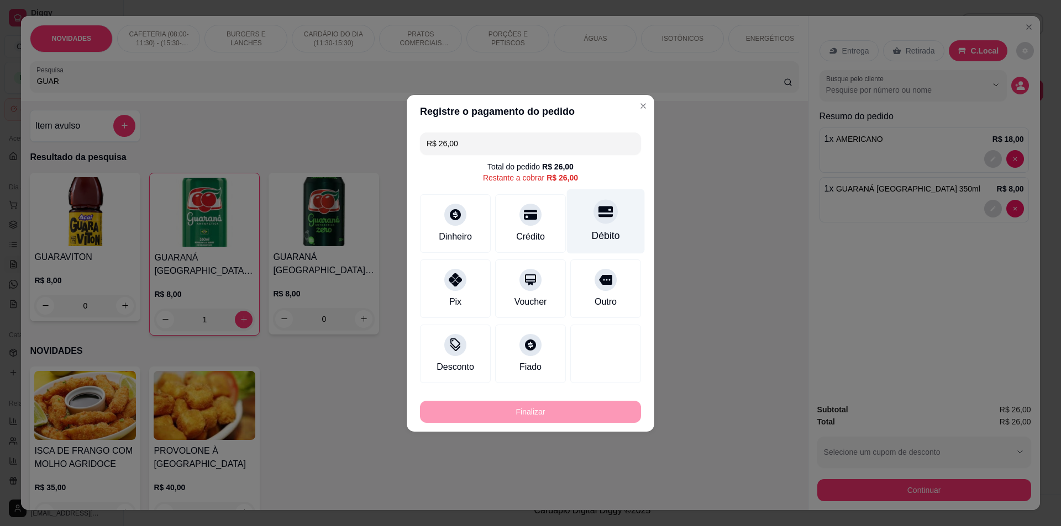
click at [606, 230] on div "Débito" at bounding box center [606, 236] width 28 height 14
type input "R$ 0,00"
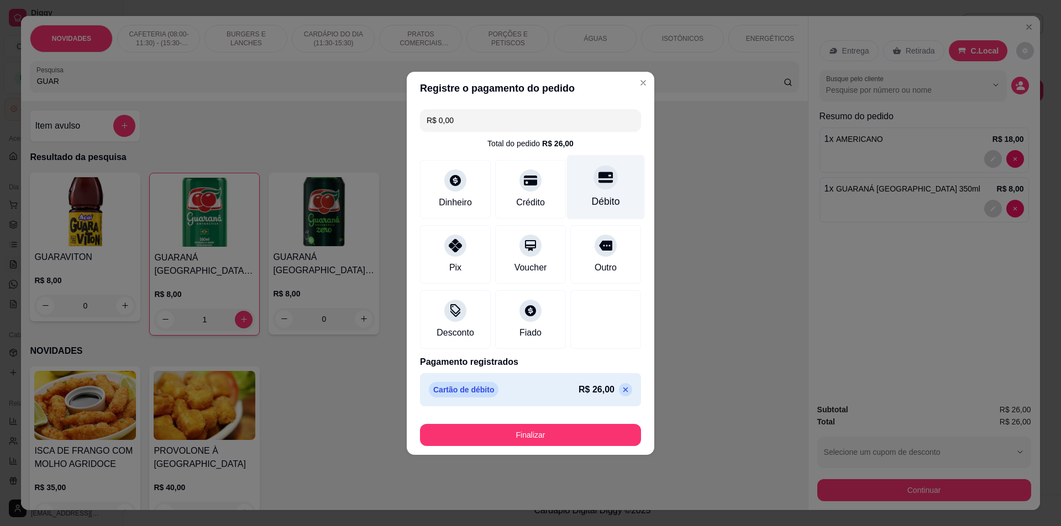
click at [597, 199] on div "Débito" at bounding box center [606, 201] width 28 height 14
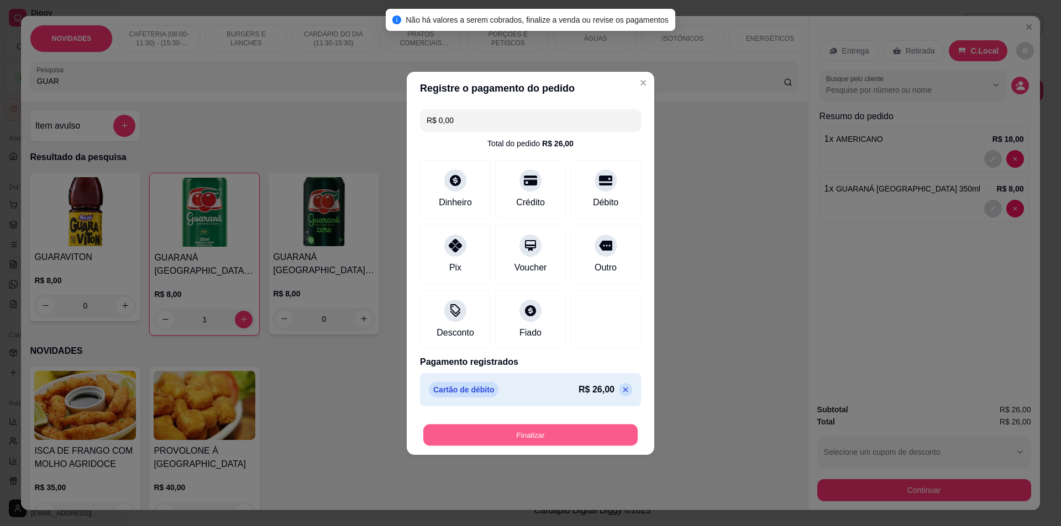
click at [539, 431] on button "Finalizar" at bounding box center [530, 435] width 214 height 22
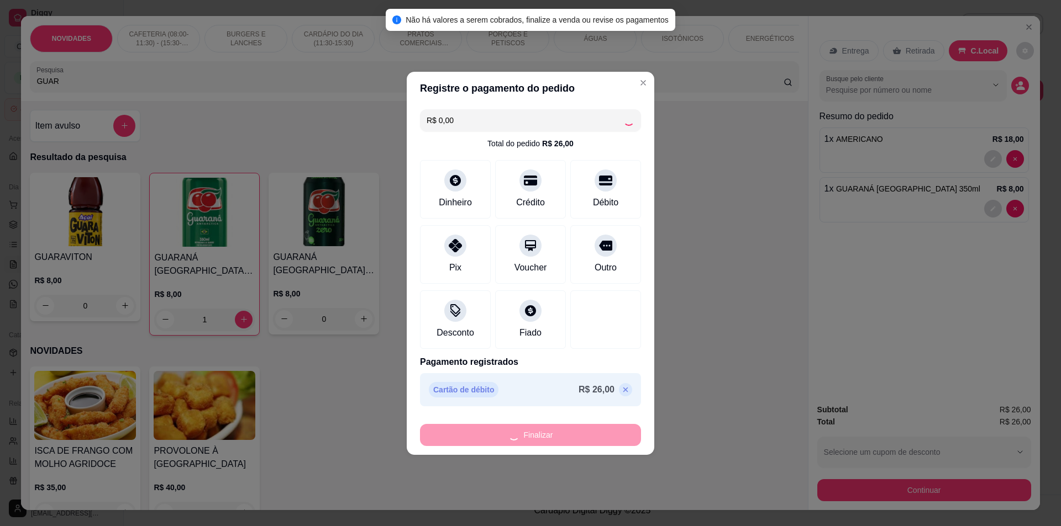
type input "0"
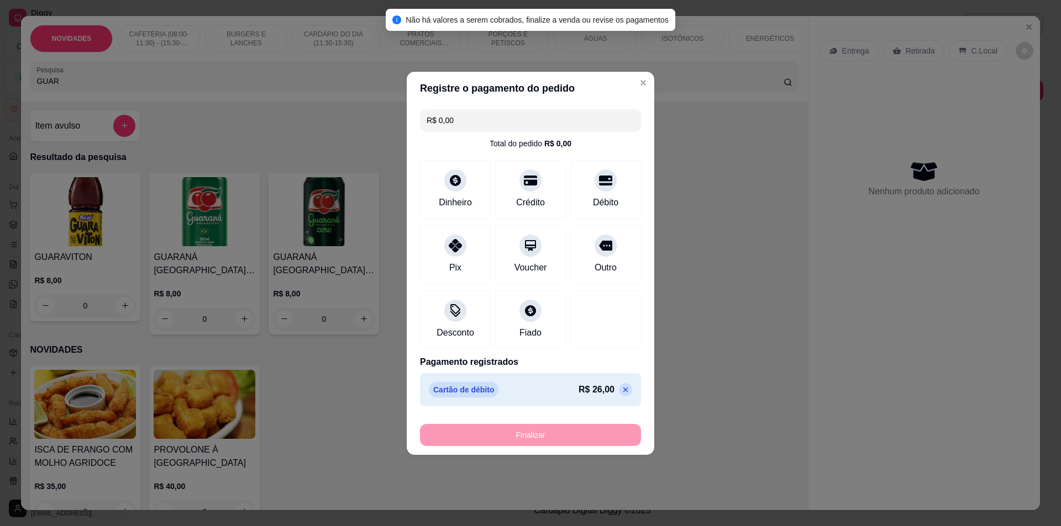
type input "-R$ 26,00"
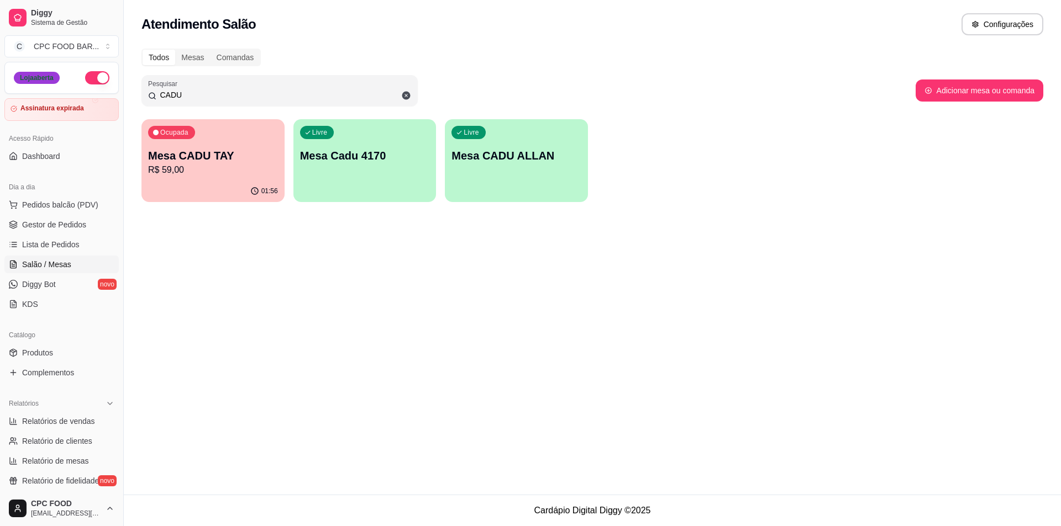
drag, startPoint x: 214, startPoint y: 96, endPoint x: 27, endPoint y: 80, distance: 187.9
click at [27, 80] on div "Diggy Sistema de Gestão C CPC FOOD BAR ... Loja aberta Assinatura expirada Aces…" at bounding box center [530, 263] width 1061 height 526
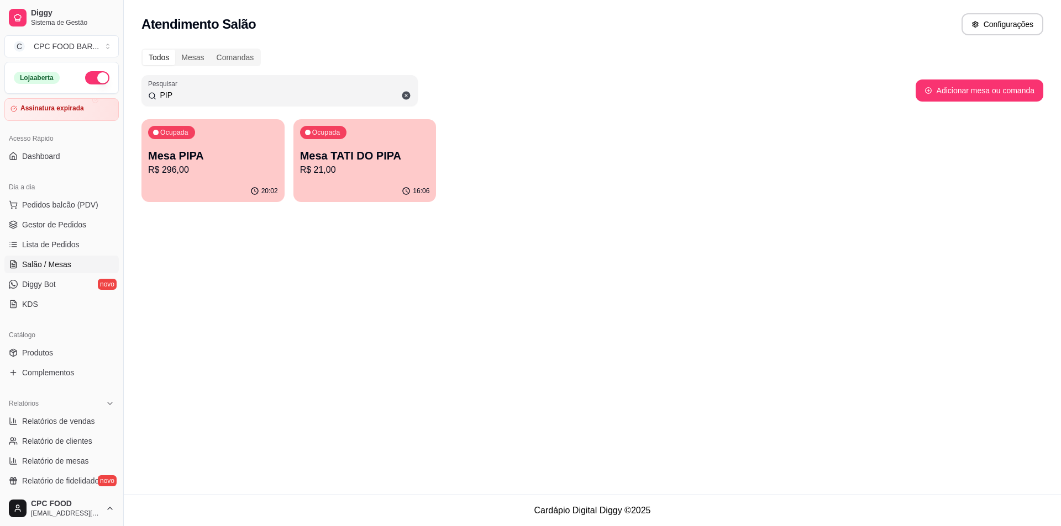
type input "PIP"
click at [210, 162] on p "Mesa PIPA" at bounding box center [213, 155] width 130 height 15
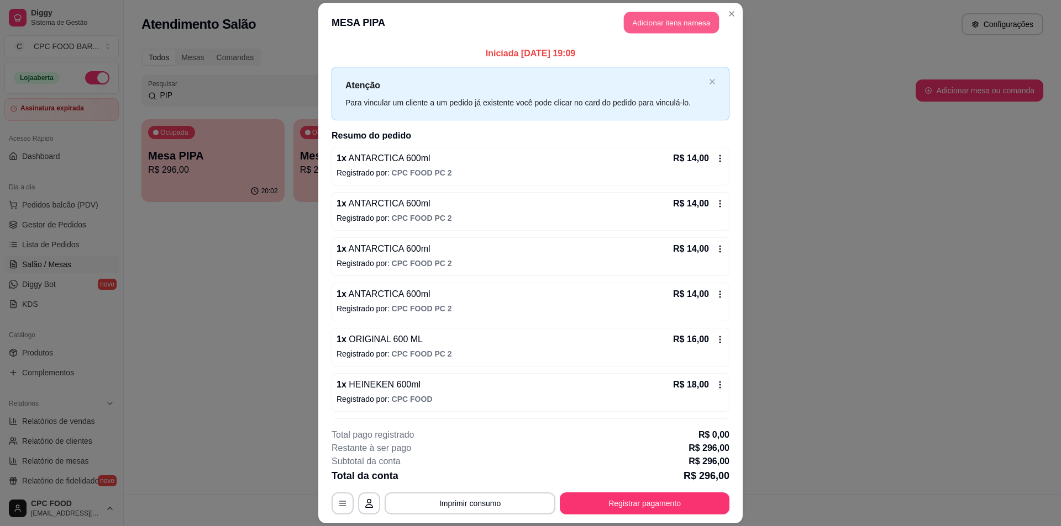
click at [658, 22] on button "Adicionar itens na mesa" at bounding box center [671, 23] width 95 height 22
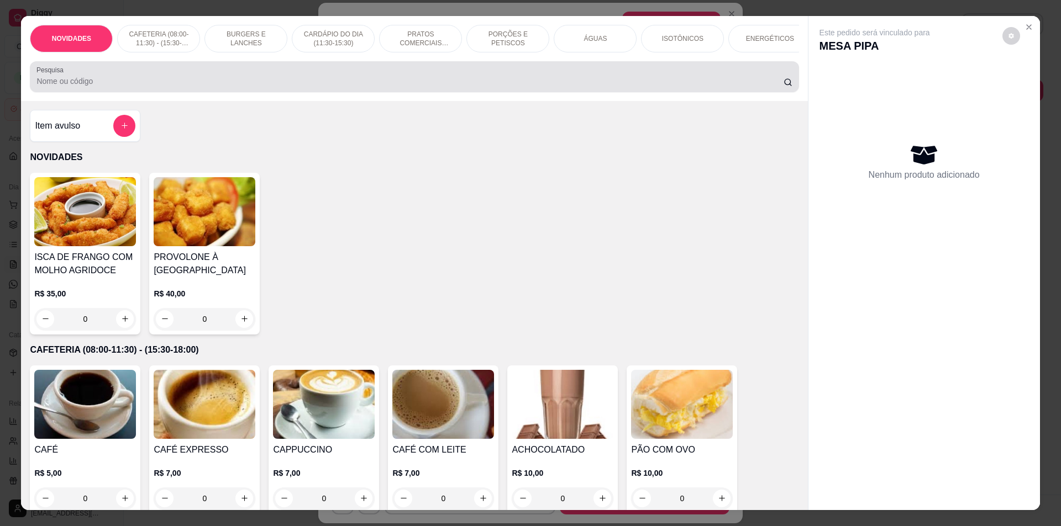
click at [176, 81] on div at bounding box center [413, 77] width 755 height 22
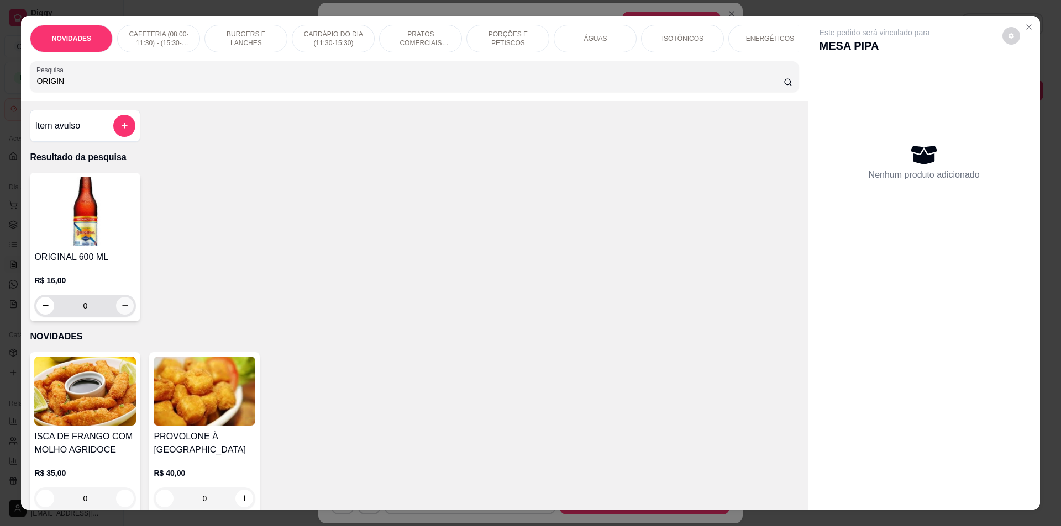
type input "ORIGIN"
click at [122, 309] on icon "increase-product-quantity" at bounding box center [125, 306] width 6 height 6
type input "1"
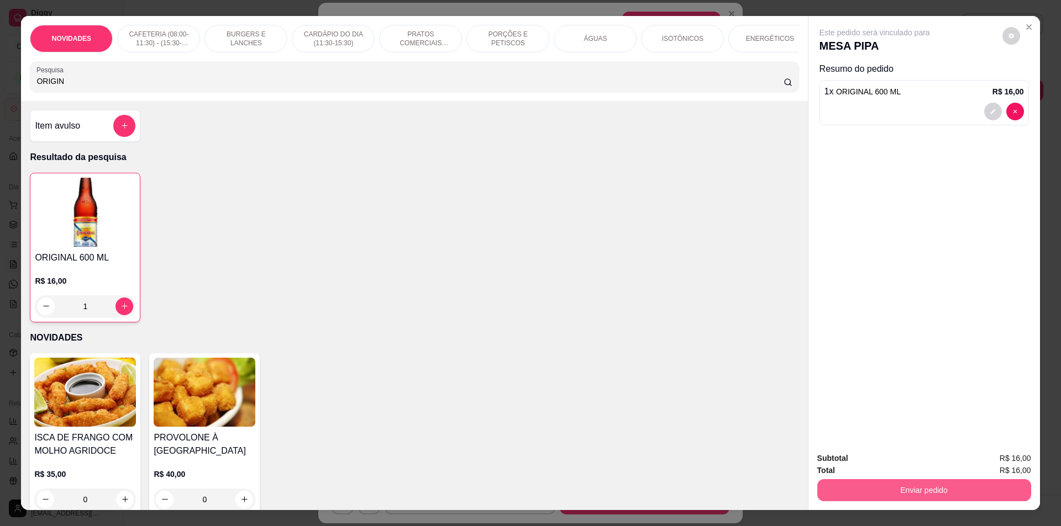
click at [858, 498] on button "Enviar pedido" at bounding box center [924, 490] width 214 height 22
click at [857, 468] on button "Não registrar e enviar pedido" at bounding box center [887, 463] width 115 height 21
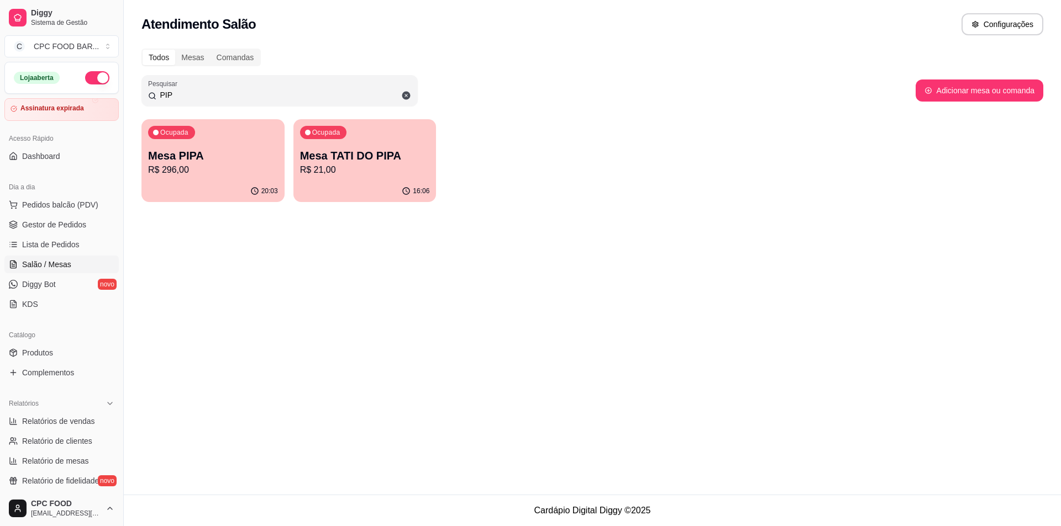
drag, startPoint x: 190, startPoint y: 96, endPoint x: 65, endPoint y: 33, distance: 140.1
click at [51, 80] on div "Diggy Sistema de Gestão C CPC FOOD BAR ... Loja aberta Assinatura expirada Aces…" at bounding box center [530, 263] width 1061 height 526
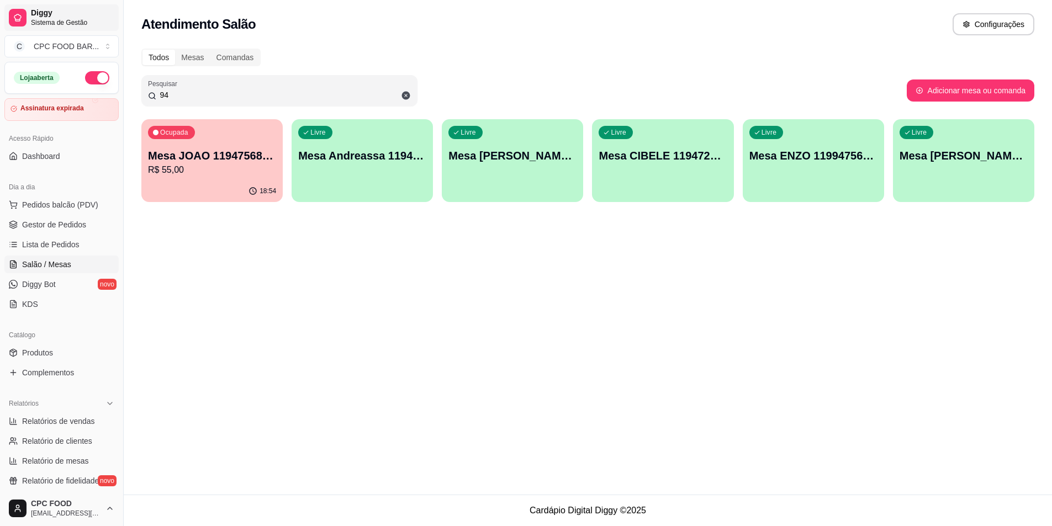
type input "9"
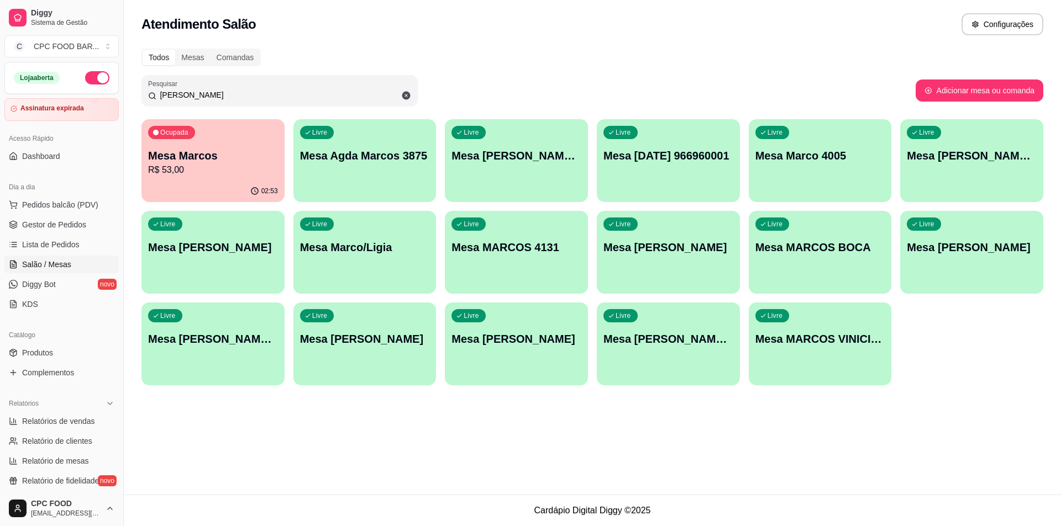
type input "[PERSON_NAME]"
click at [916, 176] on div "Livre Mesa [PERSON_NAME] 975" at bounding box center [971, 153] width 139 height 67
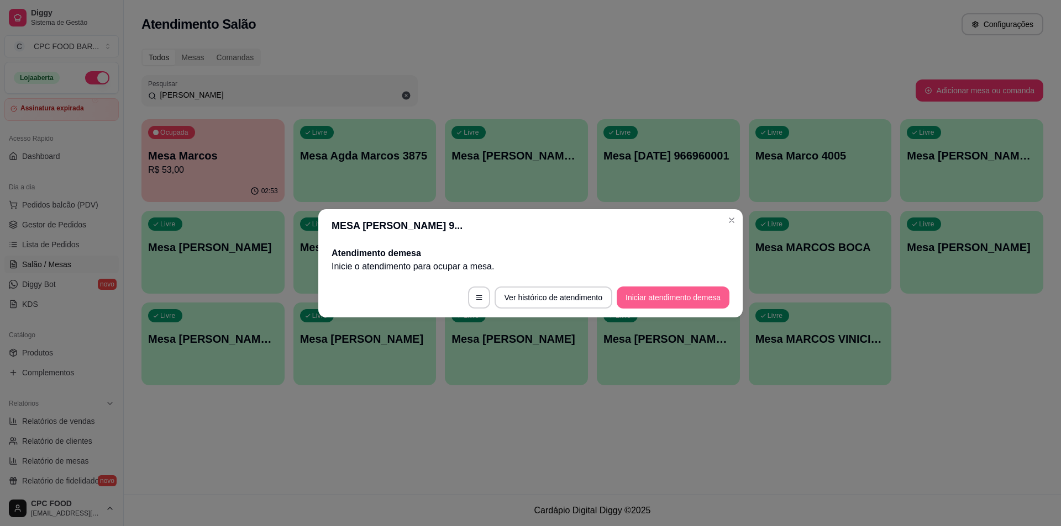
click at [639, 292] on button "Iniciar atendimento de mesa" at bounding box center [672, 298] width 113 height 22
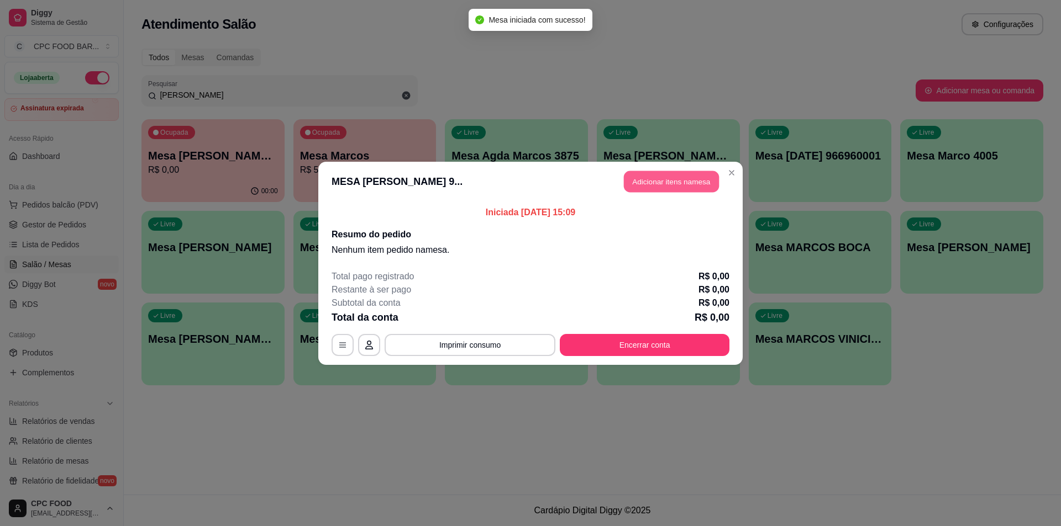
click at [641, 178] on button "Adicionar itens na mesa" at bounding box center [671, 182] width 95 height 22
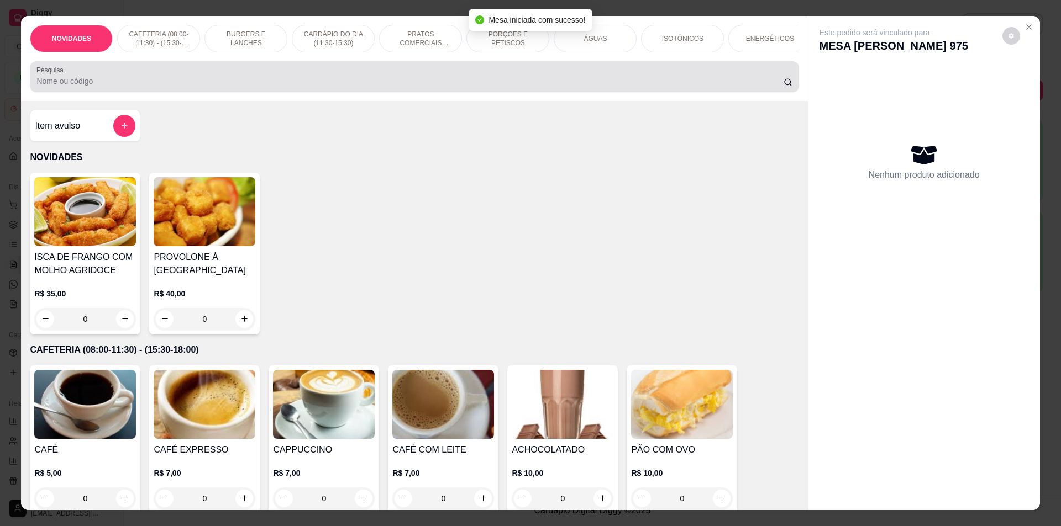
click at [367, 87] on input "Pesquisa" at bounding box center [409, 81] width 746 height 11
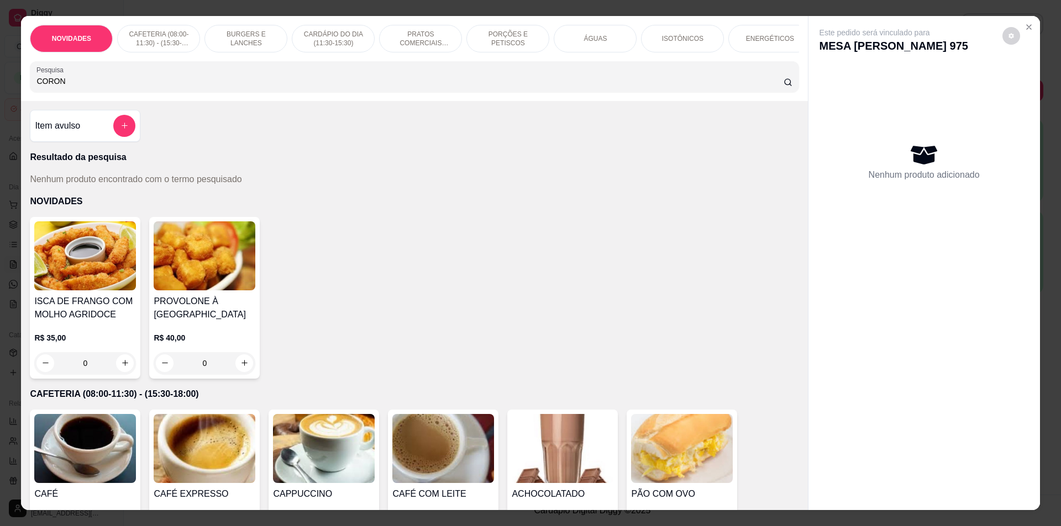
type input "CORON"
click at [120, 130] on icon "add-separate-item" at bounding box center [124, 126] width 8 height 8
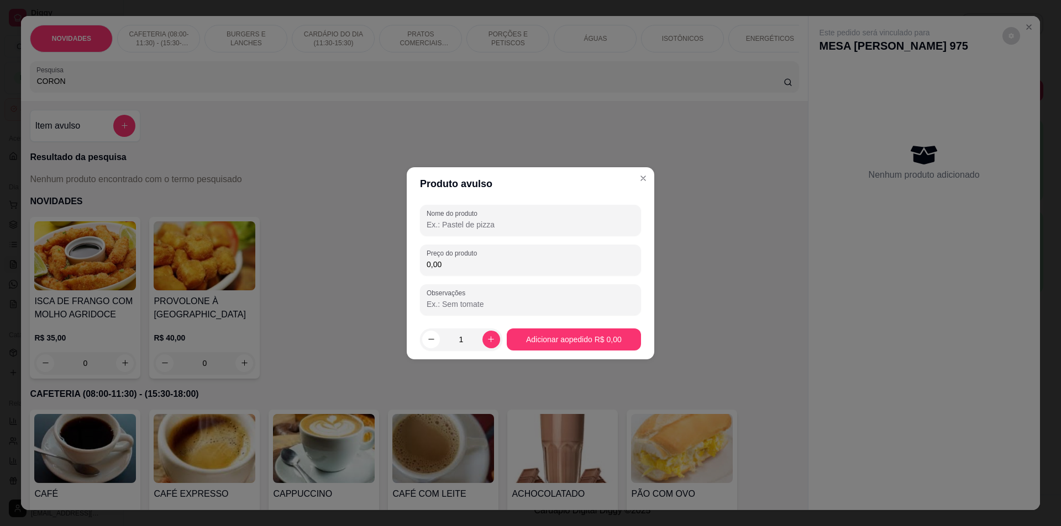
click at [531, 228] on input "Nome do produto" at bounding box center [530, 224] width 208 height 11
type input "CORONA"
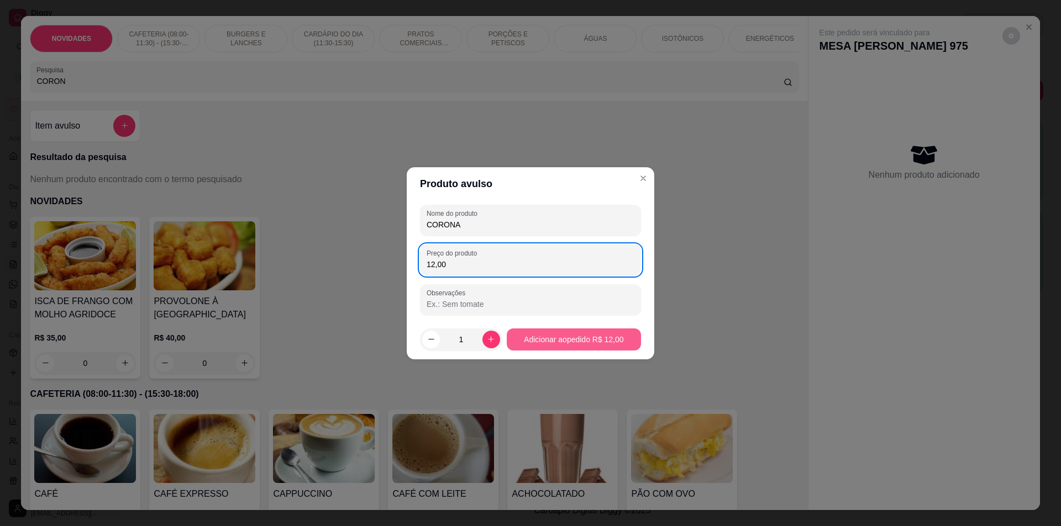
type input "12,00"
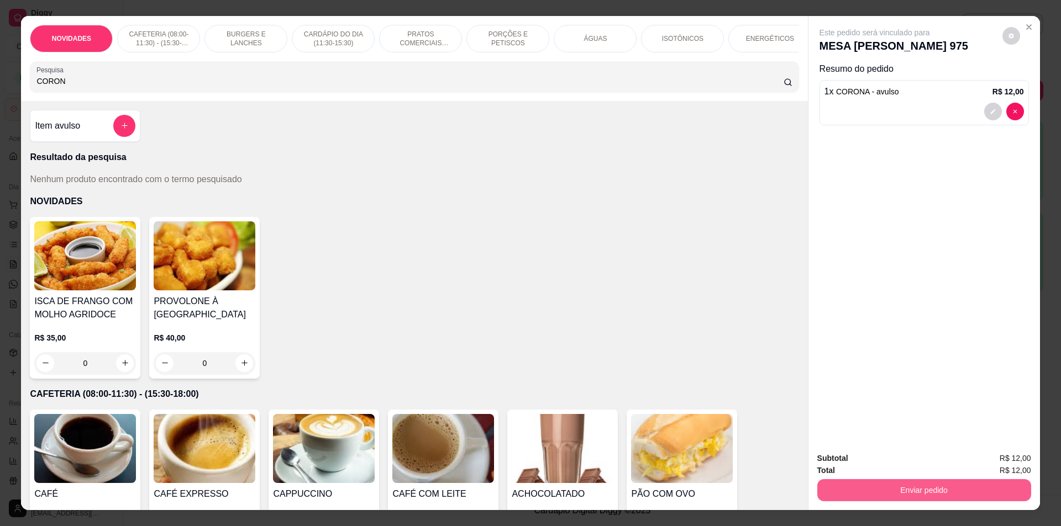
click at [929, 485] on button "Enviar pedido" at bounding box center [924, 490] width 214 height 22
click at [917, 458] on button "Não registrar e enviar pedido" at bounding box center [887, 463] width 115 height 21
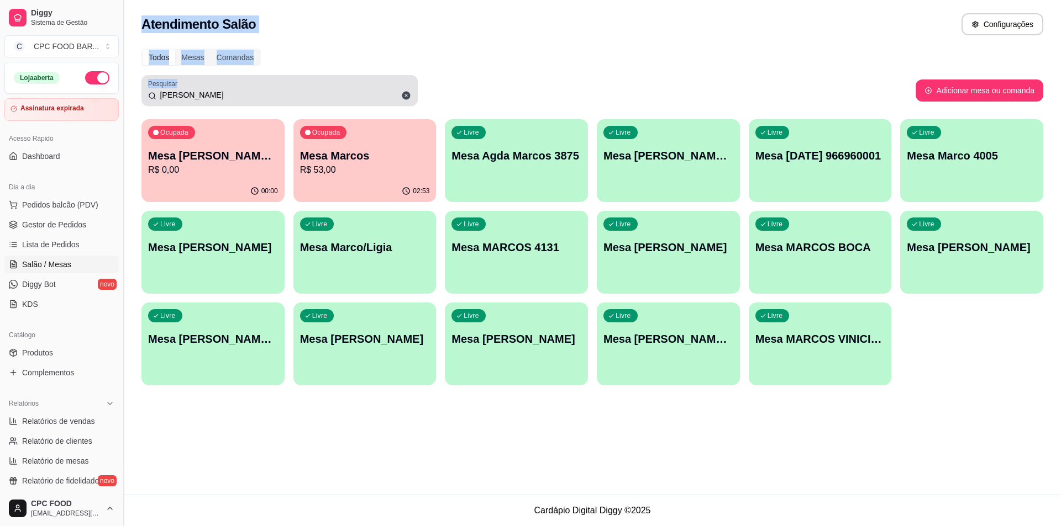
drag, startPoint x: 209, startPoint y: 103, endPoint x: 124, endPoint y: 95, distance: 85.5
click at [124, 95] on div "Diggy Sistema de Gestão C CPC FOOD BAR ... Loja aberta Assinatura expirada Aces…" at bounding box center [530, 263] width 1061 height 526
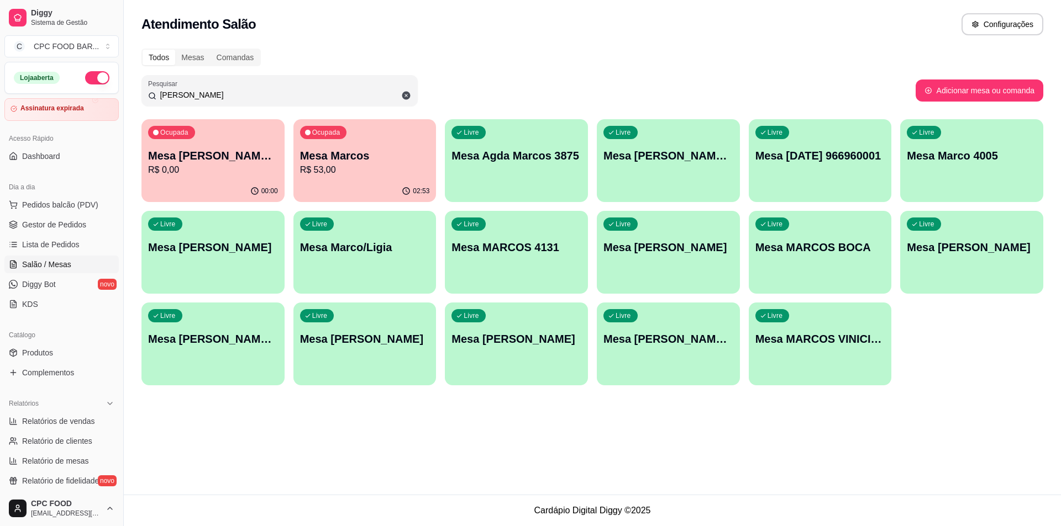
drag, startPoint x: 212, startPoint y: 94, endPoint x: 113, endPoint y: 80, distance: 99.9
click at [113, 80] on div "Diggy Sistema de Gestão C CPC FOOD BAR ... Loja aberta Assinatura expirada Aces…" at bounding box center [530, 263] width 1061 height 526
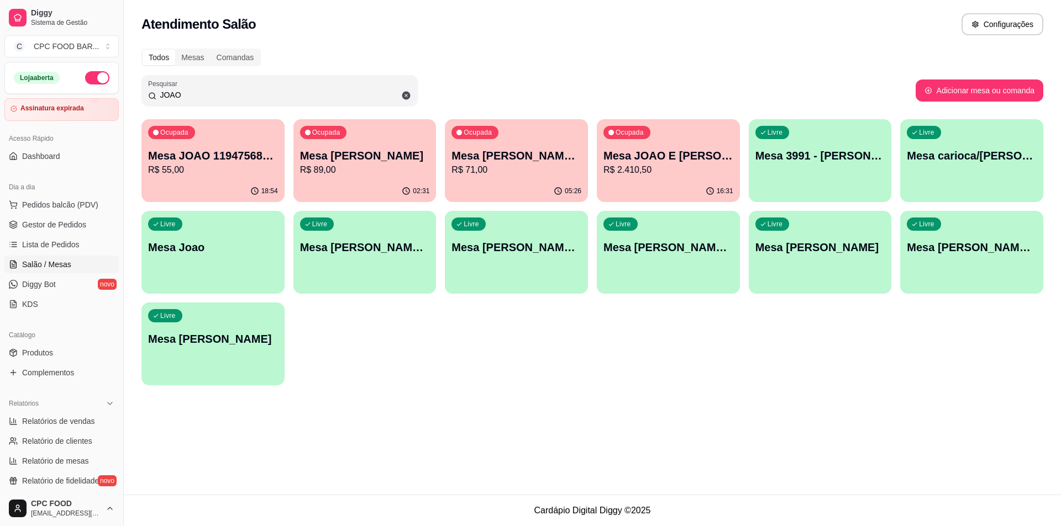
type input "JOAO"
click at [315, 152] on p "Mesa [PERSON_NAME]" at bounding box center [365, 155] width 130 height 15
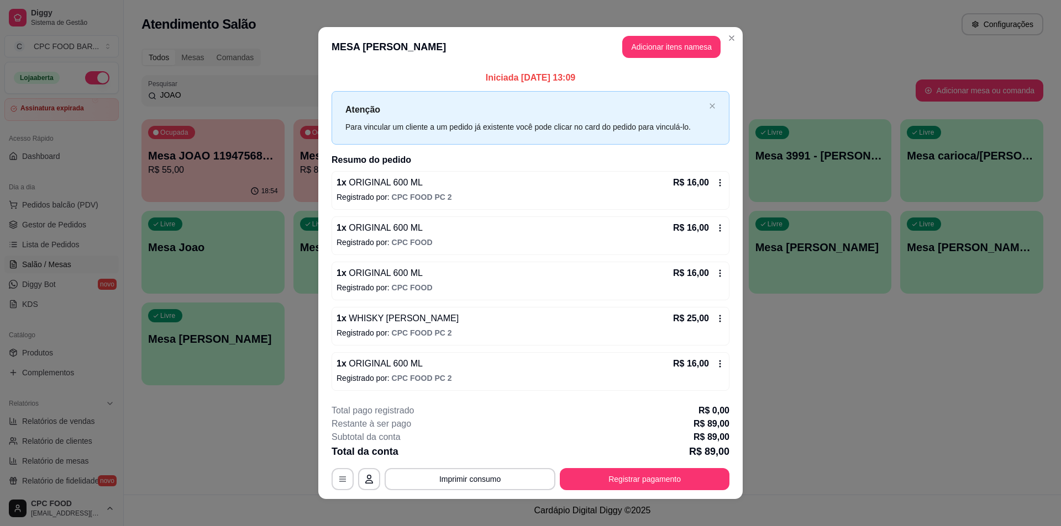
click at [672, 31] on header "MESA [PERSON_NAME] Adicionar itens na mesa" at bounding box center [530, 47] width 424 height 40
click at [667, 44] on button "Adicionar itens na mesa" at bounding box center [671, 47] width 98 height 22
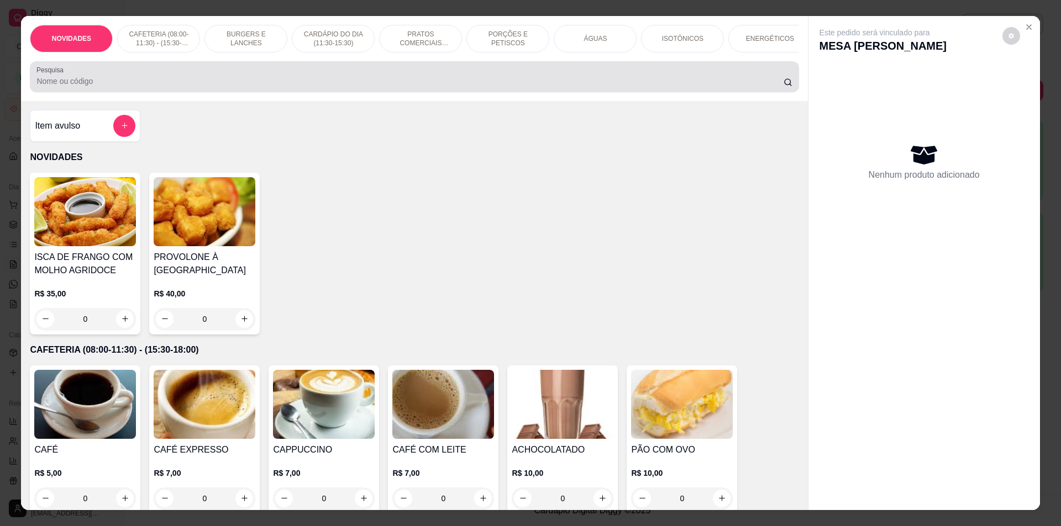
click at [323, 82] on div at bounding box center [413, 77] width 755 height 22
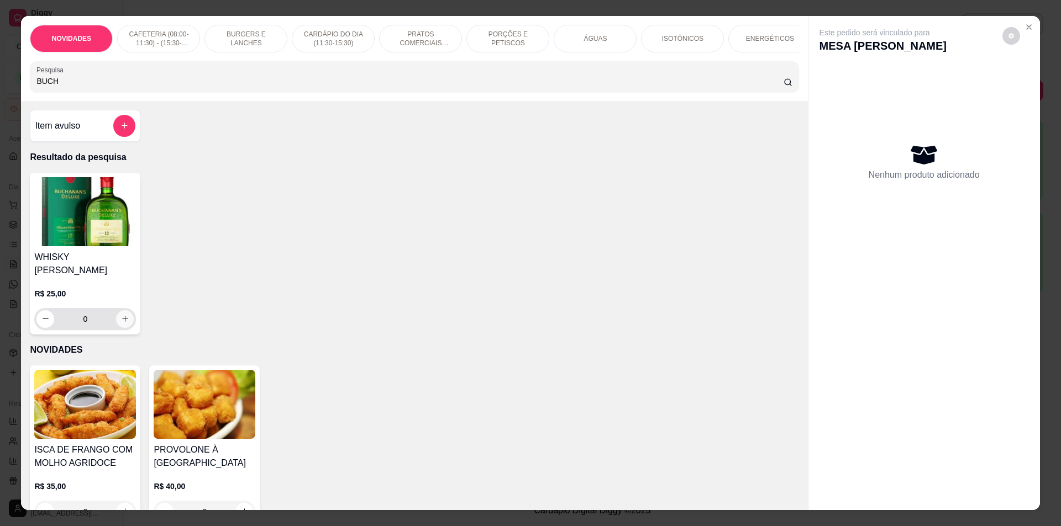
type input "BUCH"
click at [116, 319] on button "increase-product-quantity" at bounding box center [125, 319] width 18 height 18
type input "2"
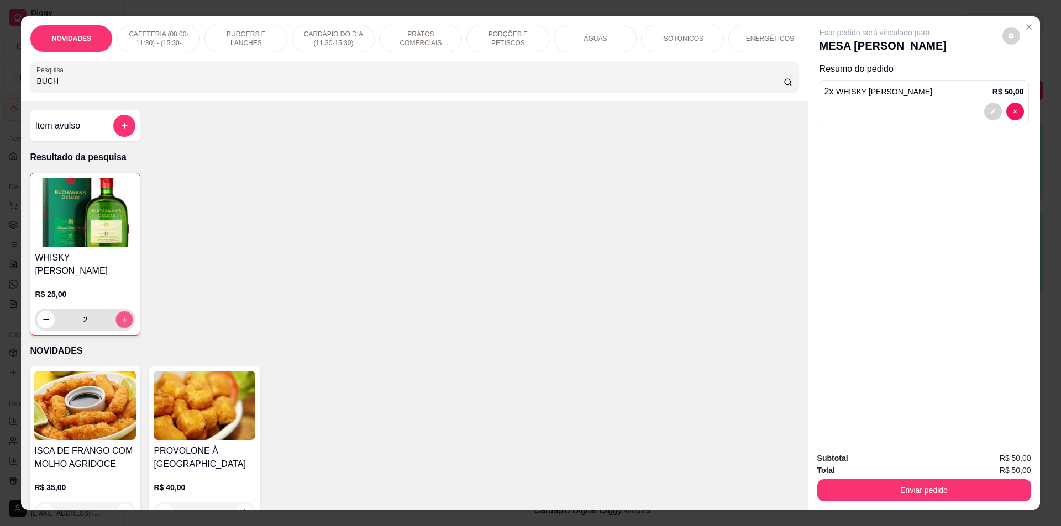
click at [116, 317] on button "increase-product-quantity" at bounding box center [124, 319] width 17 height 17
type input "3"
click at [41, 320] on button "decrease-product-quantity" at bounding box center [46, 320] width 18 height 18
type input "2"
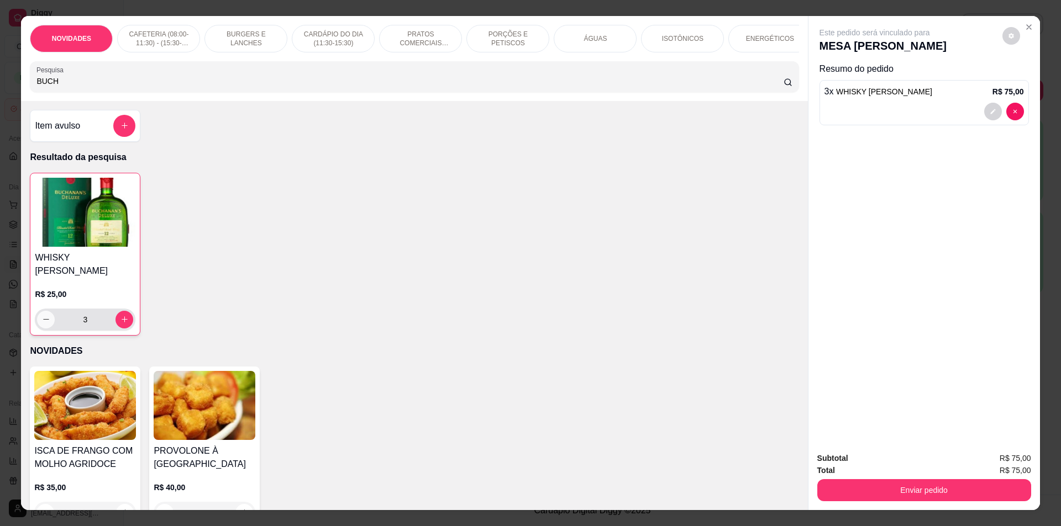
type input "2"
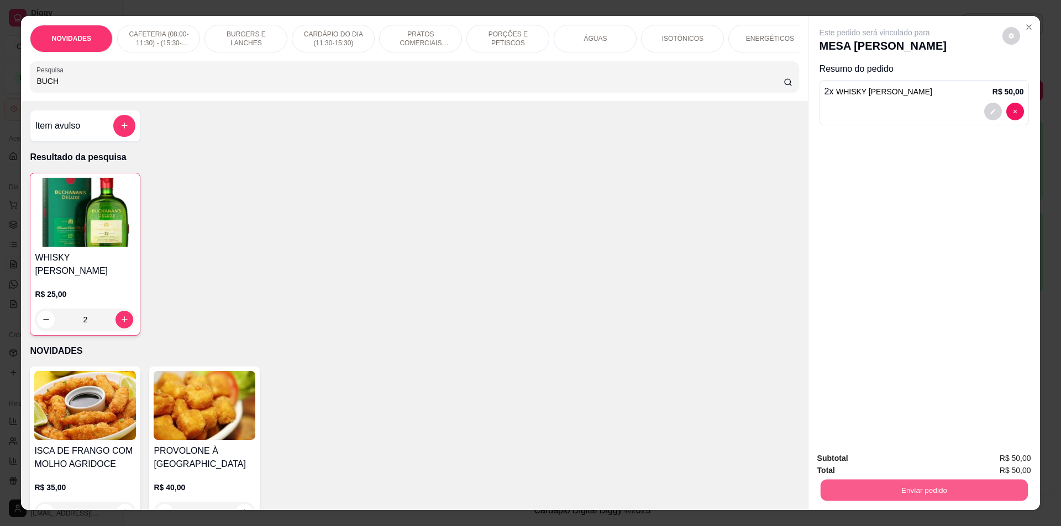
click at [888, 498] on button "Enviar pedido" at bounding box center [923, 491] width 207 height 22
click at [887, 461] on button "Não registrar e enviar pedido" at bounding box center [887, 463] width 115 height 21
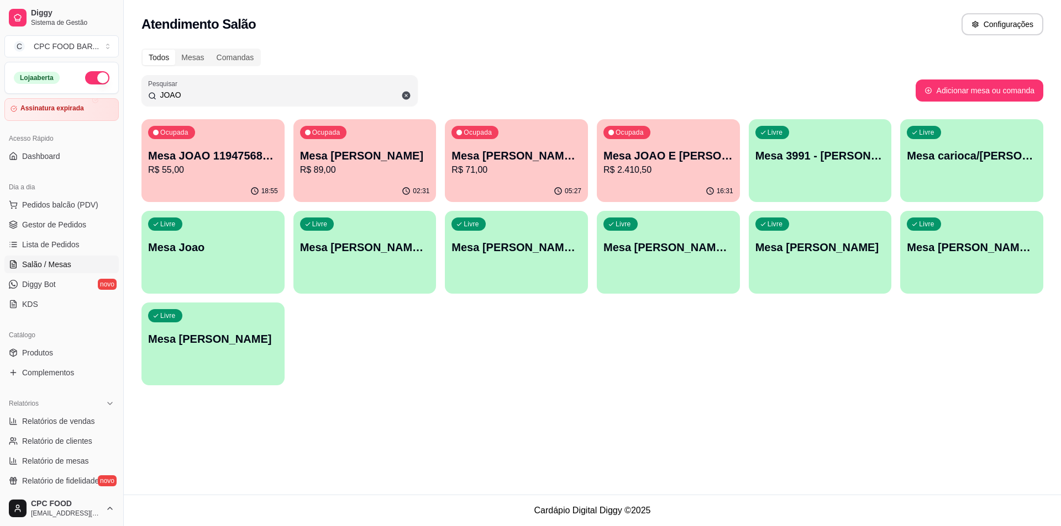
drag, startPoint x: 162, startPoint y: 101, endPoint x: 130, endPoint y: 100, distance: 32.6
click at [130, 100] on div "Todos Mesas Comandas Pesquisar JOAO Adicionar mesa ou comanda Ocupada Mesa JOAO…" at bounding box center [592, 220] width 937 height 357
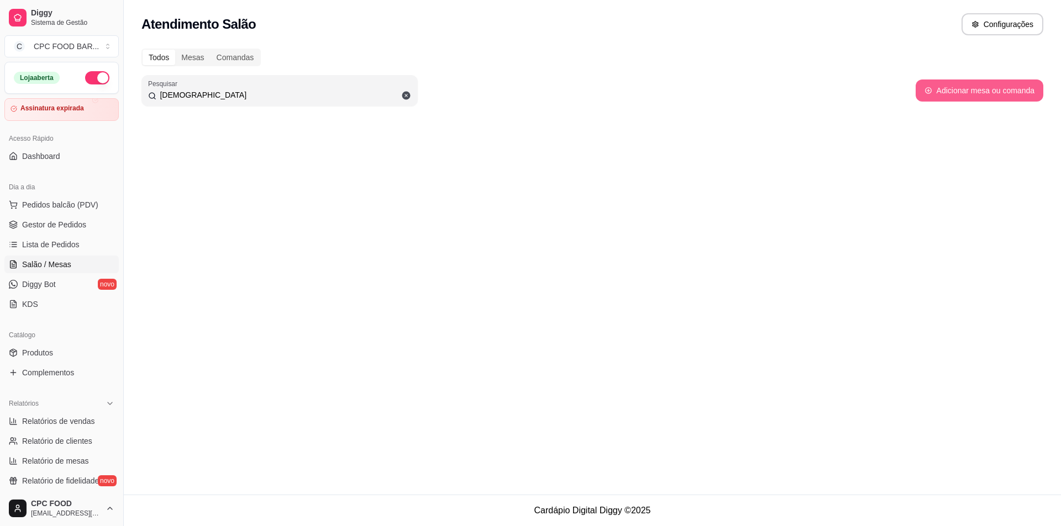
type input "[DEMOGRAPHIC_DATA]"
click at [955, 85] on button "Adicionar mesa ou comanda" at bounding box center [979, 91] width 124 height 22
select select "TABLE"
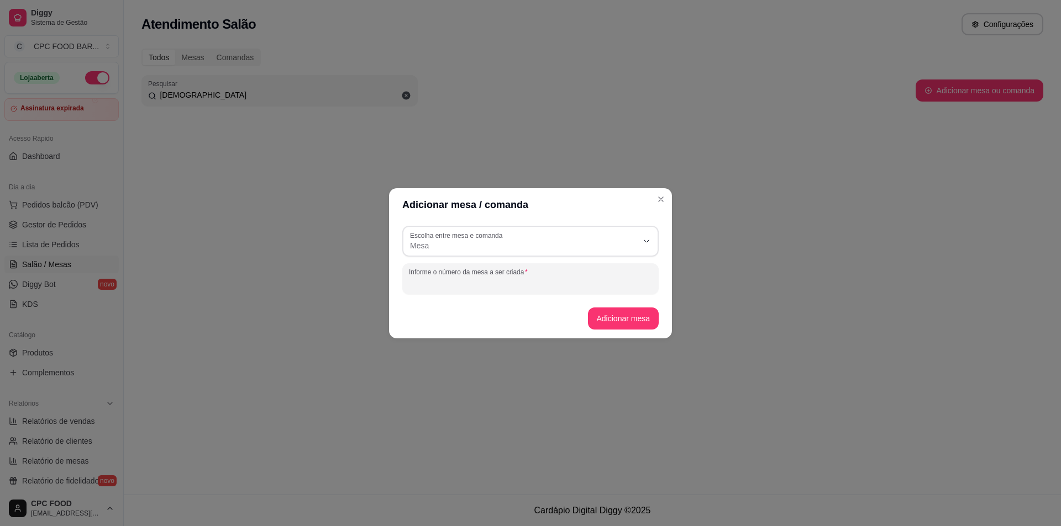
click at [433, 278] on div "Informe o número da mesa a ser criada" at bounding box center [530, 278] width 256 height 31
type input "KINHO TAY"
click at [623, 312] on button "Adicionar mesa" at bounding box center [622, 319] width 69 height 22
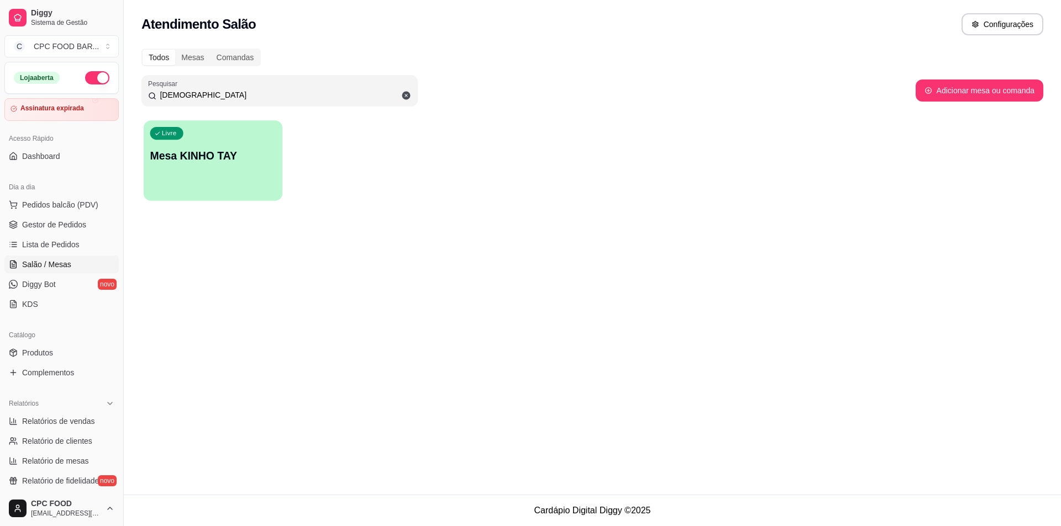
click at [226, 143] on div "Livre Mesa KINHO TAY" at bounding box center [213, 153] width 139 height 67
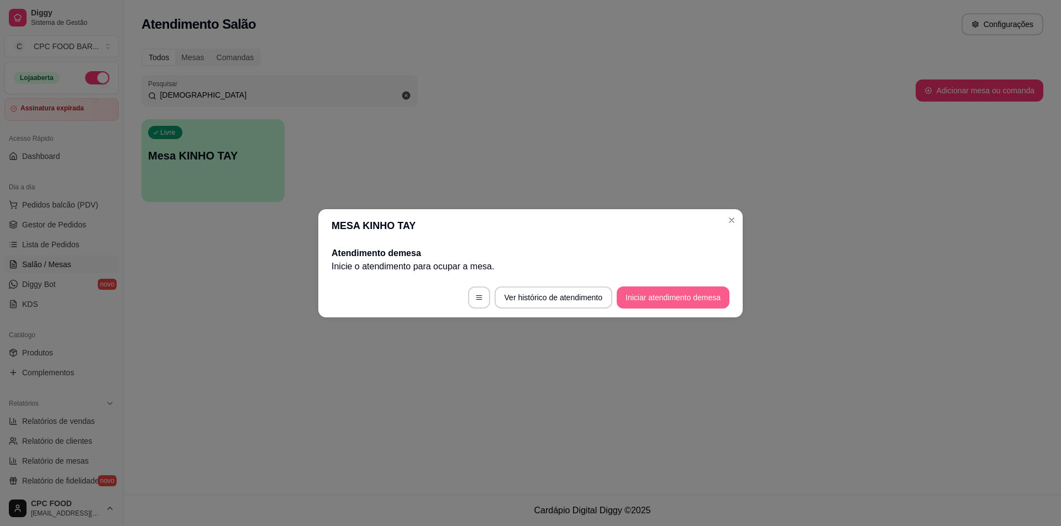
click at [668, 308] on button "Iniciar atendimento de mesa" at bounding box center [672, 298] width 113 height 22
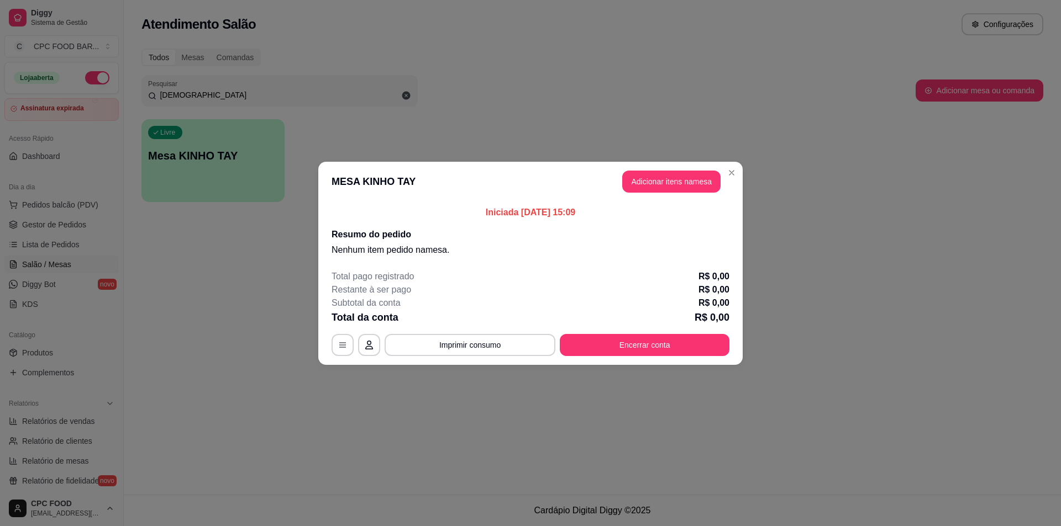
click at [692, 185] on button "Adicionar itens na mesa" at bounding box center [671, 182] width 98 height 22
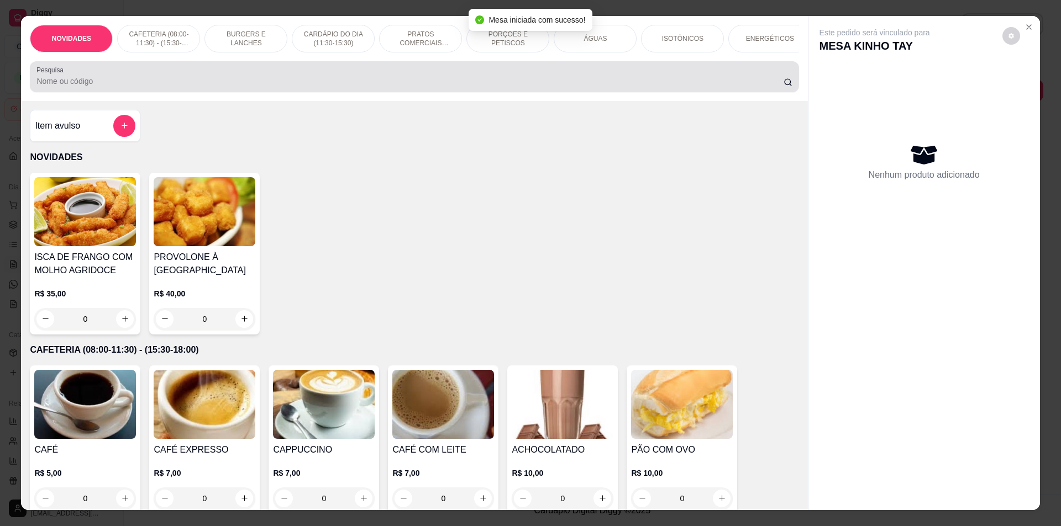
click at [199, 80] on div at bounding box center [413, 77] width 755 height 22
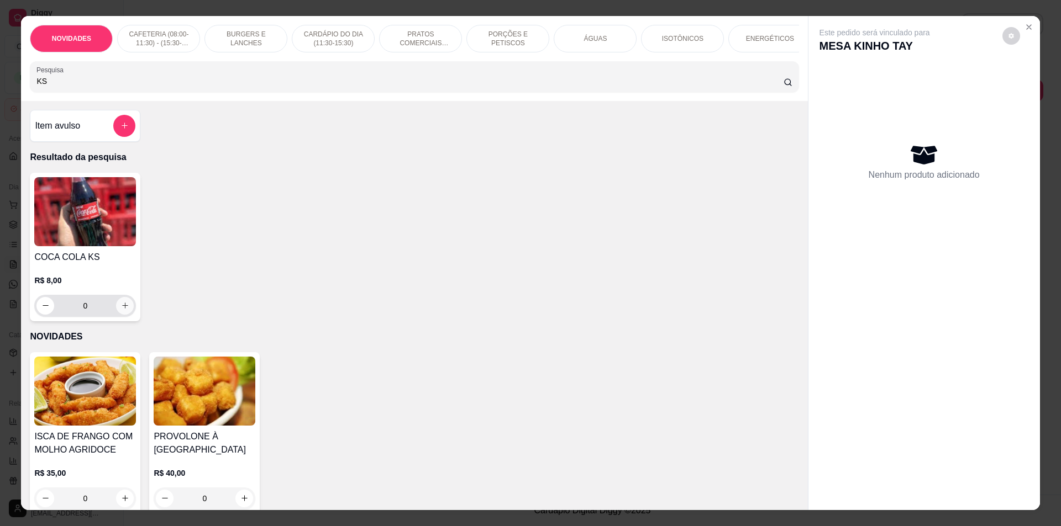
type input "KS"
click at [121, 310] on icon "increase-product-quantity" at bounding box center [125, 306] width 8 height 8
type input "2"
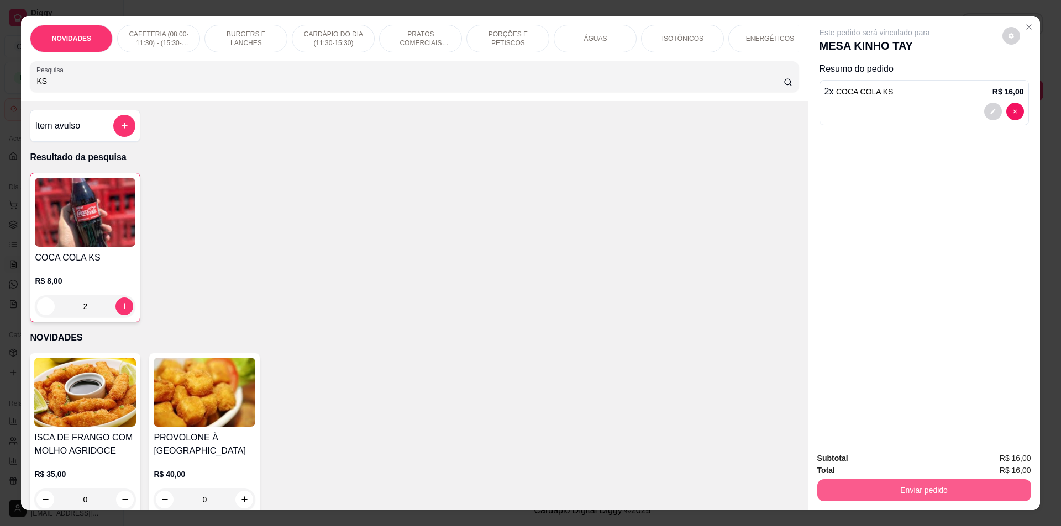
click at [969, 483] on button "Enviar pedido" at bounding box center [924, 490] width 214 height 22
click at [934, 467] on button "Não registrar e enviar pedido" at bounding box center [887, 463] width 112 height 20
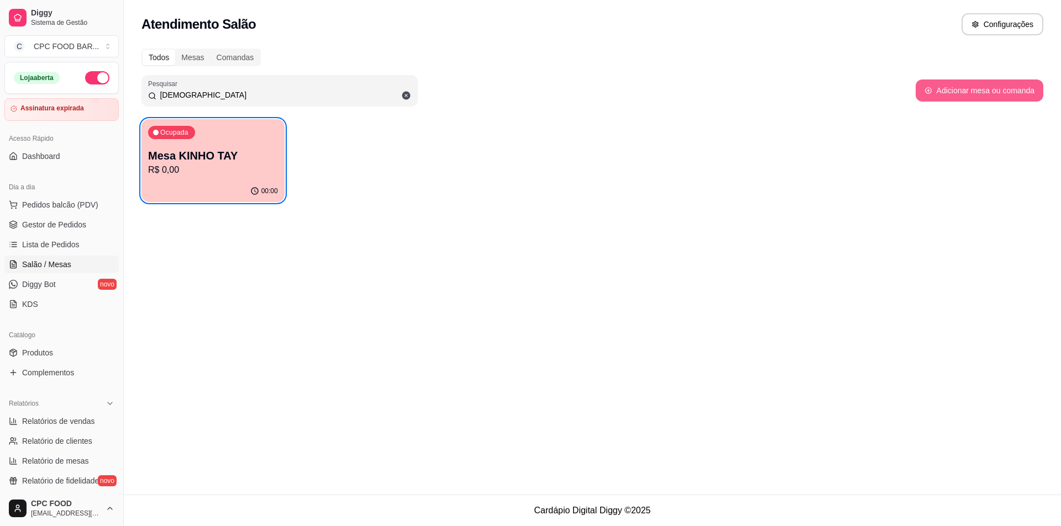
click at [969, 90] on button "Adicionar mesa ou comanda" at bounding box center [979, 91] width 128 height 22
select select "TABLE"
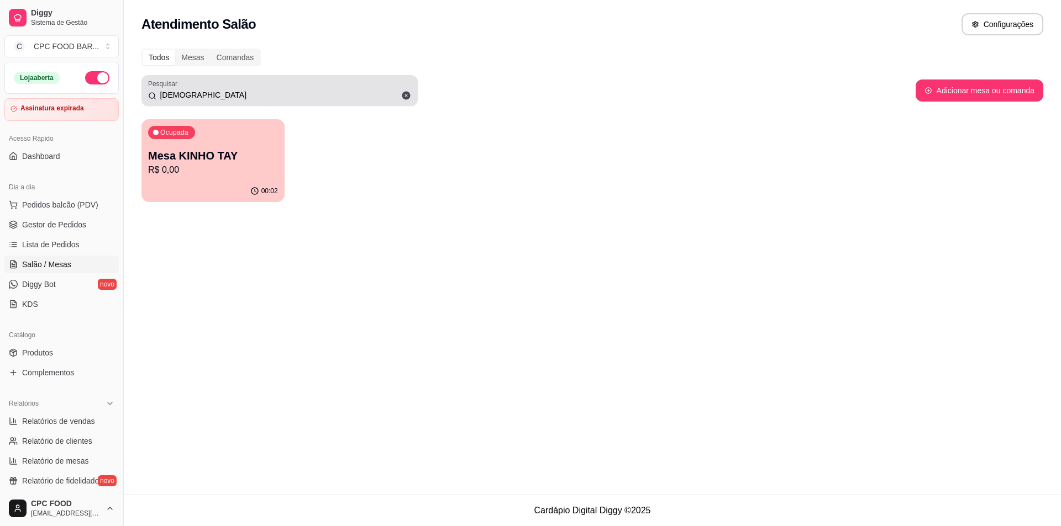
click at [409, 95] on icon at bounding box center [406, 96] width 8 height 8
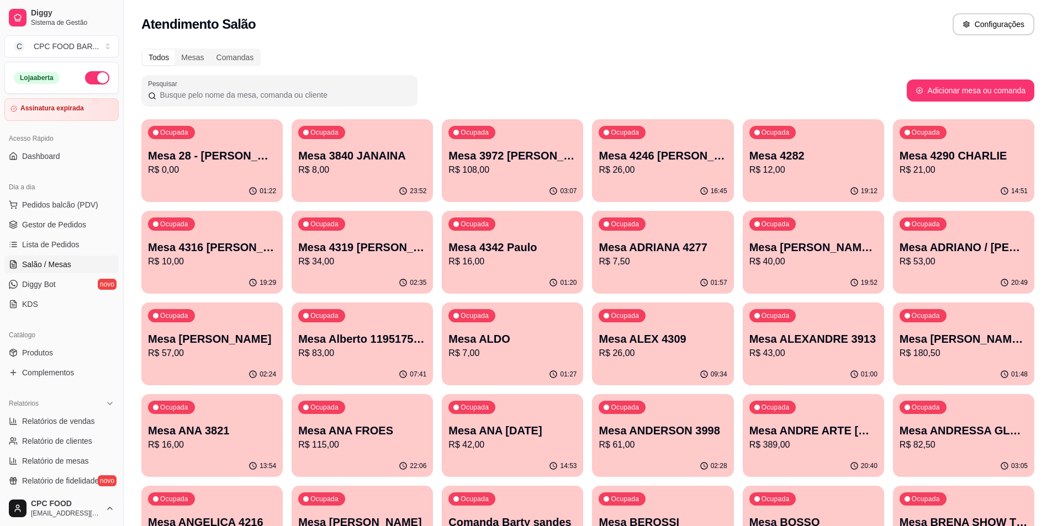
click at [241, 93] on input "Pesquisar" at bounding box center [283, 94] width 255 height 11
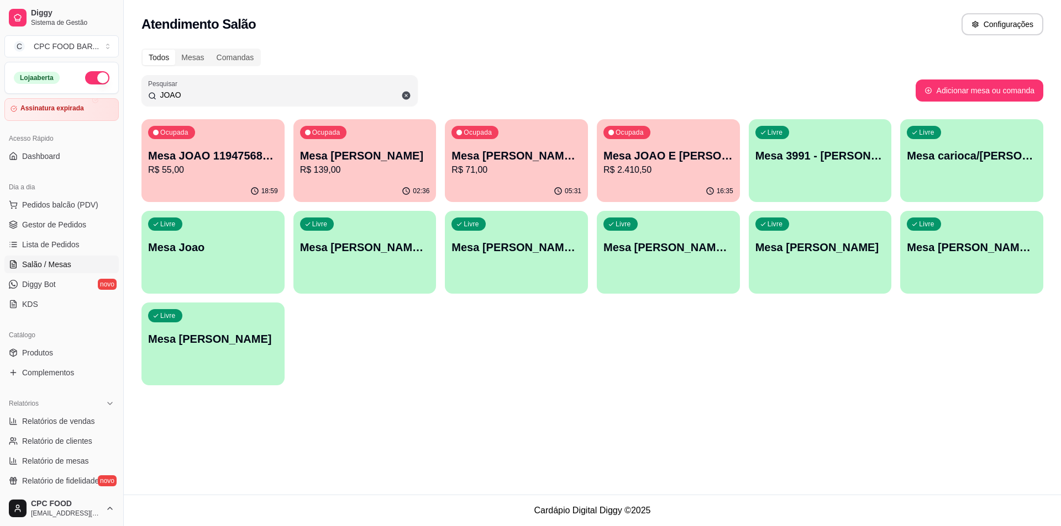
type input "JOAO"
click at [390, 164] on p "R$ 139,00" at bounding box center [365, 170] width 130 height 13
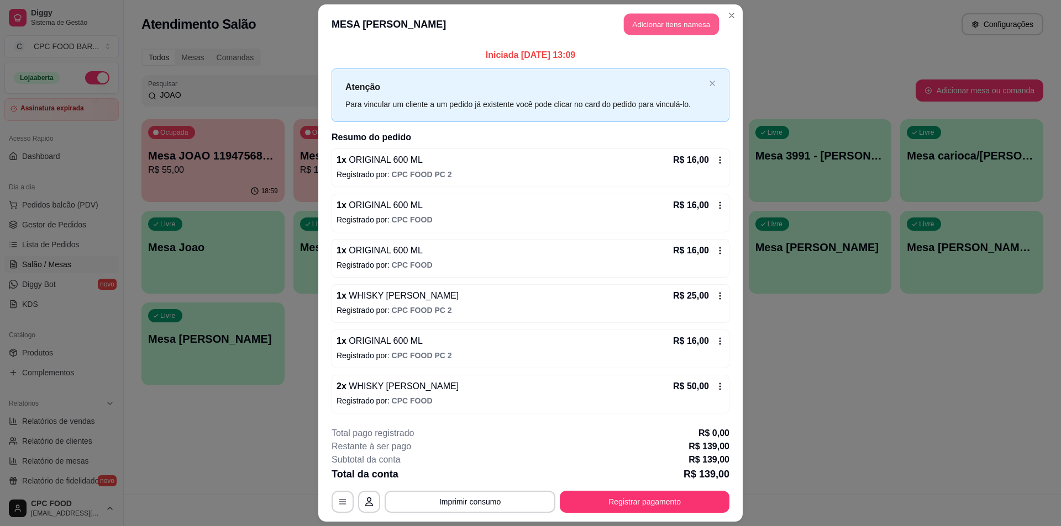
click at [667, 15] on button "Adicionar itens na mesa" at bounding box center [671, 25] width 95 height 22
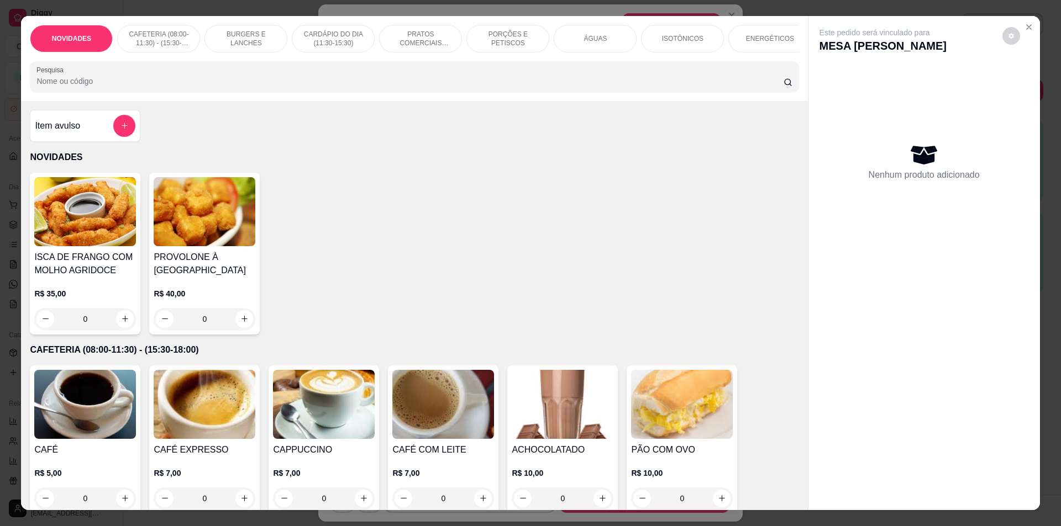
click at [580, 37] on div "ÁGUAS" at bounding box center [595, 39] width 83 height 28
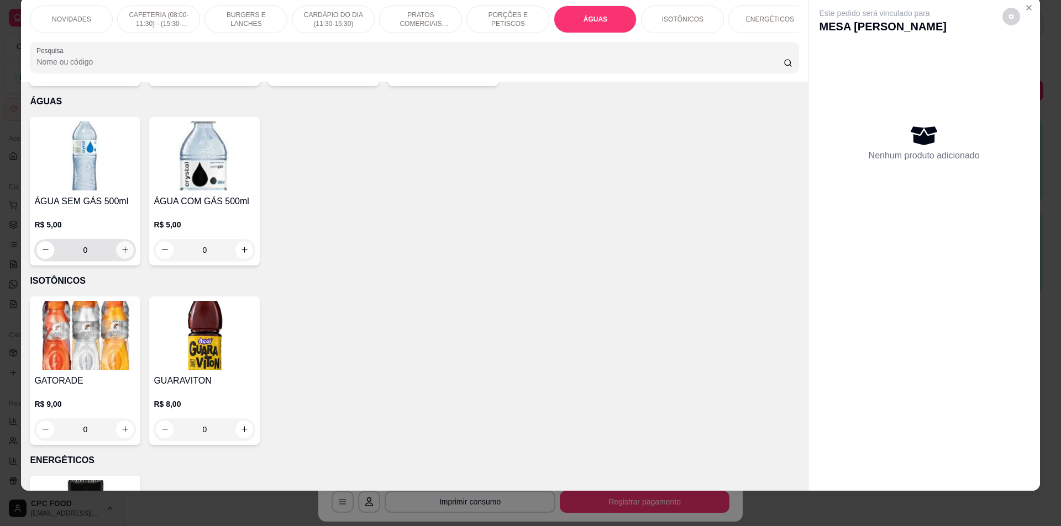
click at [121, 248] on icon "increase-product-quantity" at bounding box center [125, 250] width 8 height 8
type input "1"
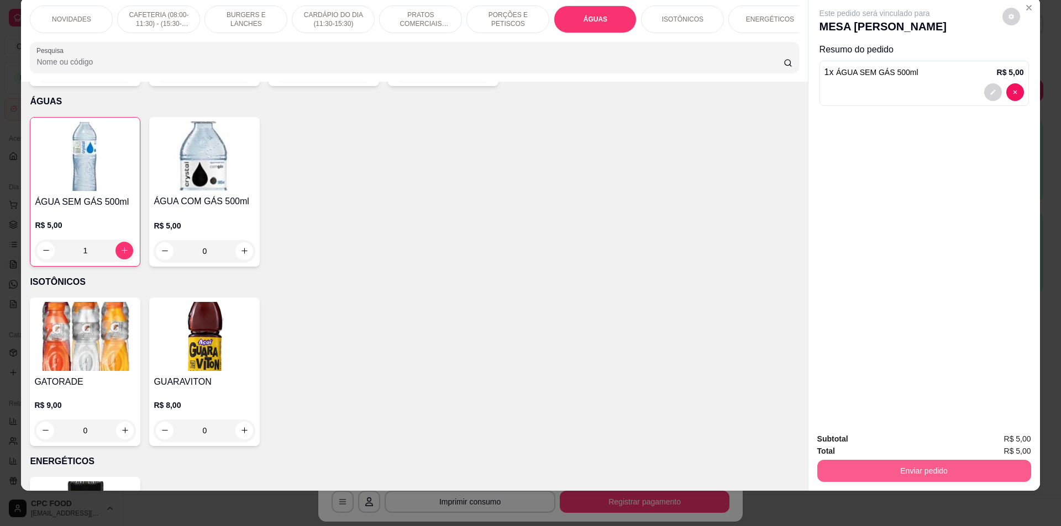
click at [877, 472] on button "Enviar pedido" at bounding box center [924, 471] width 214 height 22
click at [863, 442] on button "Não registrar e enviar pedido" at bounding box center [887, 444] width 112 height 20
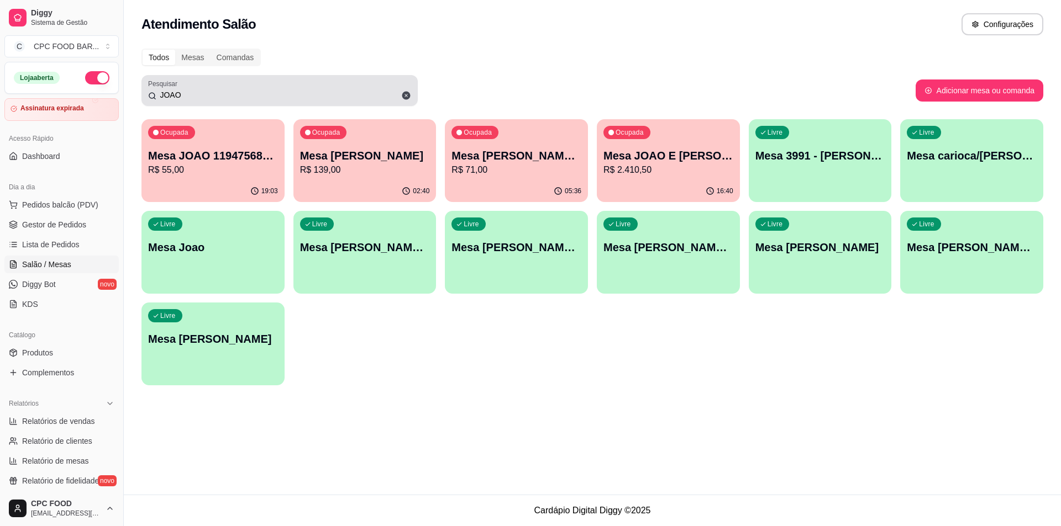
click at [299, 92] on input "JOAO" at bounding box center [283, 94] width 255 height 11
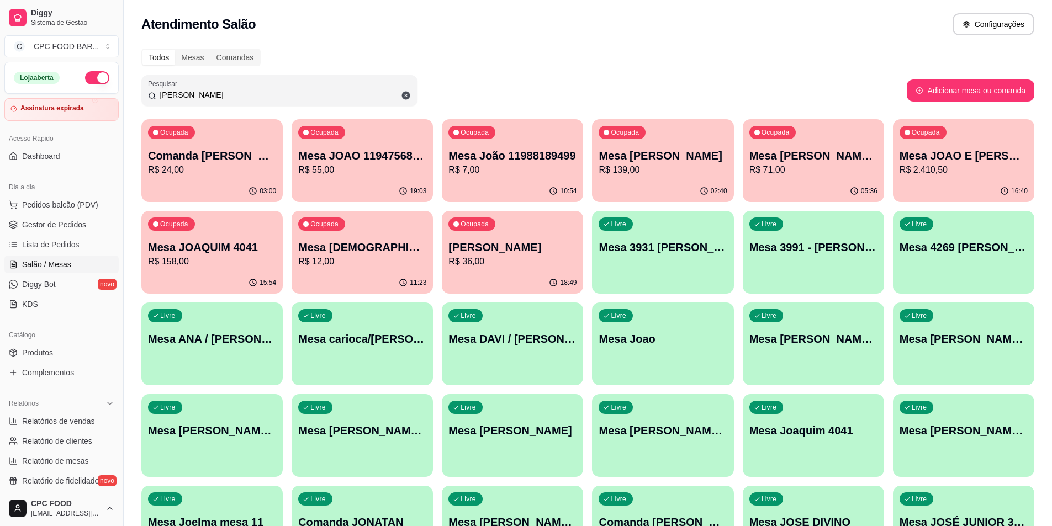
type input "J"
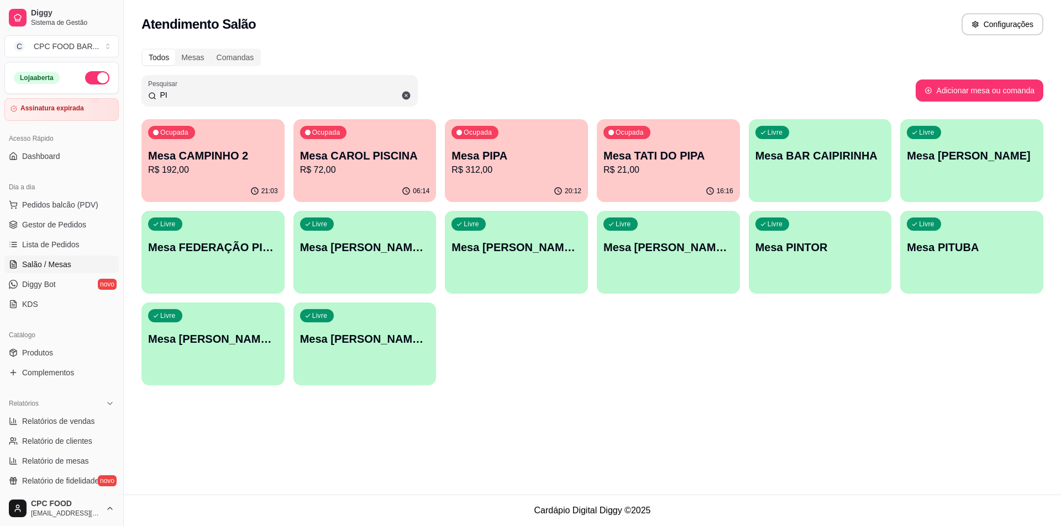
type input "PI"
click at [485, 133] on p "Ocupada" at bounding box center [478, 133] width 27 height 9
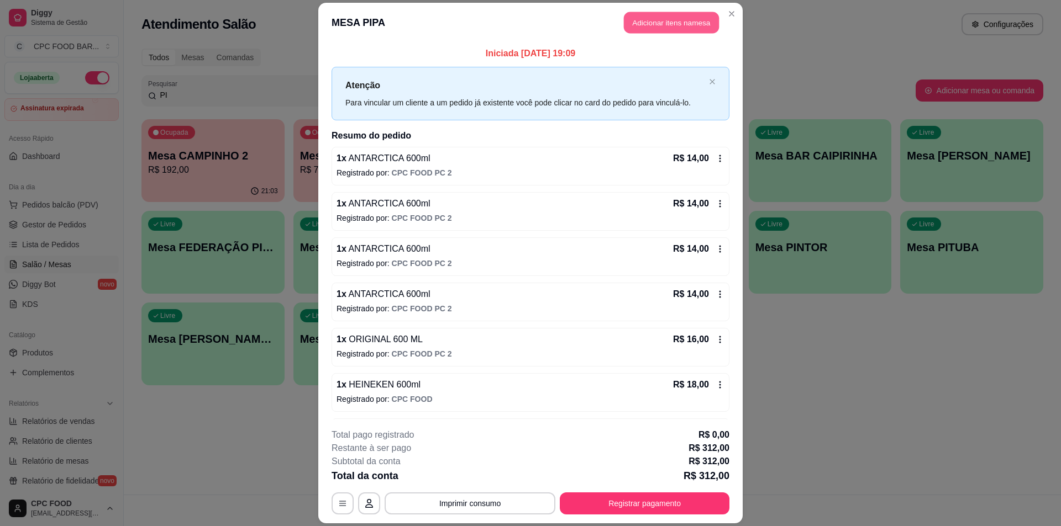
click at [668, 24] on button "Adicionar itens na mesa" at bounding box center [671, 23] width 95 height 22
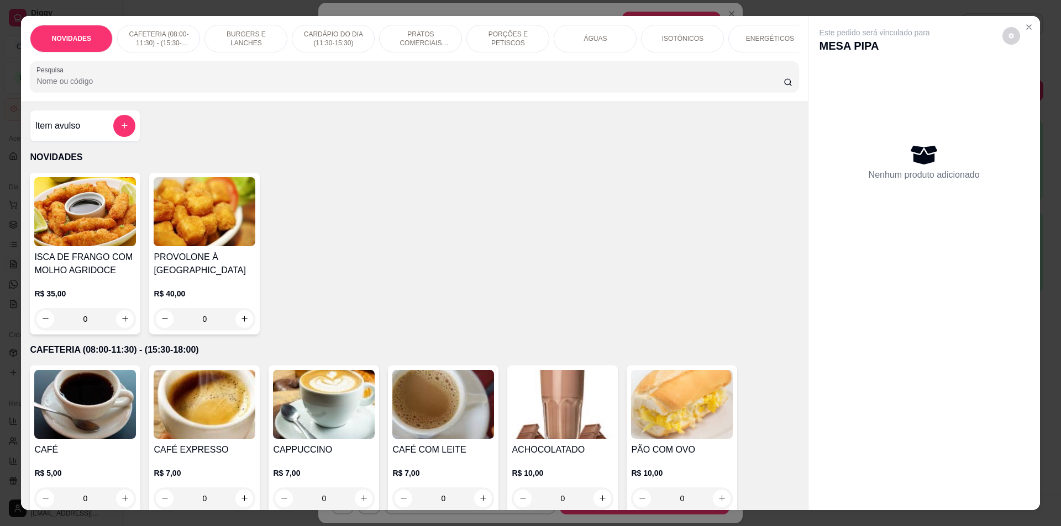
click at [418, 87] on input "Pesquisa" at bounding box center [409, 81] width 746 height 11
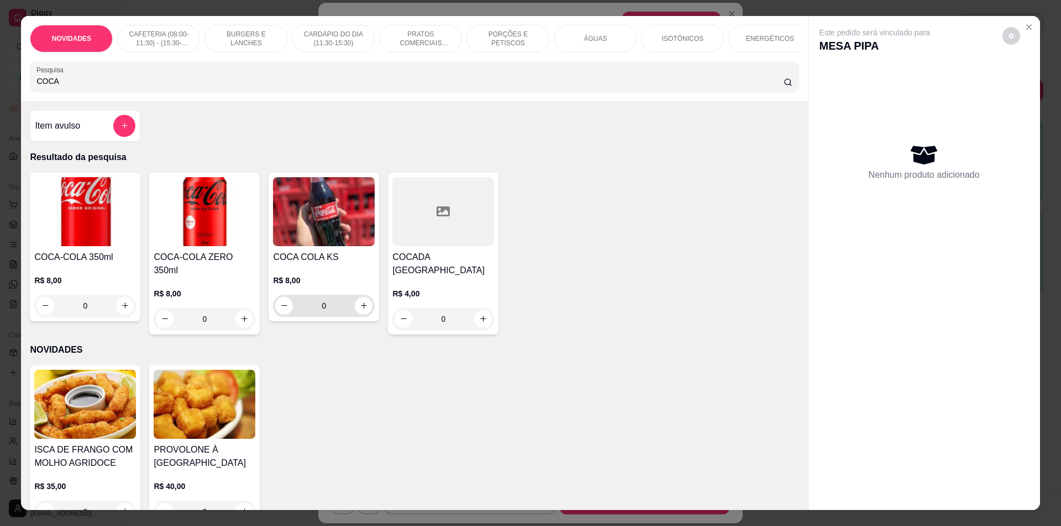
type input "COCA"
click at [332, 304] on input "0" at bounding box center [324, 306] width 62 height 22
click at [355, 315] on button "increase-product-quantity" at bounding box center [364, 306] width 18 height 18
type input "2"
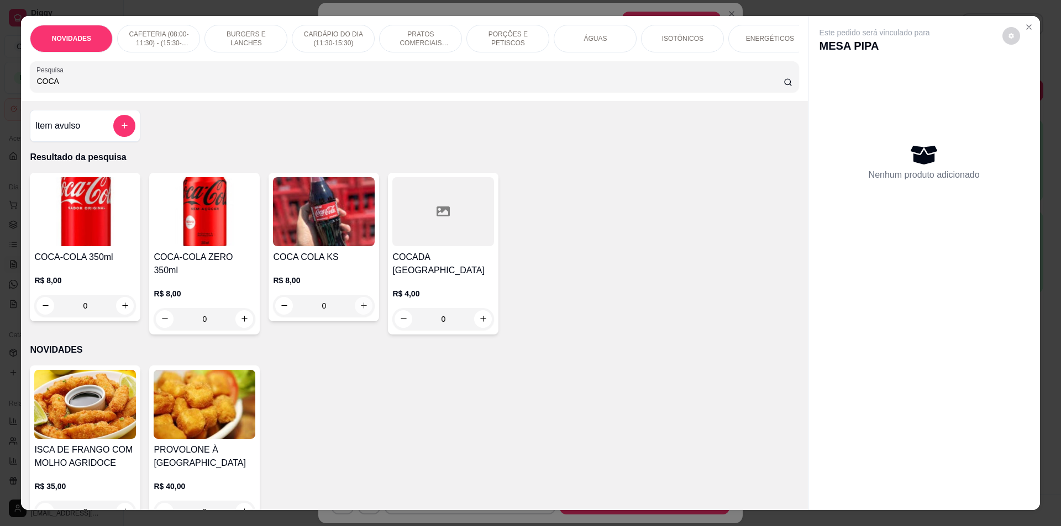
type input "2"
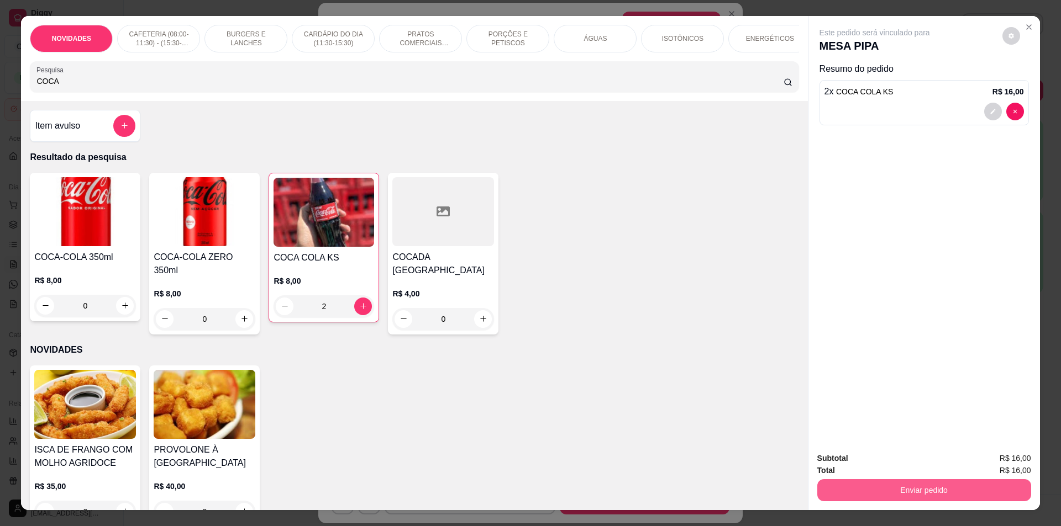
click at [921, 494] on button "Enviar pedido" at bounding box center [924, 490] width 214 height 22
click at [902, 466] on button "Não registrar e enviar pedido" at bounding box center [887, 463] width 115 height 21
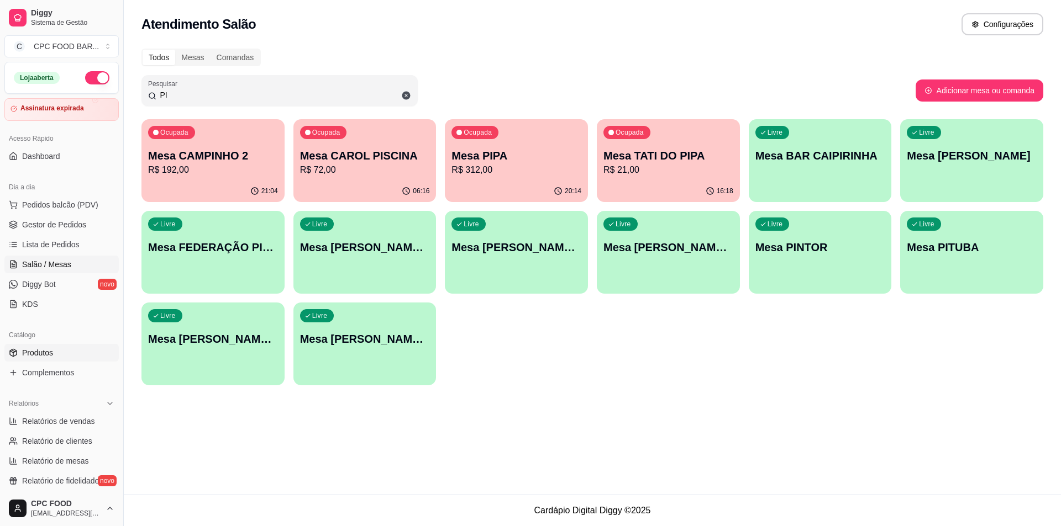
click at [45, 358] on span "Produtos" at bounding box center [37, 352] width 31 height 11
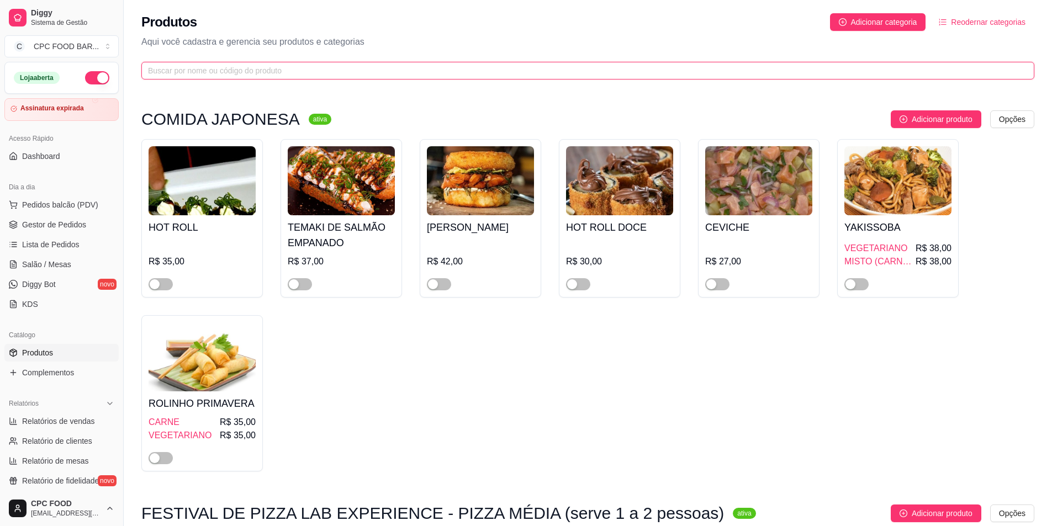
click at [344, 74] on input "text" at bounding box center [583, 71] width 871 height 12
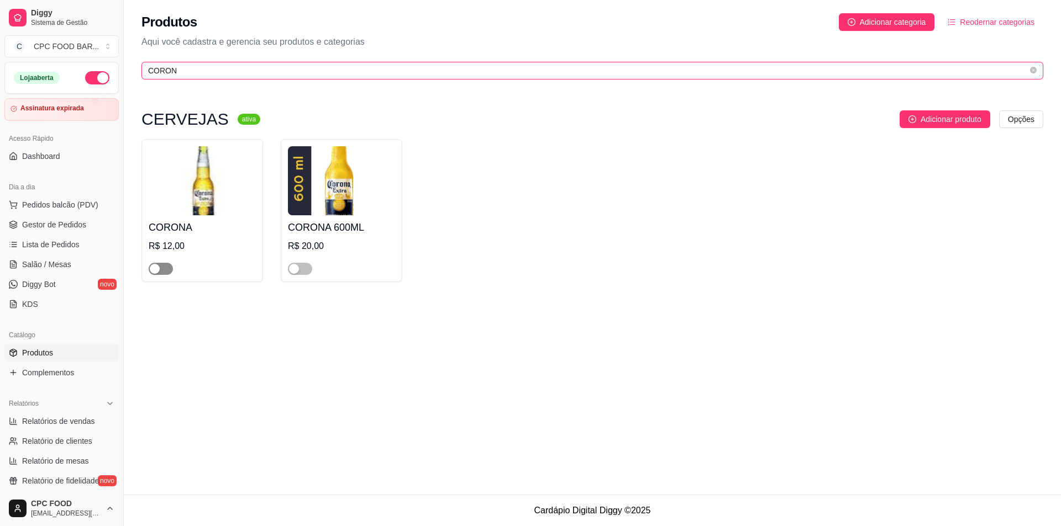
type input "CORON"
click at [159, 270] on div "button" at bounding box center [155, 269] width 10 height 10
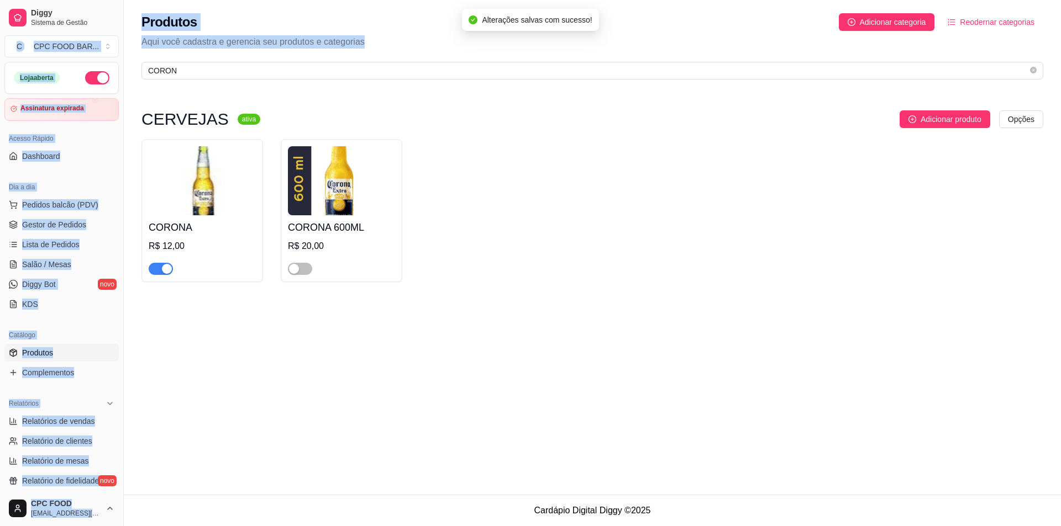
drag, startPoint x: 239, startPoint y: 64, endPoint x: 0, endPoint y: 44, distance: 240.0
click at [0, 44] on div "Diggy Sistema de Gestão C CPC FOOD BAR ... Loja aberta Assinatura expirada Aces…" at bounding box center [530, 263] width 1061 height 526
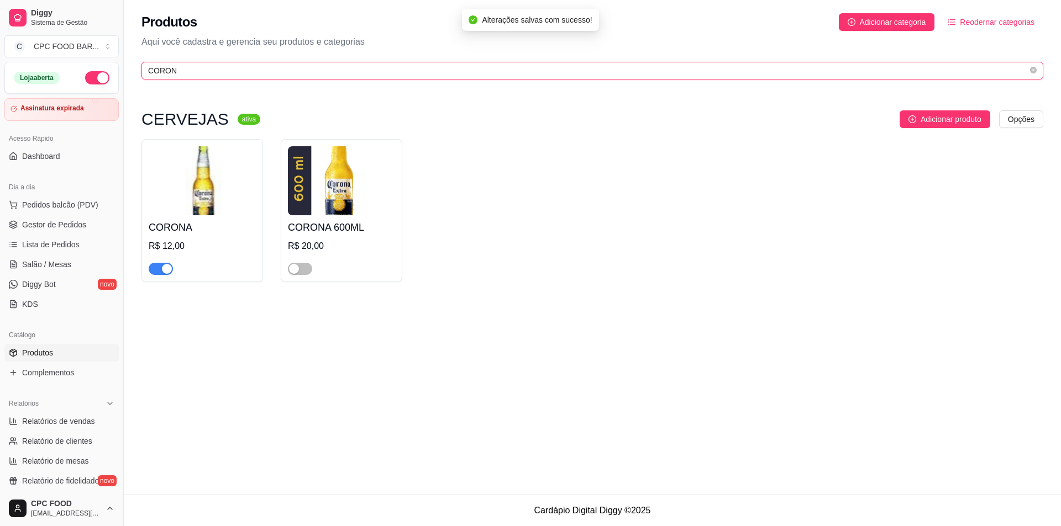
drag, startPoint x: 197, startPoint y: 69, endPoint x: 99, endPoint y: 70, distance: 98.3
click at [99, 70] on div "Diggy Sistema de Gestão C CPC FOOD BAR ... Loja aberta Assinatura expirada Aces…" at bounding box center [530, 263] width 1061 height 526
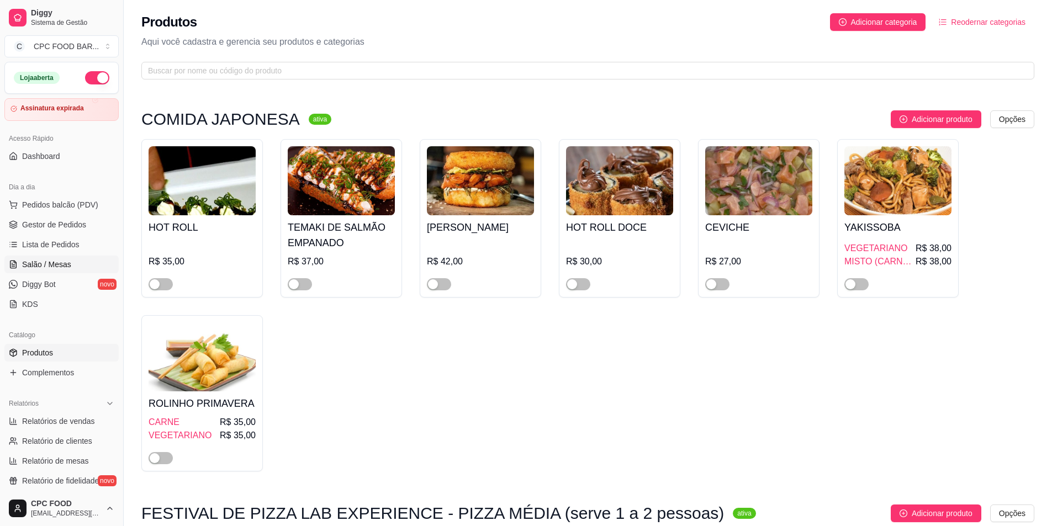
click at [43, 260] on span "Salão / Mesas" at bounding box center [46, 264] width 49 height 11
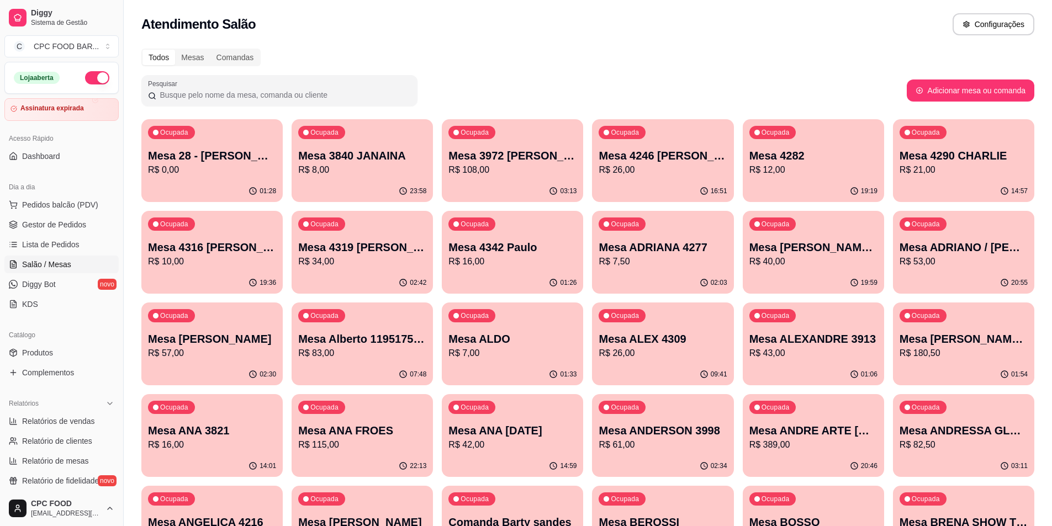
click at [176, 103] on div "Pesquisar" at bounding box center [279, 90] width 276 height 31
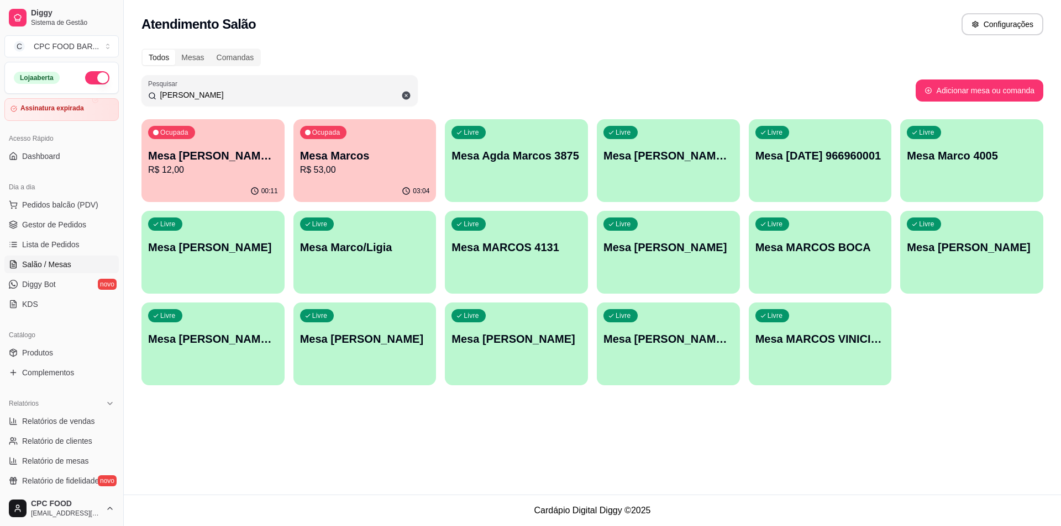
type input "[PERSON_NAME]"
click at [212, 171] on p "R$ 12,00" at bounding box center [213, 170] width 126 height 13
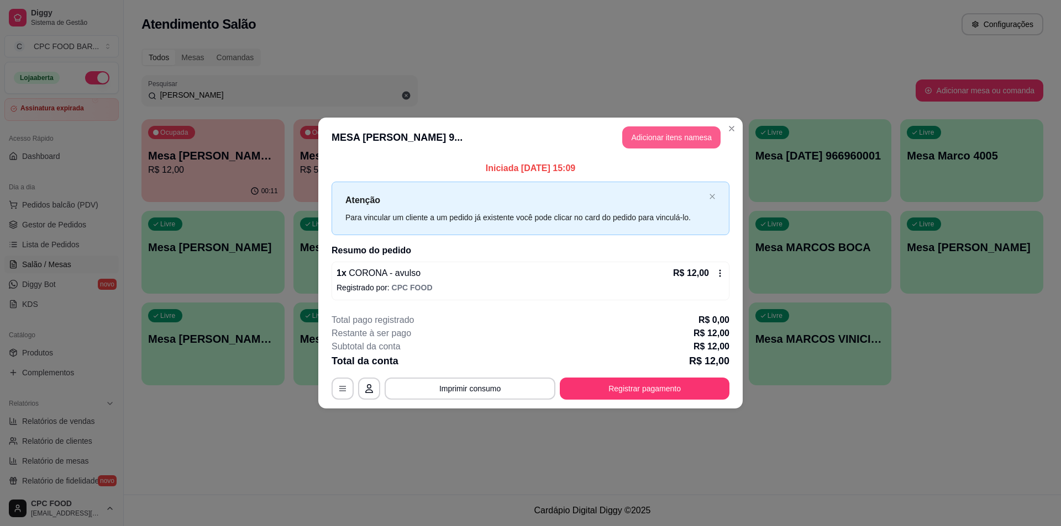
click at [644, 136] on button "Adicionar itens na mesa" at bounding box center [671, 137] width 98 height 22
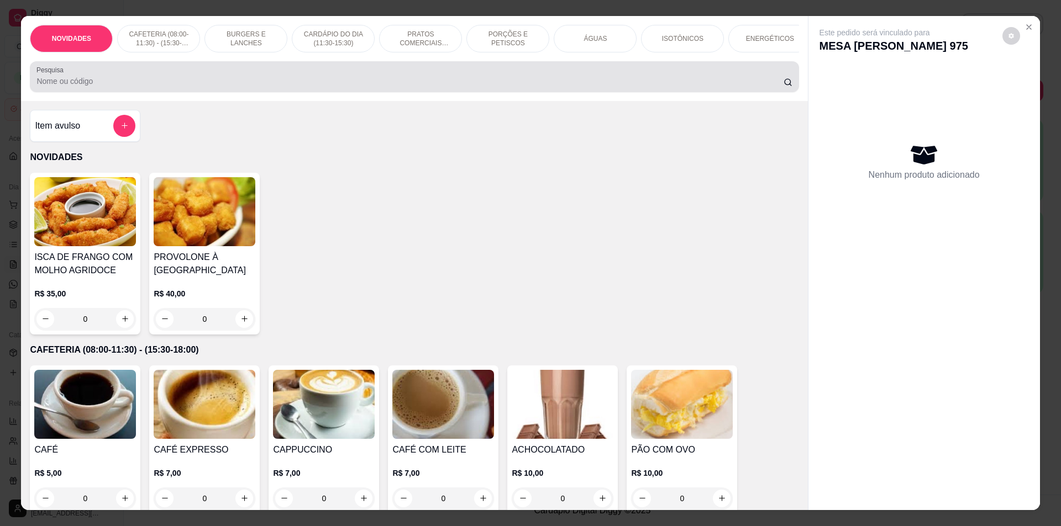
click at [234, 81] on div at bounding box center [413, 77] width 755 height 22
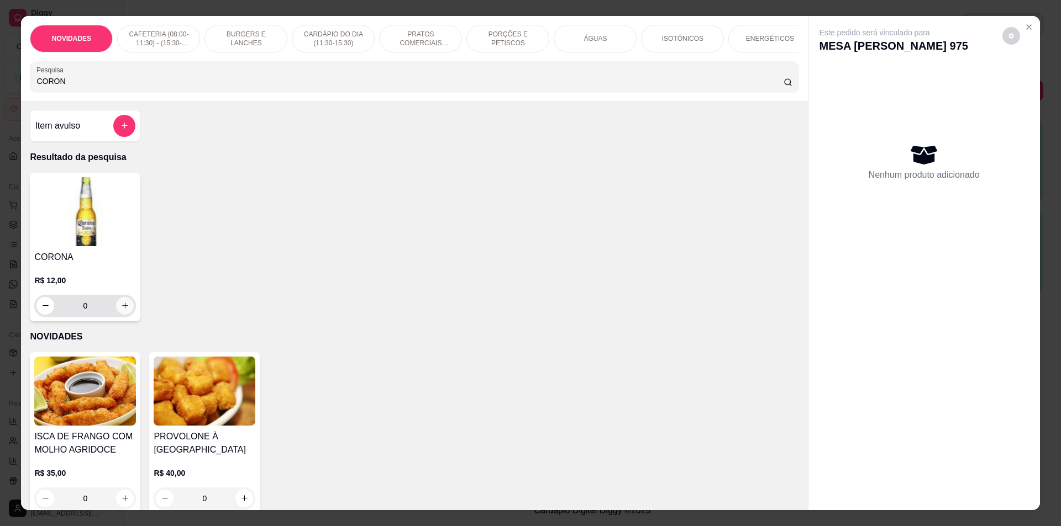
type input "CORON"
click at [123, 310] on icon "increase-product-quantity" at bounding box center [125, 306] width 8 height 8
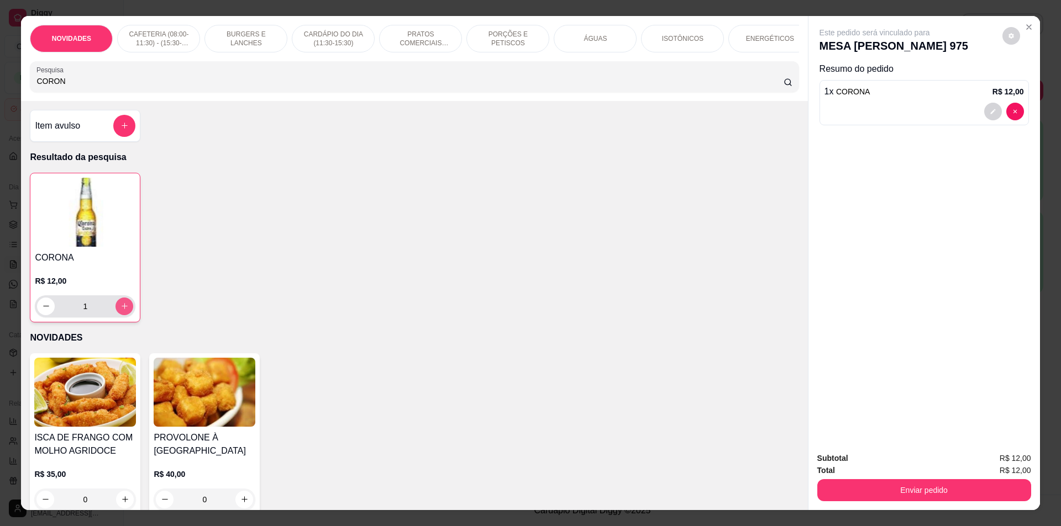
type input "1"
click at [566, 40] on div "ÁGUAS" at bounding box center [595, 39] width 83 height 28
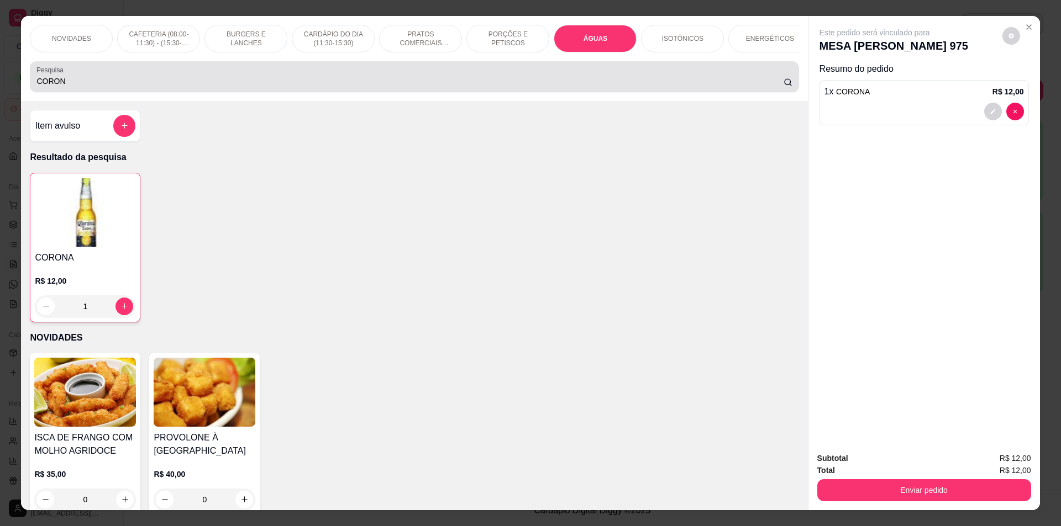
scroll to position [19, 0]
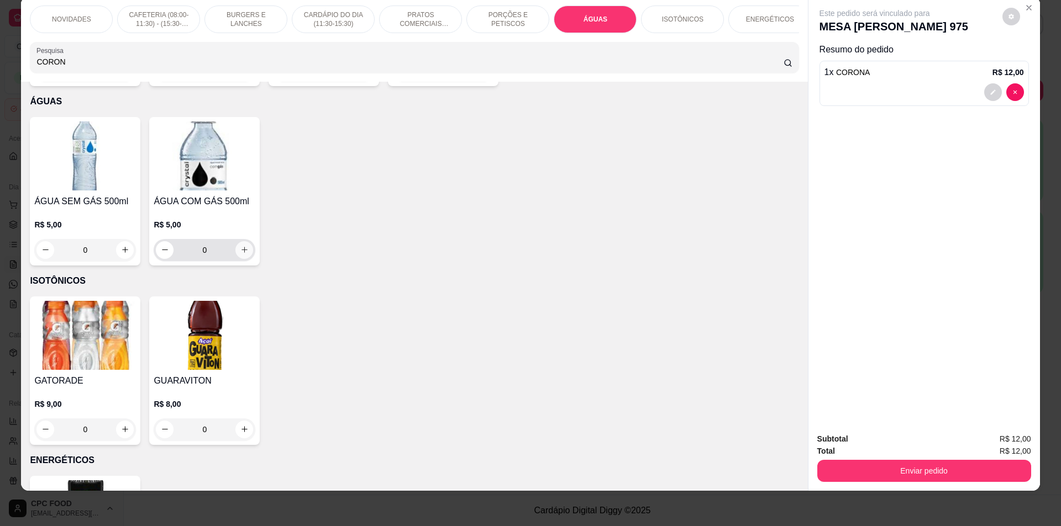
click at [237, 241] on button "increase-product-quantity" at bounding box center [244, 250] width 18 height 18
type input "1"
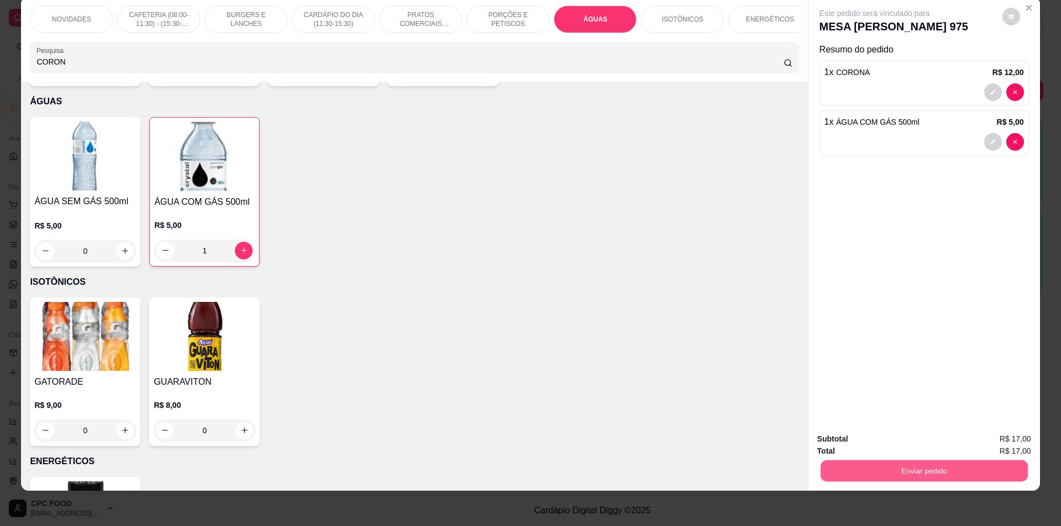
click at [844, 469] on button "Enviar pedido" at bounding box center [923, 472] width 207 height 22
click at [855, 442] on button "Não registrar e enviar pedido" at bounding box center [887, 444] width 115 height 21
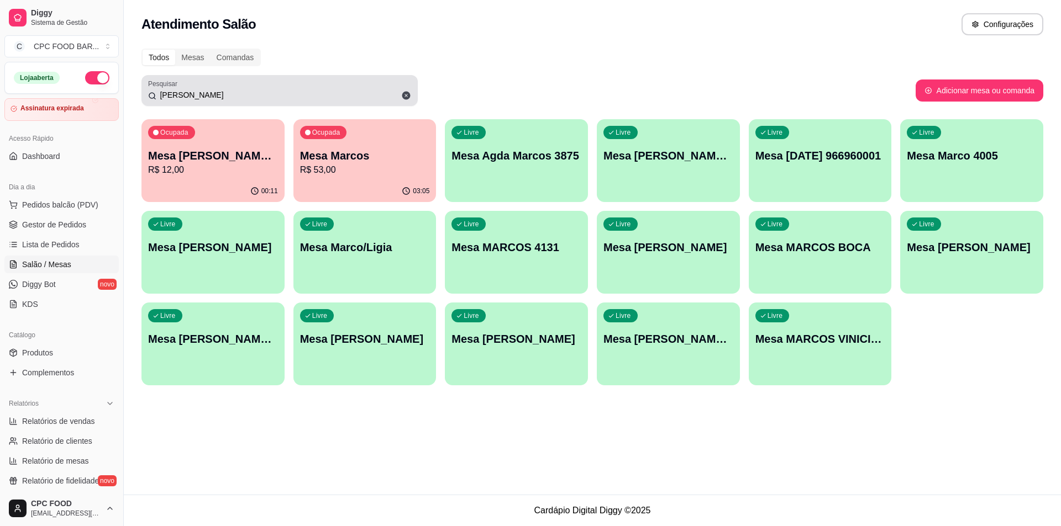
click at [401, 95] on icon at bounding box center [406, 96] width 10 height 10
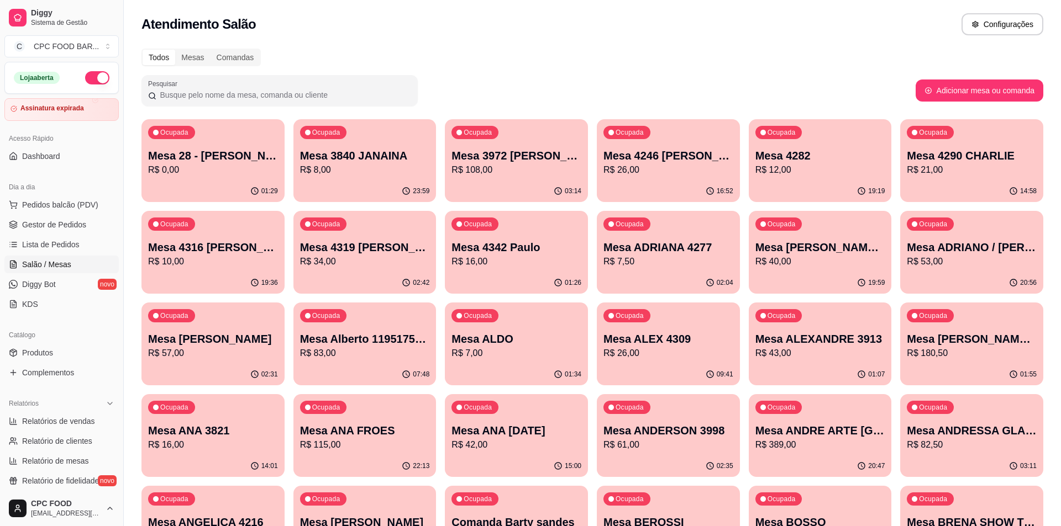
click at [198, 91] on input "Pesquisar" at bounding box center [283, 94] width 255 height 11
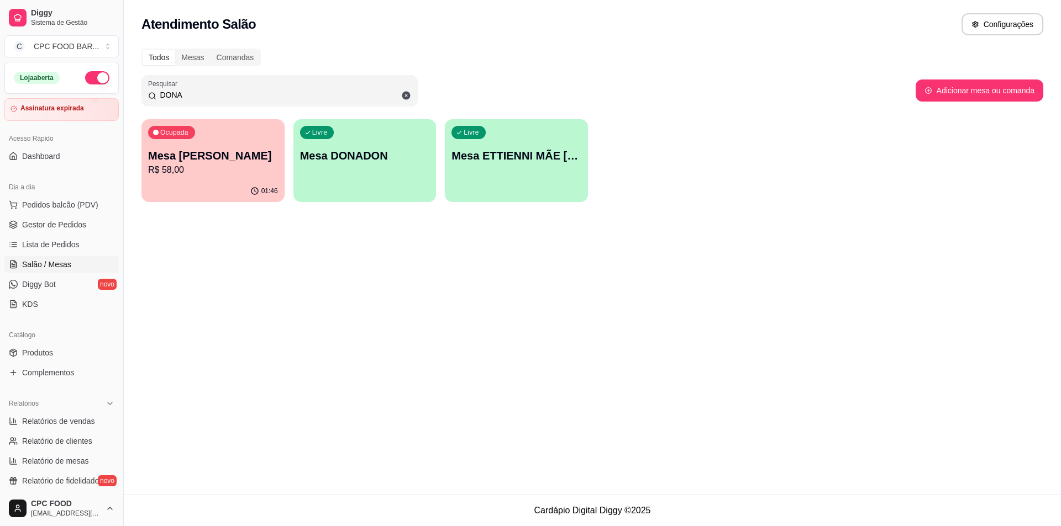
type input "DONA"
click at [393, 176] on div "Livre Mesa DONADON" at bounding box center [364, 154] width 143 height 70
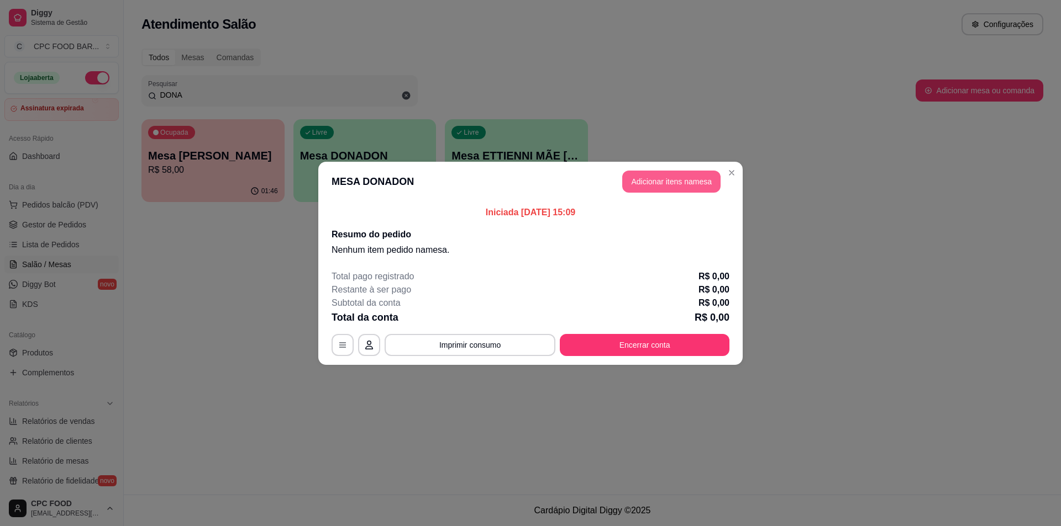
click at [667, 181] on button "Adicionar itens na mesa" at bounding box center [671, 182] width 98 height 22
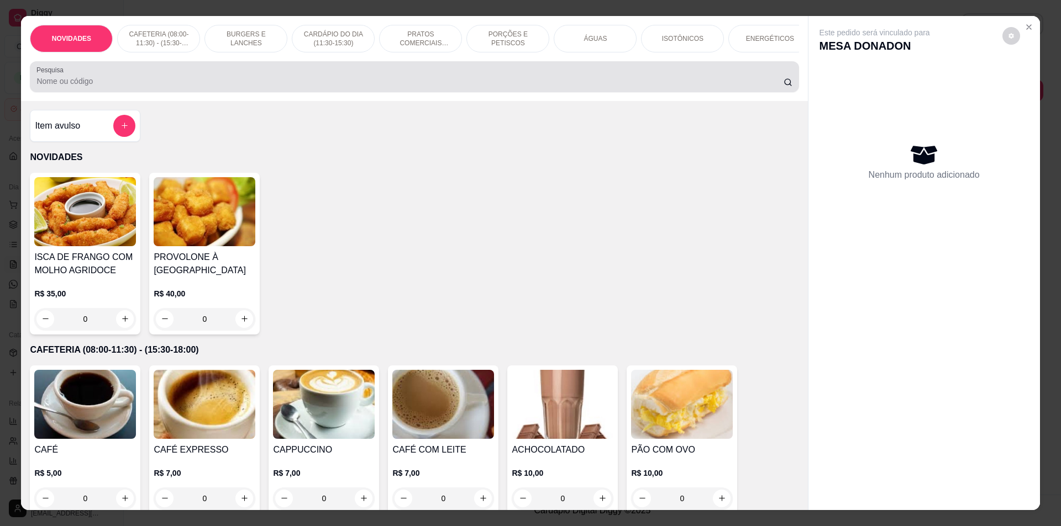
click at [235, 85] on input "Pesquisa" at bounding box center [409, 81] width 746 height 11
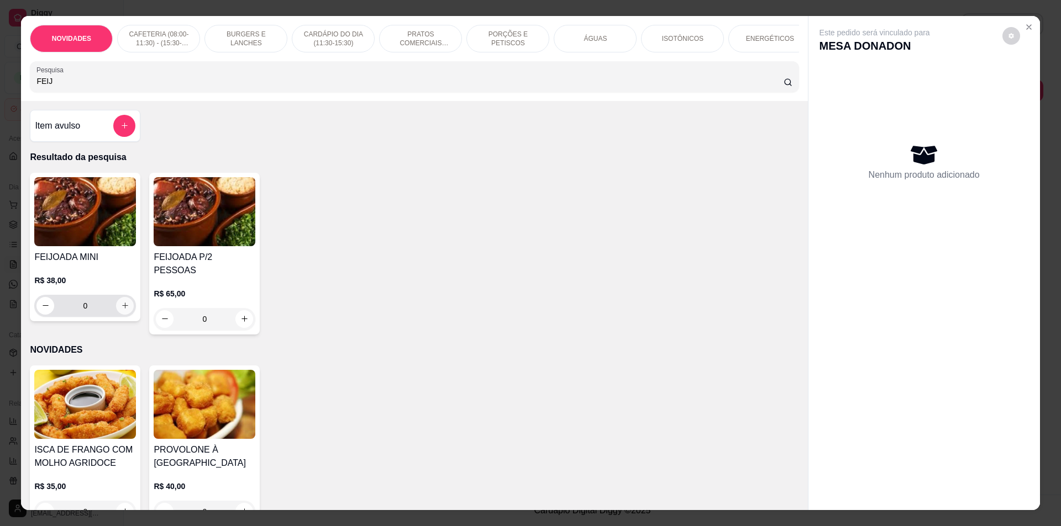
type input "FEIJ"
click at [125, 311] on button "increase-product-quantity" at bounding box center [125, 306] width 18 height 18
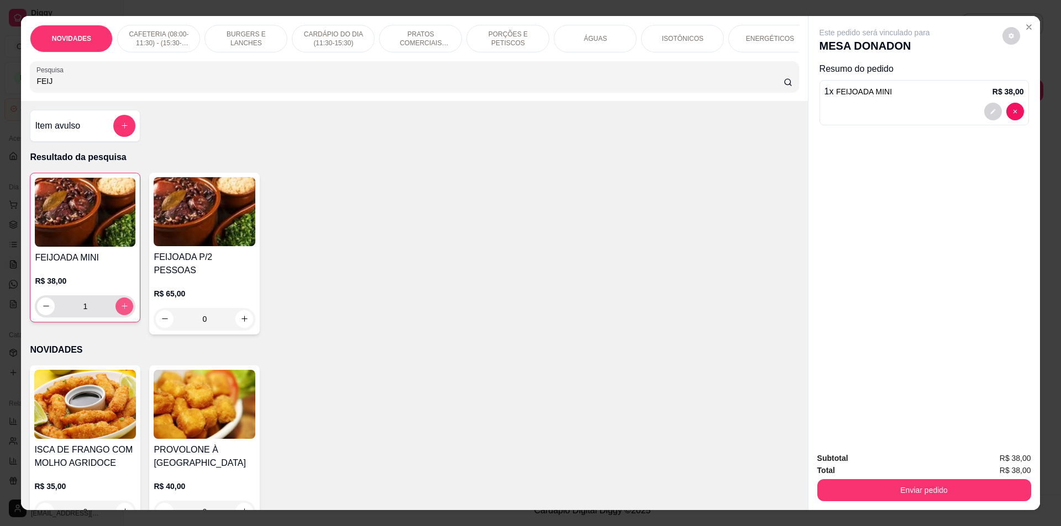
type input "1"
drag, startPoint x: 58, startPoint y: 94, endPoint x: 4, endPoint y: 93, distance: 54.1
click at [4, 93] on div "NOVIDADES CAFETERIA (08:00-11:30) - (15:30-18:00) BURGERS E LANCHES CARDÁPIO DO…" at bounding box center [530, 263] width 1061 height 526
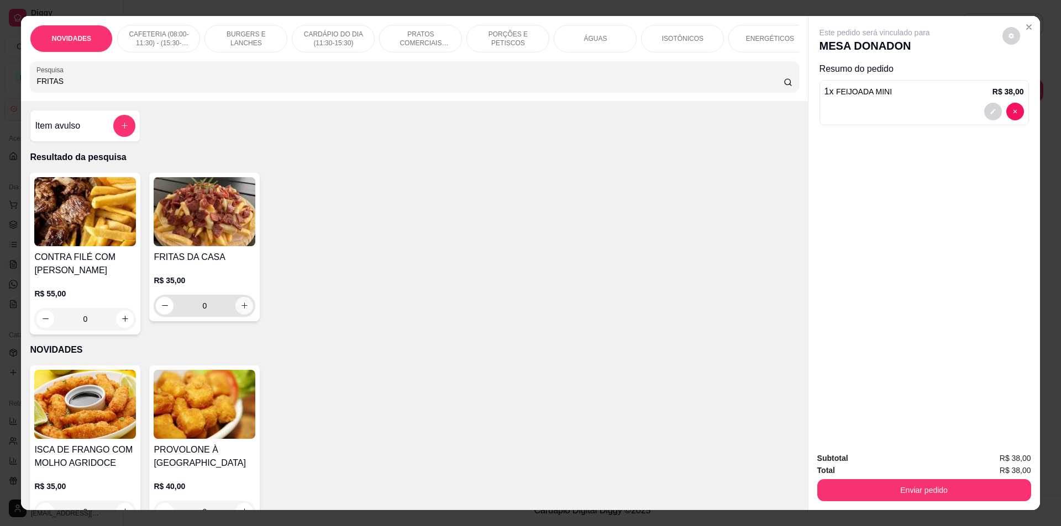
type input "FRITAS"
click at [240, 310] on icon "increase-product-quantity" at bounding box center [244, 306] width 8 height 8
type input "1"
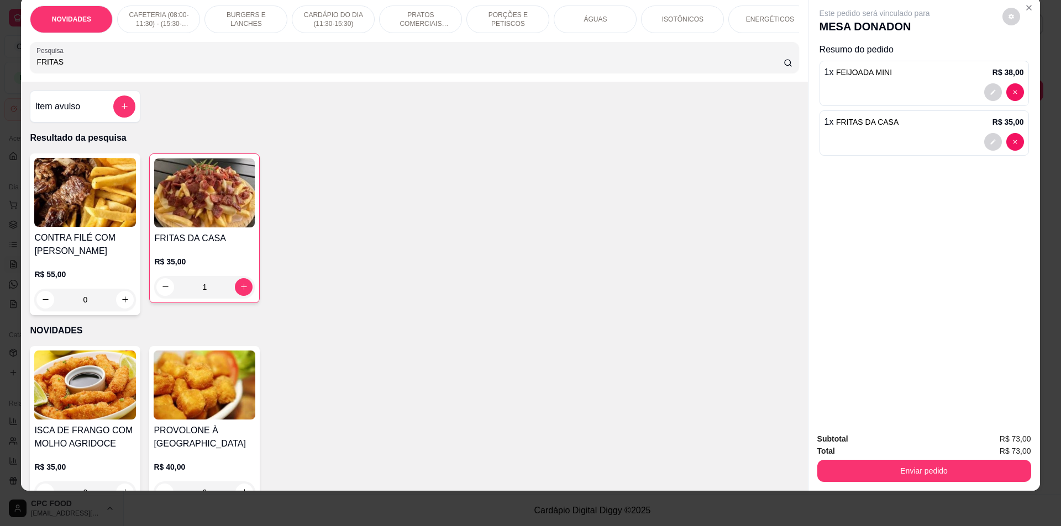
drag, startPoint x: 93, startPoint y: 61, endPoint x: 0, endPoint y: 80, distance: 95.2
click at [0, 80] on div "NOVIDADES CAFETERIA (08:00-11:30) - (15:30-18:00) BURGERS E LANCHES CARDÁPIO DO…" at bounding box center [530, 263] width 1061 height 526
drag, startPoint x: 102, startPoint y: 64, endPoint x: 0, endPoint y: 86, distance: 103.9
click at [0, 86] on div "NOVIDADES CAFETERIA (08:00-11:30) - (15:30-18:00) BURGERS E LANCHES CARDÁPIO DO…" at bounding box center [530, 263] width 1061 height 526
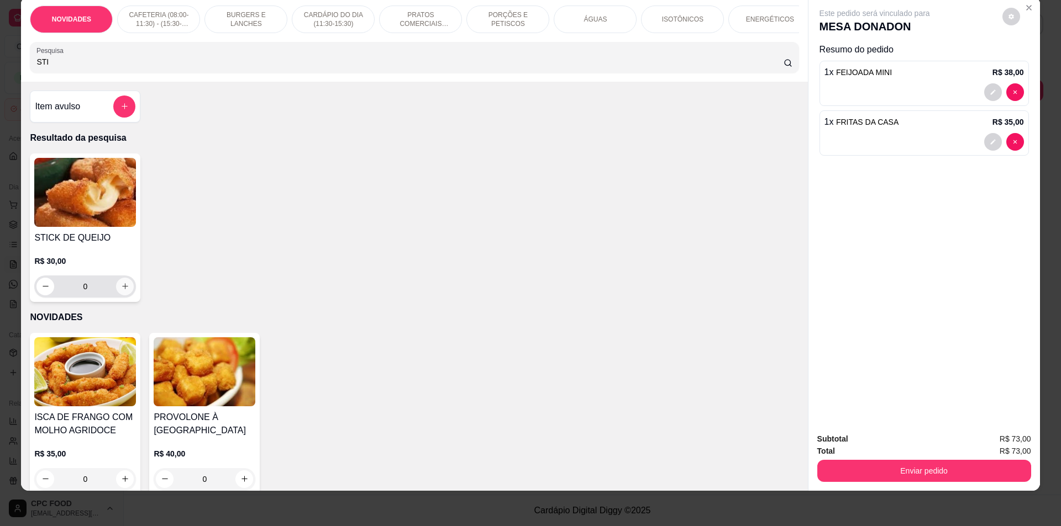
type input "STI"
click at [123, 296] on button "increase-product-quantity" at bounding box center [125, 287] width 18 height 18
type input "1"
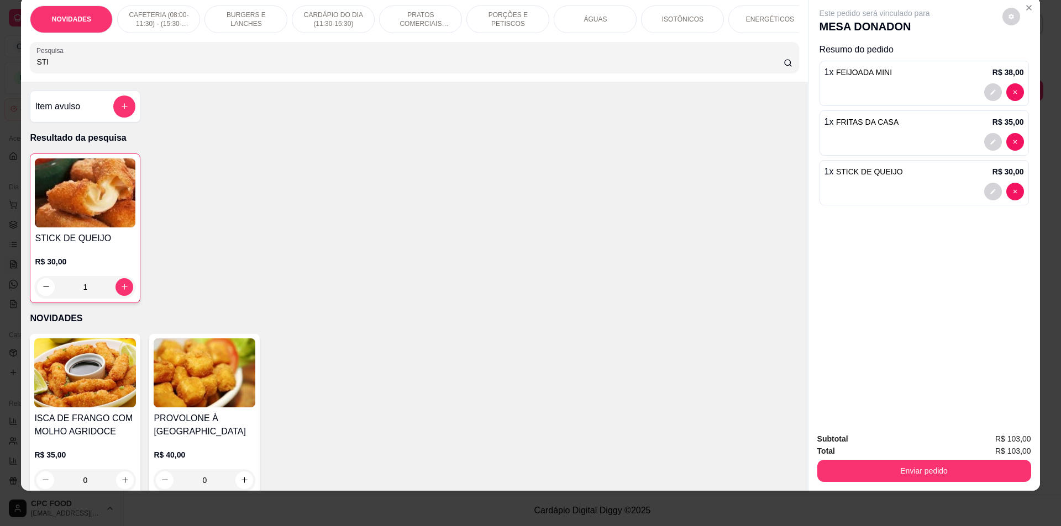
drag, startPoint x: 50, startPoint y: 72, endPoint x: 0, endPoint y: 65, distance: 50.3
click at [0, 65] on div "NOVIDADES CAFETERIA (08:00-11:30) - (15:30-18:00) BURGERS E LANCHES CARDÁPIO DO…" at bounding box center [530, 263] width 1061 height 526
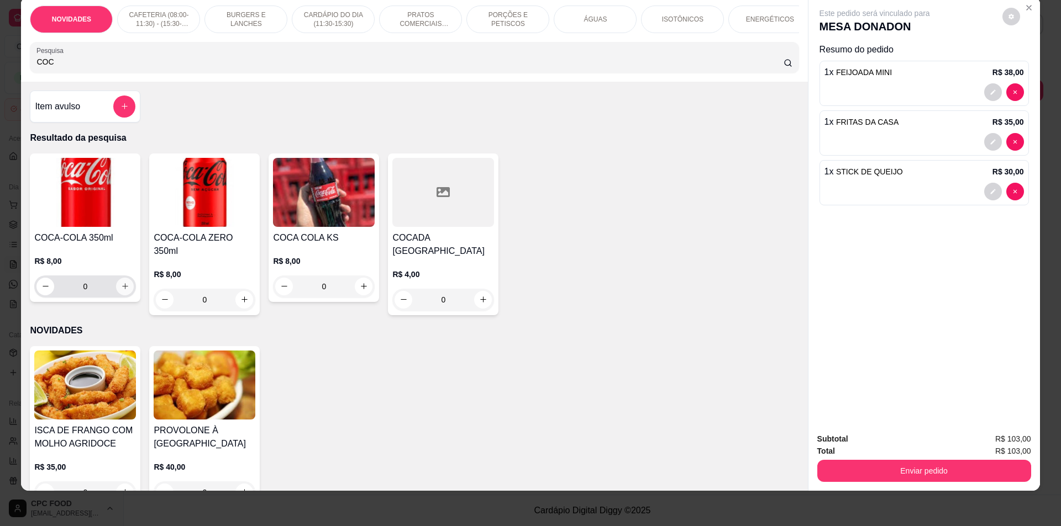
type input "COC"
click at [121, 291] on icon "increase-product-quantity" at bounding box center [125, 286] width 8 height 8
type input "2"
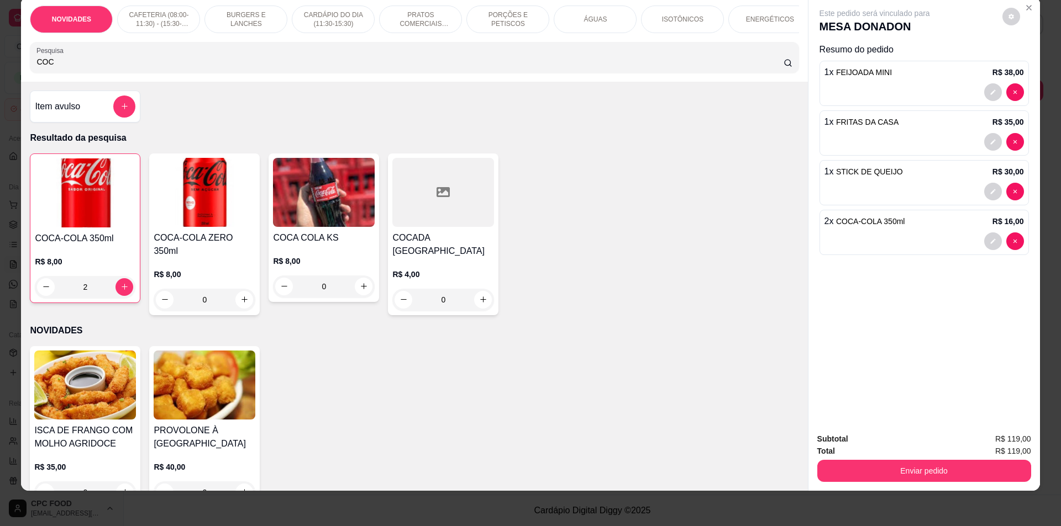
drag, startPoint x: 73, startPoint y: 67, endPoint x: 0, endPoint y: 66, distance: 72.9
click at [0, 66] on div "NOVIDADES CAFETERIA (08:00-11:30) - (15:30-18:00) BURGERS E LANCHES CARDÁPIO DO…" at bounding box center [530, 263] width 1061 height 526
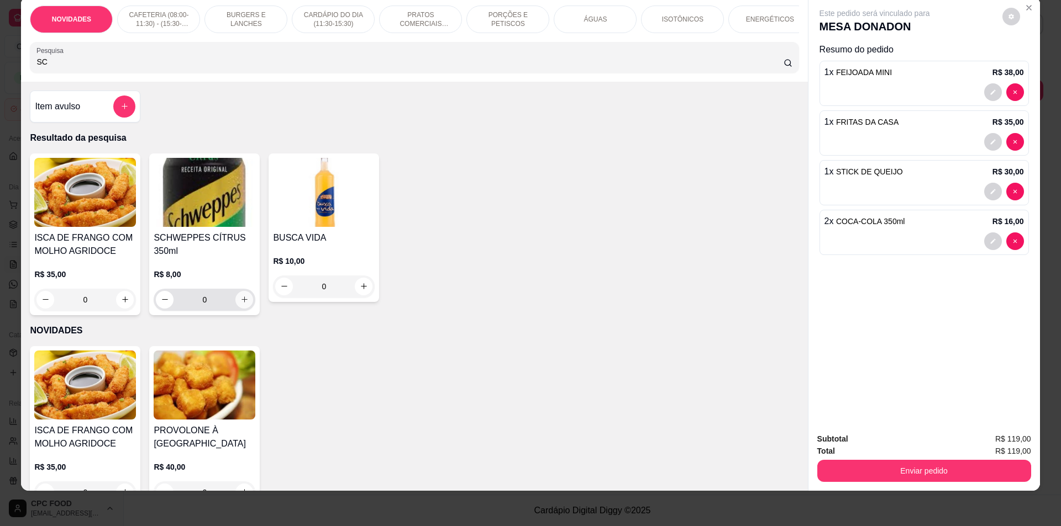
type input "SC"
click at [242, 304] on icon "increase-product-quantity" at bounding box center [244, 300] width 8 height 8
type input "1"
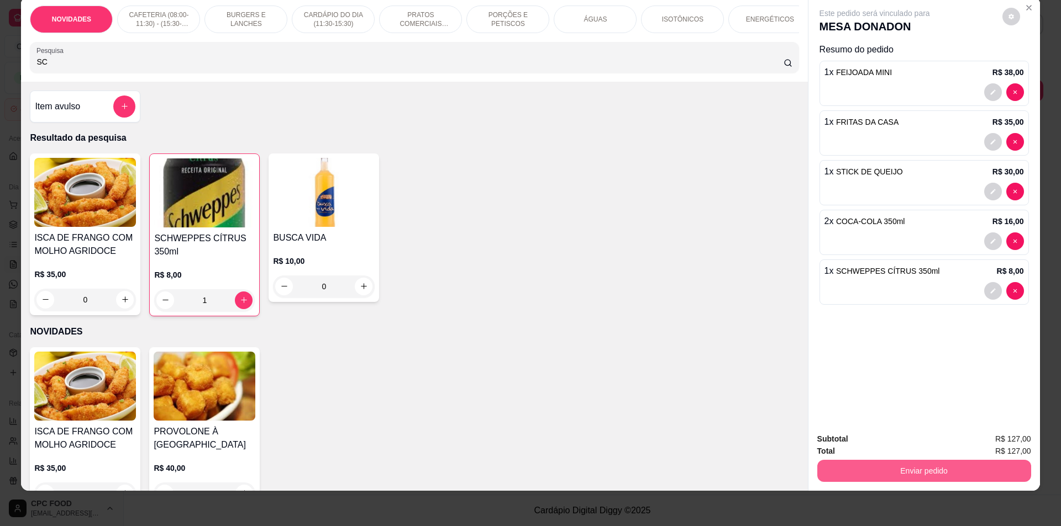
click at [915, 471] on button "Enviar pedido" at bounding box center [924, 471] width 214 height 22
click at [895, 444] on button "Não registrar e enviar pedido" at bounding box center [887, 444] width 112 height 20
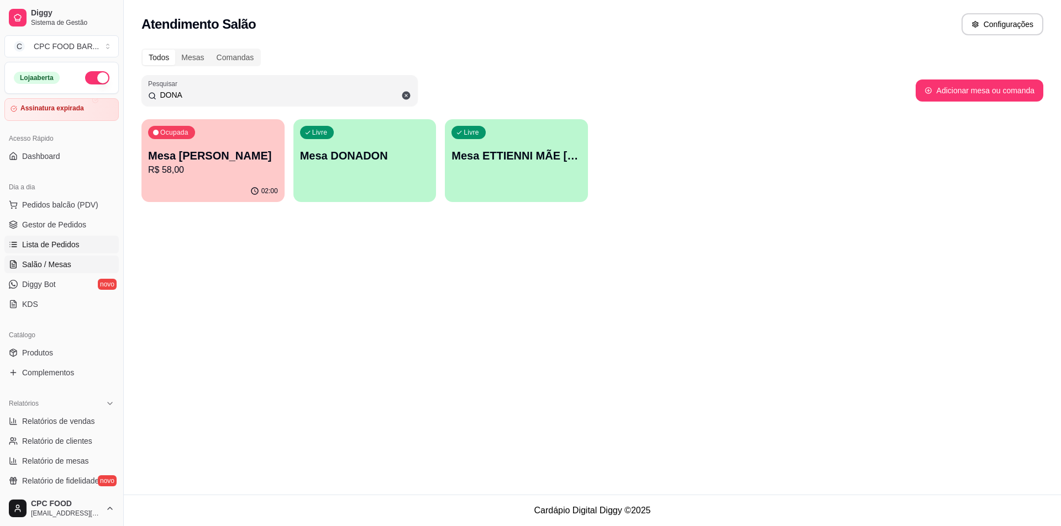
click at [48, 244] on span "Lista de Pedidos" at bounding box center [50, 244] width 57 height 11
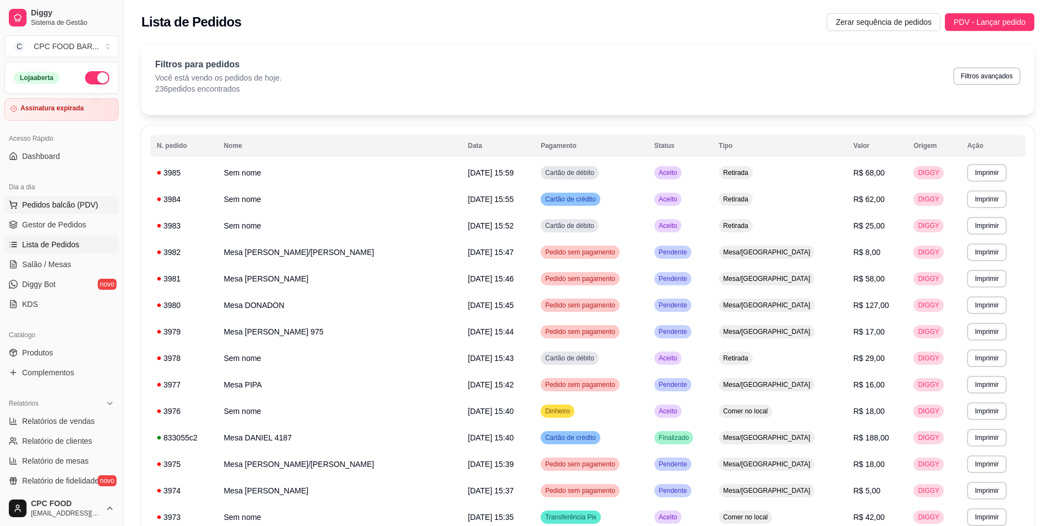
click at [46, 200] on span "Pedidos balcão (PDV)" at bounding box center [60, 204] width 76 height 11
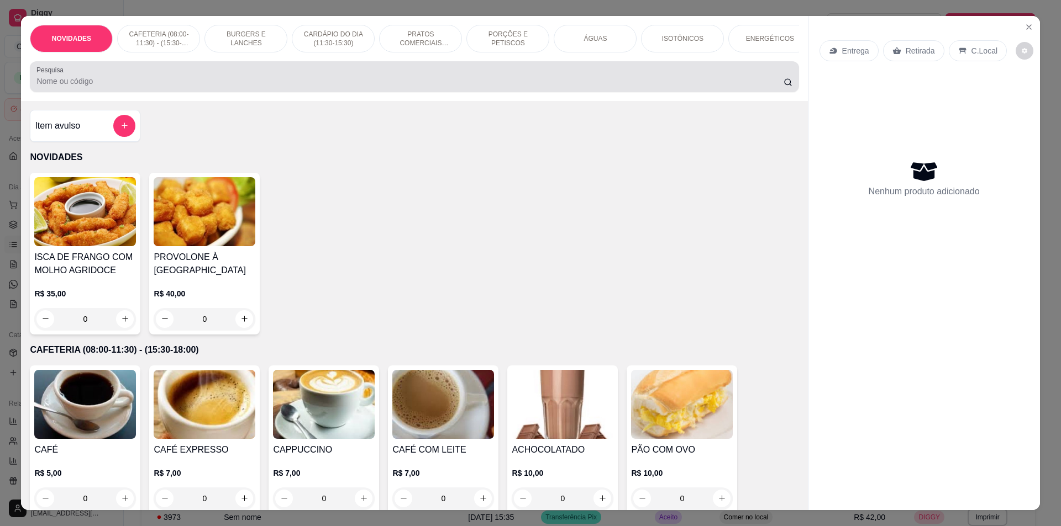
click at [181, 75] on div at bounding box center [413, 77] width 755 height 22
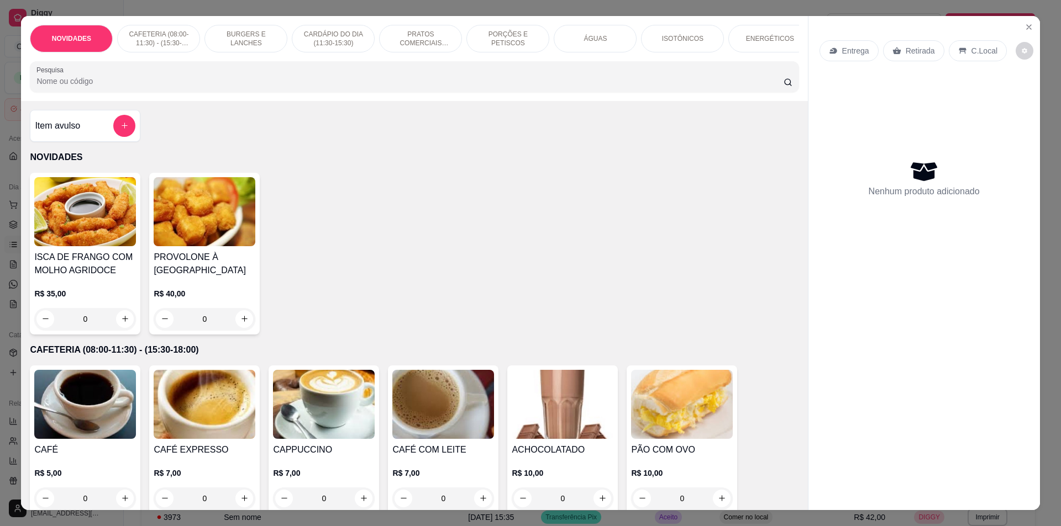
click at [82, 92] on div "Pesquisa" at bounding box center [414, 76] width 768 height 31
click at [1026, 26] on icon "Close" at bounding box center [1028, 27] width 4 height 4
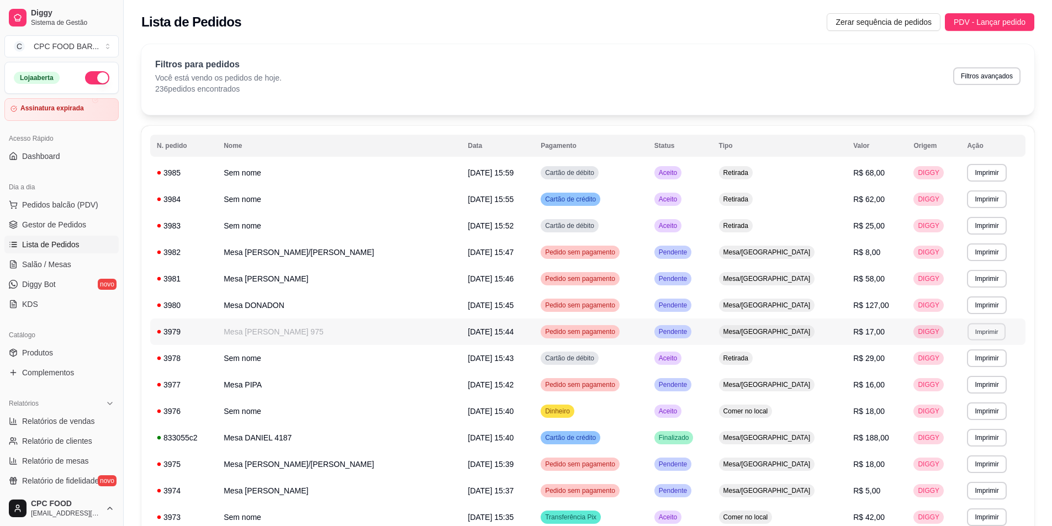
click at [973, 333] on button "Imprimir" at bounding box center [987, 331] width 38 height 17
click at [947, 370] on button "IMPRESSORA" at bounding box center [958, 371] width 80 height 18
click at [245, 334] on td "Mesa [PERSON_NAME] 975" at bounding box center [339, 332] width 244 height 27
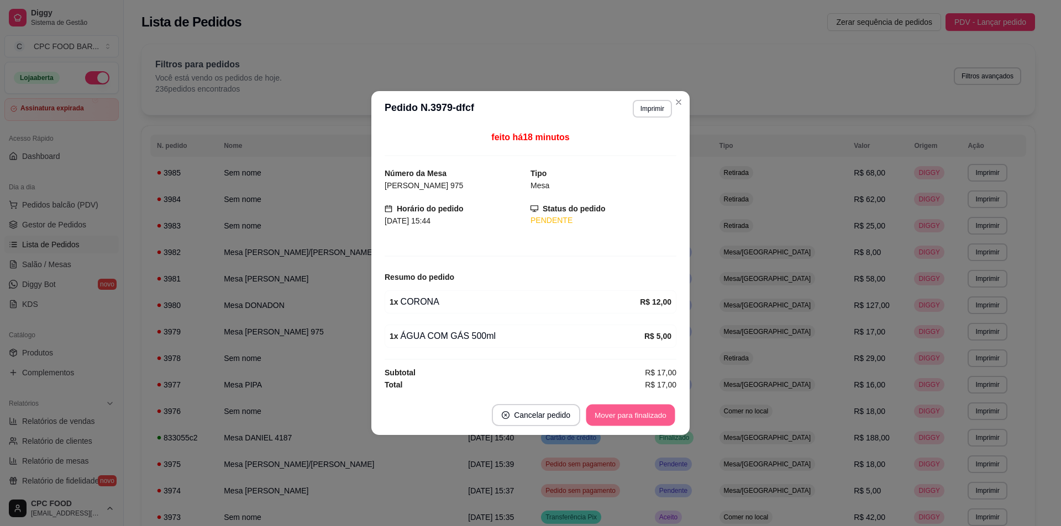
click at [657, 416] on button "Mover para finalizado" at bounding box center [630, 416] width 89 height 22
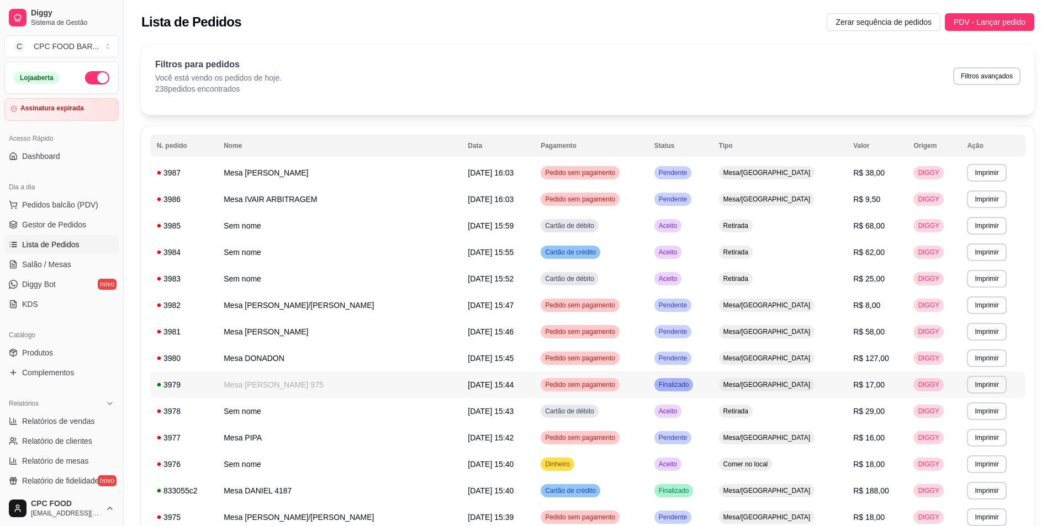
click at [556, 384] on span "Pedido sem pagamento" at bounding box center [580, 385] width 75 height 9
click at [243, 389] on td "Mesa [PERSON_NAME] 975" at bounding box center [339, 385] width 244 height 27
drag, startPoint x: 276, startPoint y: 377, endPoint x: 263, endPoint y: 402, distance: 27.9
click at [217, 387] on td "3979" at bounding box center [183, 385] width 67 height 27
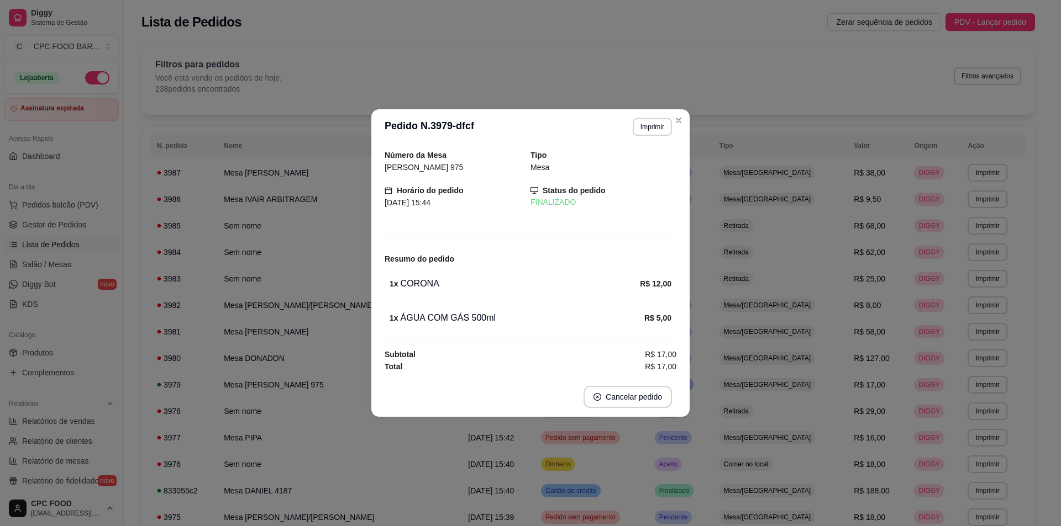
click at [441, 164] on span "[PERSON_NAME] 975" at bounding box center [423, 167] width 78 height 9
drag, startPoint x: 425, startPoint y: 158, endPoint x: 381, endPoint y: 174, distance: 47.0
click at [381, 174] on div "Número da Mesa [PERSON_NAME] 975 Tipo Mesa Horário do pedido [DATE] 15:44 Statu…" at bounding box center [530, 261] width 318 height 233
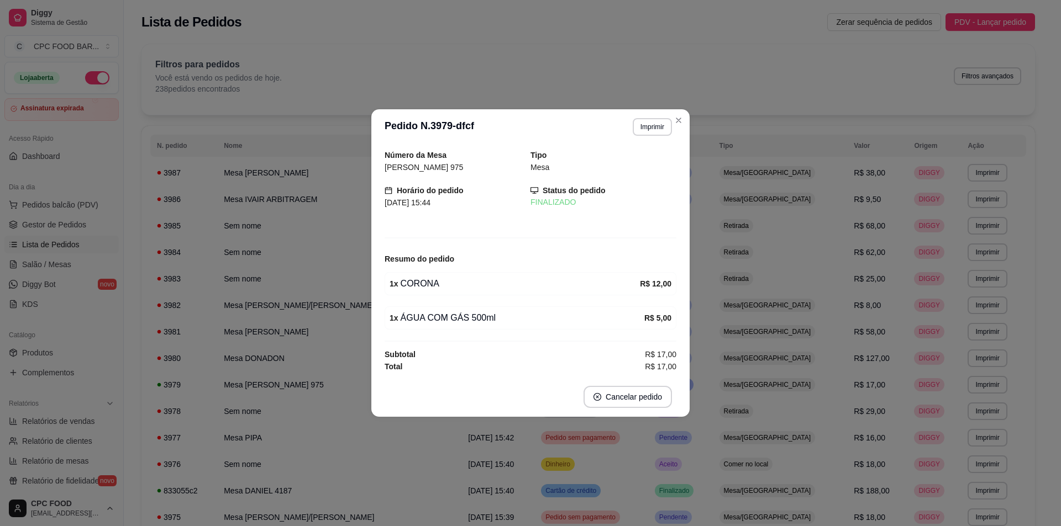
click at [400, 172] on span "[PERSON_NAME] 975" at bounding box center [423, 167] width 78 height 9
copy span "[PERSON_NAME] 975"
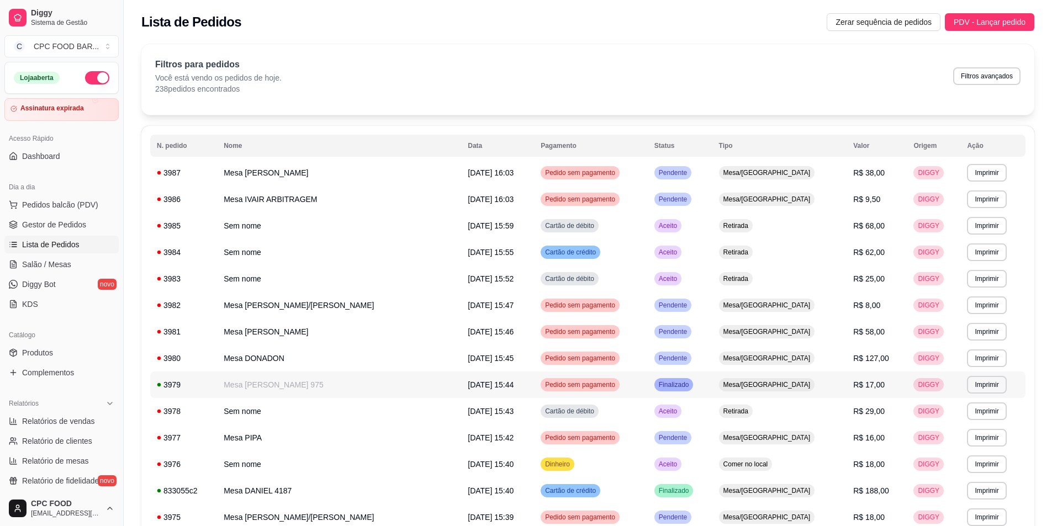
click at [497, 388] on td "[DATE] 15:44" at bounding box center [497, 385] width 73 height 27
click at [52, 271] on link "Salão / Mesas" at bounding box center [61, 265] width 114 height 18
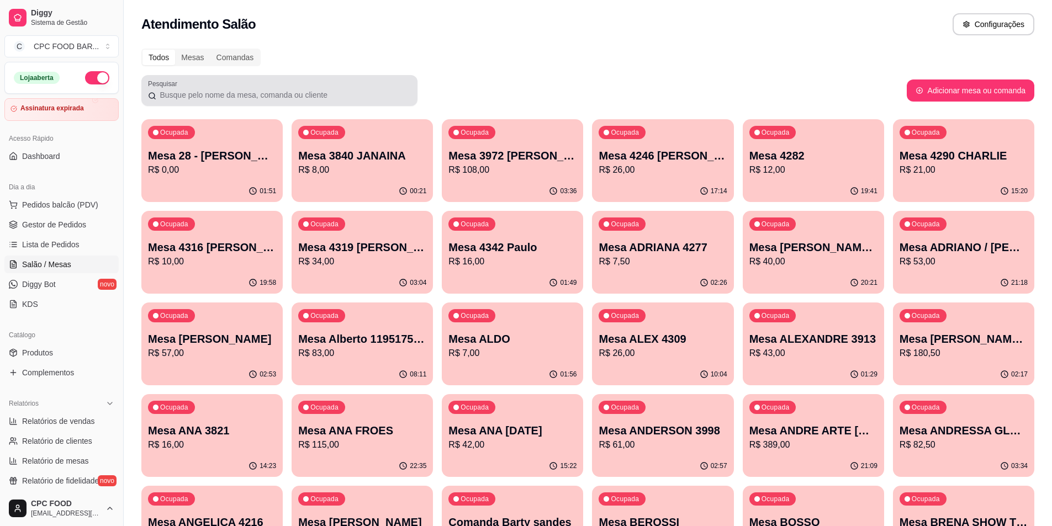
click at [253, 86] on div at bounding box center [279, 91] width 263 height 22
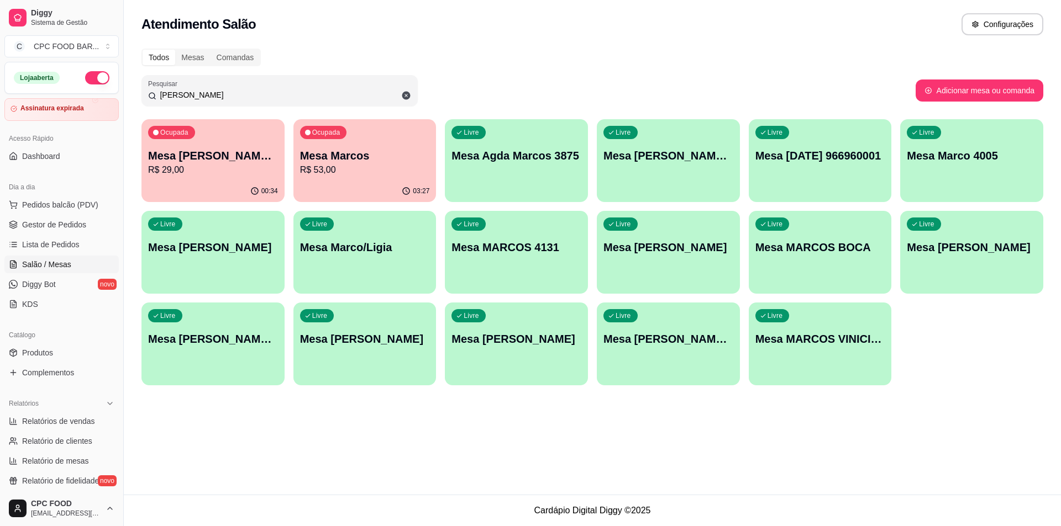
type input "[PERSON_NAME]"
click at [197, 147] on div "Ocupada Mesa [PERSON_NAME] 975 R$ 29,00" at bounding box center [213, 150] width 139 height 60
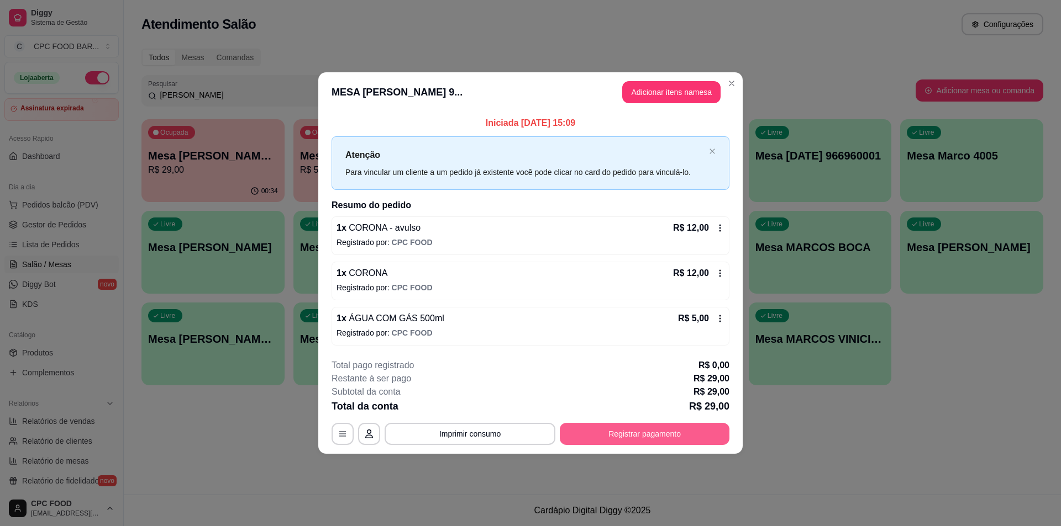
click at [634, 433] on button "Registrar pagamento" at bounding box center [645, 434] width 170 height 22
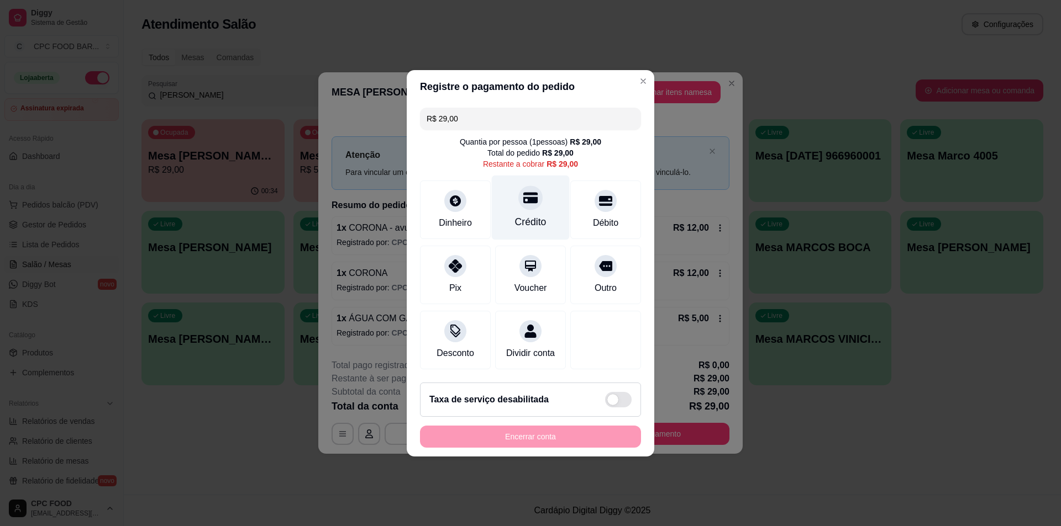
click at [530, 228] on div "Crédito" at bounding box center [531, 207] width 78 height 65
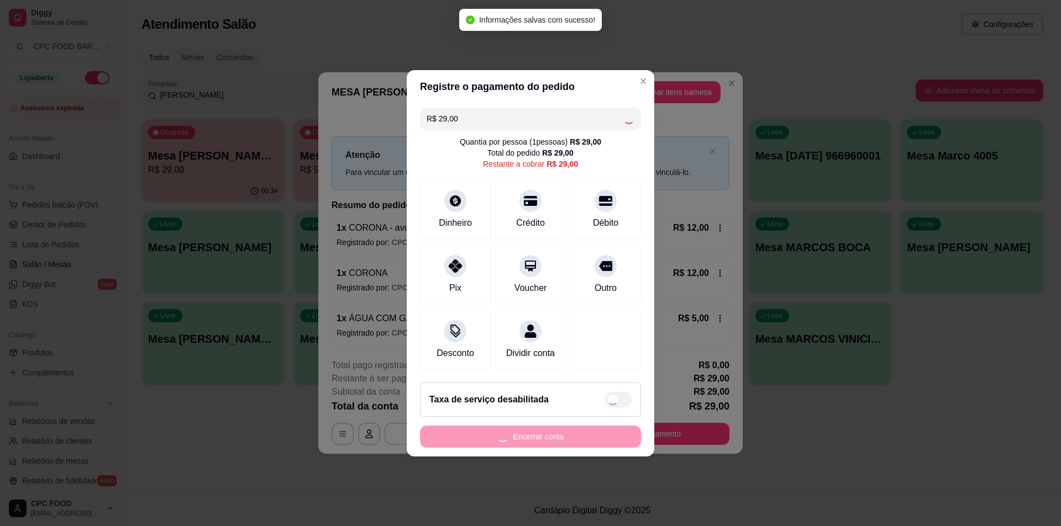
type input "R$ 0,00"
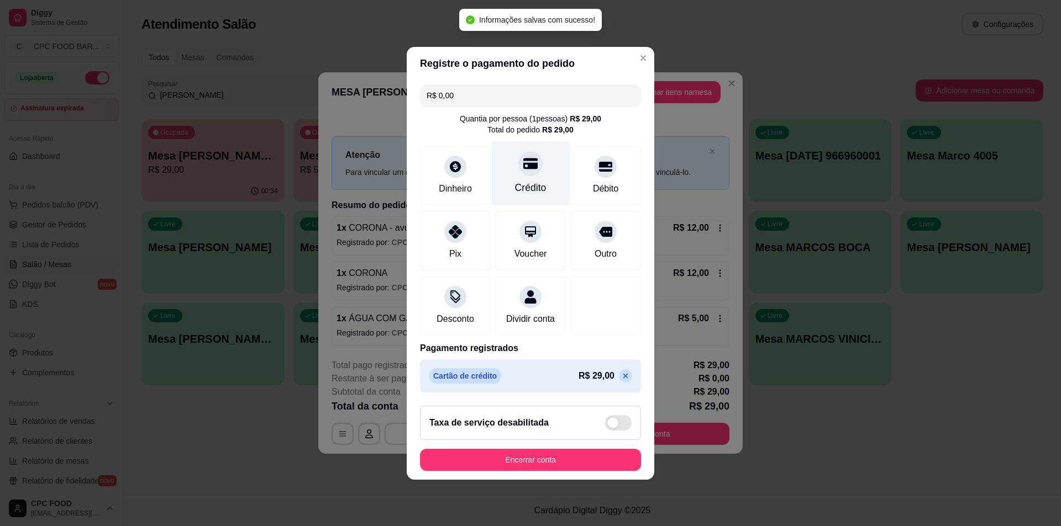
click at [534, 185] on div "Crédito" at bounding box center [530, 188] width 31 height 14
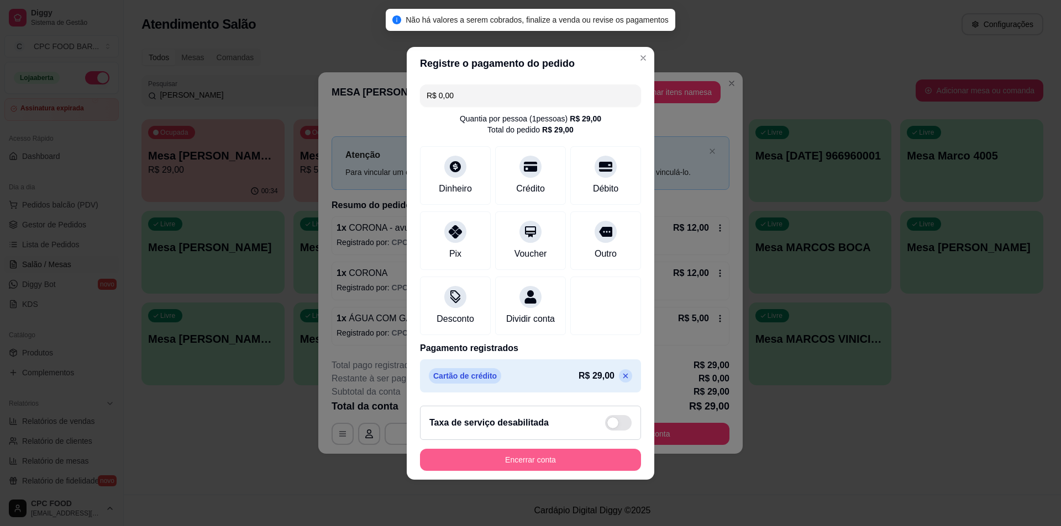
click at [529, 461] on button "Encerrar conta" at bounding box center [530, 460] width 221 height 22
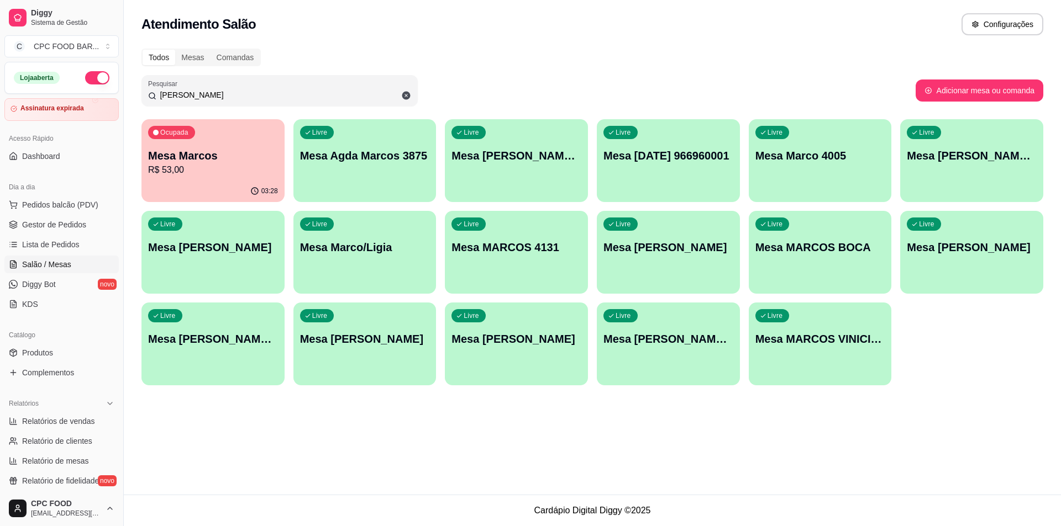
click at [715, 234] on div "Livre Mesa [PERSON_NAME]" at bounding box center [668, 246] width 143 height 70
